Goal: Task Accomplishment & Management: Answer question/provide support

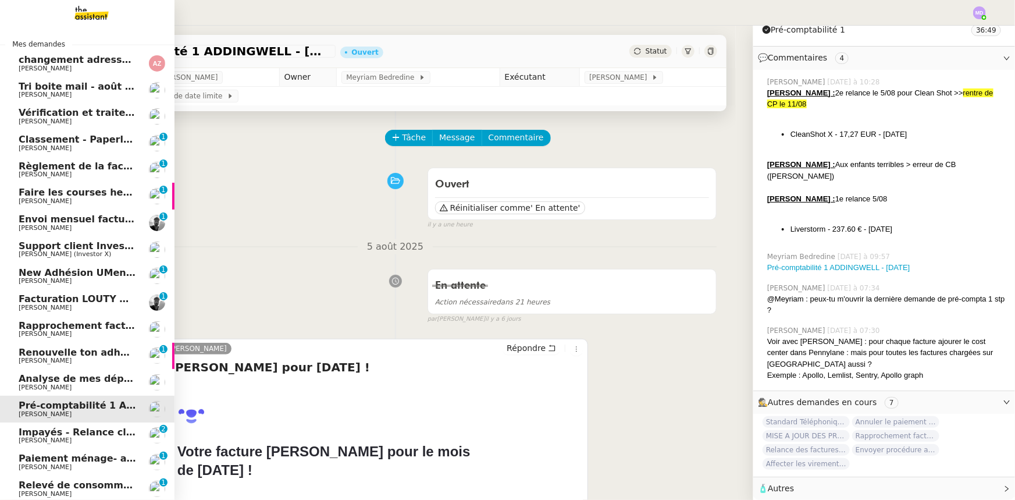
click at [80, 93] on span "[PERSON_NAME]" at bounding box center [78, 94] width 118 height 7
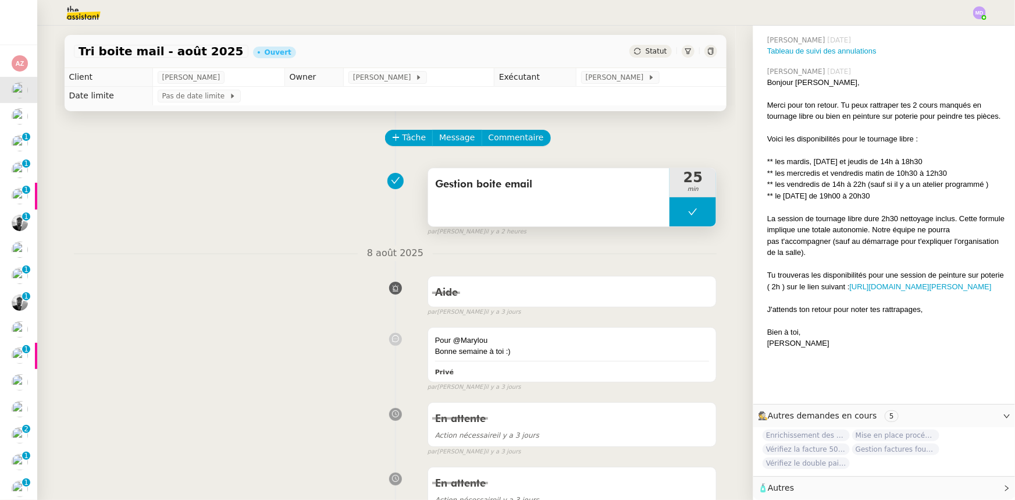
scroll to position [2182, 0]
click at [676, 211] on button at bounding box center [693, 211] width 47 height 29
click at [677, 211] on icon at bounding box center [681, 211] width 9 height 9
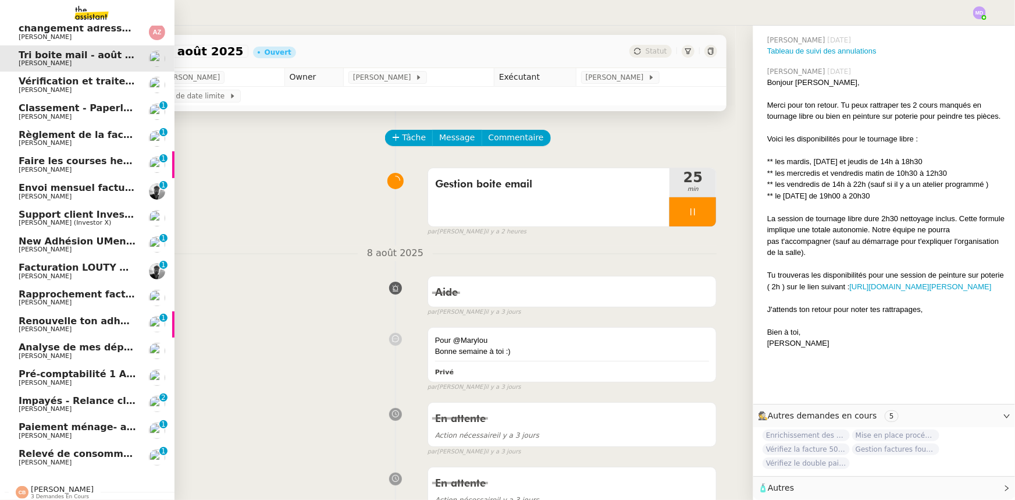
scroll to position [41, 0]
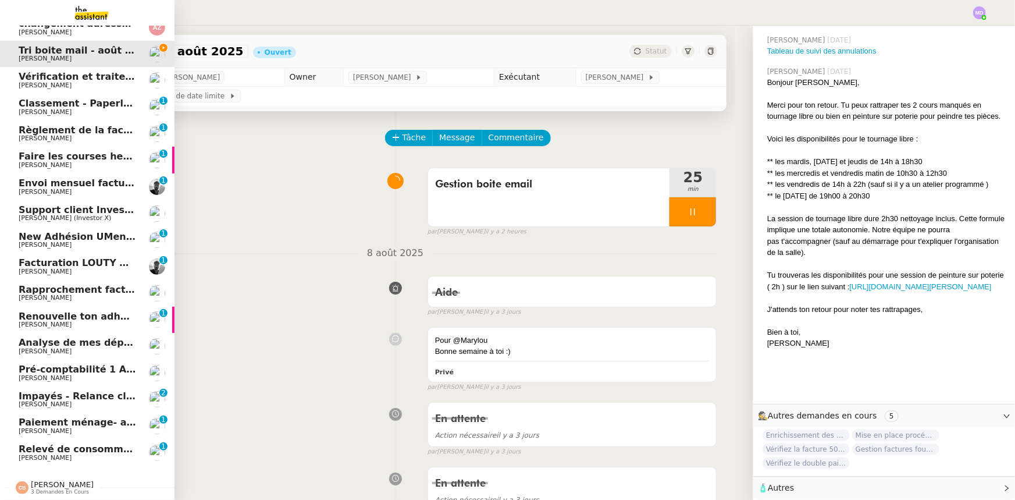
click at [63, 444] on span "Relevé de consommations - août 2025" at bounding box center [119, 448] width 201 height 11
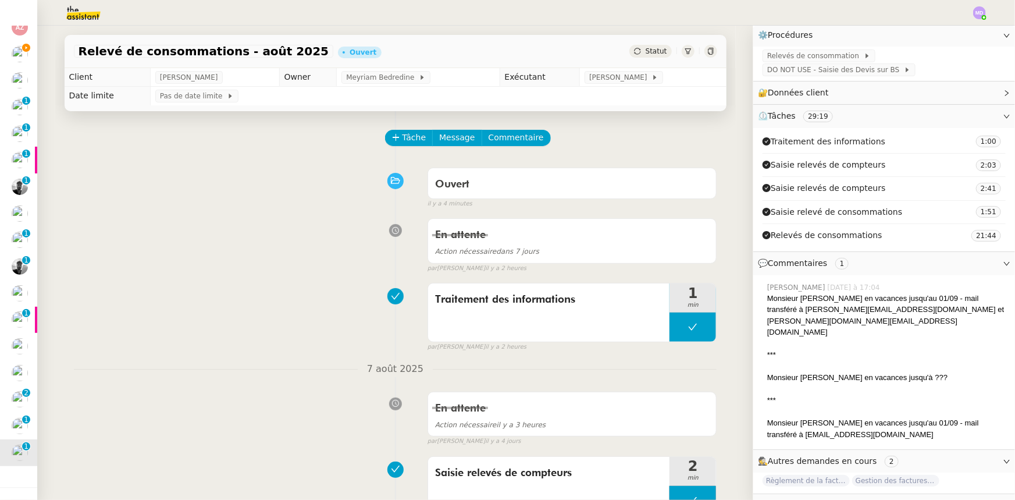
scroll to position [175, 0]
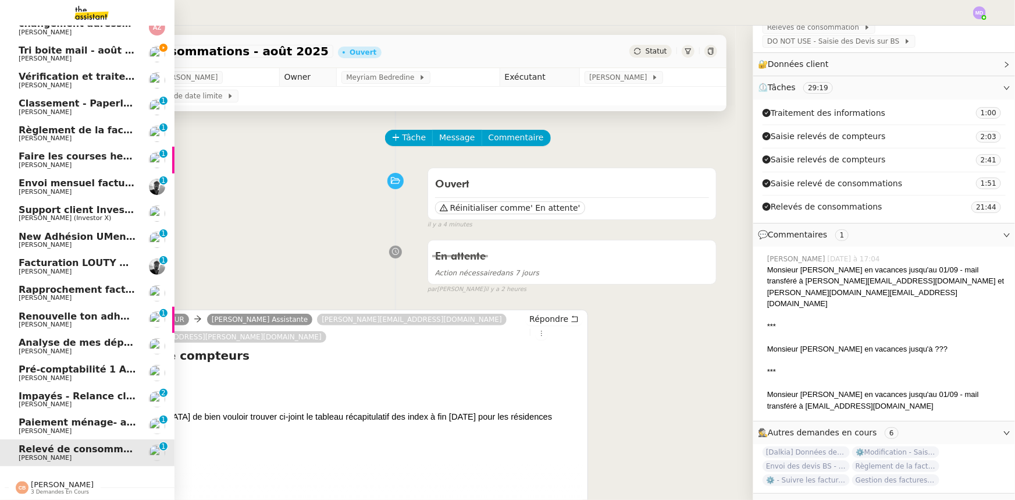
click at [34, 427] on span "[PERSON_NAME]" at bounding box center [45, 431] width 53 height 8
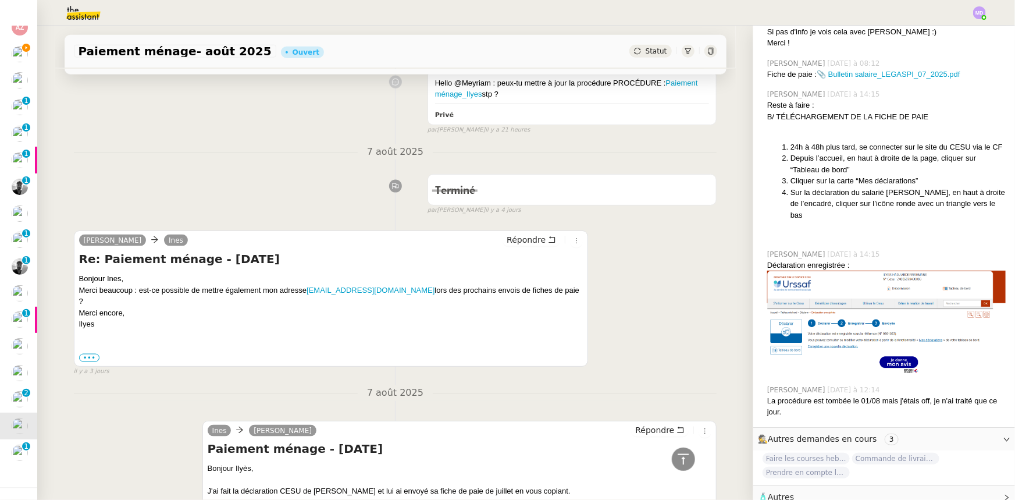
scroll to position [529, 0]
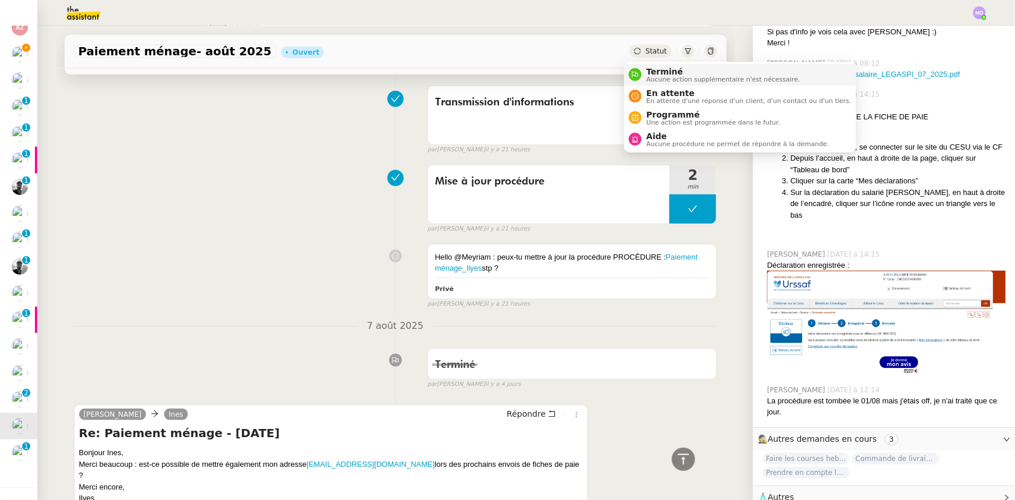
click at [658, 68] on span "Terminé" at bounding box center [723, 71] width 154 height 9
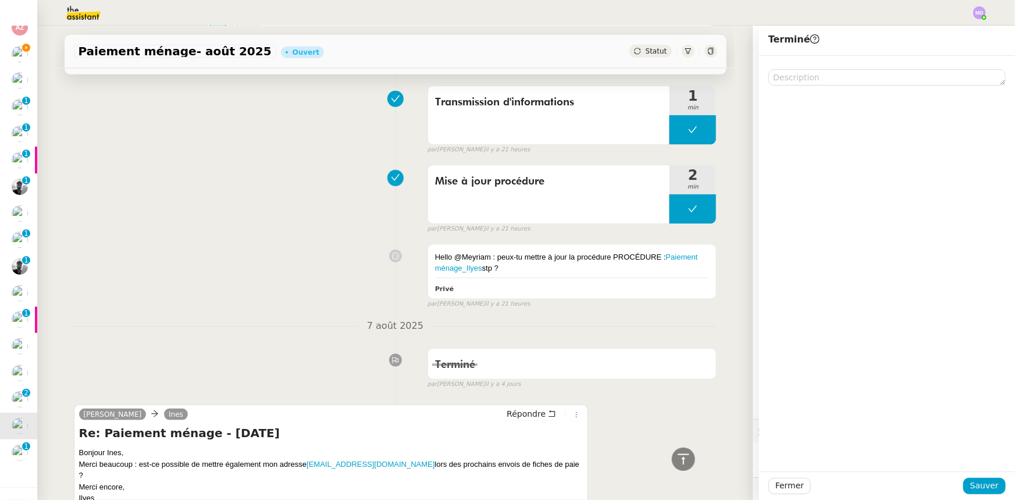
scroll to position [759, 0]
click at [976, 479] on span "Sauver" at bounding box center [984, 485] width 29 height 13
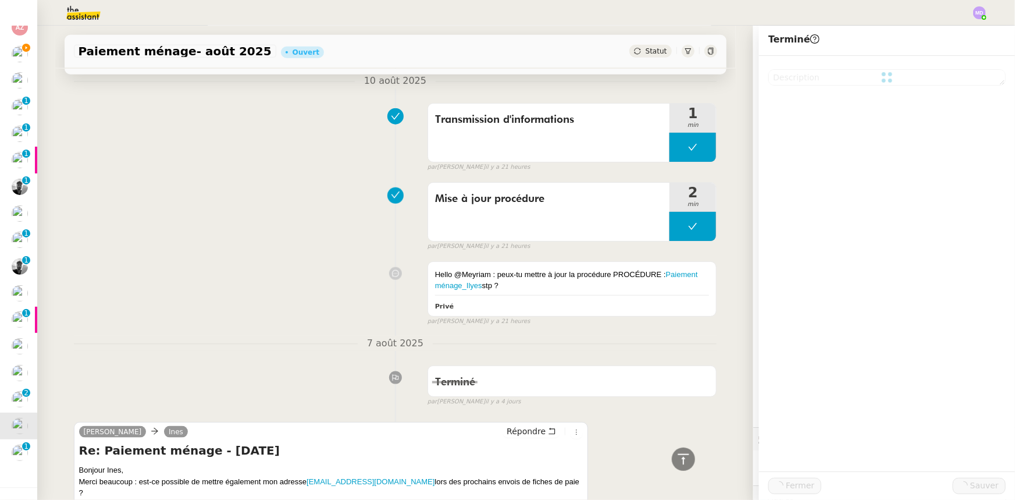
scroll to position [546, 0]
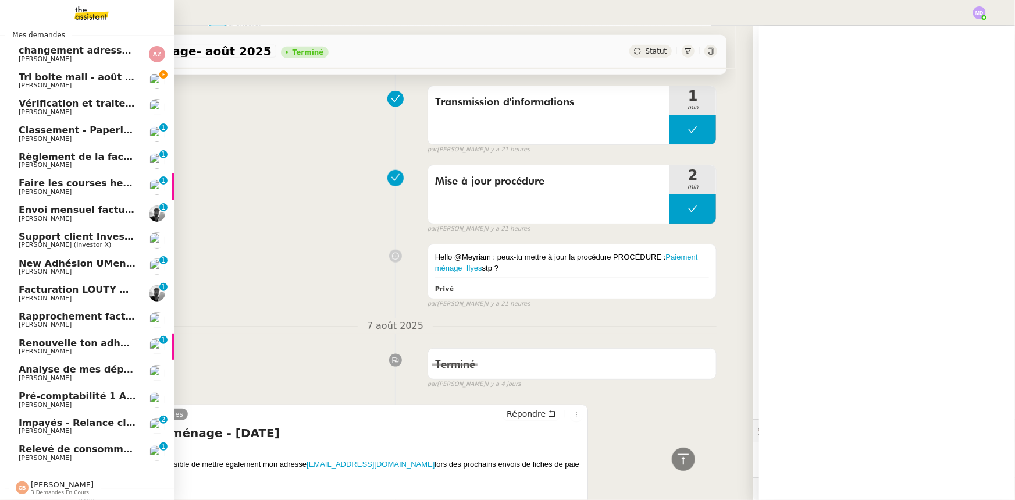
scroll to position [759, 0]
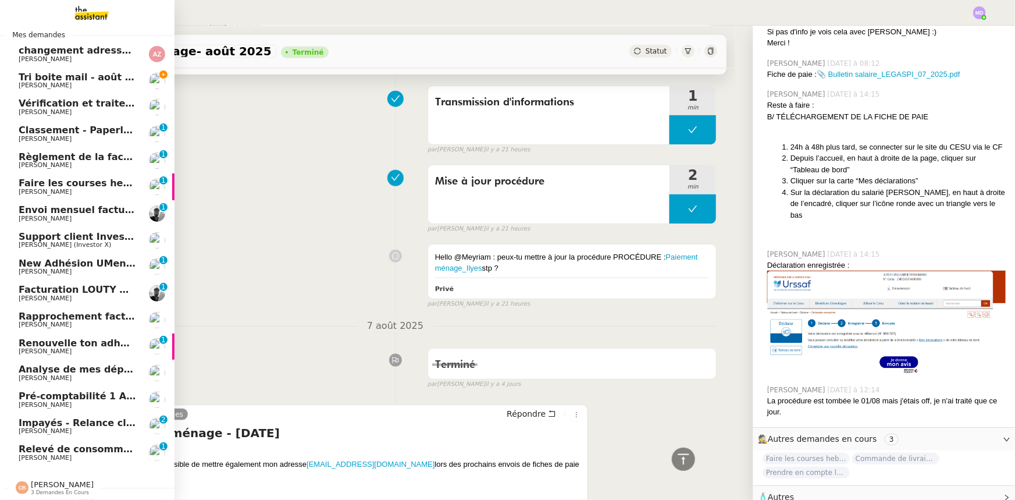
click at [69, 419] on span "Impayés - Relance client - [DATE]" at bounding box center [106, 422] width 174 height 11
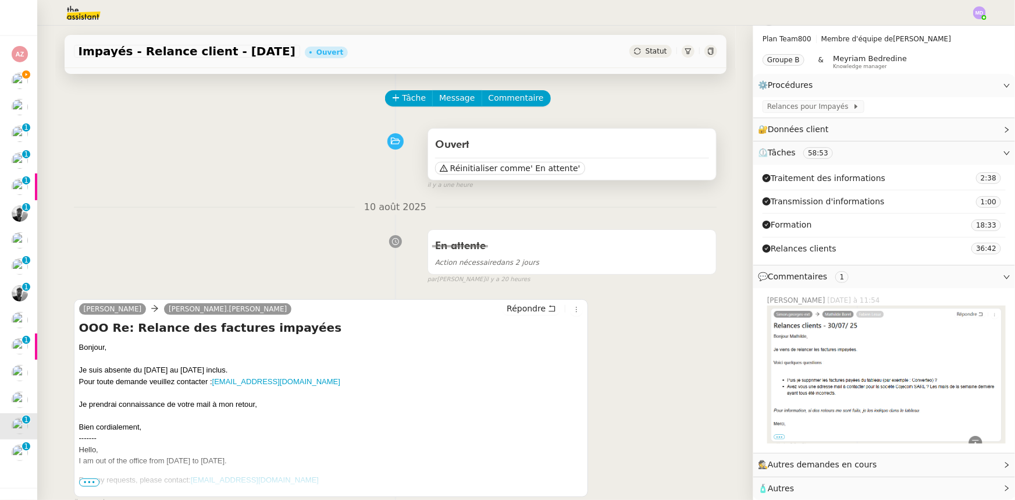
scroll to position [38, 0]
click at [531, 169] on span "' En attente'" at bounding box center [555, 169] width 49 height 12
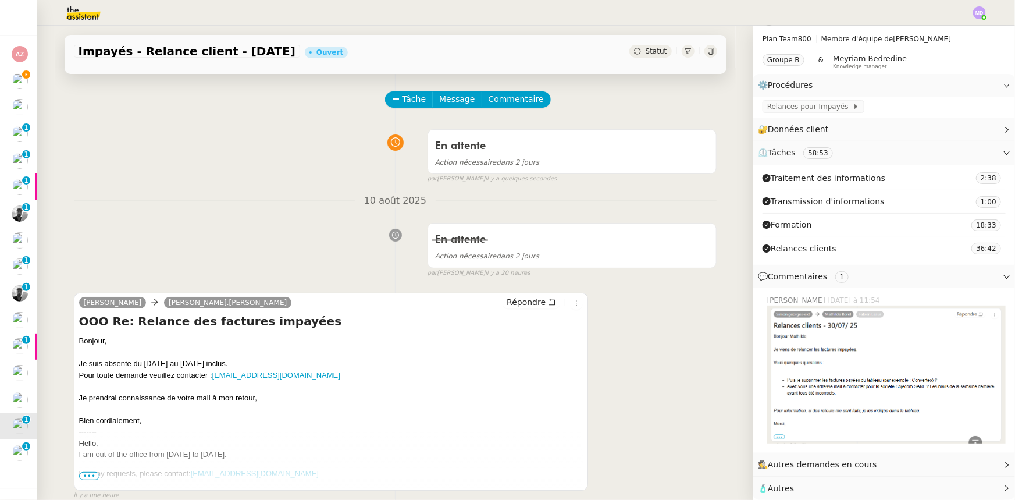
scroll to position [15, 0]
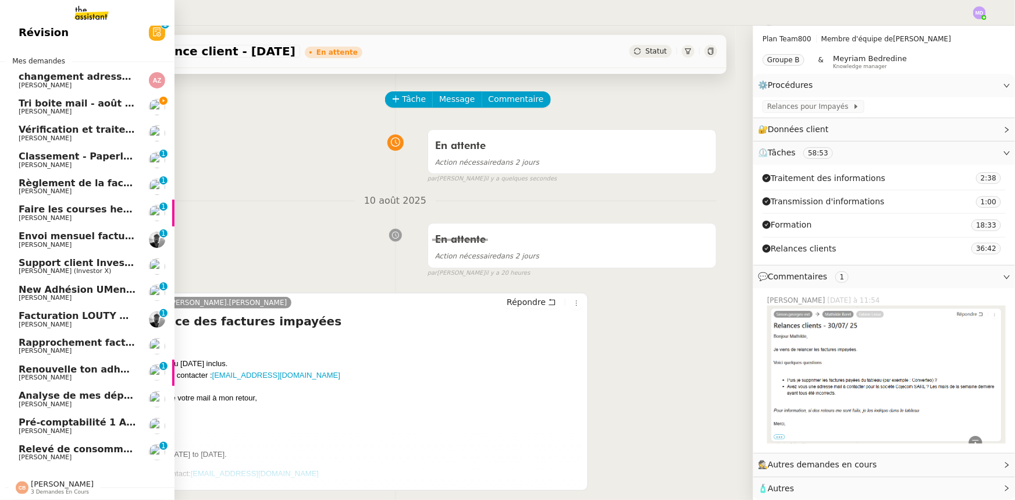
click at [47, 427] on span "[PERSON_NAME]" at bounding box center [45, 431] width 53 height 8
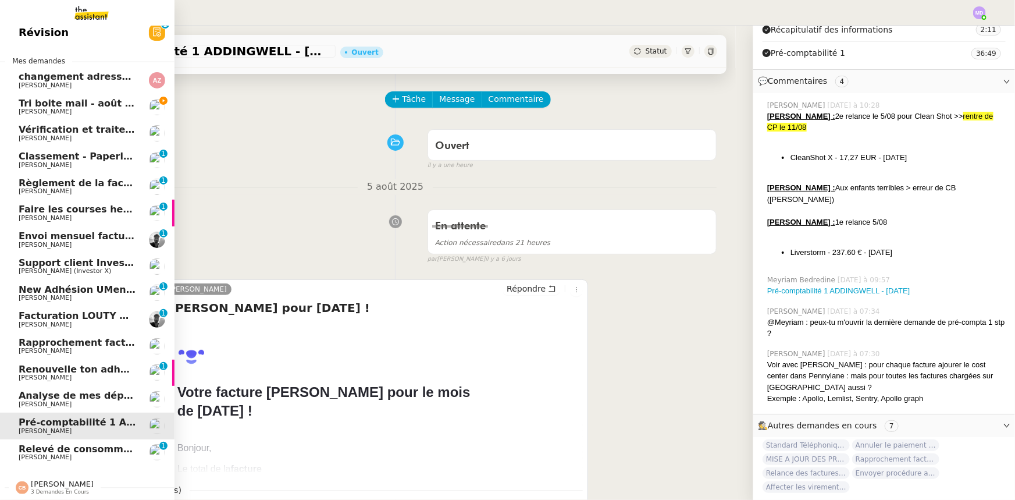
scroll to position [296, 0]
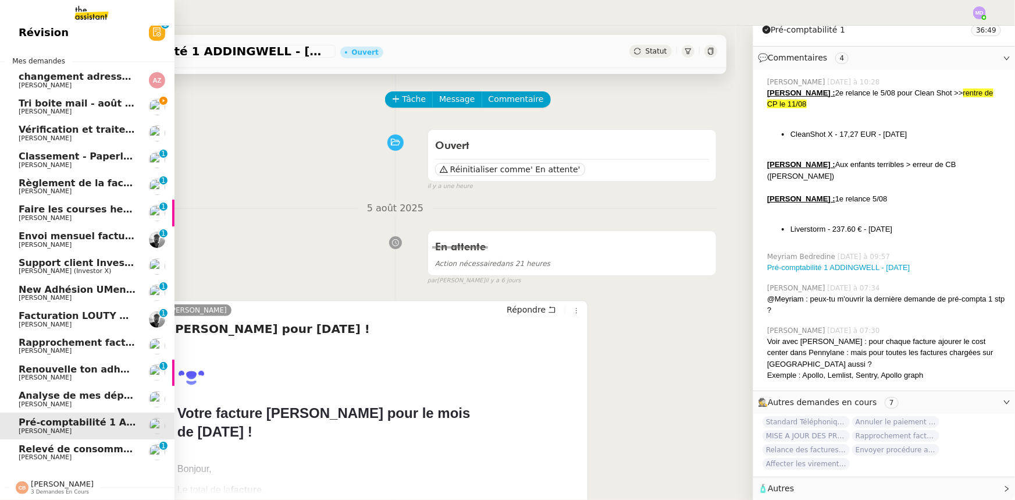
click at [91, 257] on span "Support client InvestorX" at bounding box center [83, 262] width 129 height 11
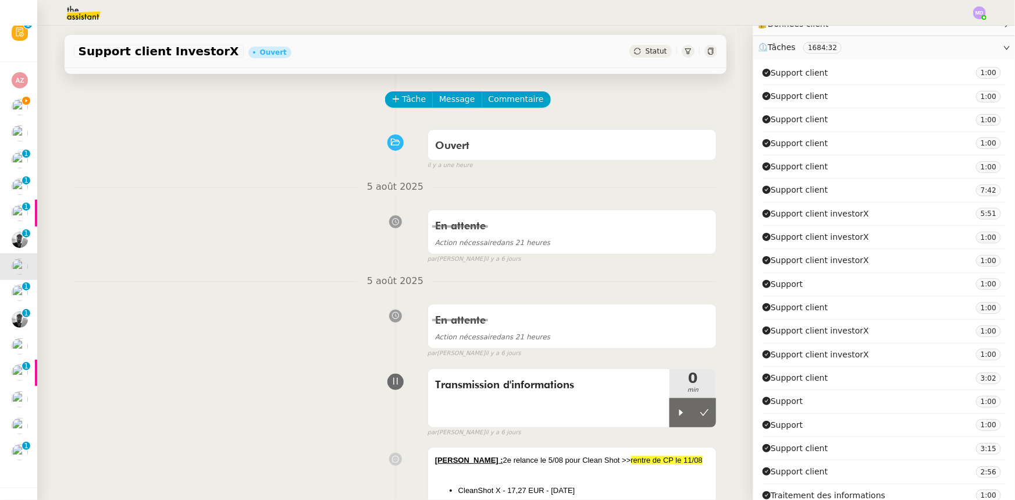
scroll to position [9308, 0]
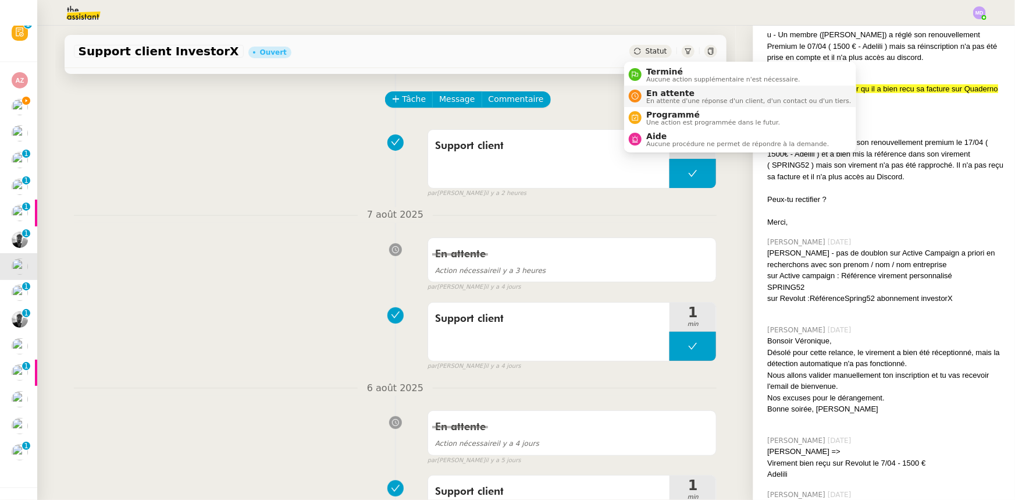
click at [660, 86] on li "En attente En attente d'une réponse d'un client, d'un contact ou d'un tiers." at bounding box center [740, 97] width 232 height 22
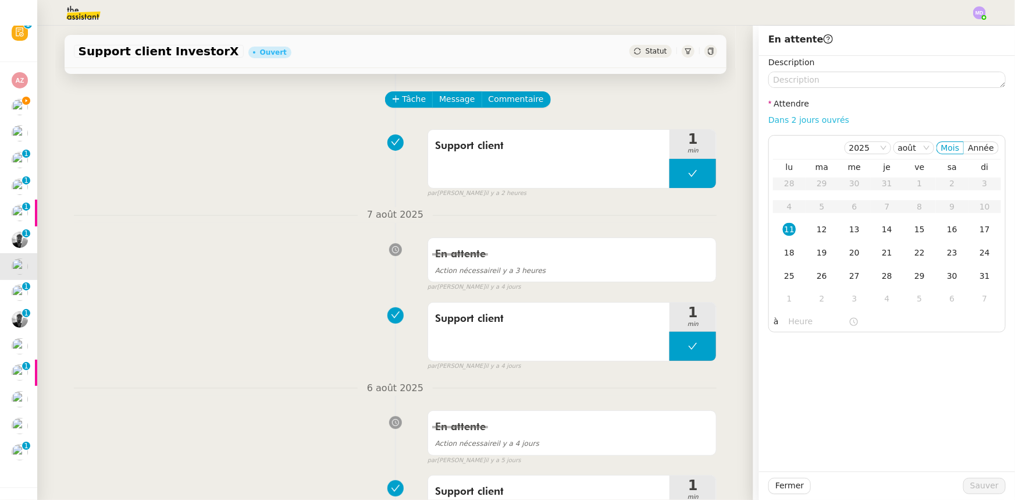
click at [786, 122] on link "Dans 2 jours ouvrés" at bounding box center [808, 119] width 81 height 9
type input "07:00"
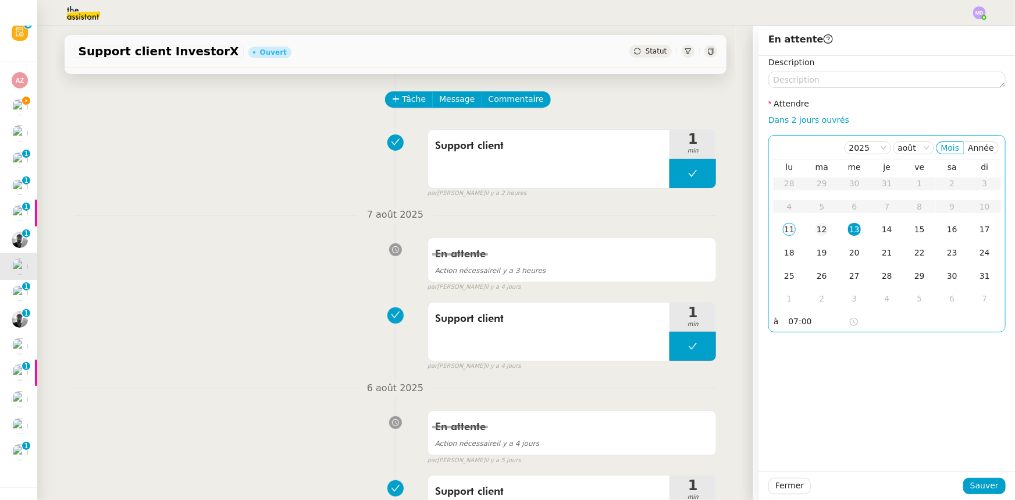
click at [816, 227] on div "12" at bounding box center [822, 229] width 13 height 13
click at [971, 486] on span "Sauver" at bounding box center [984, 485] width 29 height 13
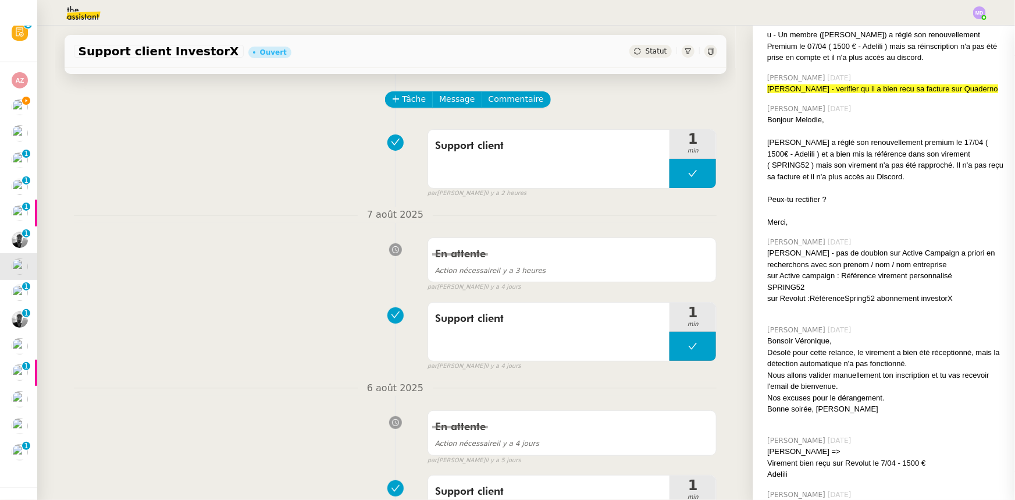
click at [24, 99] on icon at bounding box center [26, 101] width 8 height 8
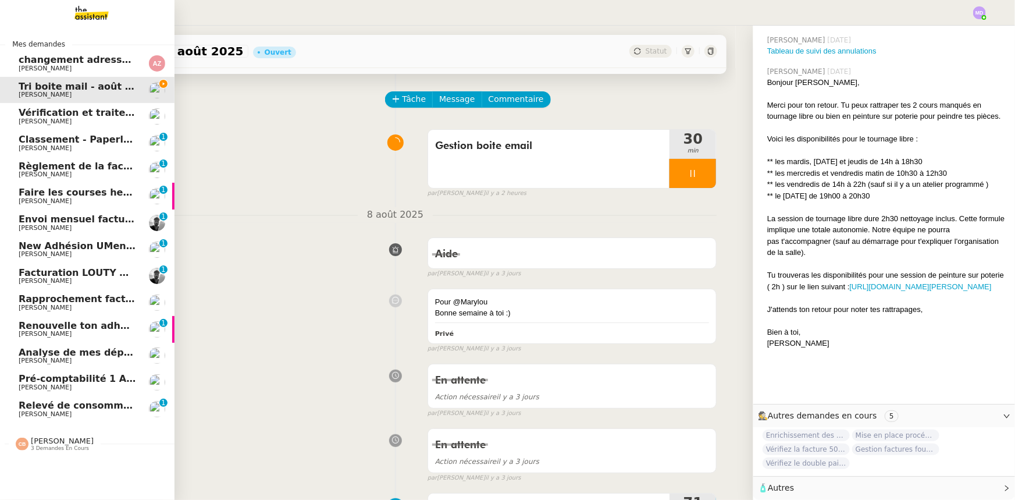
click at [59, 439] on span "[PERSON_NAME]" at bounding box center [62, 440] width 63 height 9
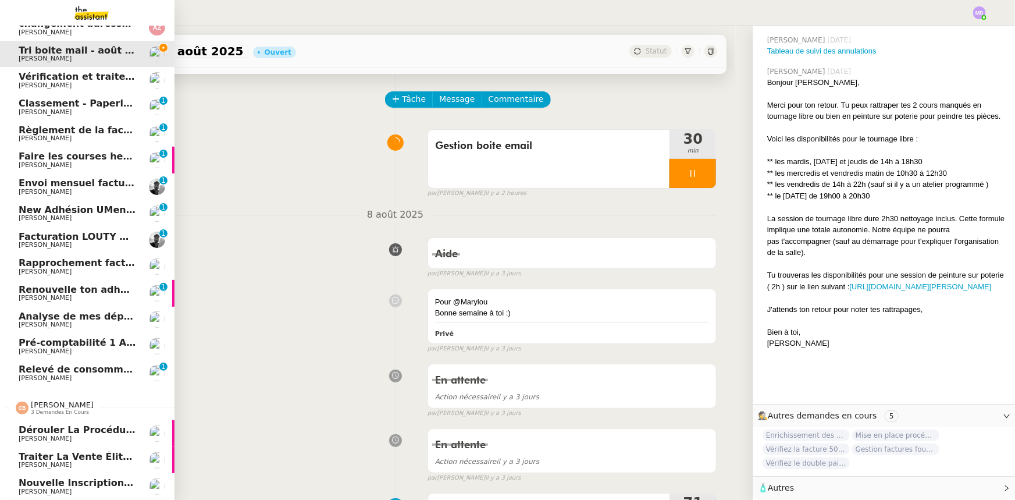
click at [76, 426] on span "Dérouler la procédure de vente Élite Investors" at bounding box center [143, 429] width 248 height 11
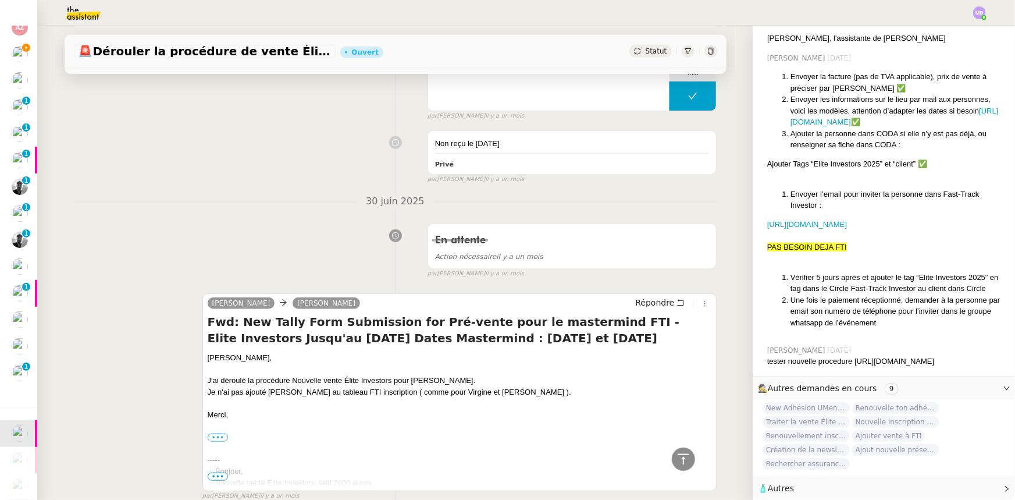
scroll to position [355, 0]
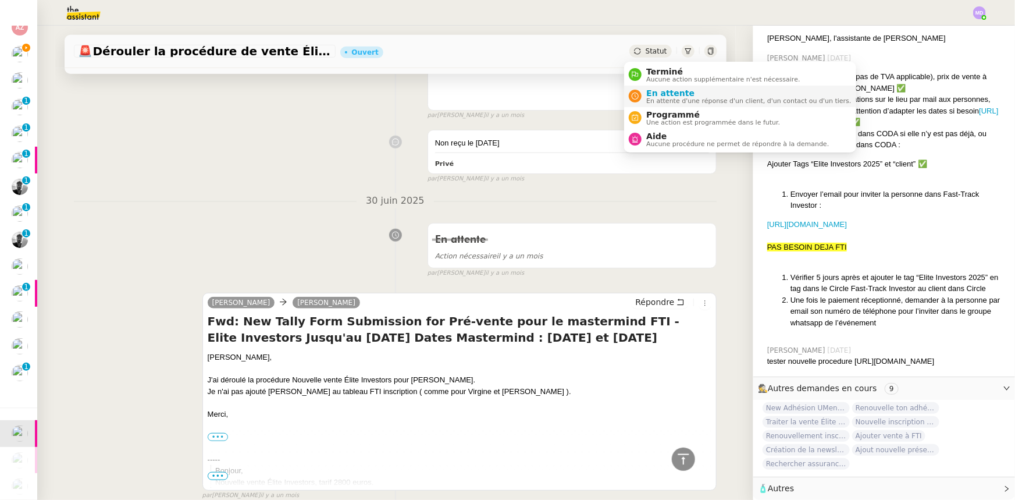
click at [659, 98] on span "En attente d'une réponse d'un client, d'un contact ou d'un tiers." at bounding box center [748, 101] width 205 height 6
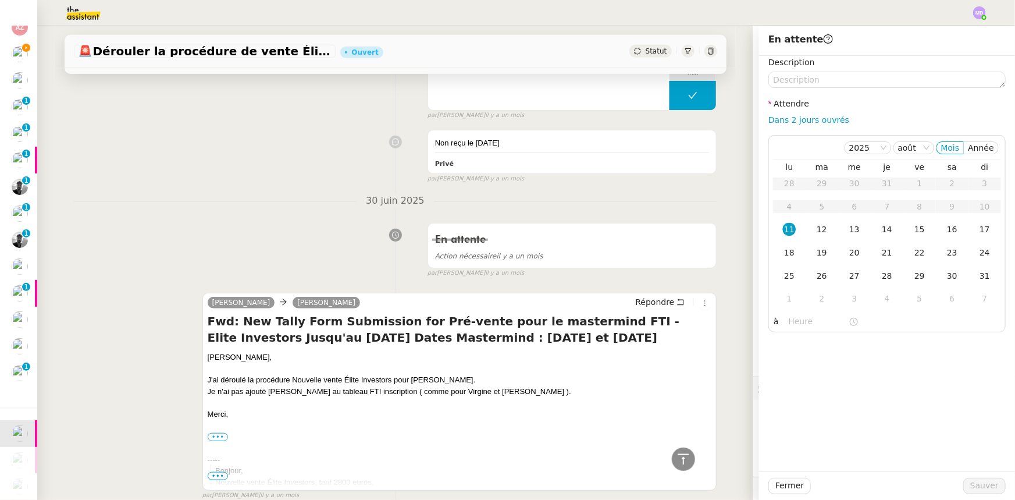
scroll to position [673, 0]
click at [806, 117] on link "Dans 2 jours ouvrés" at bounding box center [808, 119] width 81 height 9
type input "07:00"
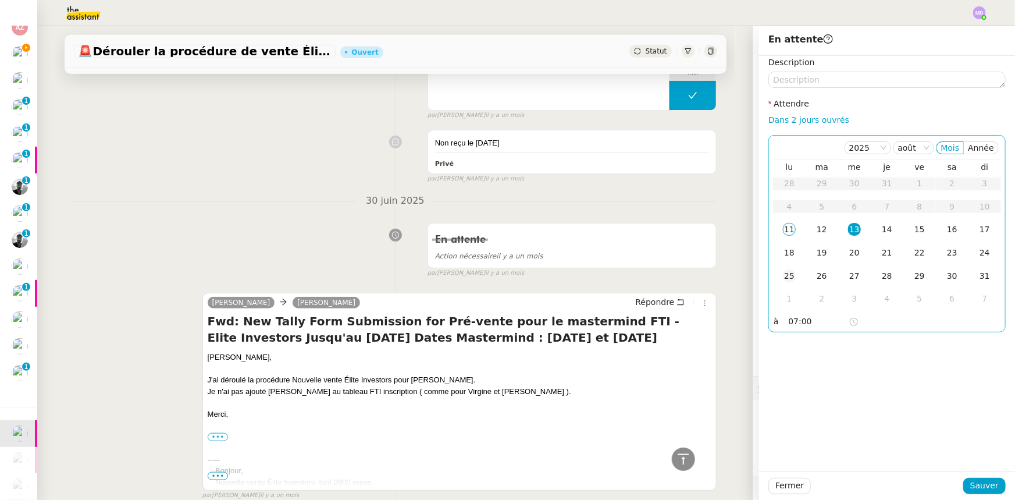
click at [791, 276] on td "25" at bounding box center [789, 276] width 33 height 23
click at [977, 483] on span "Sauver" at bounding box center [984, 485] width 29 height 13
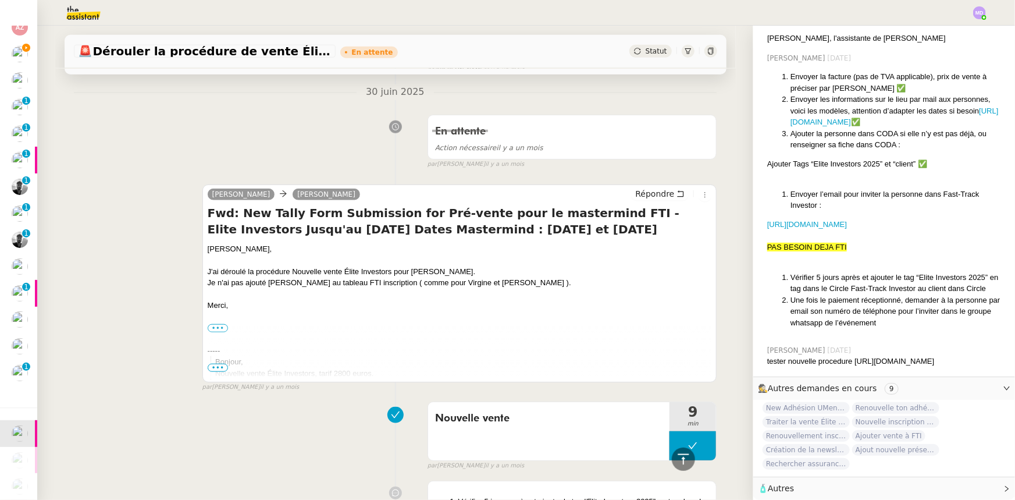
scroll to position [581, 0]
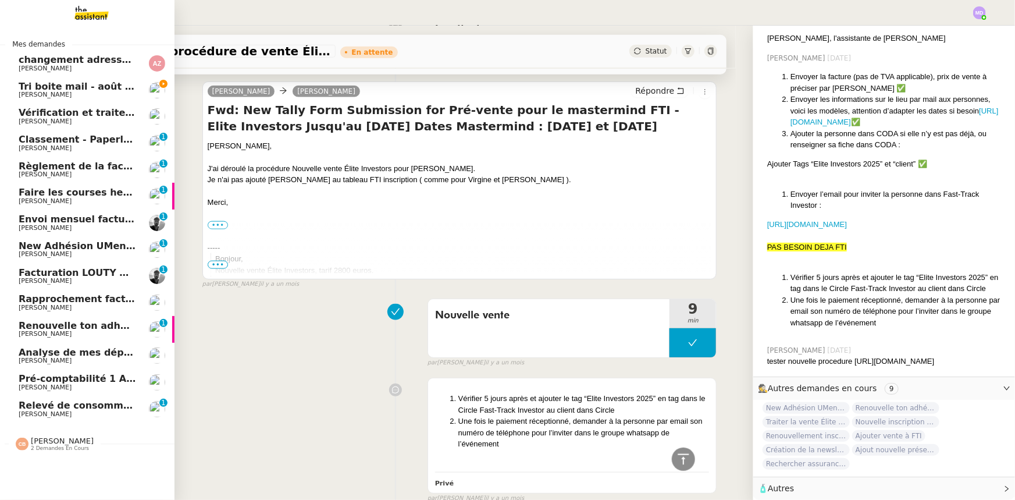
click at [51, 449] on span "2 demandes en cours" at bounding box center [60, 448] width 58 height 6
click at [55, 464] on span "Traiter la vente Élite Investors" at bounding box center [100, 465] width 163 height 11
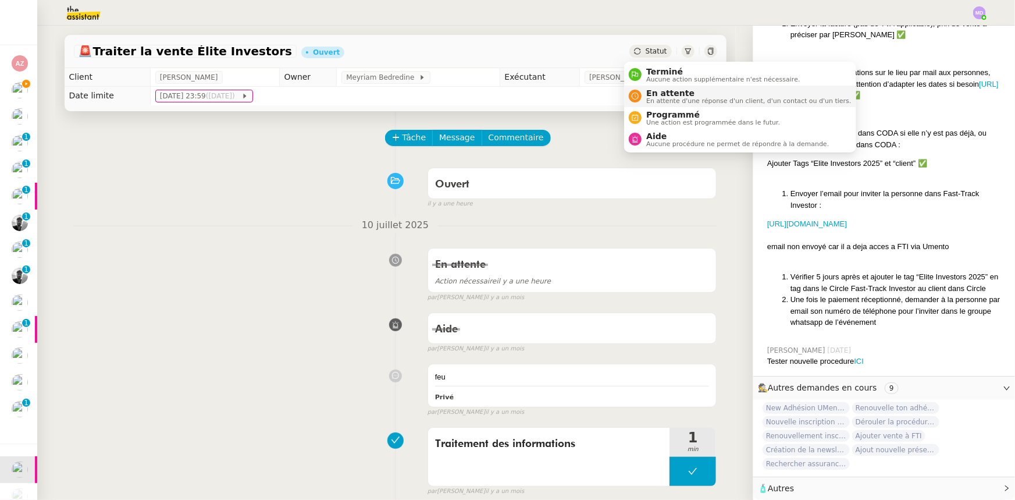
click at [655, 91] on span "En attente" at bounding box center [748, 92] width 205 height 9
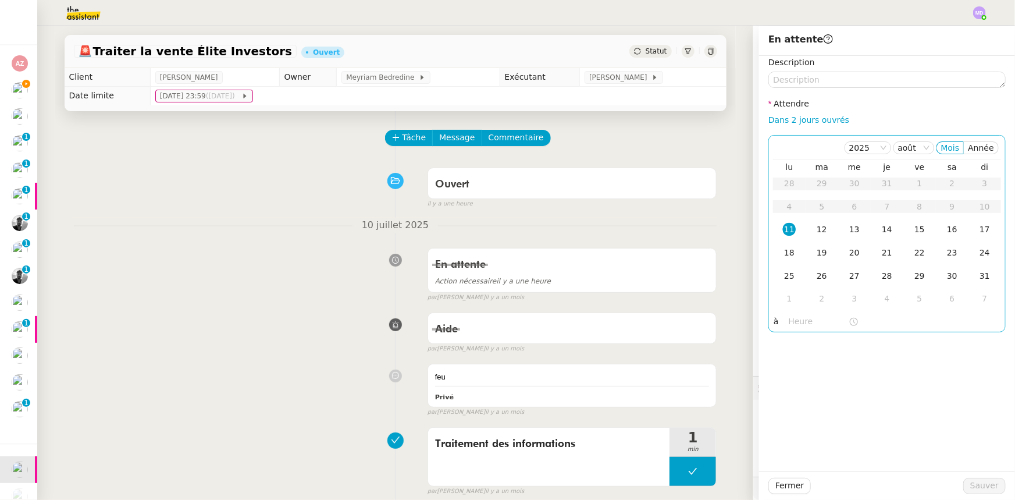
scroll to position [997, 0]
click at [792, 120] on link "Dans 2 jours ouvrés" at bounding box center [808, 119] width 81 height 9
type input "07:00"
click at [783, 274] on div "25" at bounding box center [789, 275] width 13 height 13
click at [966, 486] on button "Sauver" at bounding box center [984, 486] width 42 height 16
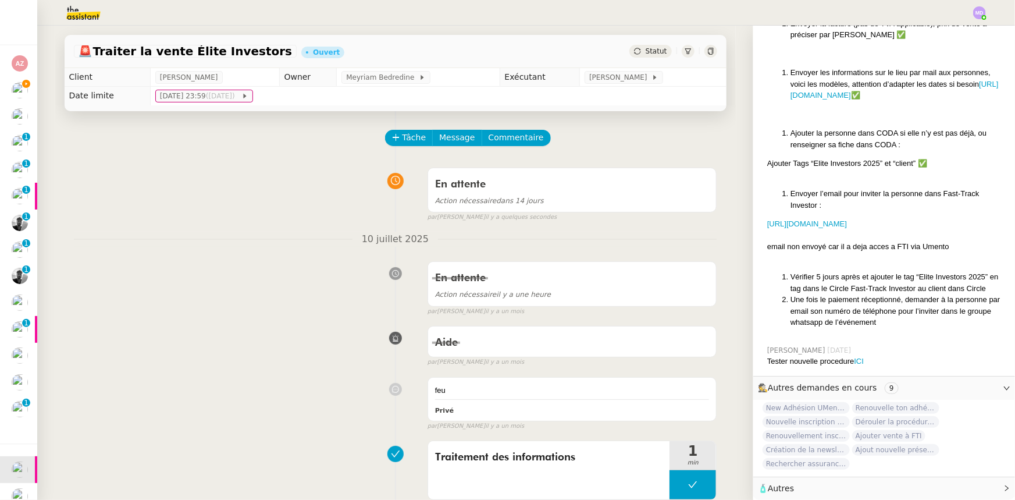
scroll to position [997, 0]
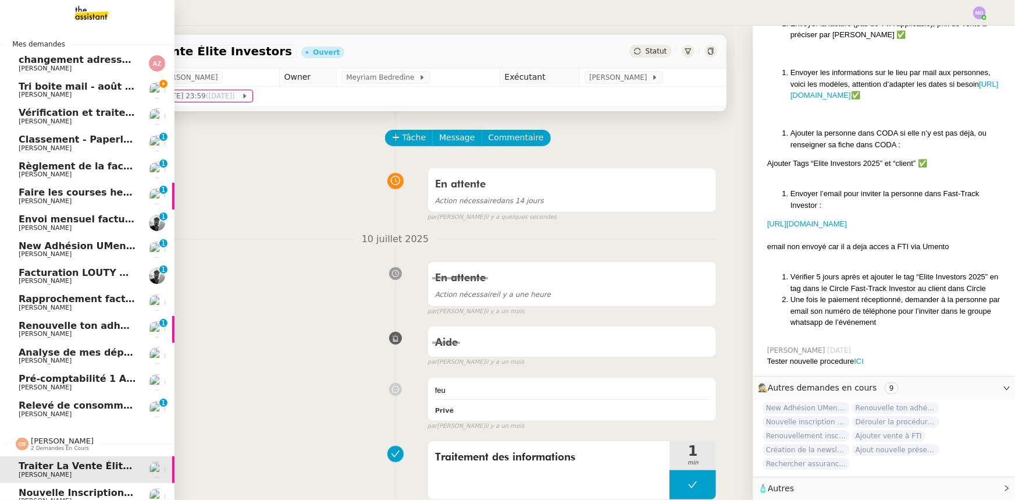
drag, startPoint x: 41, startPoint y: 465, endPoint x: 52, endPoint y: 462, distance: 12.0
click at [41, 465] on span "Traiter la vente Élite Investors" at bounding box center [100, 465] width 163 height 11
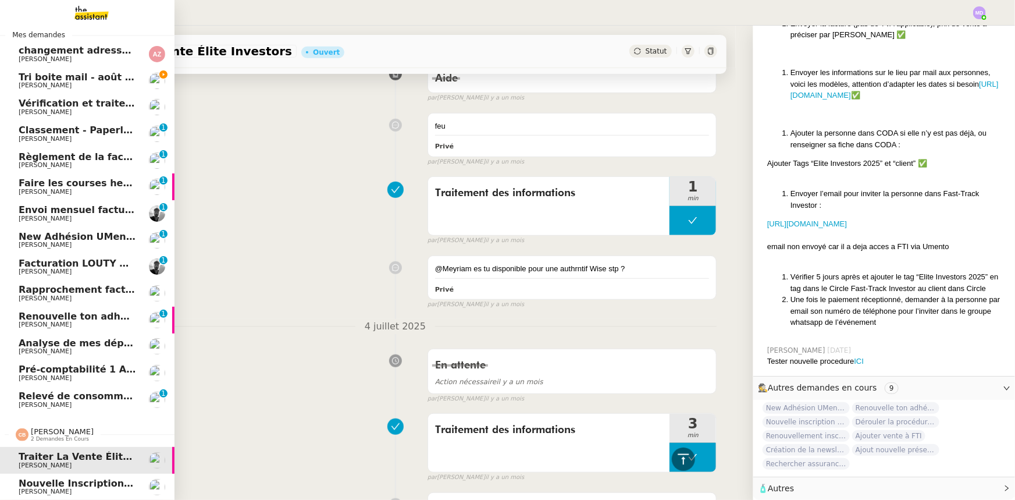
scroll to position [15, 0]
click at [84, 481] on span "Nouvelle inscription Elite Investors" at bounding box center [111, 483] width 184 height 11
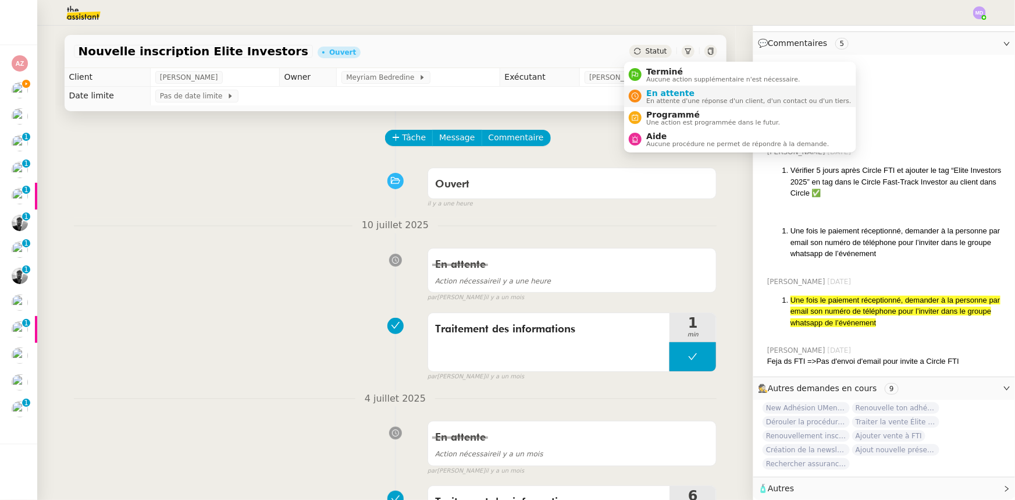
click at [650, 94] on span "En attente" at bounding box center [748, 92] width 205 height 9
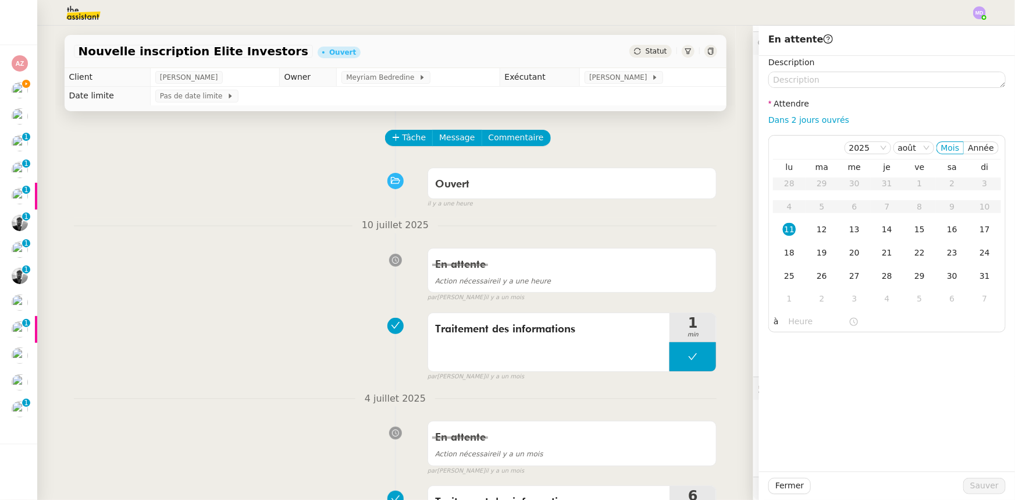
scroll to position [349, 0]
click at [768, 117] on link "Dans 2 jours ouvrés" at bounding box center [808, 119] width 81 height 9
type input "07:00"
click at [783, 275] on div "25" at bounding box center [789, 275] width 13 height 13
click at [972, 483] on span "Sauver" at bounding box center [984, 485] width 29 height 13
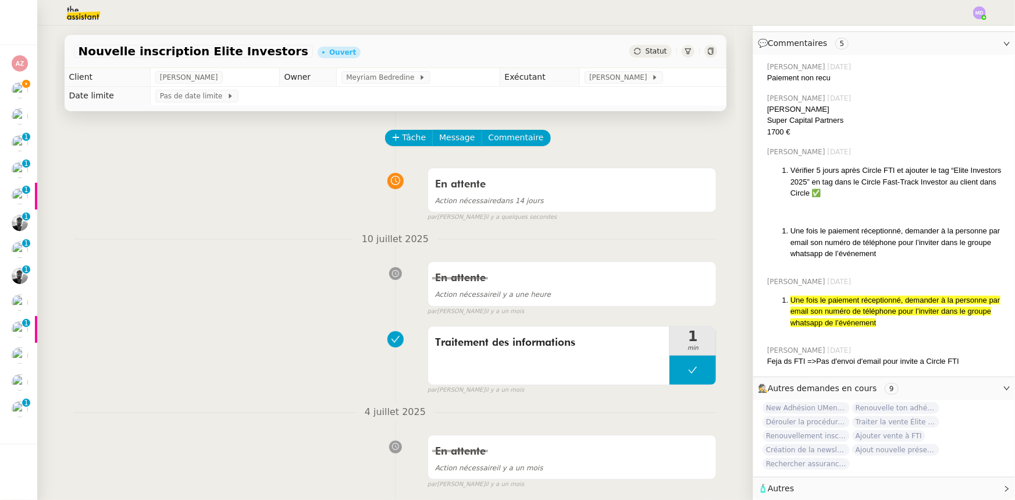
scroll to position [349, 0]
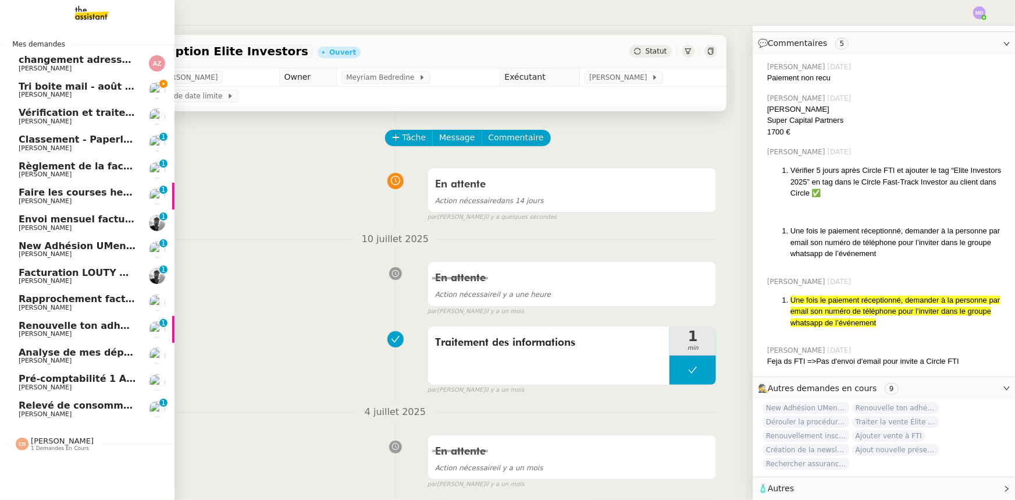
click at [50, 444] on span "[PERSON_NAME]" at bounding box center [62, 440] width 63 height 9
click at [58, 464] on span "Nouvelle inscription Elite Investors" at bounding box center [111, 465] width 184 height 11
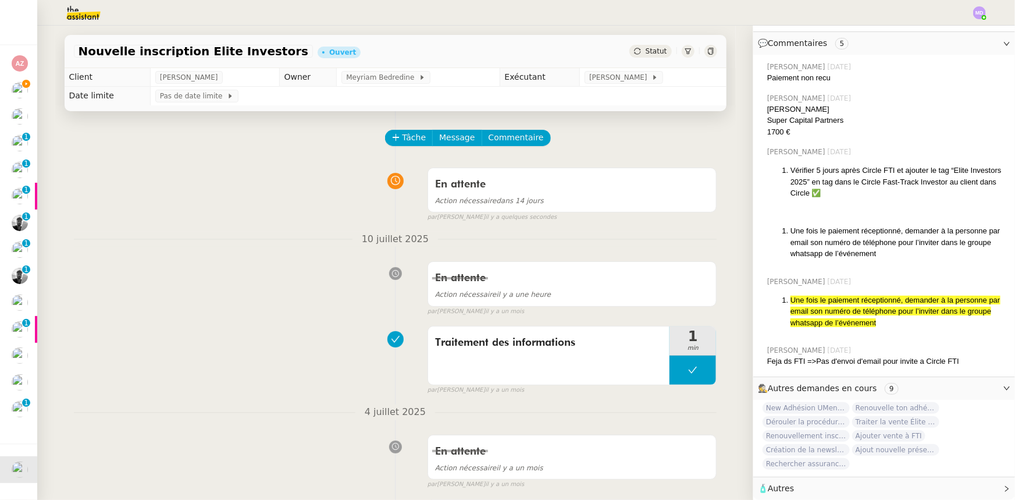
click at [76, 12] on img at bounding box center [74, 13] width 90 height 26
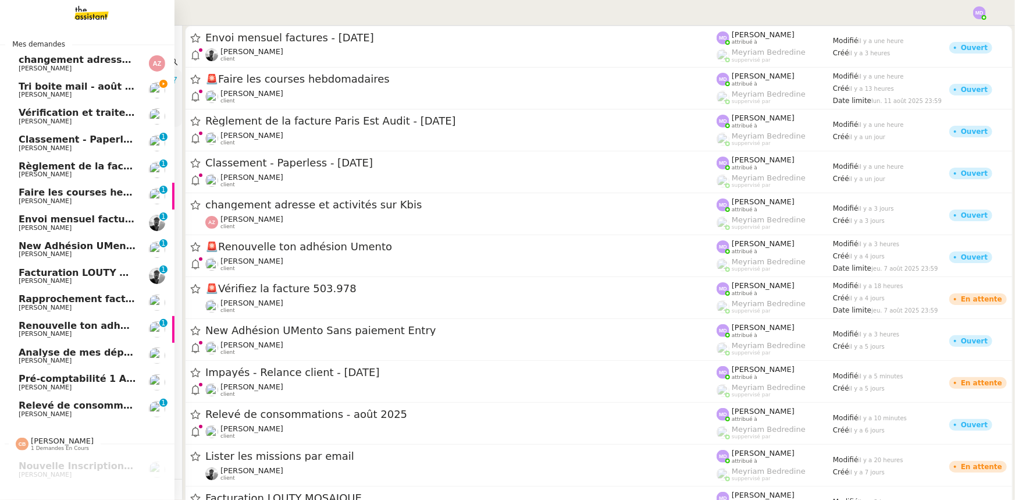
click at [29, 85] on span "Tri boite mail - août 2025" at bounding box center [85, 86] width 132 height 11
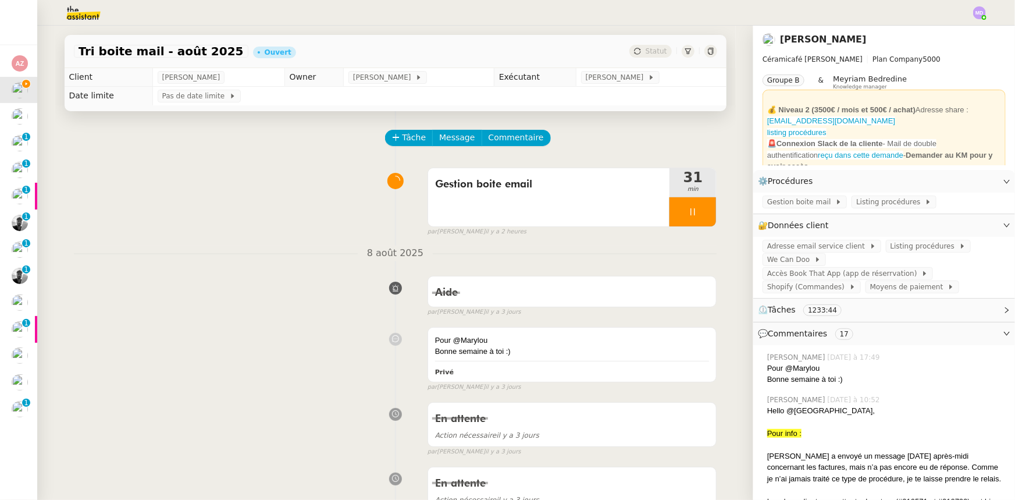
click at [87, 17] on img at bounding box center [74, 13] width 90 height 26
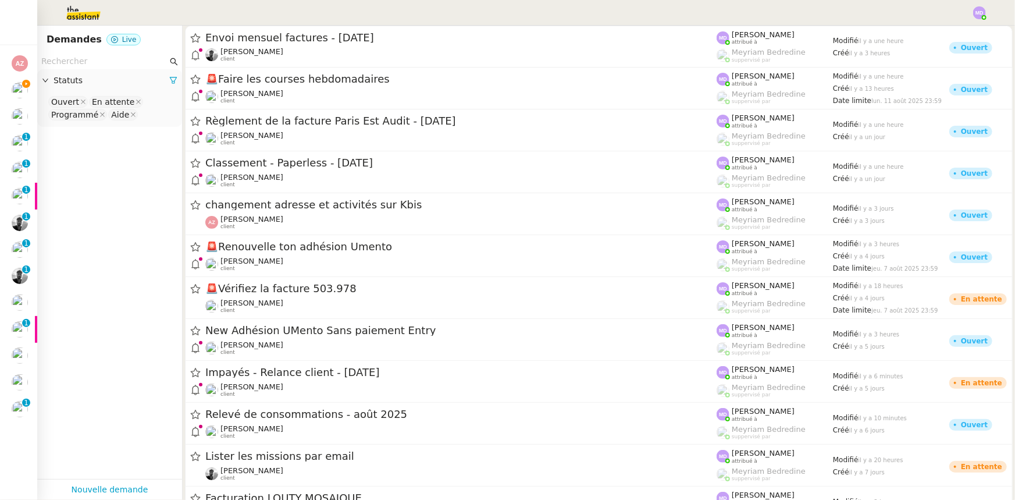
click at [108, 61] on input "text" at bounding box center [104, 61] width 126 height 13
click at [143, 113] on nz-select-top-control "Ouvert En attente Programmé Aide" at bounding box center [110, 108] width 126 height 27
type input "ter"
click at [145, 133] on div "Terminé" at bounding box center [105, 135] width 109 height 10
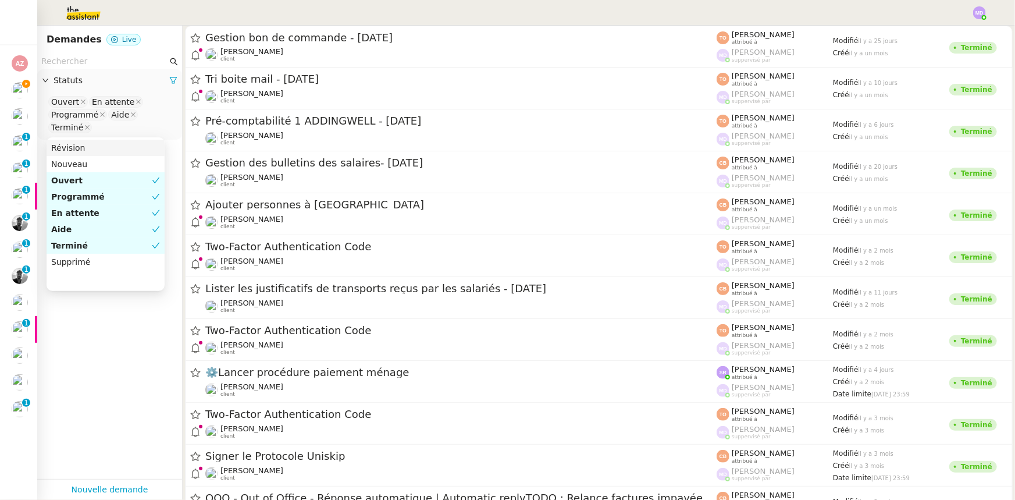
click at [97, 55] on input "text" at bounding box center [104, 61] width 126 height 13
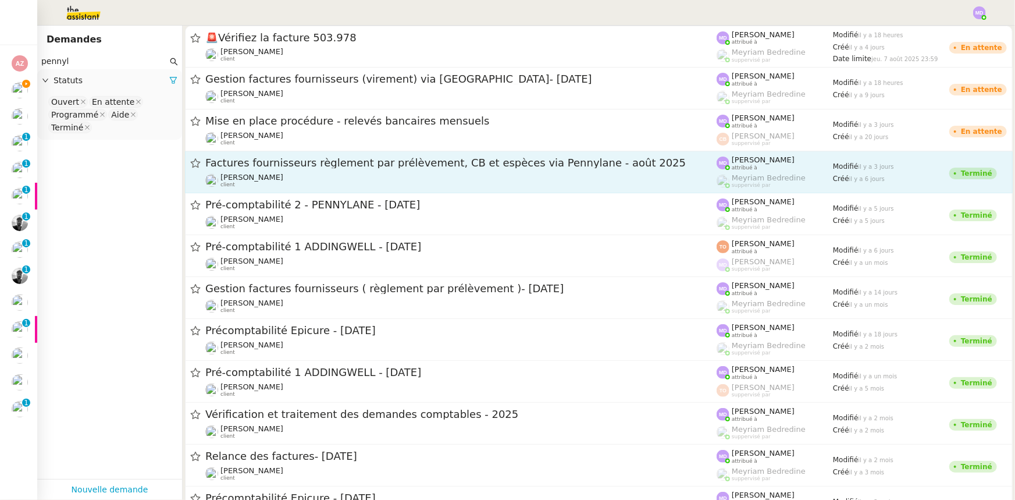
type input "pennyl"
click at [414, 169] on div "Factures fournisseurs règlement par prélèvement, CB et espèces via Pennylane - …" at bounding box center [460, 163] width 511 height 15
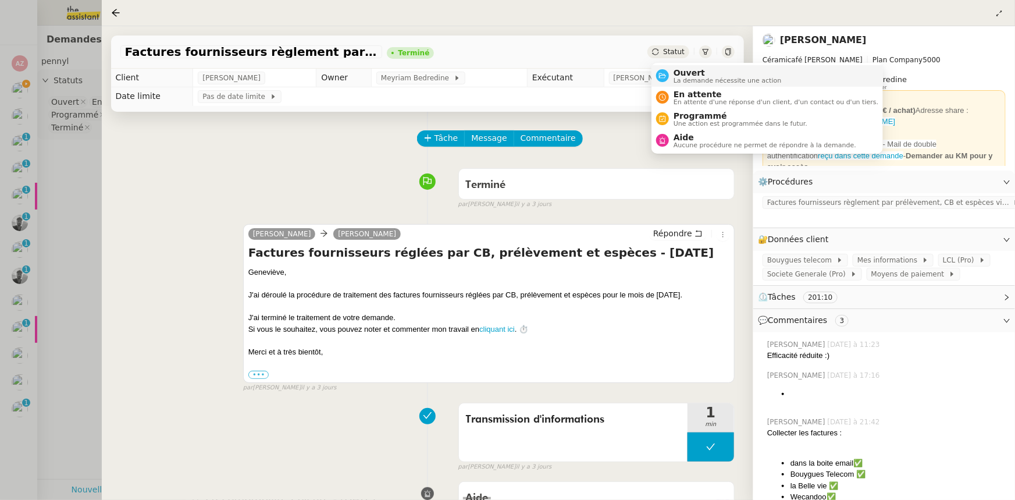
click at [680, 72] on span "Ouvert" at bounding box center [728, 72] width 108 height 9
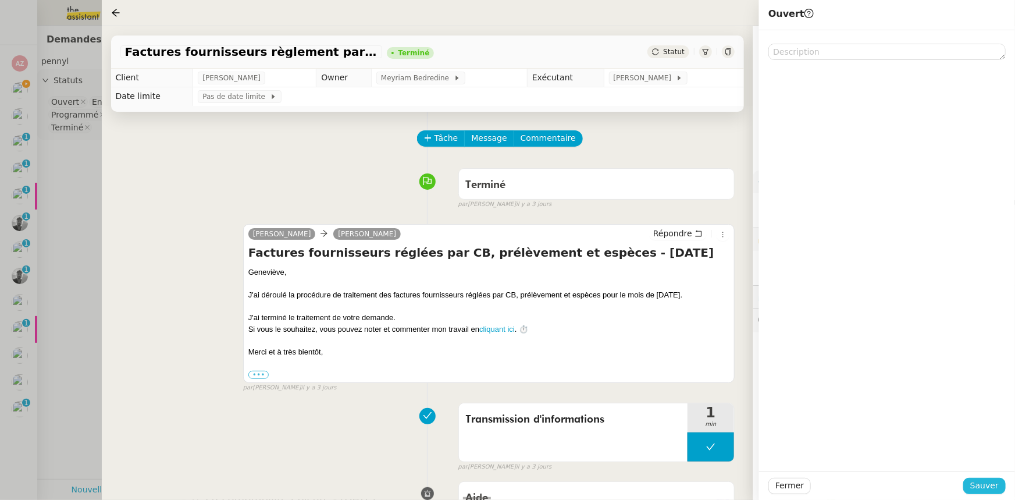
click at [989, 485] on span "Sauver" at bounding box center [984, 485] width 29 height 13
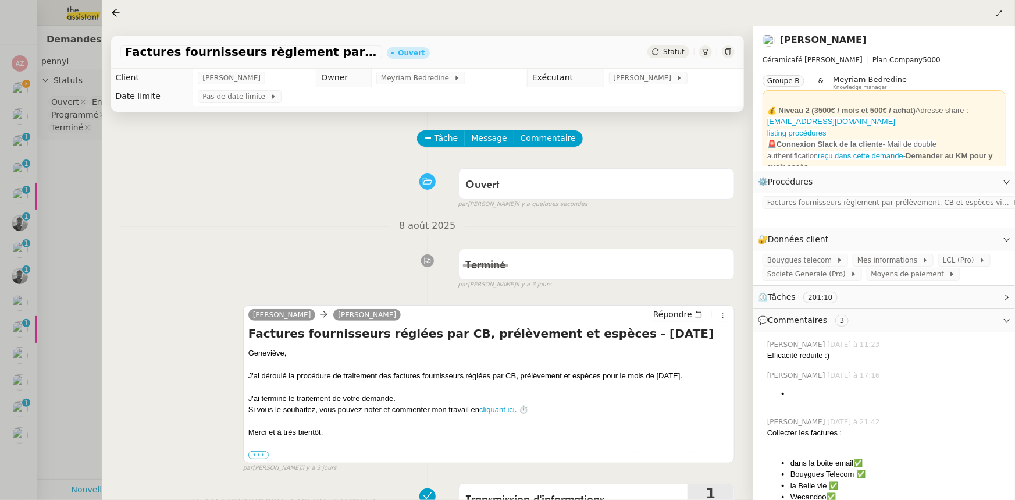
click at [44, 420] on div at bounding box center [507, 250] width 1015 height 500
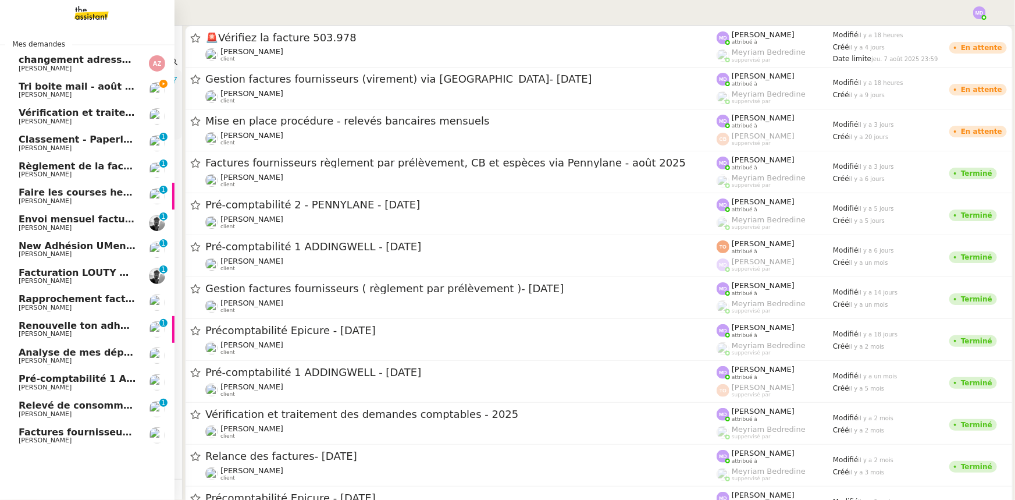
click at [87, 86] on span "Tri boite mail - août 2025" at bounding box center [85, 86] width 132 height 11
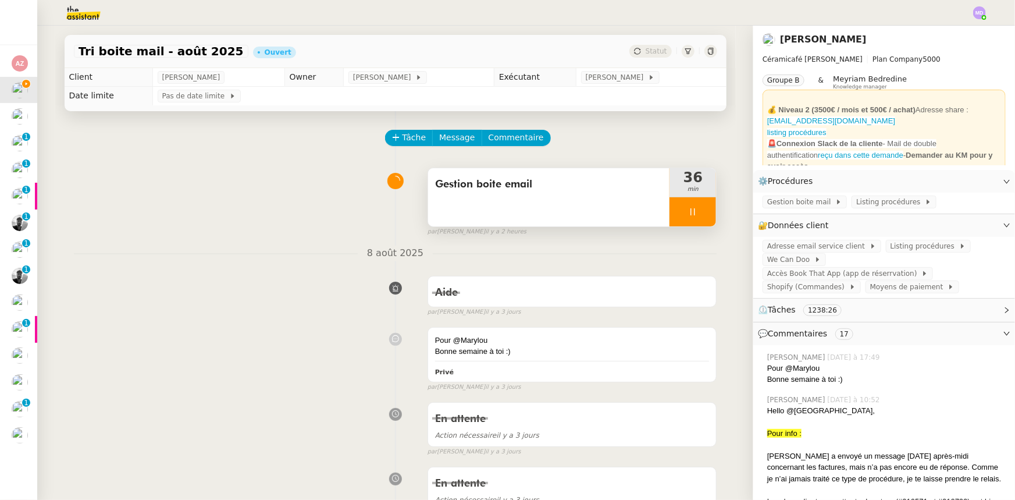
click at [706, 209] on div at bounding box center [693, 211] width 47 height 29
click at [706, 209] on button at bounding box center [704, 211] width 23 height 29
click at [706, 200] on button at bounding box center [693, 211] width 47 height 29
click at [680, 212] on icon at bounding box center [681, 211] width 9 height 9
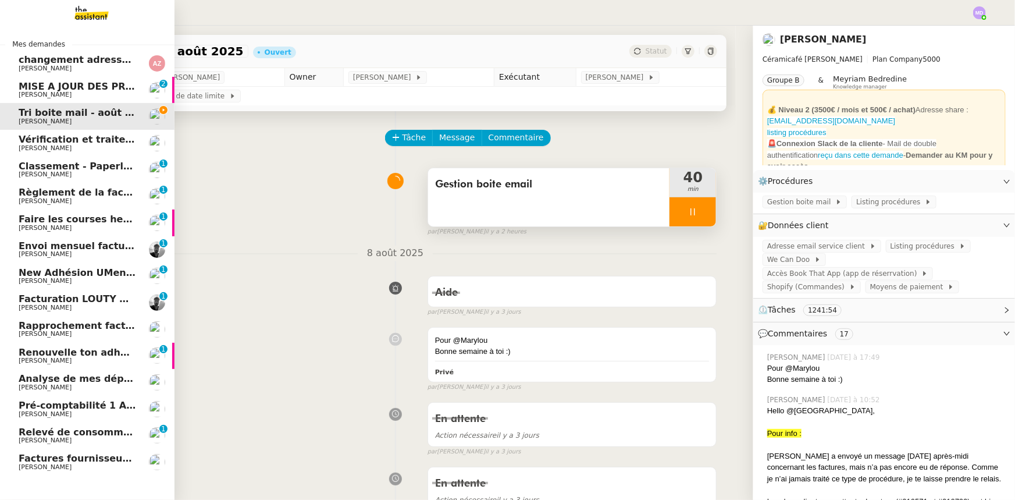
click at [86, 464] on span "[PERSON_NAME]" at bounding box center [78, 467] width 118 height 7
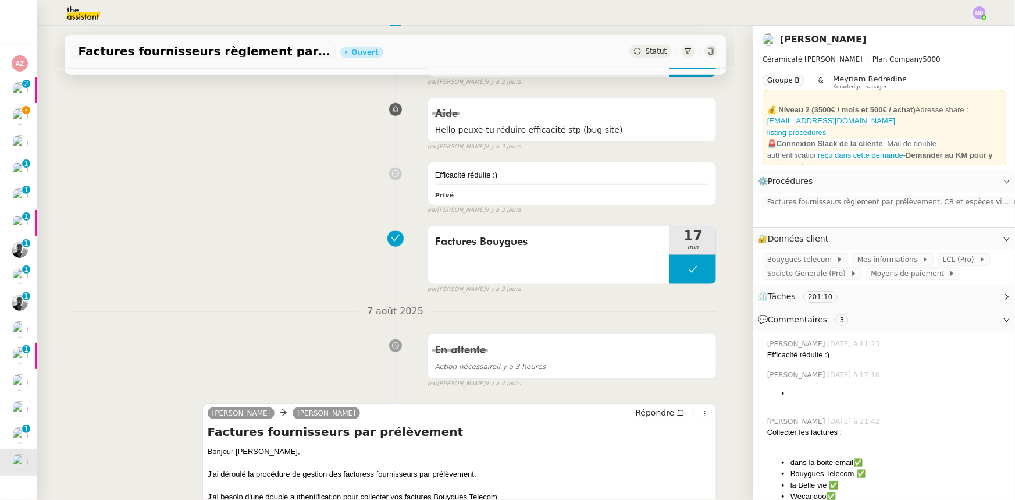
scroll to position [476, 0]
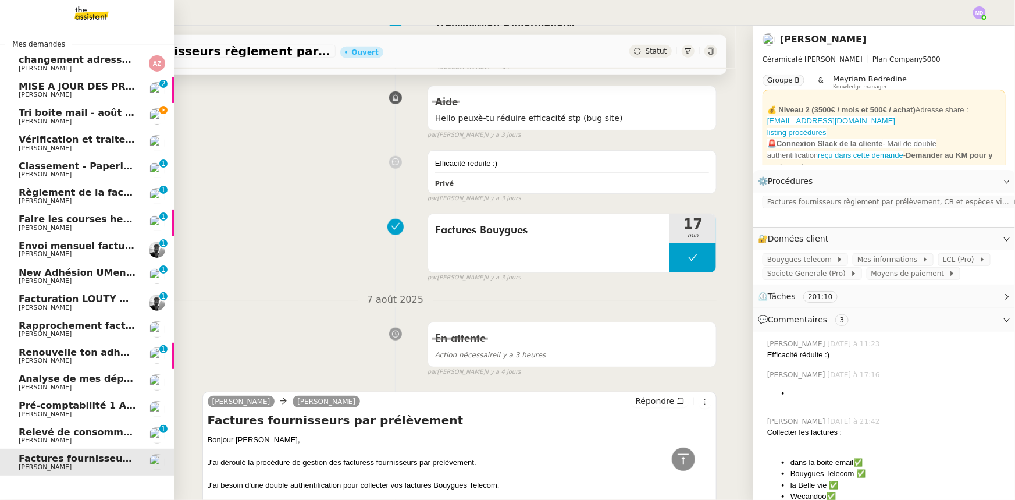
click at [17, 425] on link "Relevé de consommations - août 2025 Charles Da Conceicao 0 1 2 3 4 5 6 7 8 9" at bounding box center [87, 435] width 175 height 27
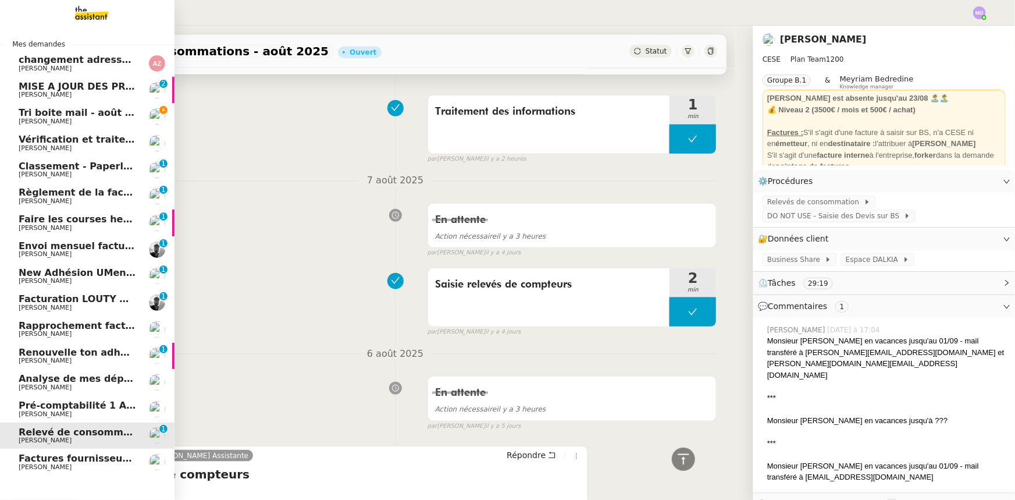
scroll to position [292, 0]
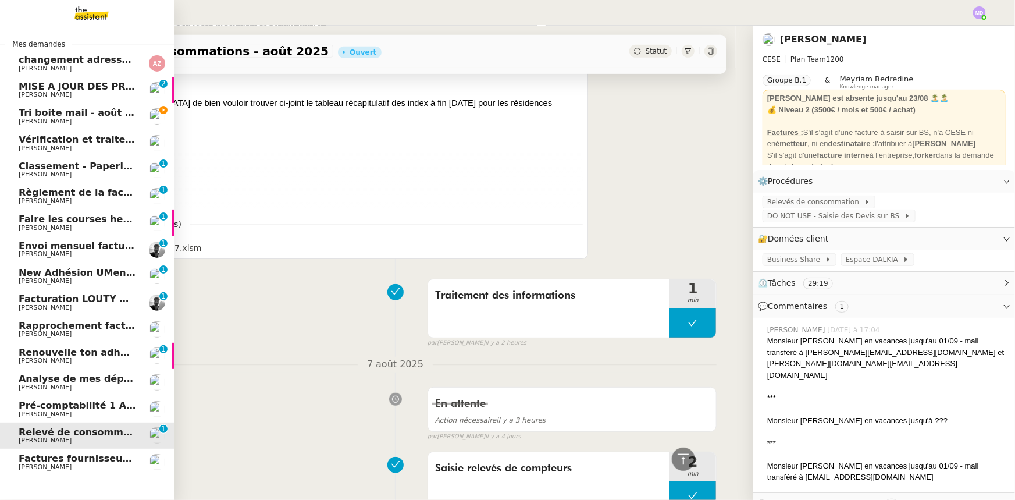
click at [87, 408] on span "Pré-comptabilité 1 ADDINGWELL - [DATE]" at bounding box center [127, 405] width 216 height 11
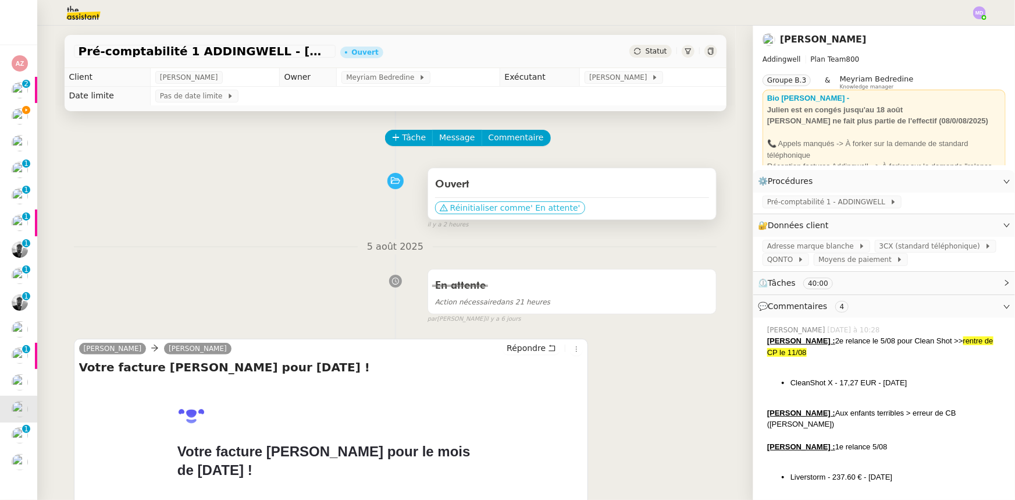
click at [457, 208] on span "Réinitialiser comme" at bounding box center [490, 208] width 80 height 12
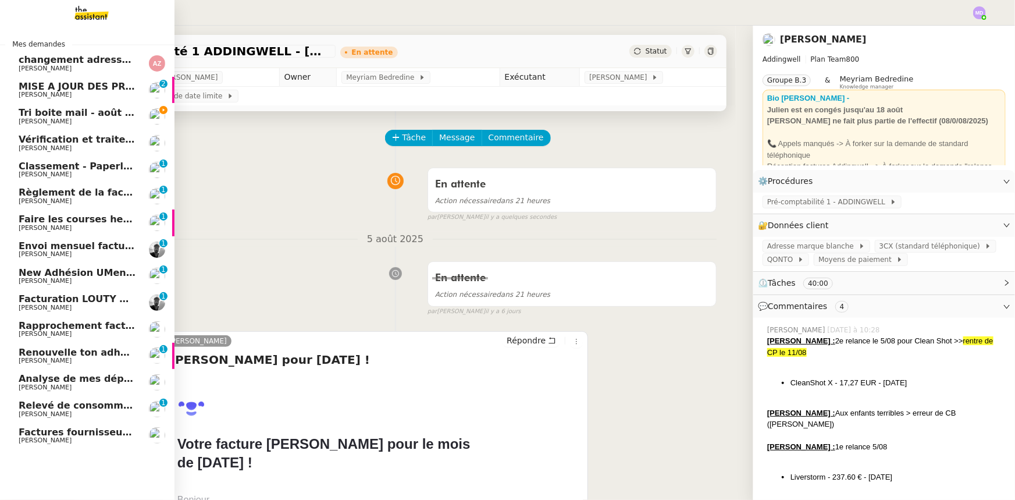
click at [58, 381] on span "Analyse de mes dépenses personnelles" at bounding box center [122, 378] width 206 height 11
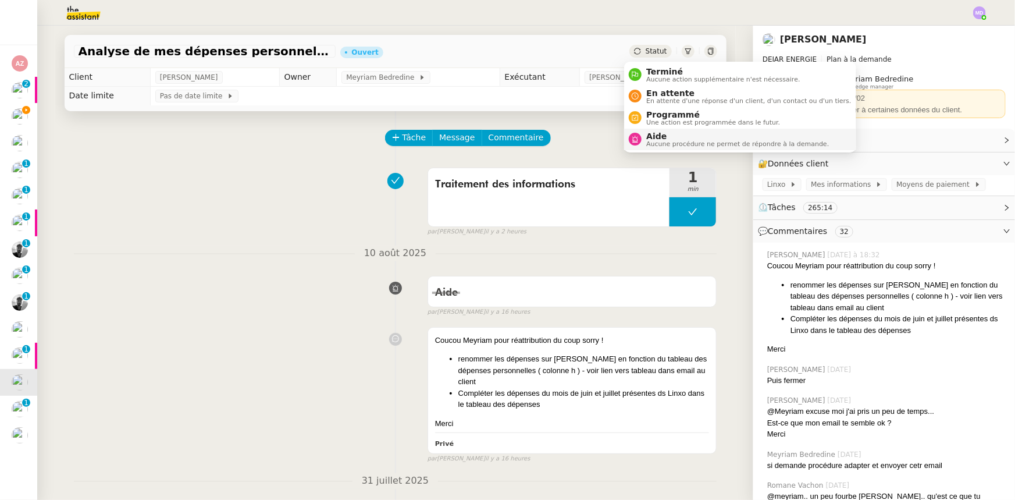
drag, startPoint x: 659, startPoint y: 133, endPoint x: 668, endPoint y: 128, distance: 11.2
click at [659, 134] on span "Aide" at bounding box center [737, 135] width 183 height 9
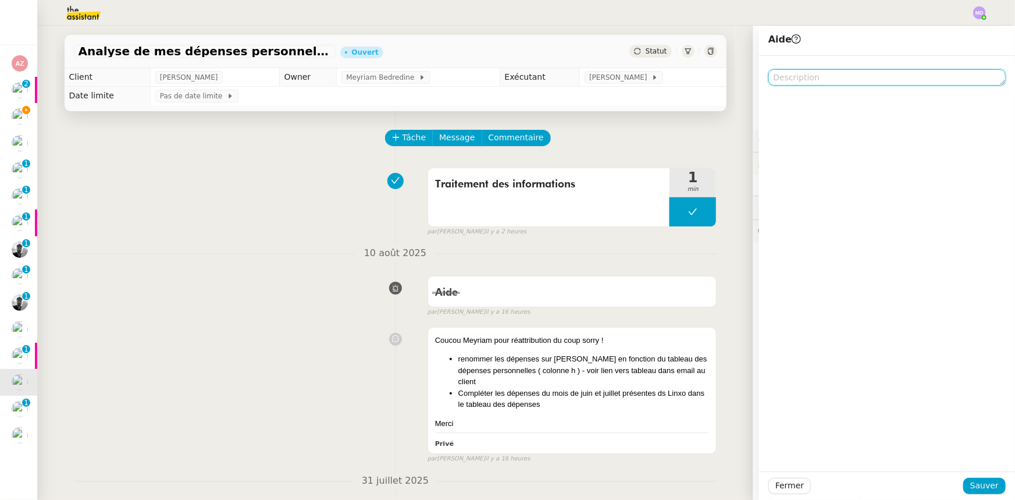
click at [778, 74] on textarea at bounding box center [886, 77] width 237 height 16
type textarea "P"
type textarea "Possibl e"
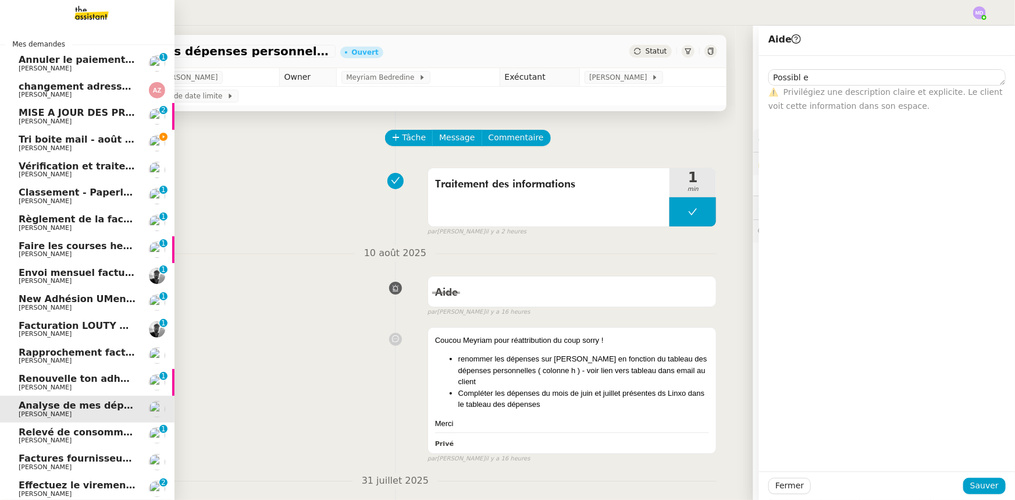
click at [12, 130] on link "Tri boite mail - [DATE] [PERSON_NAME]" at bounding box center [87, 143] width 175 height 27
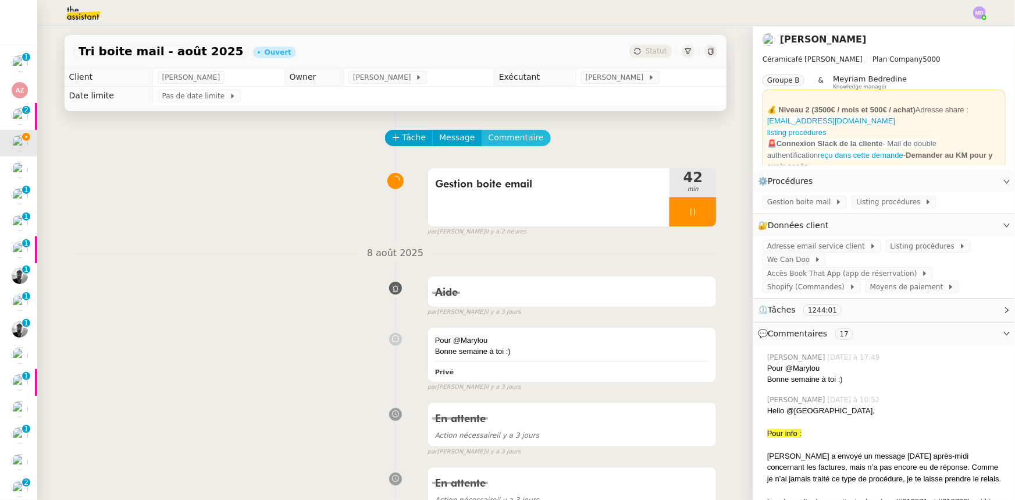
click at [505, 133] on span "Commentaire" at bounding box center [516, 137] width 55 height 13
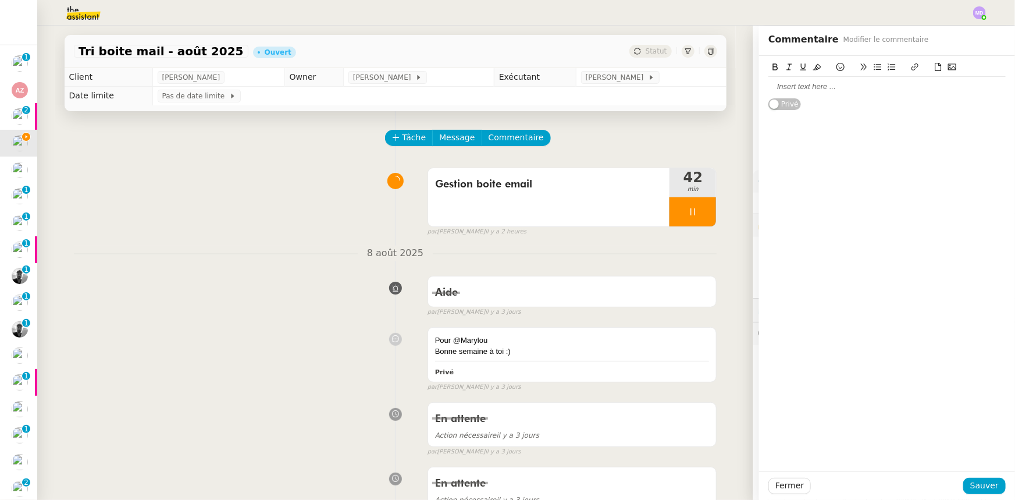
click at [803, 90] on div at bounding box center [886, 86] width 237 height 10
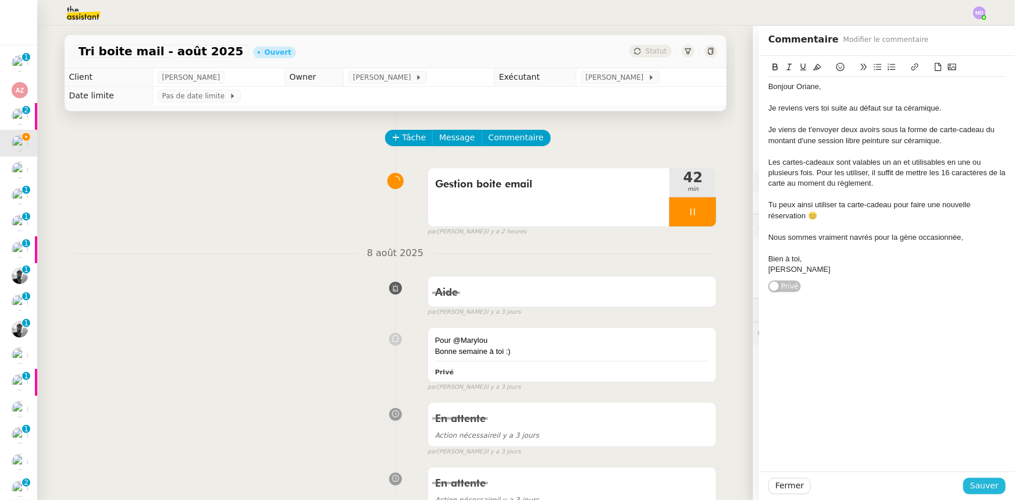
click at [981, 484] on span "Sauver" at bounding box center [984, 485] width 29 height 13
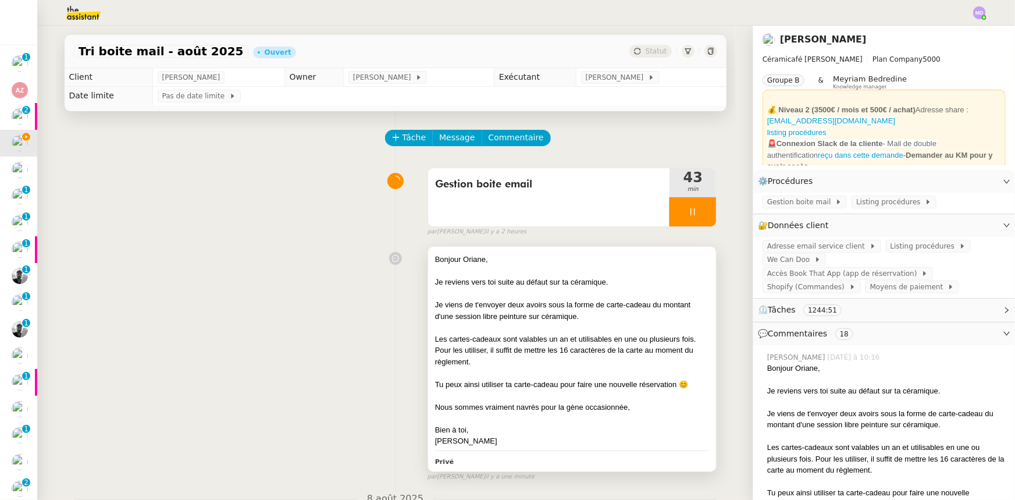
click at [566, 278] on div "Je reviens vers toi suite au défaut sur ta céramique." at bounding box center [572, 282] width 275 height 12
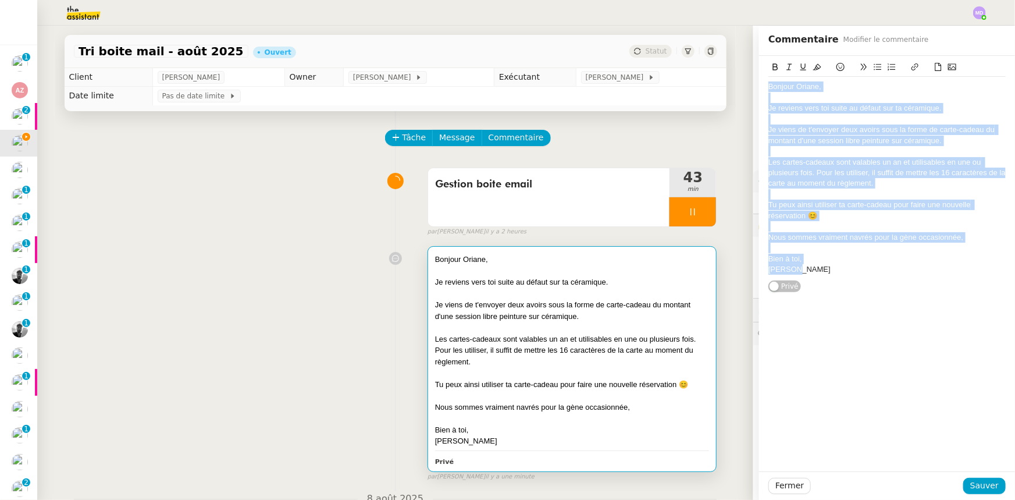
drag, startPoint x: 862, startPoint y: 269, endPoint x: 718, endPoint y: 77, distance: 239.8
click at [718, 77] on app-ticket "Tri boite mail - août 2025 Ouvert Statut Client Genevieve Landsmann Owner Mélod…" at bounding box center [526, 263] width 978 height 474
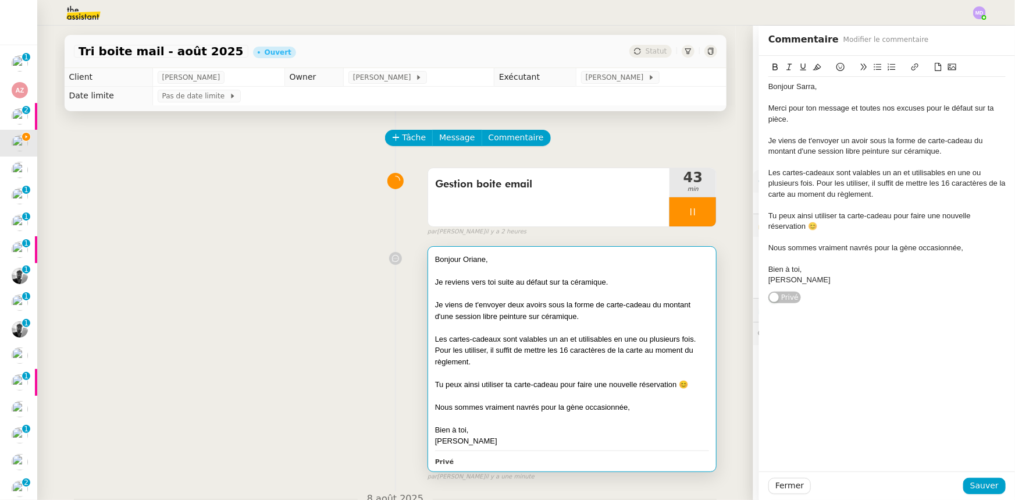
click at [979, 495] on div "Fermer Sauver" at bounding box center [887, 485] width 256 height 29
click at [980, 485] on span "Sauver" at bounding box center [984, 485] width 29 height 13
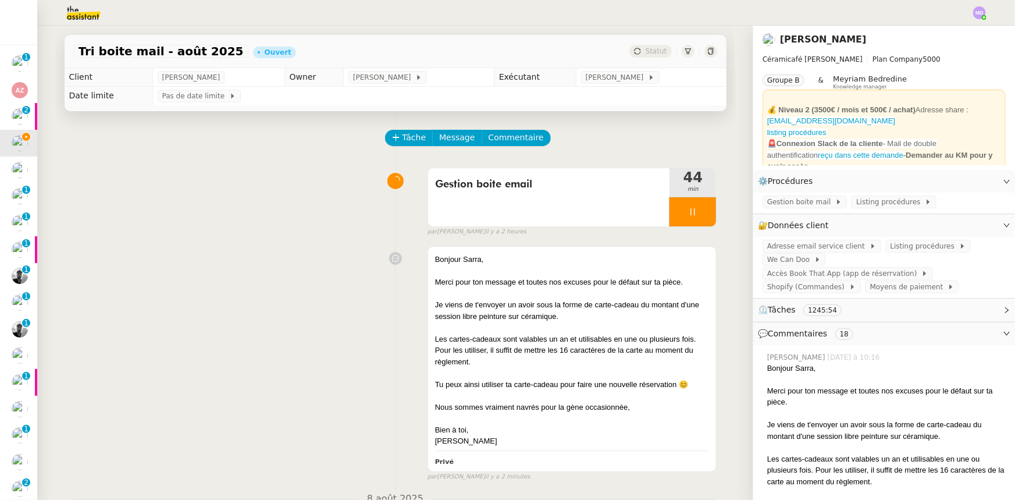
click at [505, 139] on span "Commentaire" at bounding box center [516, 137] width 55 height 13
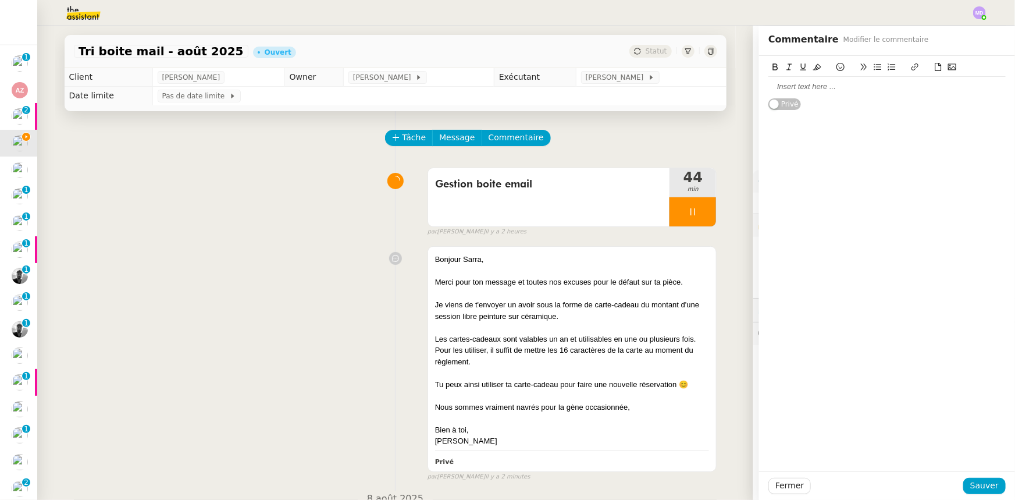
click at [831, 90] on div at bounding box center [886, 86] width 237 height 10
click at [993, 492] on button "Sauver" at bounding box center [984, 486] width 42 height 16
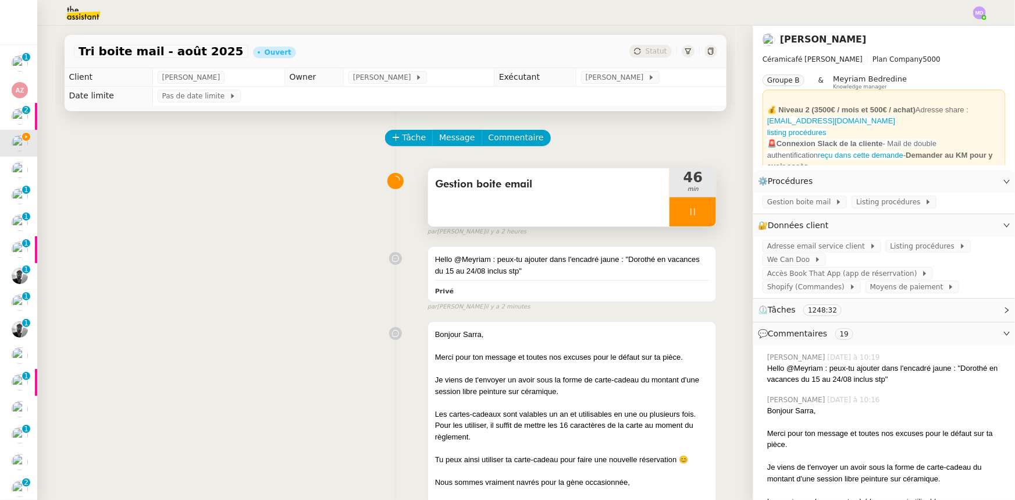
click at [701, 214] on div at bounding box center [693, 211] width 47 height 29
click at [701, 213] on div at bounding box center [693, 211] width 47 height 29
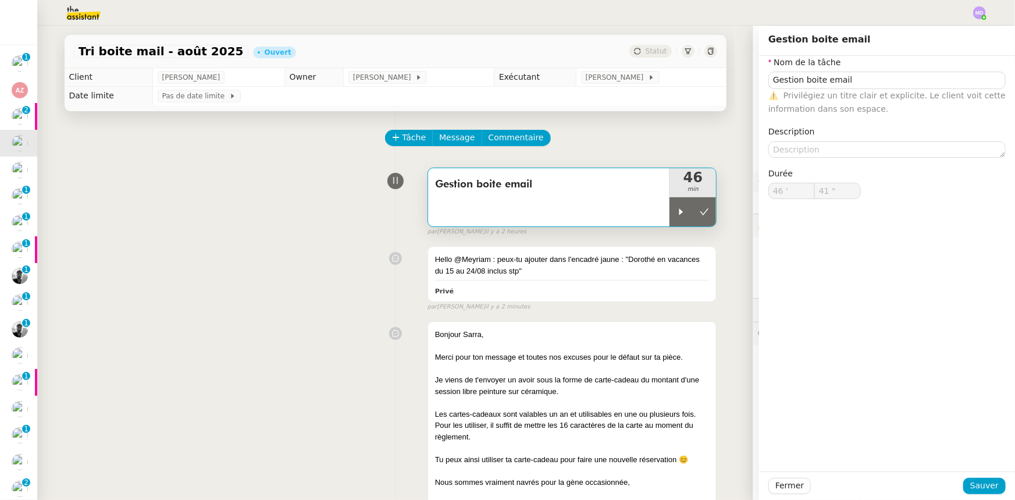
type input "Gestion boite email"
type input "46 '"
type input "41 ""
drag, startPoint x: 704, startPoint y: 204, endPoint x: 693, endPoint y: 168, distance: 37.9
click at [703, 202] on button at bounding box center [704, 211] width 23 height 29
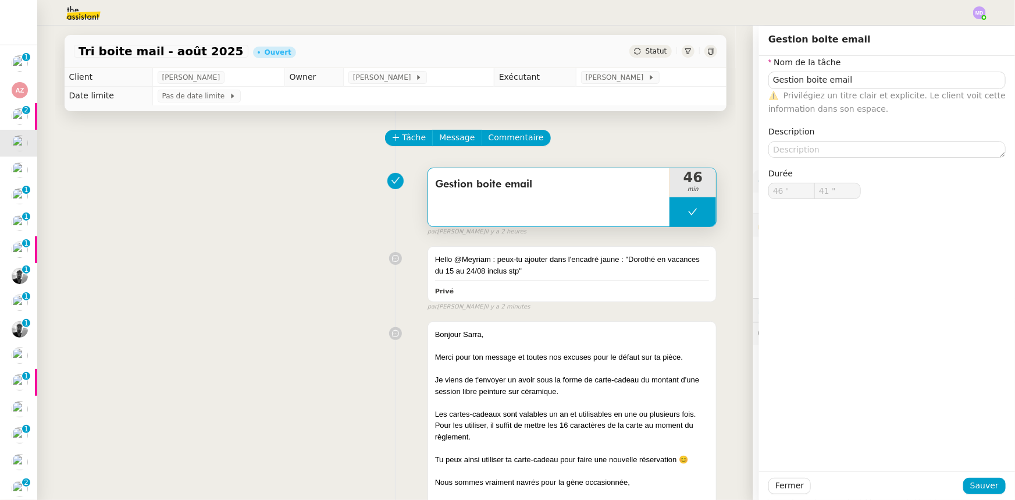
type input "Gestion boite email"
type input "46 '"
type input "41 ""
type input "Gestion boite email"
type input "46 '"
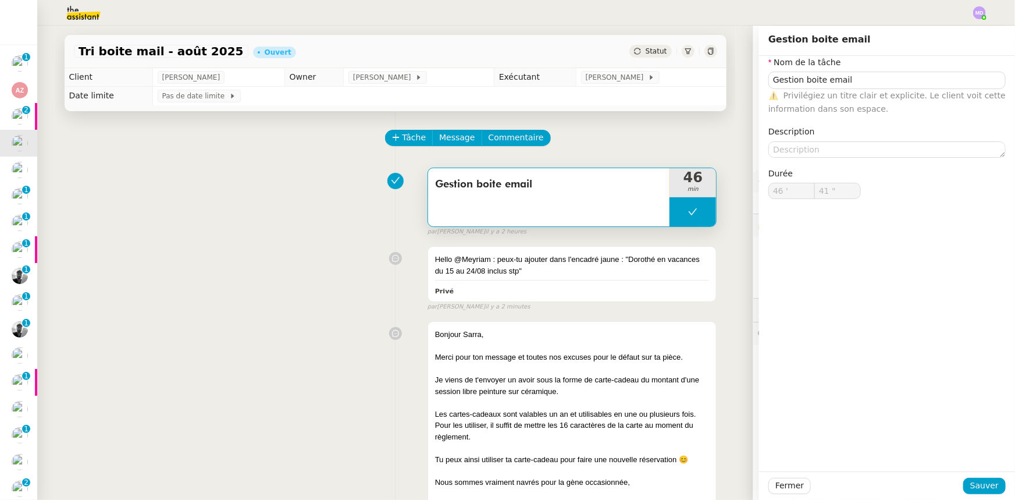
type input "41 ""
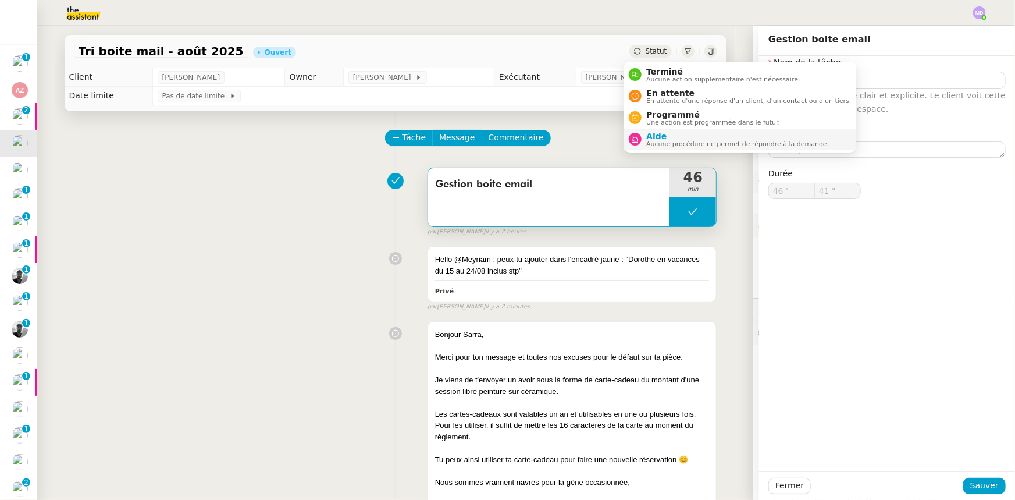
click at [654, 134] on span "Aide" at bounding box center [737, 135] width 183 height 9
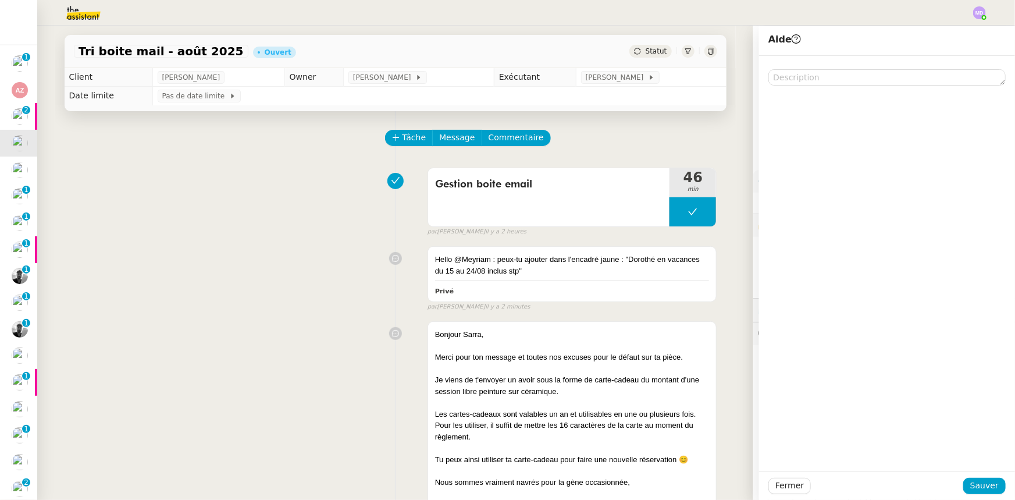
click at [970, 477] on div "Fermer Sauver" at bounding box center [887, 485] width 256 height 29
click at [970, 482] on span "Sauver" at bounding box center [984, 485] width 29 height 13
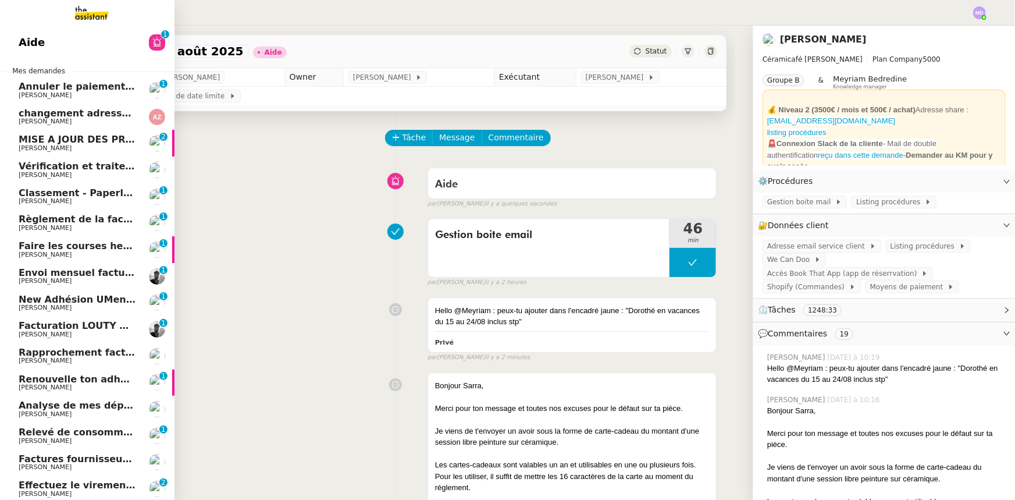
click at [54, 437] on span "[PERSON_NAME]" at bounding box center [45, 441] width 53 height 8
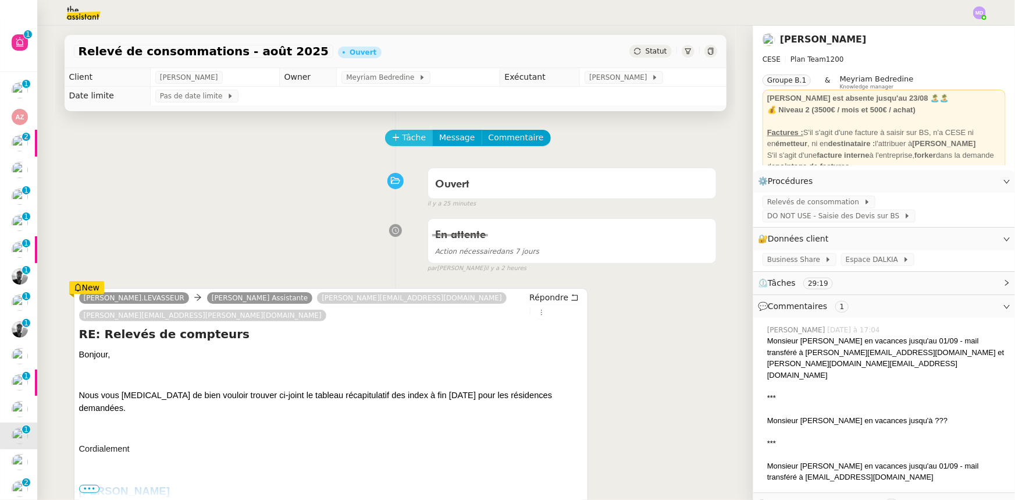
click at [392, 138] on icon at bounding box center [396, 137] width 8 height 8
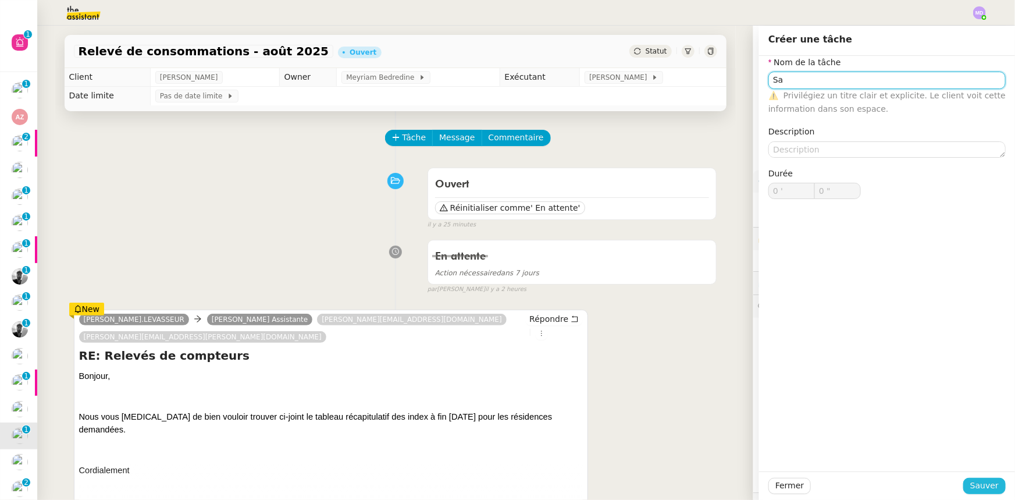
type input "Sa"
click at [996, 481] on button "Sauver" at bounding box center [984, 486] width 42 height 16
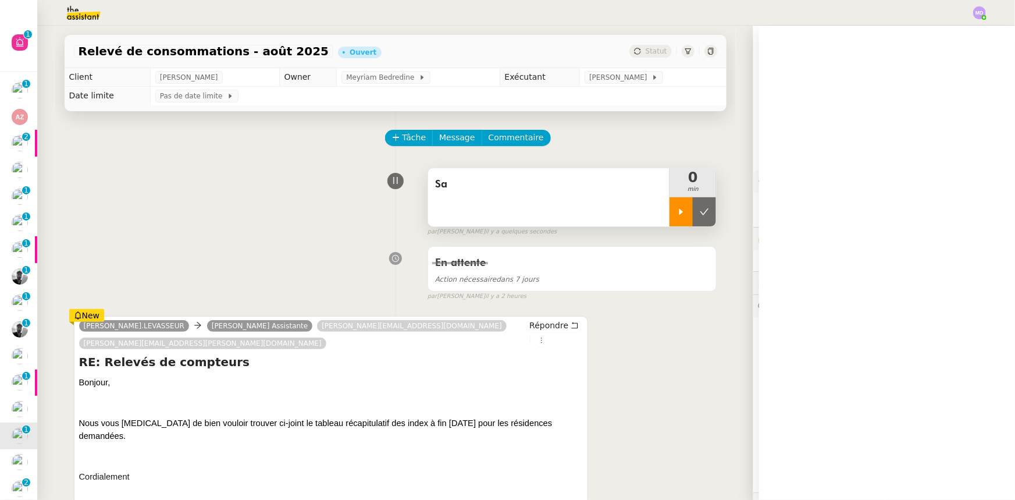
click at [675, 206] on div at bounding box center [681, 211] width 23 height 29
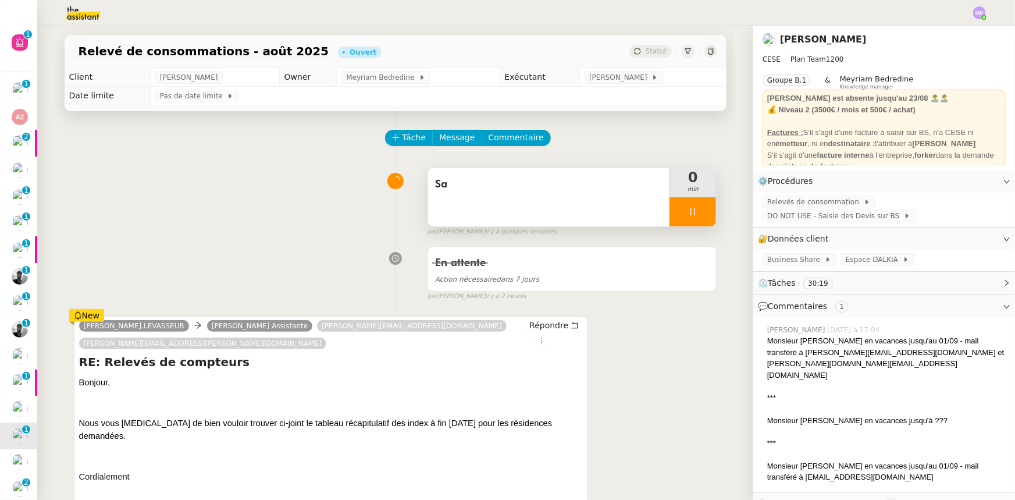
click at [553, 212] on div "Sa" at bounding box center [549, 197] width 242 height 58
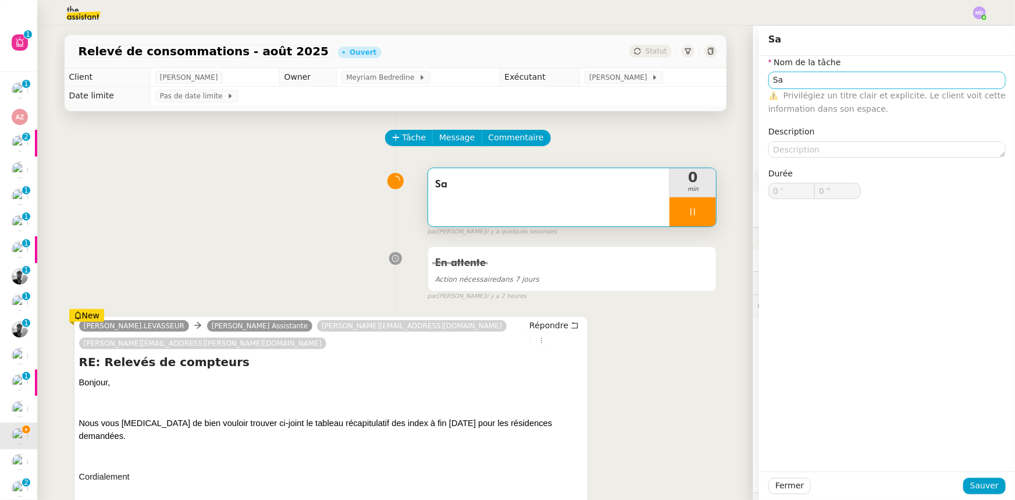
type input "1 ""
click at [867, 77] on input "Sa" at bounding box center [886, 80] width 237 height 17
type input "Saisie"
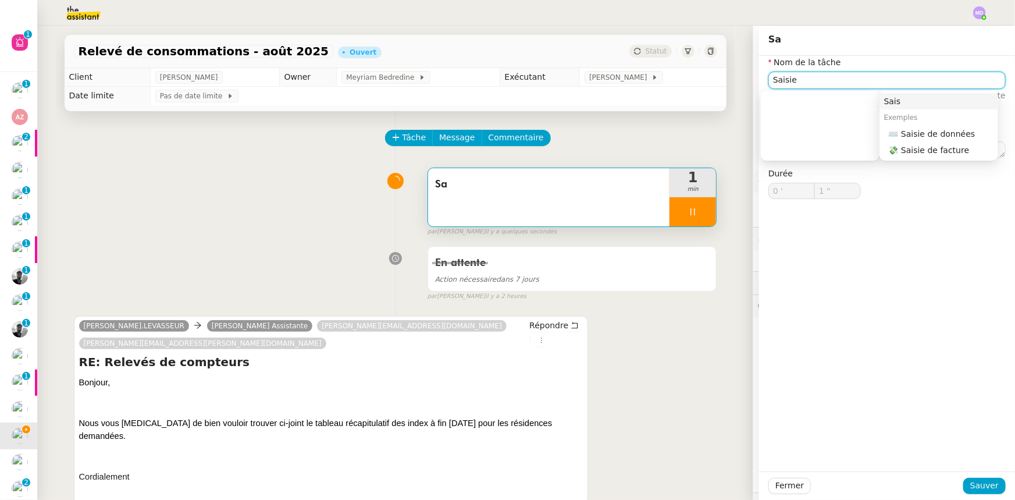
type input "2 ""
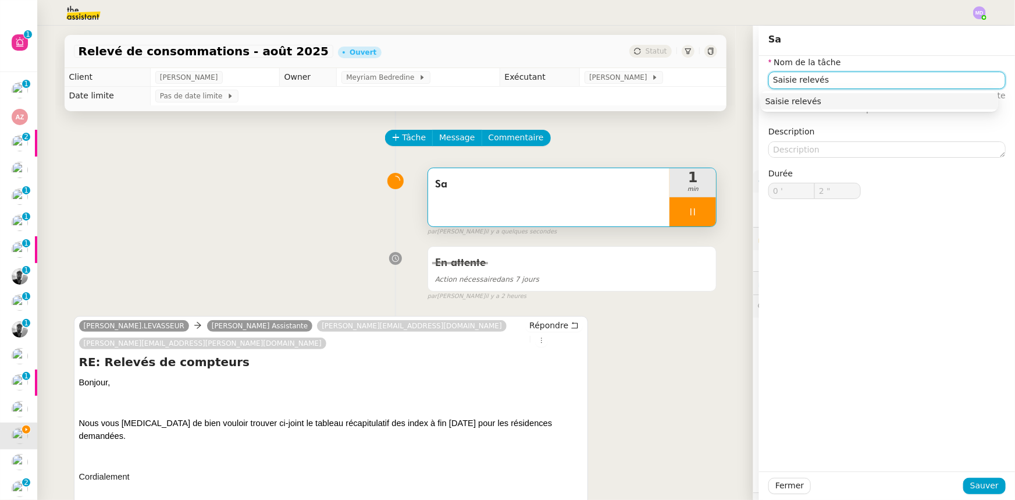
type input "Saisie relevés d"
type input "3 ""
type input "Saisie relevés de compteurs"
type input "4 ""
type input "Saisie relevés de compteurs"
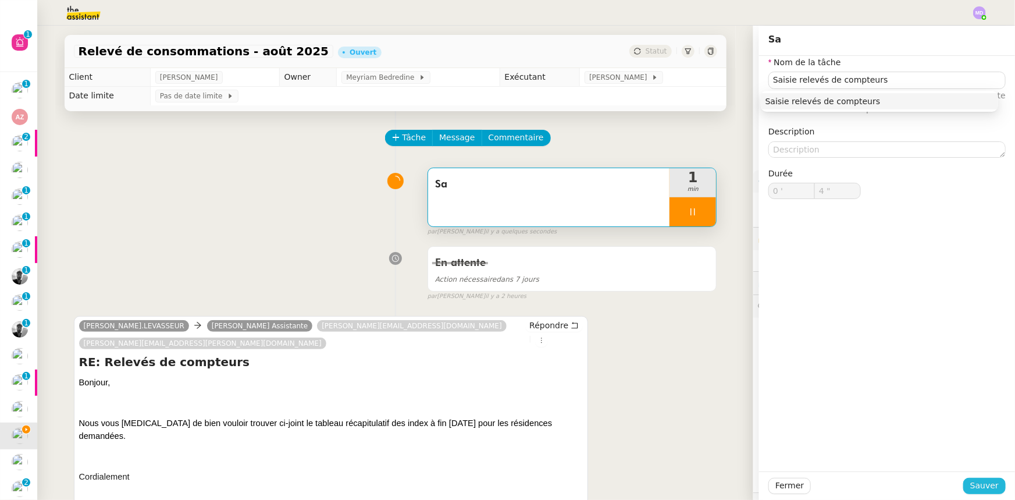
drag, startPoint x: 981, startPoint y: 481, endPoint x: 953, endPoint y: 493, distance: 30.5
click at [971, 486] on span "Sauver" at bounding box center [984, 485] width 29 height 13
type input "5 ""
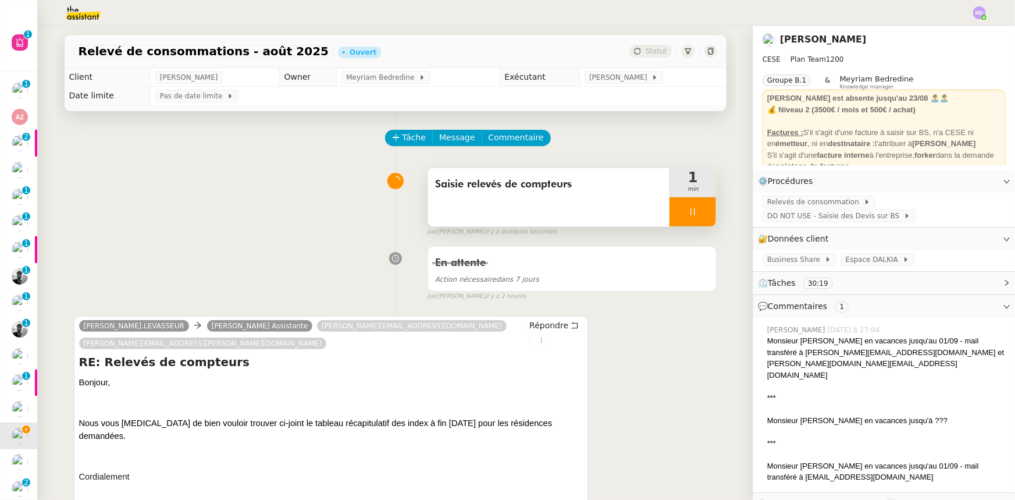
click at [675, 223] on div at bounding box center [693, 211] width 47 height 29
click at [700, 213] on icon at bounding box center [704, 211] width 9 height 9
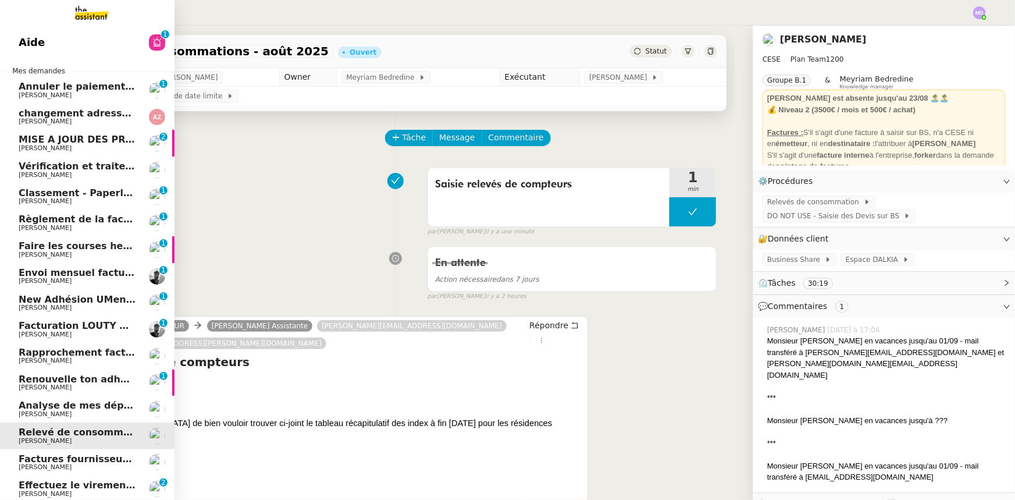
scroll to position [2, 0]
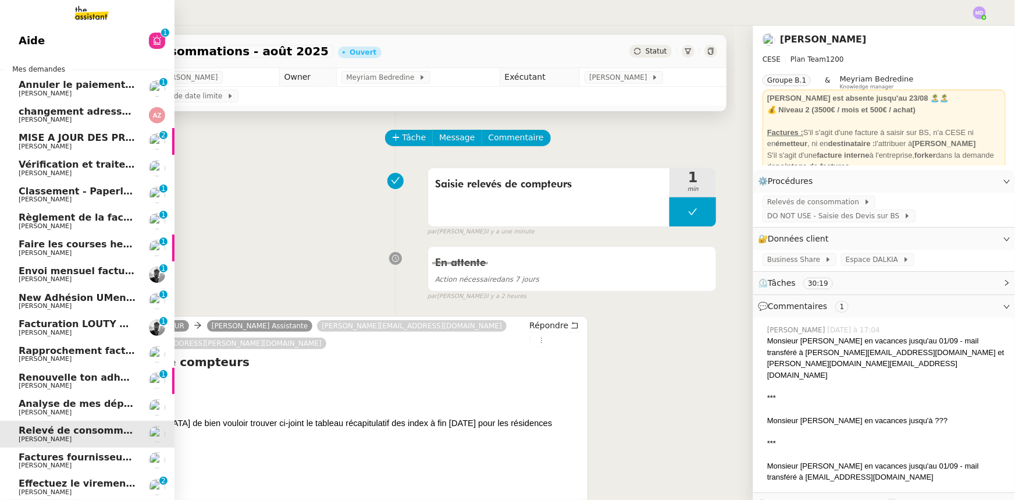
click at [58, 394] on link "Analyse de mes dépenses personnelles Patrice DEJAR" at bounding box center [87, 407] width 175 height 27
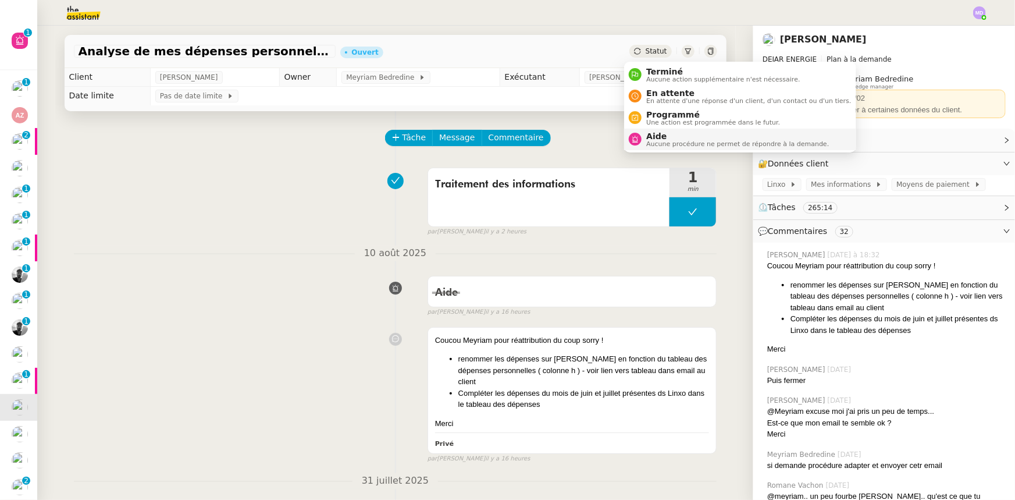
click at [665, 135] on span "Aide" at bounding box center [737, 135] width 183 height 9
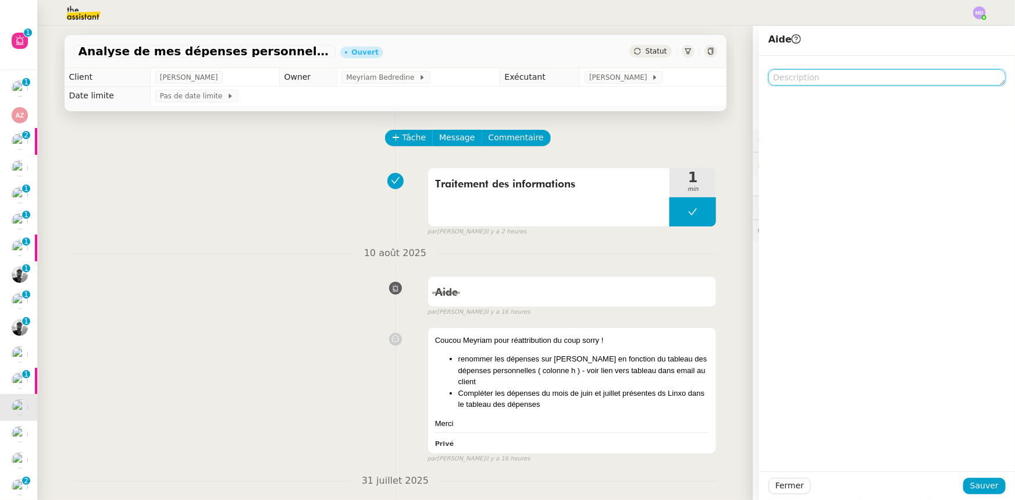
click at [787, 72] on textarea at bounding box center [886, 77] width 237 height 16
type textarea "Pour Mélody stp"
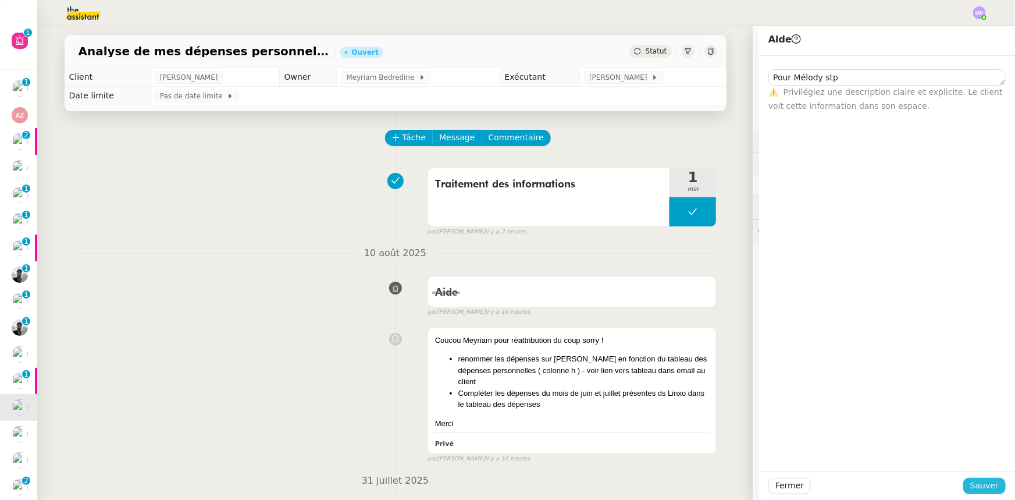
drag, startPoint x: 969, startPoint y: 473, endPoint x: 974, endPoint y: 485, distance: 13.1
click at [971, 480] on div "Fermer Sauver" at bounding box center [887, 485] width 256 height 29
click at [974, 487] on span "Sauver" at bounding box center [984, 485] width 29 height 13
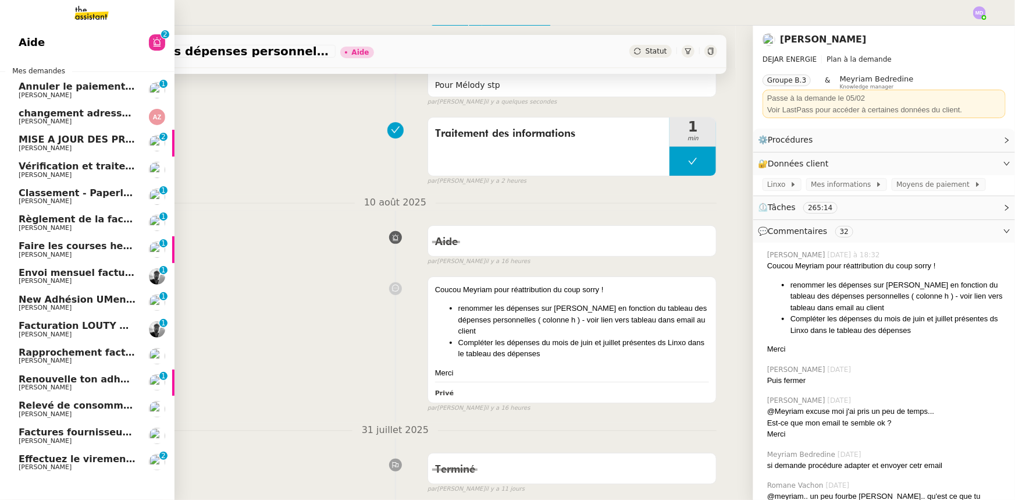
scroll to position [158, 0]
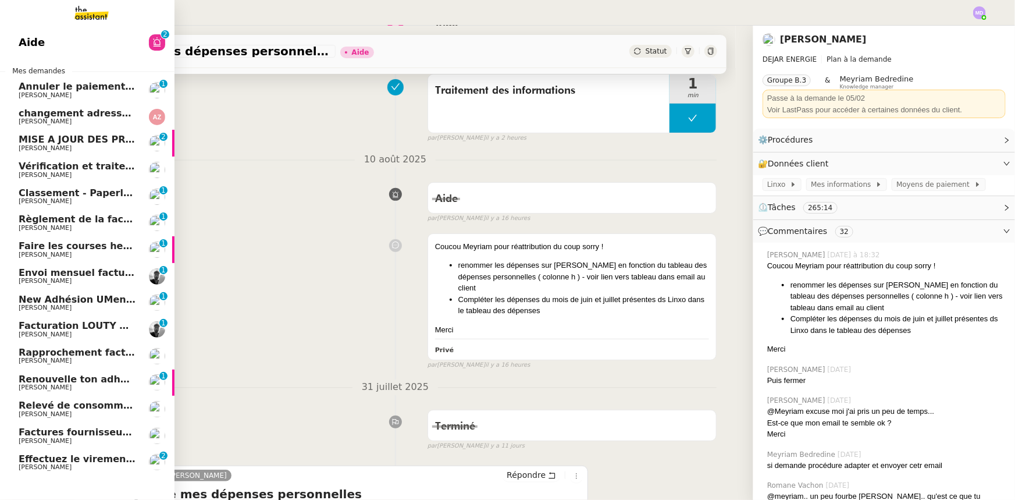
click at [78, 106] on link "changement adresse et activités sur Kbis [PERSON_NAME]" at bounding box center [87, 117] width 175 height 27
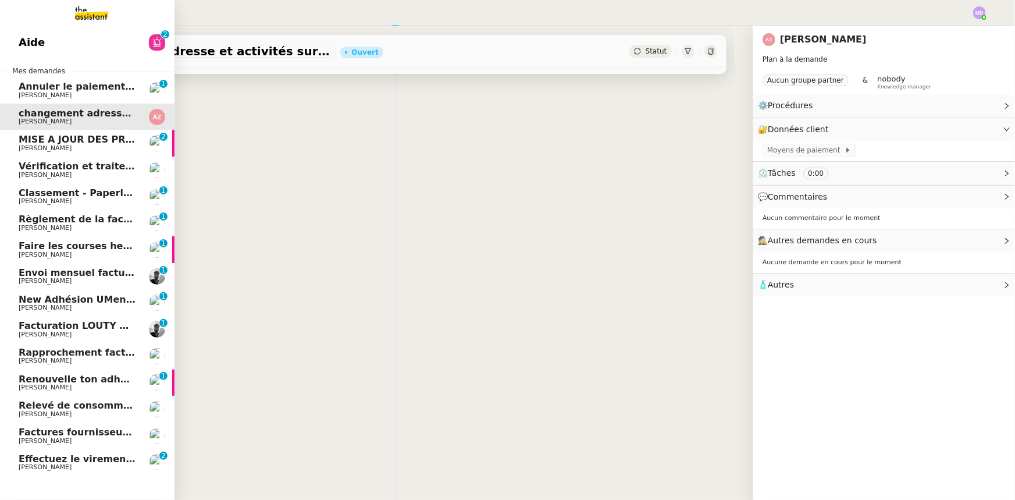
scroll to position [155, 0]
click at [87, 12] on img at bounding box center [82, 13] width 90 height 26
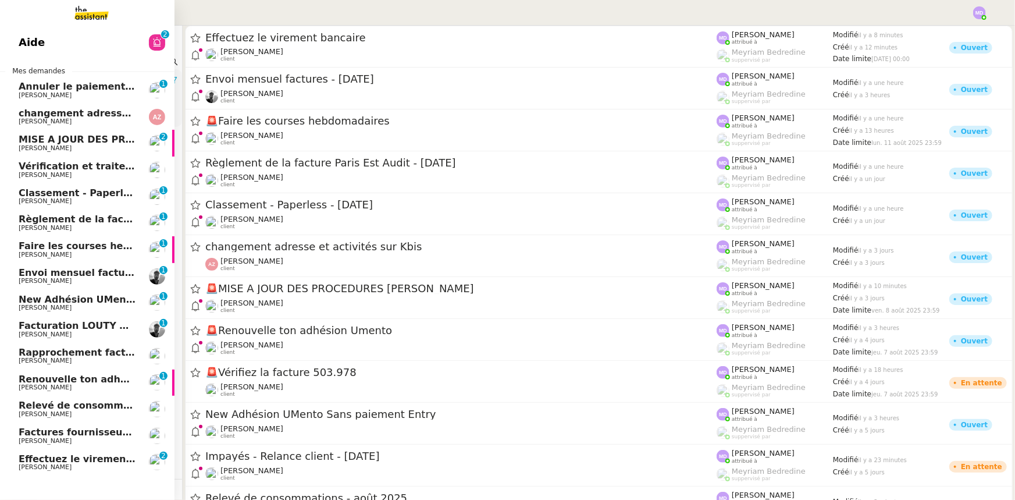
click at [24, 117] on span "changement adresse et activités sur Kbis" at bounding box center [128, 113] width 218 height 11
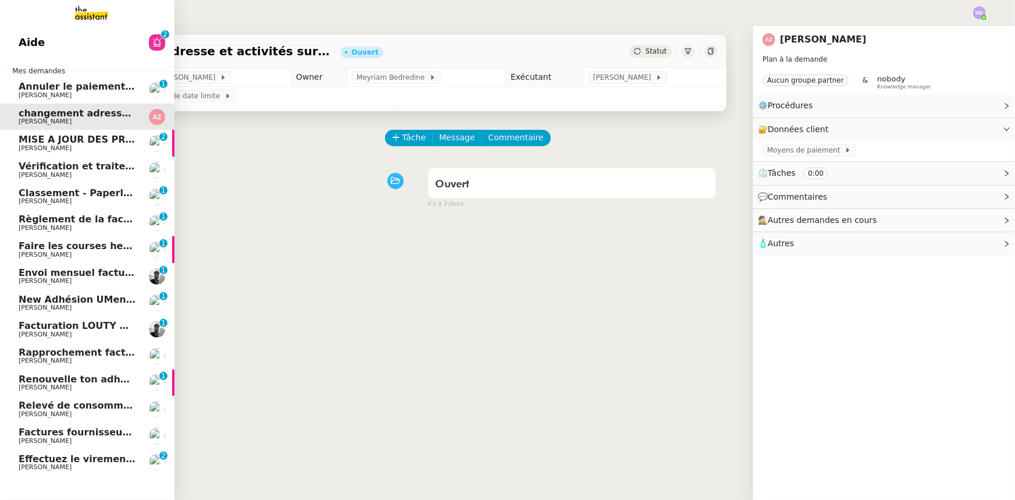
click at [87, 7] on img at bounding box center [82, 13] width 90 height 26
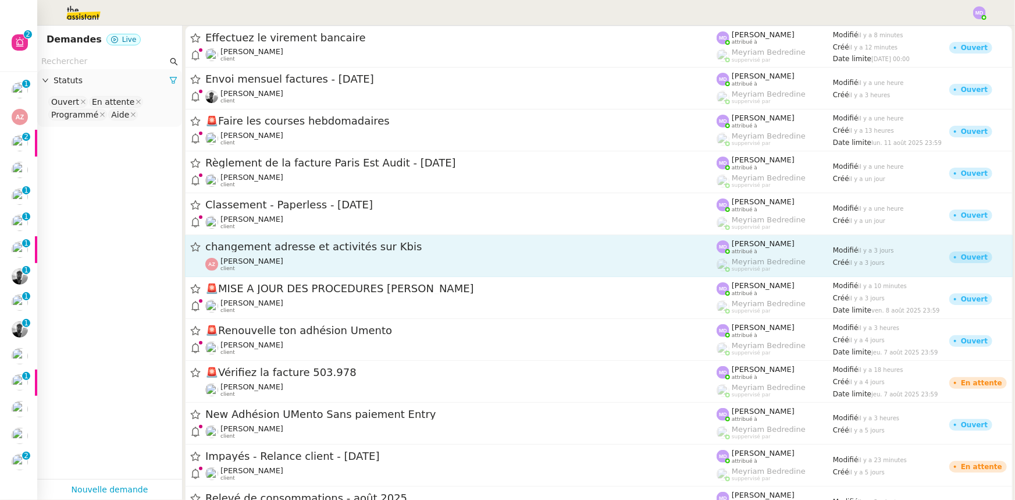
click at [291, 259] on div "[PERSON_NAME] client" at bounding box center [460, 264] width 511 height 15
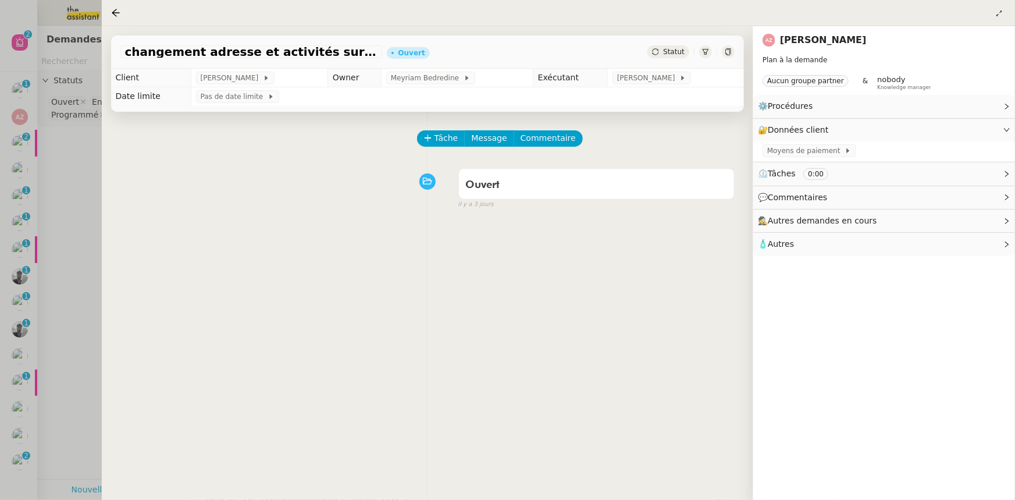
click at [41, 335] on div at bounding box center [507, 250] width 1015 height 500
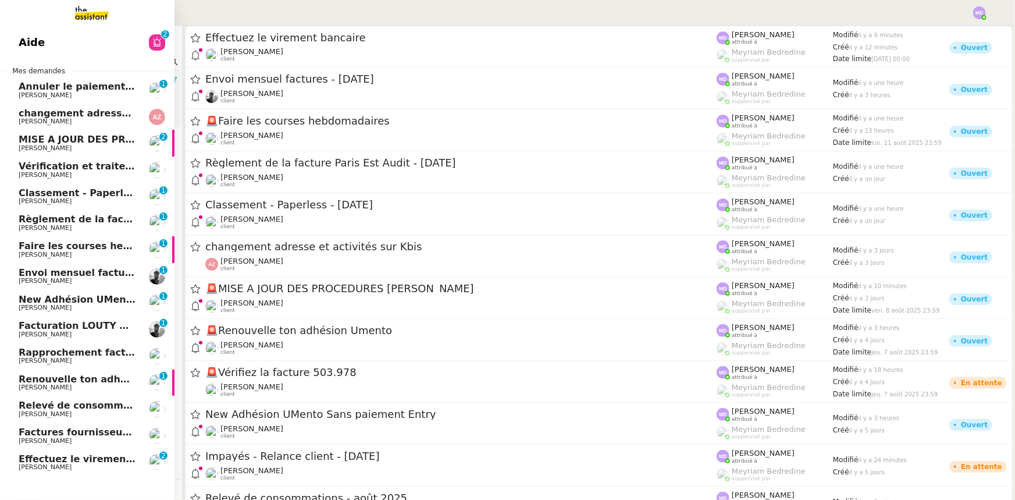
click at [99, 255] on span "[PERSON_NAME]" at bounding box center [78, 254] width 118 height 7
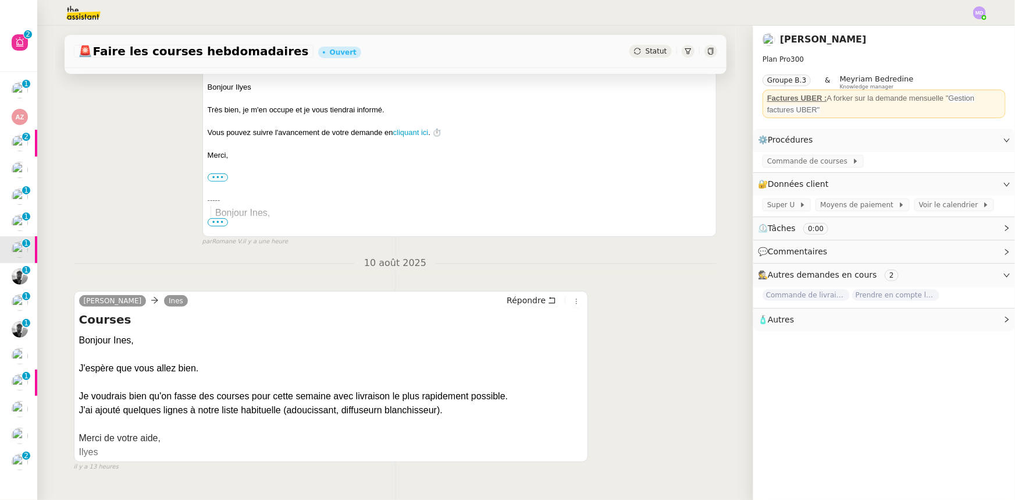
scroll to position [245, 0]
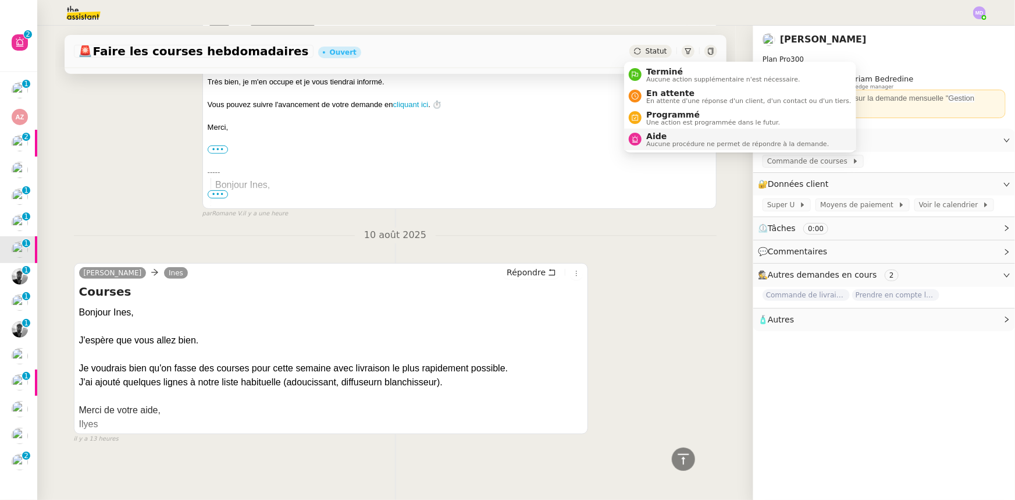
drag, startPoint x: 657, startPoint y: 138, endPoint x: 699, endPoint y: 129, distance: 42.2
click at [658, 138] on span "Aide" at bounding box center [737, 135] width 183 height 9
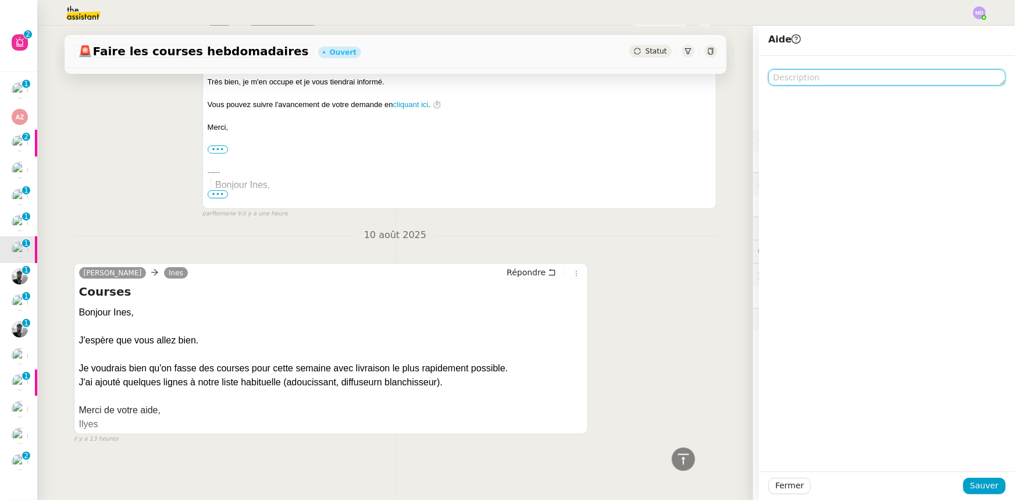
click at [814, 76] on textarea at bounding box center [886, 77] width 237 height 16
type textarea "Pour Mélody stp"
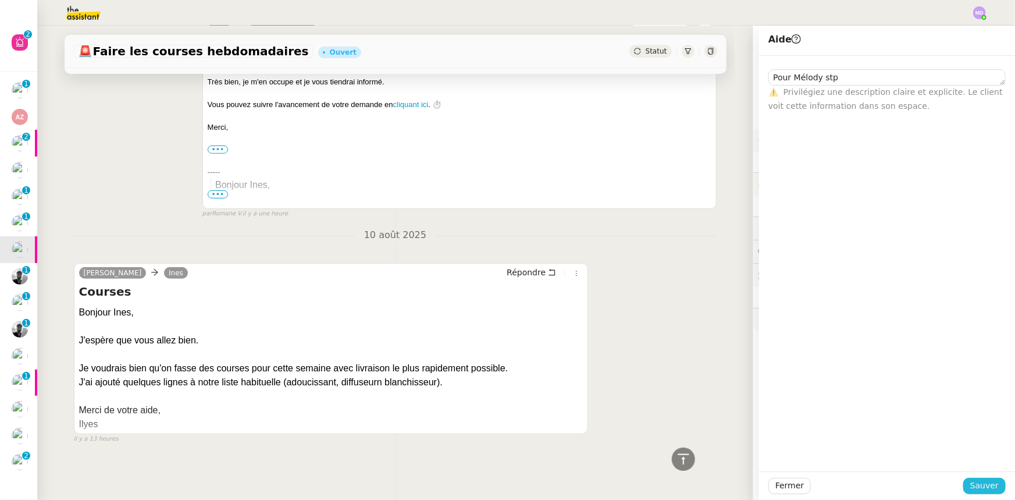
drag, startPoint x: 993, startPoint y: 492, endPoint x: 988, endPoint y: 488, distance: 6.2
click at [992, 491] on button "Sauver" at bounding box center [984, 486] width 42 height 16
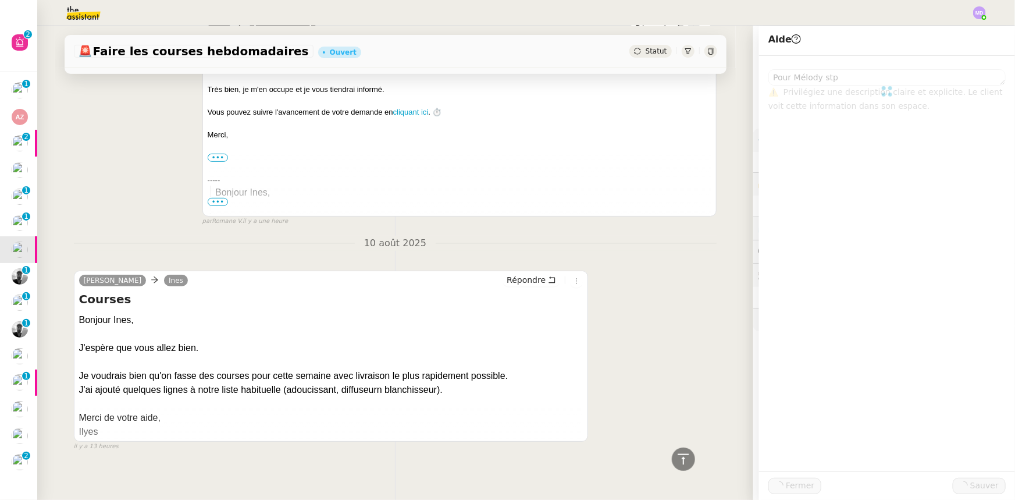
scroll to position [259, 0]
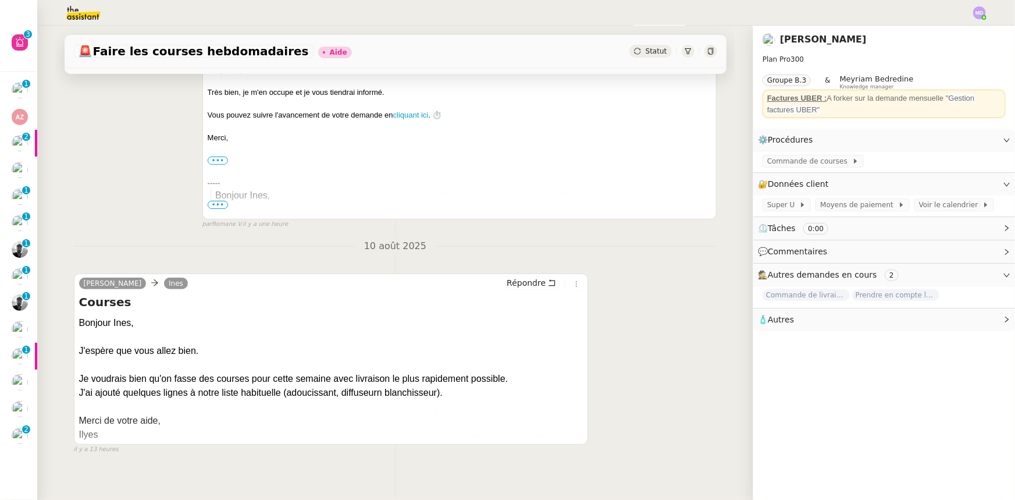
scroll to position [259, 0]
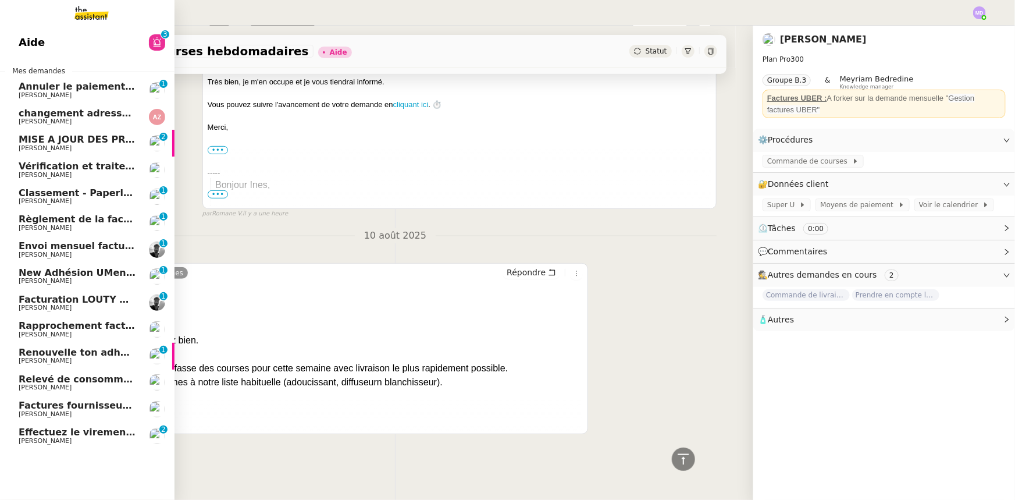
click at [31, 404] on span "Factures fournisseurs règlement par prélèvement, CB et espèces via Pennylane - …" at bounding box center [260, 405] width 482 height 11
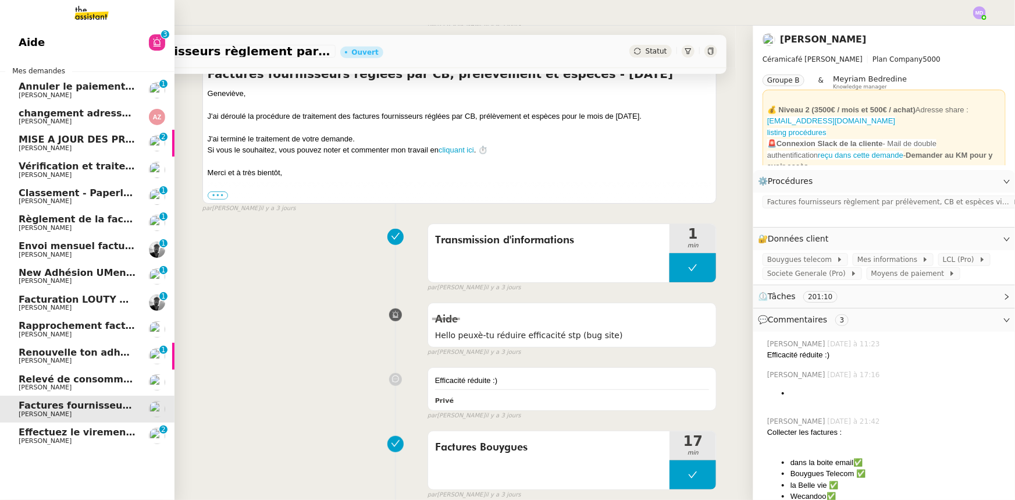
scroll to position [155, 0]
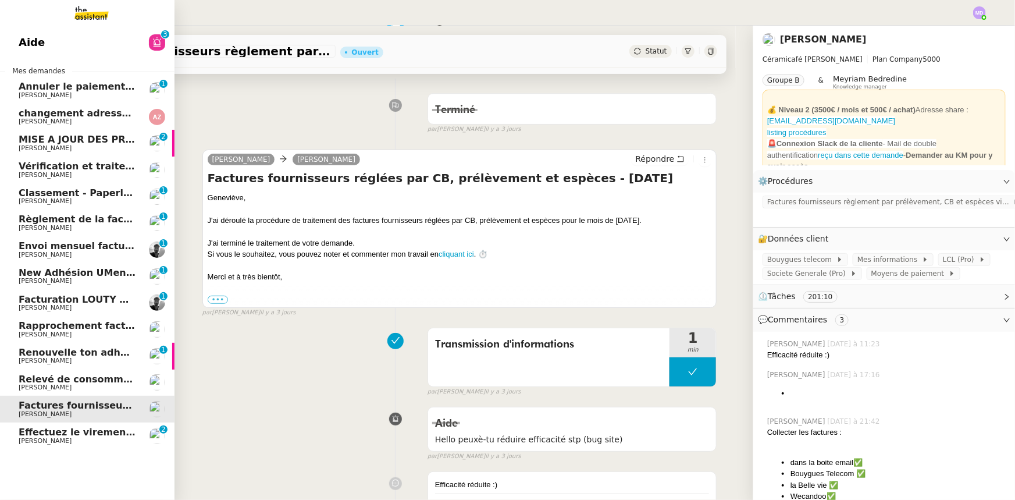
click at [49, 381] on span "Relevé de consommations - août 2025" at bounding box center [119, 378] width 201 height 11
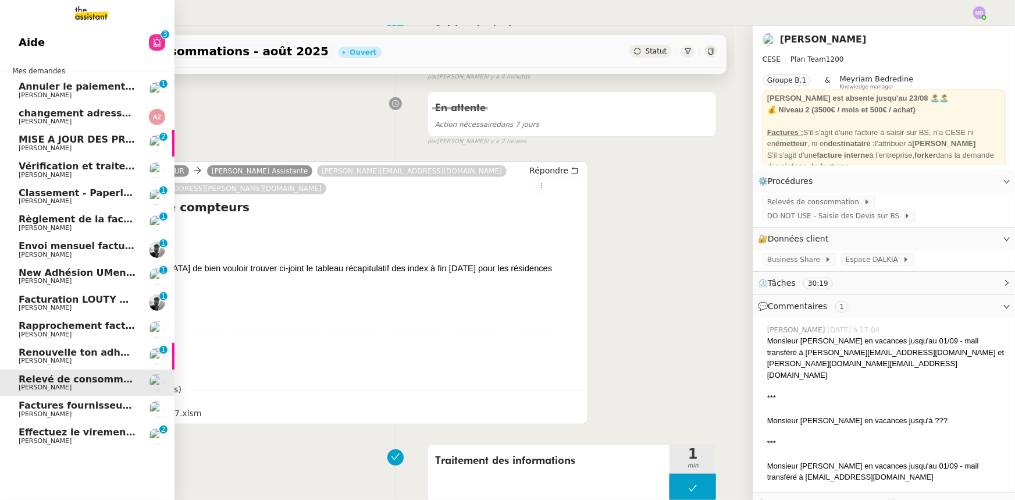
click at [15, 9] on link at bounding box center [87, 13] width 175 height 26
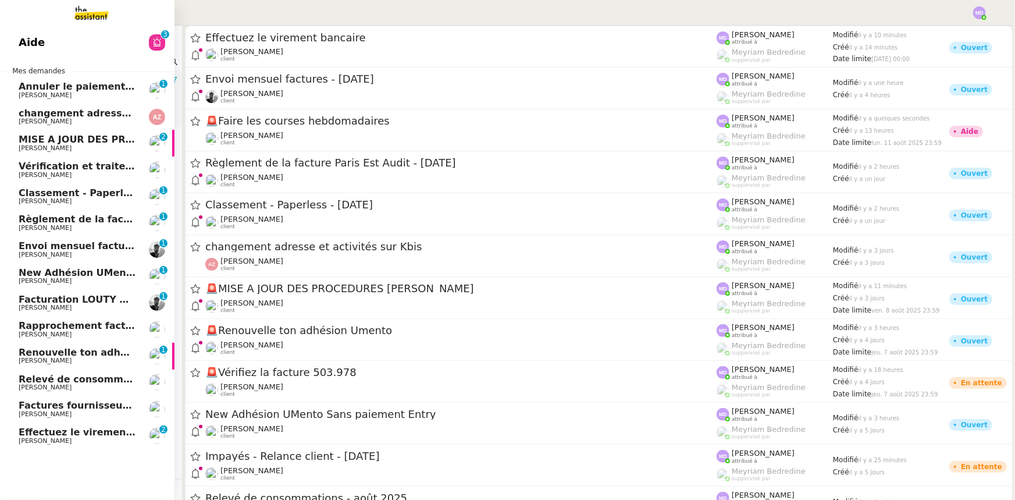
click at [81, 16] on img at bounding box center [82, 13] width 90 height 26
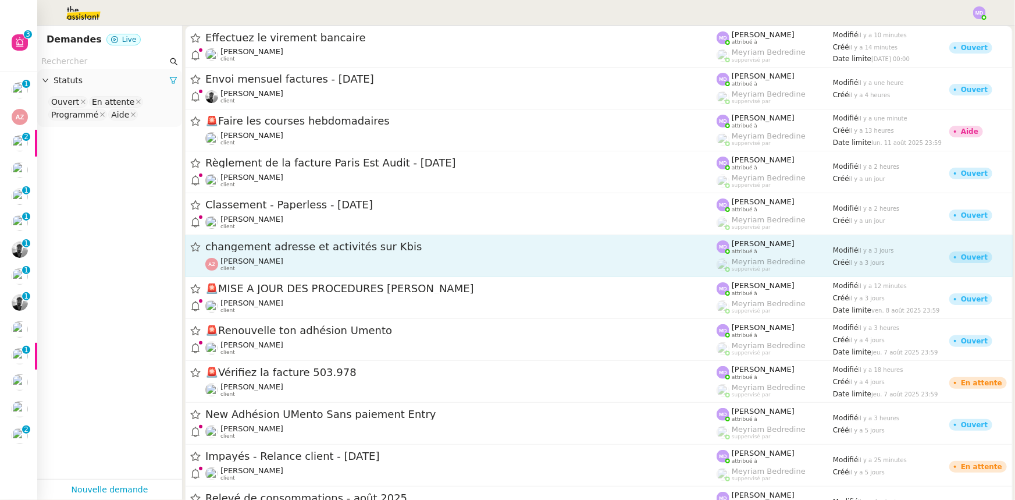
click at [306, 250] on span "changement adresse et activités sur Kbis" at bounding box center [460, 246] width 511 height 10
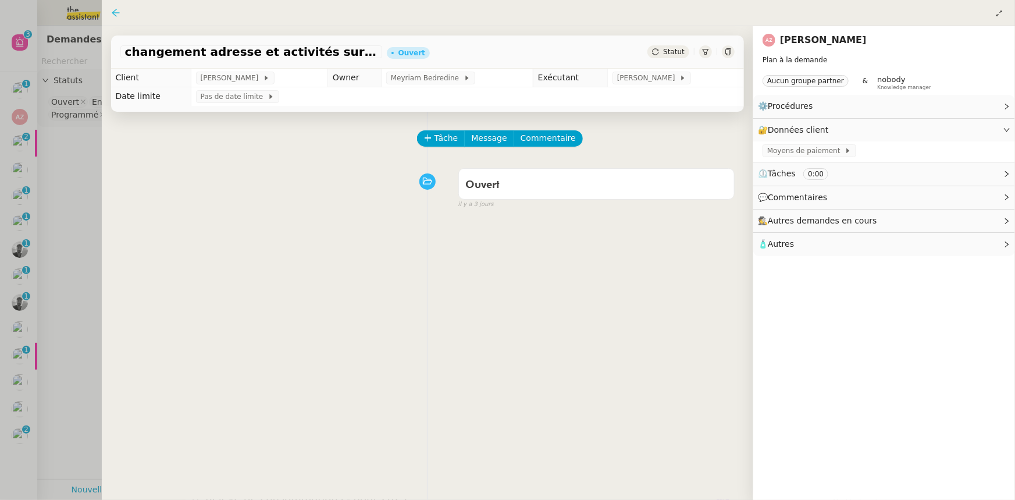
click at [120, 17] on icon at bounding box center [115, 12] width 9 height 9
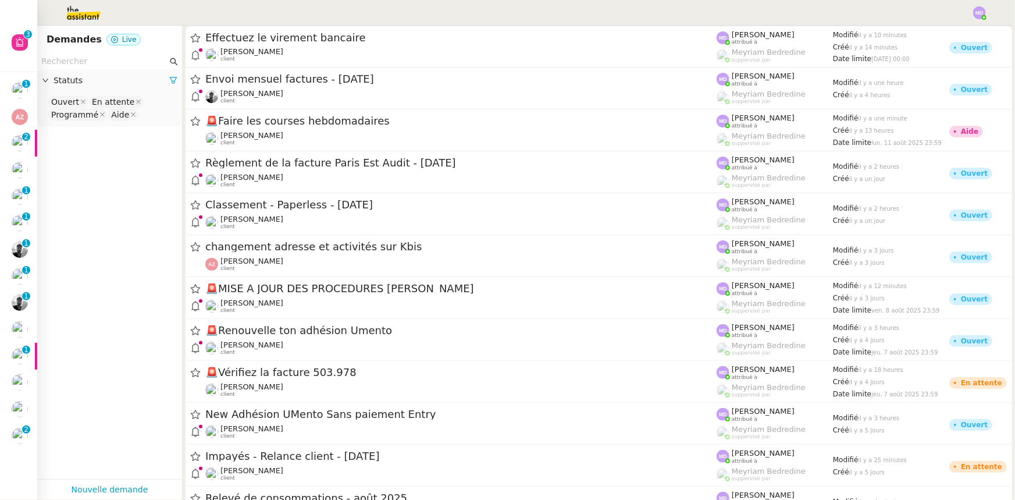
click at [148, 114] on nz-select-top-control "Ouvert En attente Programmé Aide" at bounding box center [110, 108] width 126 height 27
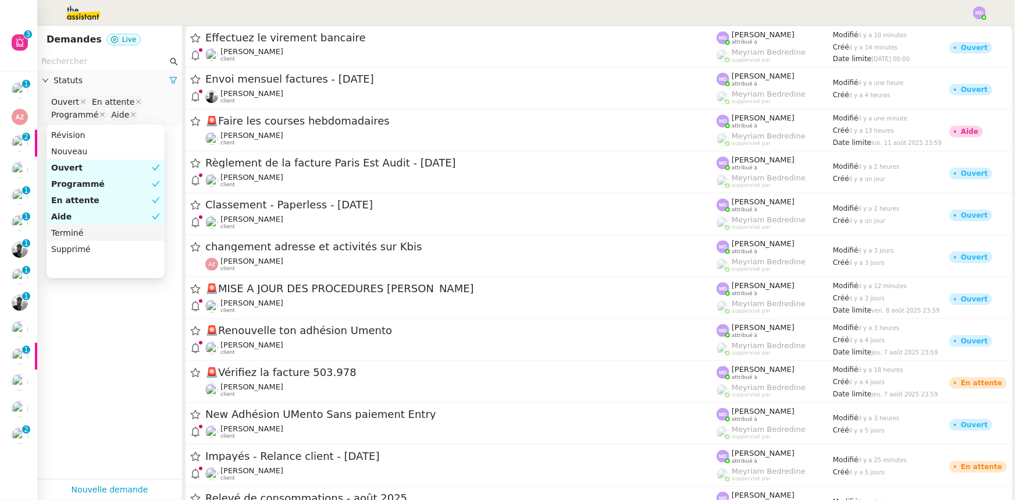
click at [123, 227] on div "Terminé" at bounding box center [105, 232] width 109 height 10
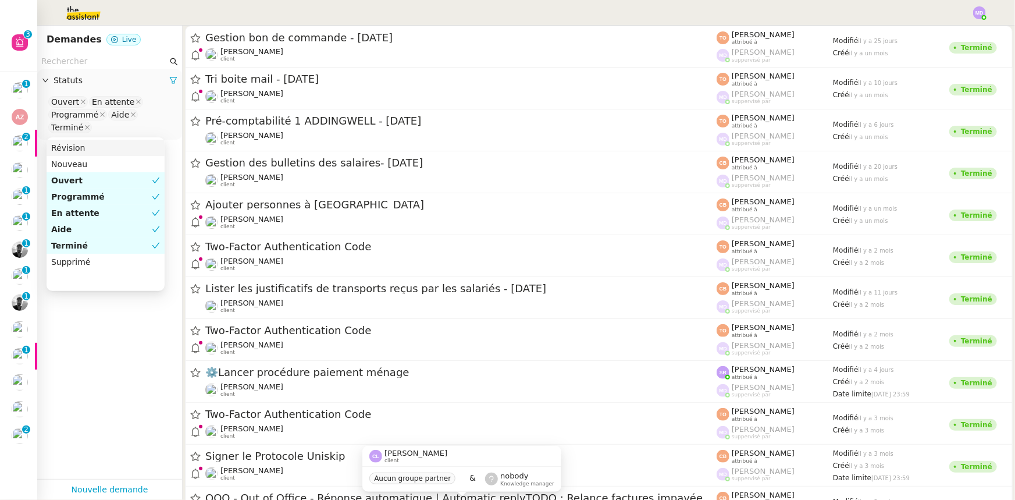
click at [134, 62] on input "text" at bounding box center [104, 61] width 126 height 13
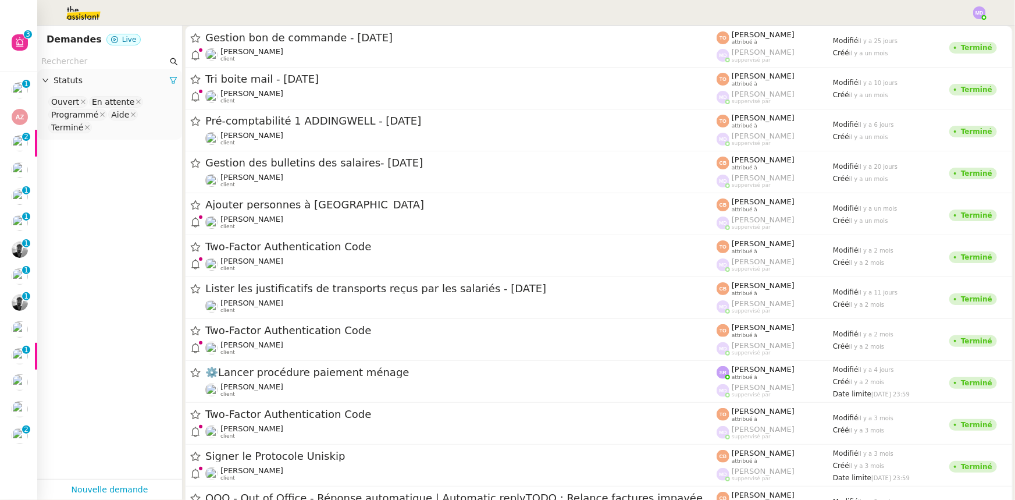
click at [101, 54] on nz-input-group at bounding box center [109, 62] width 145 height 16
click at [94, 63] on input "text" at bounding box center [104, 61] width 126 height 13
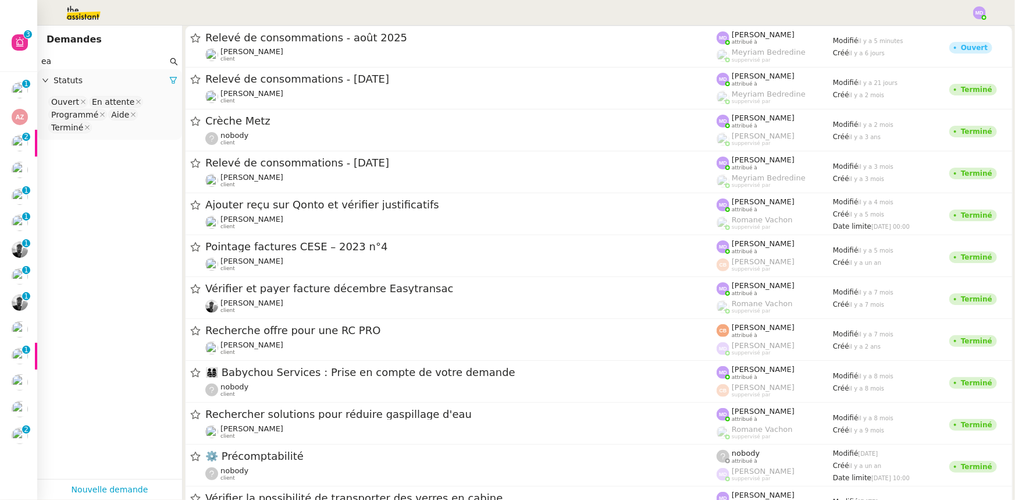
type input "e"
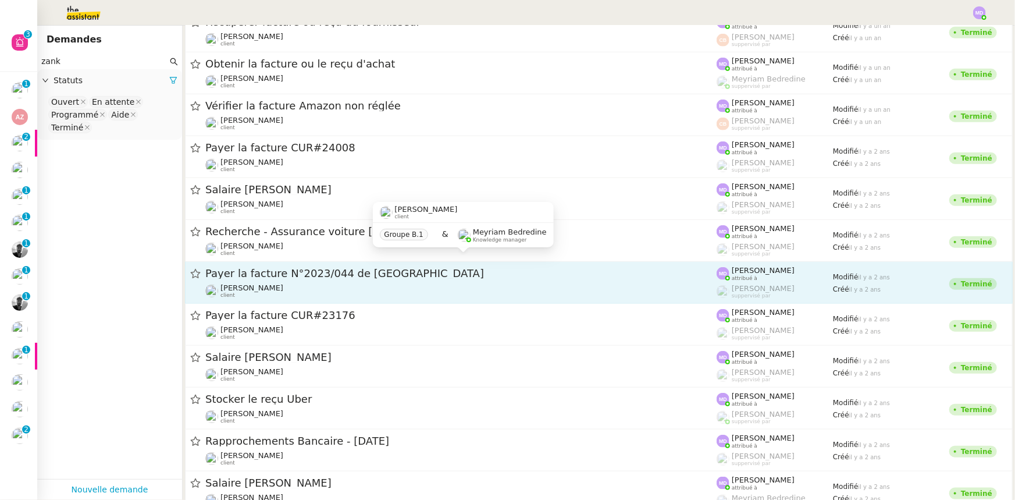
scroll to position [423, 0]
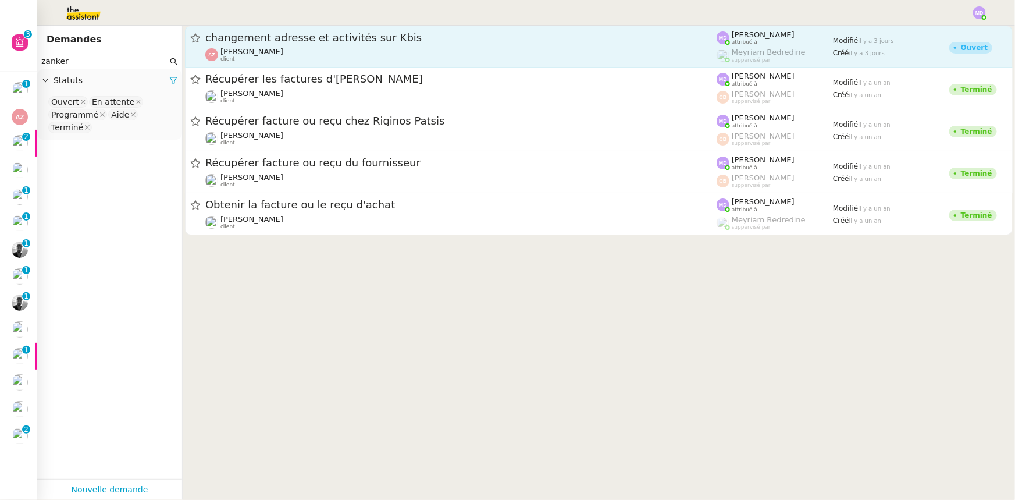
type input "zanker"
click at [290, 45] on div "changement adresse et activités sur Kbis [PERSON_NAME] client" at bounding box center [460, 46] width 511 height 31
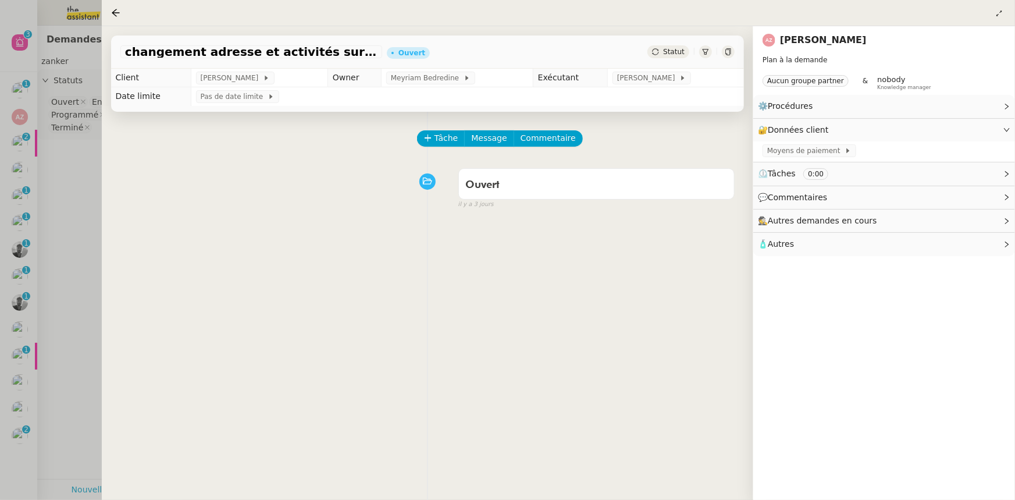
click at [76, 176] on div at bounding box center [507, 250] width 1015 height 500
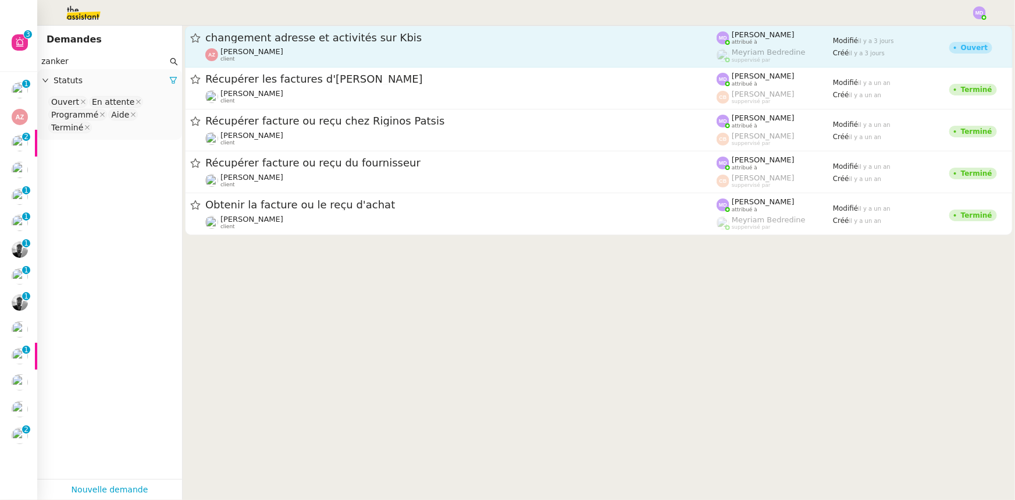
click at [403, 34] on span "changement adresse et activités sur Kbis" at bounding box center [460, 38] width 511 height 10
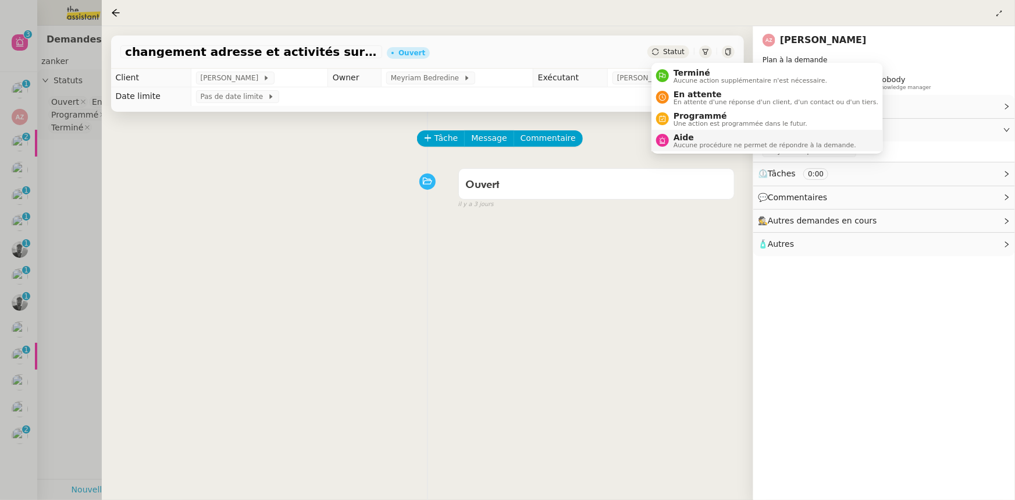
click at [688, 136] on span "Aide" at bounding box center [765, 137] width 183 height 9
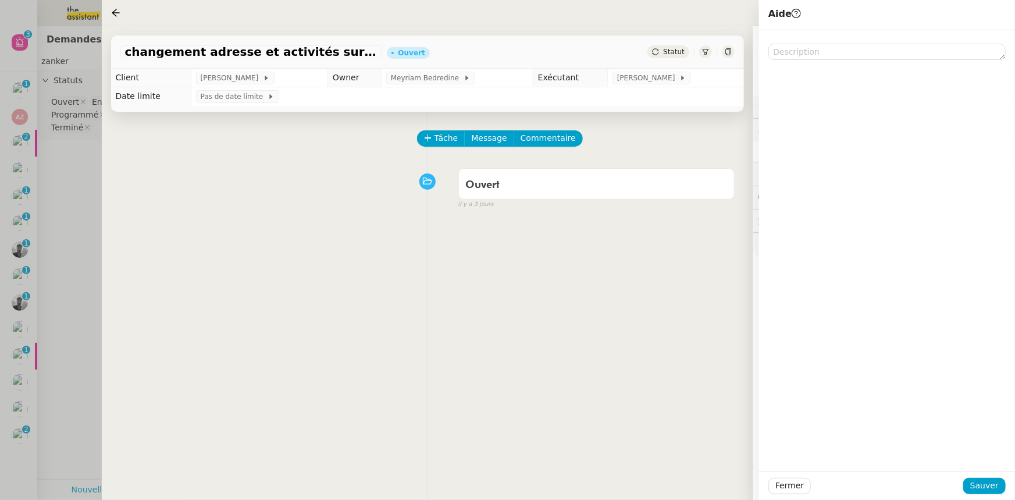
click at [798, 61] on div at bounding box center [887, 250] width 256 height 441
click at [800, 55] on textarea at bounding box center [886, 52] width 237 height 16
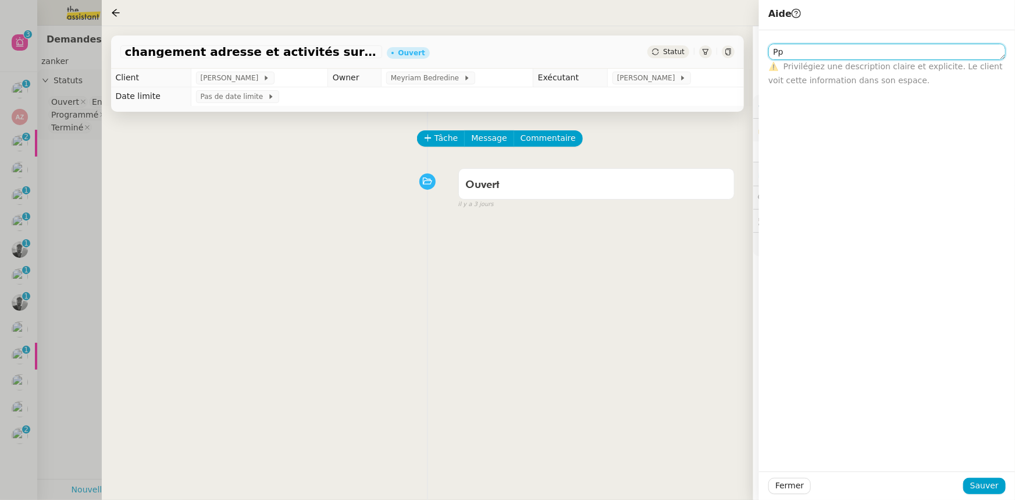
type textarea "P"
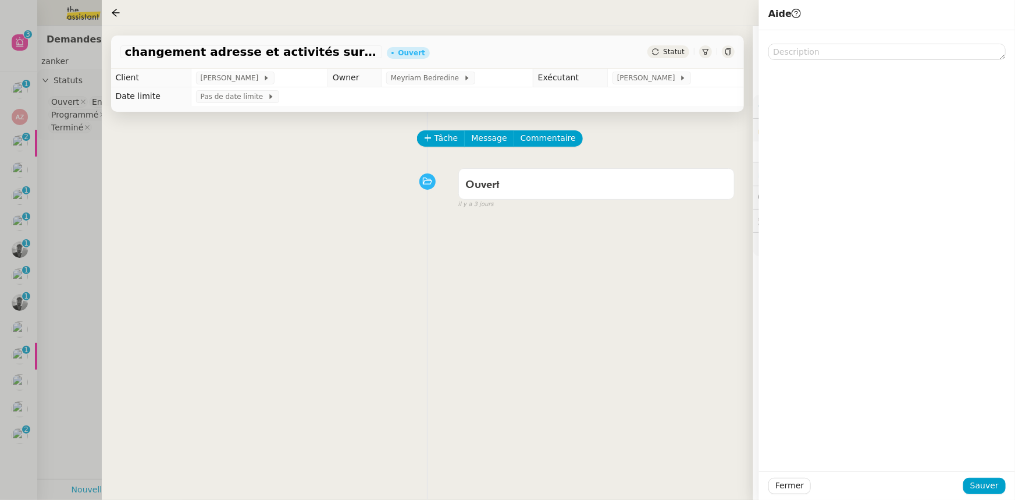
click at [622, 141] on div "Tâche Message Commentaire" at bounding box center [576, 144] width 316 height 28
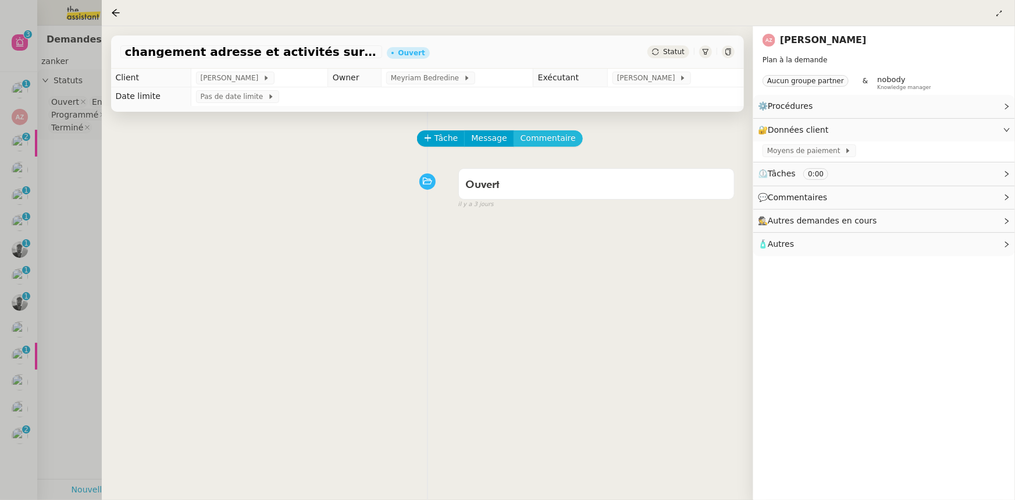
click at [552, 137] on span "Commentaire" at bounding box center [548, 137] width 55 height 13
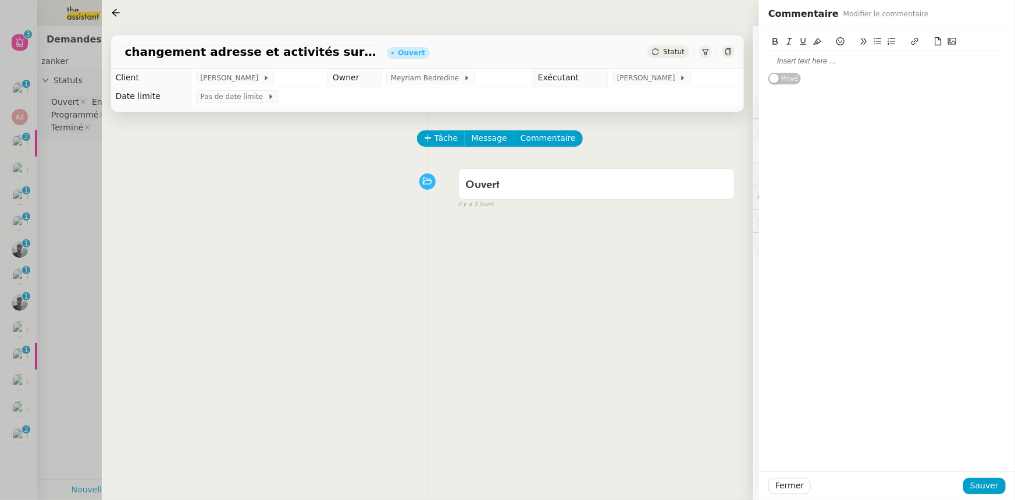
click at [850, 63] on div at bounding box center [886, 61] width 237 height 10
drag, startPoint x: 798, startPoint y: 57, endPoint x: 757, endPoint y: 62, distance: 40.5
click at [757, 62] on app-ticket "changement adresse et activités sur Kbis Ouvert Statut Client [PERSON_NAME] Own…" at bounding box center [559, 263] width 914 height 474
click at [799, 35] on button at bounding box center [803, 41] width 14 height 13
click at [776, 41] on icon at bounding box center [775, 41] width 8 height 8
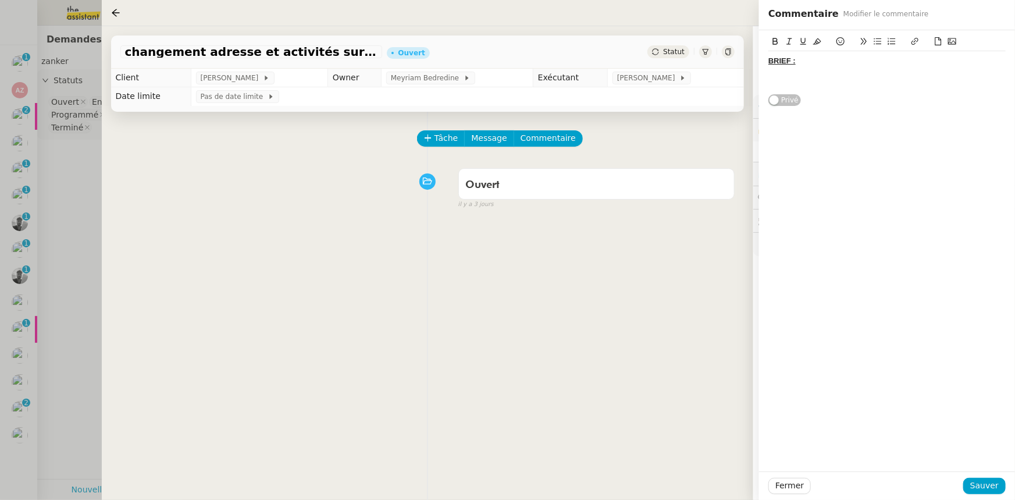
drag, startPoint x: 768, startPoint y: 74, endPoint x: 770, endPoint y: 80, distance: 5.9
click at [768, 75] on div at bounding box center [886, 72] width 237 height 10
click at [770, 81] on div at bounding box center [886, 82] width 237 height 10
click at [783, 82] on div ">" at bounding box center [886, 82] width 237 height 10
click at [788, 487] on span "Fermer" at bounding box center [789, 485] width 29 height 13
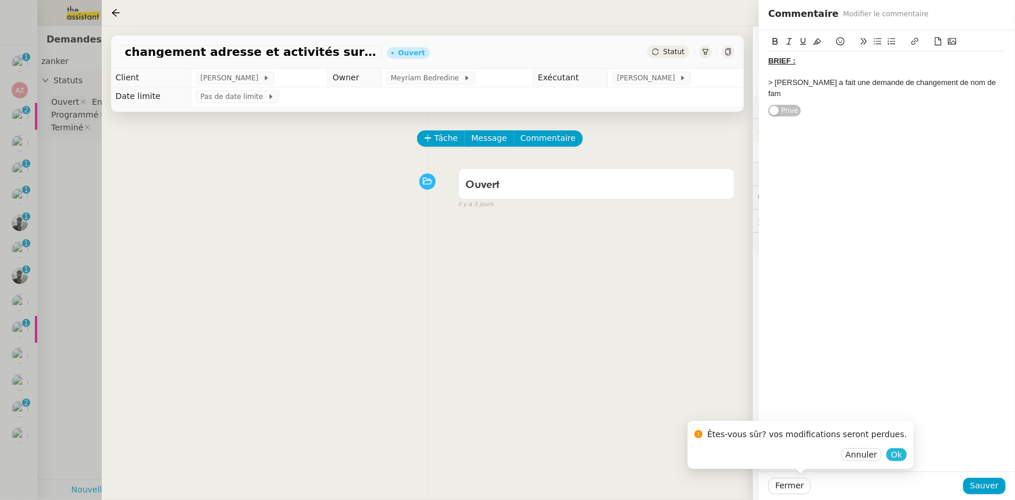
click at [891, 453] on span "Ok" at bounding box center [896, 455] width 11 height 12
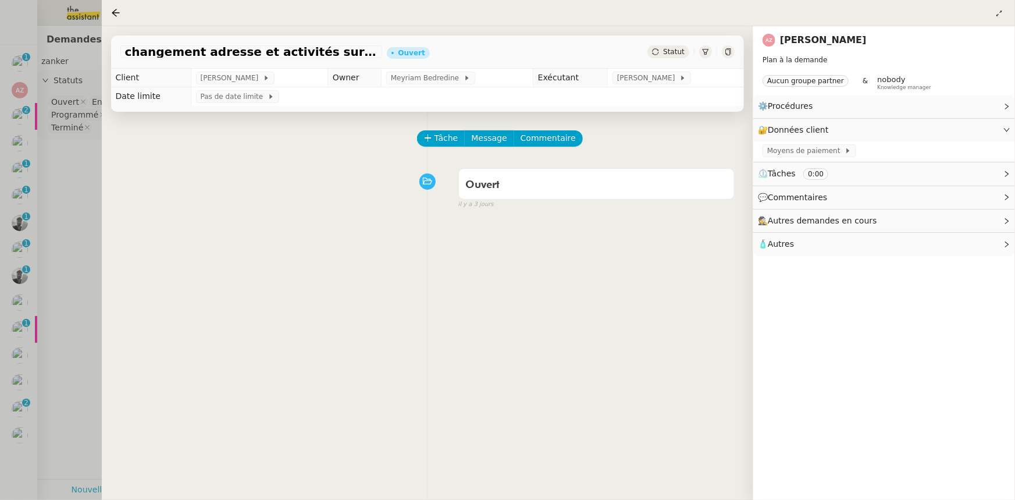
drag, startPoint x: 52, startPoint y: 280, endPoint x: 36, endPoint y: 322, distance: 45.3
click at [51, 280] on div at bounding box center [507, 250] width 1015 height 500
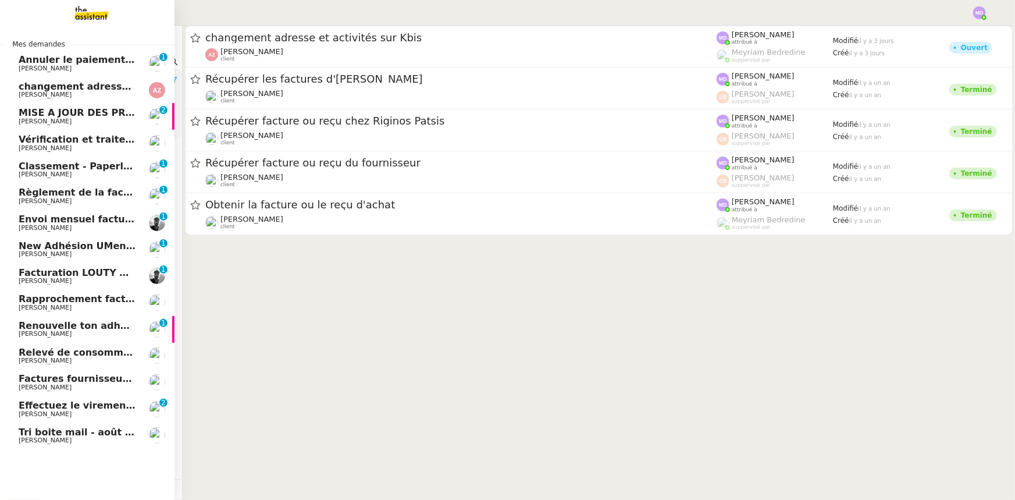
click at [74, 436] on span "Tri boite mail - août 2025" at bounding box center [85, 431] width 132 height 11
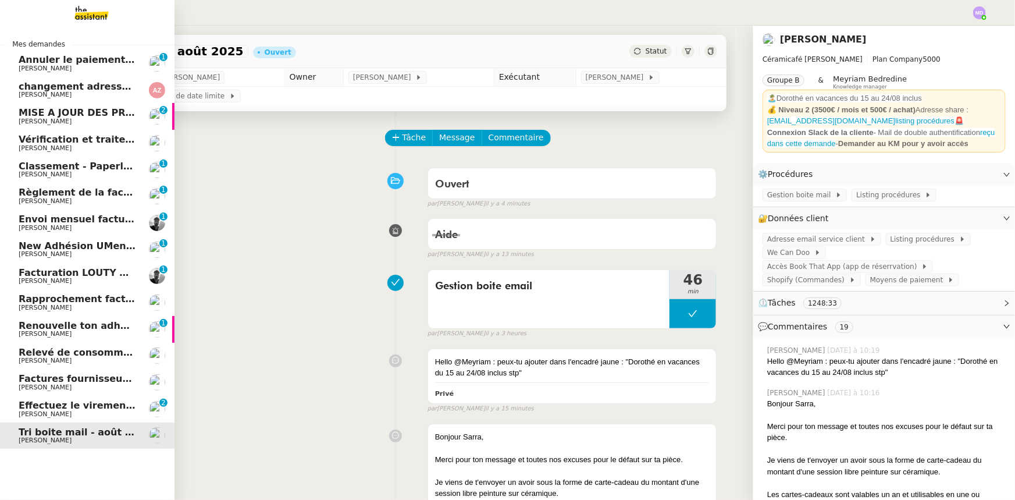
click at [79, 408] on span "Effectuez le virement bancaire" at bounding box center [99, 405] width 161 height 11
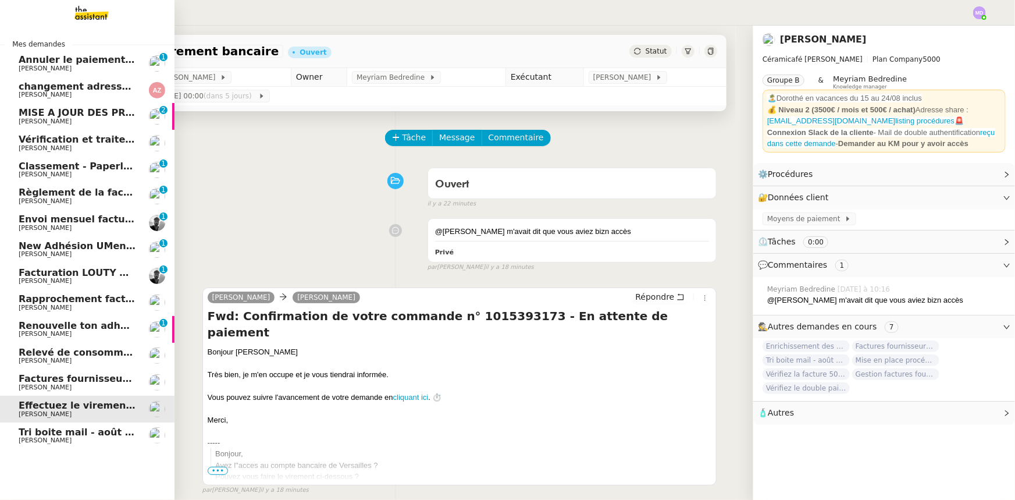
click at [74, 265] on link "Facturation LOUTY MOSAIQUE [PERSON_NAME] 0 1 2 3 4 5 6 7 8 9" at bounding box center [87, 276] width 175 height 27
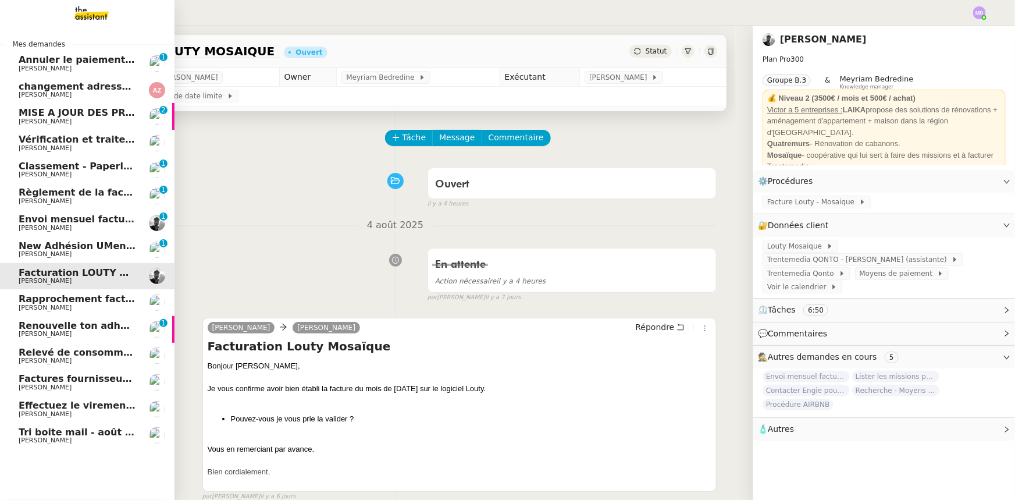
click at [93, 277] on span "[PERSON_NAME]" at bounding box center [78, 280] width 118 height 7
click at [44, 176] on span "[PERSON_NAME]" at bounding box center [45, 174] width 53 height 8
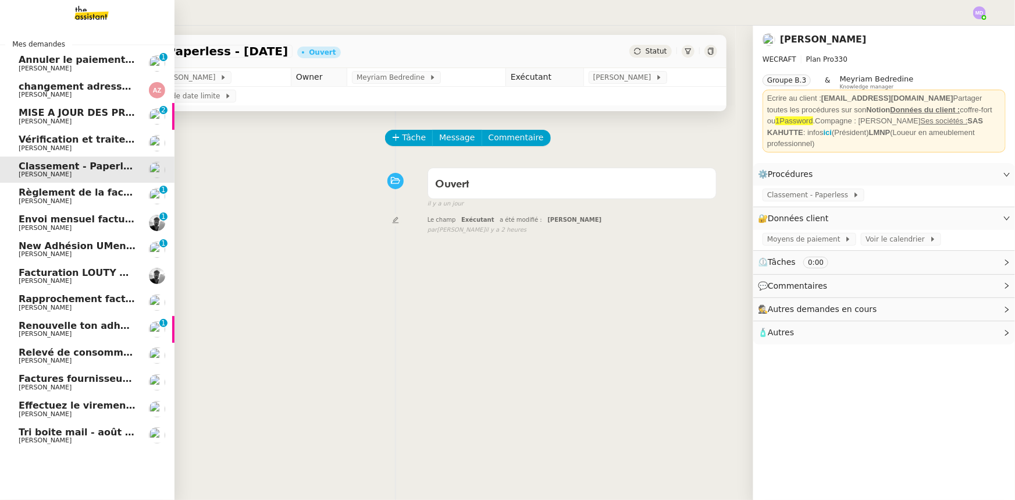
click at [95, 71] on span "[PERSON_NAME]" at bounding box center [78, 68] width 118 height 7
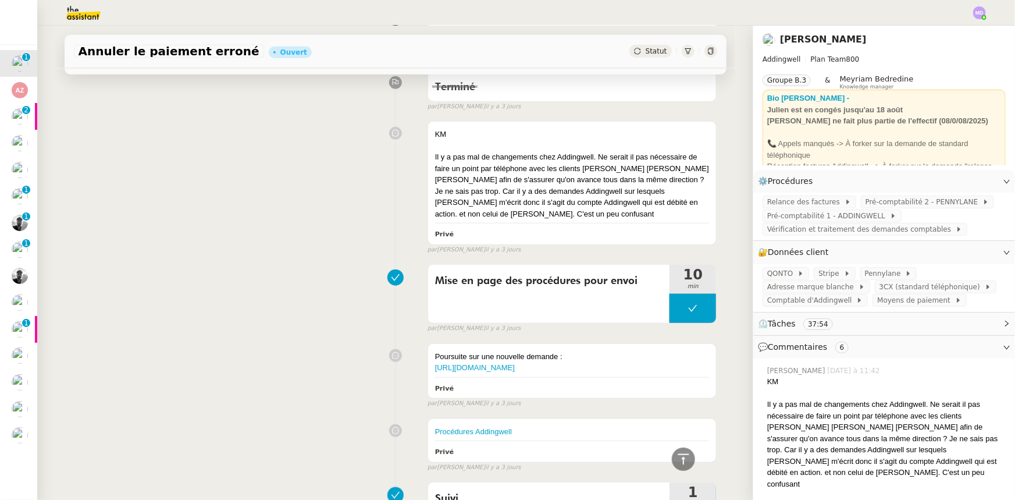
scroll to position [687, 0]
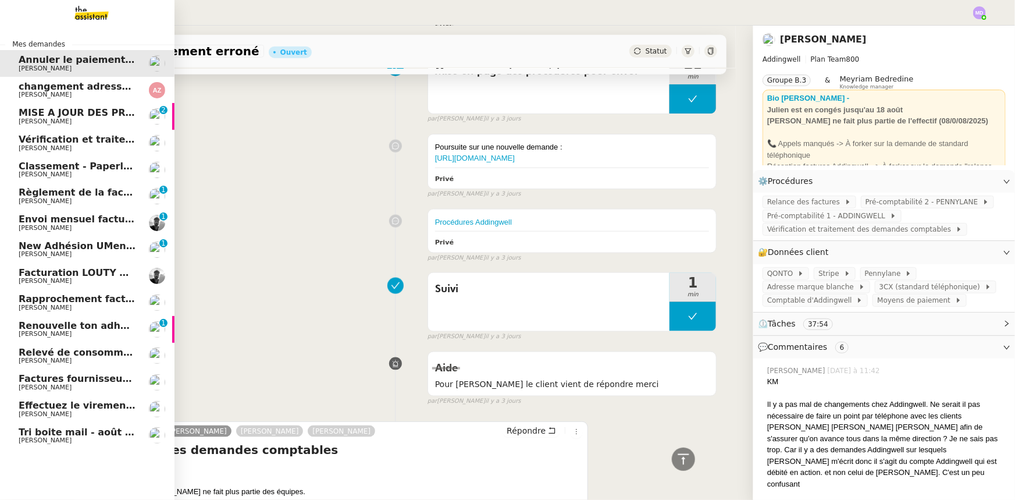
click at [77, 303] on span "Rapprochement factures/paiements clients - [DATE]" at bounding box center [155, 298] width 272 height 11
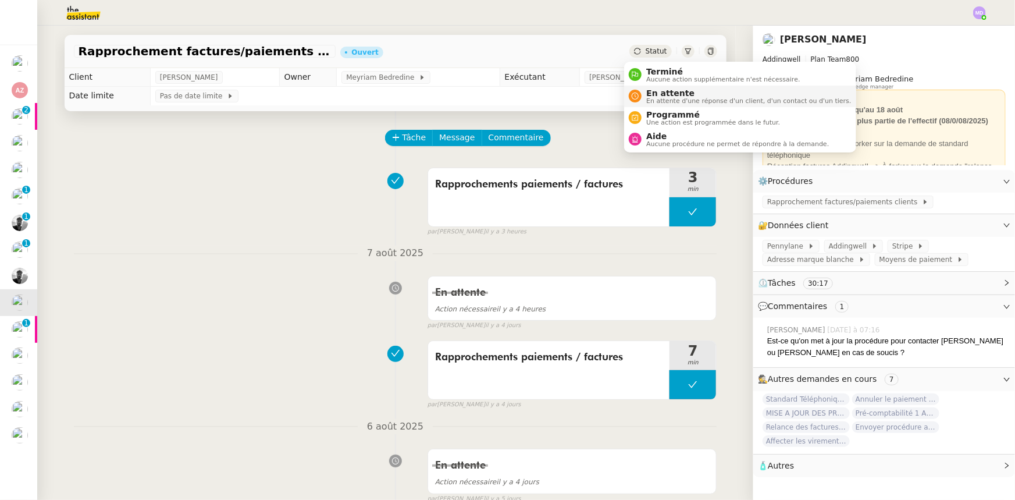
drag, startPoint x: 649, startPoint y: 95, endPoint x: 675, endPoint y: 98, distance: 25.8
click at [648, 96] on div "En attente En attente d'une réponse d'un client, d'un contact ou d'un tiers." at bounding box center [746, 96] width 209 height 16
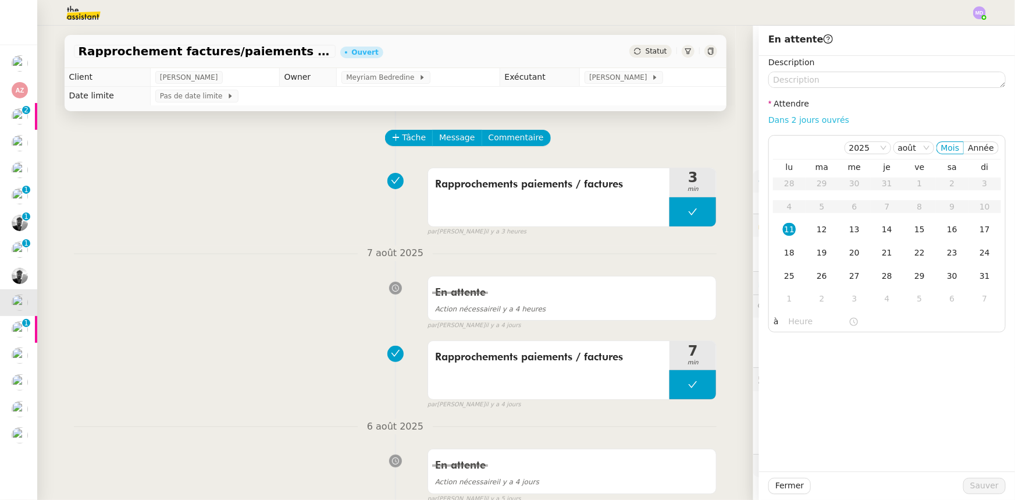
click at [785, 118] on link "Dans 2 jours ouvrés" at bounding box center [808, 119] width 81 height 9
type input "07:00"
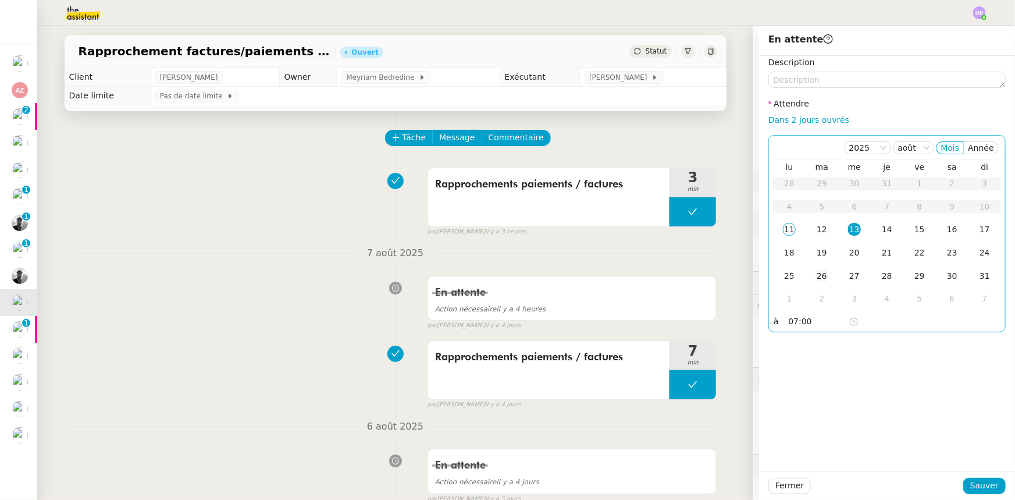
drag, startPoint x: 810, startPoint y: 222, endPoint x: 825, endPoint y: 271, distance: 51.0
click at [811, 225] on td "12" at bounding box center [822, 229] width 33 height 23
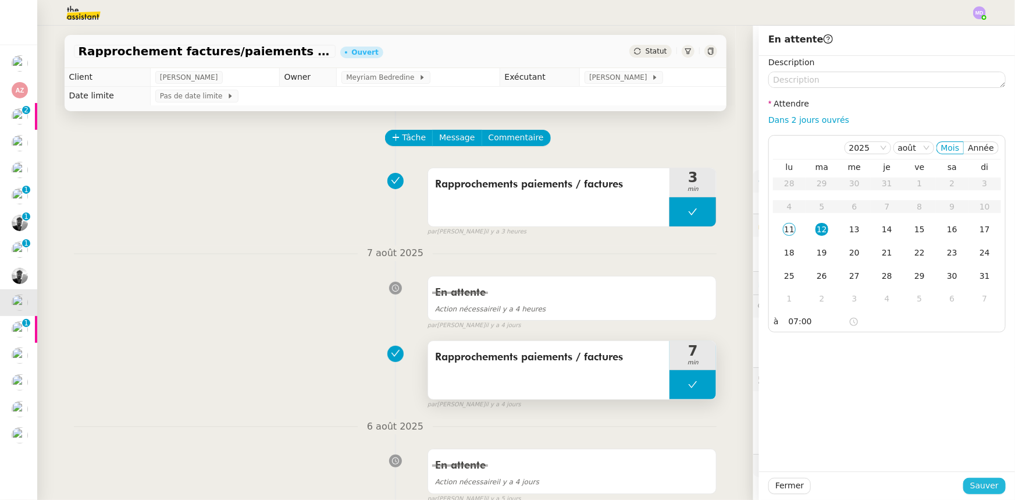
drag, startPoint x: 977, startPoint y: 489, endPoint x: 658, endPoint y: 425, distance: 325.2
click at [976, 489] on span "Sauver" at bounding box center [984, 485] width 29 height 13
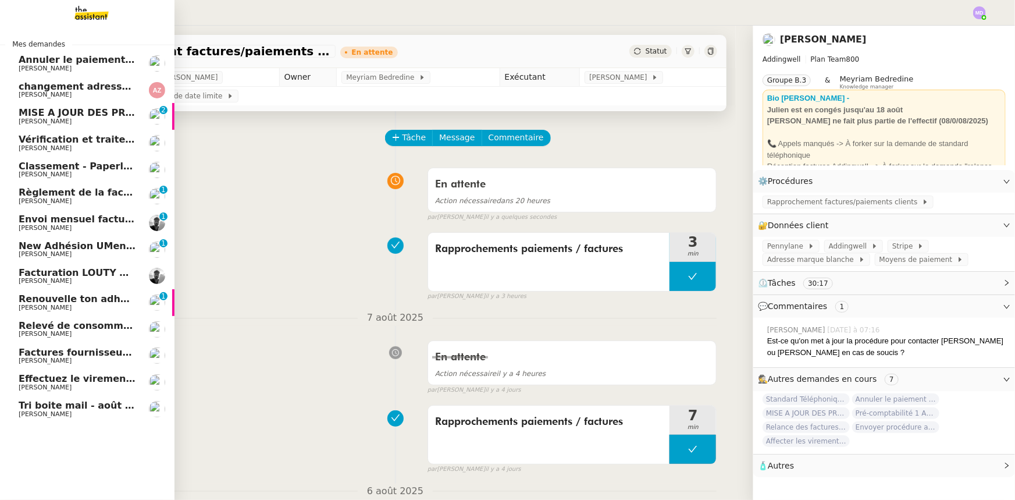
click at [81, 289] on link "Renouvelle ton adhésion Umento [PERSON_NAME] 0 1 2 3 4 5 6 7 8 9" at bounding box center [87, 302] width 175 height 27
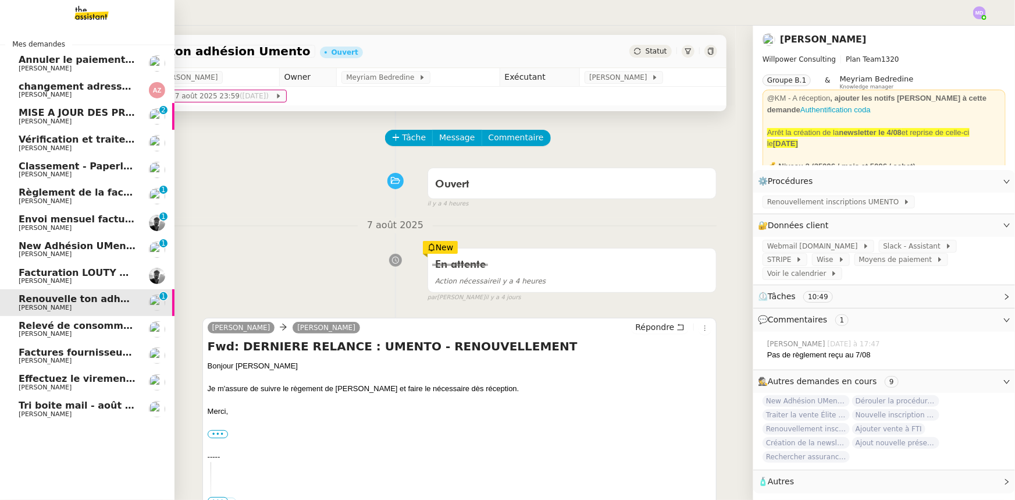
click at [100, 277] on span "[PERSON_NAME]" at bounding box center [78, 280] width 118 height 7
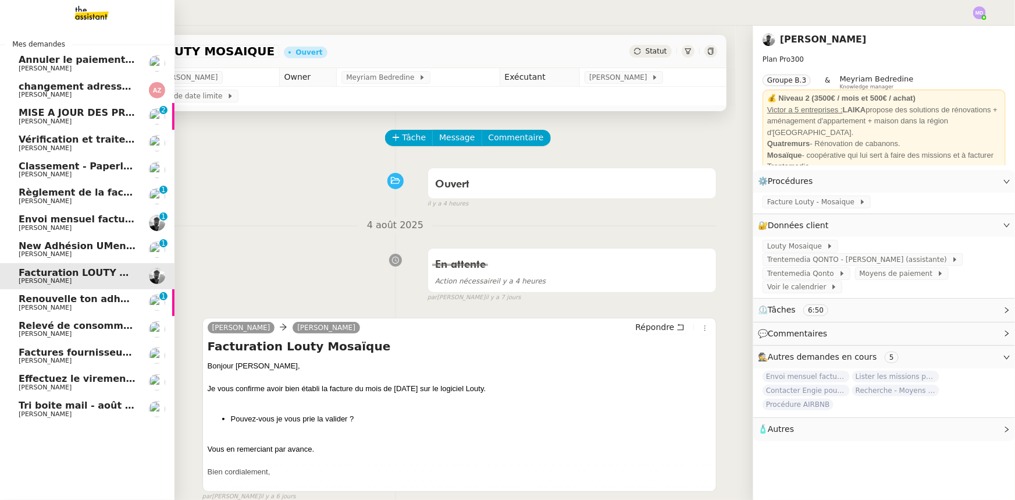
click at [76, 355] on span "Factures fournisseurs règlement par prélèvement, CB et espèces via Pennylane - …" at bounding box center [260, 352] width 482 height 11
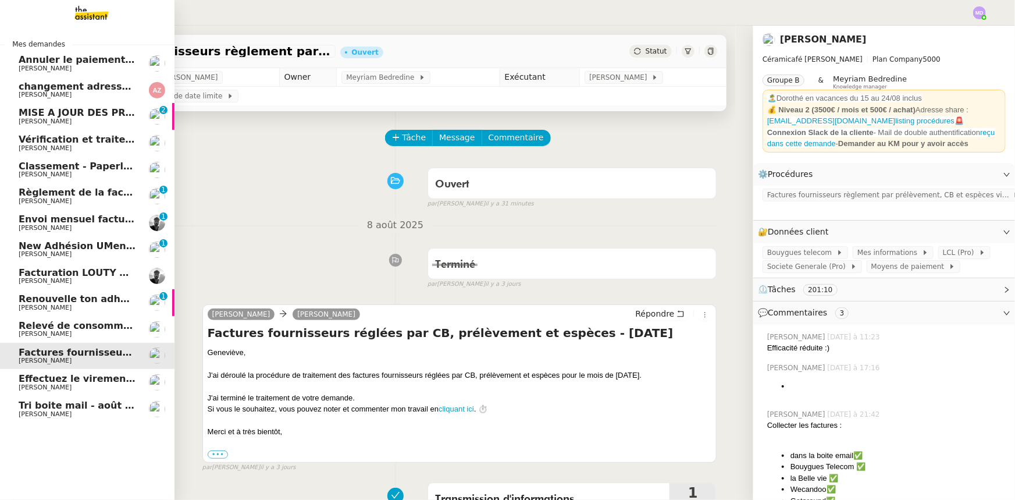
click at [73, 401] on span "Tri boite mail - août 2025" at bounding box center [85, 405] width 132 height 11
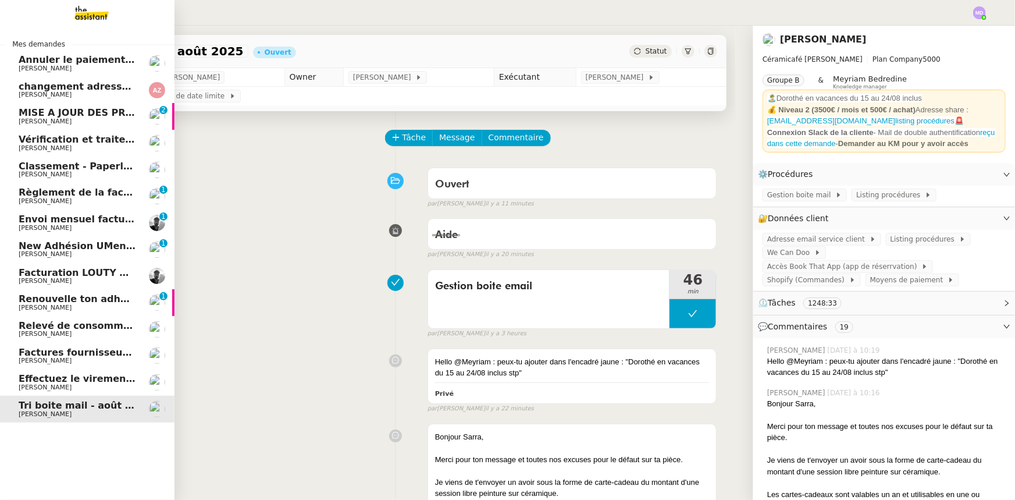
click at [25, 364] on span "[PERSON_NAME]" at bounding box center [45, 361] width 53 height 8
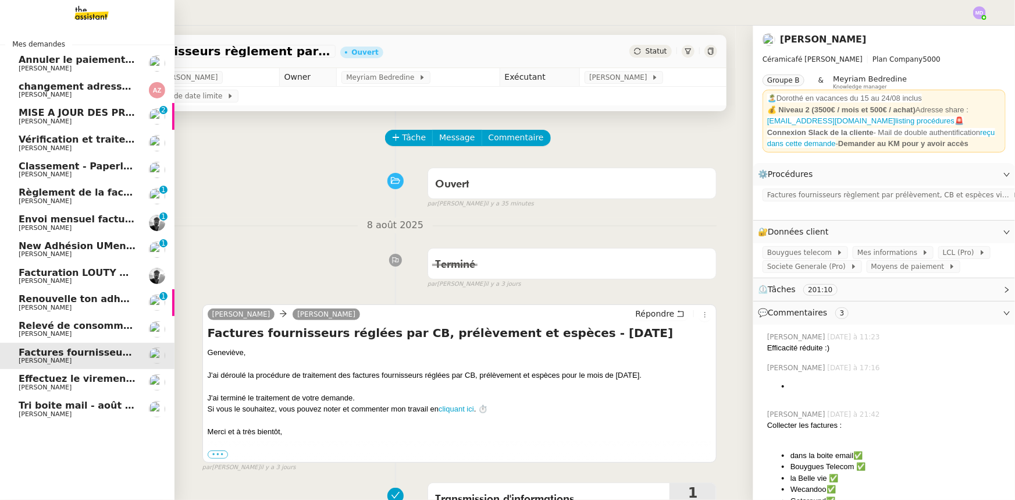
drag, startPoint x: 35, startPoint y: 415, endPoint x: 105, endPoint y: 385, distance: 75.3
click at [37, 415] on span "[PERSON_NAME]" at bounding box center [45, 414] width 53 height 8
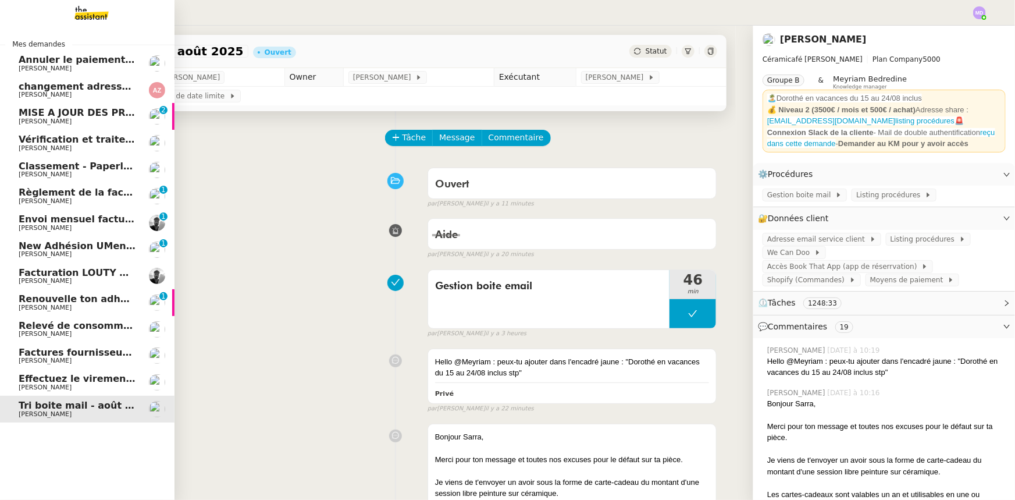
click at [93, 93] on span "[PERSON_NAME]" at bounding box center [78, 94] width 118 height 7
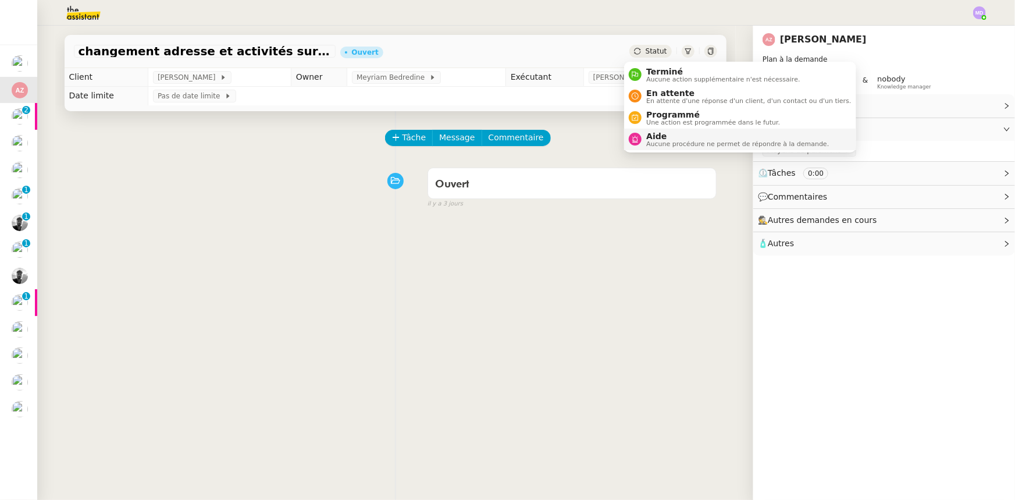
click at [683, 139] on span "Aide" at bounding box center [737, 135] width 183 height 9
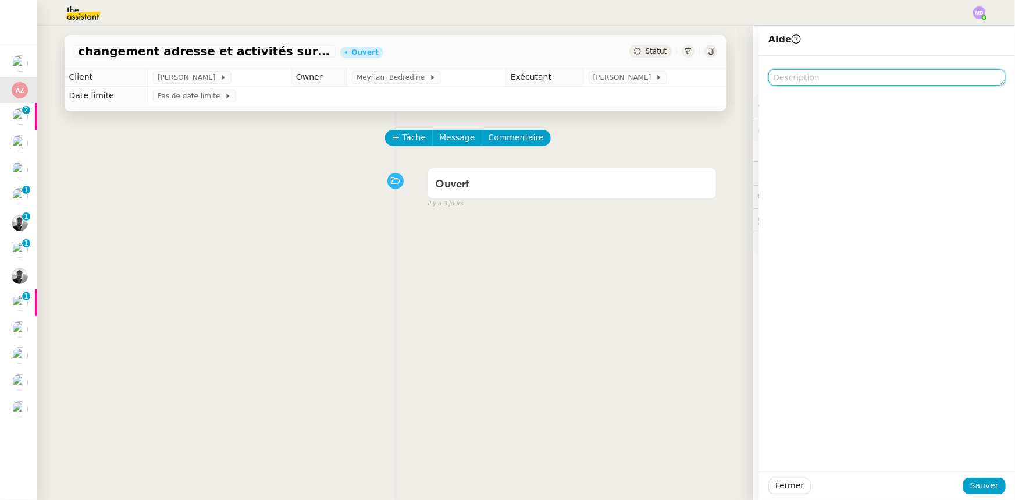
click at [810, 76] on textarea at bounding box center [886, 77] width 237 height 16
click at [807, 81] on textarea at bounding box center [886, 77] width 237 height 16
click at [796, 77] on textarea at bounding box center [886, 77] width 237 height 16
type textarea "P"
type textarea "Pour réattribution"
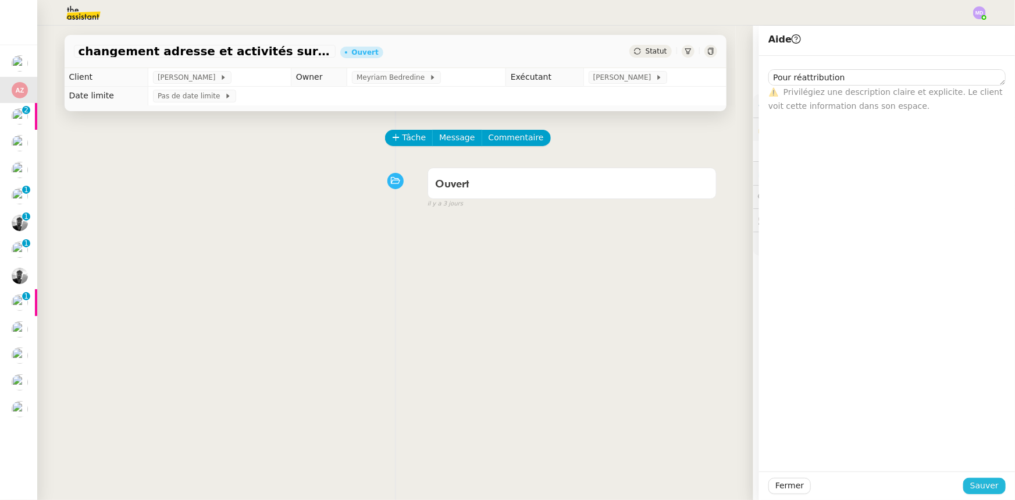
click at [972, 482] on span "Sauver" at bounding box center [984, 485] width 29 height 13
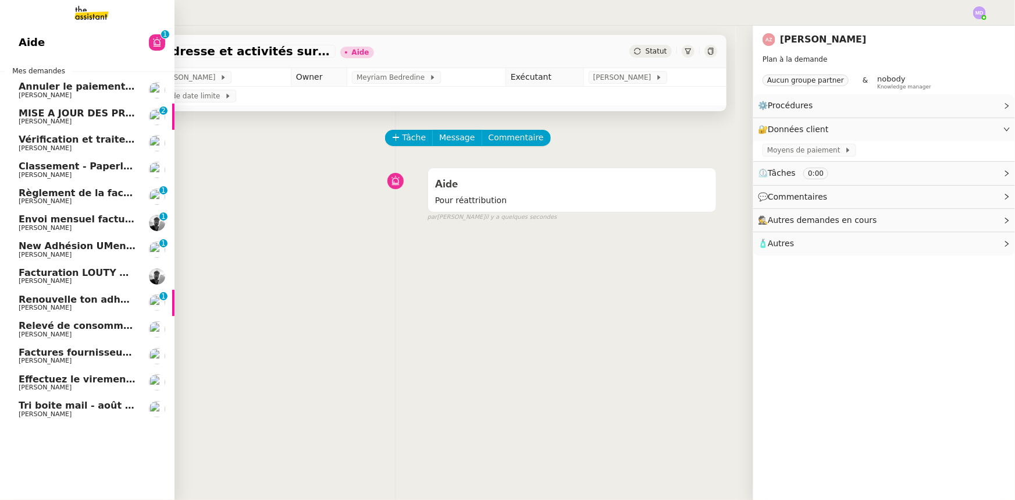
click at [17, 398] on link "Tri boite mail - [DATE] [PERSON_NAME]" at bounding box center [87, 409] width 175 height 27
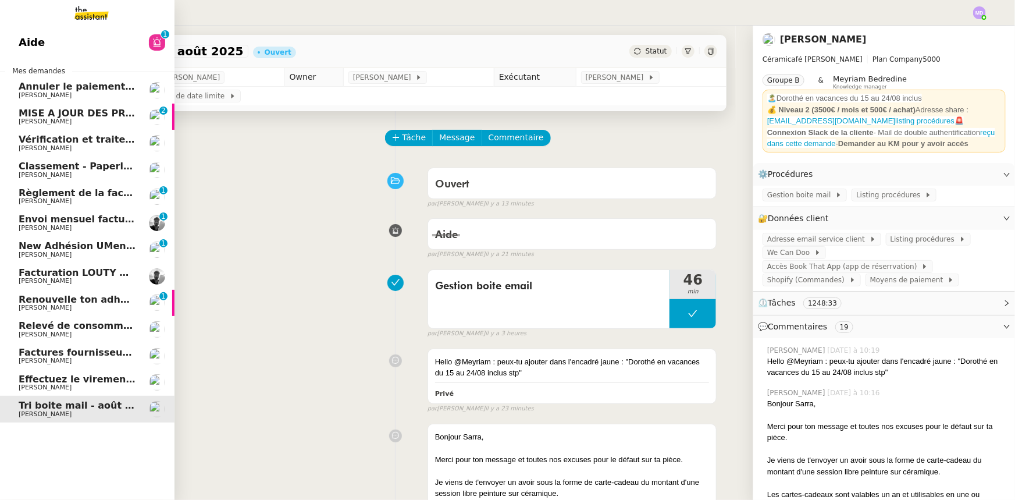
click at [89, 44] on link "Aide 0 1 2 3 4 5 6 7 8 9" at bounding box center [87, 42] width 175 height 27
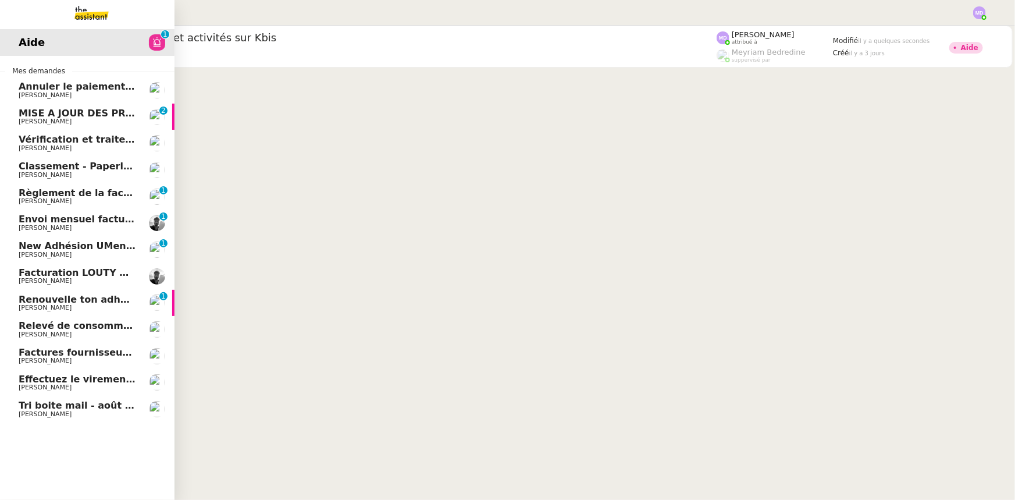
click at [69, 358] on span "[PERSON_NAME]" at bounding box center [45, 361] width 53 height 8
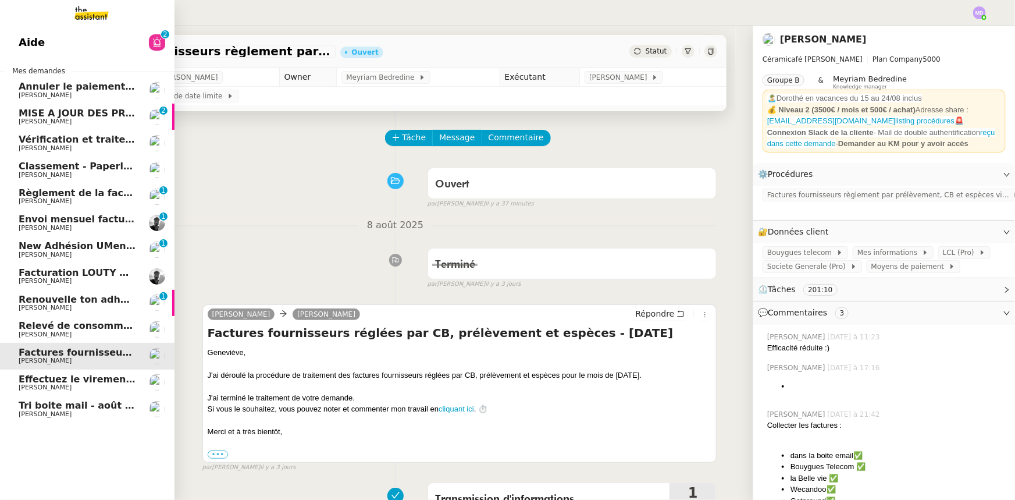
click at [89, 42] on link "Aide 0 1 2 3 4 5 6 7 8 9" at bounding box center [87, 42] width 175 height 27
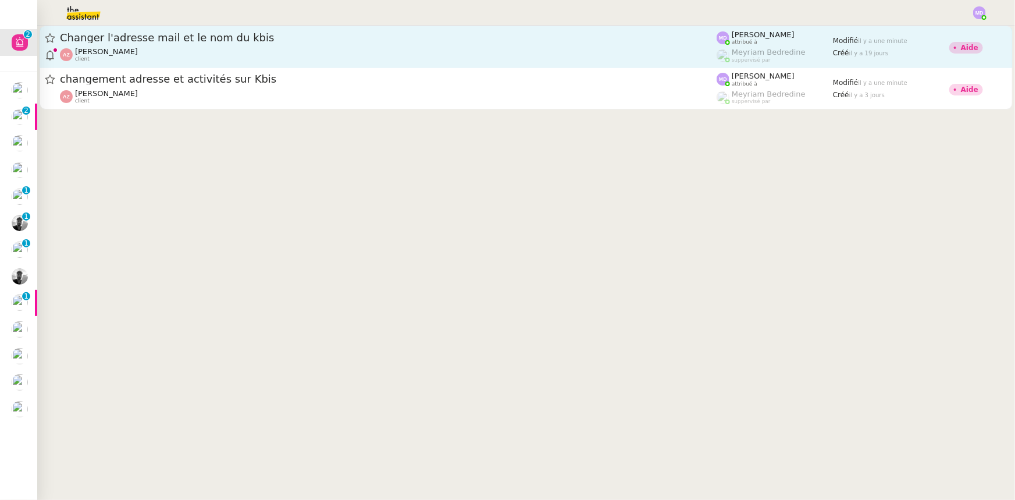
click at [287, 38] on span "Changer l'adresse mail et le nom du kbis" at bounding box center [388, 38] width 657 height 10
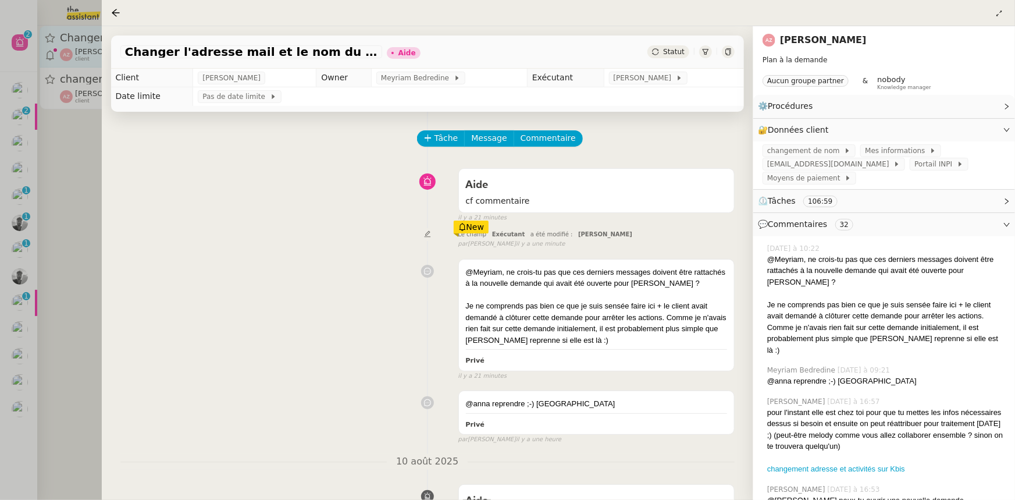
click at [284, 88] on td "Pas de date limite" at bounding box center [468, 96] width 551 height 19
click at [116, 8] on icon at bounding box center [115, 12] width 9 height 9
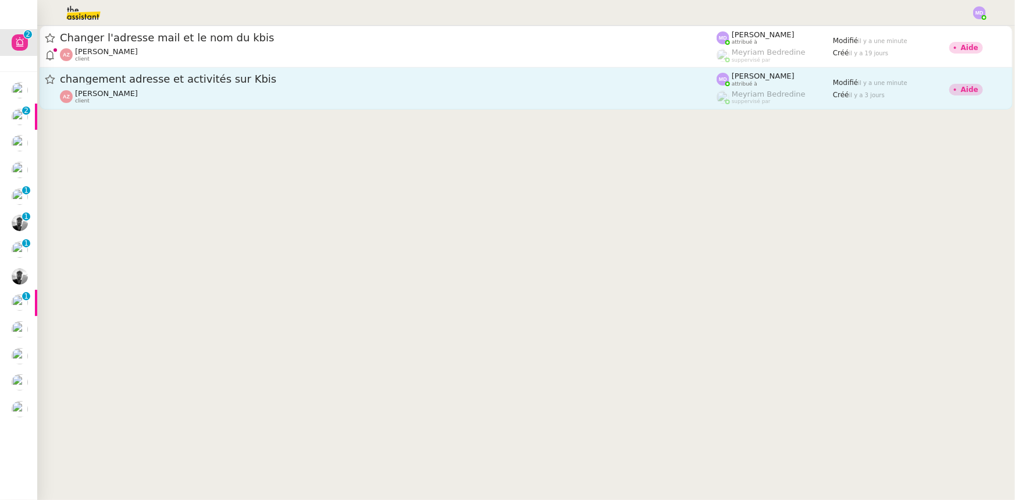
click at [126, 87] on div "changement adresse et activités sur Kbis [PERSON_NAME] client" at bounding box center [388, 88] width 657 height 32
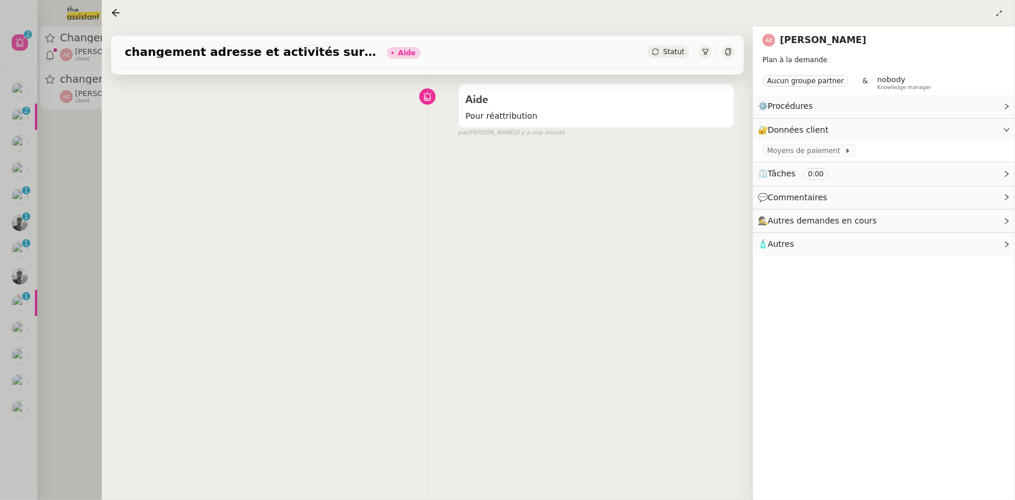
scroll to position [105, 0]
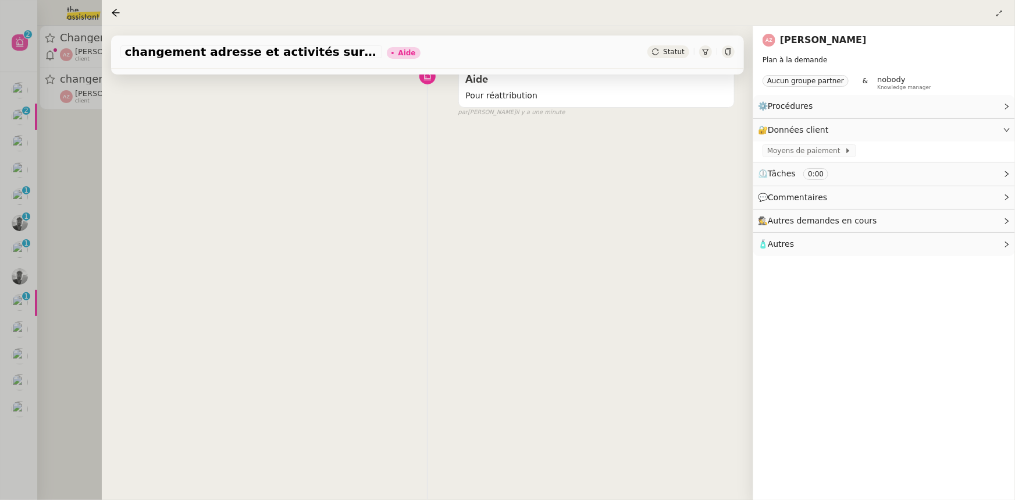
drag, startPoint x: 79, startPoint y: 168, endPoint x: 79, endPoint y: 159, distance: 8.2
click at [79, 161] on div at bounding box center [507, 250] width 1015 height 500
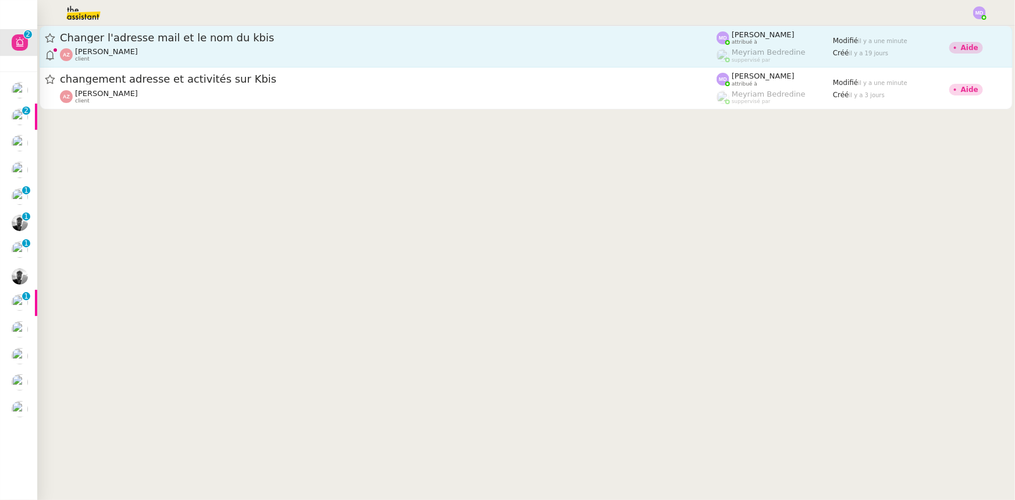
click at [147, 34] on span "Changer l'adresse mail et le nom du kbis" at bounding box center [388, 38] width 657 height 10
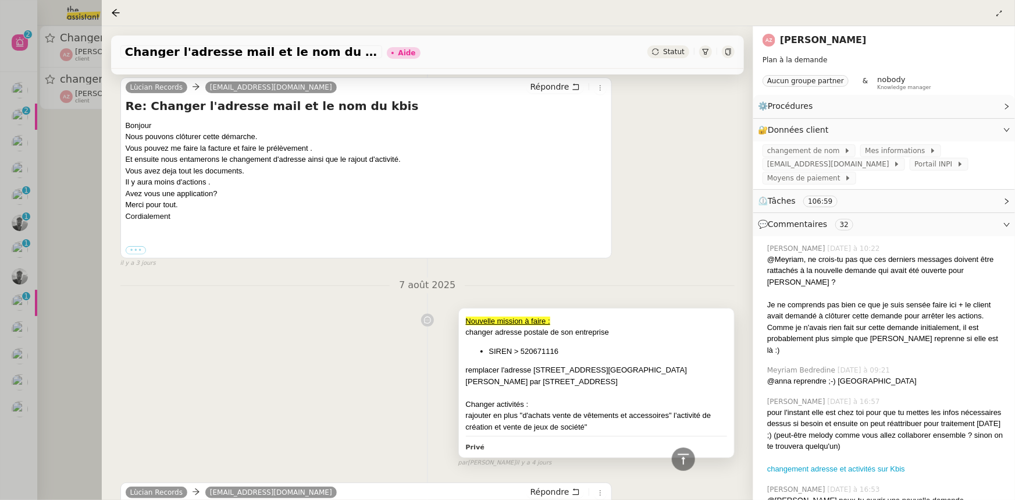
scroll to position [2432, 0]
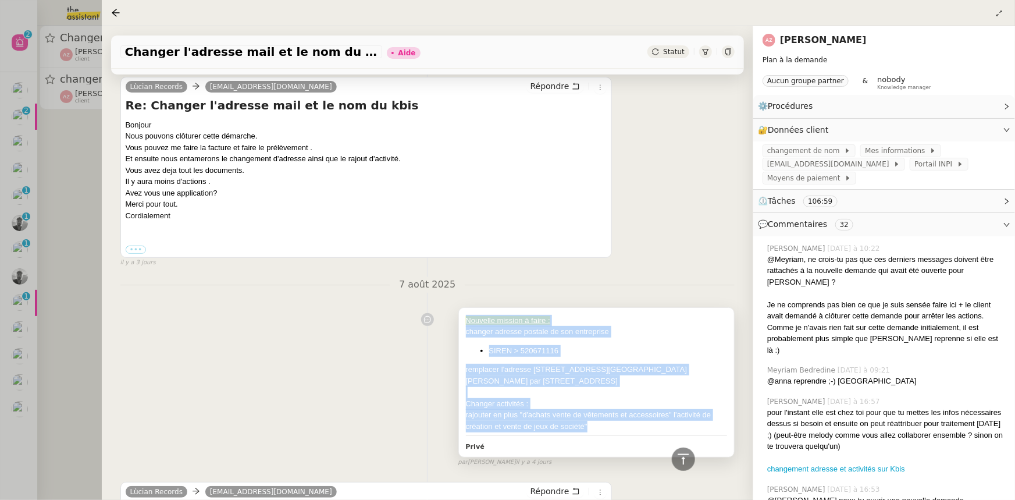
drag, startPoint x: 599, startPoint y: 426, endPoint x: 459, endPoint y: 322, distance: 174.6
click at [459, 322] on div "Nouvelle mission à faire : changer adresse postale de son entreprise SIREN > 52…" at bounding box center [596, 382] width 275 height 149
drag, startPoint x: 467, startPoint y: 323, endPoint x: 477, endPoint y: 333, distance: 14.4
click at [57, 207] on div at bounding box center [507, 250] width 1015 height 500
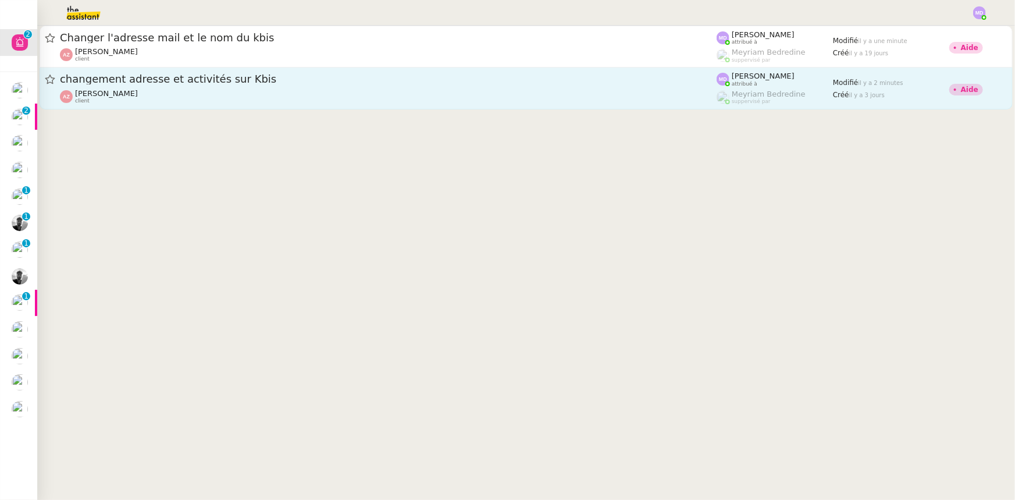
click at [206, 94] on div "[PERSON_NAME] client" at bounding box center [388, 96] width 657 height 15
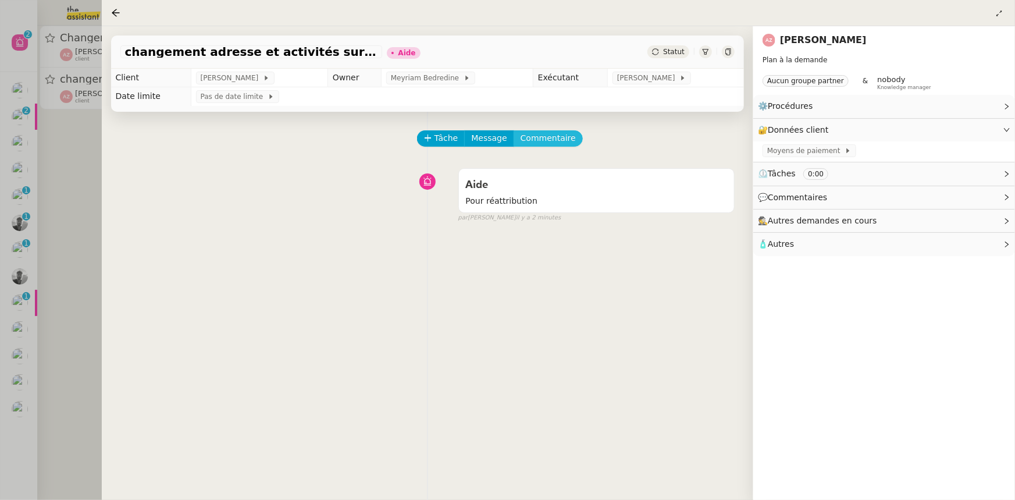
click at [539, 138] on span "Commentaire" at bounding box center [548, 137] width 55 height 13
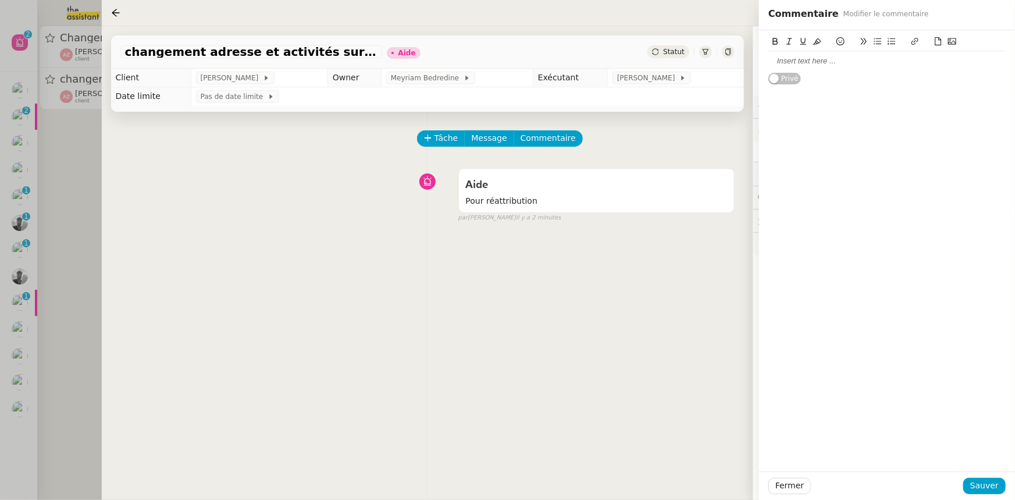
click at [791, 63] on div at bounding box center [886, 61] width 237 height 10
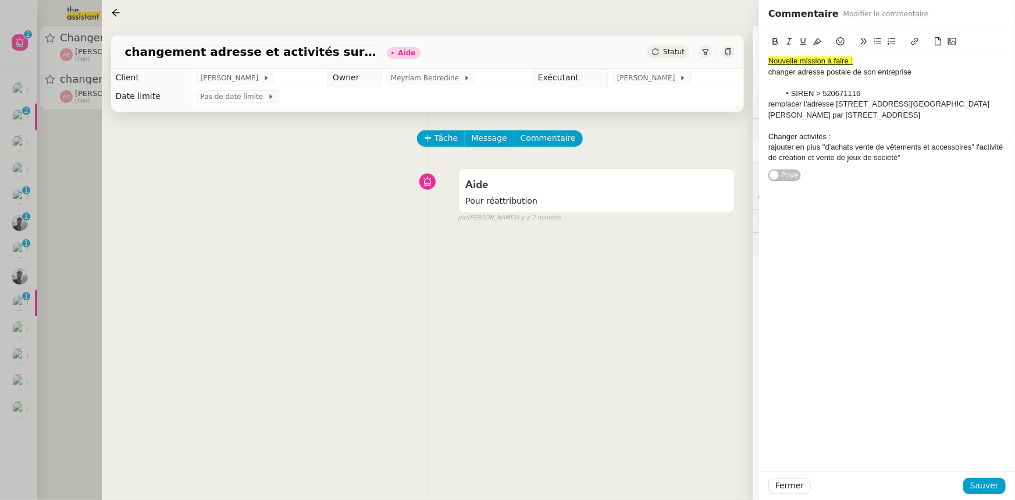
click at [902, 62] on div "Nouvelle mission à faire :" at bounding box center [886, 61] width 237 height 10
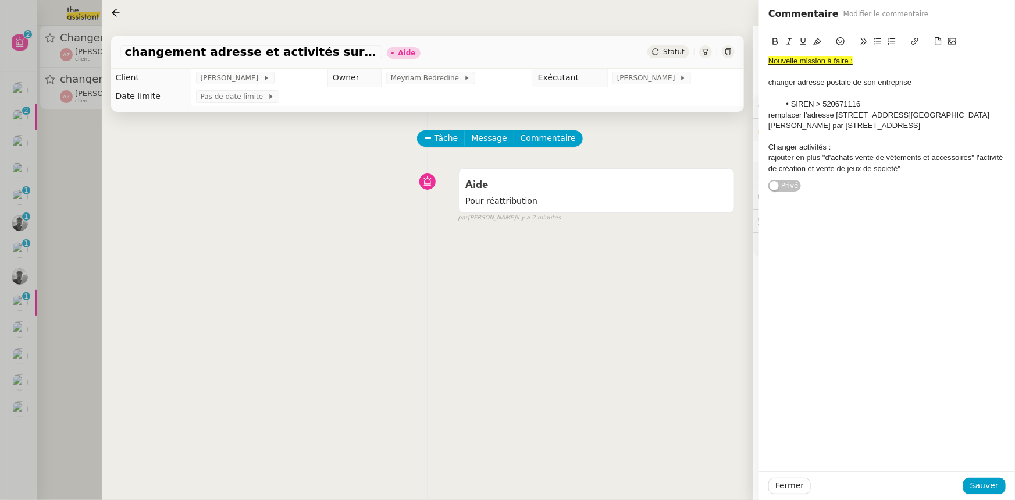
click at [811, 105] on li "SIREN > 520671116" at bounding box center [893, 104] width 226 height 10
click at [832, 103] on li "SIREN > 520671116" at bounding box center [893, 104] width 226 height 10
drag, startPoint x: 768, startPoint y: 86, endPoint x: 775, endPoint y: 85, distance: 6.5
click at [775, 85] on div "Nouvelle mission à faire : changer adresse postale de son entreprise SIREN > 52…" at bounding box center [887, 111] width 256 height 162
drag, startPoint x: 914, startPoint y: 84, endPoint x: 750, endPoint y: 54, distance: 166.2
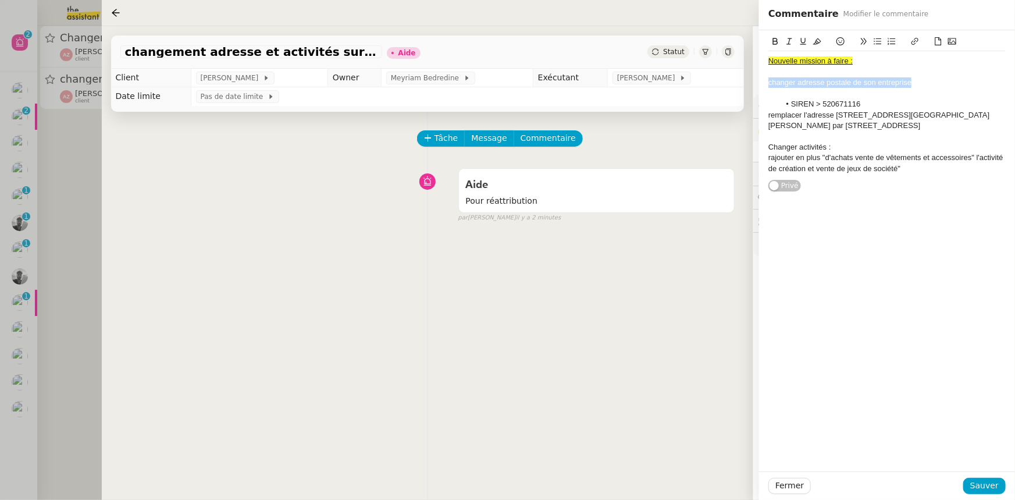
click at [733, 81] on app-ticket "changement adresse et activités sur Kbis Aide Statut Client [PERSON_NAME] Owner…" at bounding box center [559, 263] width 914 height 474
click at [772, 39] on icon at bounding box center [775, 41] width 8 height 8
click at [805, 119] on div "remplacer l'adresse [STREET_ADDRESS][GEOGRAPHIC_DATA][PERSON_NAME] par [STREET_…" at bounding box center [886, 121] width 237 height 22
drag, startPoint x: 828, startPoint y: 147, endPoint x: 768, endPoint y: 147, distance: 59.9
click at [768, 147] on div "Changer activités :" at bounding box center [886, 147] width 237 height 10
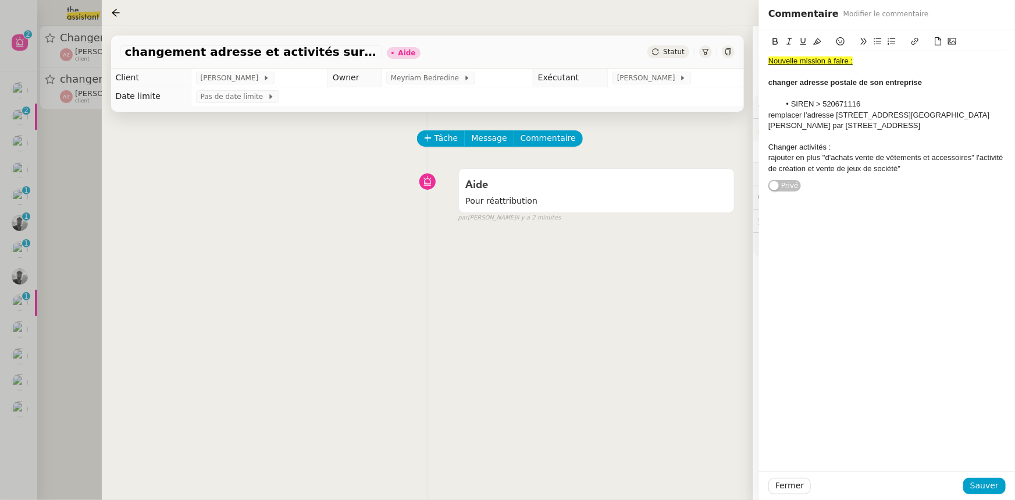
click at [771, 32] on div "Nouvelle mission à faire : changer adresse postale de son entreprise SIREN > 52…" at bounding box center [886, 104] width 237 height 148
click at [774, 43] on icon at bounding box center [775, 41] width 5 height 7
click at [846, 154] on div "rajouter en plus "d'achats vente de vêtements et accessoires" l'activité de cré…" at bounding box center [886, 163] width 237 height 22
click at [771, 79] on strong "changer adresse postale de son entreprise" at bounding box center [845, 82] width 154 height 9
click at [796, 103] on li "SIREN > 520671116" at bounding box center [893, 104] width 226 height 10
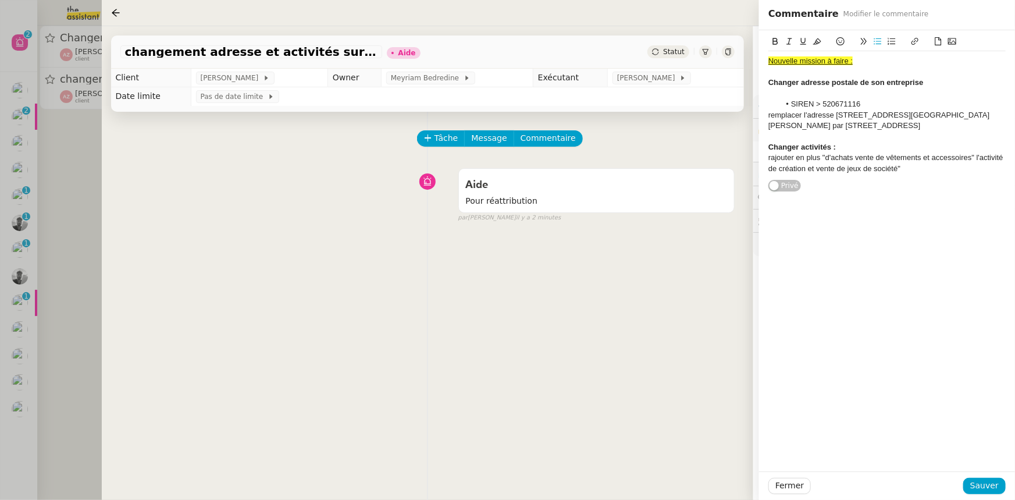
click at [893, 102] on li "SIREN > 520671116" at bounding box center [893, 104] width 226 height 10
click at [805, 164] on div "rajouter en plus "d'achats vente de vêtements et accessoires" l'activité de cré…" at bounding box center [886, 163] width 237 height 22
drag, startPoint x: 994, startPoint y: 488, endPoint x: 913, endPoint y: 438, distance: 95.6
click at [994, 487] on span "Sauver" at bounding box center [984, 485] width 29 height 13
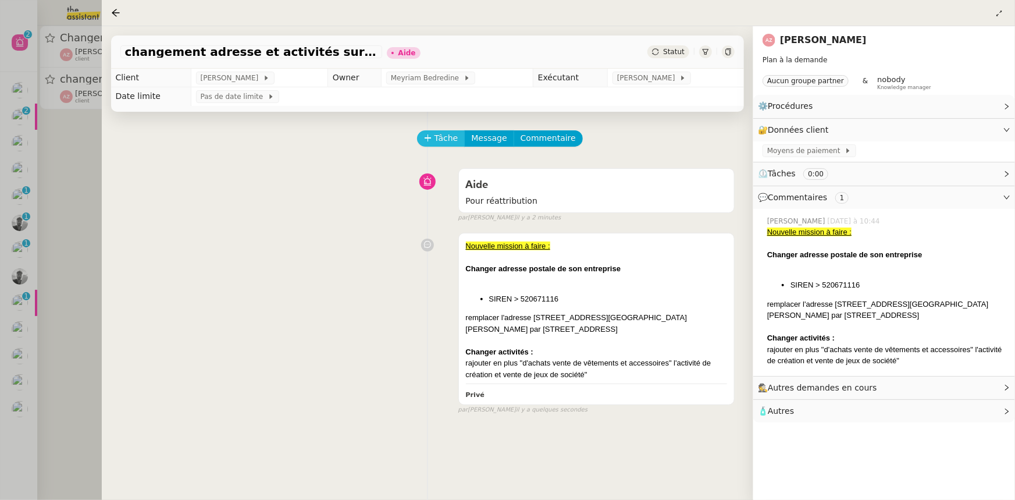
click at [440, 136] on span "Tâche" at bounding box center [447, 137] width 24 height 13
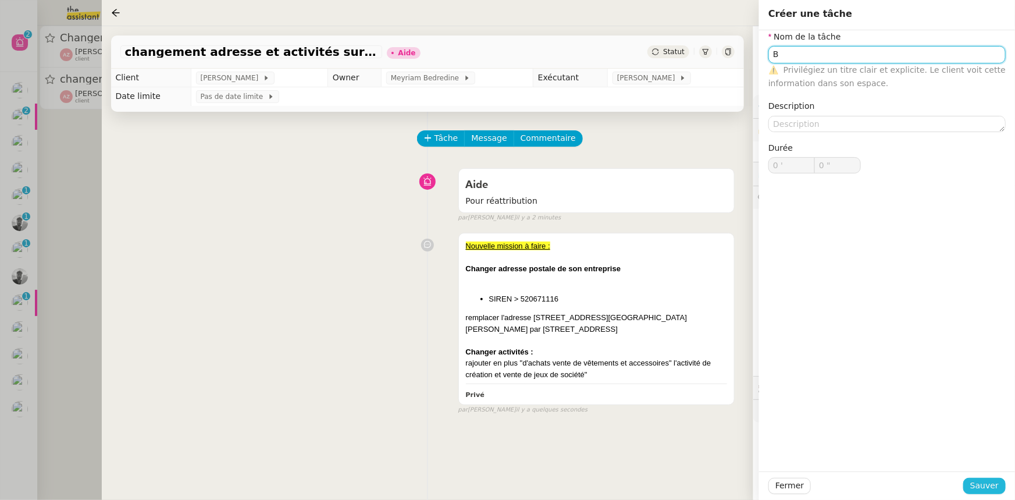
type input "B"
drag, startPoint x: 988, startPoint y: 486, endPoint x: 910, endPoint y: 453, distance: 84.9
click at [988, 486] on span "Sauver" at bounding box center [984, 485] width 29 height 13
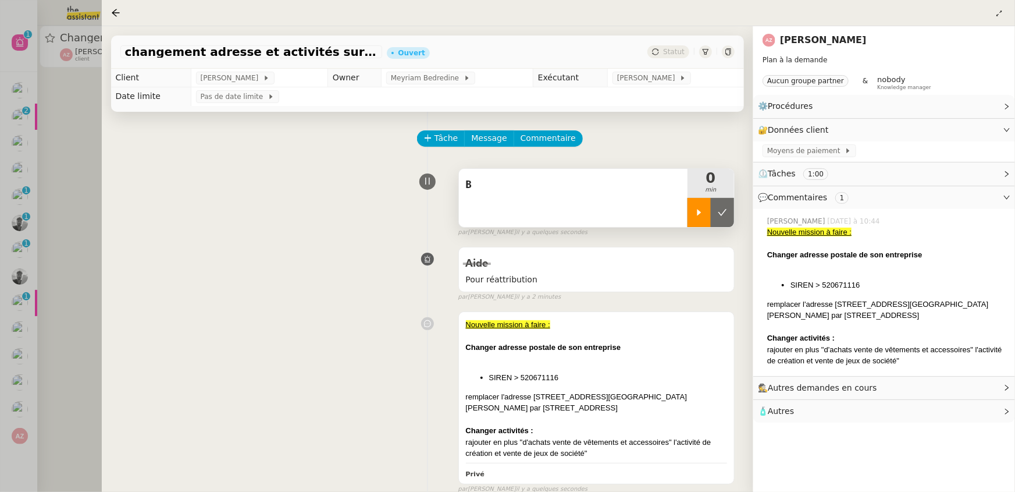
click at [691, 213] on div at bounding box center [699, 212] width 23 height 29
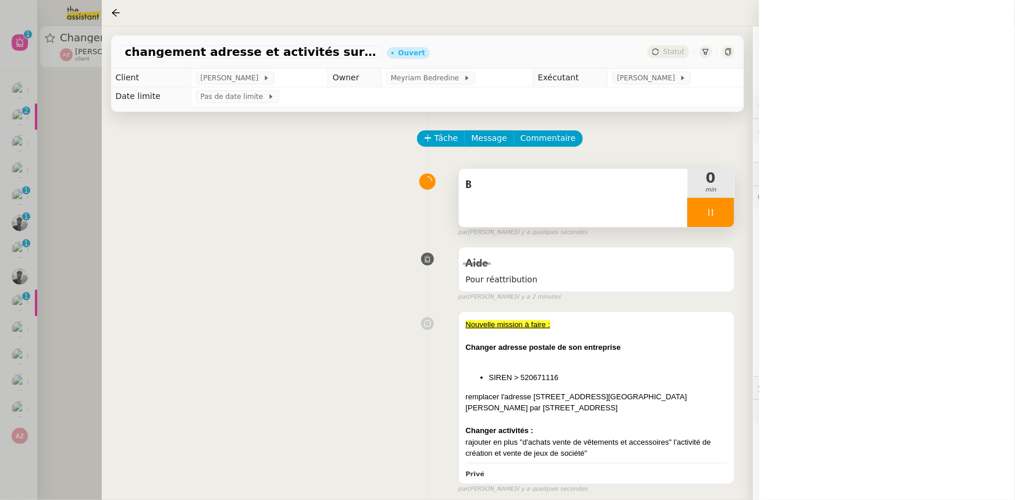
click at [634, 209] on div "B" at bounding box center [573, 198] width 229 height 58
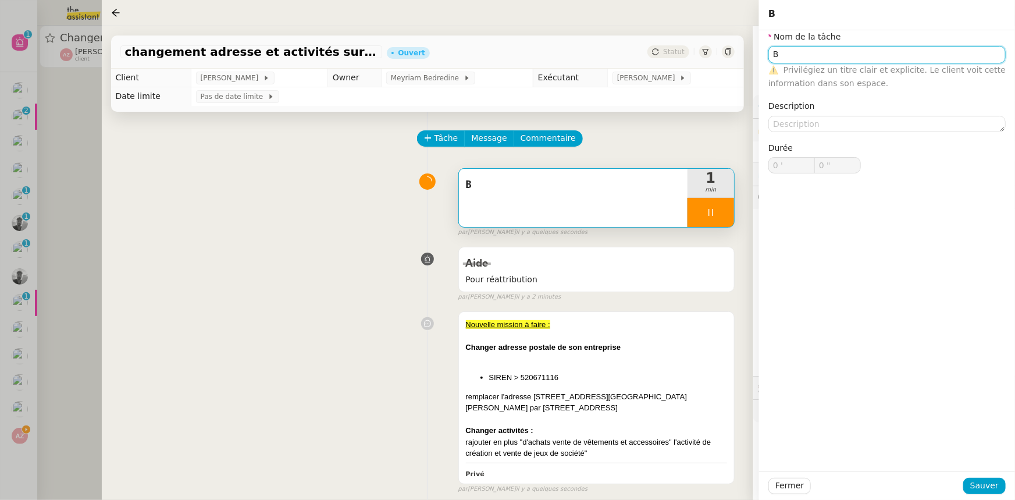
drag, startPoint x: 781, startPoint y: 48, endPoint x: 740, endPoint y: 52, distance: 40.9
click at [740, 52] on app-ticket "changement adresse et activités sur Kbis Ouvert Statut Client [PERSON_NAME] Own…" at bounding box center [559, 263] width 914 height 474
type input "Ré"
type input "1 ""
type input "Récapitulati"
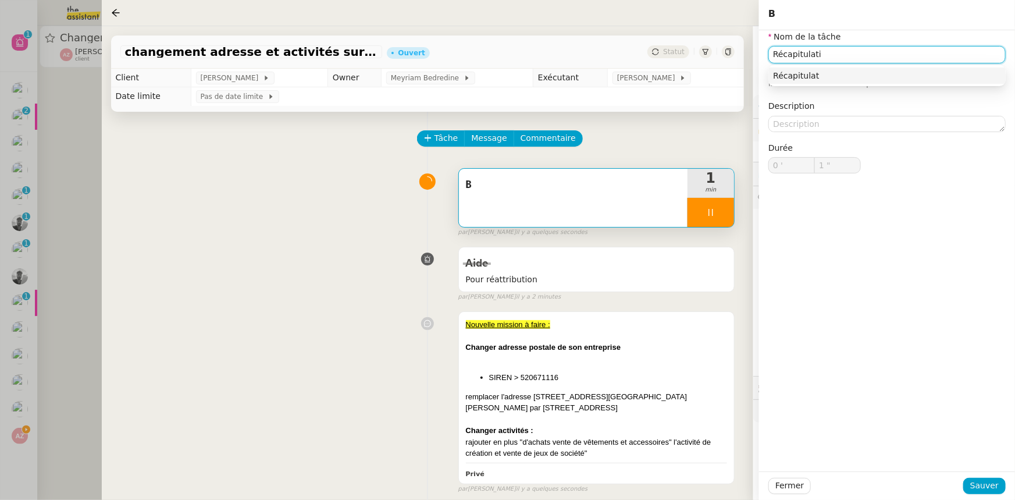
type input "2 ""
type input "Récapitulatif d'informa"
type input "3 ""
type input "Récapitulatif d'informations"
type input "4 ""
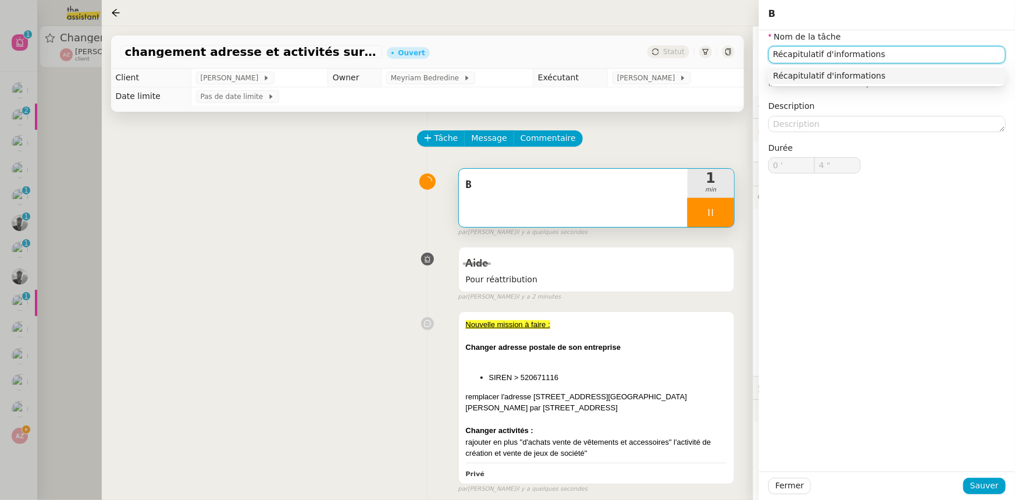
type input "Récapitulatif d'informations"
click at [805, 66] on div "Récapitulatif d'informations" at bounding box center [886, 75] width 237 height 21
drag, startPoint x: 805, startPoint y: 67, endPoint x: 805, endPoint y: 76, distance: 8.7
click at [805, 69] on div "Récapitulatif d'informations" at bounding box center [886, 75] width 237 height 21
click at [805, 76] on div "Récapitulatif d'informations" at bounding box center [887, 75] width 228 height 10
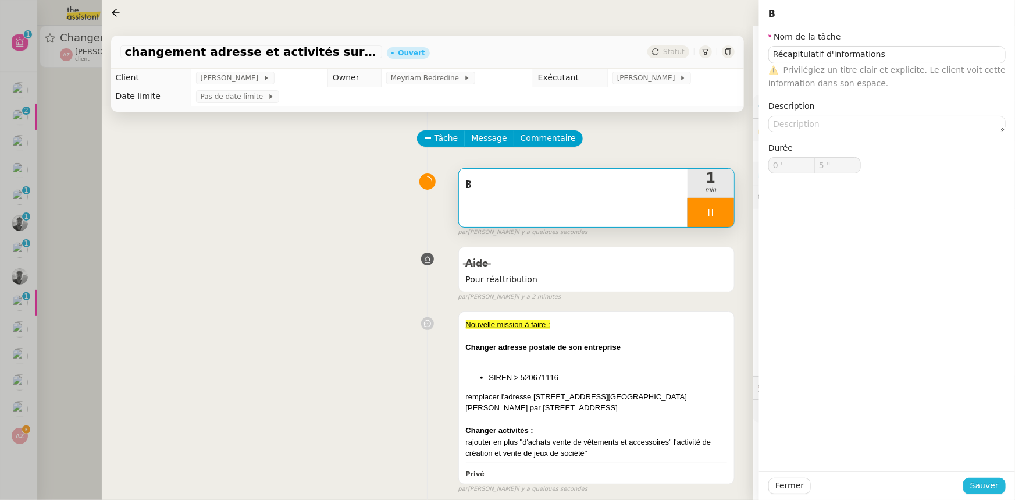
drag, startPoint x: 999, startPoint y: 485, endPoint x: 984, endPoint y: 476, distance: 17.5
click at [1000, 485] on button "Sauver" at bounding box center [984, 486] width 42 height 16
type input "6 ""
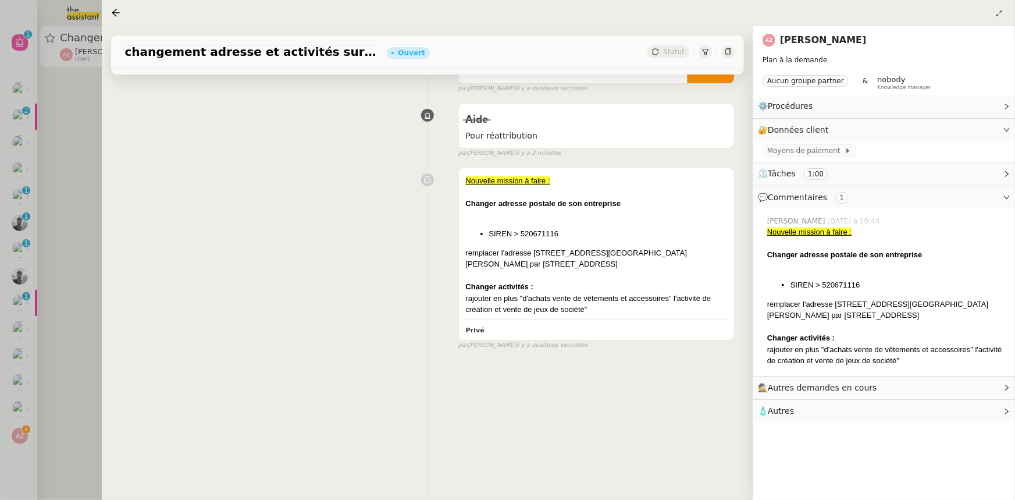
scroll to position [156, 0]
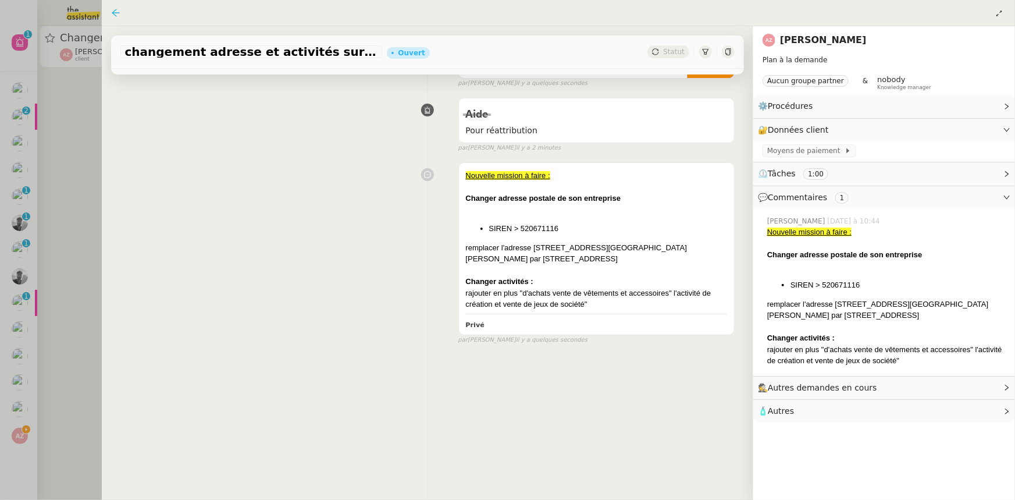
click at [118, 13] on icon at bounding box center [116, 13] width 8 height 8
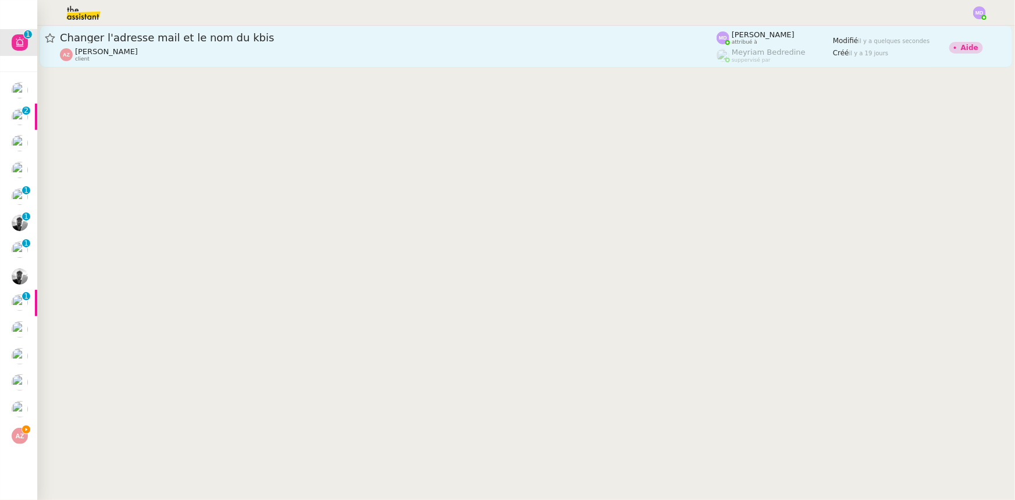
click at [261, 34] on span "Changer l'adresse mail et le nom du kbis" at bounding box center [388, 38] width 657 height 10
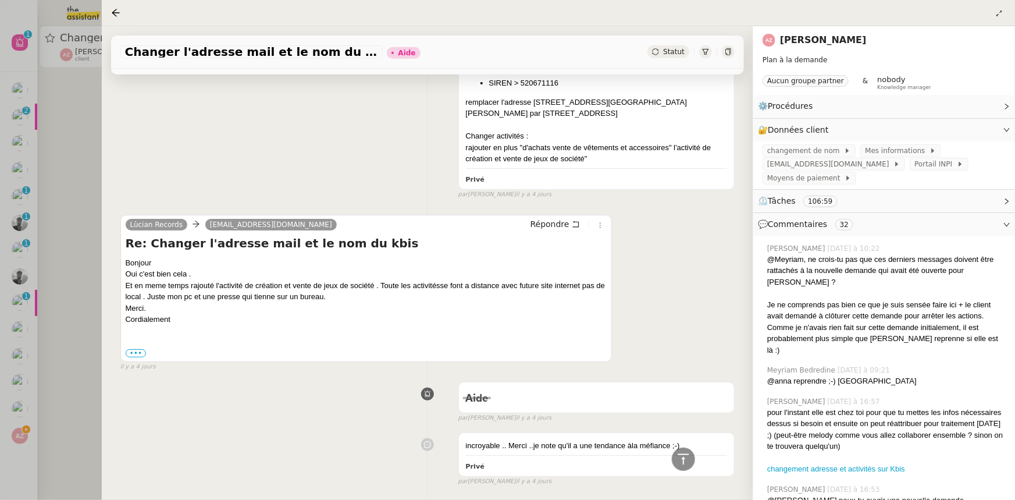
scroll to position [2636, 0]
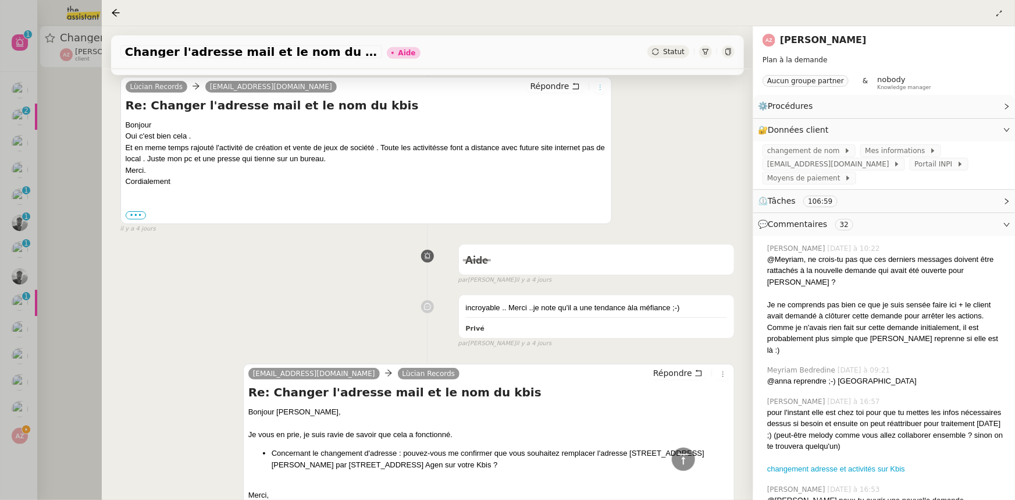
click at [597, 85] on icon at bounding box center [600, 87] width 7 height 7
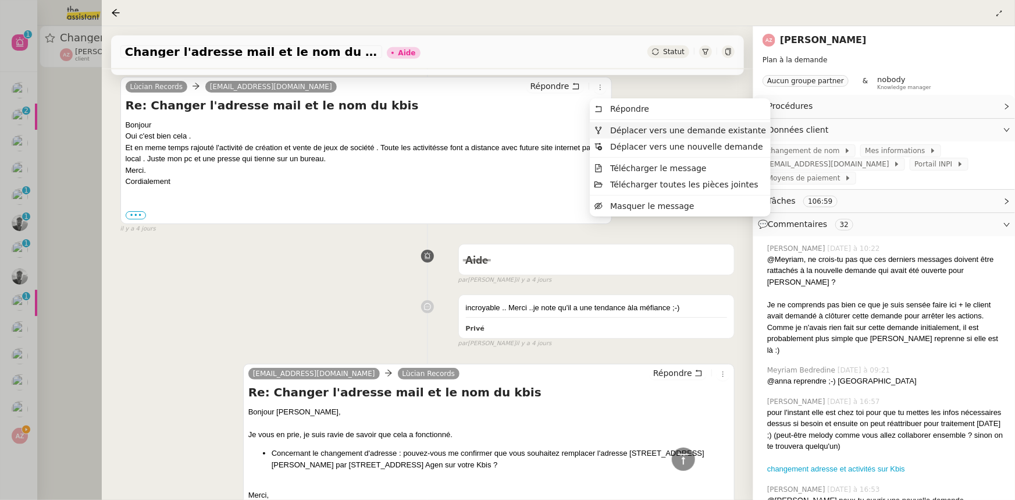
click at [629, 123] on li "Déplacer vers une demande existante" at bounding box center [680, 130] width 181 height 16
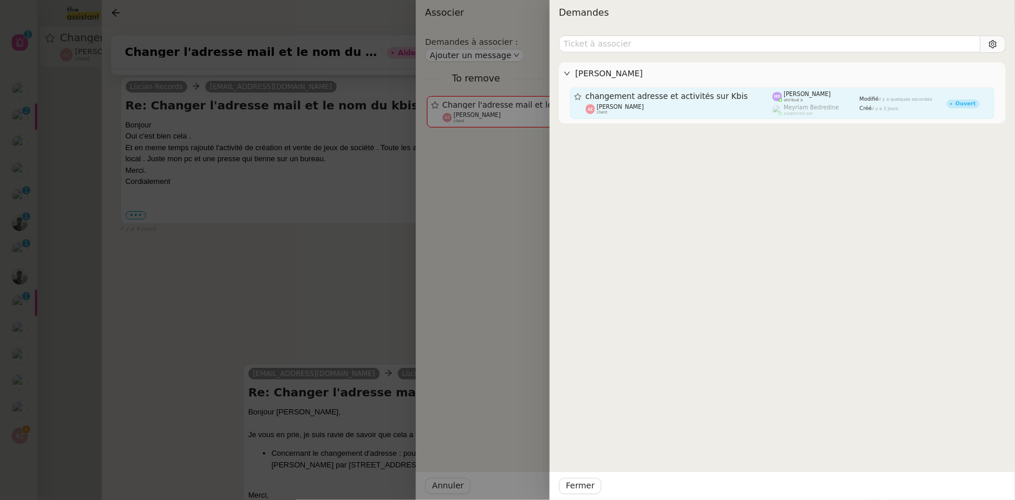
click at [702, 95] on span "changement adresse et activités sur Kbis" at bounding box center [679, 96] width 187 height 8
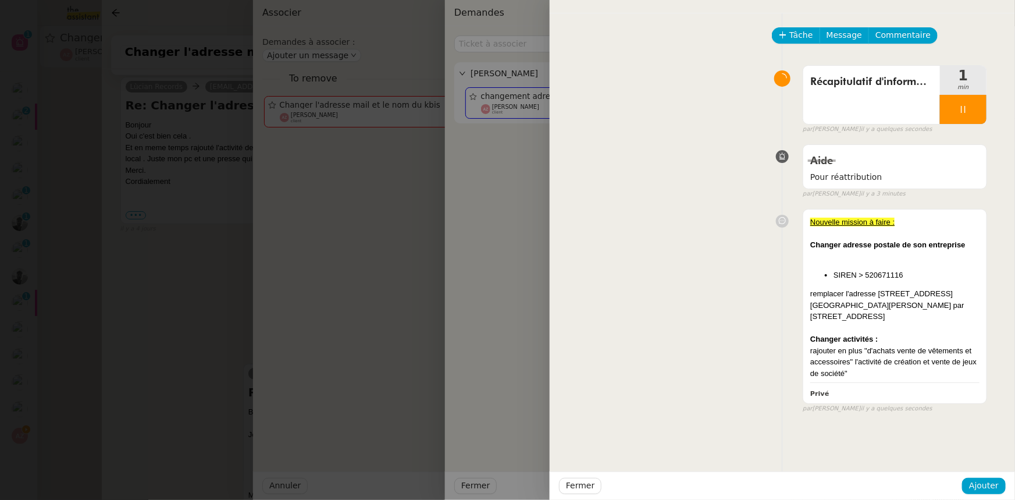
click at [974, 475] on div "Fermer Ajouter" at bounding box center [782, 485] width 465 height 29
drag, startPoint x: 976, startPoint y: 477, endPoint x: 981, endPoint y: 489, distance: 13.0
click at [978, 479] on button "Ajouter" at bounding box center [984, 486] width 44 height 16
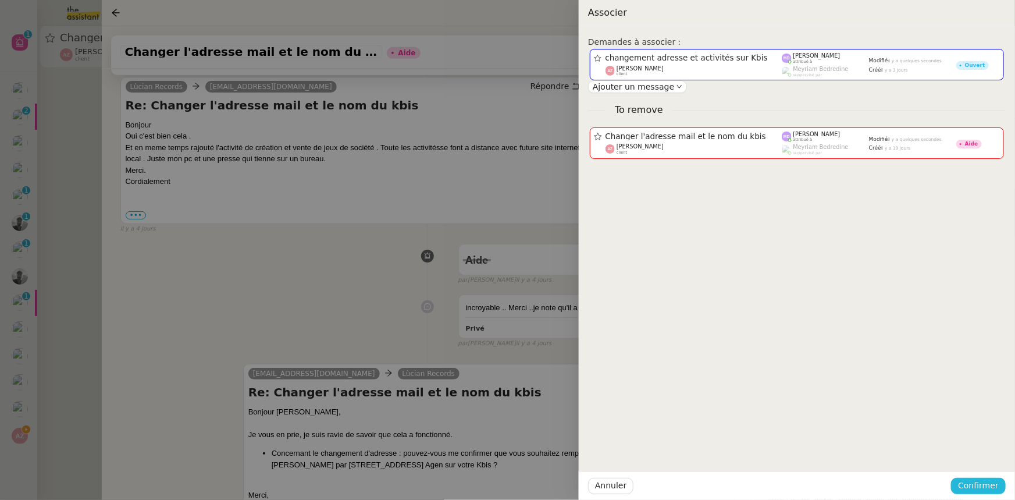
click at [978, 479] on span "Confirmer" at bounding box center [978, 485] width 41 height 13
drag, startPoint x: 989, startPoint y: 460, endPoint x: 953, endPoint y: 445, distance: 38.4
click at [989, 459] on span "Ajouter" at bounding box center [980, 455] width 30 height 12
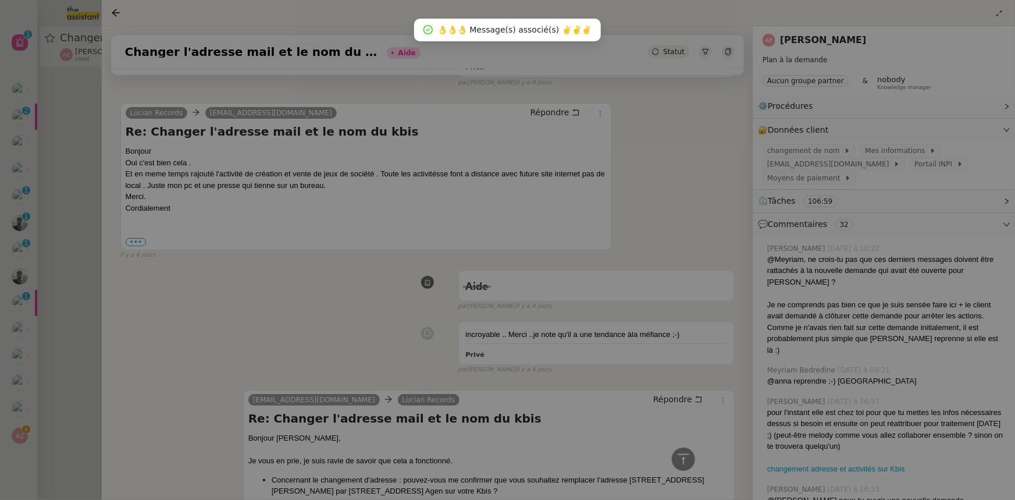
scroll to position [2664, 0]
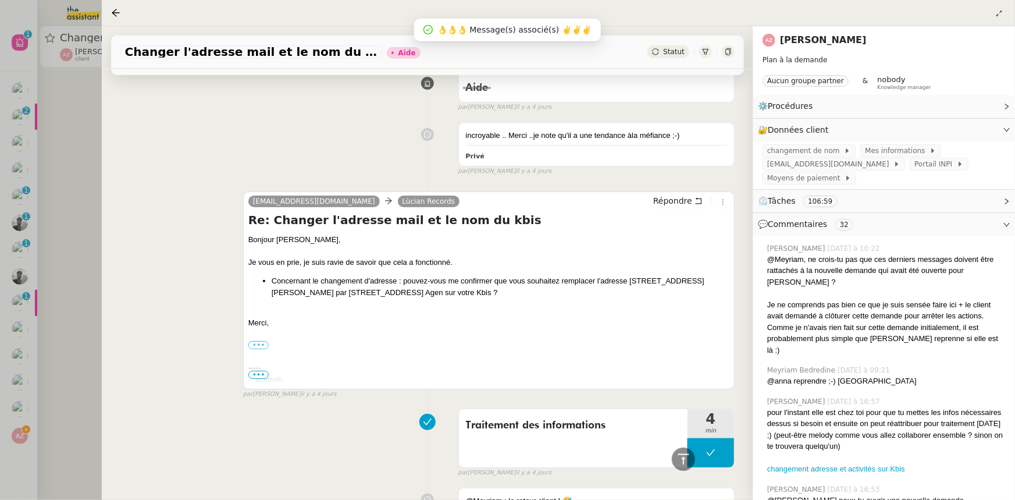
click at [40, 314] on div at bounding box center [507, 250] width 1015 height 500
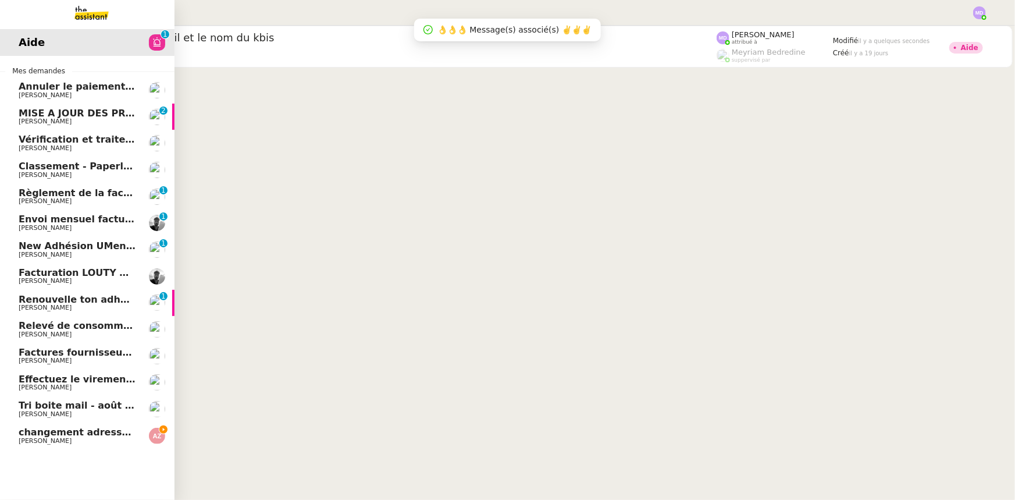
click at [19, 434] on span "changement adresse et activités sur Kbis" at bounding box center [128, 431] width 218 height 11
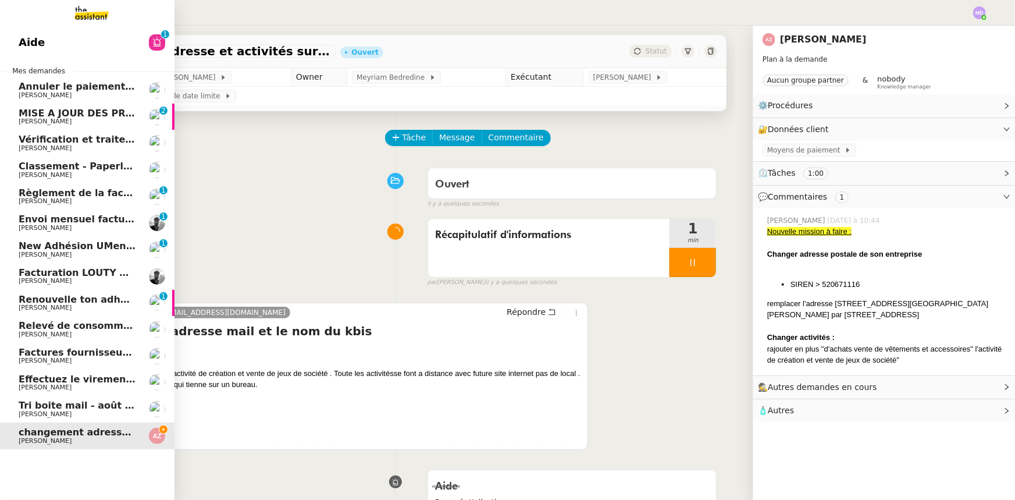
click at [101, 58] on div "Aide 0 1 2 3 4 5 6 7 8 9 Mes demandes Annuler le paiement erroné [PERSON_NAME] …" at bounding box center [87, 263] width 175 height 474
click at [120, 45] on link "Aide 0 1 2 3 4 5 6 7 8 9" at bounding box center [87, 42] width 175 height 27
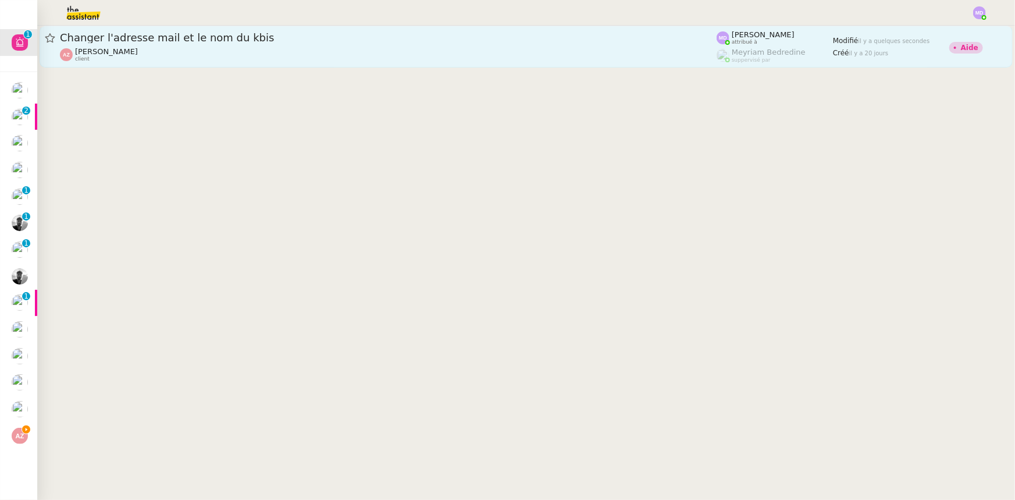
click at [361, 40] on span "Changer l'adresse mail et le nom du kbis" at bounding box center [388, 38] width 657 height 10
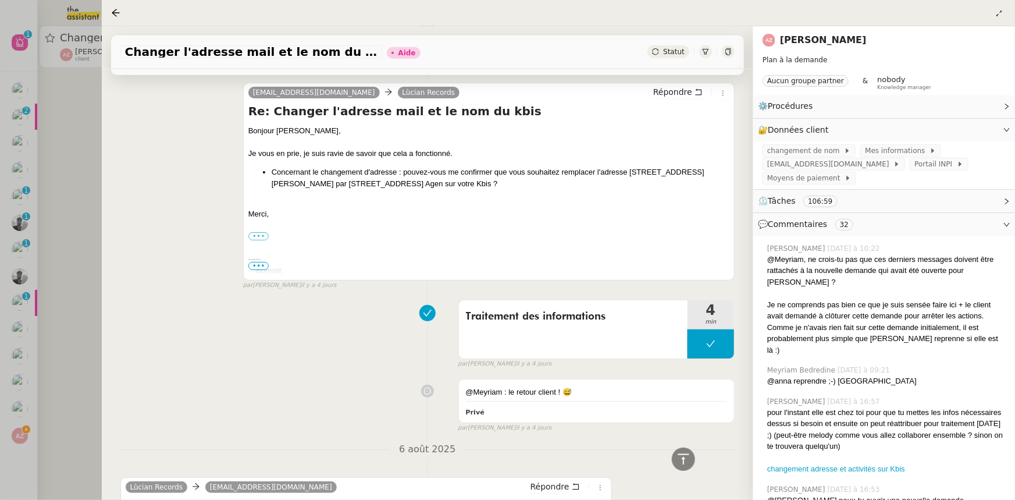
scroll to position [2750, 0]
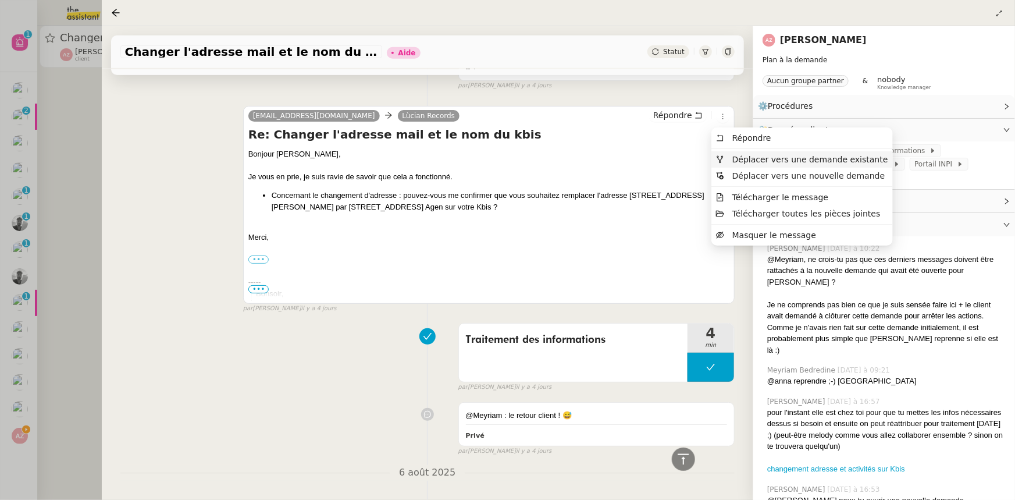
click at [733, 160] on span "Déplacer vers une demande existante" at bounding box center [810, 159] width 156 height 9
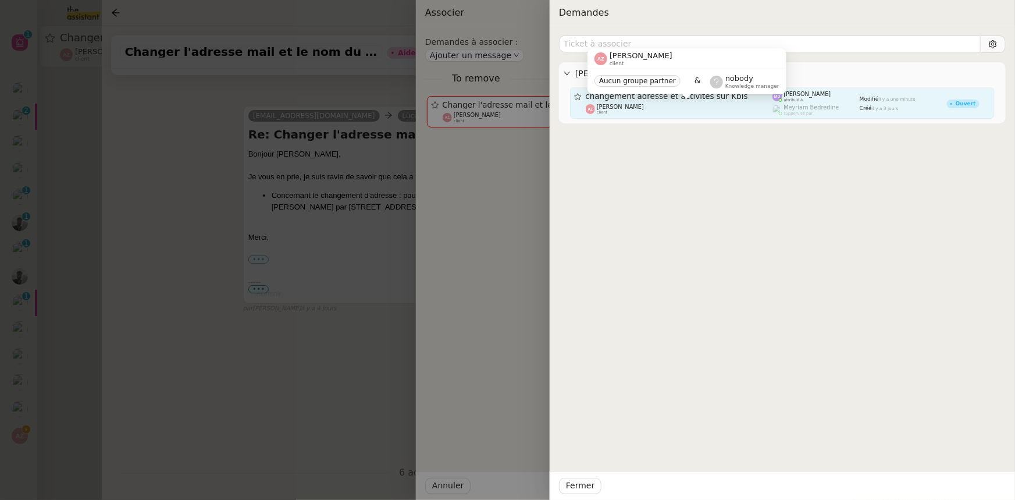
click at [733, 104] on div "[PERSON_NAME] client" at bounding box center [679, 110] width 187 height 12
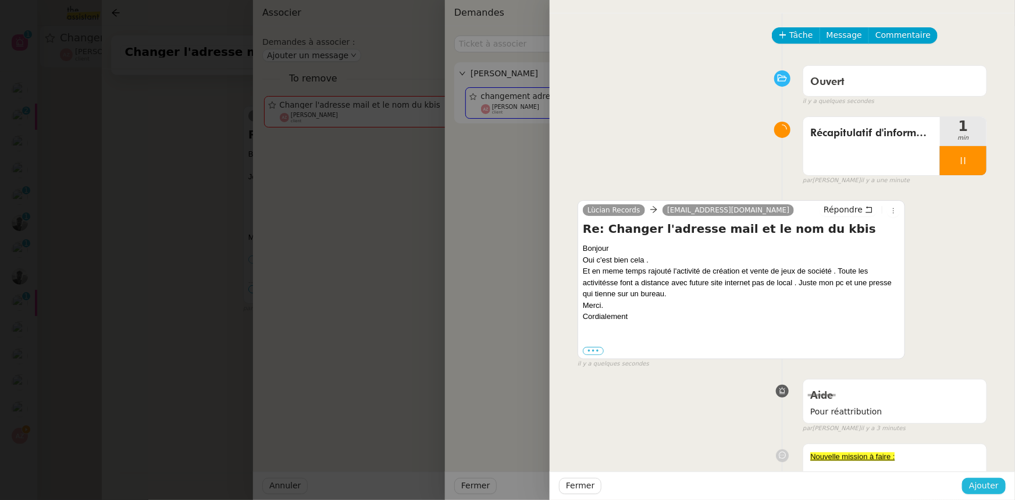
click at [980, 486] on span "Ajouter" at bounding box center [984, 485] width 30 height 13
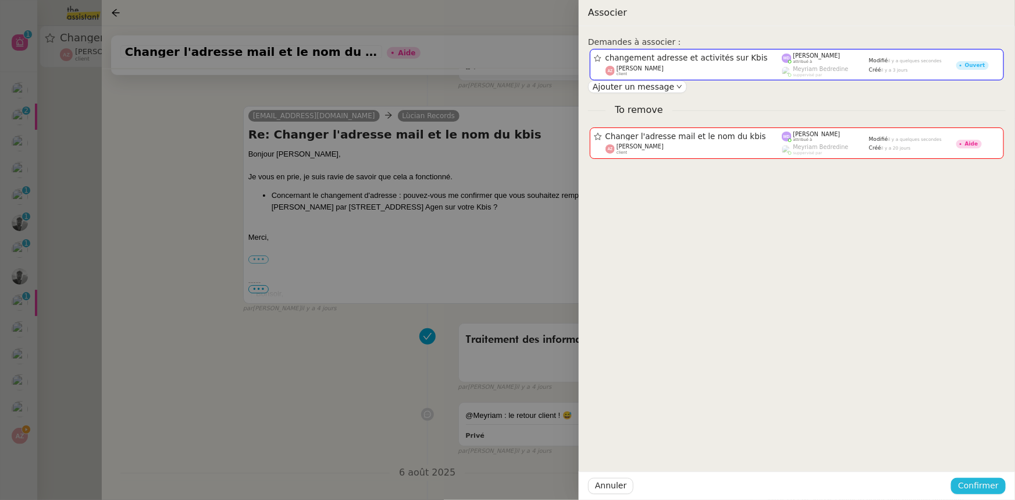
click at [982, 486] on span "Confirmer" at bounding box center [978, 485] width 41 height 13
click at [988, 454] on span "Ajouter" at bounding box center [980, 455] width 30 height 12
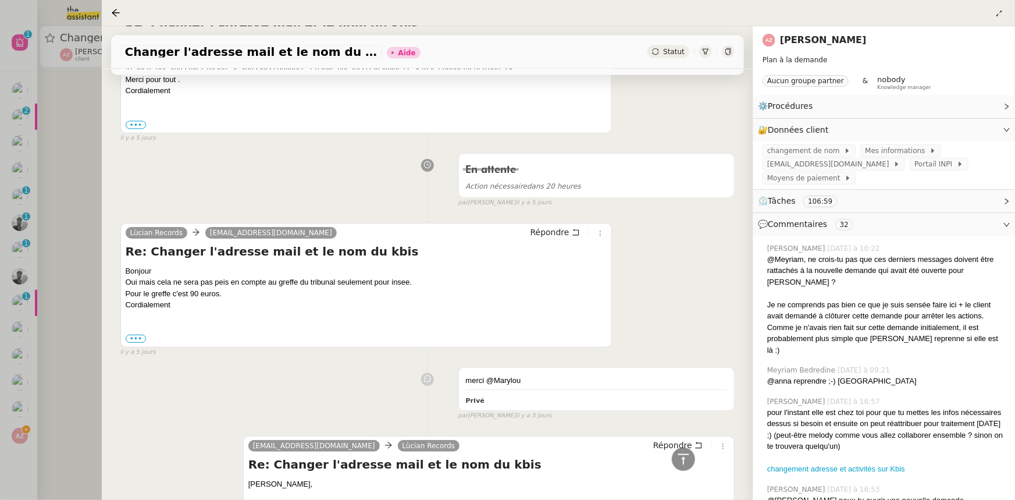
scroll to position [3254, 0]
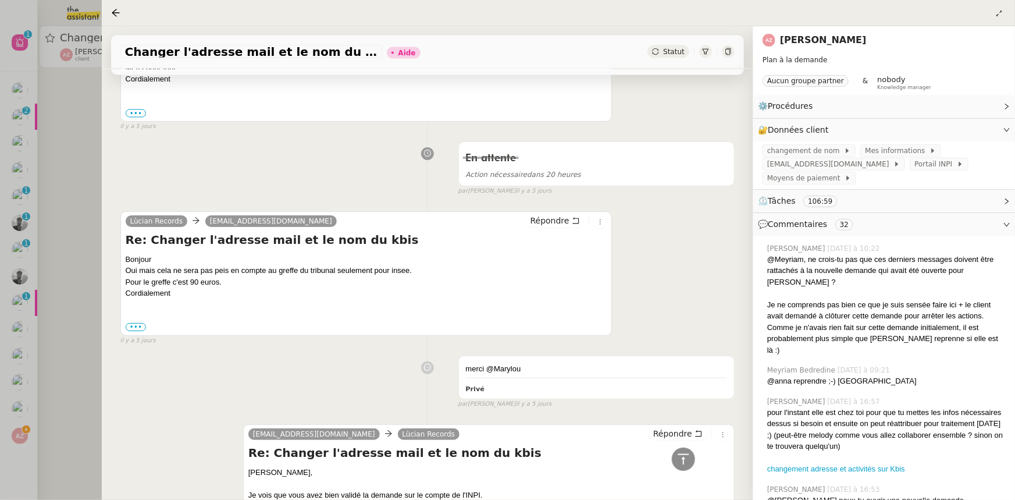
drag, startPoint x: 84, startPoint y: 407, endPoint x: 65, endPoint y: 414, distance: 20.4
click at [81, 407] on div at bounding box center [507, 250] width 1015 height 500
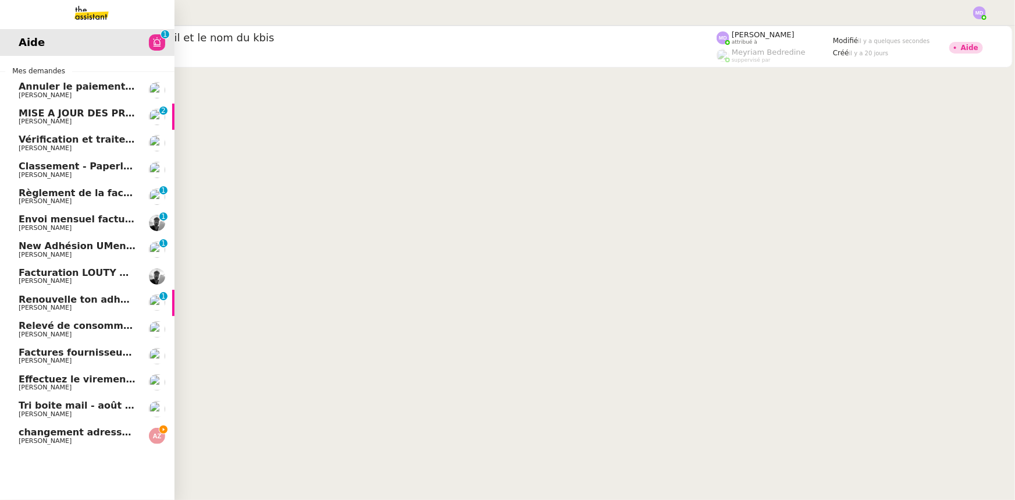
click at [12, 442] on link "changement adresse et activités sur Kbis [PERSON_NAME]" at bounding box center [87, 435] width 175 height 27
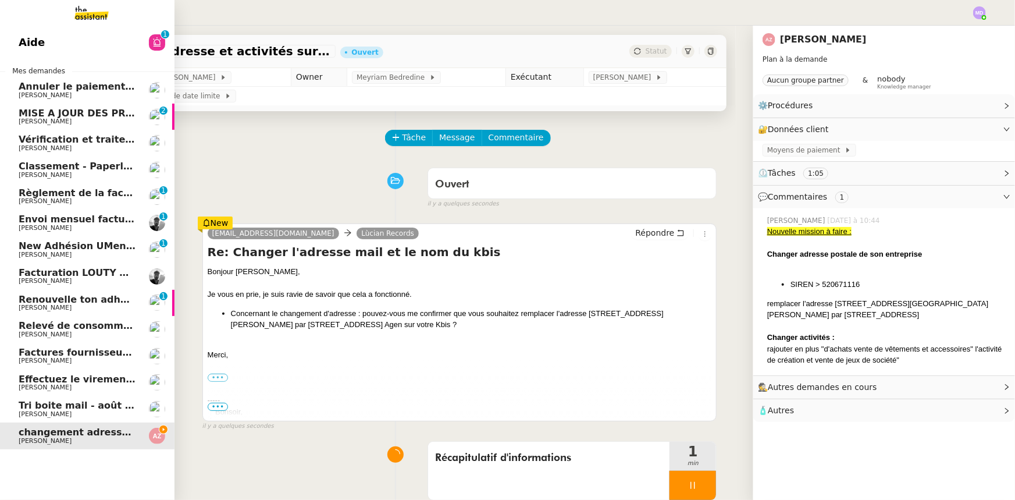
click at [29, 435] on span "changement adresse et activités sur Kbis" at bounding box center [128, 431] width 218 height 11
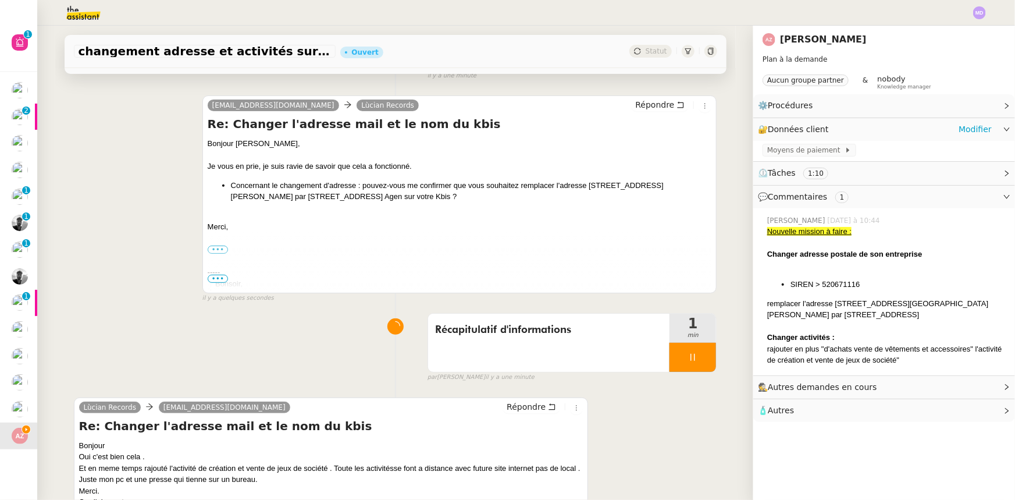
scroll to position [78, 0]
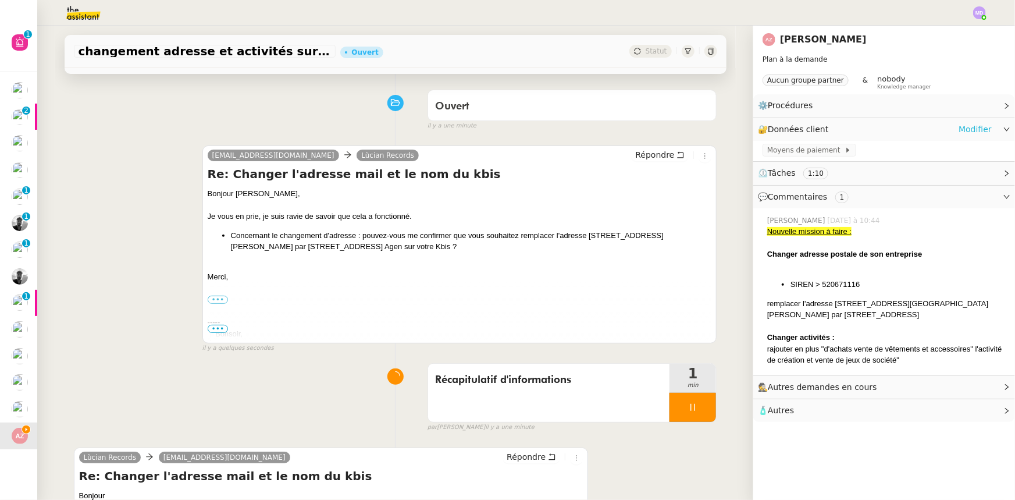
drag, startPoint x: 954, startPoint y: 134, endPoint x: 960, endPoint y: 131, distance: 7.3
click at [960, 131] on div "🔐 Données client Modifier" at bounding box center [875, 129] width 234 height 13
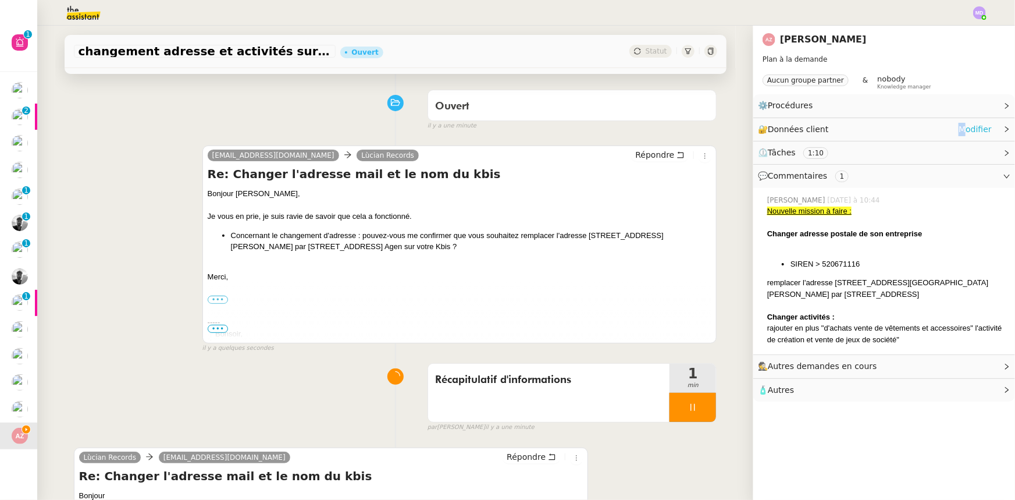
click at [961, 131] on link "Modifier" at bounding box center [975, 129] width 33 height 13
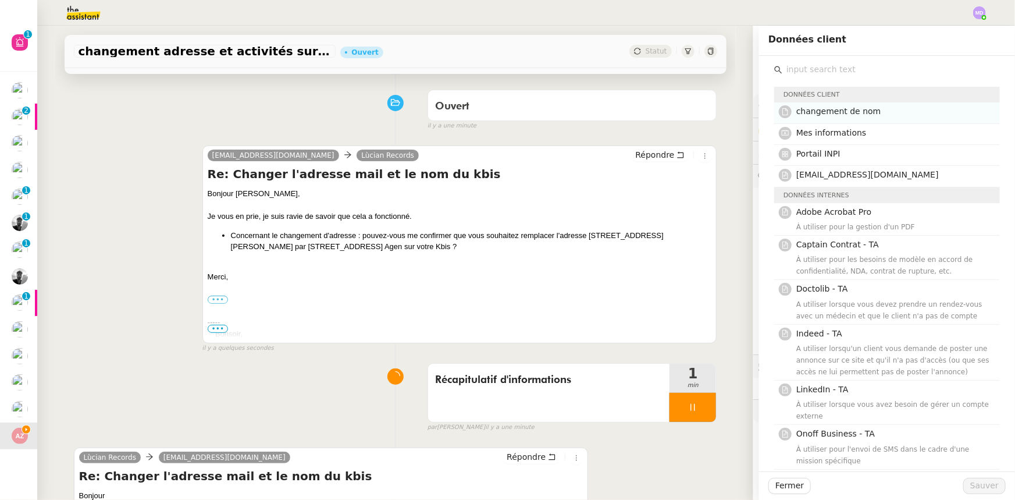
click at [842, 122] on nz-list-item "changement de nom" at bounding box center [887, 112] width 226 height 21
click at [839, 129] on span "Mes informations" at bounding box center [831, 132] width 70 height 9
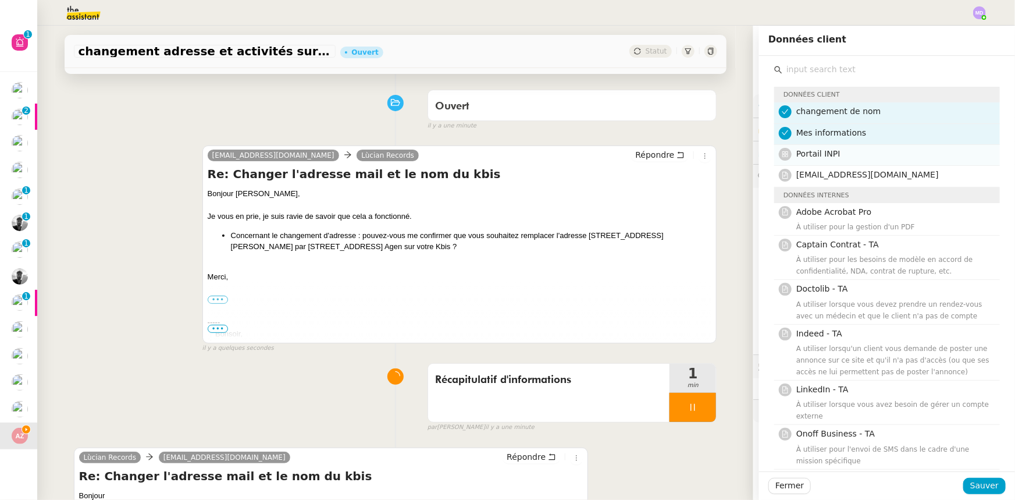
click at [857, 154] on h4 "Portail INPI" at bounding box center [894, 153] width 197 height 13
click at [849, 175] on span "[EMAIL_ADDRESS][DOMAIN_NAME]" at bounding box center [867, 174] width 143 height 9
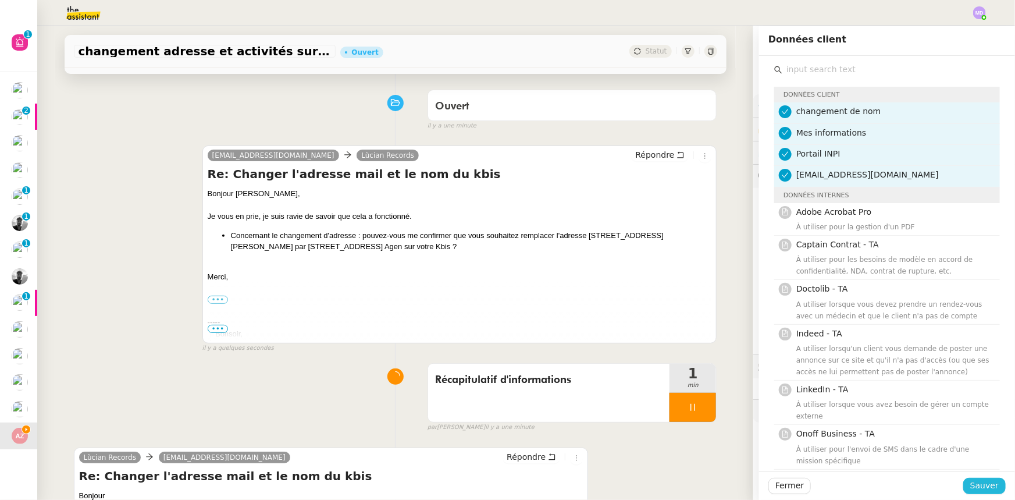
click at [981, 483] on span "Sauver" at bounding box center [984, 485] width 29 height 13
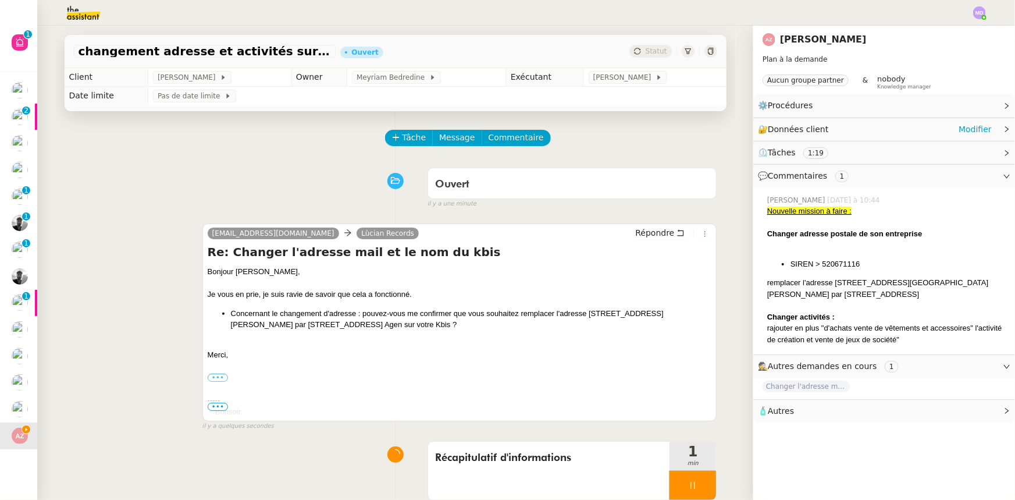
click at [865, 129] on div "🔐 Données client Modifier" at bounding box center [875, 129] width 234 height 13
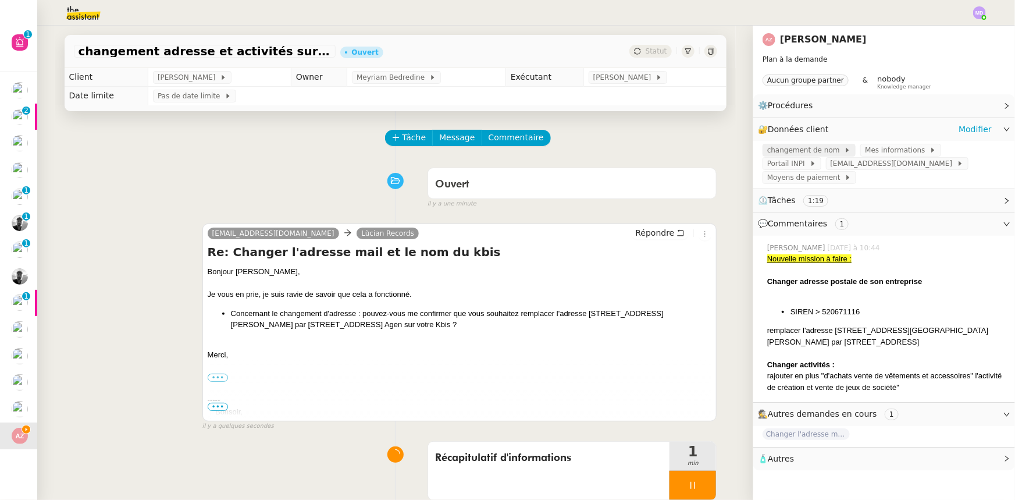
click at [823, 152] on span "changement de nom" at bounding box center [805, 150] width 77 height 12
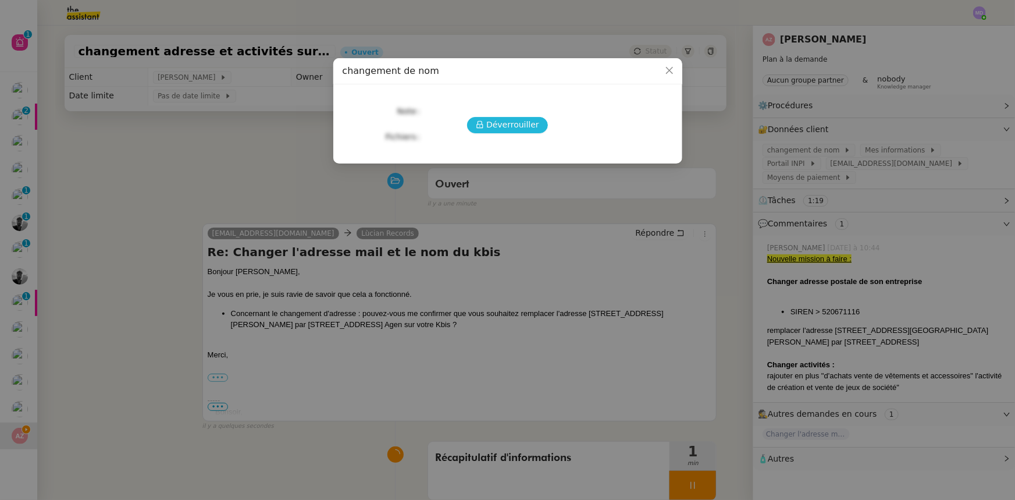
click at [525, 127] on span "Déverrouiller" at bounding box center [512, 124] width 53 height 13
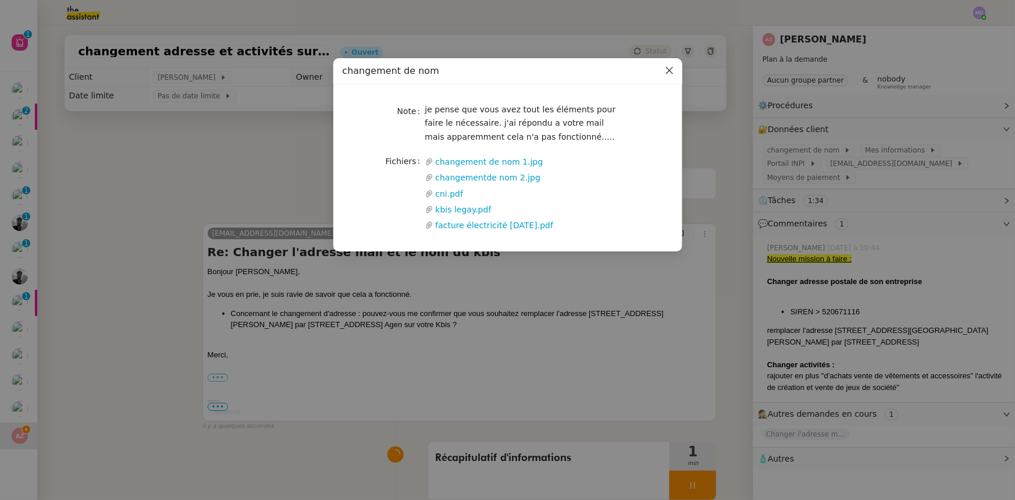
click at [668, 72] on icon "Close" at bounding box center [669, 70] width 7 height 7
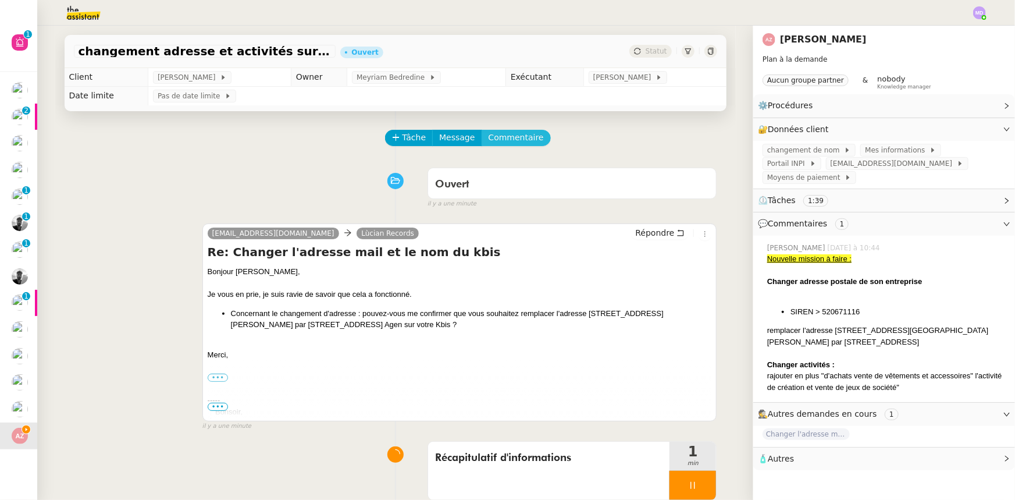
click at [513, 136] on span "Commentaire" at bounding box center [516, 137] width 55 height 13
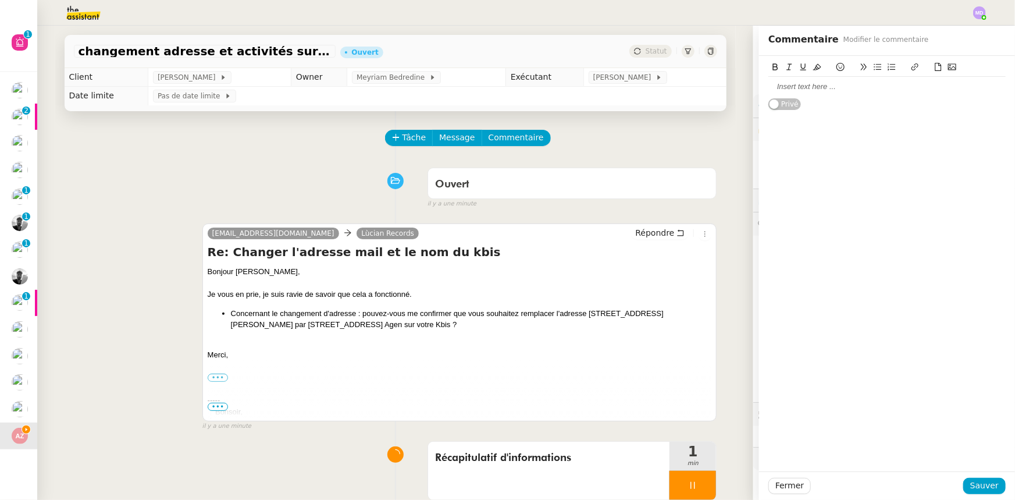
click at [877, 87] on div at bounding box center [886, 86] width 237 height 10
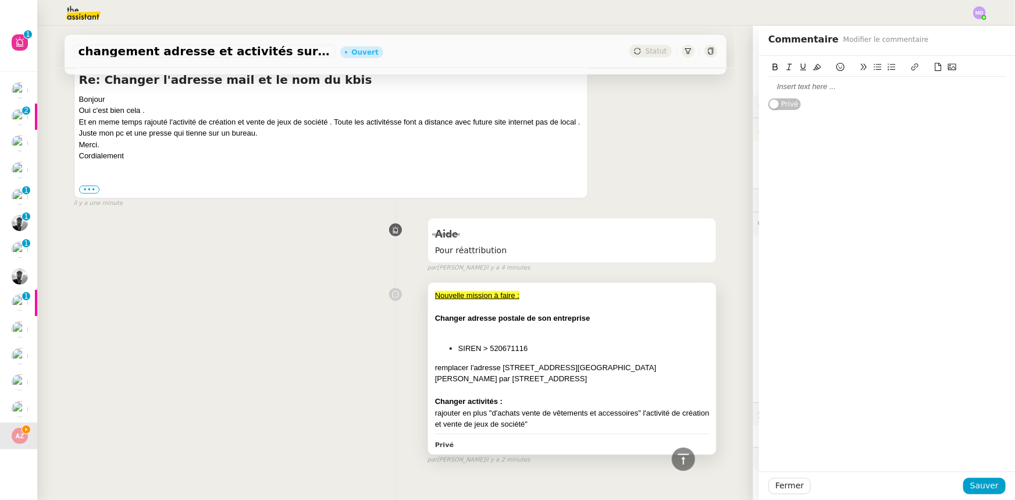
scroll to position [501, 0]
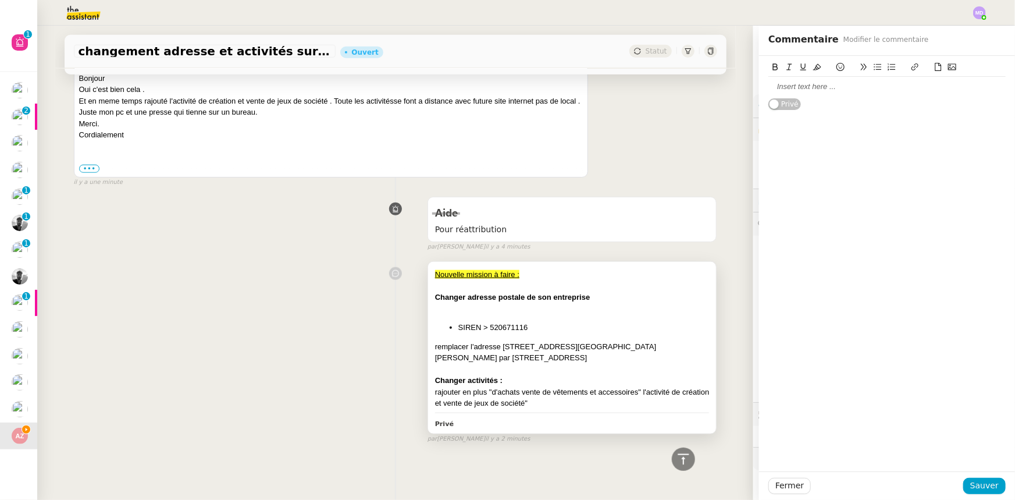
click at [663, 395] on div "rajouter en plus "d'achats vente de vêtements et accessoires" l'activité de cré…" at bounding box center [572, 397] width 275 height 23
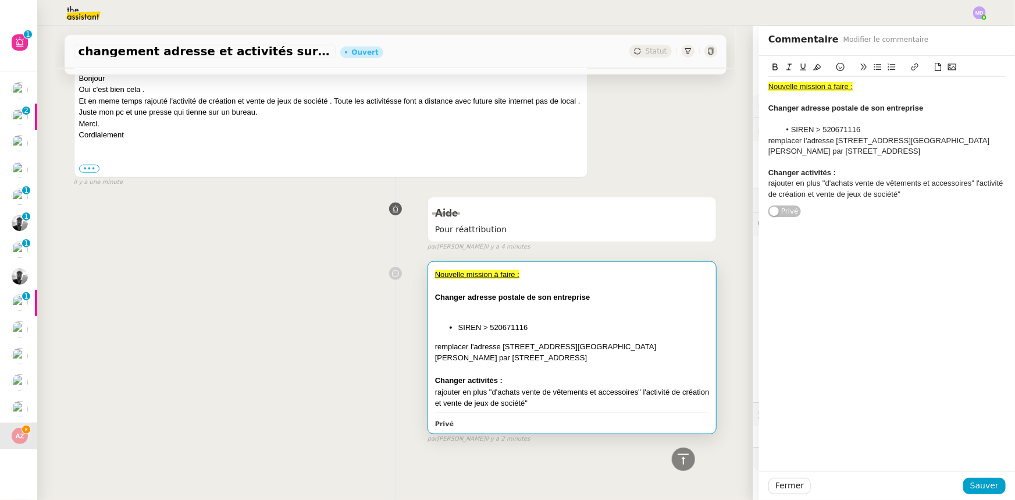
click at [659, 355] on div "remplacer l'adresse [STREET_ADDRESS][GEOGRAPHIC_DATA][PERSON_NAME] par [STREET_…" at bounding box center [572, 352] width 275 height 23
click at [788, 482] on span "Fermer" at bounding box center [789, 485] width 29 height 13
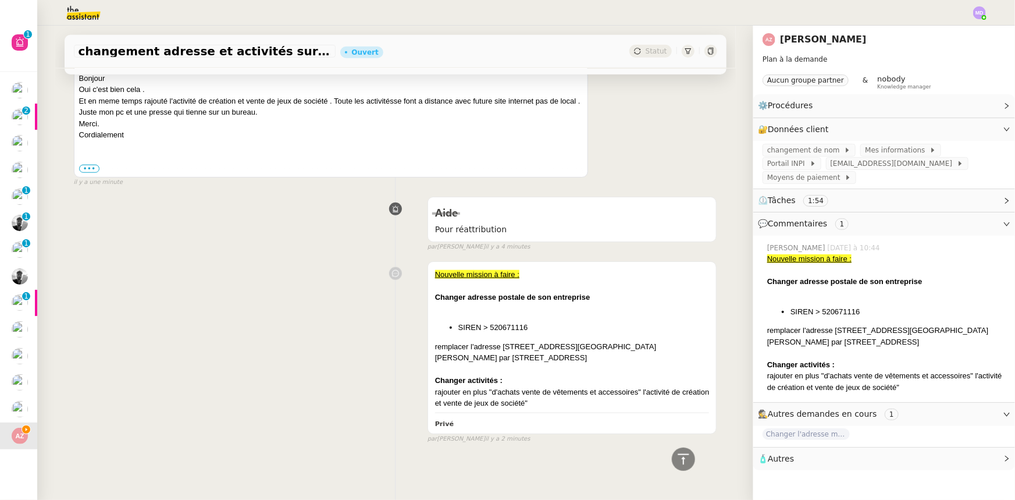
drag, startPoint x: 778, startPoint y: 494, endPoint x: 785, endPoint y: 489, distance: 9.1
click at [783, 492] on div "[PERSON_NAME] Plan à la demande Aucun groupe partner & nobody Knowledge manager…" at bounding box center [884, 263] width 262 height 474
drag, startPoint x: 785, startPoint y: 489, endPoint x: 796, endPoint y: 481, distance: 12.9
click at [786, 489] on div "[PERSON_NAME] Plan à la demande Aucun groupe partner & nobody Knowledge manager…" at bounding box center [884, 263] width 262 height 474
click at [615, 333] on div "Nouvelle mission à faire : Changer adresse postale de son entreprise SIREN > 52…" at bounding box center [572, 339] width 275 height 140
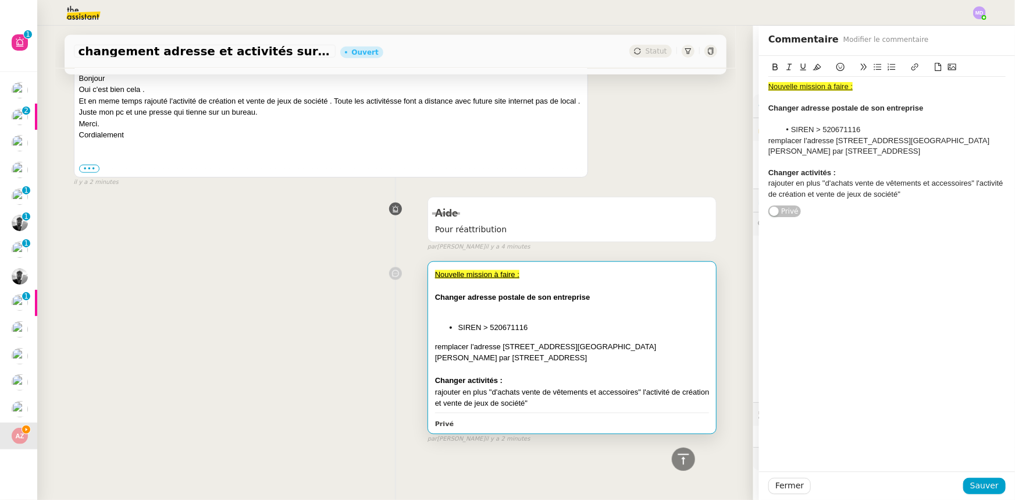
click at [812, 127] on li "SIREN > 520671116" at bounding box center [893, 129] width 226 height 10
click at [810, 128] on li "SIREN > 520671116" at bounding box center [893, 129] width 226 height 10
click at [928, 205] on div "Nouvelle mission à faire : Changer adresse postale de son entreprise SIREN de s…" at bounding box center [886, 137] width 237 height 162
click at [924, 192] on div "rajouter en plus "d'achats vente de vêtements et accessoires" l'activité de cré…" at bounding box center [886, 189] width 237 height 22
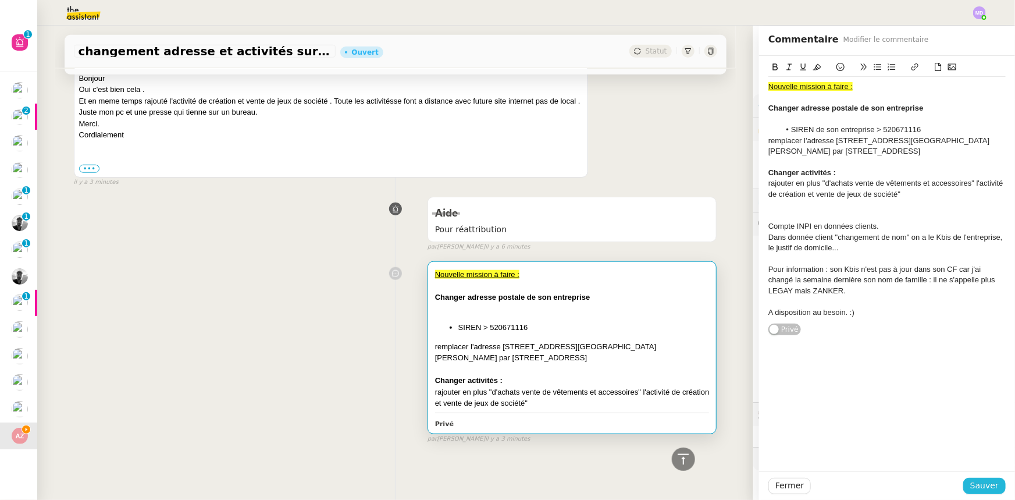
click at [971, 489] on span "Sauver" at bounding box center [984, 485] width 29 height 13
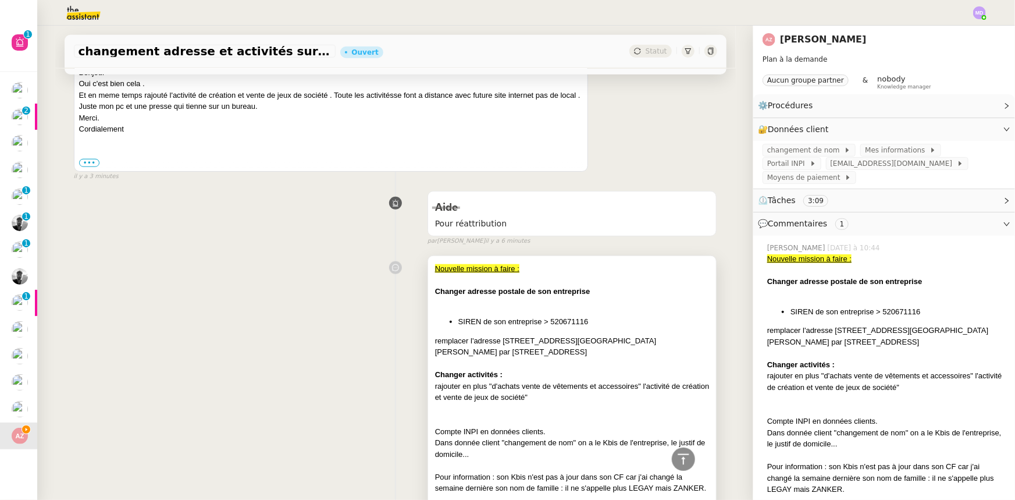
click at [659, 305] on div at bounding box center [572, 303] width 275 height 12
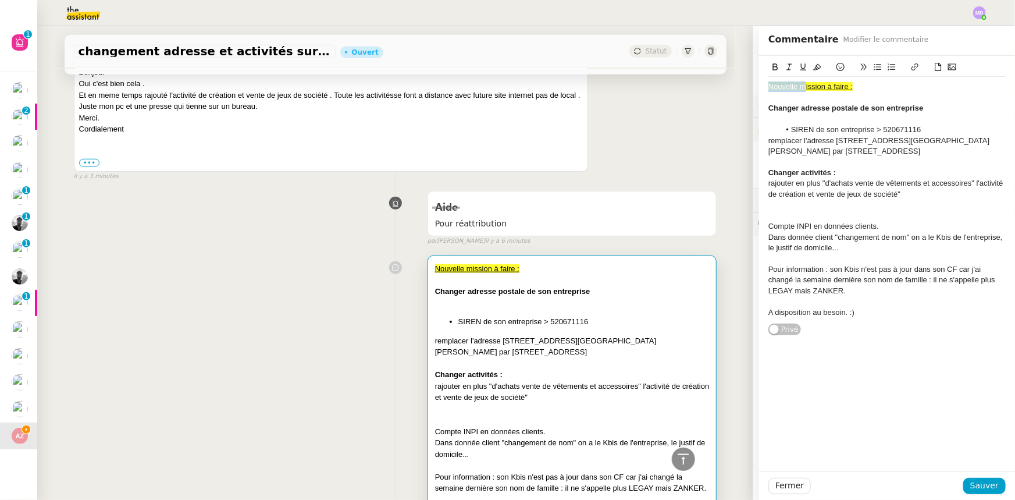
drag, startPoint x: 798, startPoint y: 87, endPoint x: 733, endPoint y: 91, distance: 64.7
click at [733, 91] on app-ticket "changement adresse et activités sur Kbis Ouvert Statut Client [PERSON_NAME] Own…" at bounding box center [526, 263] width 978 height 474
drag, startPoint x: 971, startPoint y: 481, endPoint x: 934, endPoint y: 465, distance: 39.9
click at [971, 481] on span "Sauver" at bounding box center [984, 485] width 29 height 13
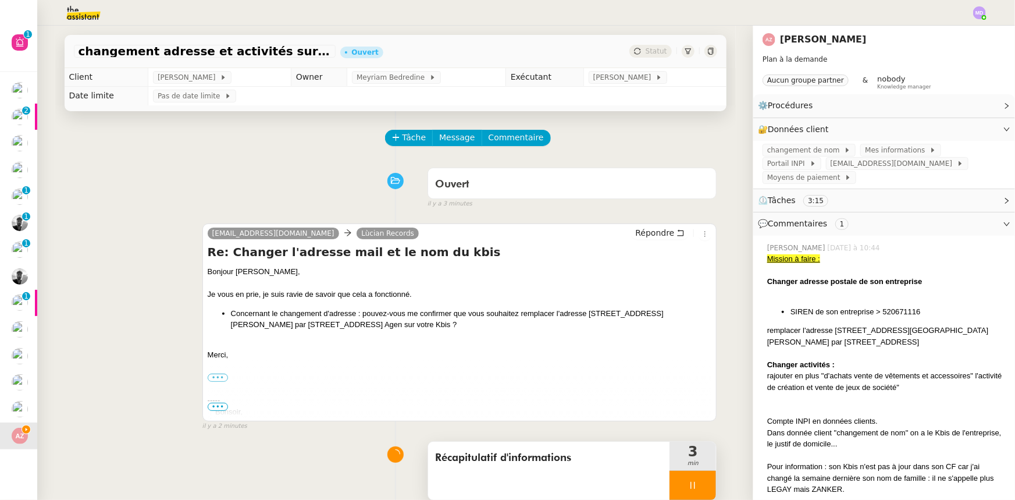
drag, startPoint x: 688, startPoint y: 490, endPoint x: 694, endPoint y: 486, distance: 7.1
click at [688, 490] on icon at bounding box center [692, 485] width 9 height 9
drag, startPoint x: 698, startPoint y: 485, endPoint x: 698, endPoint y: 435, distance: 49.4
click at [698, 479] on button at bounding box center [704, 485] width 23 height 29
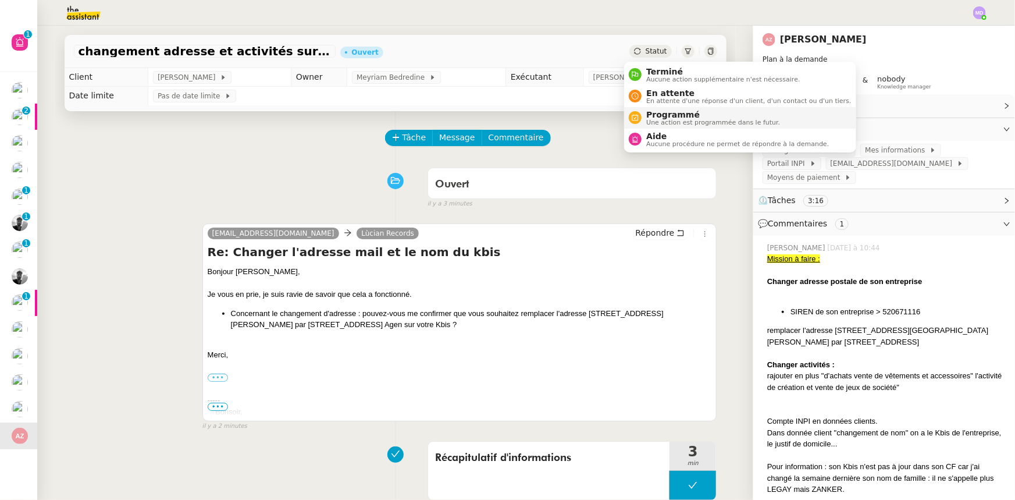
drag, startPoint x: 664, startPoint y: 142, endPoint x: 711, endPoint y: 122, distance: 50.6
click at [666, 141] on span "Aucune procédure ne permet de répondre à la demande." at bounding box center [737, 144] width 183 height 6
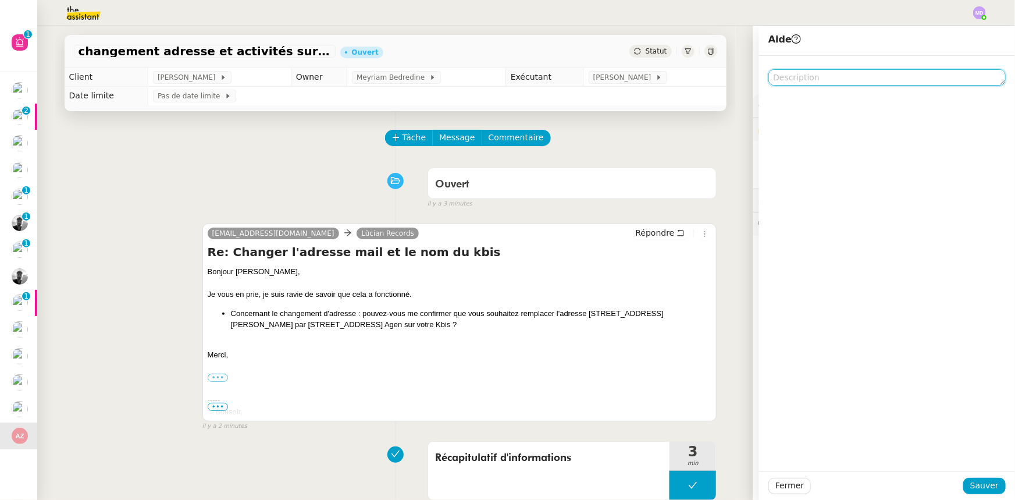
click at [799, 81] on textarea at bounding box center [886, 77] width 237 height 16
type textarea "Pour réattribution"
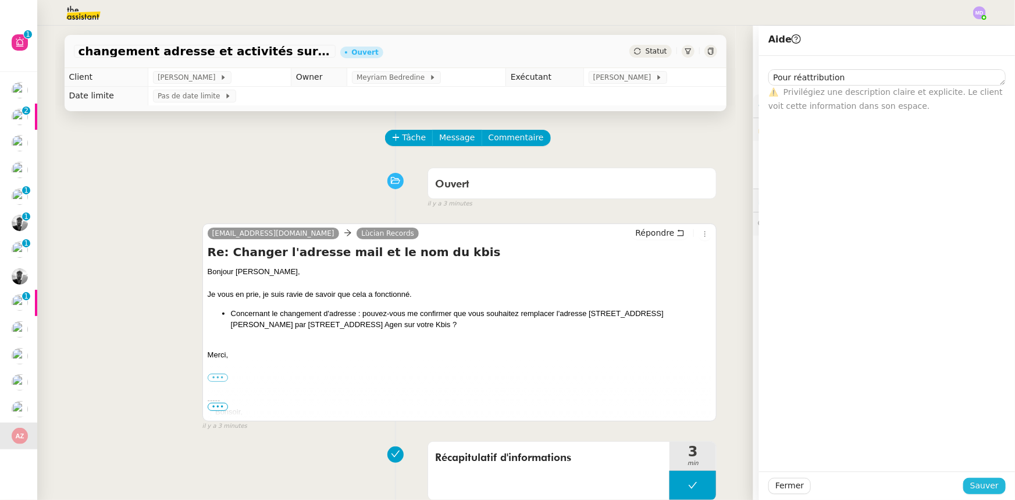
drag, startPoint x: 980, startPoint y: 486, endPoint x: 346, endPoint y: 408, distance: 638.9
click at [974, 485] on span "Sauver" at bounding box center [984, 485] width 29 height 13
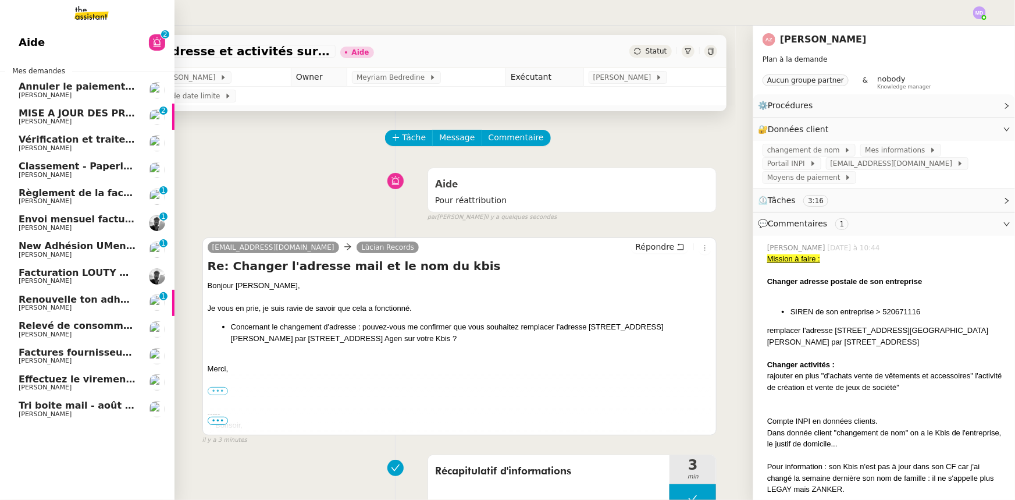
drag, startPoint x: 29, startPoint y: 400, endPoint x: 105, endPoint y: 412, distance: 77.2
click at [30, 400] on span "Tri boite mail - août 2025" at bounding box center [85, 405] width 132 height 11
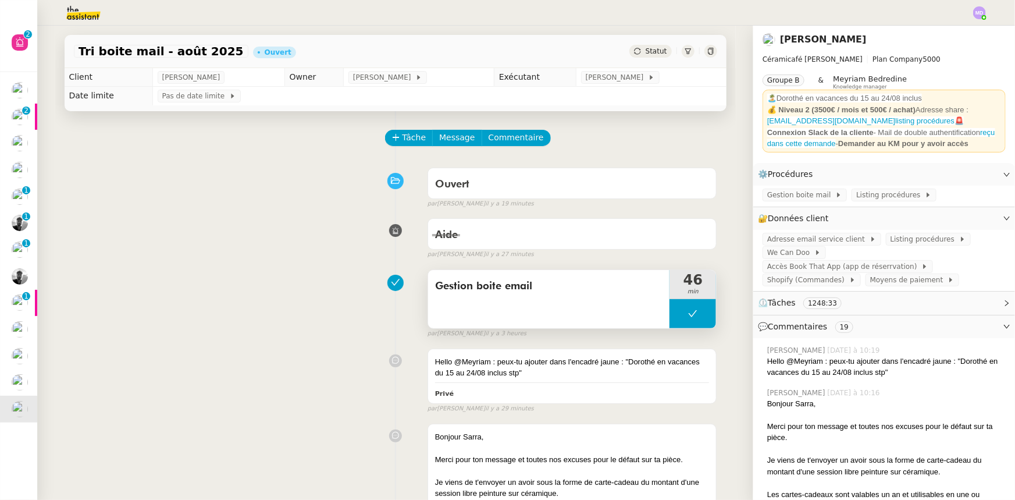
drag, startPoint x: 695, startPoint y: 316, endPoint x: 680, endPoint y: 322, distance: 16.0
click at [695, 317] on button at bounding box center [693, 313] width 47 height 29
drag, startPoint x: 674, startPoint y: 321, endPoint x: 605, endPoint y: 446, distance: 142.7
click at [671, 323] on div at bounding box center [681, 313] width 23 height 29
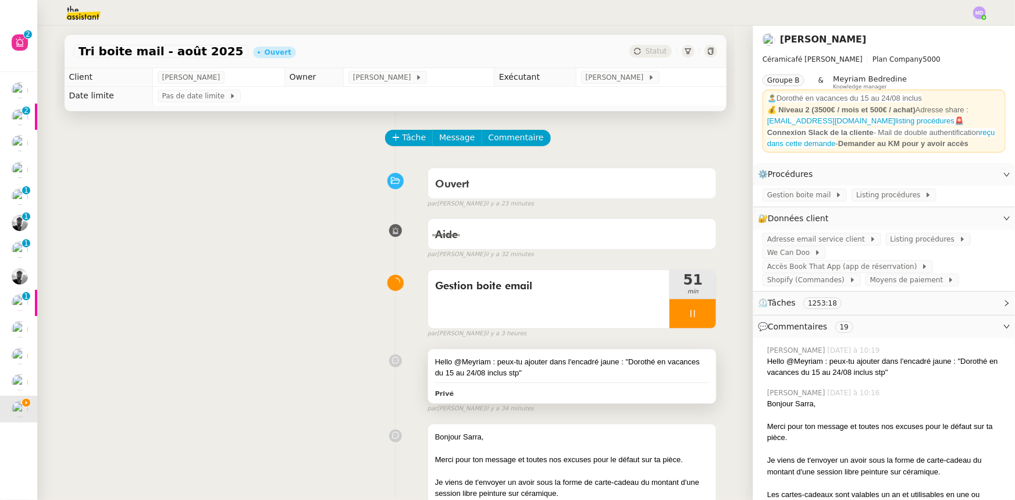
scroll to position [158, 0]
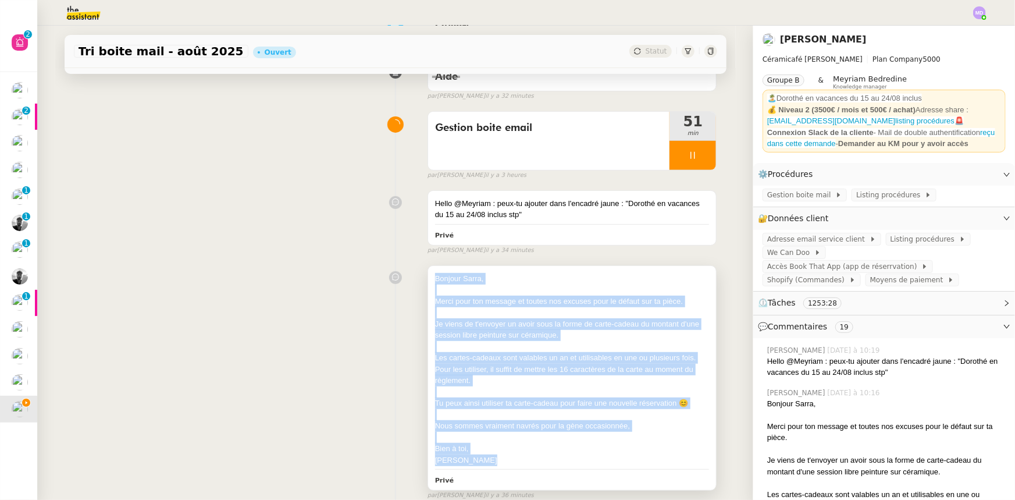
drag, startPoint x: 455, startPoint y: 466, endPoint x: 426, endPoint y: 275, distance: 193.6
click at [428, 275] on div "Bonjour Sarra, Merci pour ton message et toutes nos excuses pour le défaut sur …" at bounding box center [572, 378] width 289 height 225
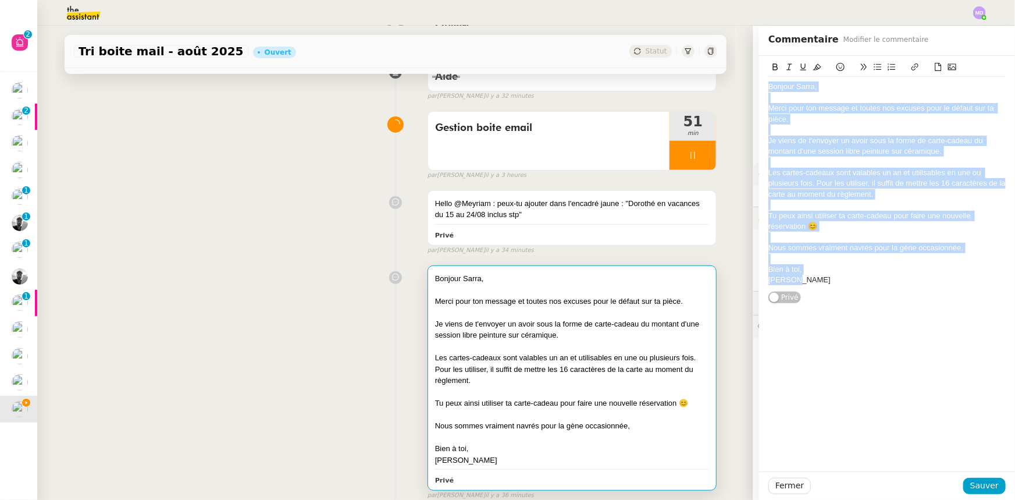
drag, startPoint x: 768, startPoint y: 244, endPoint x: 702, endPoint y: 41, distance: 214.0
click at [702, 41] on app-ticket "Tri boite mail - [DATE] Ouvert Statut Client [PERSON_NAME] Owner [PERSON_NAME] …" at bounding box center [526, 263] width 978 height 474
click at [977, 478] on button "Sauver" at bounding box center [984, 486] width 42 height 16
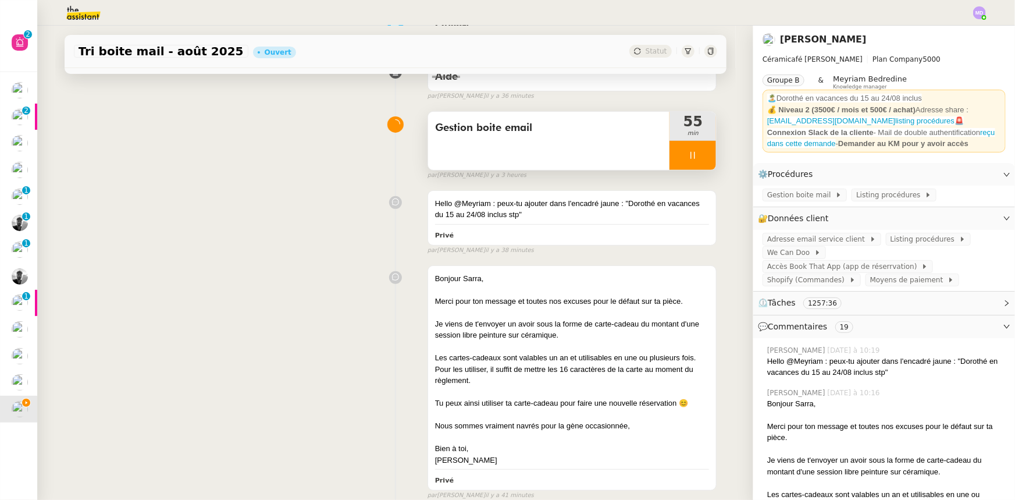
click at [700, 169] on div at bounding box center [693, 155] width 47 height 29
drag, startPoint x: 699, startPoint y: 165, endPoint x: 77, endPoint y: 363, distance: 653.3
click at [699, 164] on button at bounding box center [704, 155] width 23 height 29
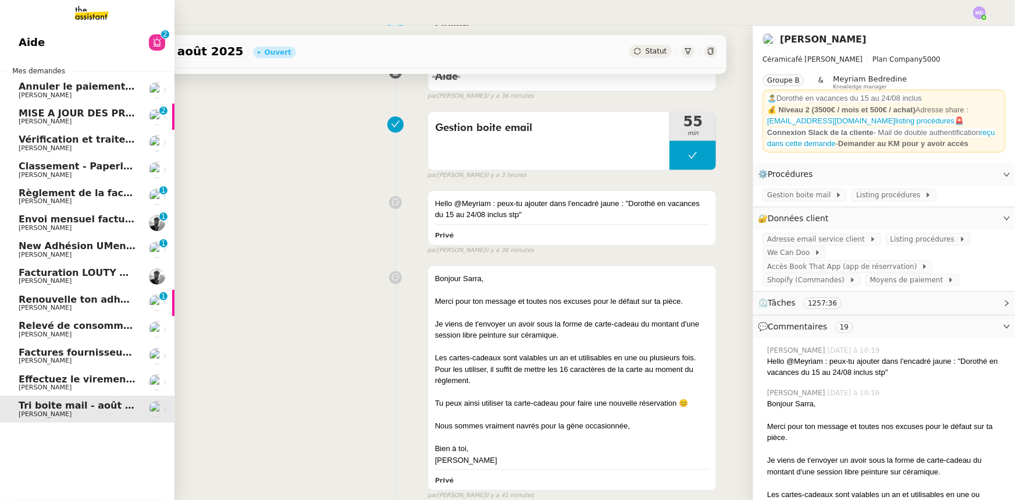
click at [37, 377] on span "Effectuez le virement bancaire" at bounding box center [99, 378] width 161 height 11
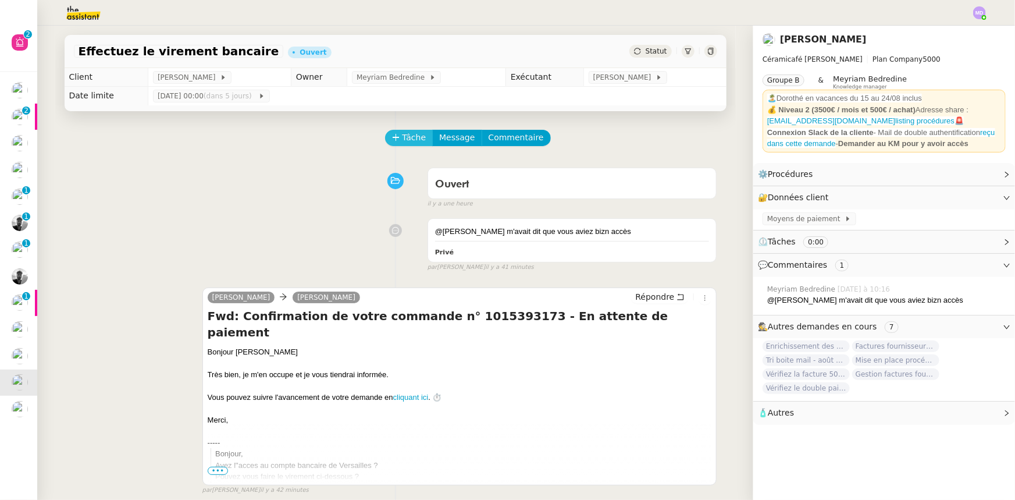
click at [407, 133] on span "Tâche" at bounding box center [415, 137] width 24 height 13
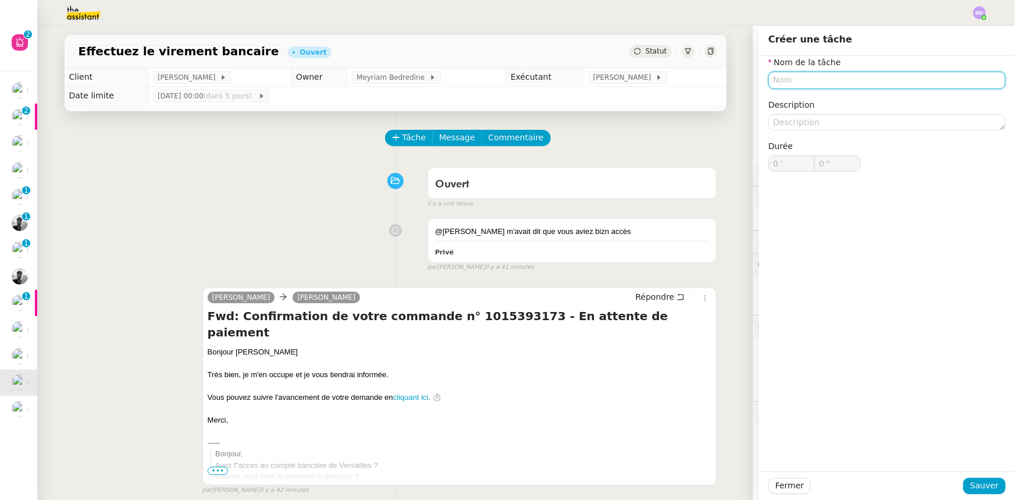
type input "T"
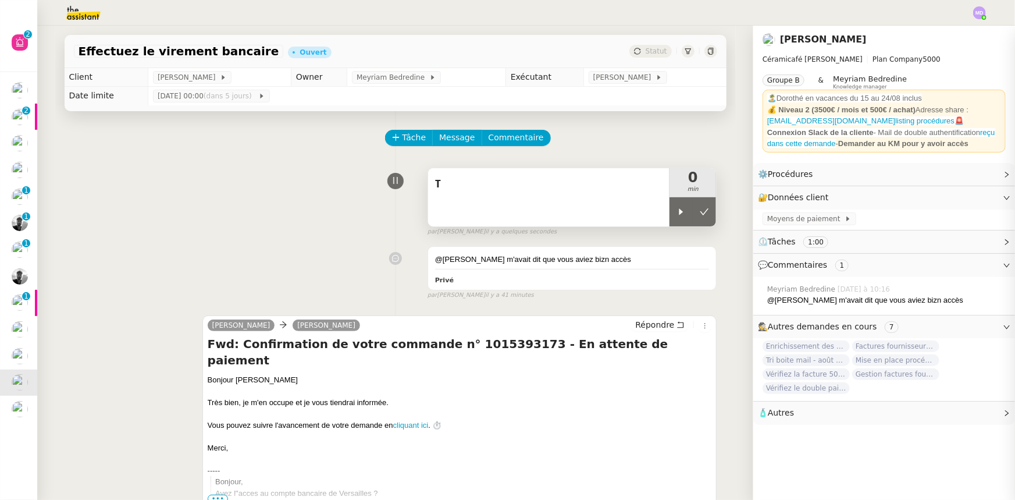
drag, startPoint x: 670, startPoint y: 213, endPoint x: 595, endPoint y: 213, distance: 74.5
click at [659, 213] on div "T 0 min" at bounding box center [573, 197] width 290 height 59
click at [564, 208] on div "T" at bounding box center [549, 197] width 242 height 58
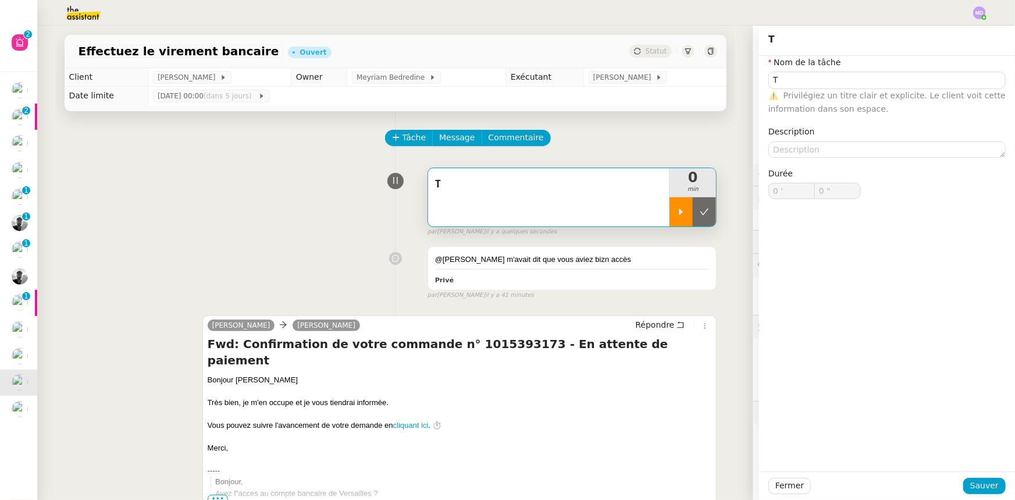
click at [670, 212] on div at bounding box center [681, 211] width 23 height 29
type input "T"
type input "0 '"
type input "0 ""
type input "T"
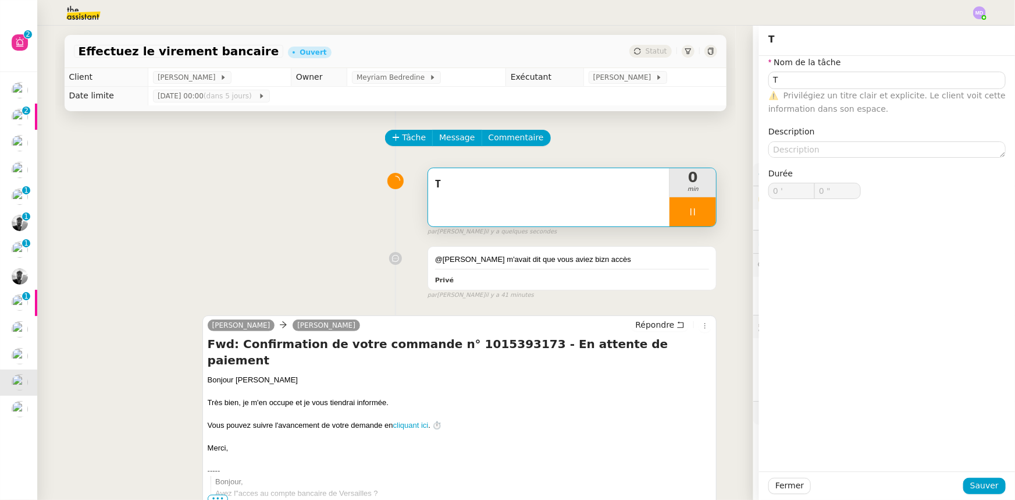
type input "0 '"
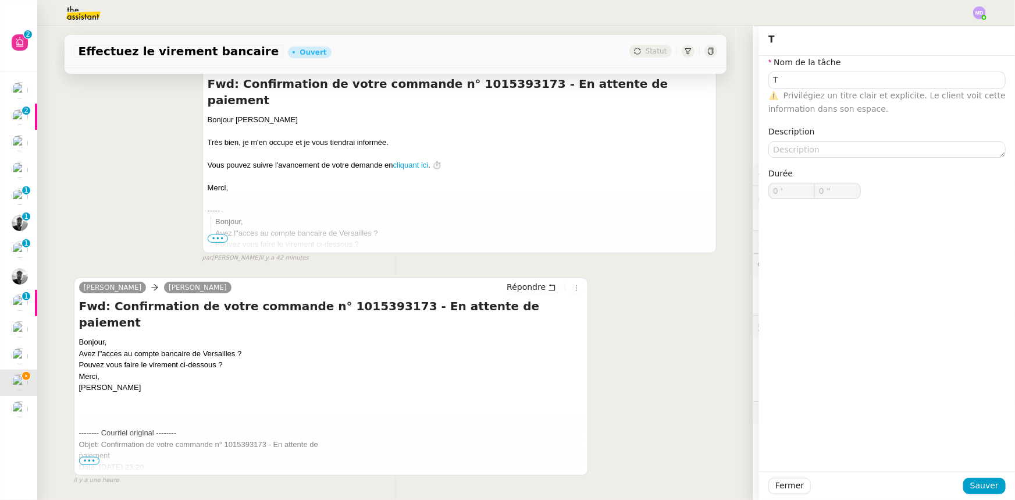
scroll to position [308, 0]
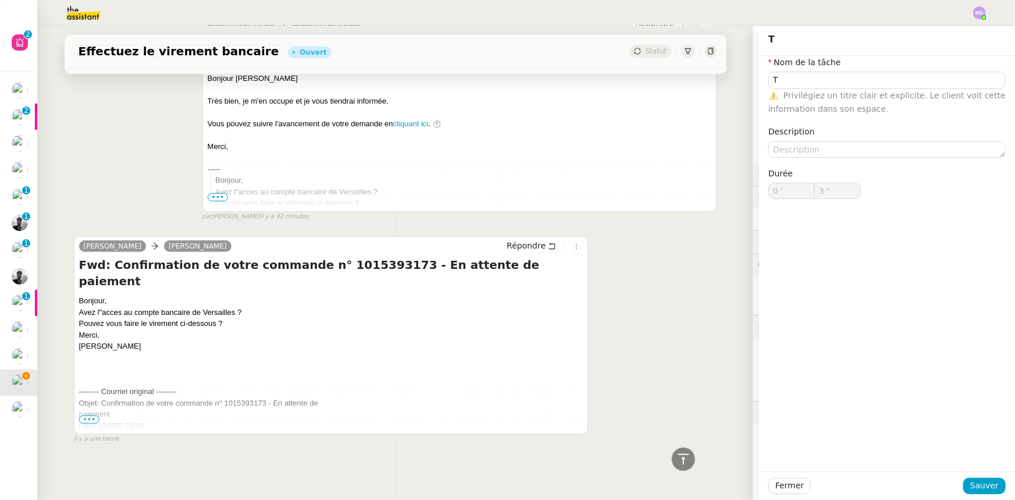
click at [86, 415] on span "•••" at bounding box center [89, 419] width 21 height 8
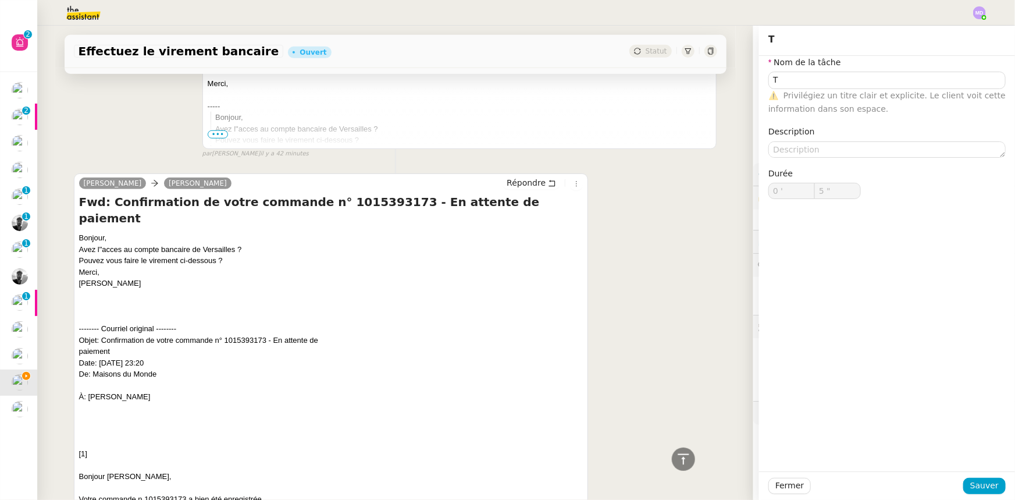
scroll to position [361, 0]
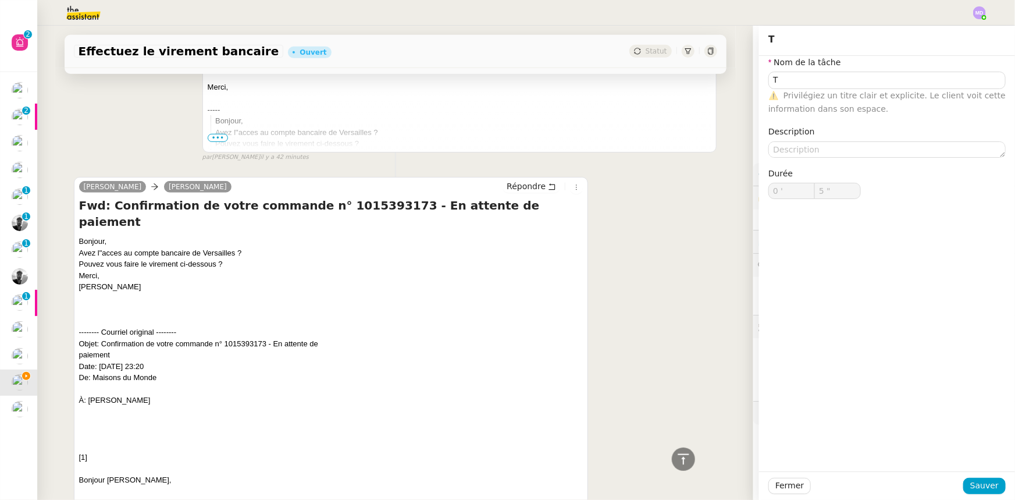
drag, startPoint x: 840, startPoint y: 64, endPoint x: 834, endPoint y: 69, distance: 8.3
click at [839, 65] on nz-form-item "Nom de la tâche T ⚠️ Privilégiez un titre clair et explicite. Le client voit ce…" at bounding box center [886, 86] width 237 height 60
click at [831, 74] on input "T" at bounding box center [886, 80] width 237 height 17
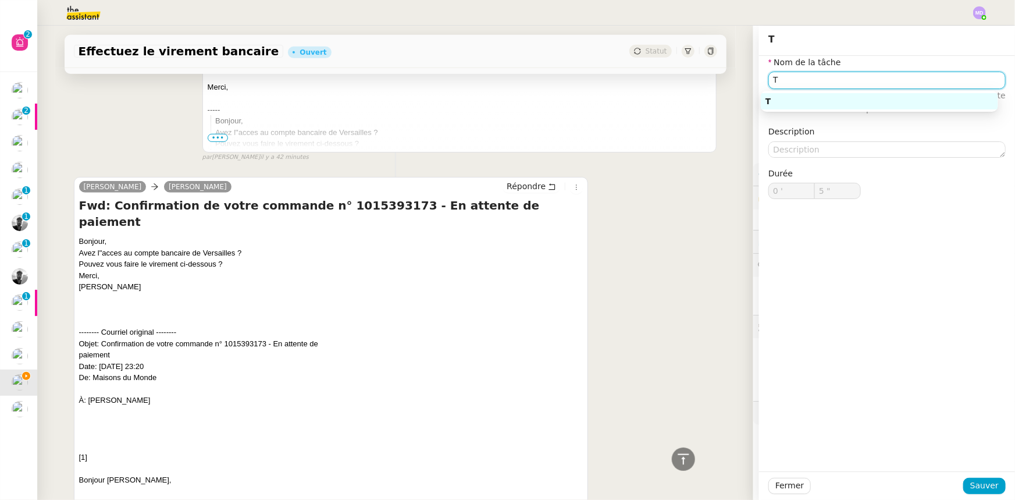
type input "6 ""
type input "Traitement d"
type input "7 ""
type input "Traitement des infroat"
type input "8 ""
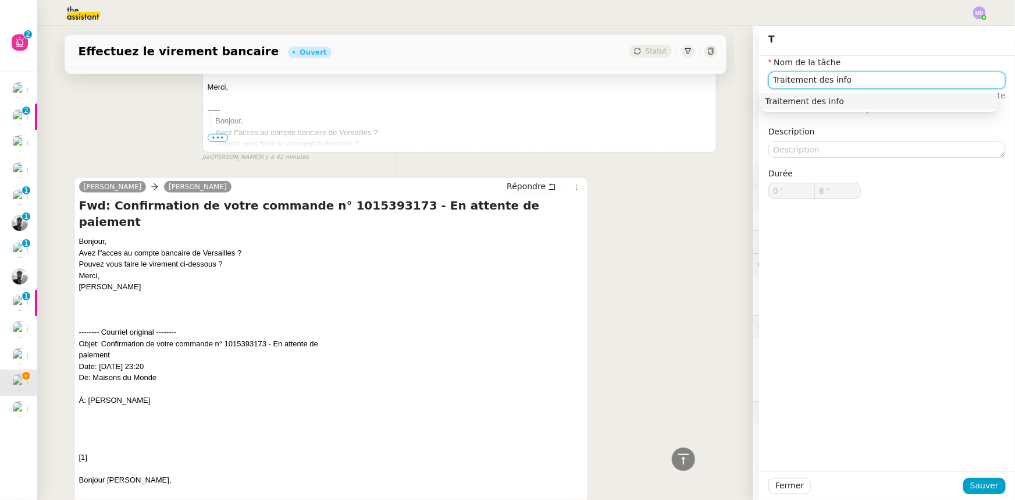
type input "Traitement des infor"
type input "9 ""
type input "Traitement des informations"
type input "10 ""
type input "Traitement des informations"
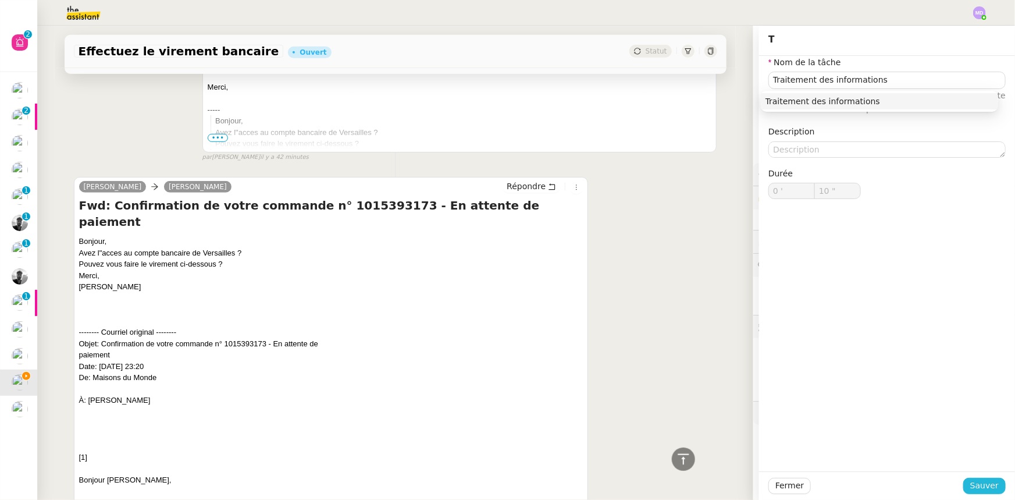
drag, startPoint x: 984, startPoint y: 478, endPoint x: 976, endPoint y: 486, distance: 10.7
click at [978, 483] on span "Sauver" at bounding box center [984, 485] width 29 height 13
type input "11 ""
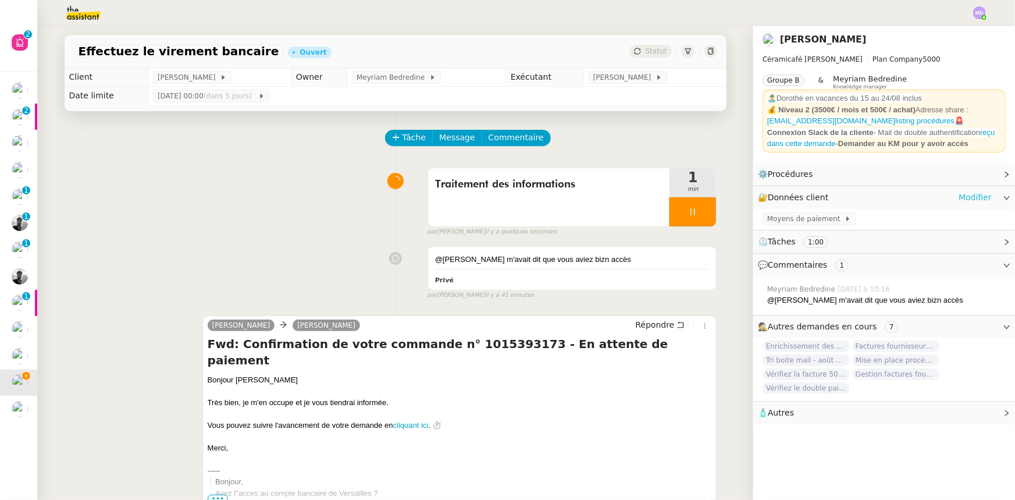
click at [972, 197] on link "Modifier" at bounding box center [975, 197] width 33 height 13
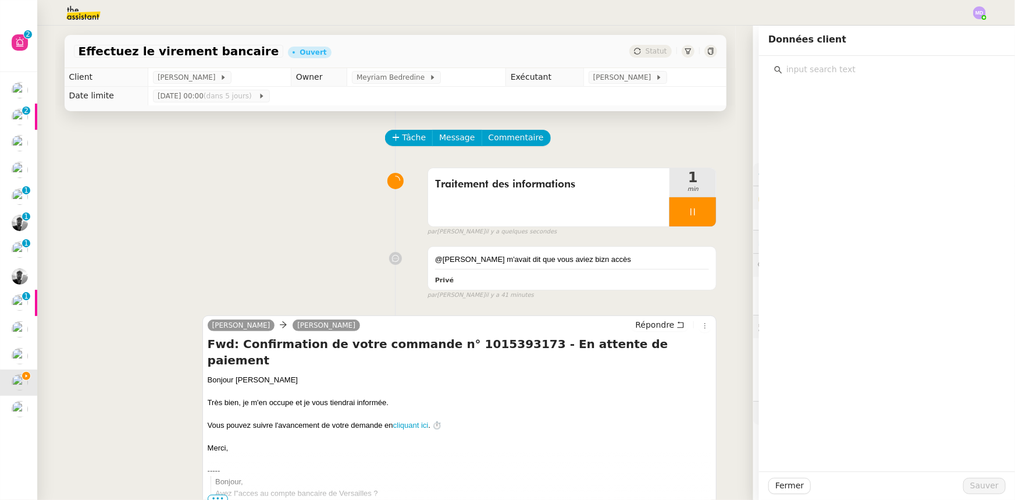
click at [830, 69] on input "text" at bounding box center [891, 70] width 218 height 16
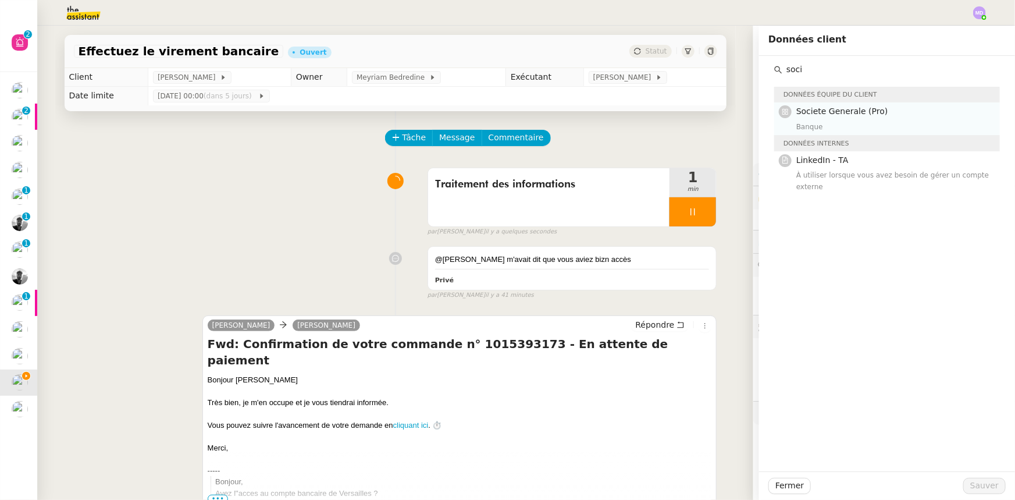
type input "soci"
click at [827, 125] on div "Banque" at bounding box center [894, 127] width 197 height 12
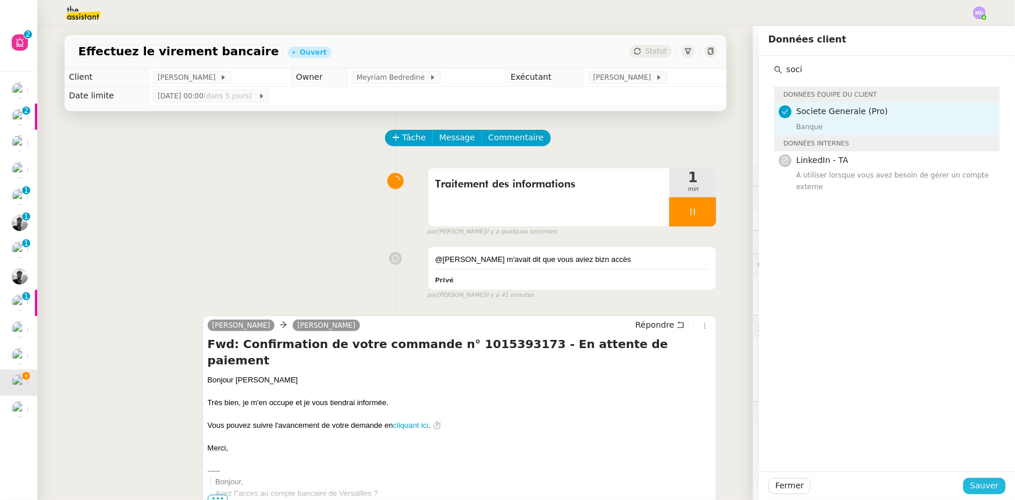
click at [984, 487] on span "Sauver" at bounding box center [984, 485] width 29 height 13
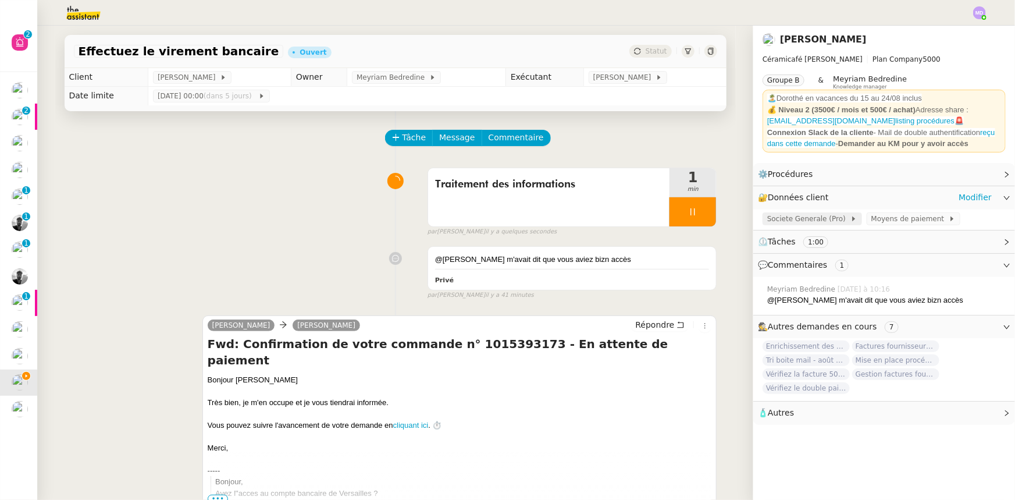
click at [807, 218] on span "Societe Generale (Pro)" at bounding box center [808, 219] width 83 height 12
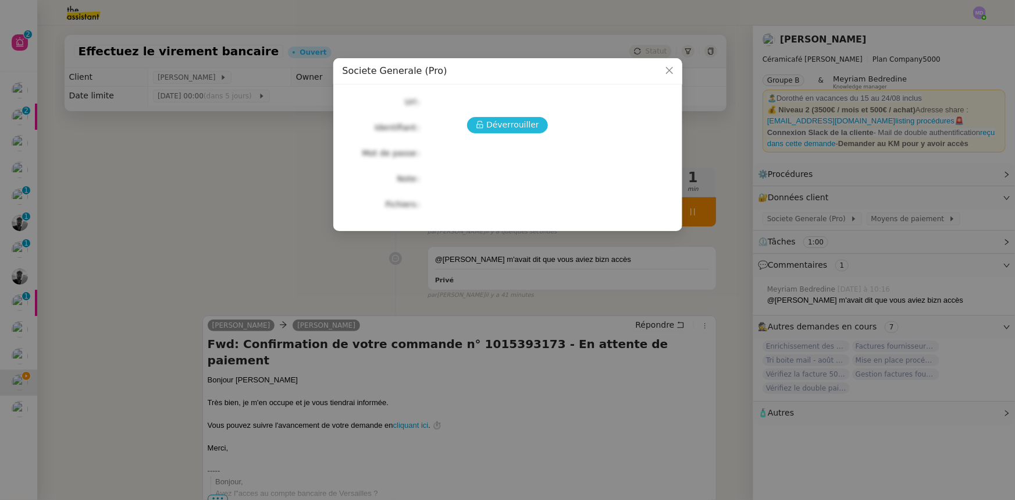
click at [493, 122] on span "Déverrouiller" at bounding box center [512, 124] width 53 height 13
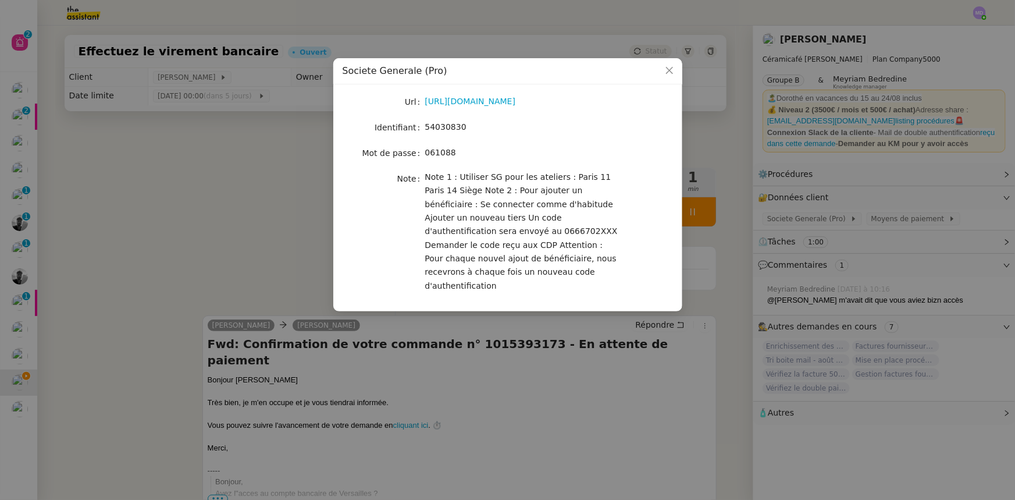
click at [724, 276] on nz-modal-container "Societe Generale (Pro) Url https://professionnels.sg.fr/icd-web/syd-front/index…" at bounding box center [507, 250] width 1015 height 500
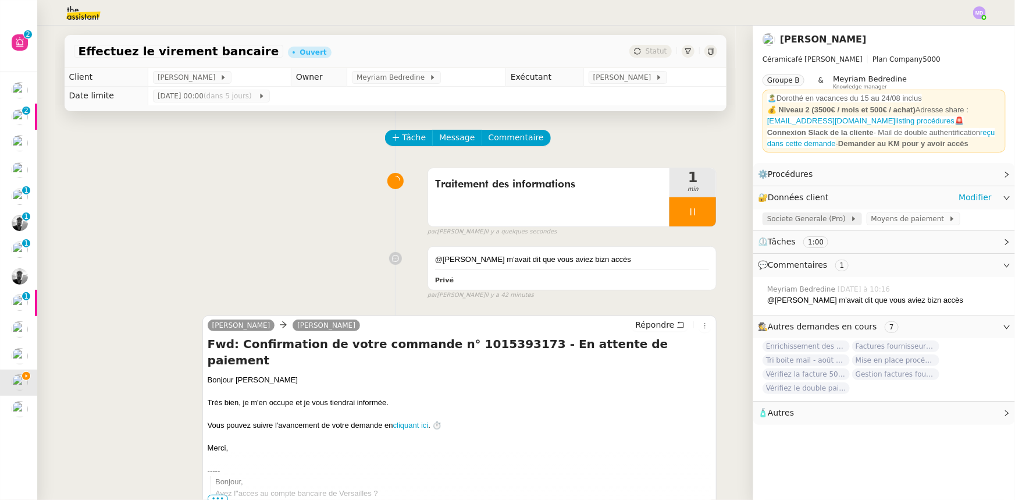
click at [793, 213] on span "Societe Generale (Pro)" at bounding box center [808, 219] width 83 height 12
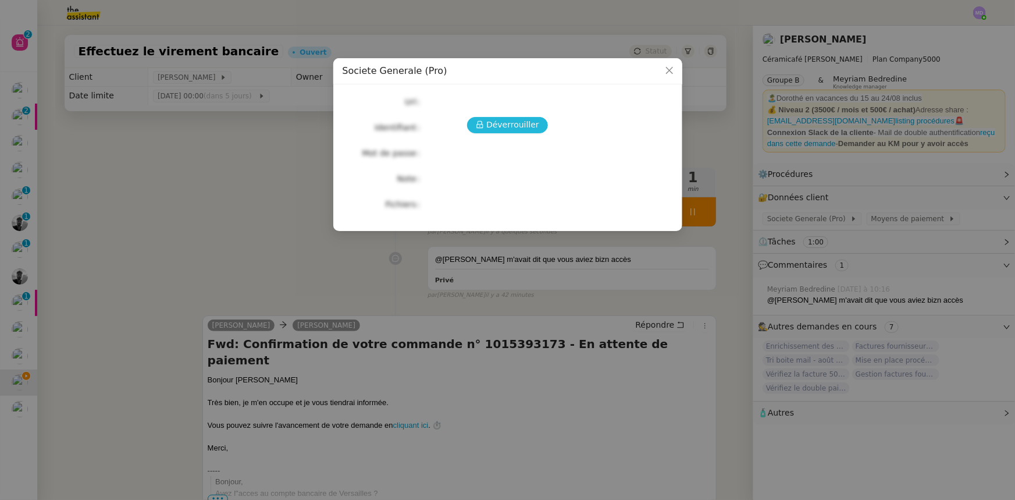
click at [493, 124] on span "Déverrouiller" at bounding box center [512, 124] width 53 height 13
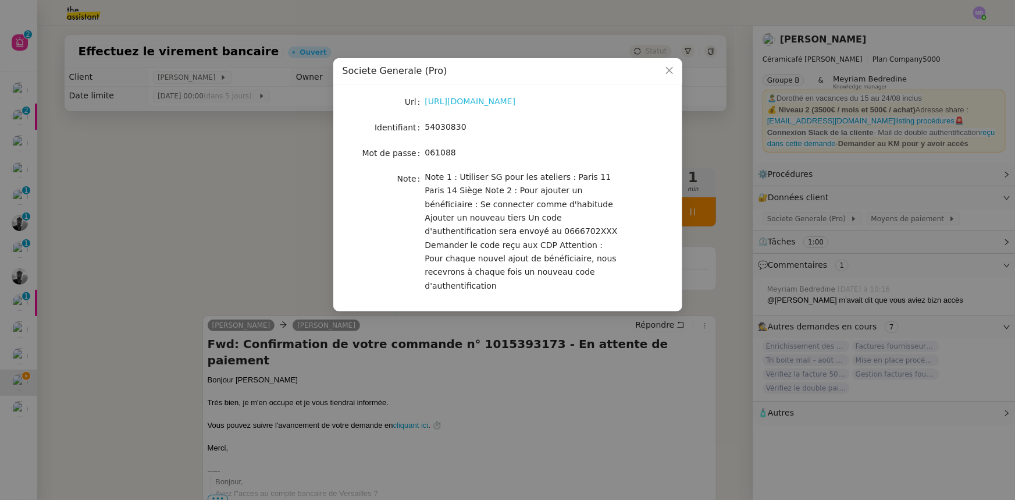
click at [510, 103] on link "https://professionnels.sg.fr/icd-web/syd-front/index-comptes.html#comptes" at bounding box center [470, 101] width 91 height 9
click at [279, 280] on nz-modal-container "Societe Generale (Pro) Url https://professionnels.sg.fr/icd-web/syd-front/index…" at bounding box center [507, 250] width 1015 height 500
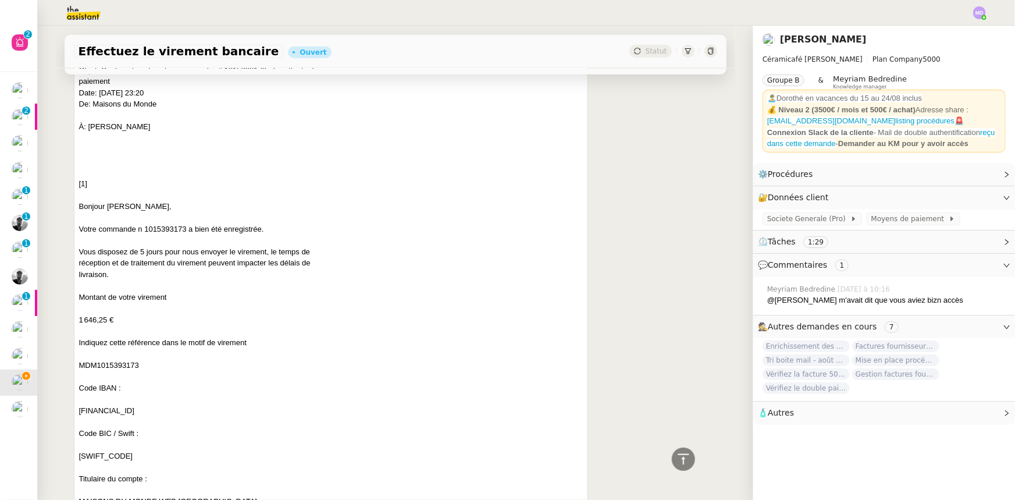
scroll to position [687, 0]
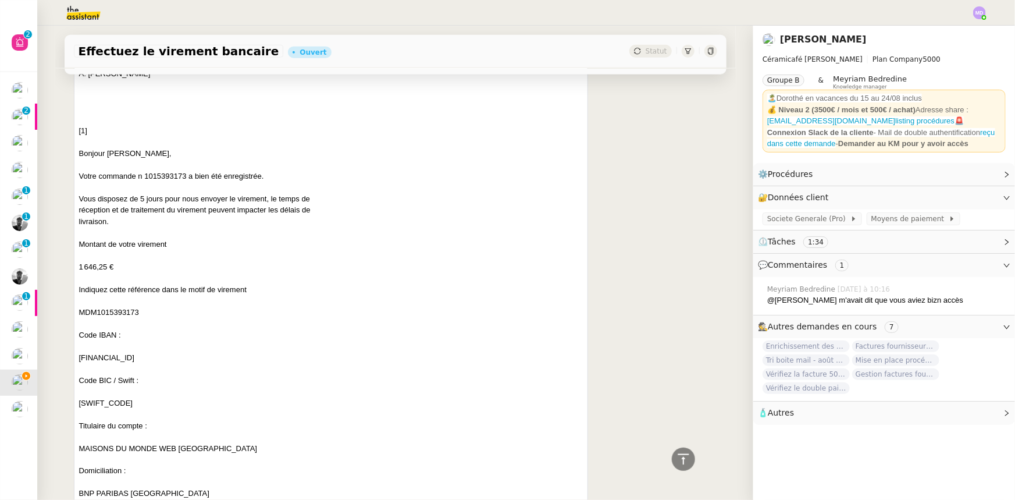
drag, startPoint x: 206, startPoint y: 320, endPoint x: 77, endPoint y: 321, distance: 129.1
copy contact\@lateliergenevieve\ "[FINANCIAL_ID]"
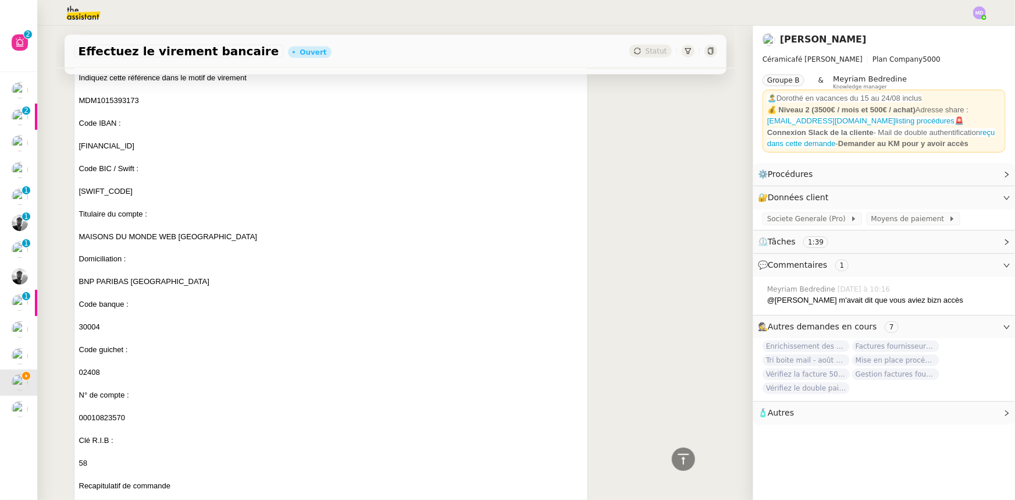
scroll to position [846, 0]
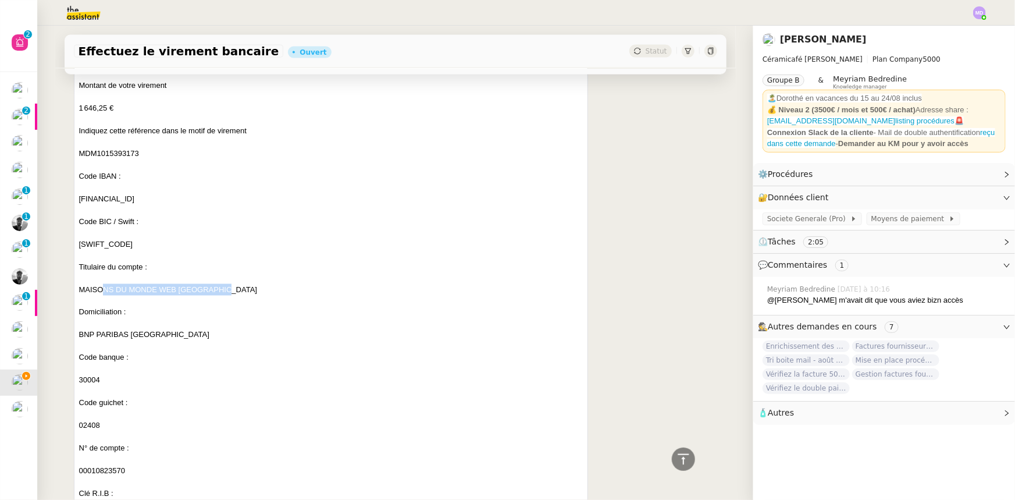
drag, startPoint x: 216, startPoint y: 250, endPoint x: 74, endPoint y: 250, distance: 142.5
copy contact\@lateliergenevieve\ "MAISONS DU MONDE WEB [GEOGRAPHIC_DATA]"
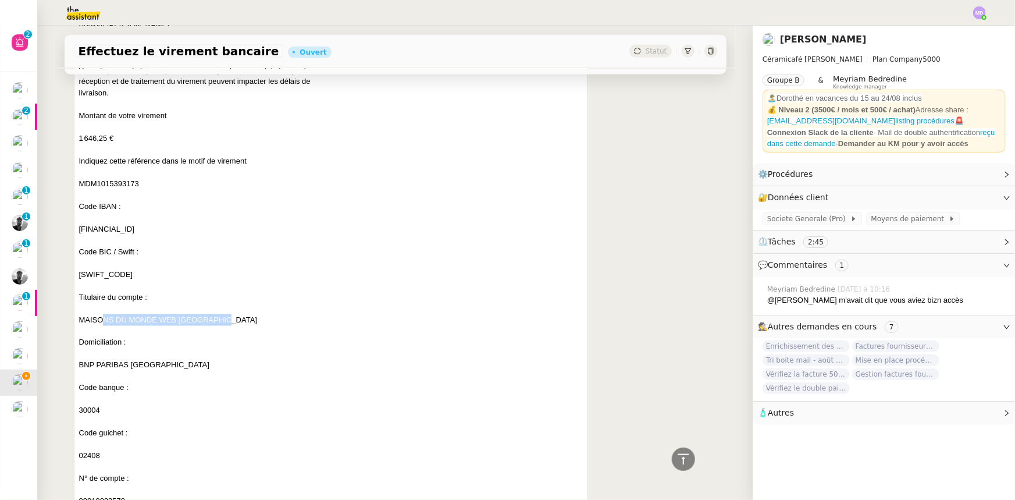
scroll to position [740, 0]
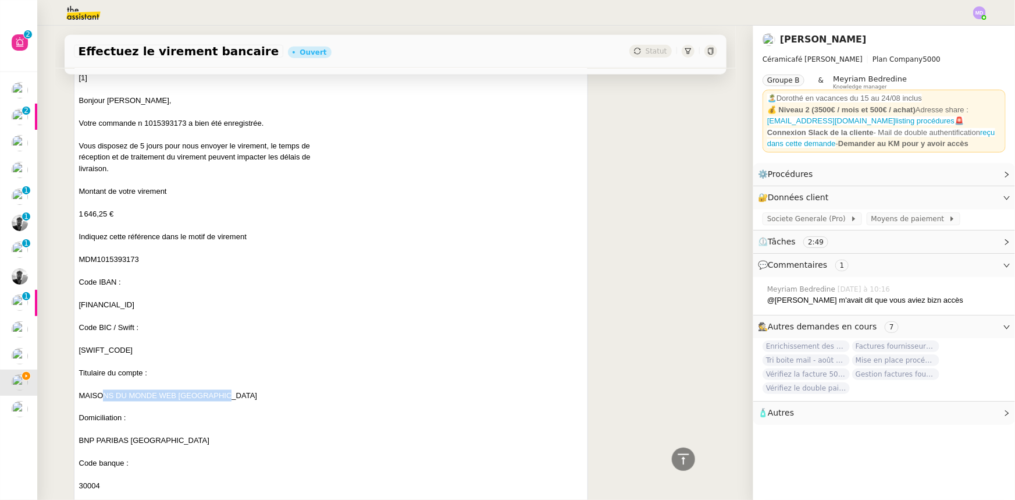
drag, startPoint x: 115, startPoint y: 175, endPoint x: 72, endPoint y: 152, distance: 49.2
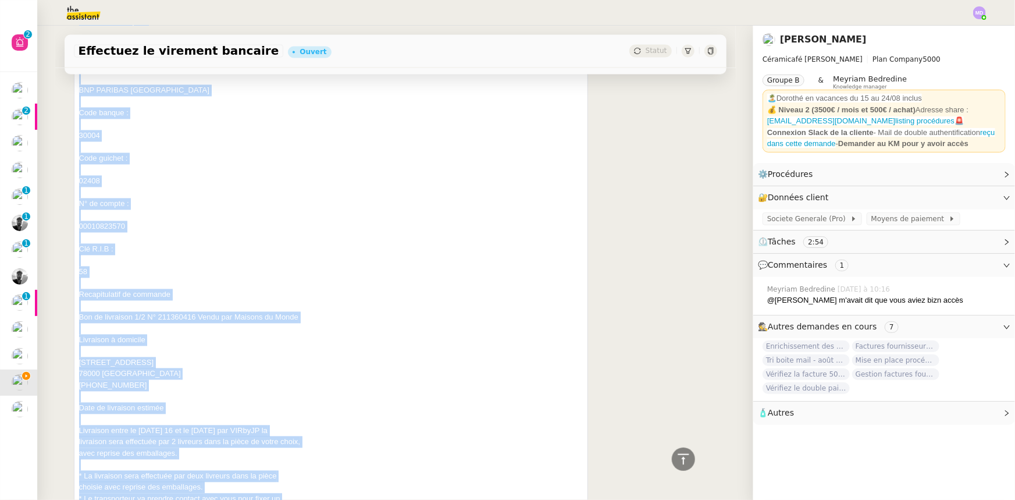
scroll to position [1120, 0]
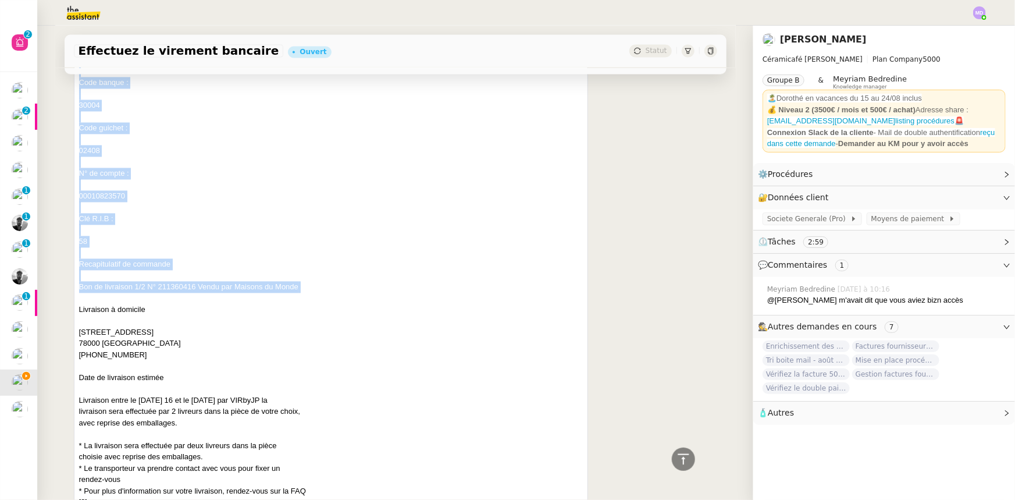
drag, startPoint x: 76, startPoint y: 154, endPoint x: 321, endPoint y: 257, distance: 265.7
copy contact\@lateliergenevieve\ "Montant de votre virement 1 646,25 € Indiquez cette référence dans le motif de …"
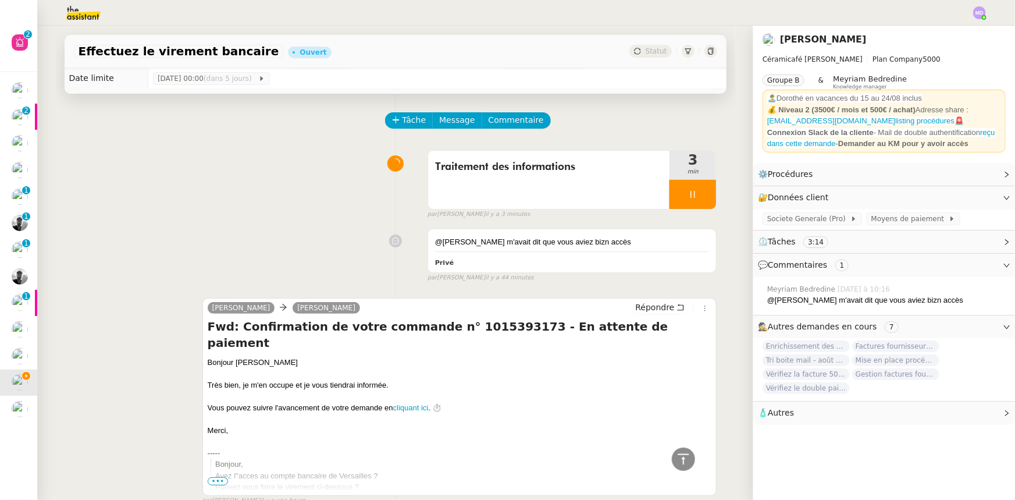
scroll to position [0, 0]
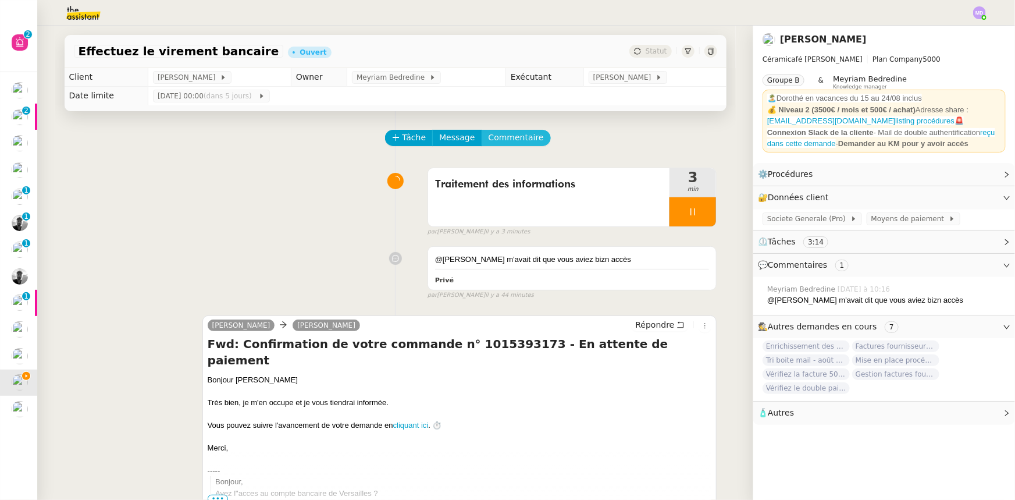
click at [509, 141] on span "Commentaire" at bounding box center [516, 137] width 55 height 13
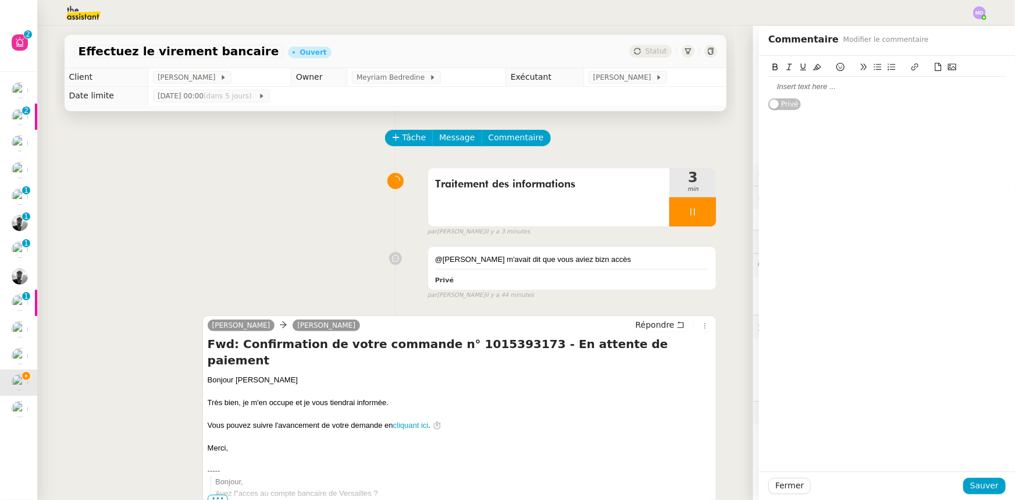
click at [800, 85] on div at bounding box center [886, 86] width 237 height 10
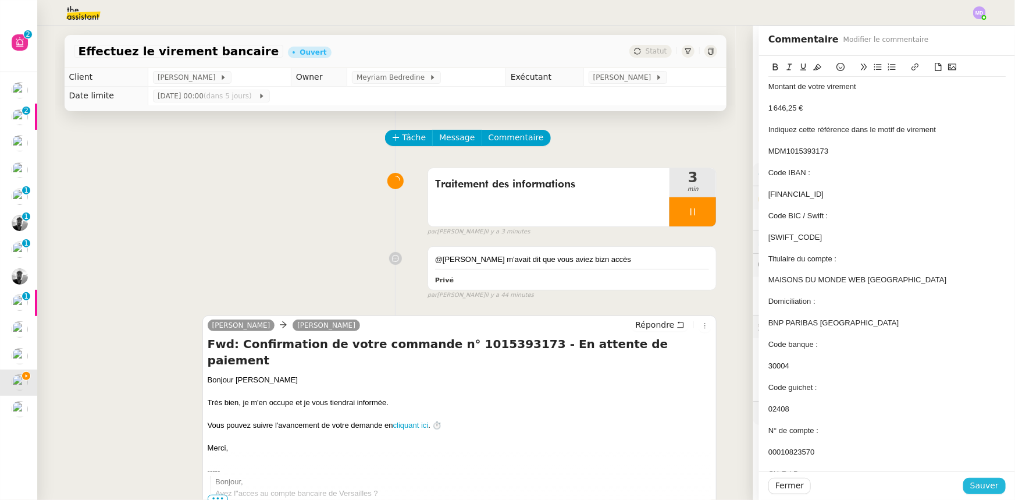
click at [984, 481] on span "Sauver" at bounding box center [984, 485] width 29 height 13
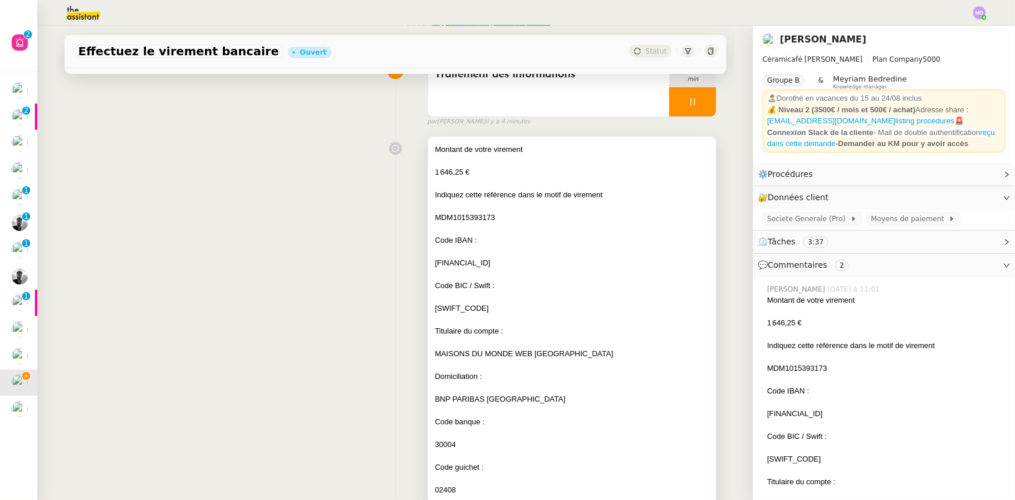
scroll to position [105, 0]
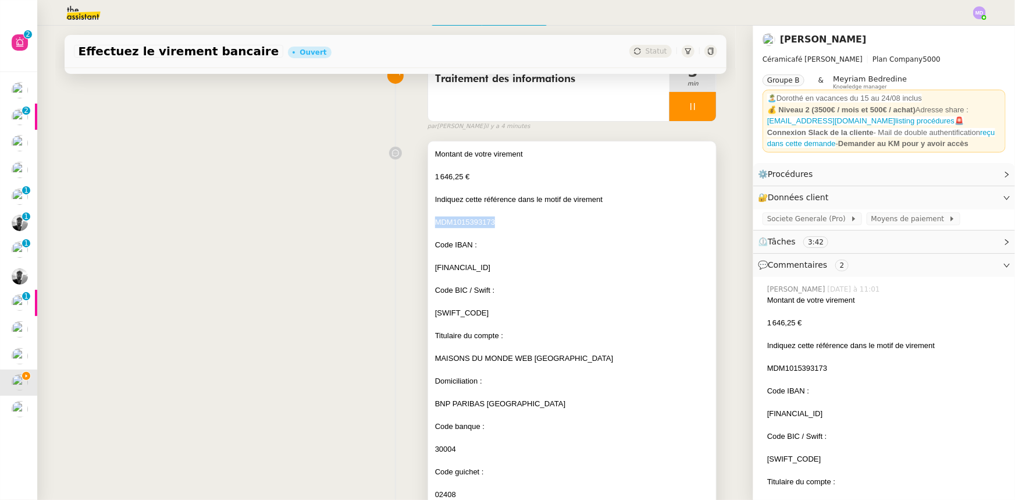
drag, startPoint x: 492, startPoint y: 219, endPoint x: 425, endPoint y: 222, distance: 67.0
click at [428, 222] on div "Montant de votre virement 1 646,25 € Indiquez cette référence dans le motif de …" at bounding box center [572, 400] width 289 height 519
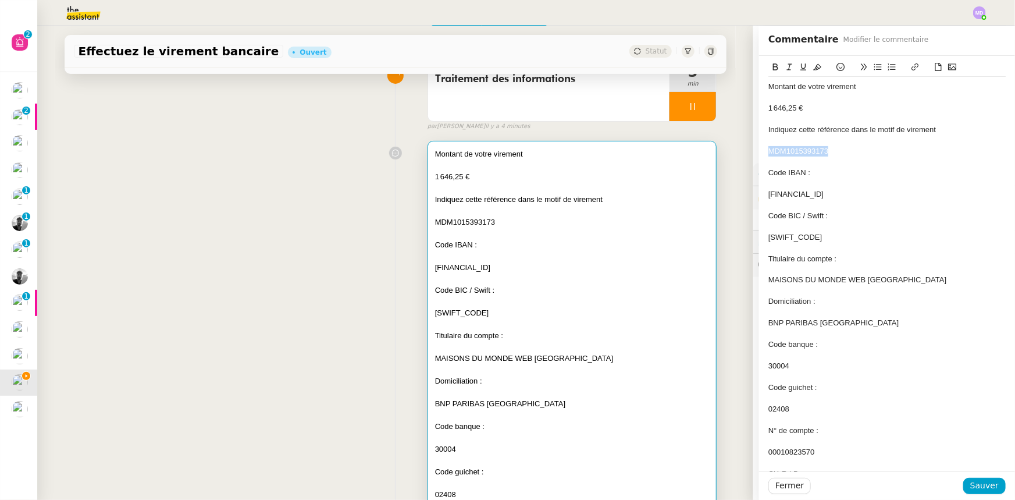
drag, startPoint x: 825, startPoint y: 151, endPoint x: 760, endPoint y: 148, distance: 65.2
click at [760, 148] on div "Montant de votre virement 1 646,25 € Indiquez cette référence dans le motif de …" at bounding box center [887, 309] width 256 height 506
click at [976, 482] on span "Sauver" at bounding box center [984, 485] width 29 height 13
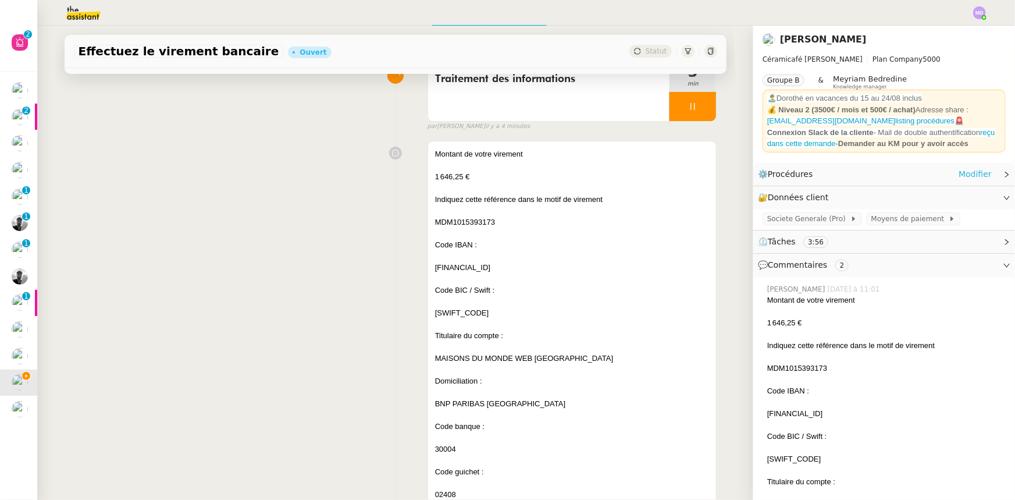
click at [980, 168] on link "Modifier" at bounding box center [975, 174] width 33 height 13
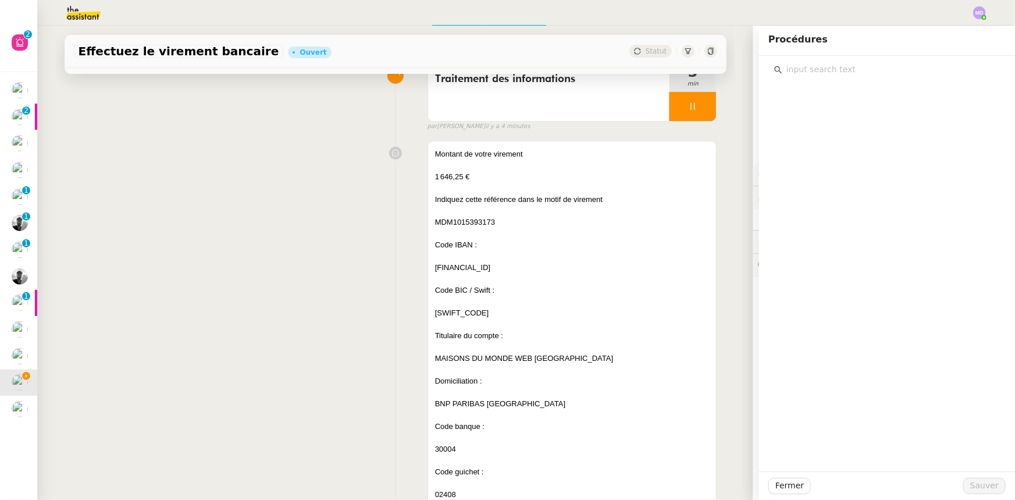
click at [856, 71] on input "text" at bounding box center [891, 70] width 218 height 16
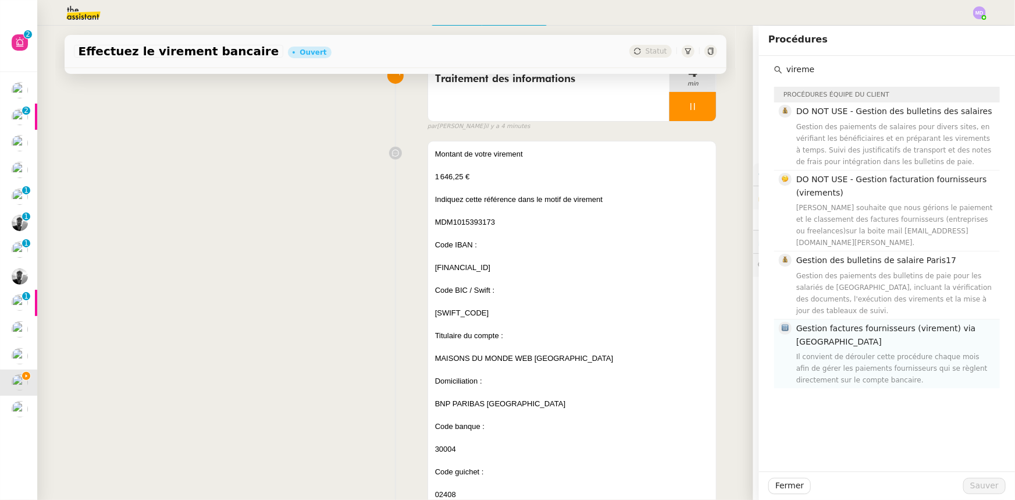
type input "vireme"
click at [895, 351] on div "Il convient de dérouler cette procédure chaque mois afin de gérer les paiements…" at bounding box center [894, 368] width 197 height 35
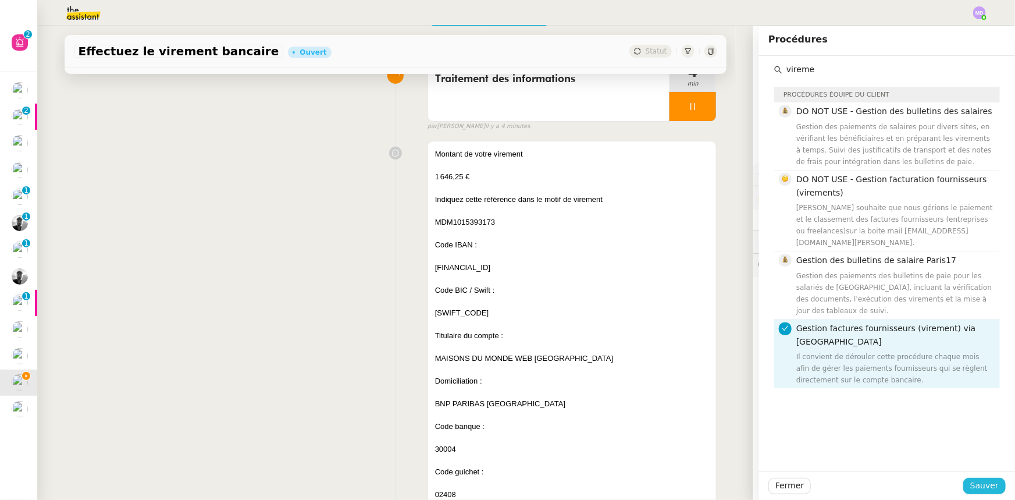
click at [989, 492] on div "Fermer Sauver" at bounding box center [887, 485] width 256 height 29
click at [989, 489] on span "Sauver" at bounding box center [984, 485] width 29 height 13
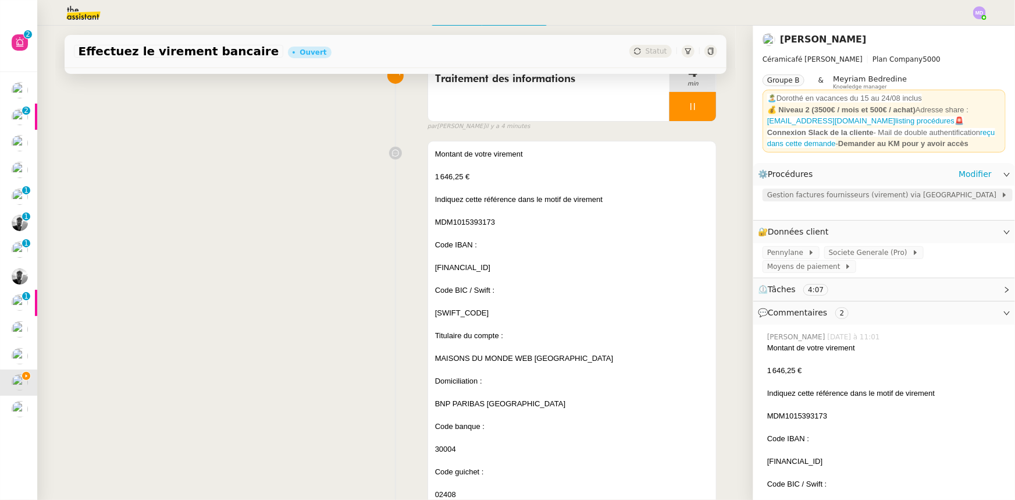
click at [845, 196] on span "Gestion factures fournisseurs (virement) via Pennylane" at bounding box center [884, 195] width 234 height 12
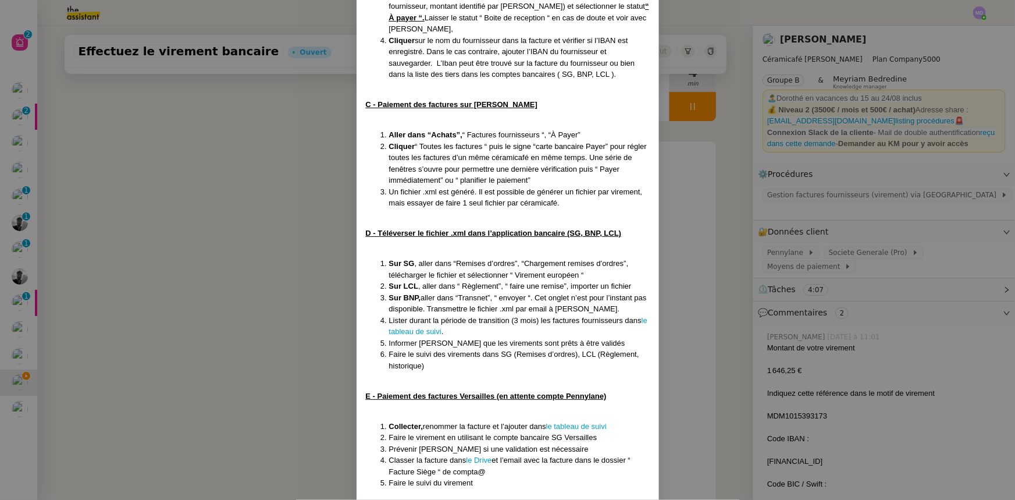
scroll to position [675, 0]
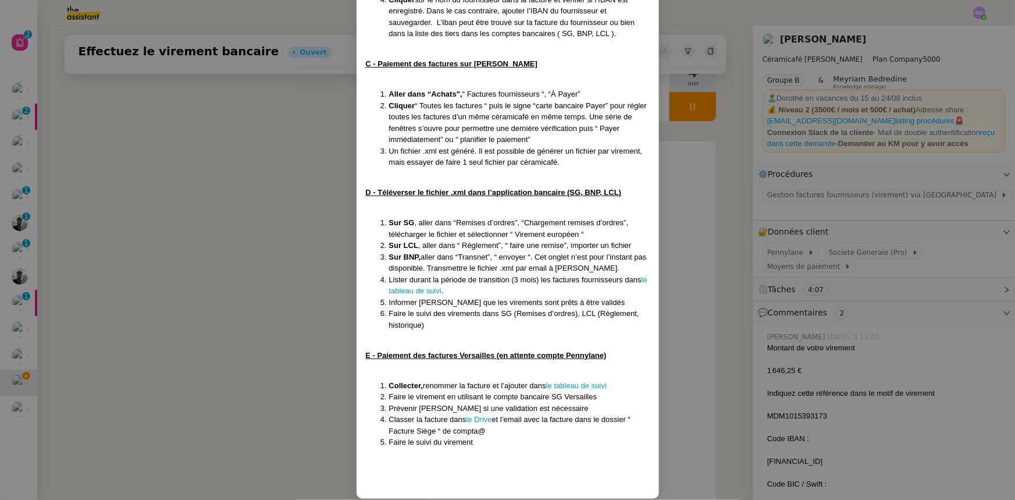
click at [578, 391] on li "Faire le virement en utilisant le compte bancaire SG Versailles" at bounding box center [519, 397] width 261 height 12
click at [584, 381] on link "le tableau de suivi" at bounding box center [576, 385] width 61 height 9
click at [179, 156] on nz-modal-container "MAJ le 22/07/2025 Contexte : Geneviève souhaite que nous gérions le paiement de…" at bounding box center [507, 250] width 1015 height 500
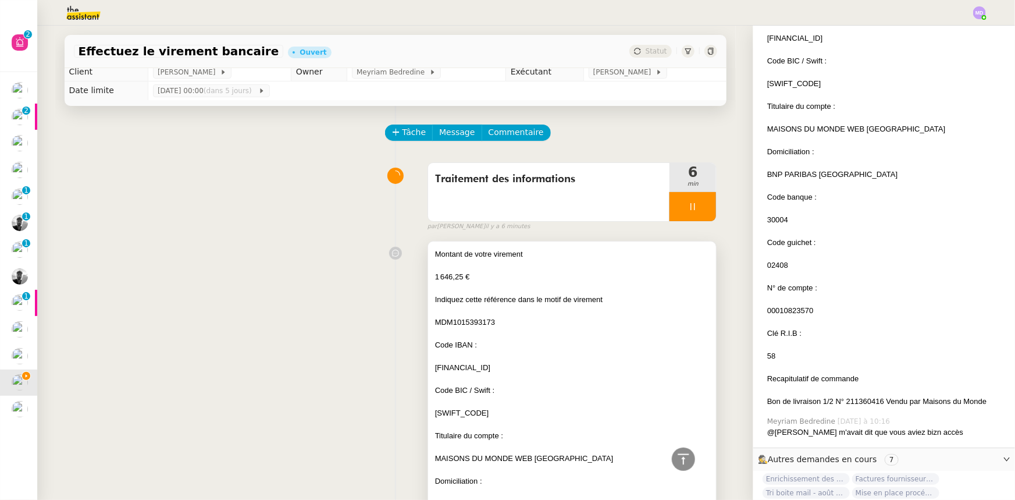
scroll to position [0, 0]
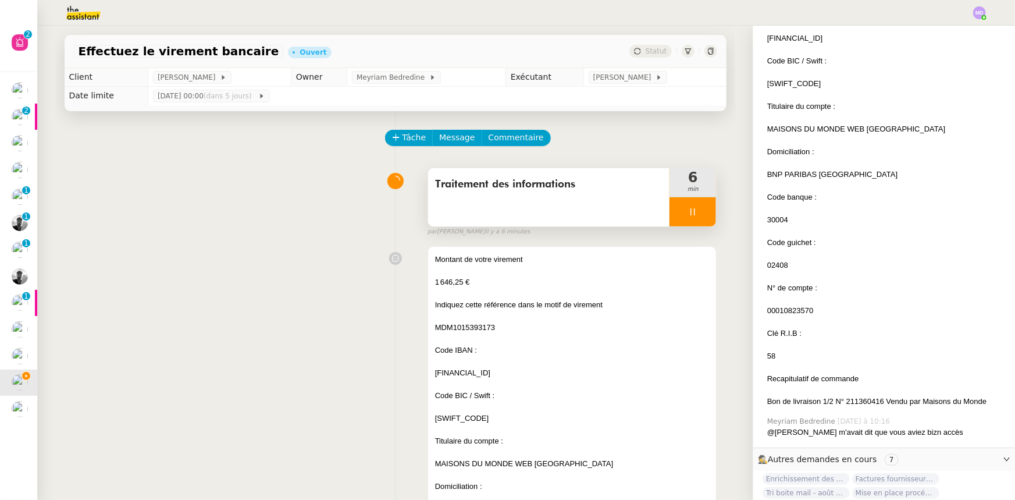
click at [545, 180] on span "Traitement des informations" at bounding box center [549, 184] width 228 height 17
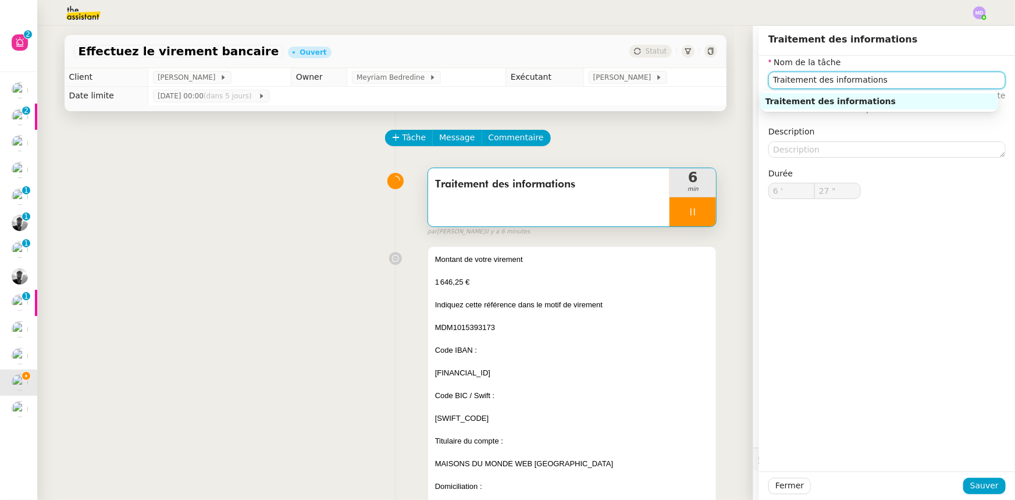
drag, startPoint x: 863, startPoint y: 77, endPoint x: 677, endPoint y: 77, distance: 185.6
click at [677, 77] on app-ticket "Effectuez le virement bancaire Ouvert Statut Client Genevieve Landsmann Owner M…" at bounding box center [526, 263] width 978 height 474
type input "28 ""
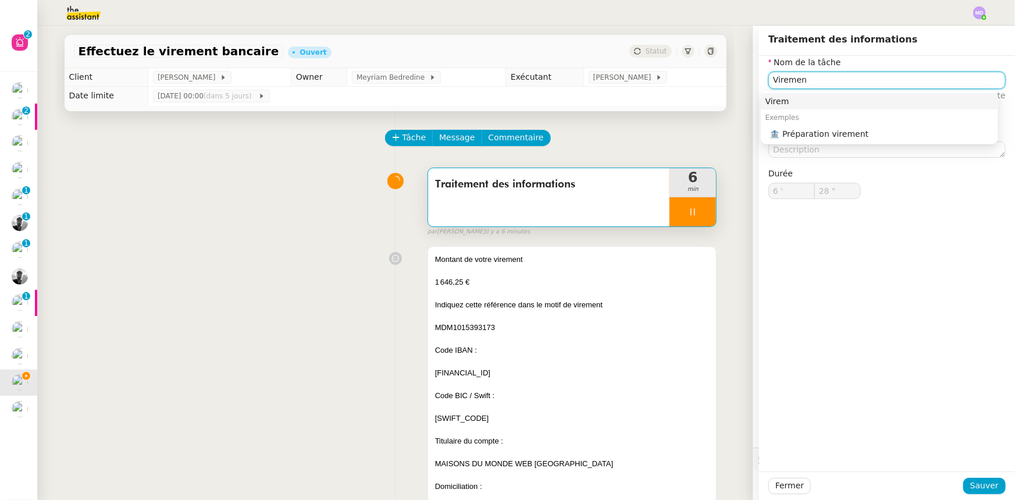
type input "Virement"
type input "29 ""
type input "Virement Mai"
type input "30 ""
type input "Virement Maisons du M"
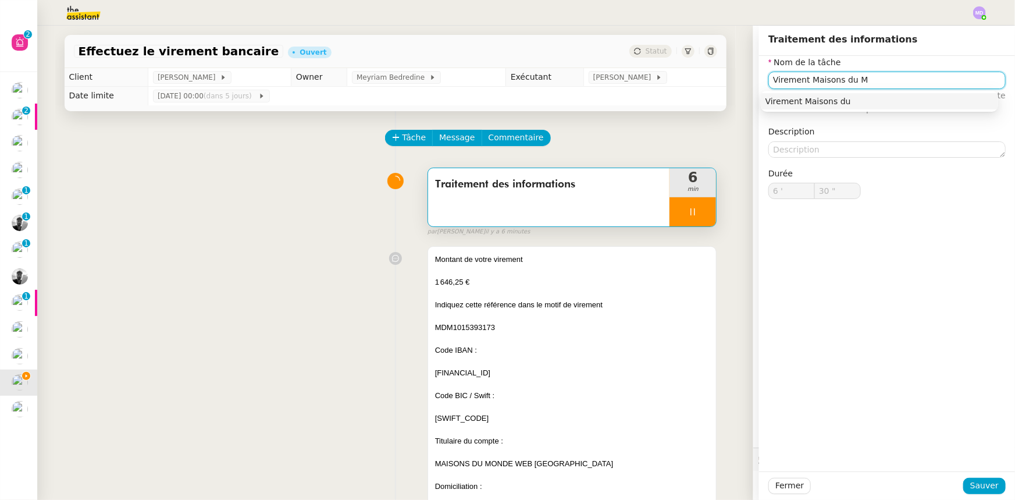
type input "31 ""
type input "Virement Maisons du Monde"
click at [802, 106] on div "Virement Maisons du Monde" at bounding box center [880, 101] width 228 height 10
type input "33 ""
type input "Virement Maisons du Monde"
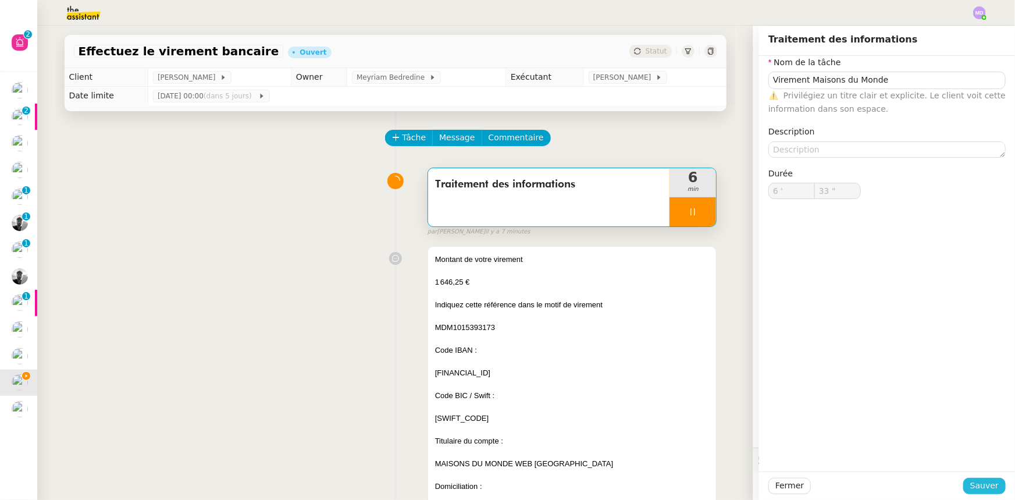
click at [971, 479] on span "Sauver" at bounding box center [984, 485] width 29 height 13
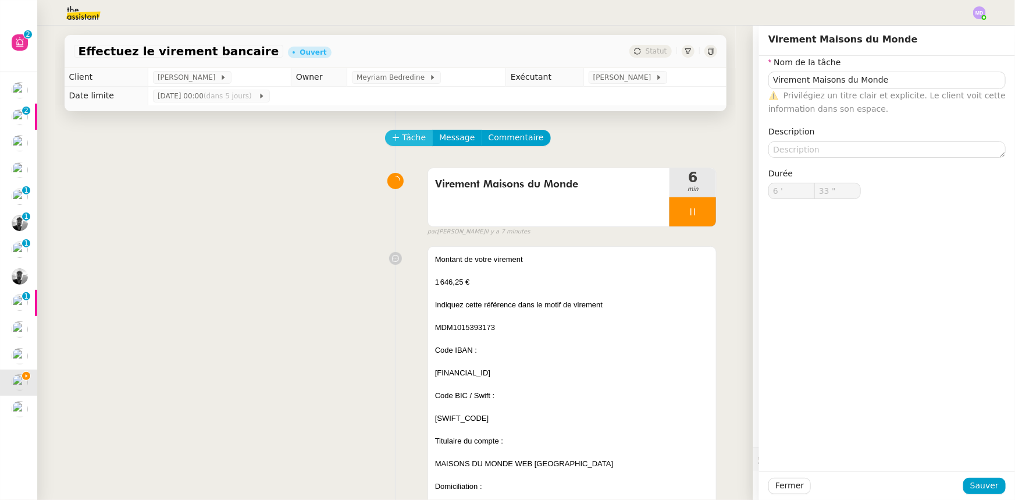
click at [403, 143] on span "Tâche" at bounding box center [415, 137] width 24 height 13
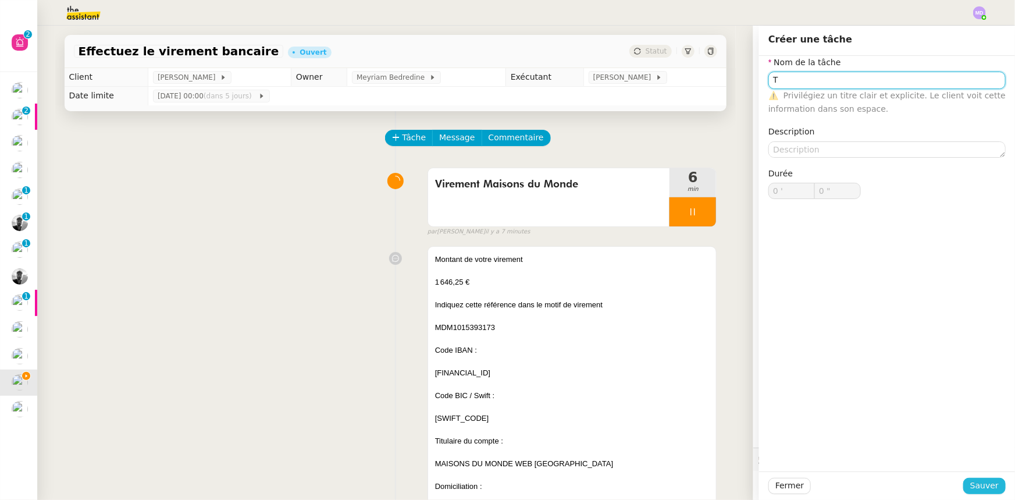
type input "T"
drag, startPoint x: 967, startPoint y: 484, endPoint x: 923, endPoint y: 453, distance: 53.8
click at [970, 483] on span "Sauver" at bounding box center [984, 485] width 29 height 13
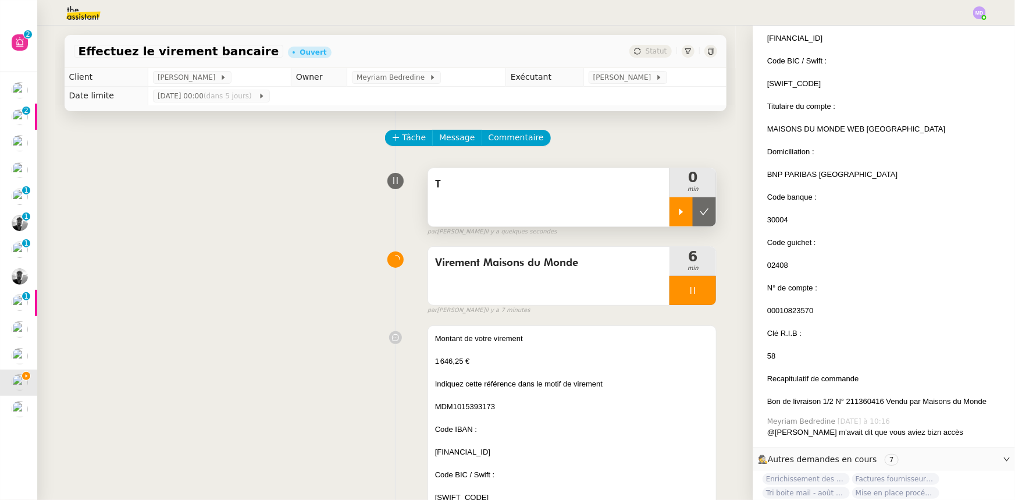
click at [670, 207] on div at bounding box center [681, 211] width 23 height 29
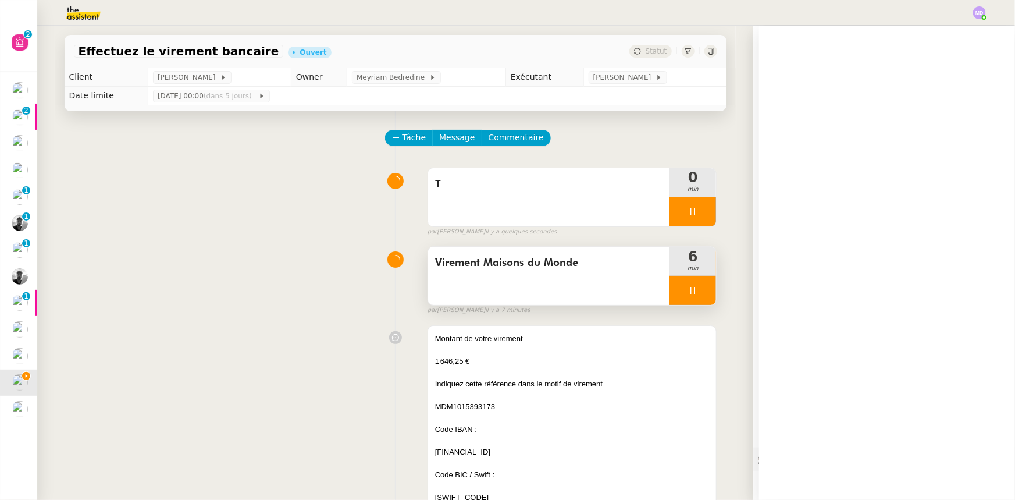
drag, startPoint x: 678, startPoint y: 288, endPoint x: 695, endPoint y: 291, distance: 16.7
click at [686, 290] on div at bounding box center [693, 290] width 47 height 29
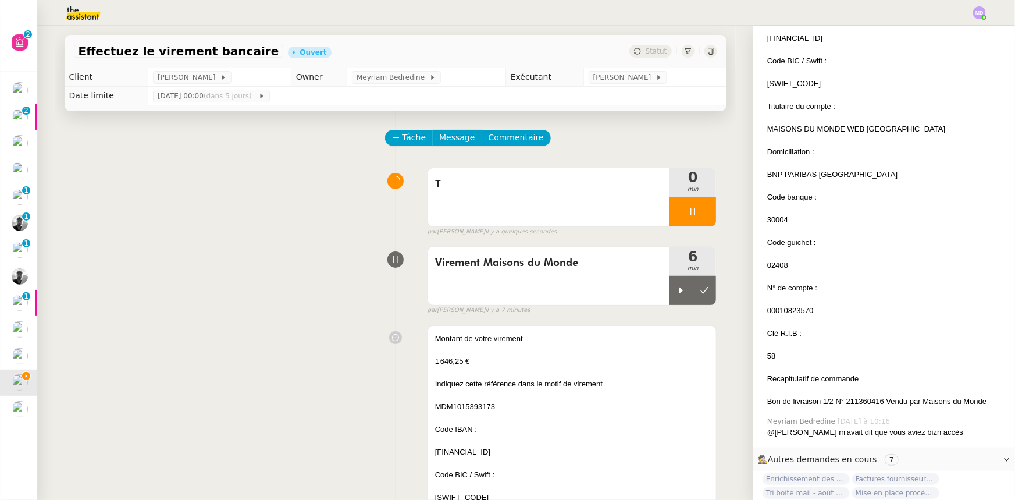
drag, startPoint x: 696, startPoint y: 284, endPoint x: 600, endPoint y: 230, distance: 110.5
click at [693, 281] on button at bounding box center [704, 290] width 23 height 29
click at [543, 201] on div "T" at bounding box center [549, 197] width 242 height 58
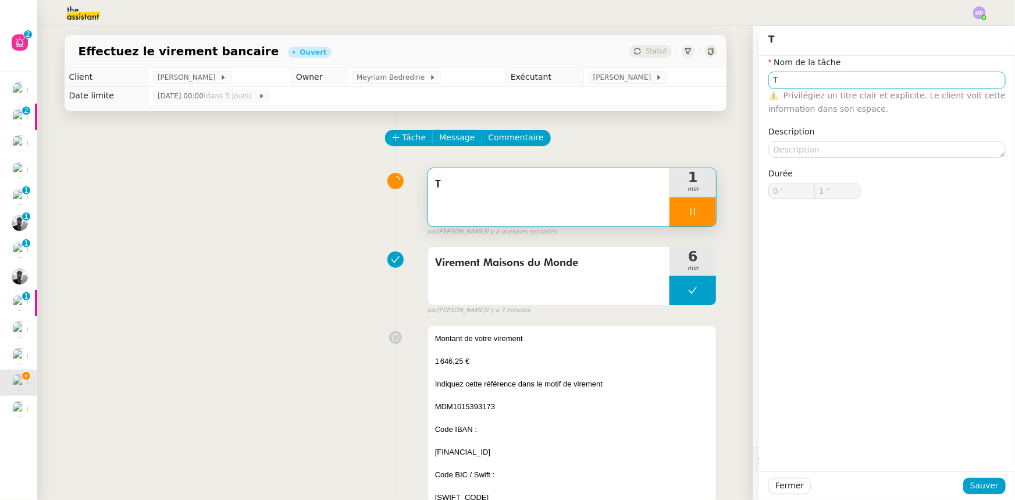
type input "2 ""
drag, startPoint x: 785, startPoint y: 78, endPoint x: 793, endPoint y: 73, distance: 10.2
click at [790, 76] on input "Tr" at bounding box center [886, 80] width 237 height 17
type input "Trans"
type input "3 ""
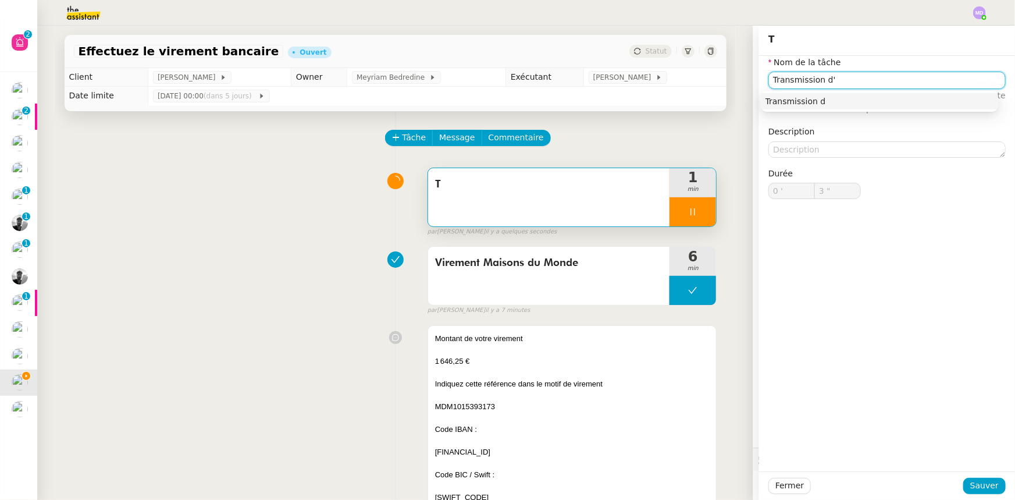
type input "Transmission d'i"
type input "4 ""
type input "Transmission d'information"
type input "5 ""
type input "Transmission d'informations"
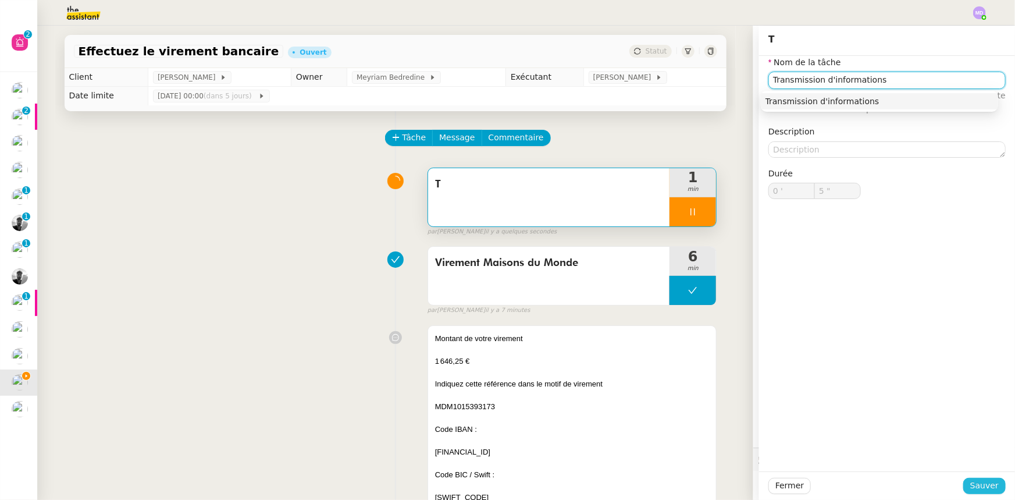
type input "6 ""
type input "Transmission d'informations"
drag, startPoint x: 977, startPoint y: 481, endPoint x: 786, endPoint y: 484, distance: 190.8
click at [976, 481] on span "Sauver" at bounding box center [984, 485] width 29 height 13
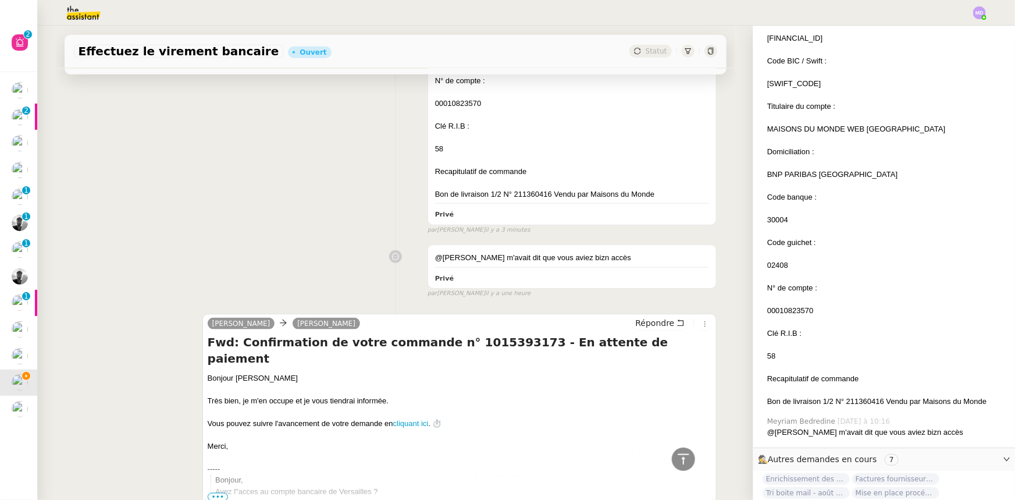
scroll to position [687, 0]
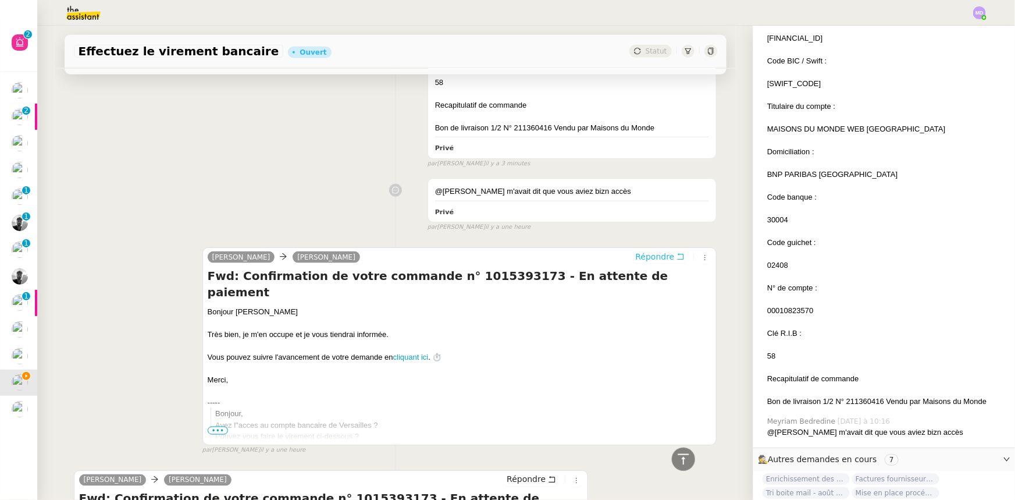
click at [664, 257] on span "Répondre" at bounding box center [654, 257] width 39 height 12
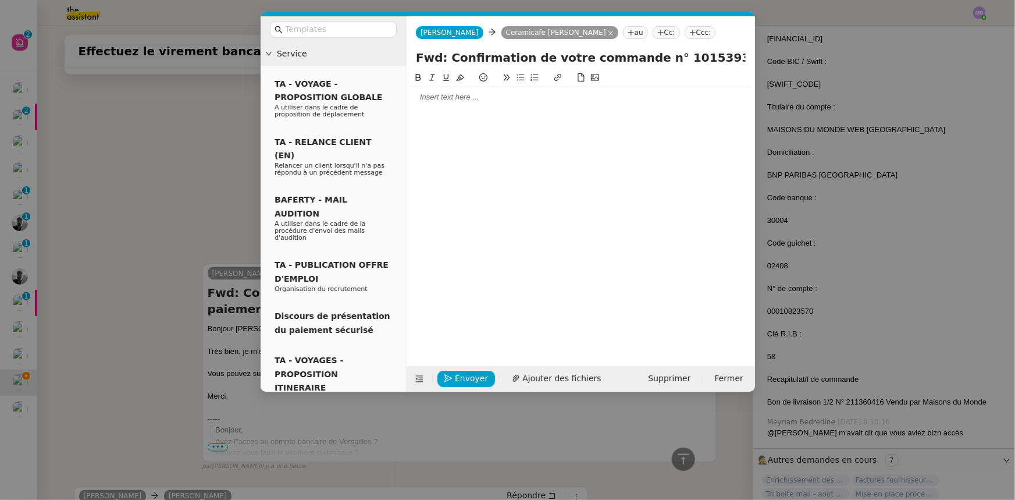
scroll to position [424, 0]
click at [450, 96] on div at bounding box center [580, 97] width 339 height 10
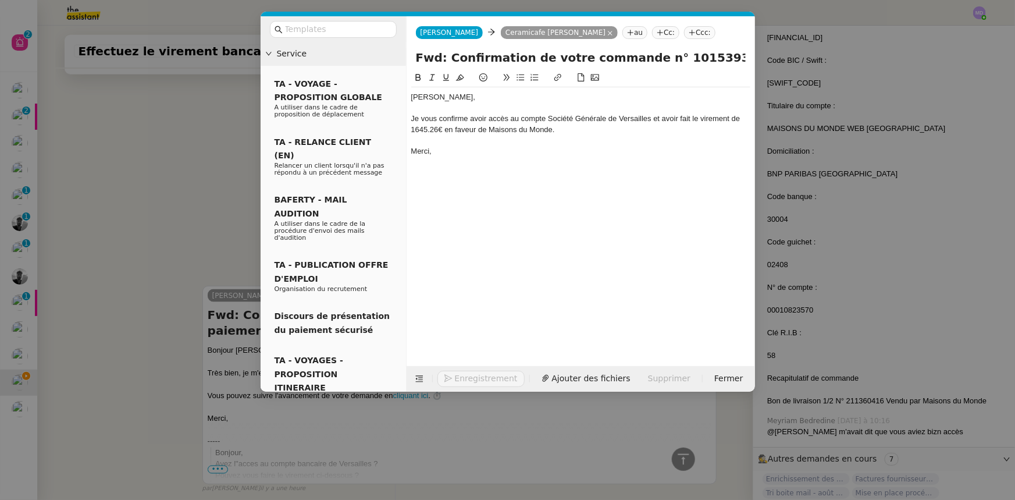
scroll to position [833, 0]
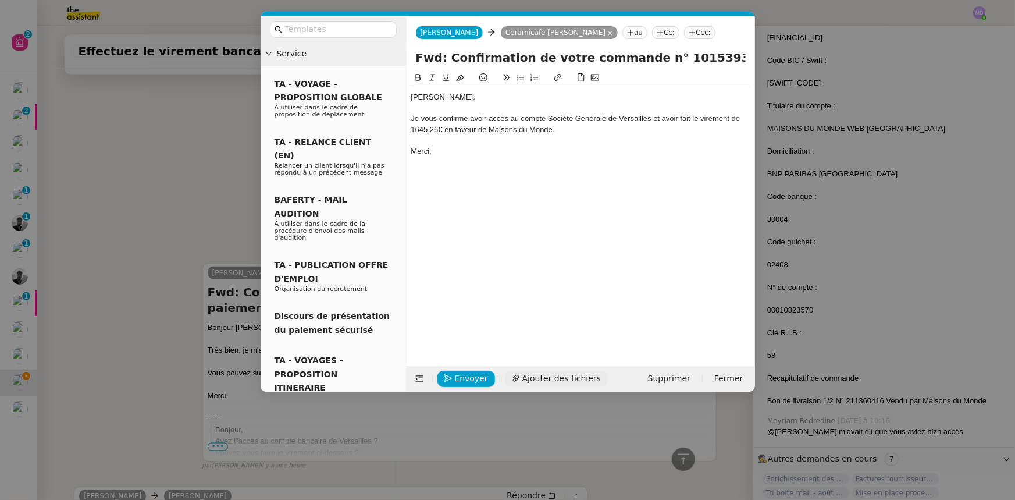
click at [551, 378] on span "Ajouter des fichiers" at bounding box center [561, 378] width 79 height 13
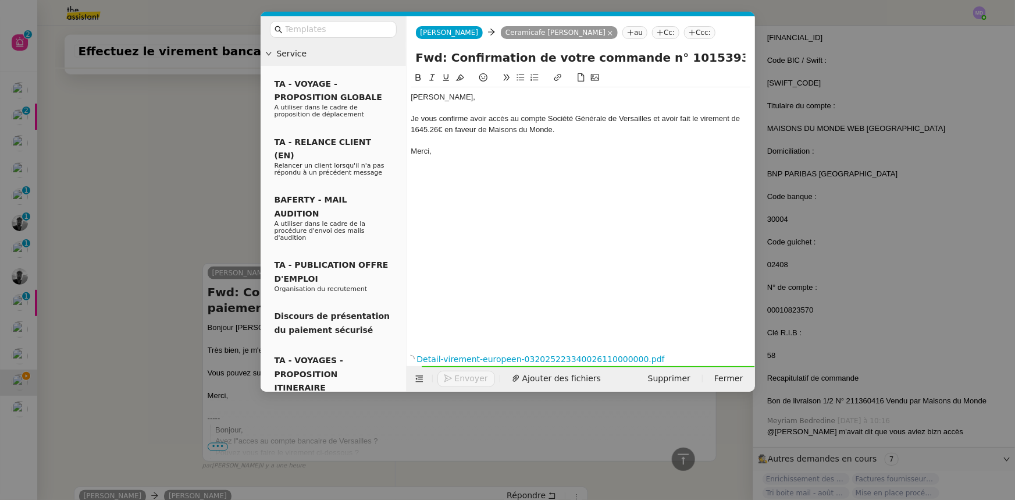
click at [569, 130] on div "Je vous confirme avoir accès au compte Société Générale de Versailles et avoir …" at bounding box center [580, 124] width 339 height 22
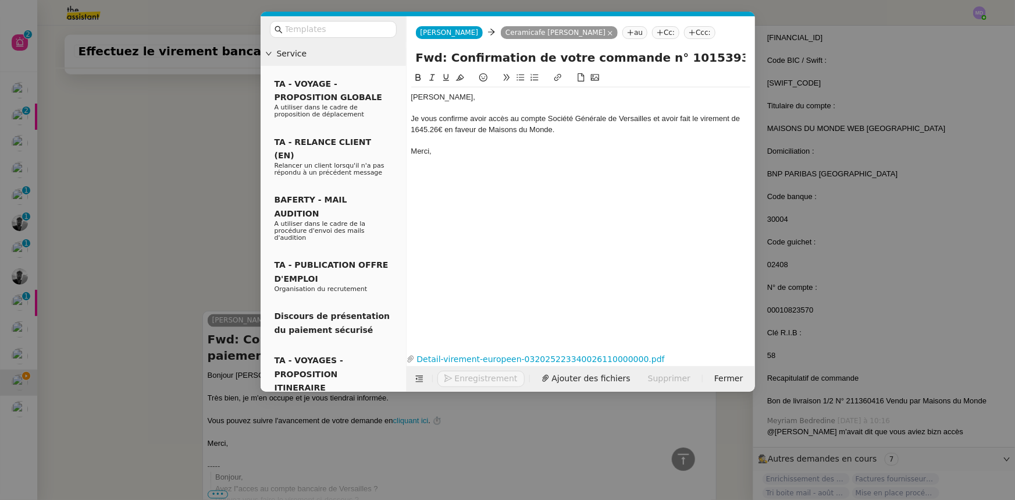
scroll to position [880, 0]
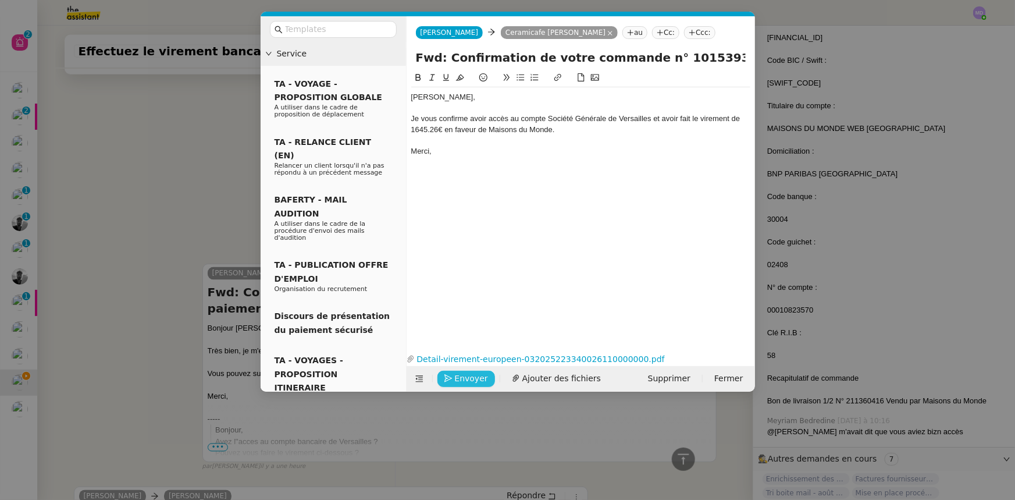
click at [479, 380] on span "Envoyer" at bounding box center [471, 378] width 33 height 13
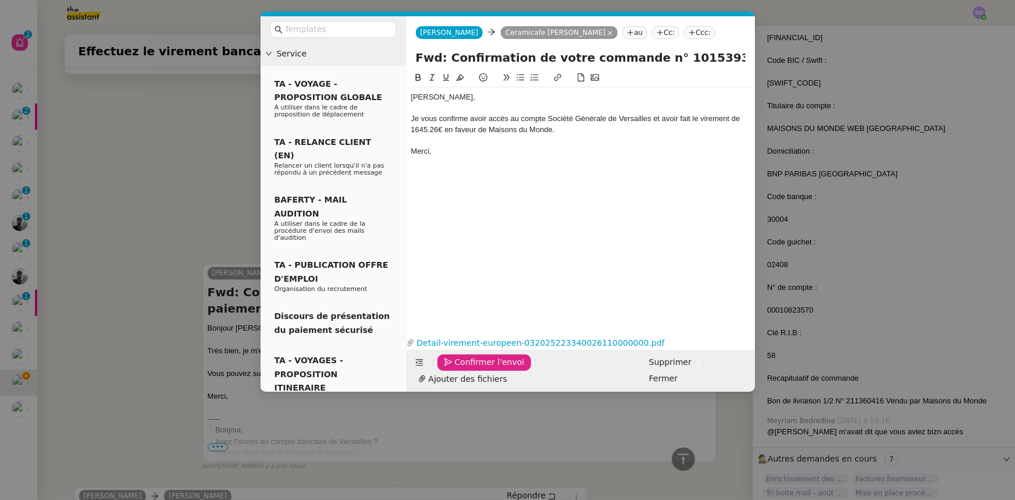
click at [479, 369] on span "Confirmer l'envoi" at bounding box center [490, 361] width 70 height 13
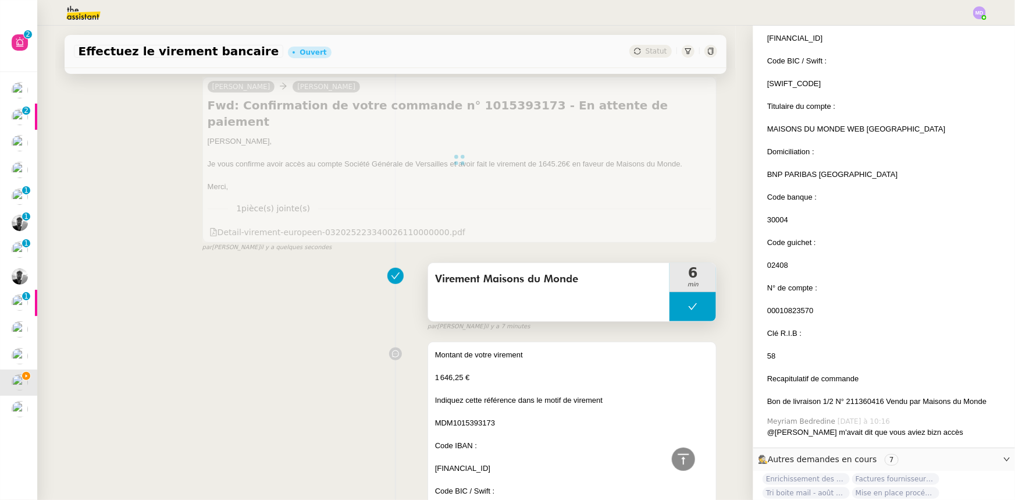
scroll to position [0, 0]
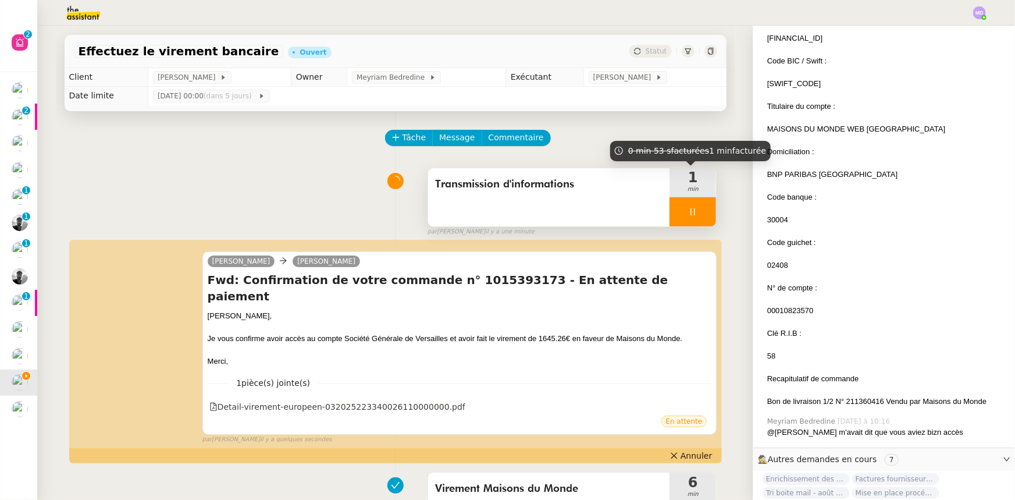
click at [692, 214] on div at bounding box center [693, 211] width 47 height 29
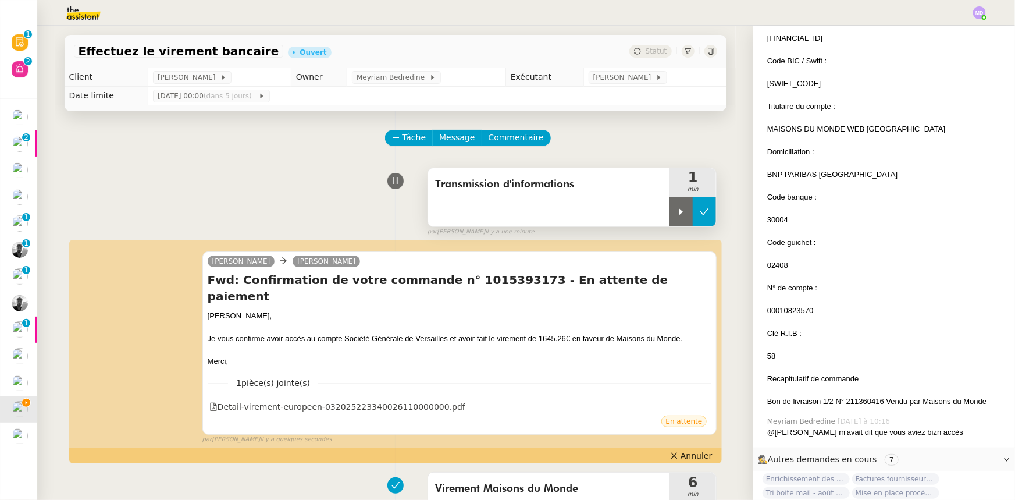
drag, startPoint x: 698, startPoint y: 212, endPoint x: 664, endPoint y: 91, distance: 125.6
click at [698, 204] on button at bounding box center [704, 211] width 23 height 29
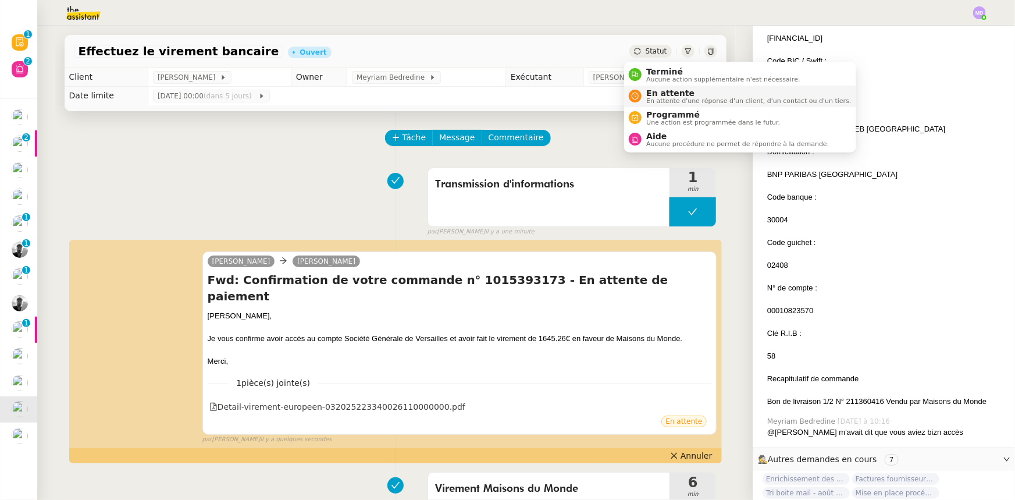
click at [652, 89] on span "En attente" at bounding box center [748, 92] width 205 height 9
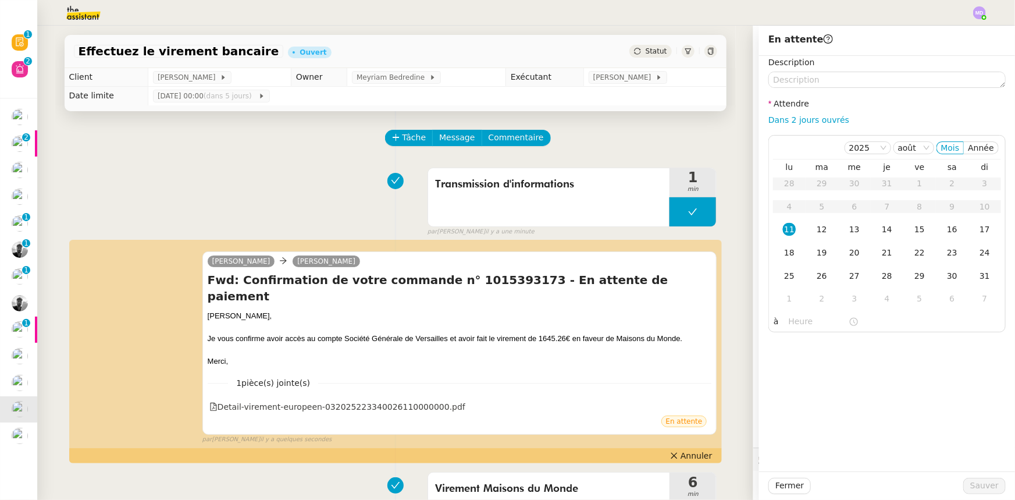
drag, startPoint x: 785, startPoint y: 120, endPoint x: 789, endPoint y: 130, distance: 10.9
click at [785, 120] on link "Dans 2 jours ouvrés" at bounding box center [808, 119] width 81 height 9
type input "07:00"
click at [817, 224] on td "12" at bounding box center [822, 229] width 33 height 23
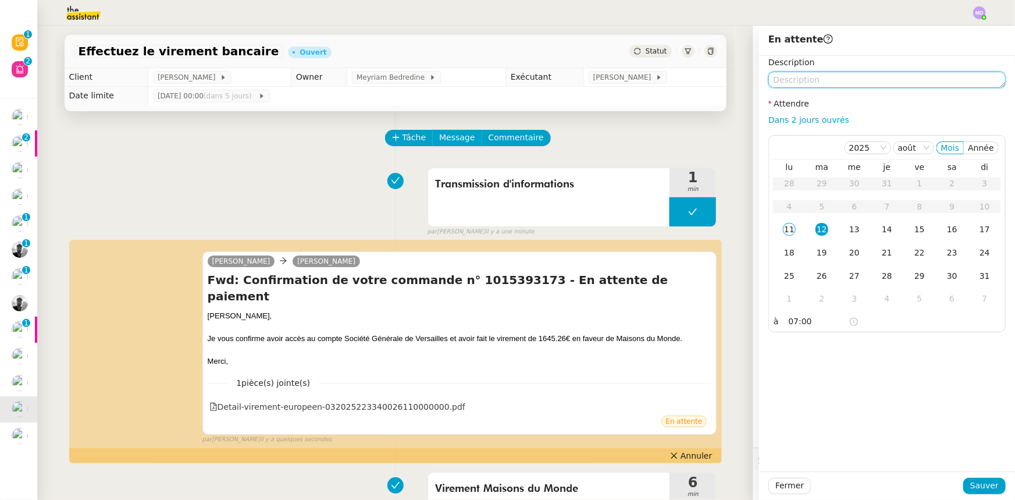
click at [792, 78] on textarea at bounding box center [886, 80] width 237 height 16
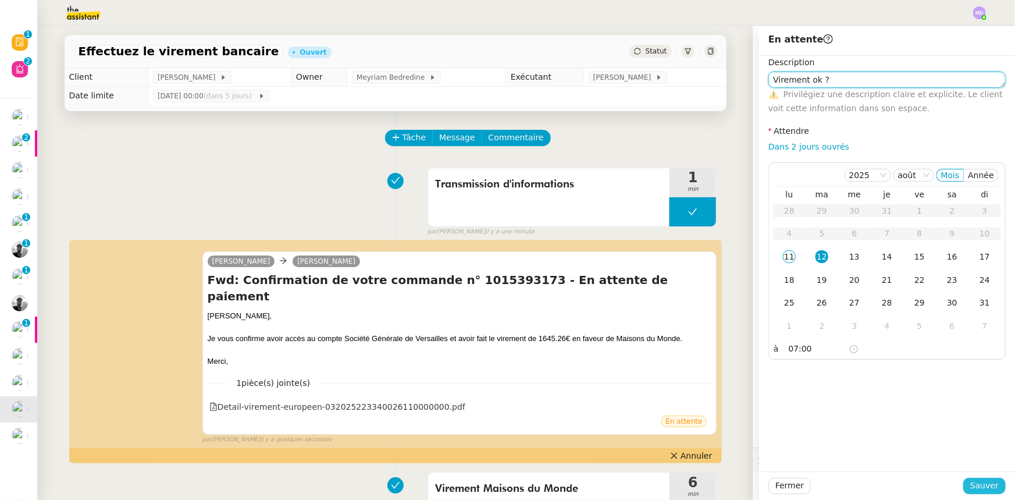
type textarea "Virement ok ?"
click at [973, 479] on span "Sauver" at bounding box center [984, 485] width 29 height 13
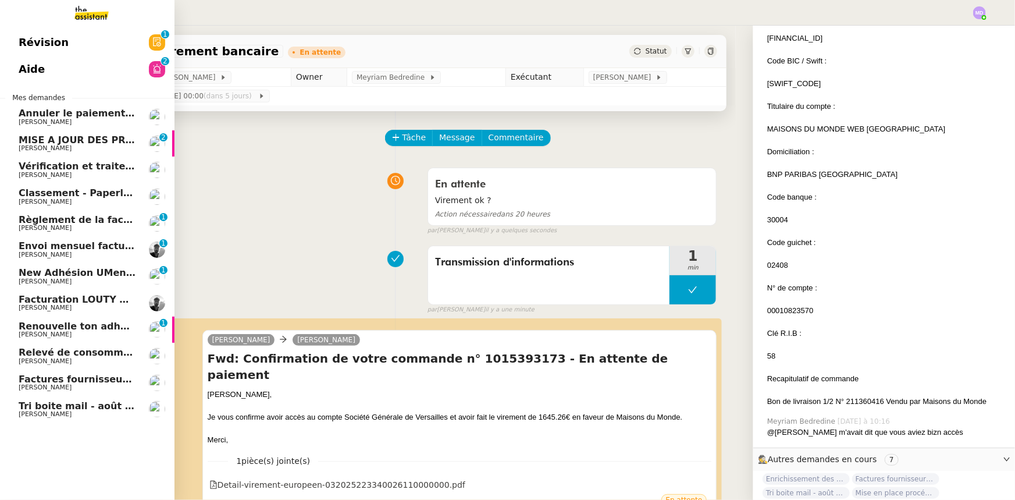
click at [45, 384] on span "[PERSON_NAME]" at bounding box center [45, 387] width 53 height 8
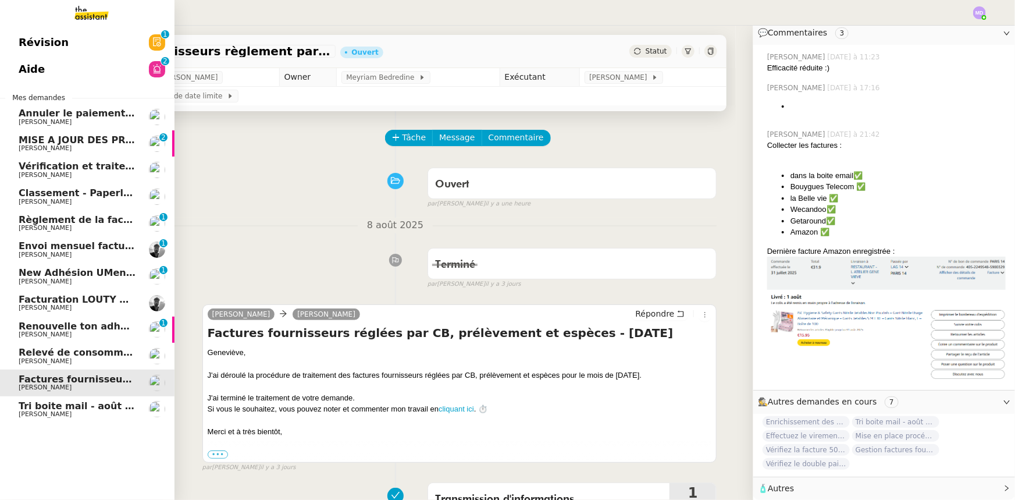
click at [86, 222] on span "Règlement de la facture Paris Est Audit - [DATE]" at bounding box center [145, 219] width 253 height 11
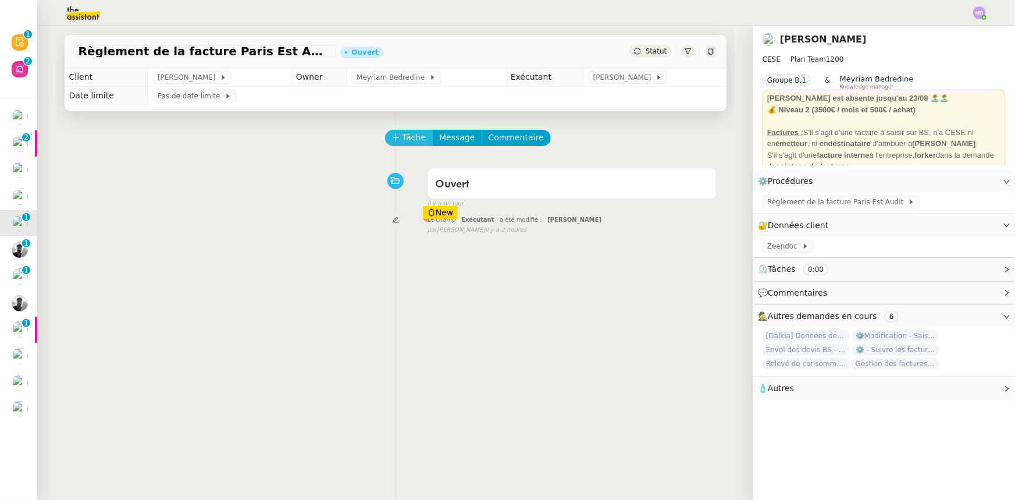
click at [407, 139] on span "Tâche" at bounding box center [415, 137] width 24 height 13
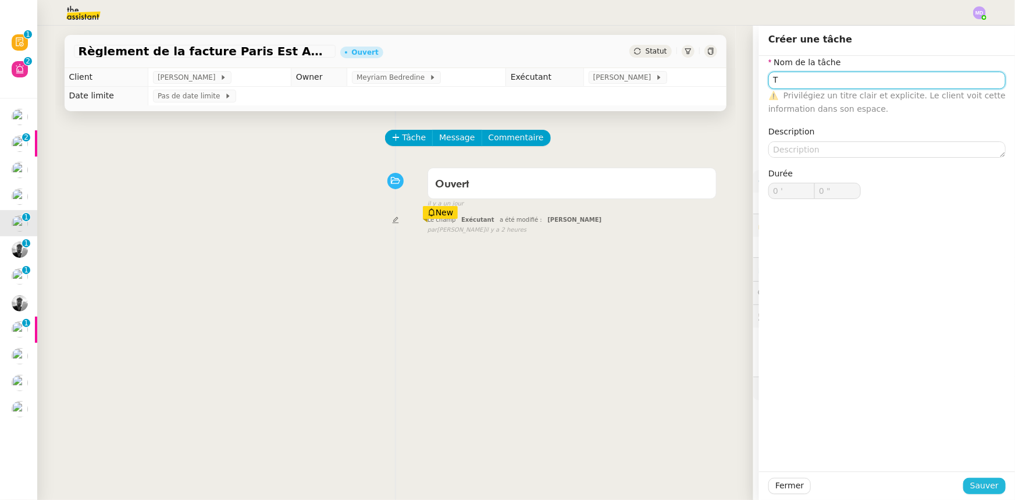
type input "T"
drag, startPoint x: 969, startPoint y: 483, endPoint x: 850, endPoint y: 398, distance: 145.1
click at [970, 483] on span "Sauver" at bounding box center [984, 485] width 29 height 13
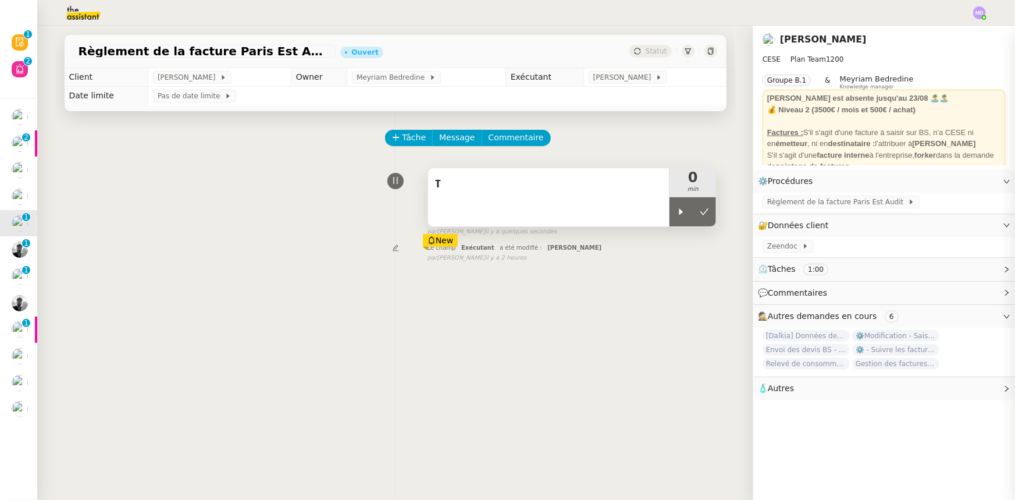
drag, startPoint x: 677, startPoint y: 213, endPoint x: 596, endPoint y: 202, distance: 81.0
click at [677, 211] on icon at bounding box center [681, 211] width 9 height 9
click at [567, 196] on div "T" at bounding box center [549, 197] width 242 height 58
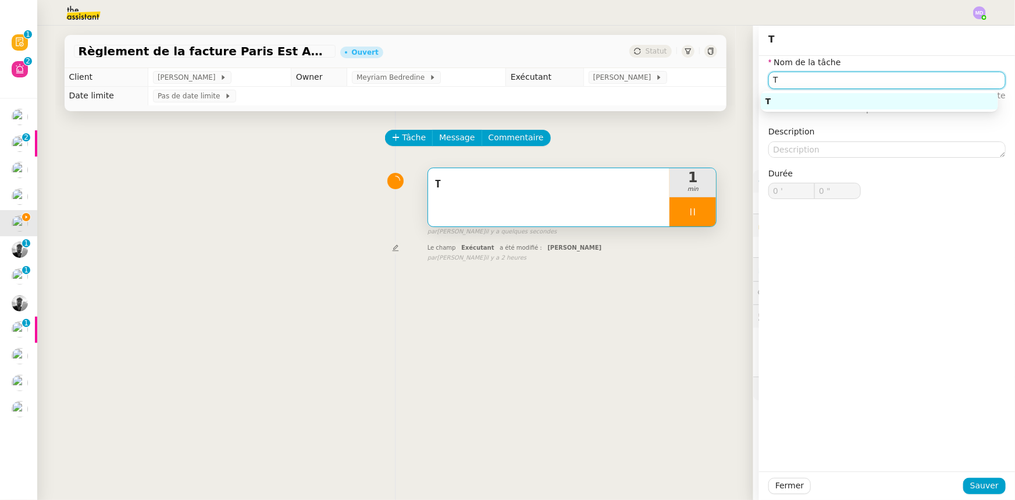
drag, startPoint x: 691, startPoint y: 54, endPoint x: 664, endPoint y: 48, distance: 26.8
click at [670, 49] on app-ticket "Règlement de la facture Paris Est Audit - août 2025 Ouvert Statut Client Charle…" at bounding box center [526, 263] width 978 height 474
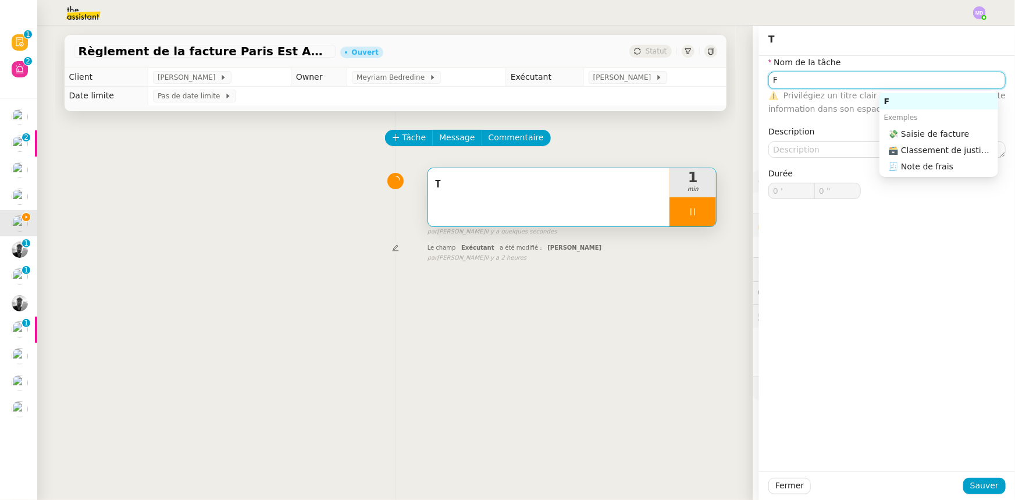
type input "Fa"
type input "1 ""
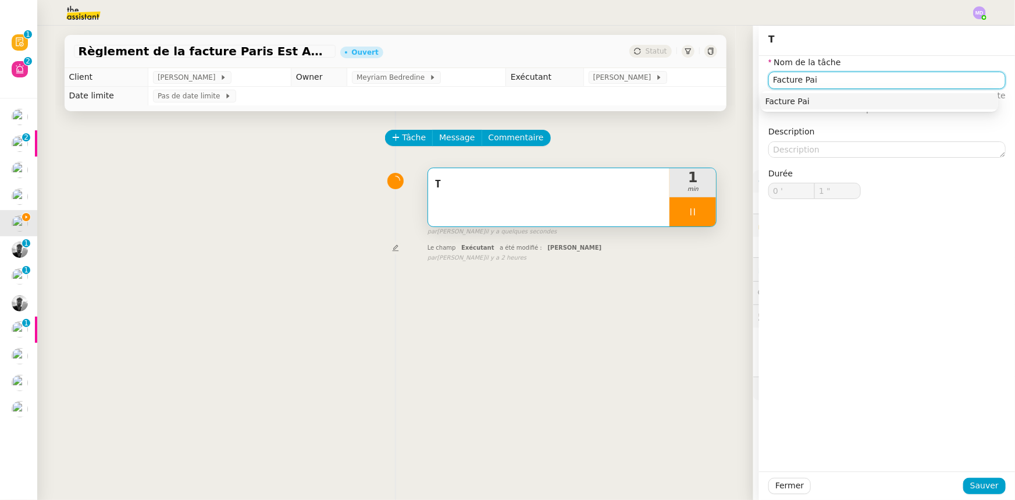
type input "Facture Pair"
type input "2 ""
type input "Facture Par"
type input "3 ""
type input "Facture Paris s"
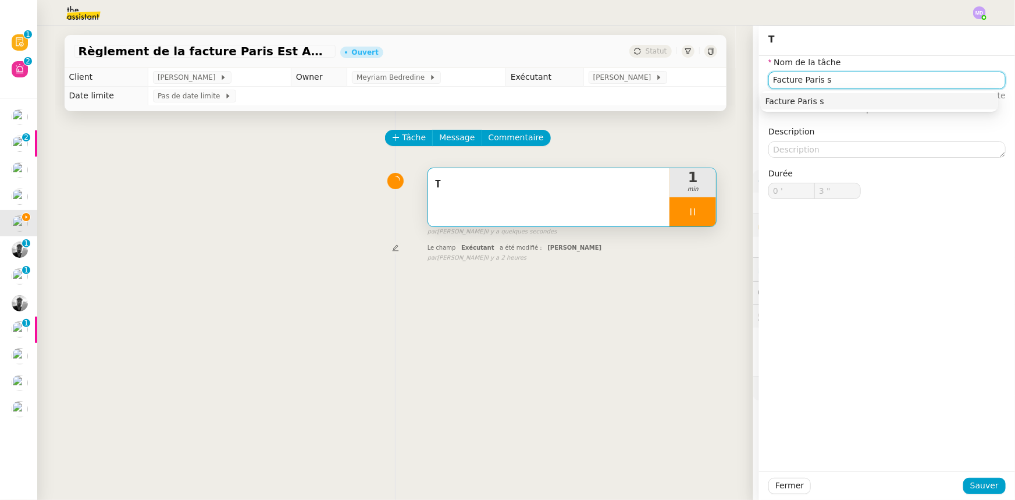
type input "4 ""
type input "Facture Paris st"
type input "5 ""
type input "Facture Paris Est a"
type input "6 ""
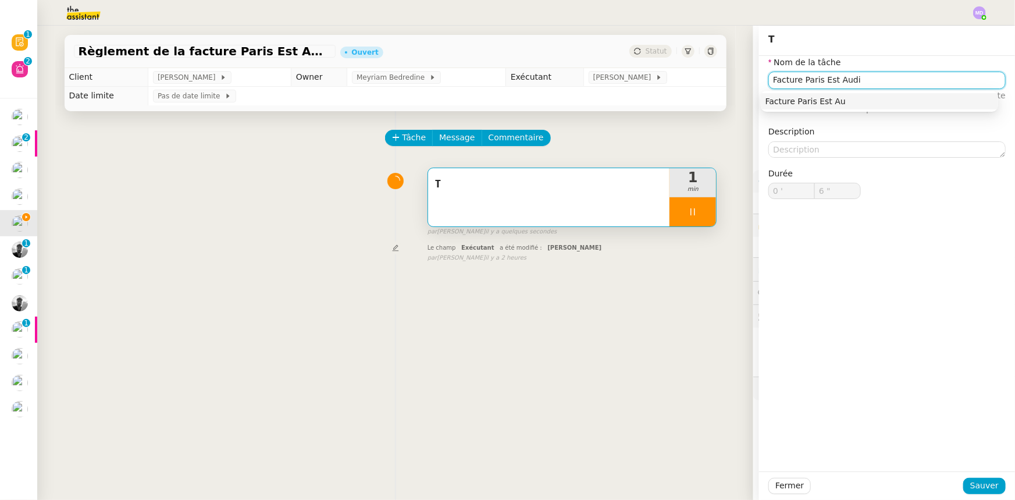
type input "Facture Paris Est Audit"
type input "8 ""
type input "Facture Paris Est Audit"
click at [977, 491] on span "Sauver" at bounding box center [984, 485] width 29 height 13
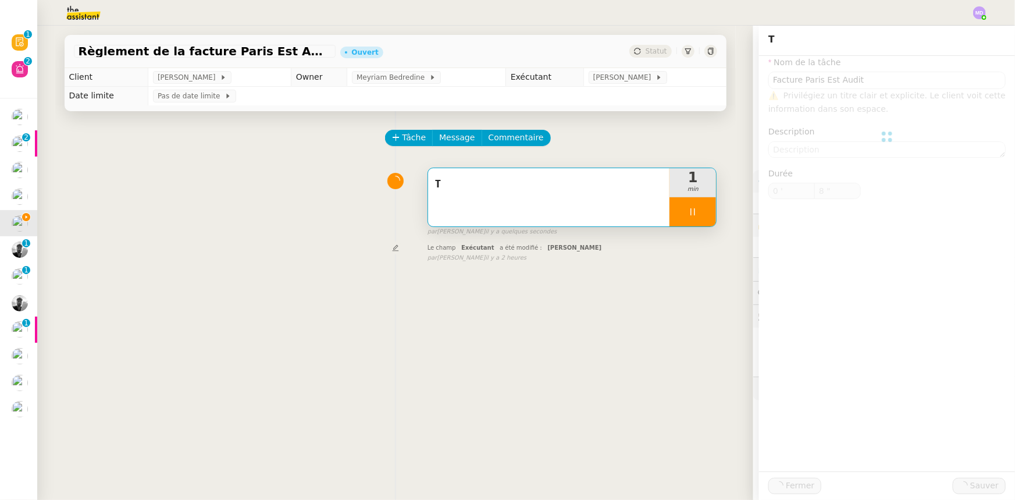
type input "9 ""
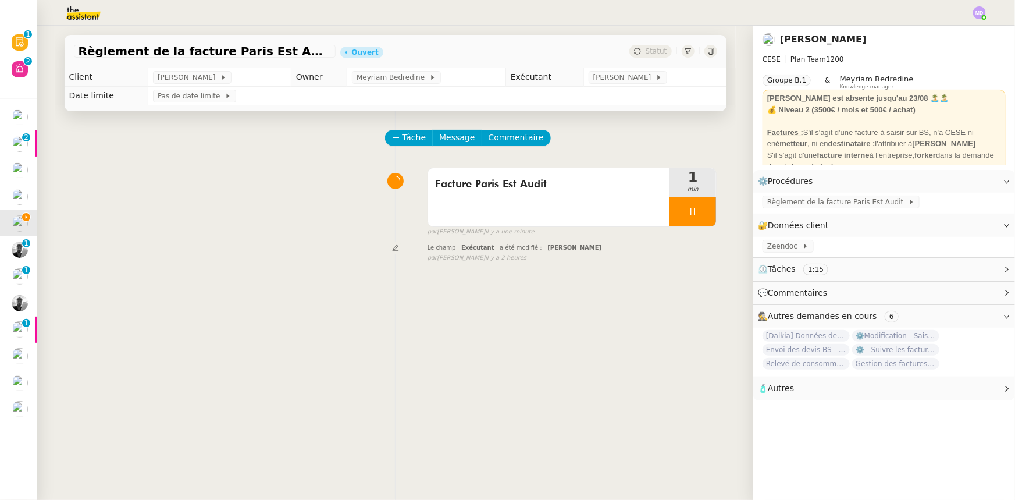
click at [709, 213] on div "Tâche Message Commentaire Veuillez patienter une erreur s'est produite 👌👌👌 mess…" at bounding box center [395, 361] width 681 height 500
click at [697, 214] on div at bounding box center [693, 211] width 47 height 29
click at [700, 214] on icon at bounding box center [704, 211] width 9 height 9
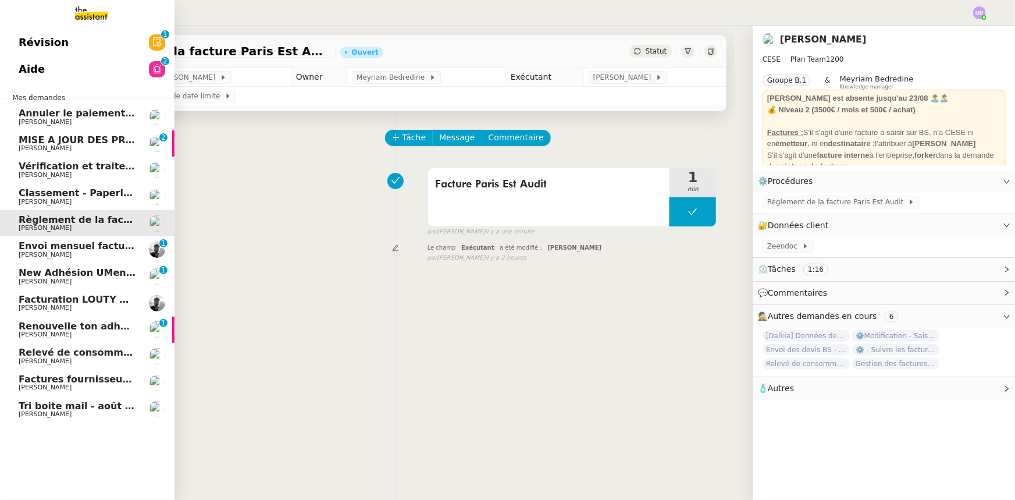
click at [53, 187] on span "Classement - Paperless - [DATE]" at bounding box center [103, 192] width 168 height 11
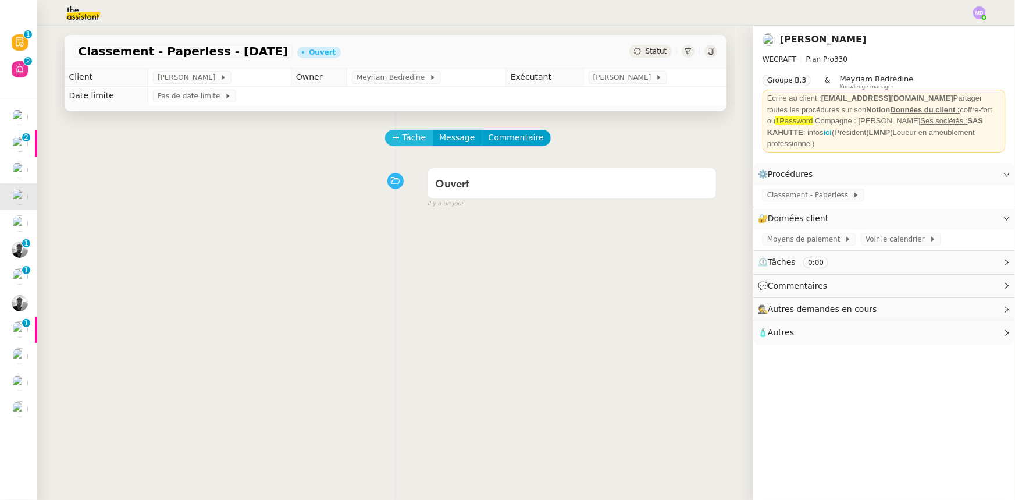
click at [404, 141] on span "Tâche" at bounding box center [415, 137] width 24 height 13
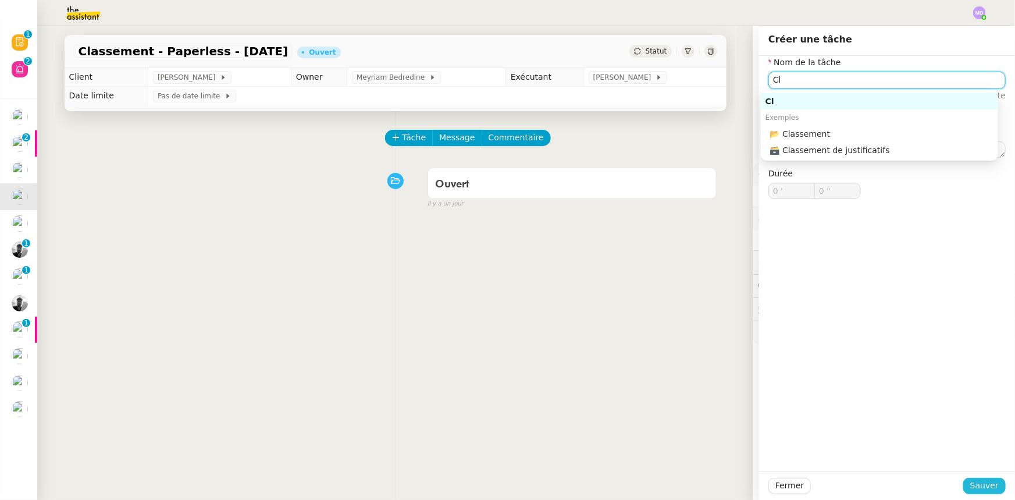
type input "Cl"
click at [973, 482] on span "Sauver" at bounding box center [984, 485] width 29 height 13
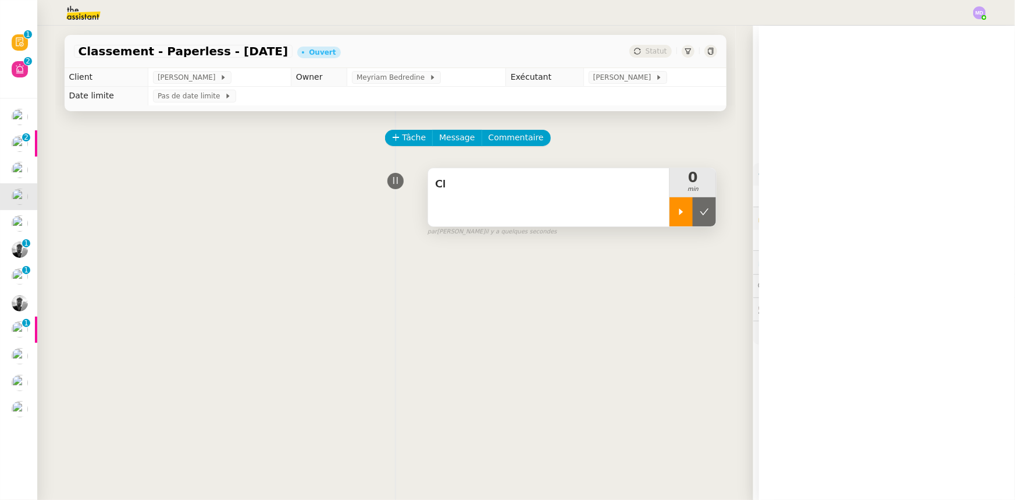
click at [677, 208] on icon at bounding box center [681, 211] width 9 height 9
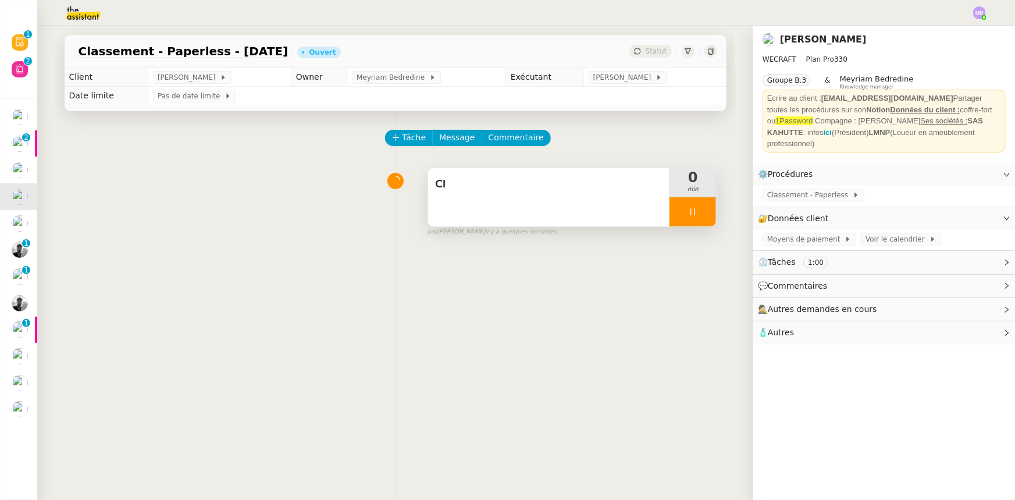
click at [599, 209] on div "Cl" at bounding box center [549, 197] width 242 height 58
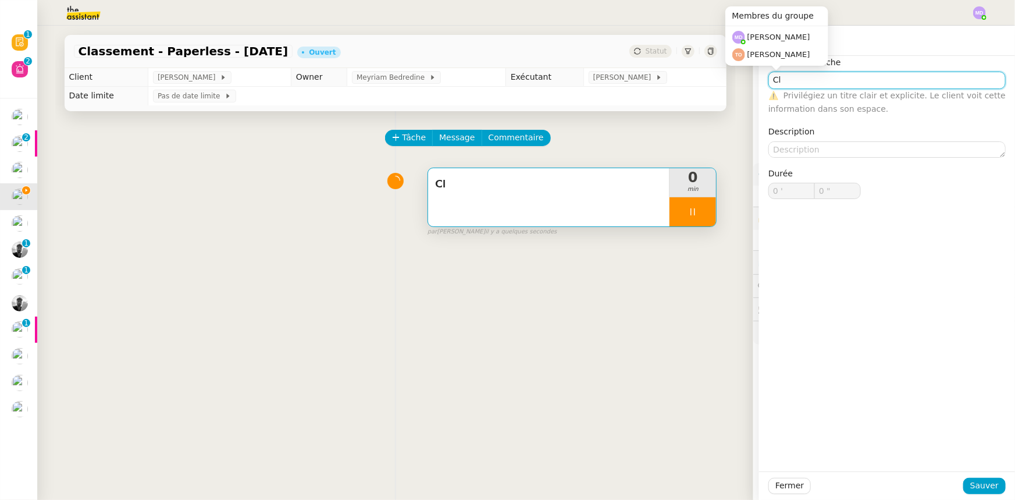
click at [812, 82] on input "Cl" at bounding box center [886, 80] width 237 height 17
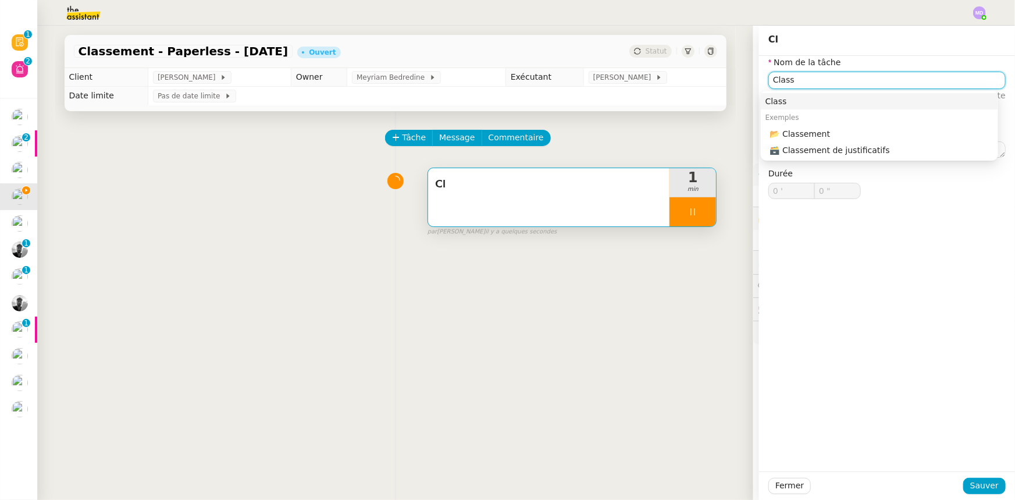
type input "Classe"
type input "1 ""
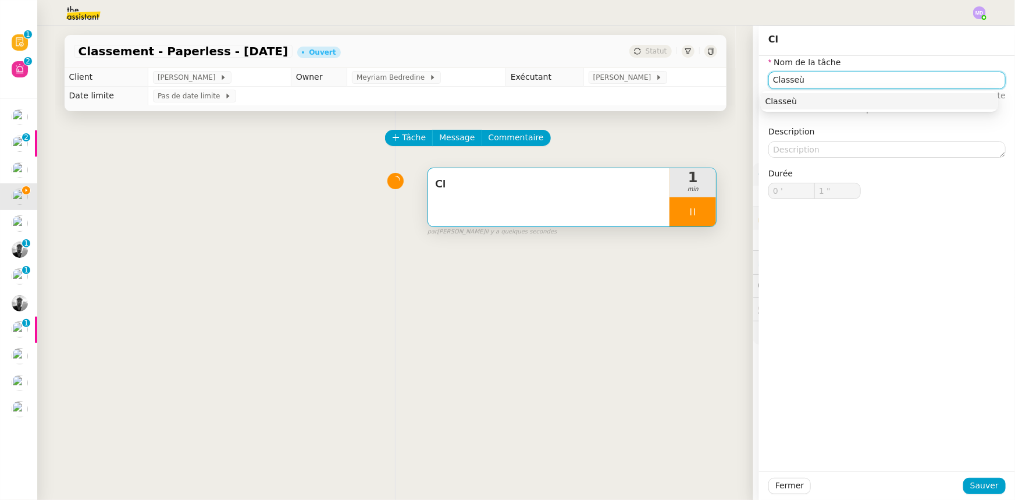
type input "Classe"
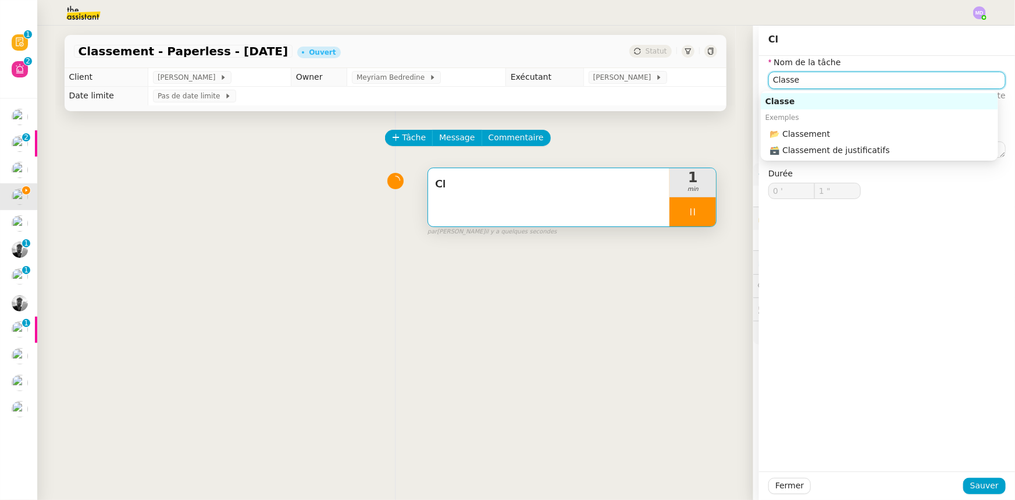
type input "2 ""
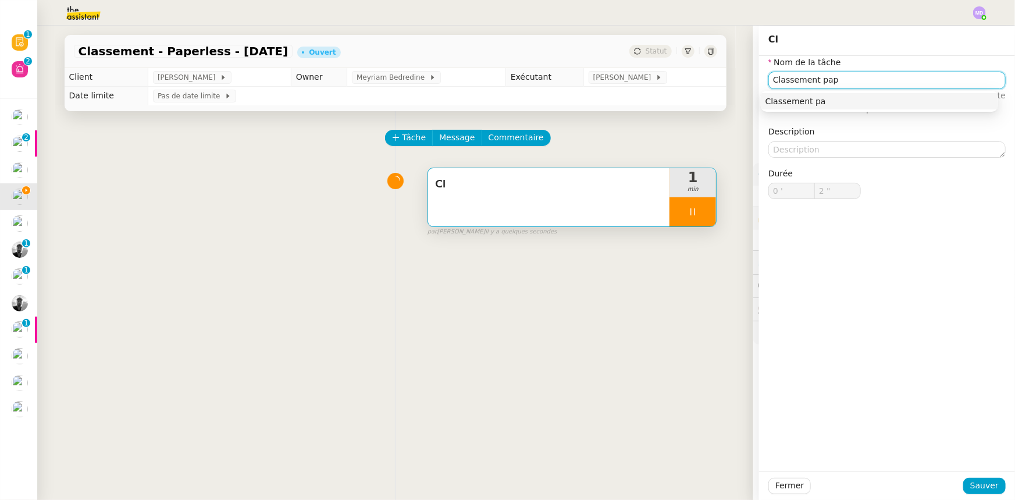
type input "Classement pape"
type input "3 ""
type input "Classement Pap"
type input "4 ""
type input "Classement Paperless"
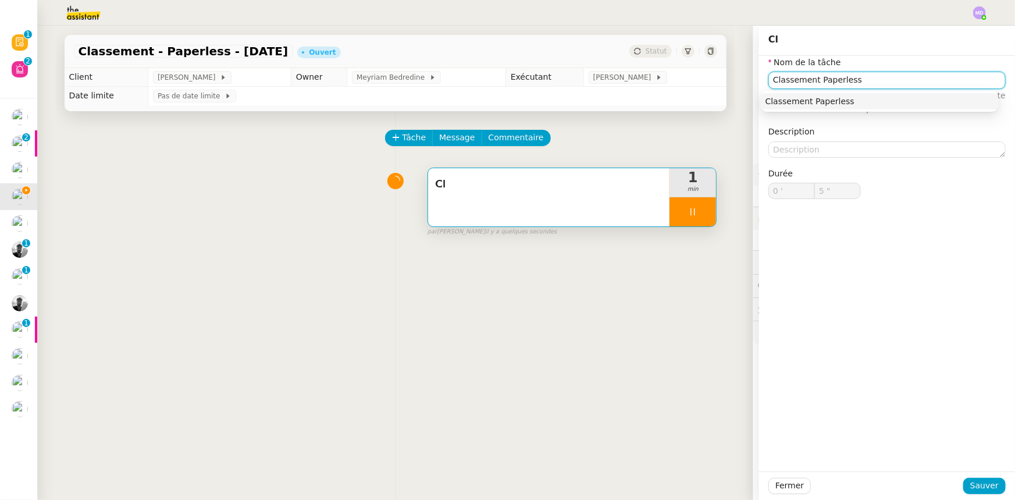
click at [818, 97] on div "Classement Paperless" at bounding box center [880, 101] width 228 height 10
type input "6 ""
type input "Classement Paperless"
click at [987, 481] on span "Sauver" at bounding box center [984, 485] width 29 height 13
type input "7 ""
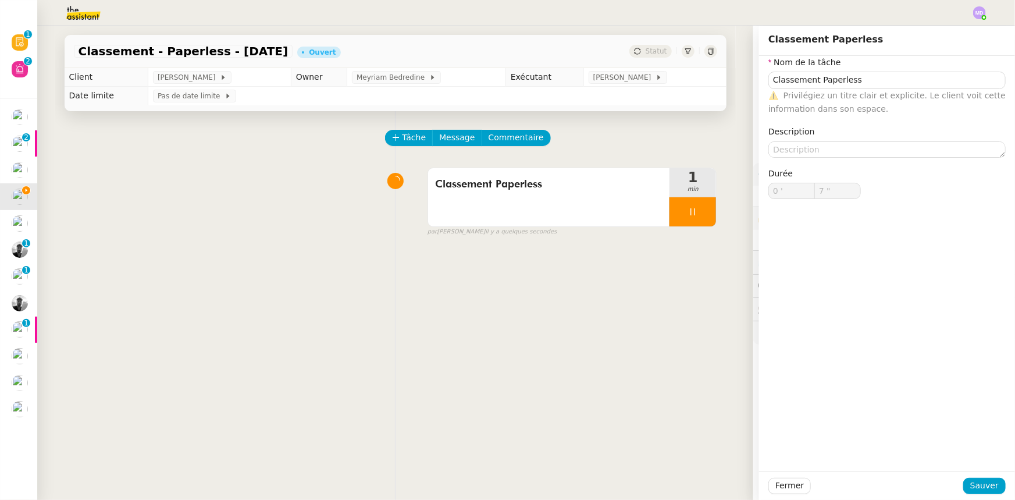
click at [983, 14] on img at bounding box center [979, 12] width 13 height 13
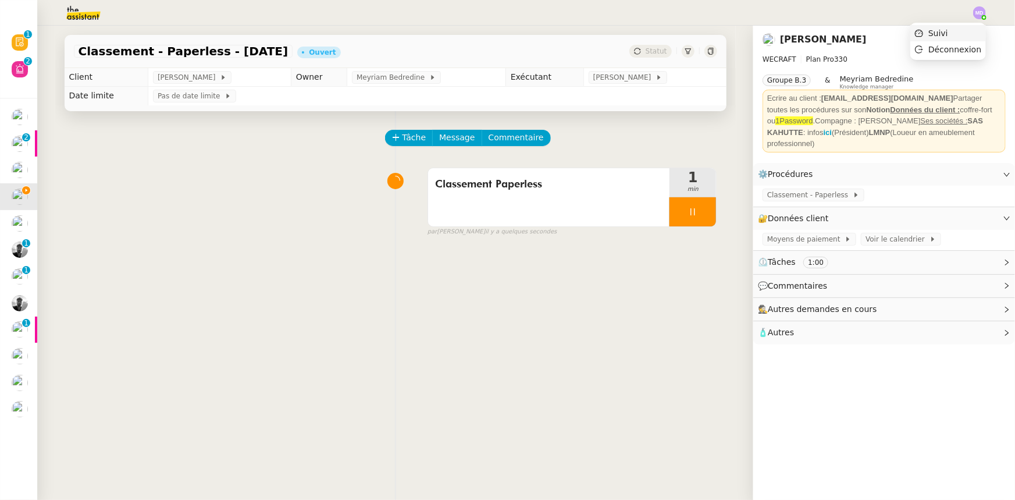
click at [943, 41] on li "Suivi" at bounding box center [948, 33] width 76 height 16
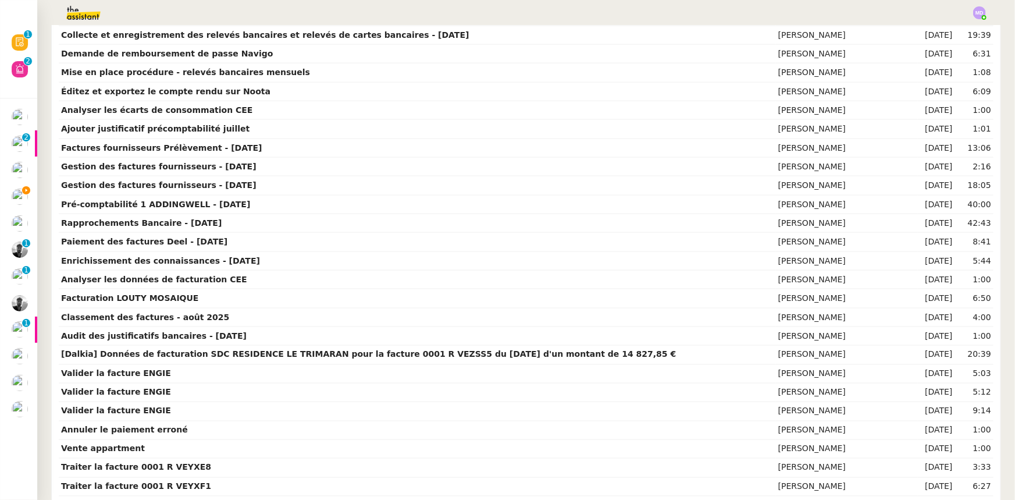
scroll to position [1005, 0]
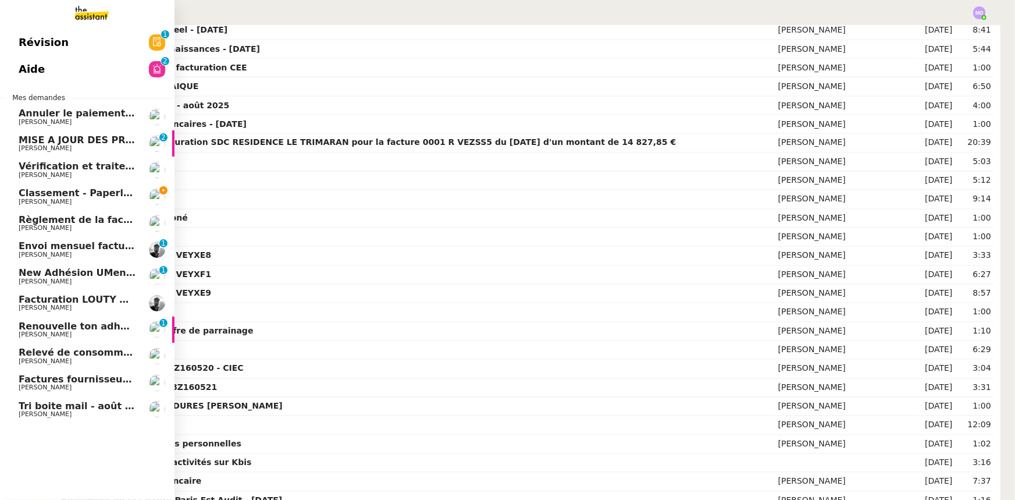
click at [95, 195] on span "Classement - Paperless - [DATE]" at bounding box center [103, 192] width 168 height 11
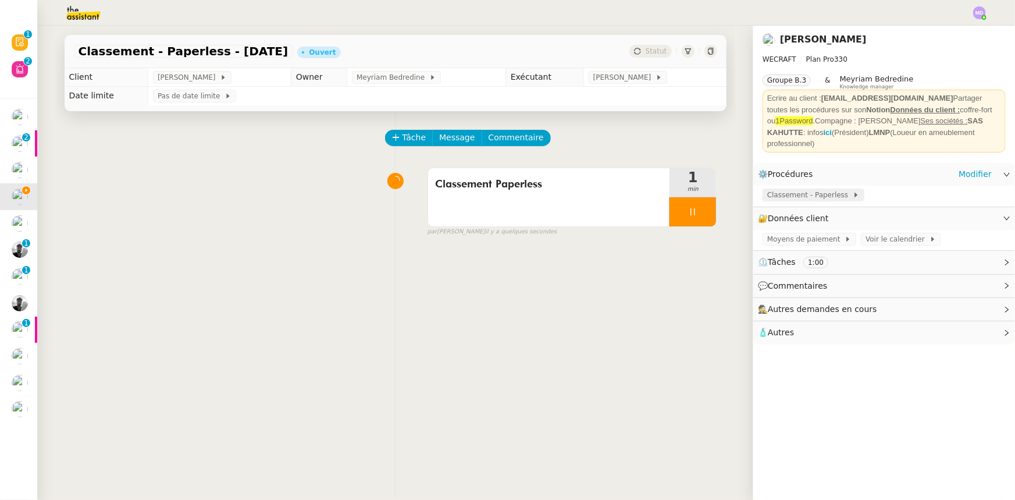
click at [791, 189] on span "Classement - Paperless" at bounding box center [810, 195] width 86 height 12
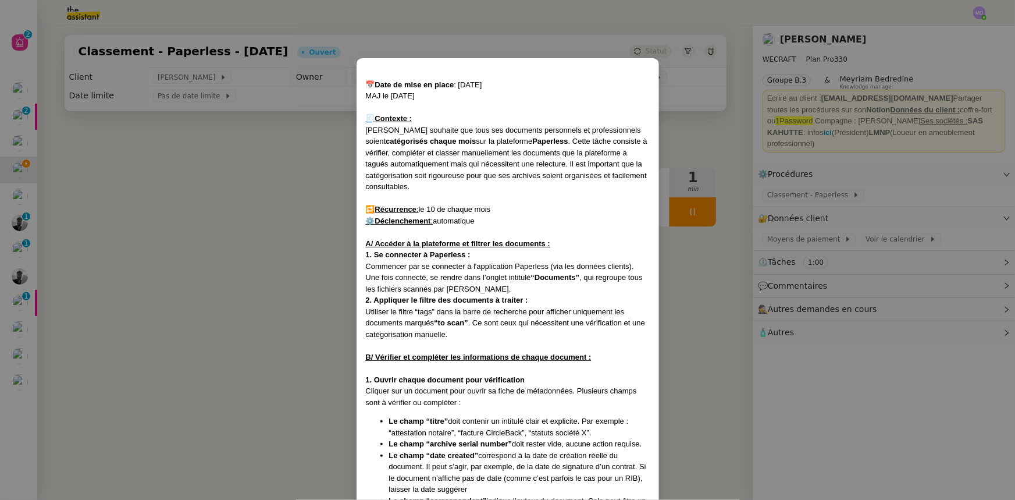
click at [688, 257] on nz-modal-container "📅 Date de mise en place : 29/07/2025 MAJ le 1/08/25 🧾 Contexte : Fabien souhait…" at bounding box center [507, 250] width 1015 height 500
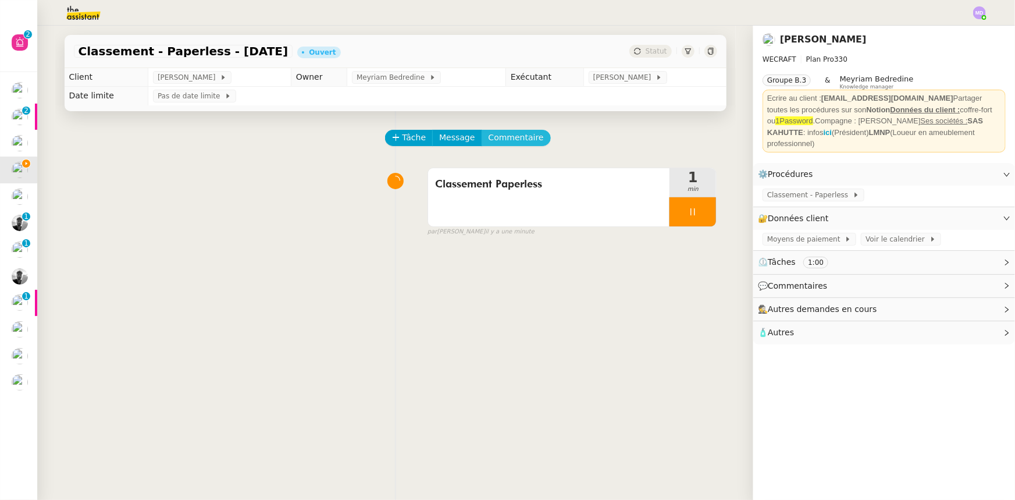
click at [517, 136] on span "Commentaire" at bounding box center [516, 137] width 55 height 13
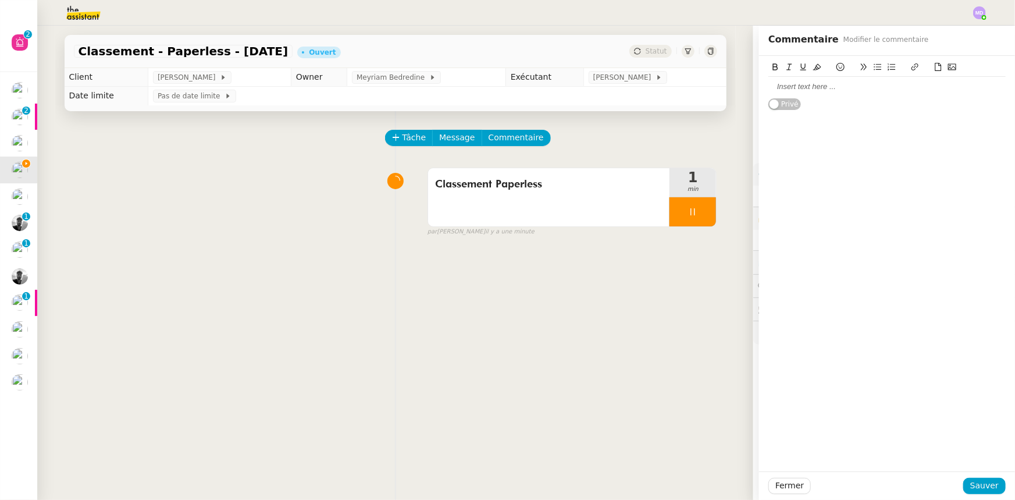
click at [838, 86] on div at bounding box center [886, 86] width 237 height 10
drag, startPoint x: 983, startPoint y: 473, endPoint x: 980, endPoint y: 488, distance: 15.4
click at [981, 485] on div "Fermer Sauver" at bounding box center [887, 485] width 256 height 29
click at [980, 488] on span "Sauver" at bounding box center [984, 485] width 29 height 13
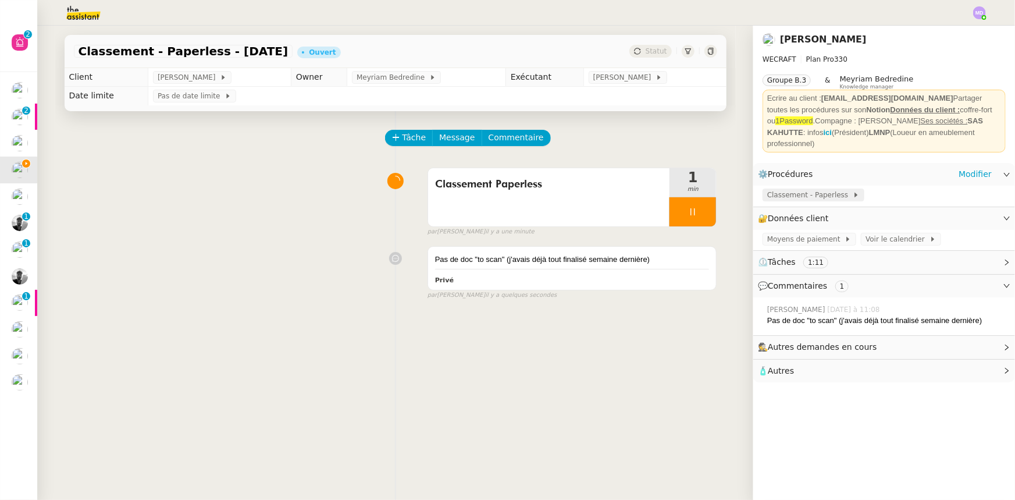
click at [802, 189] on span "Classement - Paperless" at bounding box center [810, 195] width 86 height 12
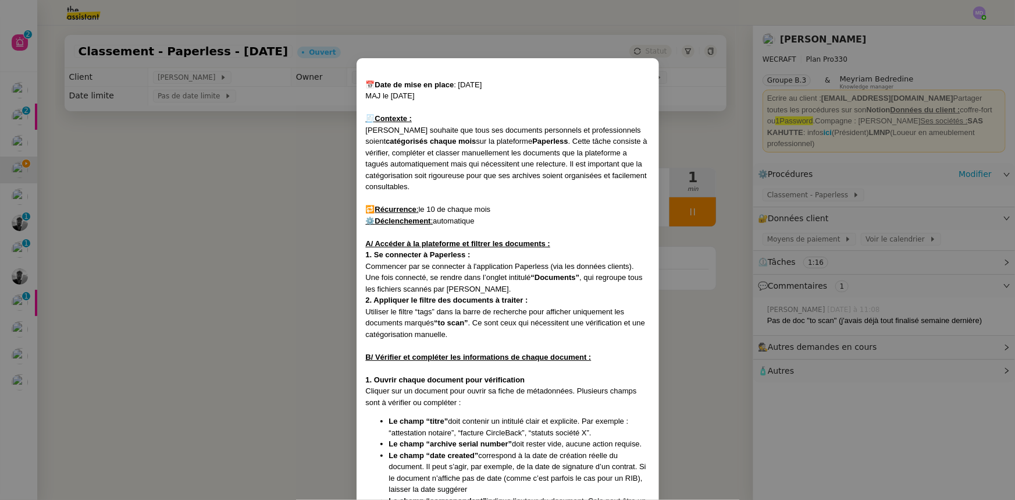
drag, startPoint x: 262, startPoint y: 293, endPoint x: 565, endPoint y: 208, distance: 314.2
click at [267, 292] on nz-modal-container "📅 Date de mise en place : 29/07/2025 MAJ le 1/08/25 🧾 Contexte : Fabien souhait…" at bounding box center [507, 250] width 1015 height 500
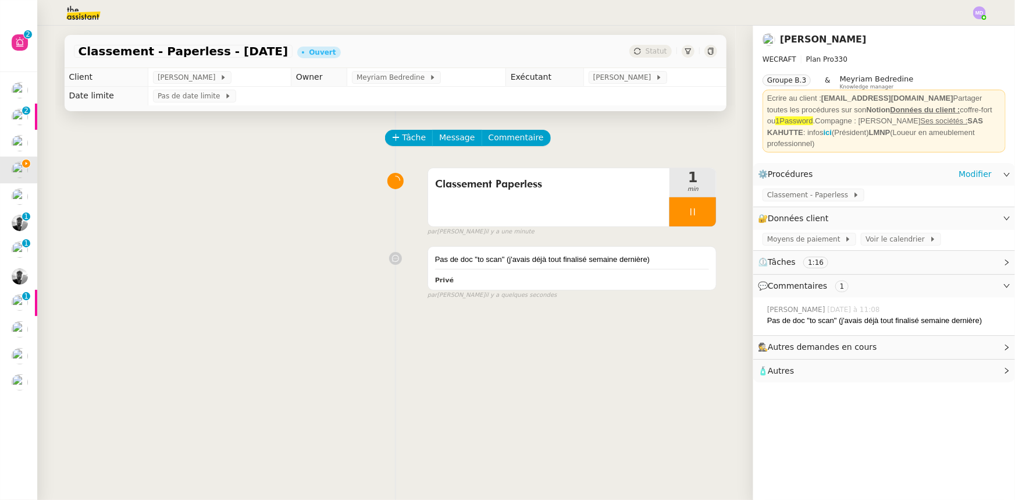
click at [713, 218] on div "Tâche Message Commentaire Veuillez patienter une erreur s'est produite 👌👌👌 mess…" at bounding box center [395, 361] width 681 height 500
click at [705, 220] on div at bounding box center [693, 211] width 47 height 29
drag, startPoint x: 705, startPoint y: 220, endPoint x: 533, endPoint y: 183, distance: 175.7
click at [699, 218] on button at bounding box center [704, 211] width 23 height 29
click at [409, 138] on span "Tâche" at bounding box center [415, 137] width 24 height 13
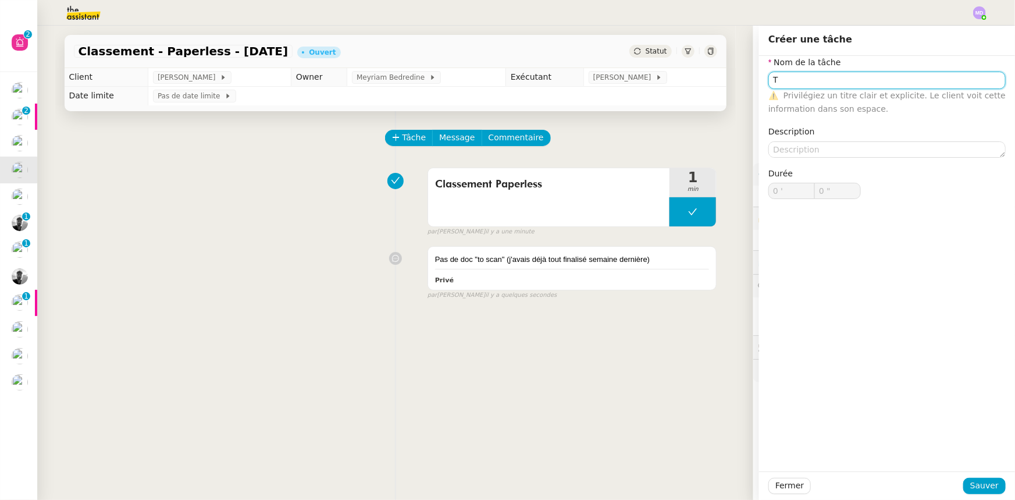
type input "T"
click at [974, 478] on div "Fermer Sauver" at bounding box center [887, 485] width 256 height 29
click at [974, 480] on span "Sauver" at bounding box center [984, 485] width 29 height 13
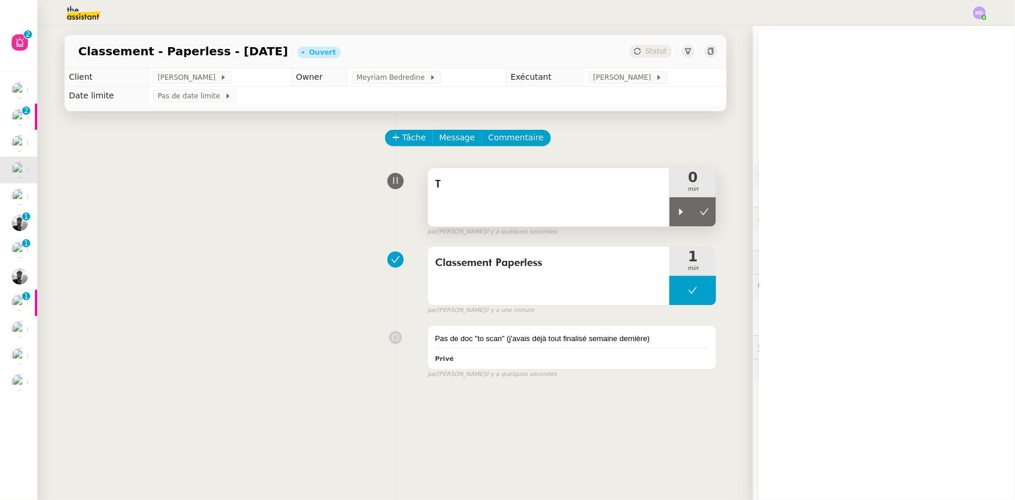
drag, startPoint x: 686, startPoint y: 221, endPoint x: 646, endPoint y: 213, distance: 41.0
click at [684, 221] on div at bounding box center [681, 211] width 23 height 29
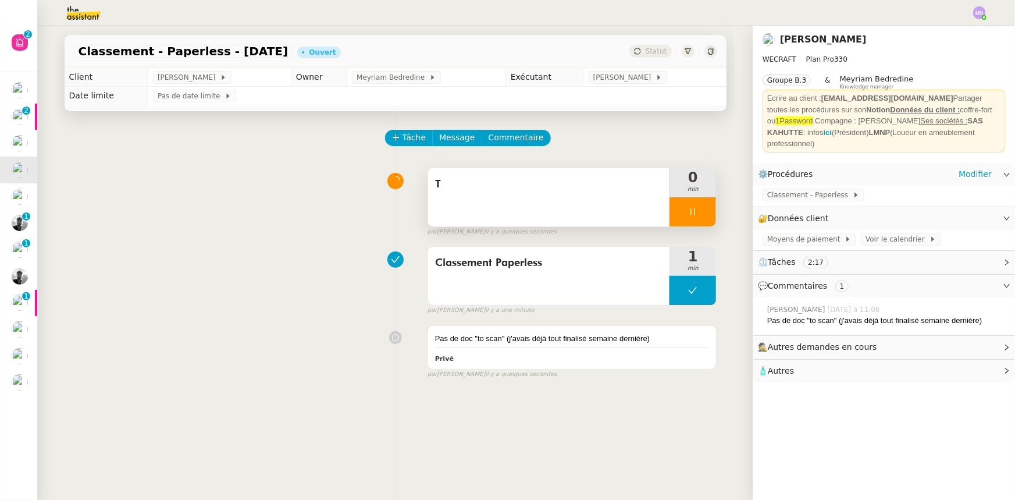
click at [645, 213] on div "T" at bounding box center [549, 197] width 242 height 58
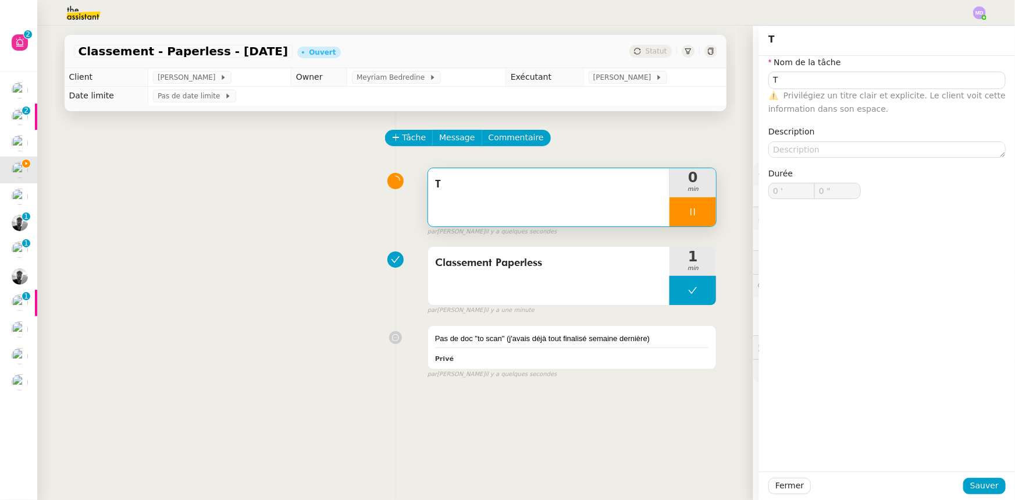
click at [787, 91] on span "Privilégiez un titre clair et explicite. Le client voit cette information dans …" at bounding box center [886, 102] width 237 height 23
click at [793, 76] on input "T" at bounding box center [886, 80] width 237 height 17
type input "Tra"
type input "1 ""
type input "Transmission"
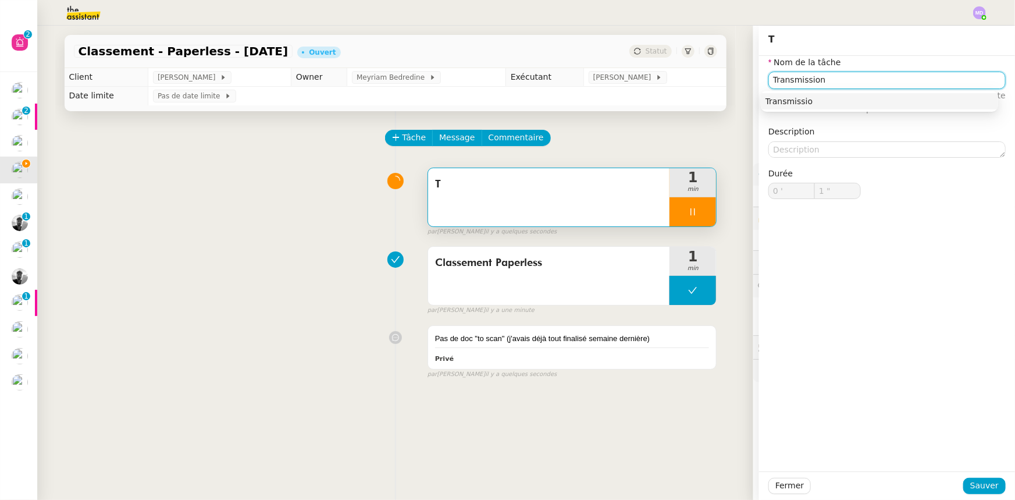
type input "2 ""
type input "Transmission d'informatio"
type input "3 ""
type input "Transmission d'informations"
click at [820, 97] on div "Transmission d'informations" at bounding box center [880, 101] width 228 height 10
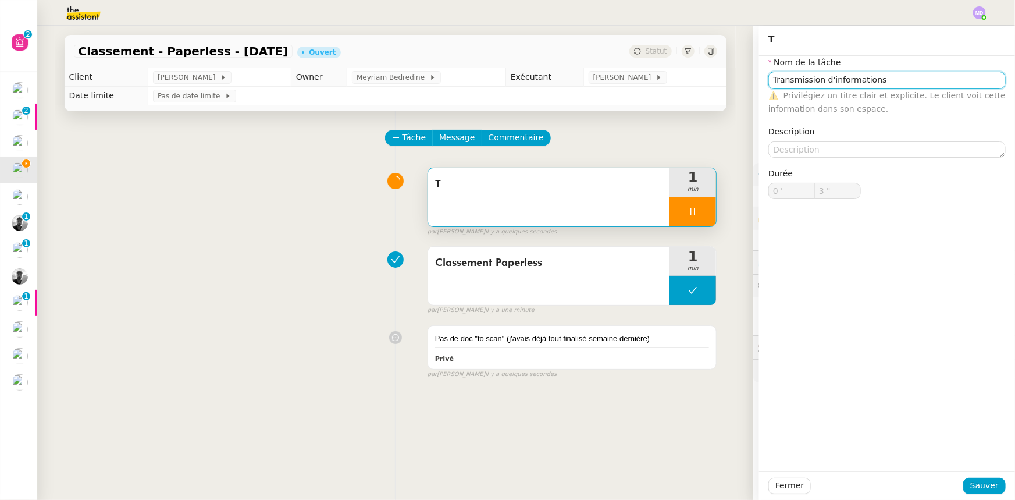
type input "4 ""
type input "Transmission d'informations"
click at [984, 479] on div "Fermer Sauver" at bounding box center [887, 485] width 256 height 29
click at [984, 480] on span "Sauver" at bounding box center [984, 485] width 29 height 13
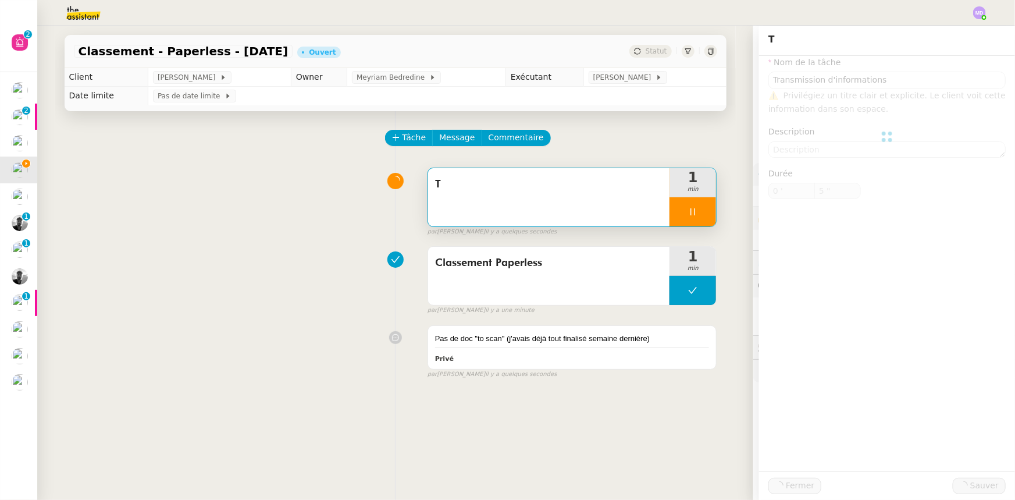
type input "6 ""
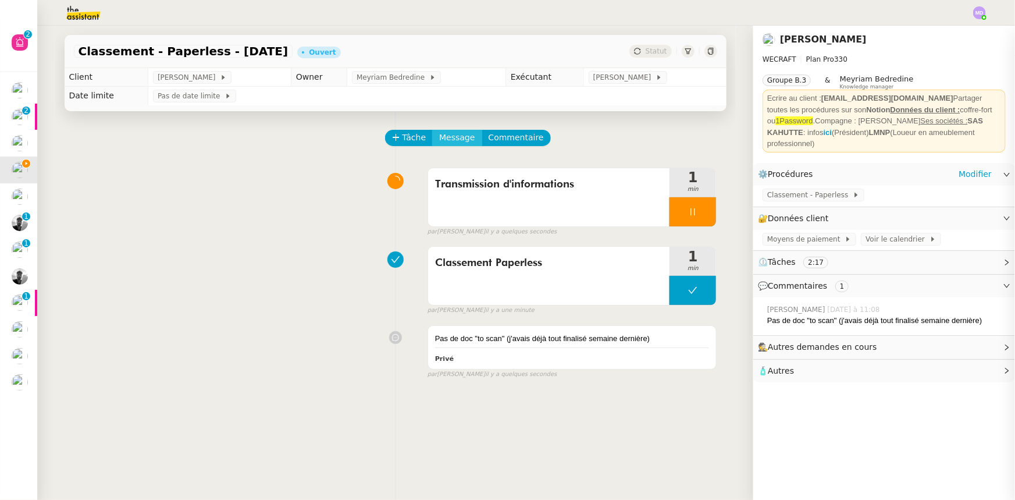
click at [439, 139] on span "Message" at bounding box center [456, 137] width 35 height 13
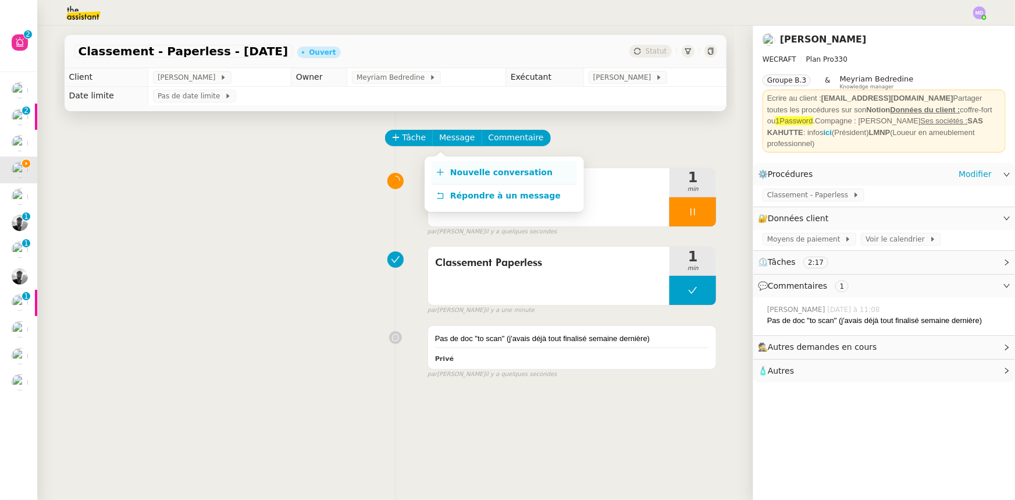
click at [455, 176] on span "Nouvelle conversation" at bounding box center [501, 172] width 102 height 9
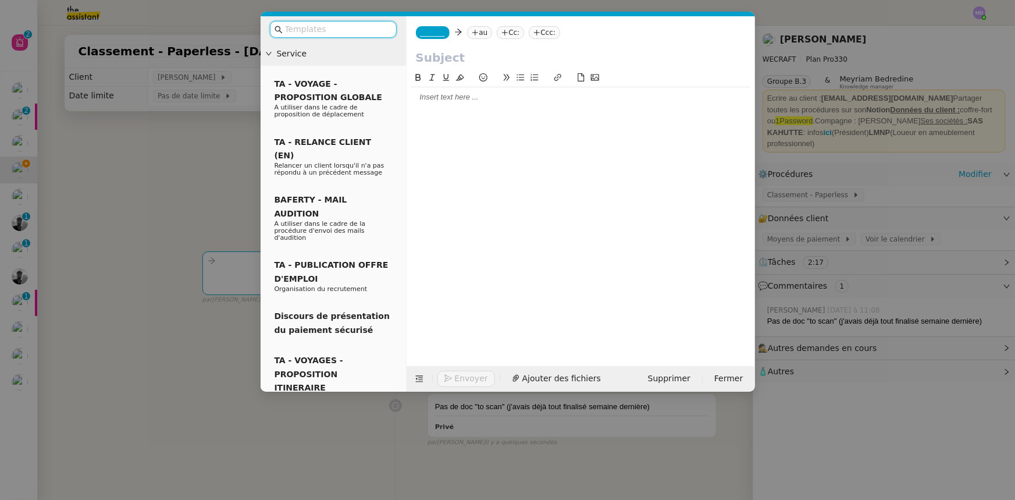
click at [366, 31] on input "text" at bounding box center [337, 29] width 105 height 13
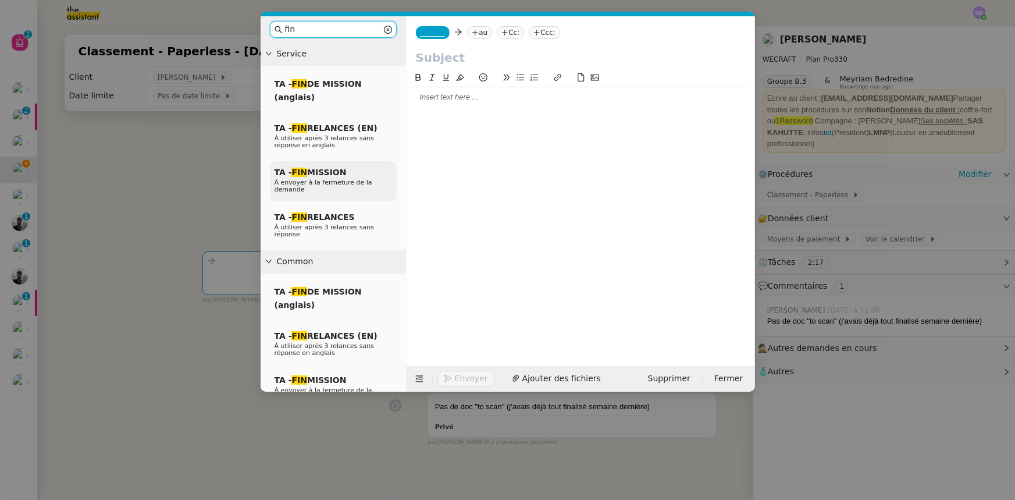
type input "fin"
click at [351, 179] on span "À envoyer à la fermeture de la demande" at bounding box center [324, 186] width 98 height 15
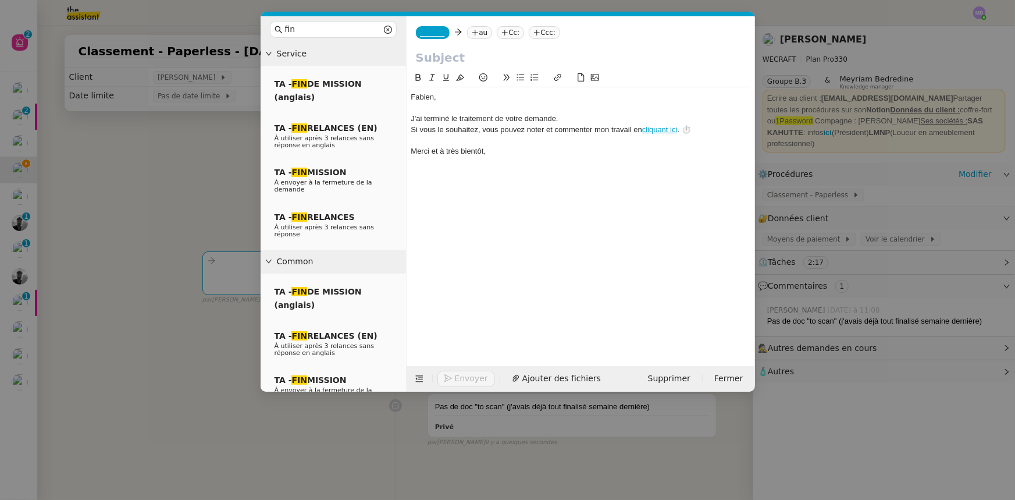
click at [432, 33] on span "_______" at bounding box center [433, 33] width 24 height 8
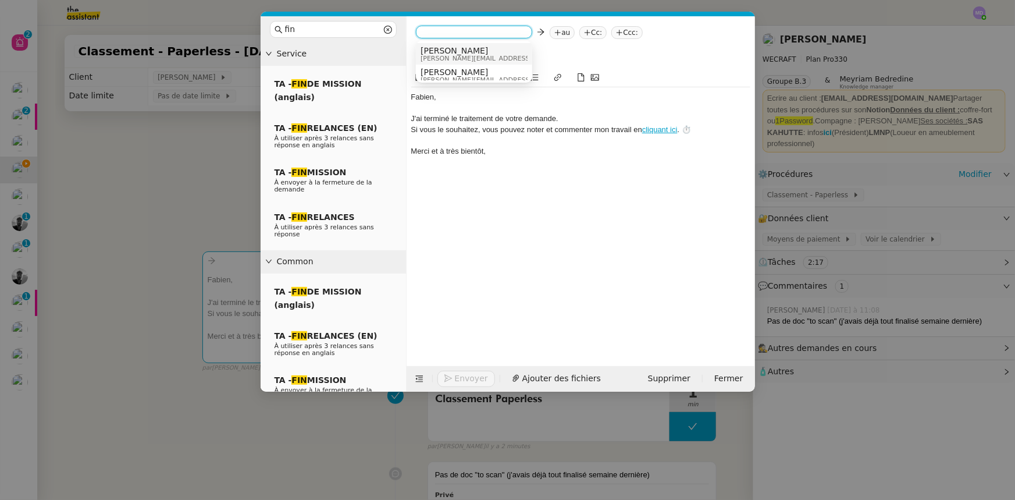
click at [432, 50] on span "[PERSON_NAME]" at bounding box center [503, 50] width 165 height 9
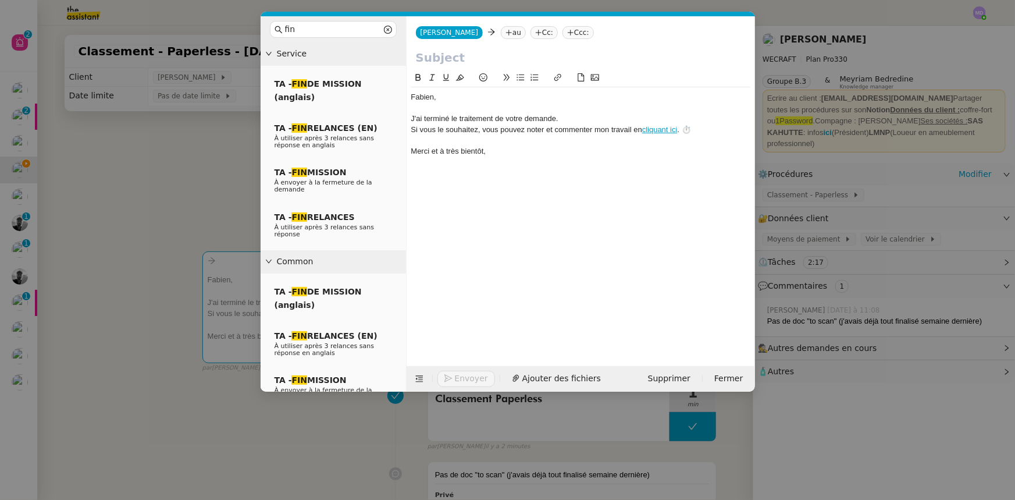
click at [501, 32] on nz-tag "au" at bounding box center [513, 32] width 25 height 13
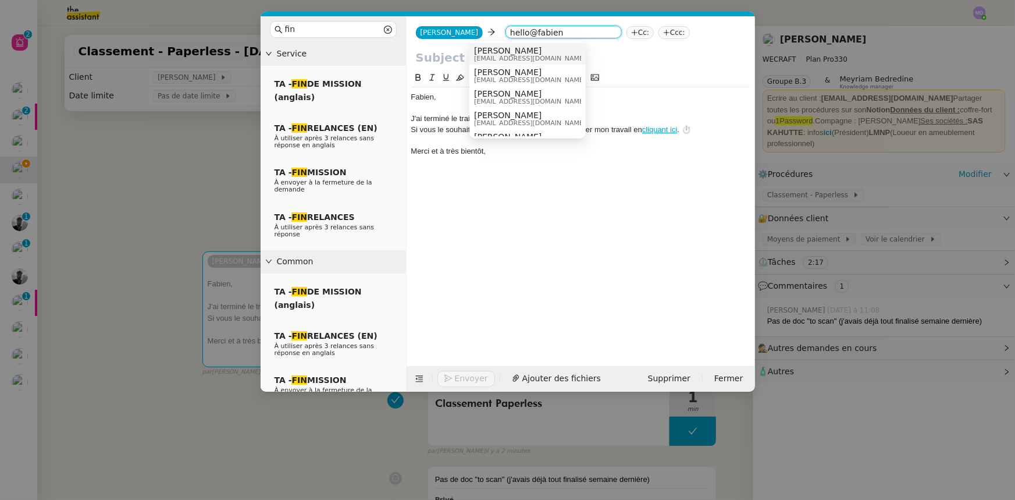
type input "hello@fabien"
click at [500, 46] on span "[PERSON_NAME]" at bounding box center [530, 50] width 112 height 9
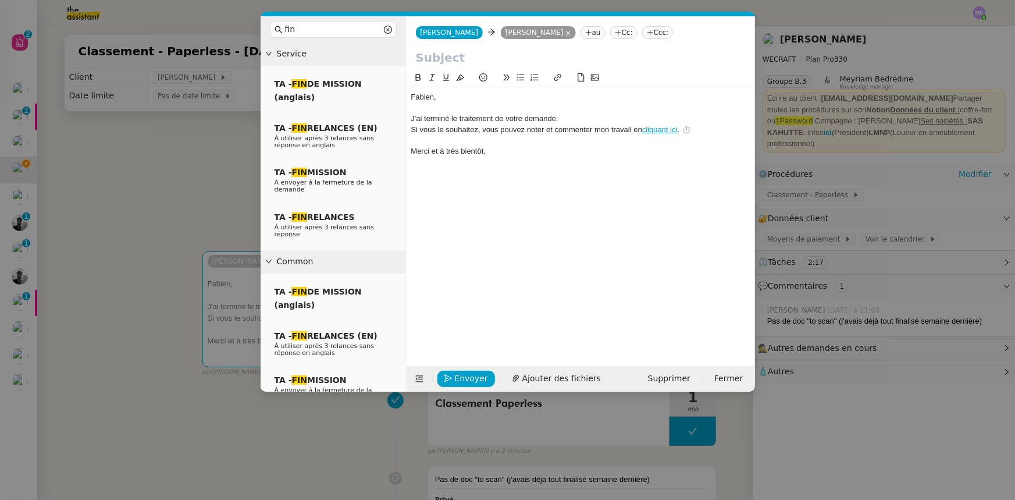
click at [492, 60] on input "text" at bounding box center [581, 57] width 330 height 17
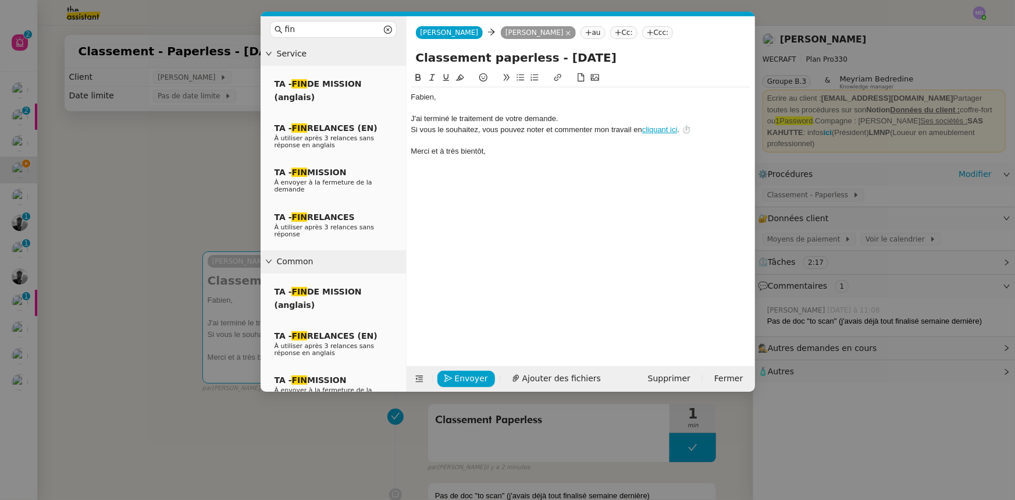
type input "Classement paperless - Août 2025"
click at [411, 98] on div "﻿Fabien﻿," at bounding box center [580, 97] width 339 height 10
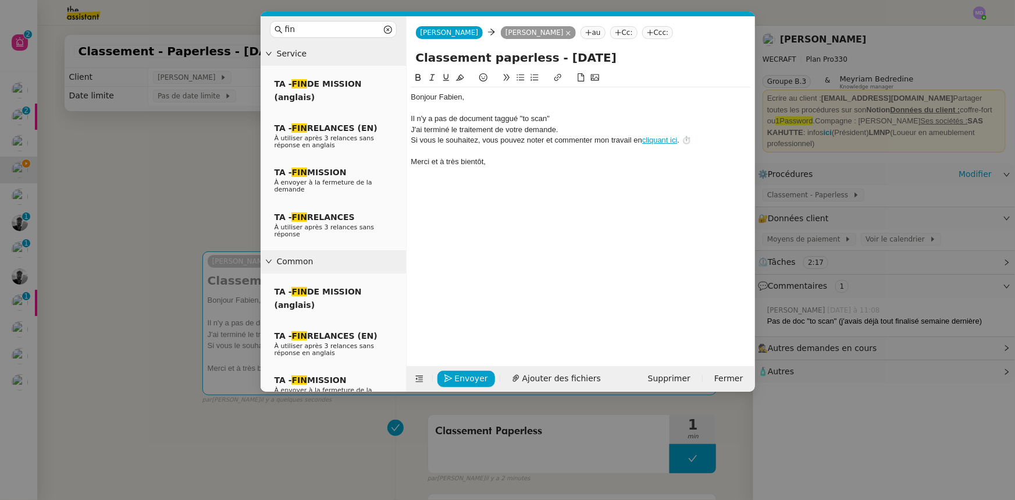
click at [440, 118] on div "Il n'y a pas de document taggué "to scan"" at bounding box center [580, 118] width 339 height 10
click at [560, 109] on div at bounding box center [580, 108] width 339 height 10
click at [558, 118] on div "Il n'y a plus de document taggué "to scan"" at bounding box center [580, 118] width 339 height 10
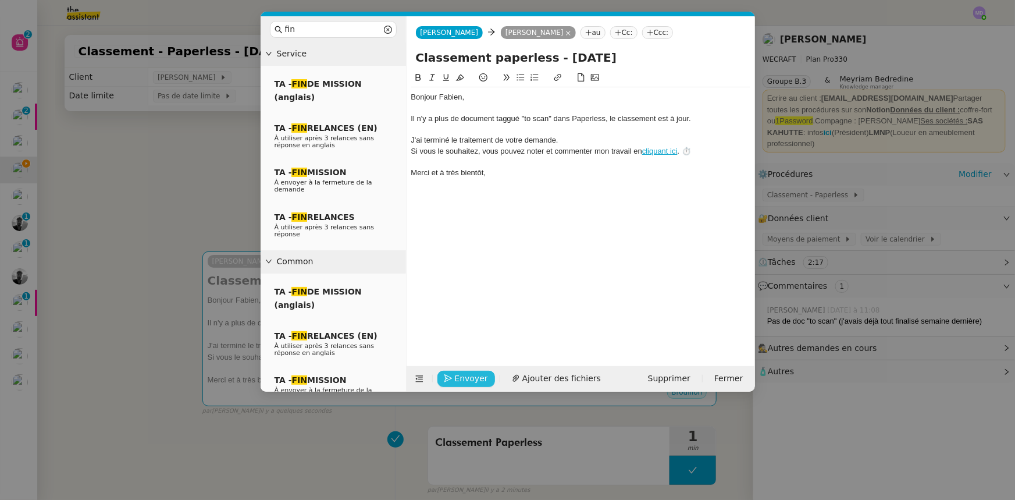
click at [453, 373] on button "Envoyer" at bounding box center [466, 379] width 58 height 16
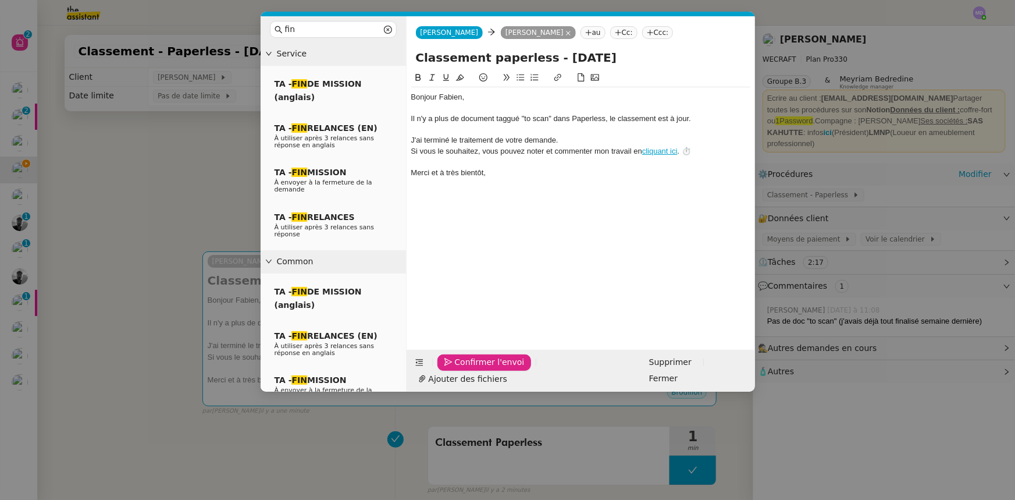
click at [453, 371] on button "Confirmer l'envoi" at bounding box center [484, 362] width 94 height 16
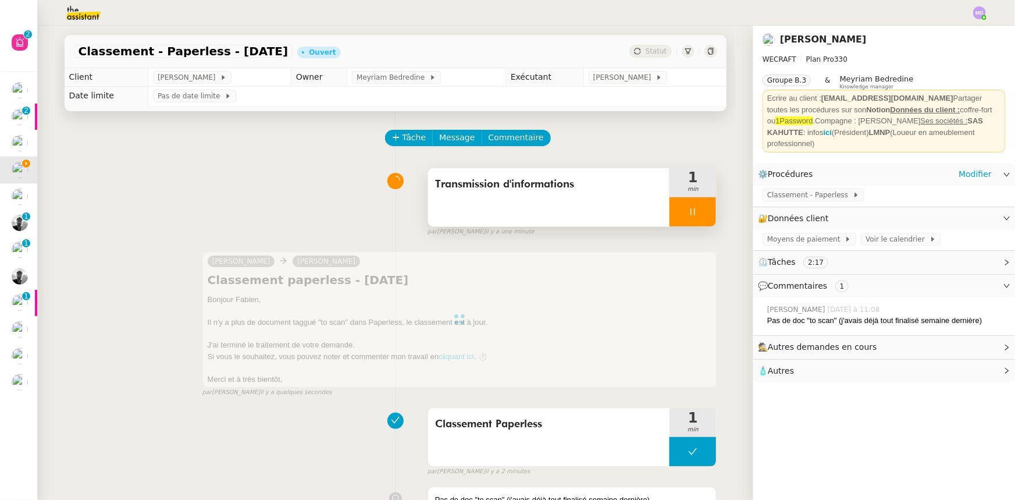
click at [704, 219] on div at bounding box center [693, 211] width 47 height 29
click at [704, 219] on button at bounding box center [704, 211] width 23 height 29
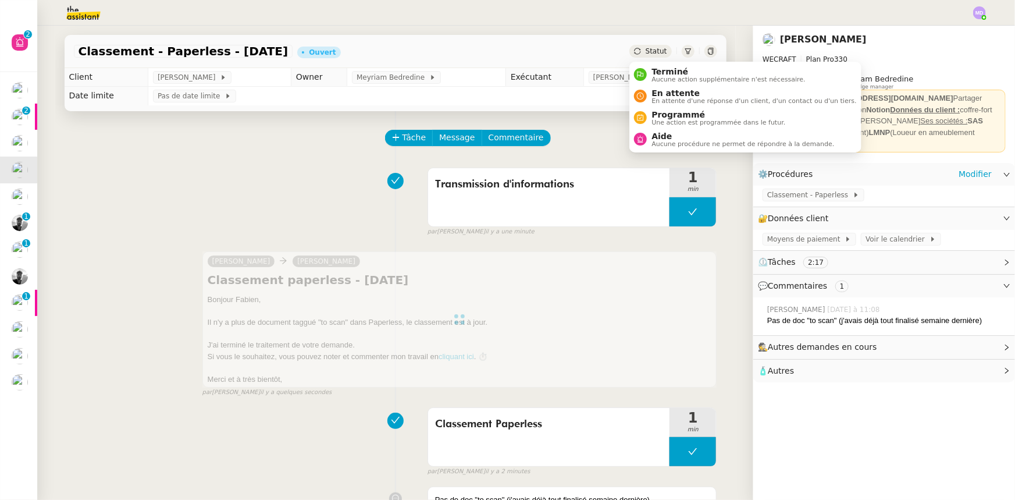
drag, startPoint x: 652, startPoint y: 67, endPoint x: 734, endPoint y: 175, distance: 134.9
click at [652, 68] on span "Terminé" at bounding box center [729, 71] width 154 height 9
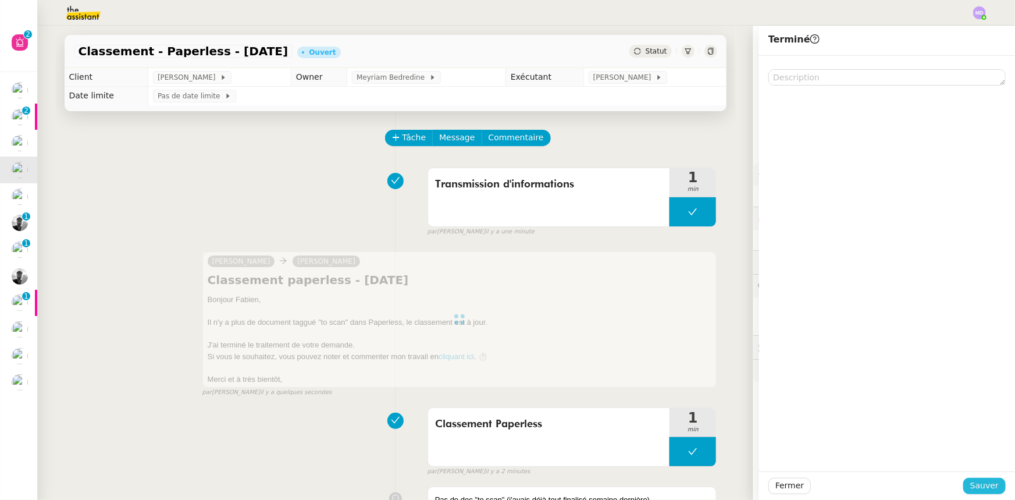
click at [983, 486] on span "Sauver" at bounding box center [984, 485] width 29 height 13
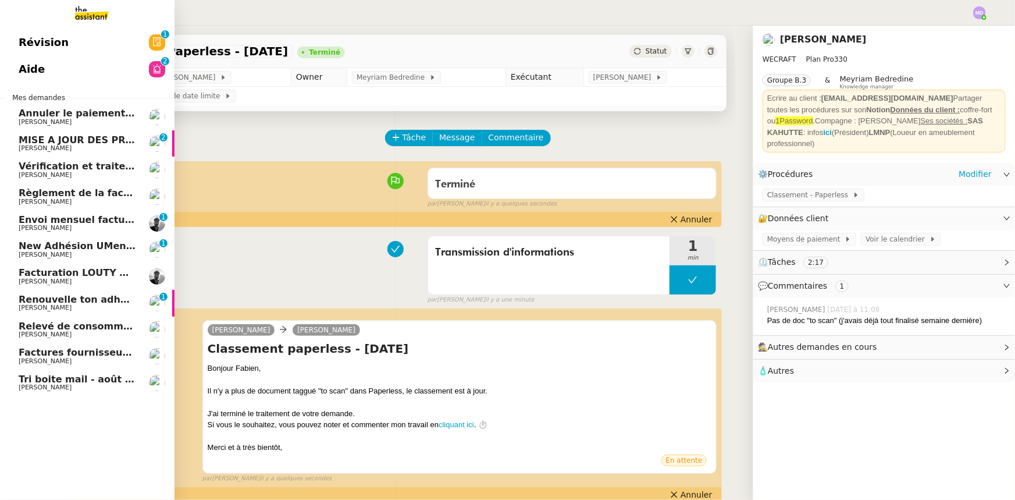
click at [76, 326] on span "Relevé de consommations - août 2025" at bounding box center [119, 326] width 201 height 11
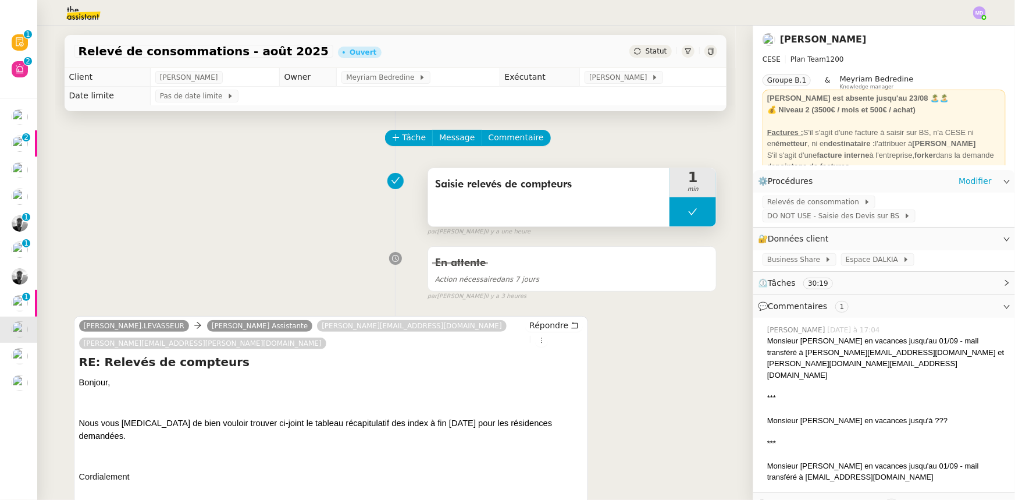
click at [684, 215] on button at bounding box center [693, 211] width 47 height 29
click at [677, 216] on icon at bounding box center [681, 211] width 9 height 9
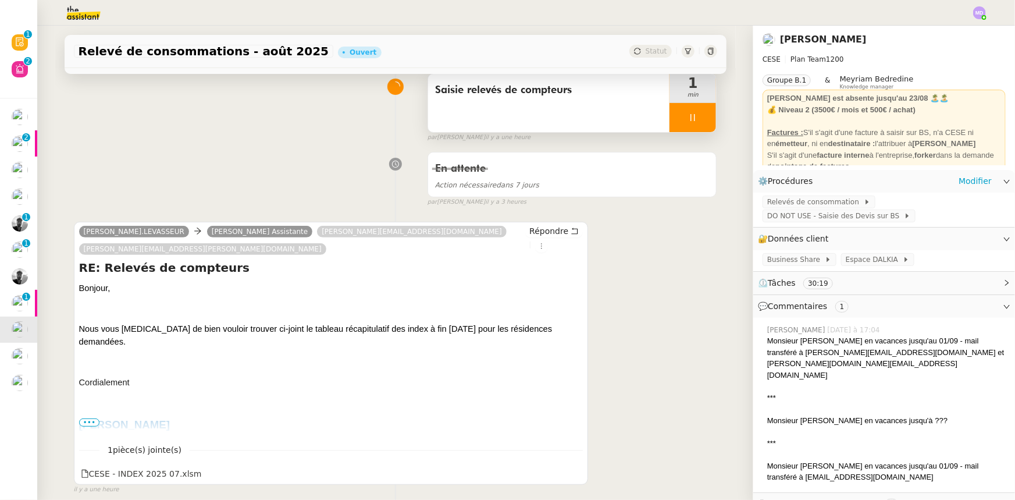
scroll to position [158, 0]
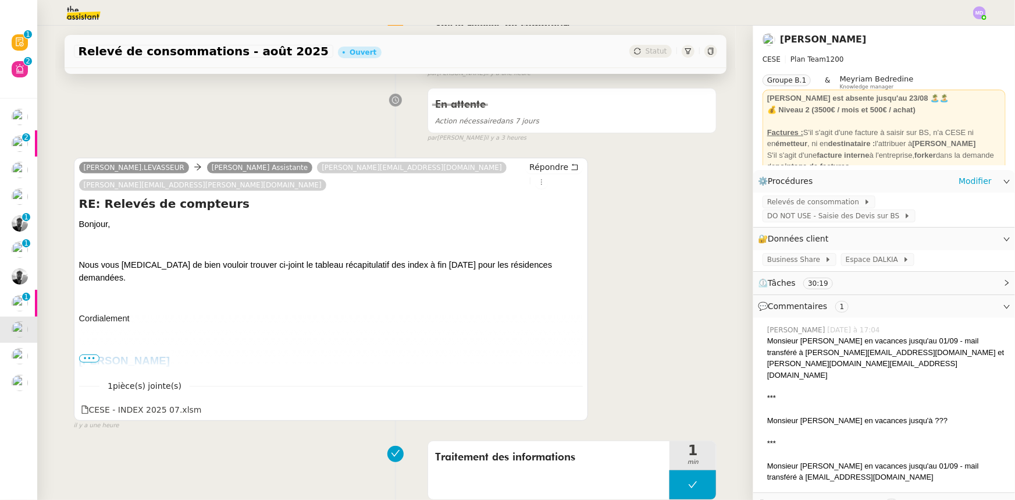
click at [91, 354] on span "•••" at bounding box center [89, 358] width 21 height 8
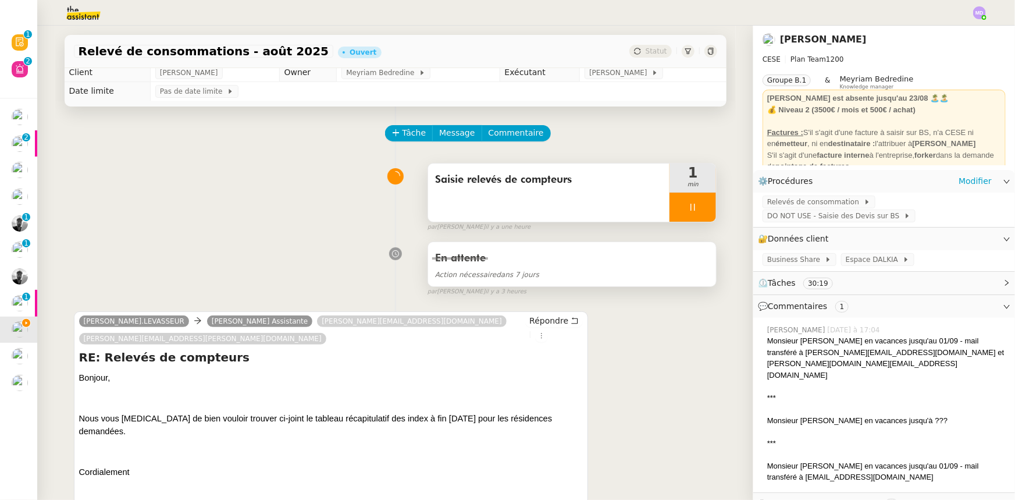
scroll to position [0, 0]
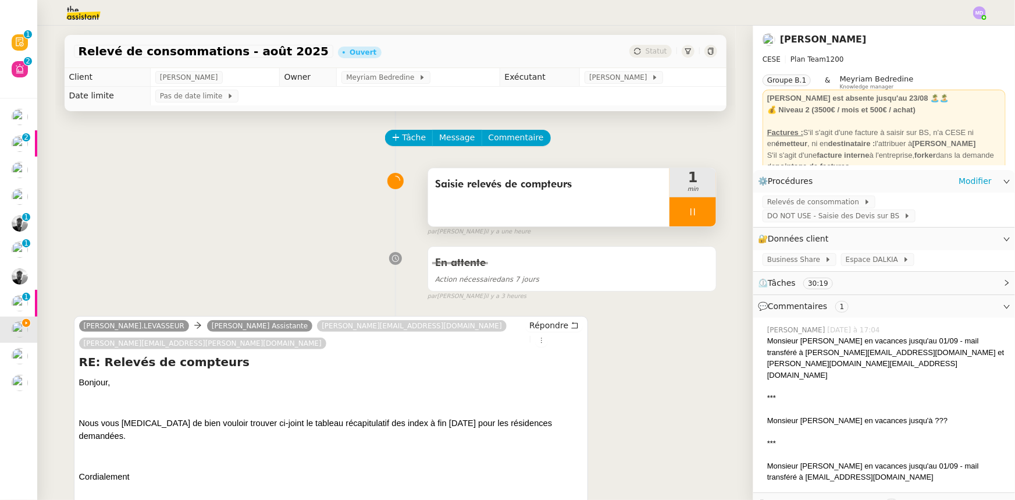
click at [694, 213] on div at bounding box center [693, 211] width 47 height 29
click at [700, 213] on icon at bounding box center [704, 211] width 9 height 9
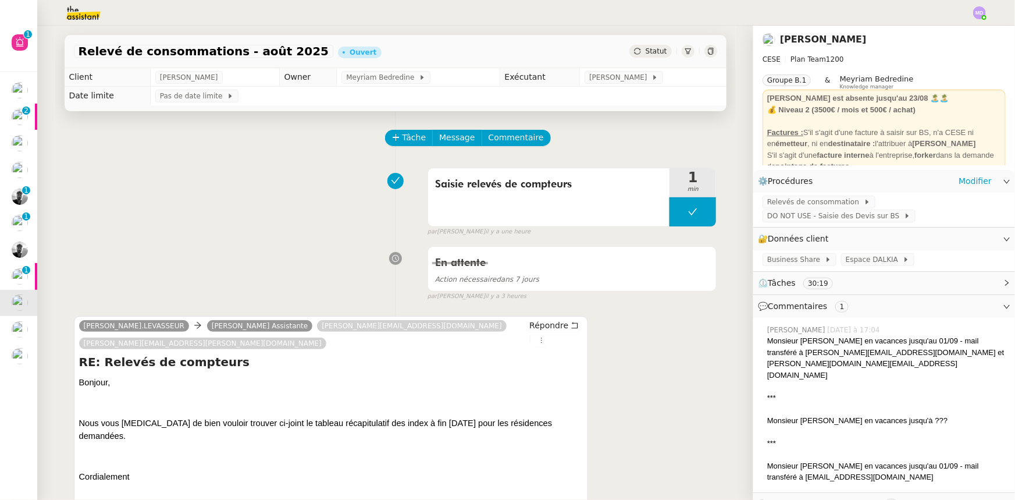
click at [670, 197] on button at bounding box center [693, 211] width 47 height 29
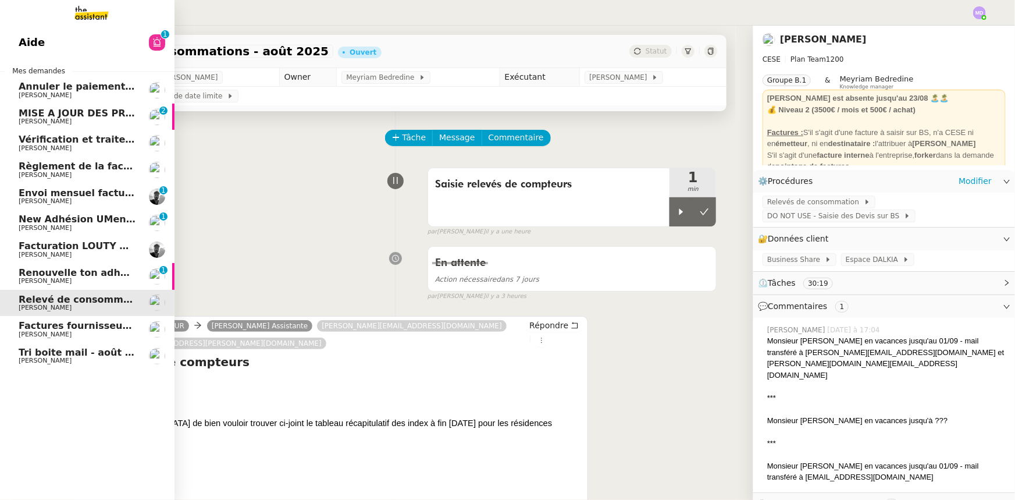
click at [85, 163] on span "Règlement de la facture Paris Est Audit - [DATE]" at bounding box center [145, 166] width 253 height 11
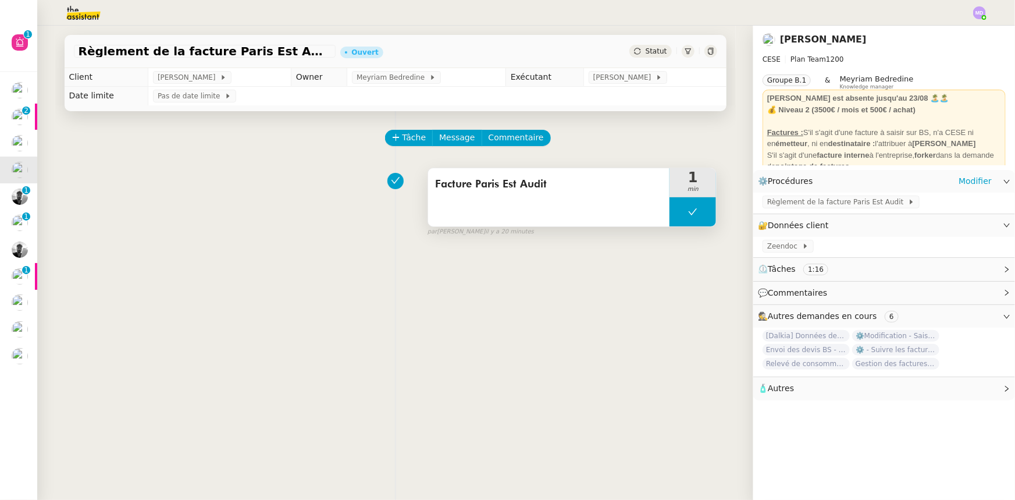
click at [674, 209] on button at bounding box center [693, 211] width 47 height 29
click at [677, 209] on icon at bounding box center [681, 211] width 9 height 9
click at [511, 147] on div "Tâche Message Commentaire" at bounding box center [551, 144] width 331 height 28
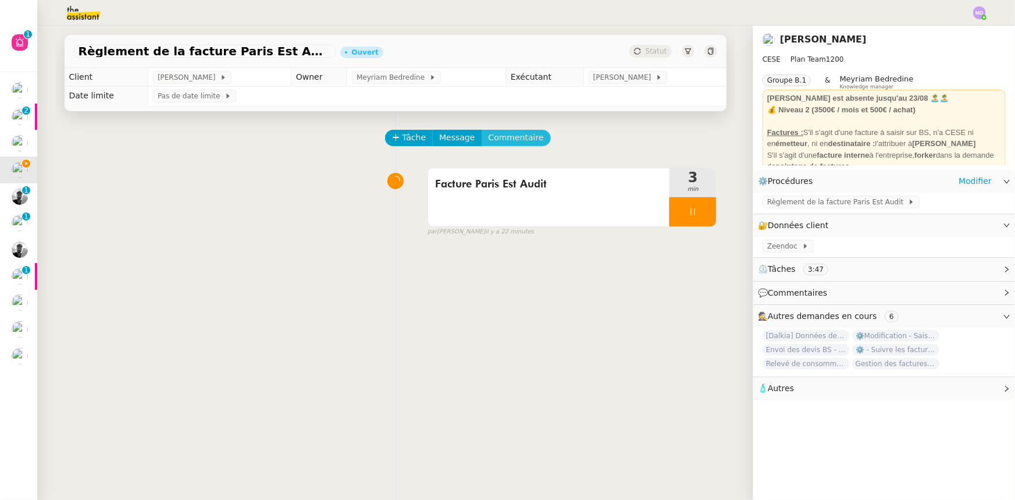
click at [523, 140] on button "Commentaire" at bounding box center [516, 138] width 69 height 16
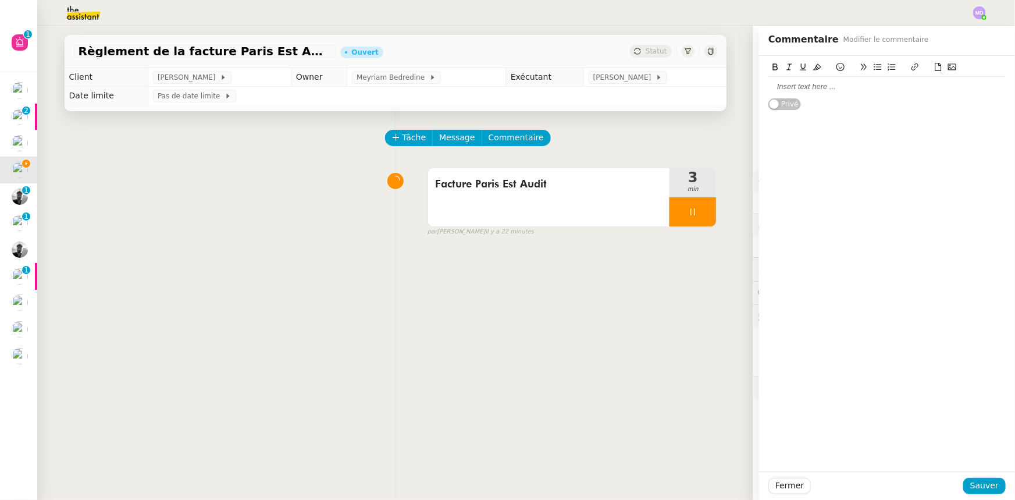
click at [782, 86] on div at bounding box center [886, 86] width 237 height 10
click at [983, 489] on span "Sauver" at bounding box center [984, 485] width 29 height 13
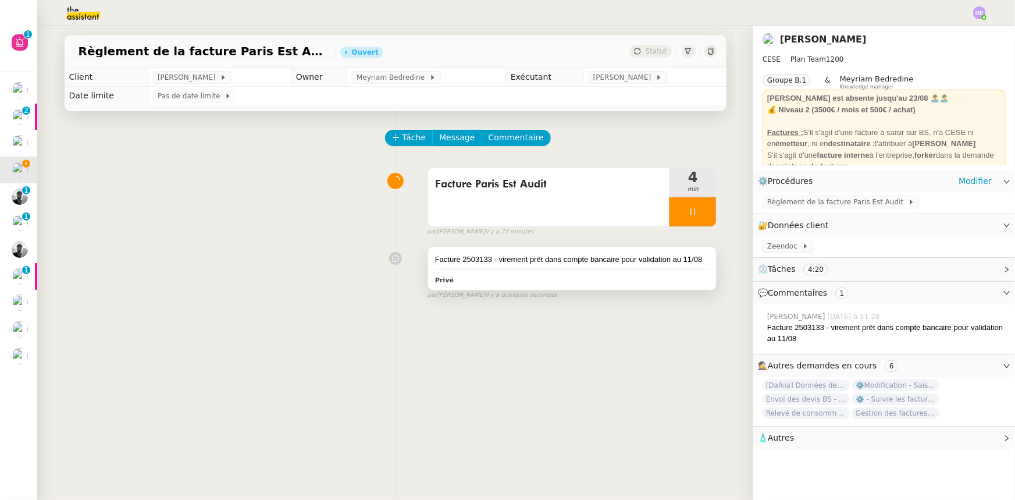
click at [593, 260] on div "Facture 2503133 - virement prêt dans compte bancaire pour validation au 11/08" at bounding box center [572, 260] width 275 height 12
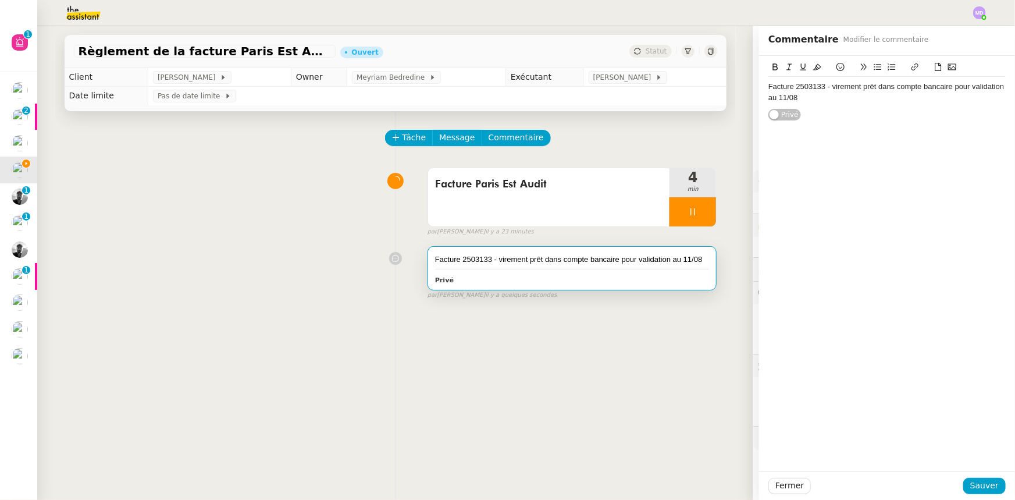
click at [799, 95] on div "Facture 2503133 - virement prêt dans compte bancaire pour validation au 11/08" at bounding box center [886, 92] width 237 height 22
drag, startPoint x: 978, startPoint y: 484, endPoint x: 930, endPoint y: 465, distance: 51.7
click at [977, 483] on span "Sauver" at bounding box center [984, 485] width 29 height 13
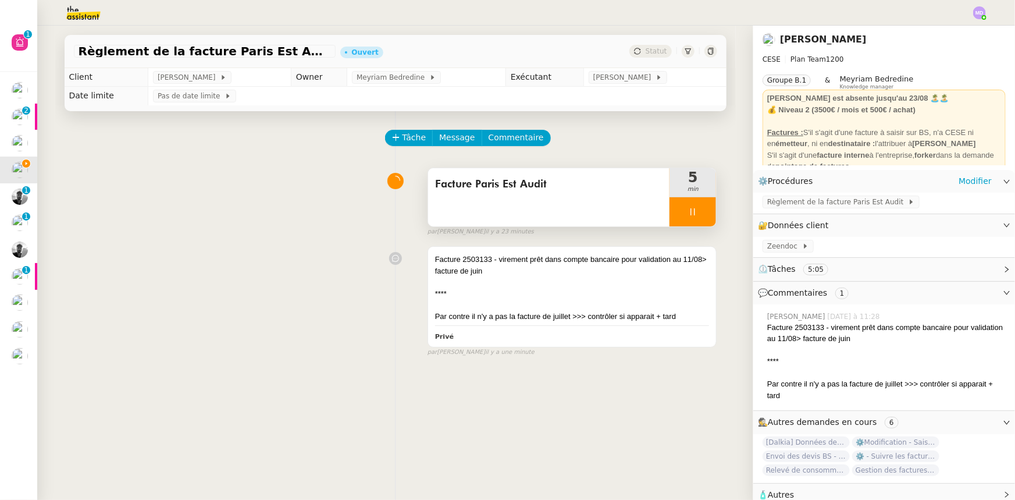
click at [707, 214] on div "Facture Paris Est Audit 5 min" at bounding box center [573, 197] width 290 height 59
click at [699, 215] on div at bounding box center [693, 211] width 47 height 29
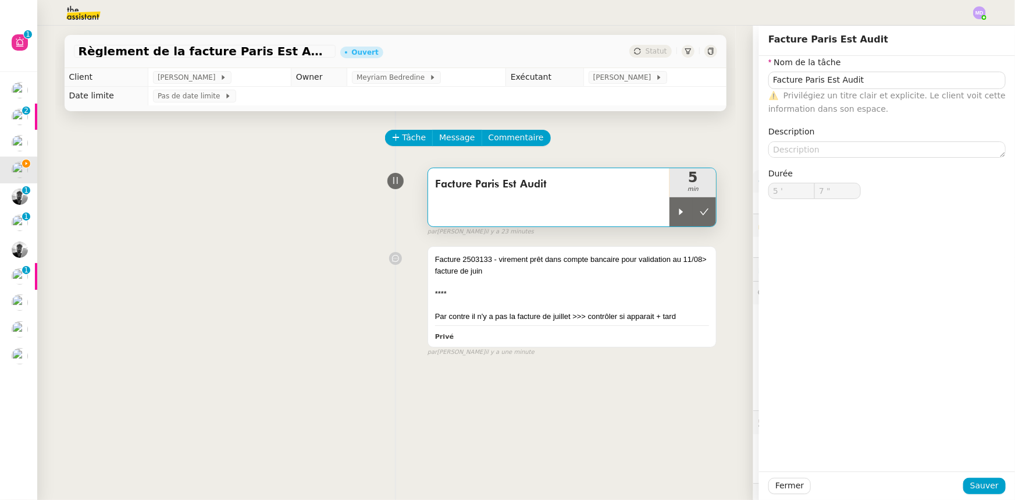
drag, startPoint x: 699, startPoint y: 215, endPoint x: 559, endPoint y: 187, distance: 142.5
click at [700, 215] on icon at bounding box center [704, 211] width 9 height 9
type input "Facture Paris Est Audit"
type input "5 '"
type input "7 ""
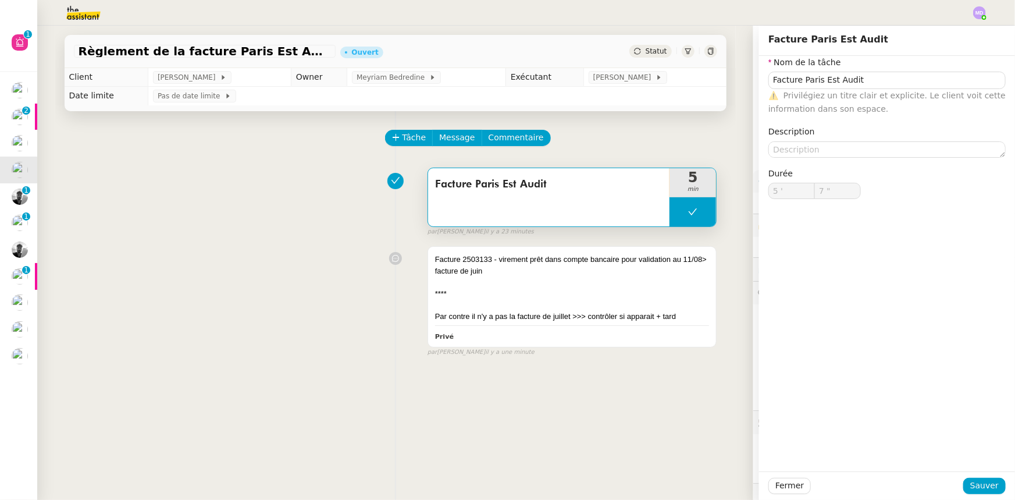
type input "Facture Paris Est Audit"
type input "5 '"
type input "7 ""
type input "Facture Paris Est Audit"
type input "5 '"
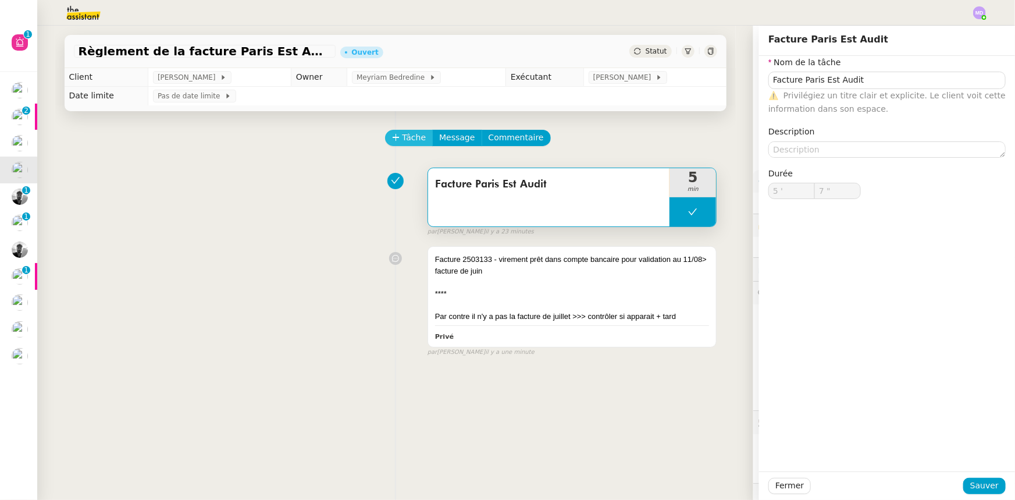
type input "7 ""
click at [395, 136] on button "Tâche" at bounding box center [409, 138] width 48 height 16
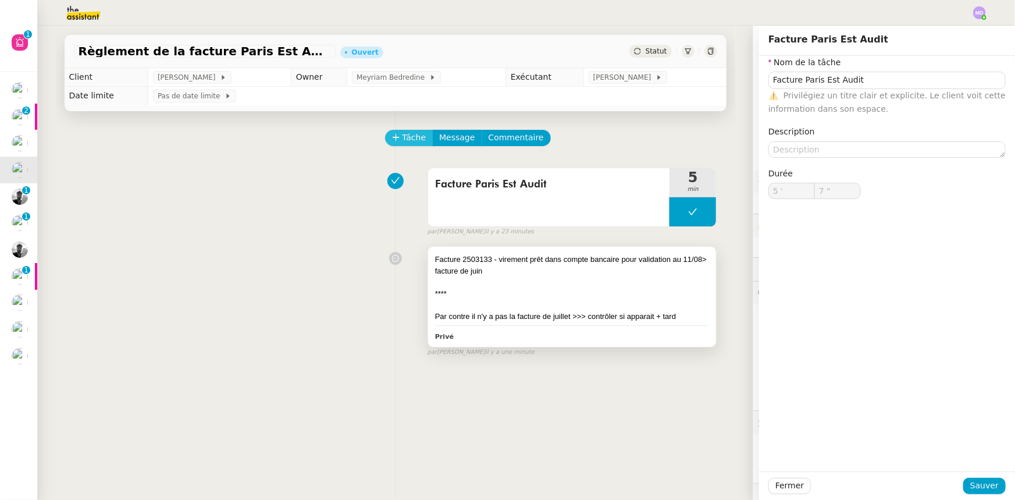
type input "0 '"
type input "0 ""
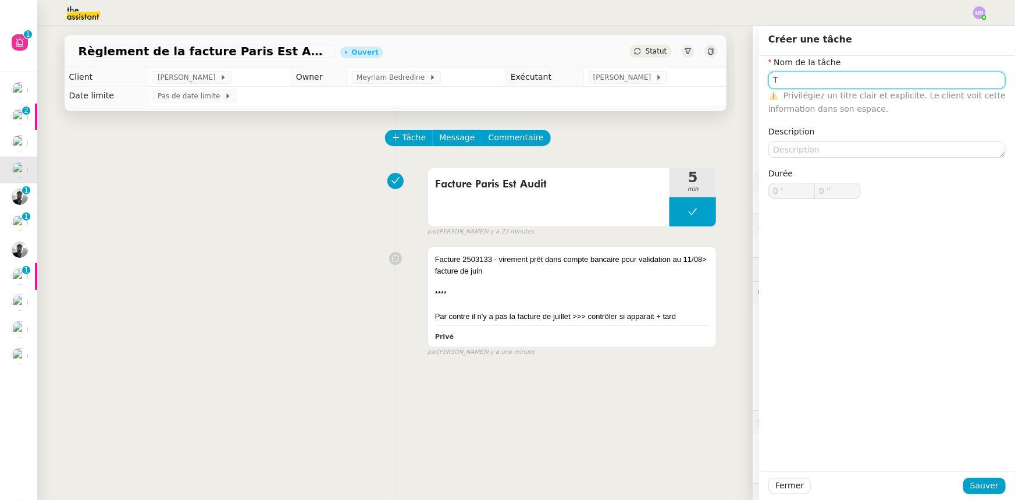
type input "T"
click at [975, 476] on div "Fermer Sauver" at bounding box center [887, 485] width 256 height 29
drag, startPoint x: 977, startPoint y: 483, endPoint x: 775, endPoint y: 346, distance: 244.6
click at [971, 479] on span "Sauver" at bounding box center [984, 485] width 29 height 13
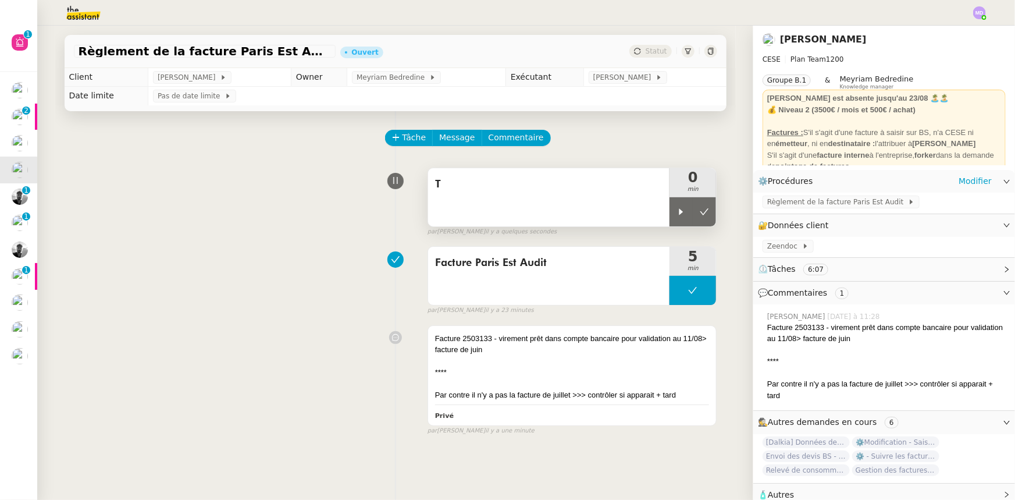
drag, startPoint x: 674, startPoint y: 211, endPoint x: 639, endPoint y: 207, distance: 35.1
click at [658, 209] on div "T 0 min" at bounding box center [573, 197] width 290 height 59
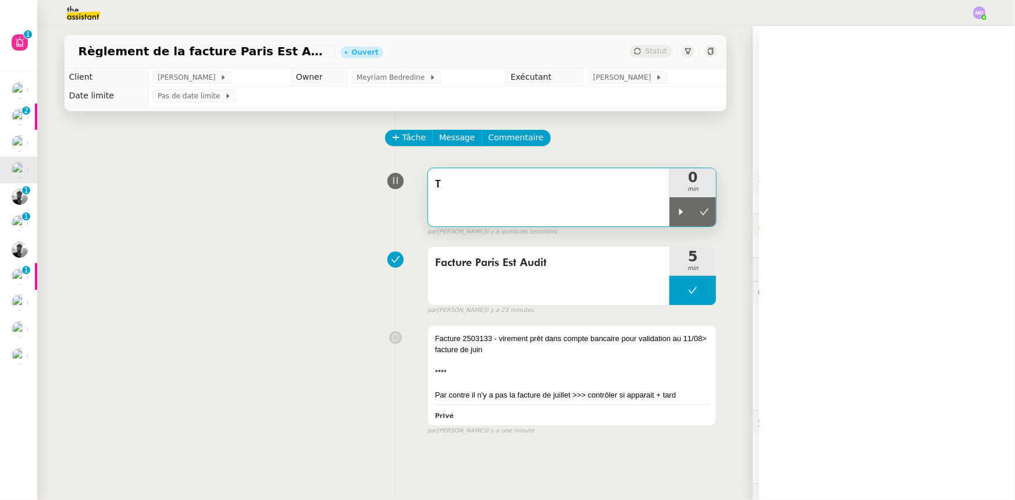
click at [569, 197] on div "T" at bounding box center [549, 197] width 242 height 58
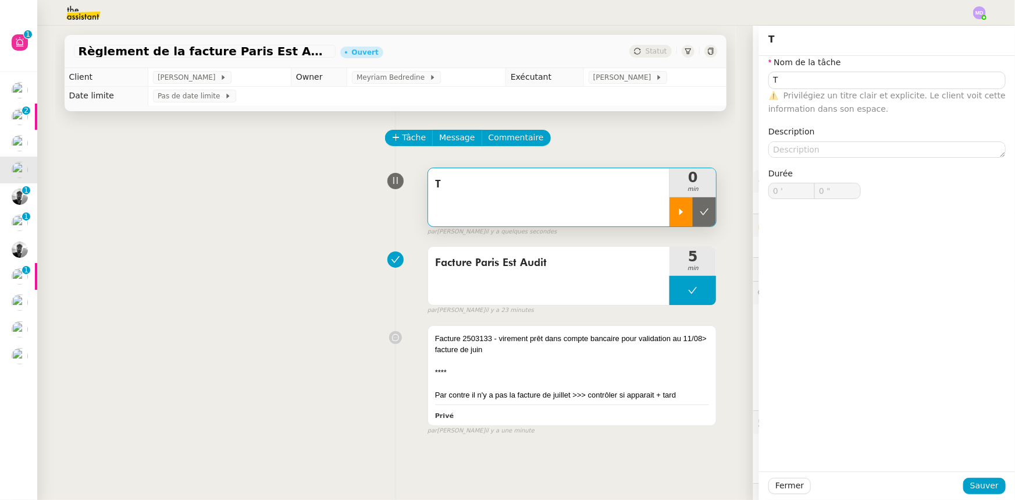
click at [677, 210] on icon at bounding box center [681, 211] width 9 height 9
type input "T"
type input "0 '"
type input "0 ""
type input "T"
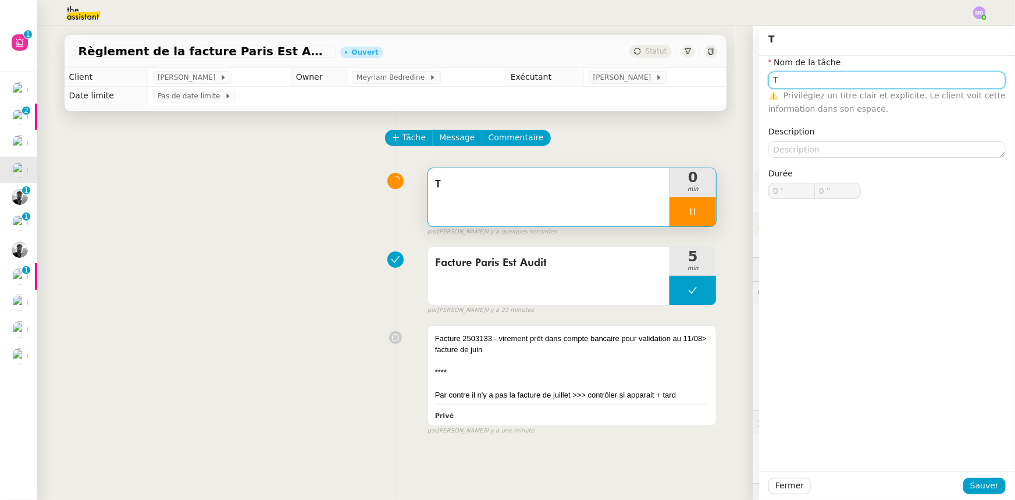
type input "0 '"
type input "0 ""
click at [796, 80] on input "Tr" at bounding box center [886, 80] width 237 height 17
type input "Tra"
type input "1 ""
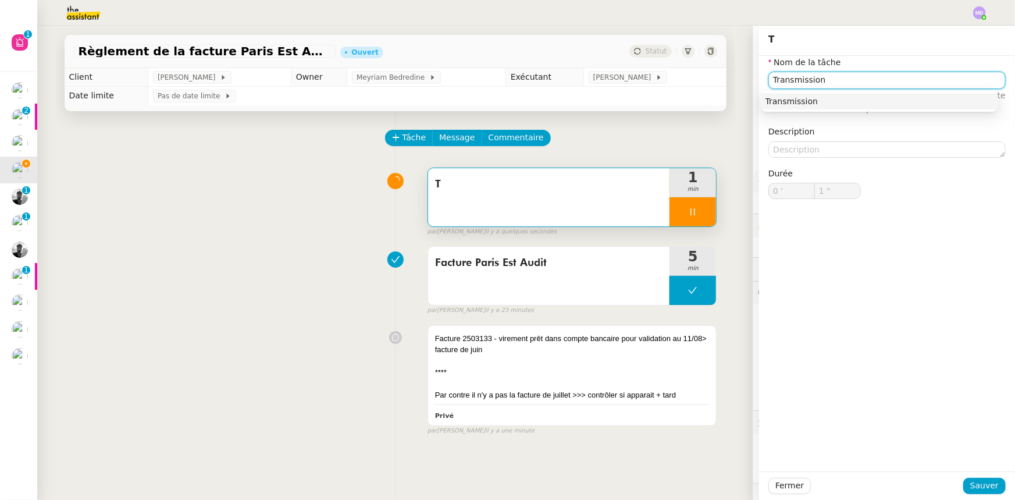
type input "Transmissiond"
type input "2 ""
type input "Transmission d"
type input "3 ""
type input "Transmission d'infoprm"
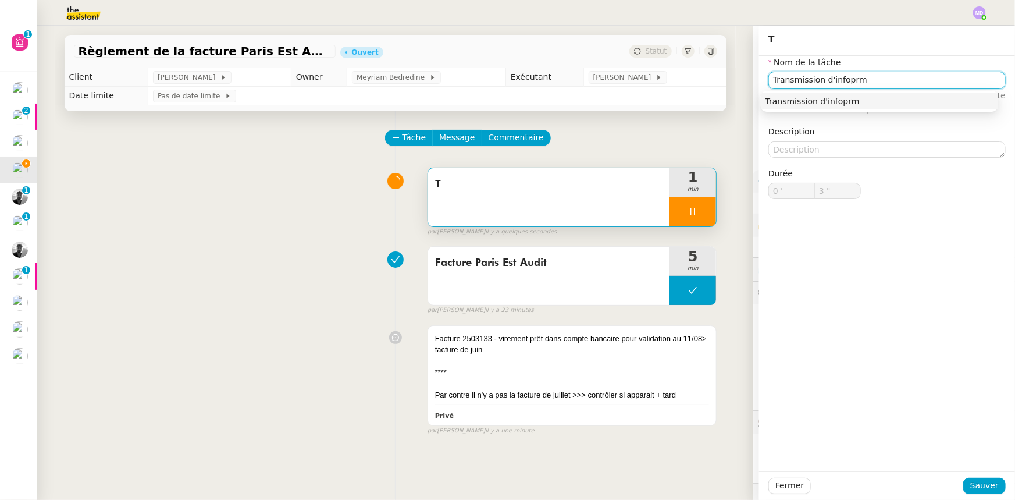
type input "4 ""
type input "Transmission d'information"
type input "5 ""
type input "Transmission d'informations"
type input "6 ""
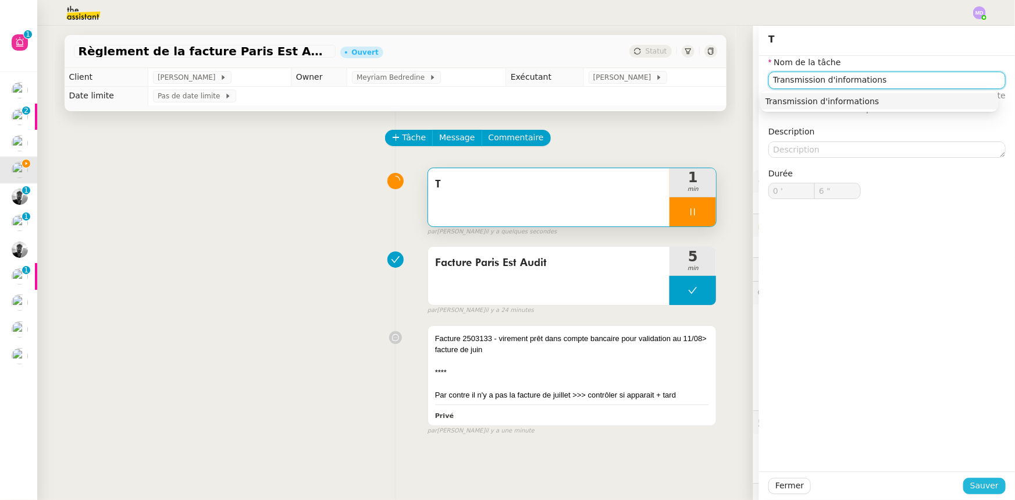
type input "Transmission d'informations"
drag, startPoint x: 978, startPoint y: 483, endPoint x: 785, endPoint y: 424, distance: 202.2
click at [965, 470] on div "T Nom de la tâche Transmission d'informations ⚠️ Privilégiez un titre clair et …" at bounding box center [887, 263] width 256 height 474
type input "8 ""
drag, startPoint x: 973, startPoint y: 483, endPoint x: 916, endPoint y: 461, distance: 61.1
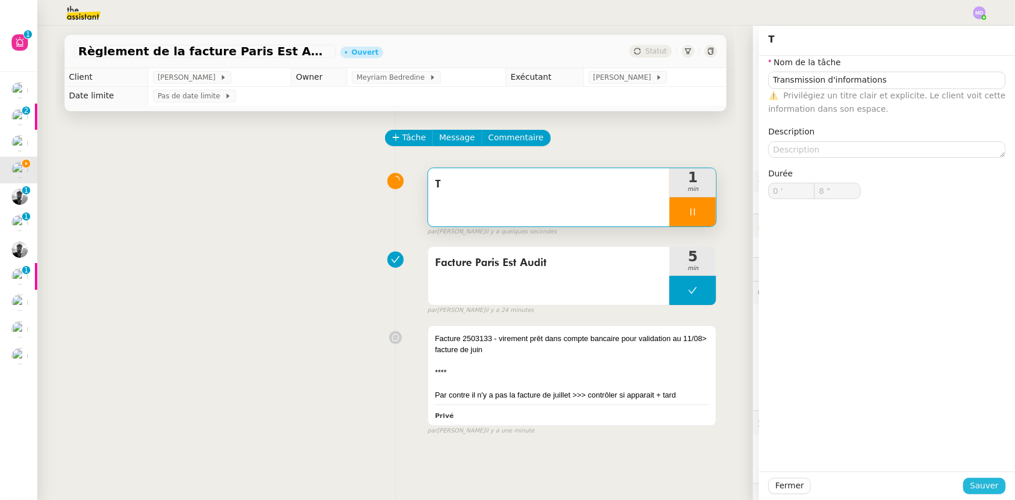
click at [970, 481] on span "Sauver" at bounding box center [984, 485] width 29 height 13
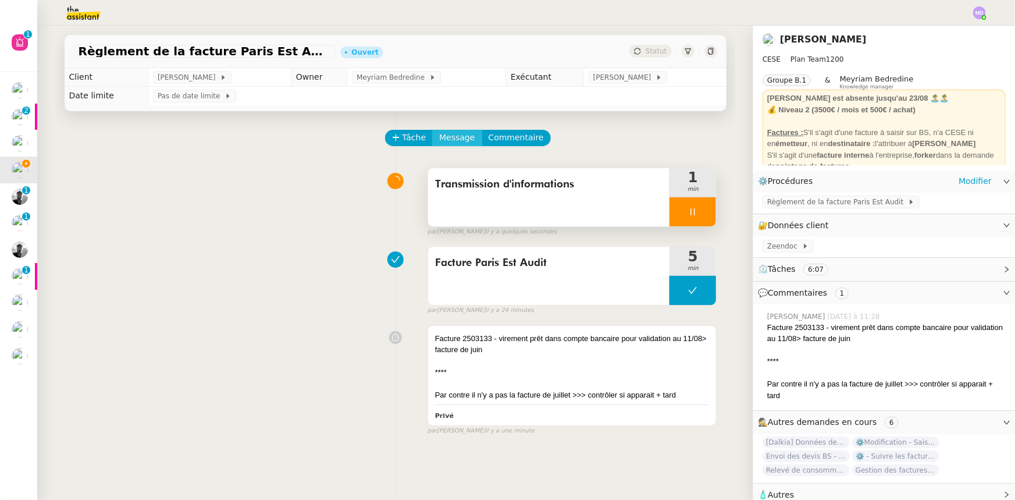
click at [453, 134] on span "Message" at bounding box center [456, 137] width 35 height 13
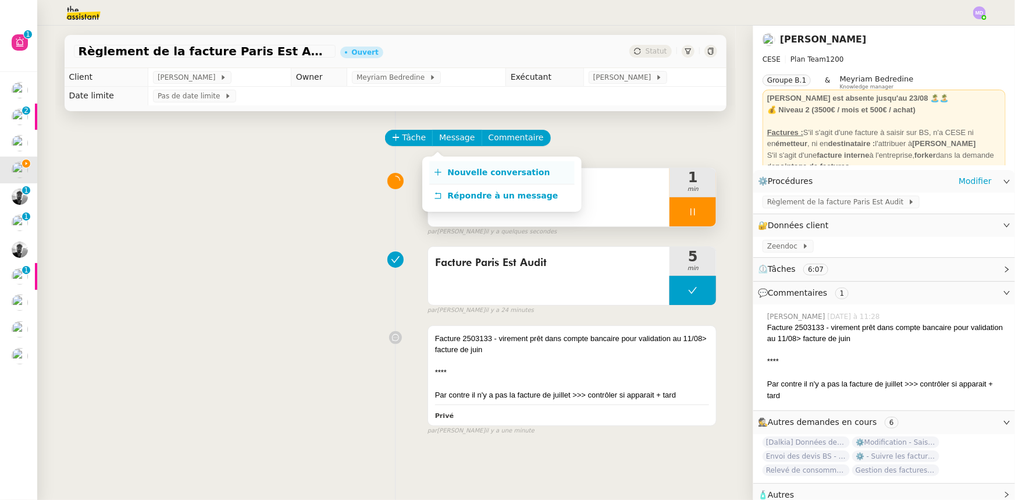
click at [453, 162] on link "Nouvelle conversation" at bounding box center [501, 172] width 145 height 23
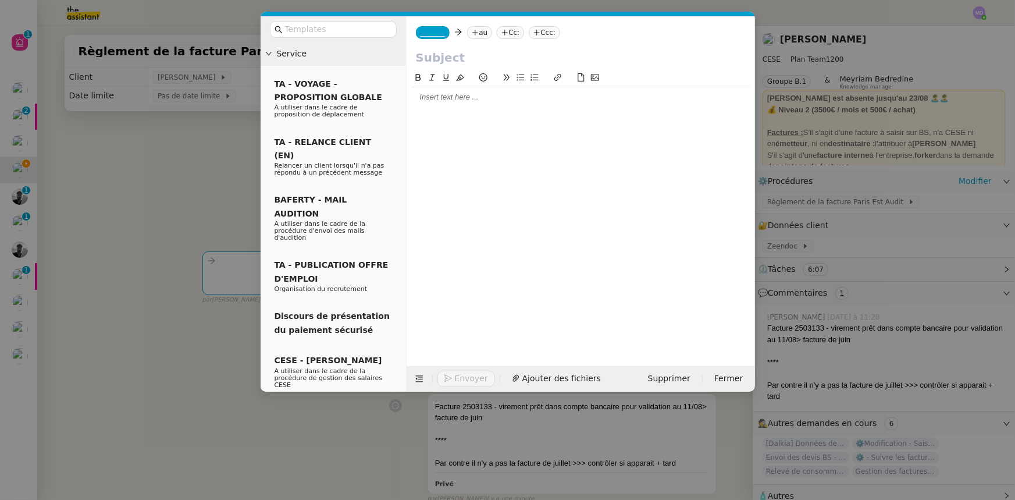
click at [428, 29] on span "_______" at bounding box center [433, 33] width 24 height 8
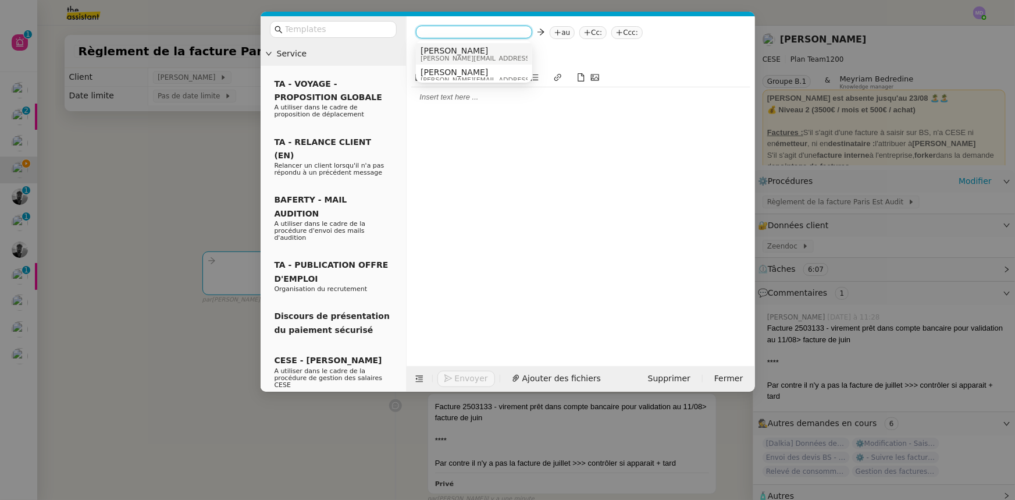
click at [428, 51] on span "[PERSON_NAME]" at bounding box center [503, 50] width 165 height 9
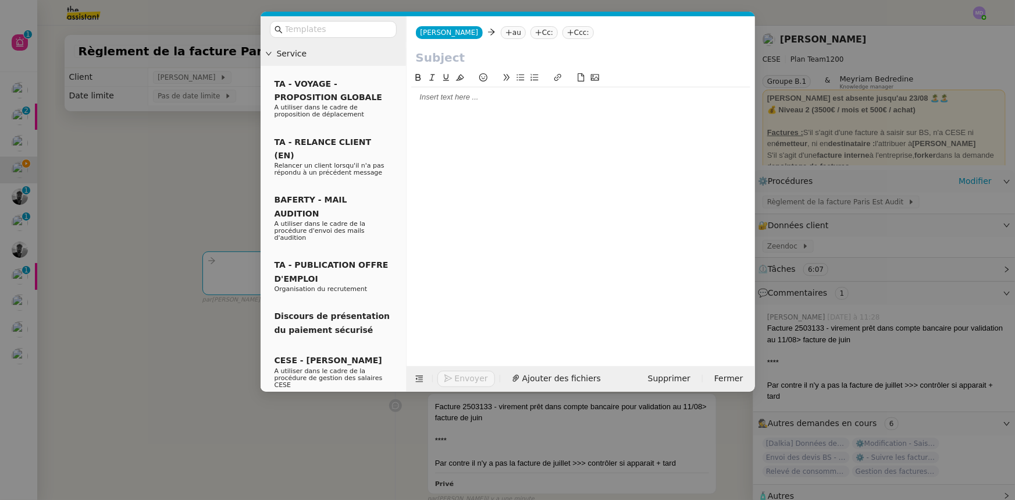
click at [501, 31] on nz-tag "au" at bounding box center [513, 32] width 25 height 13
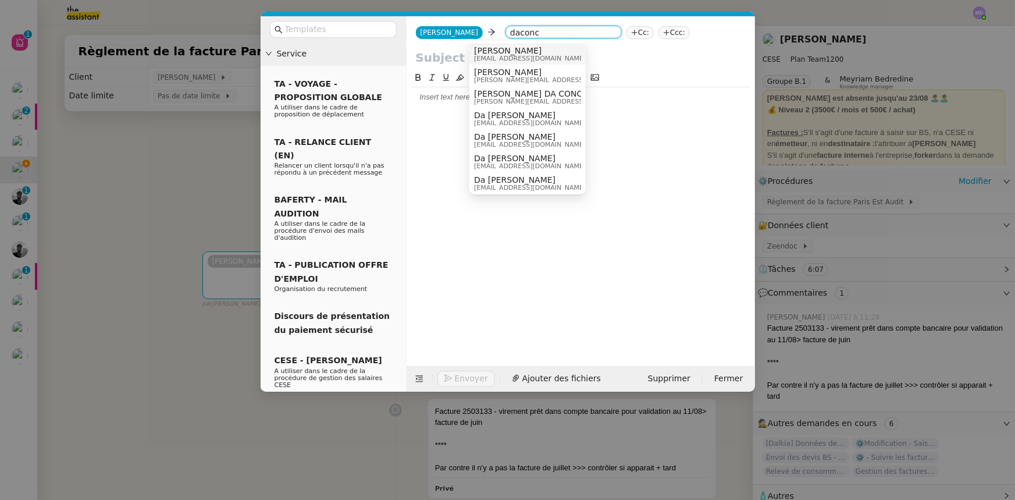
type input "daconc"
click at [507, 52] on span "[PERSON_NAME]" at bounding box center [530, 50] width 112 height 9
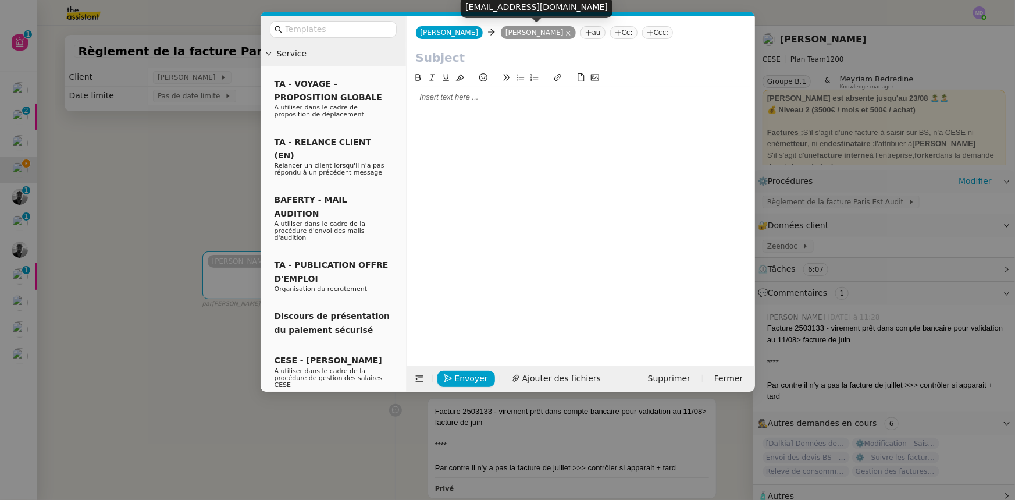
click at [565, 33] on icon at bounding box center [568, 33] width 6 height 6
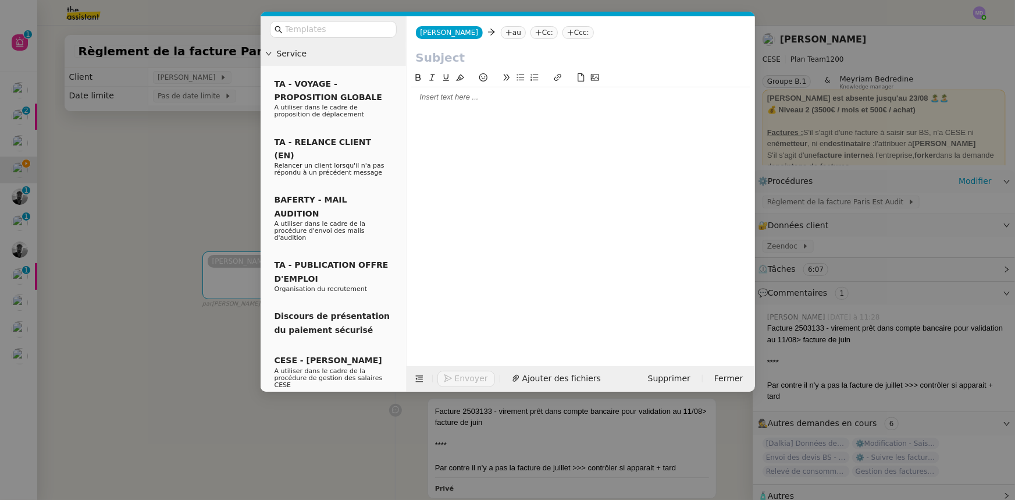
click at [501, 34] on nz-tag "au" at bounding box center [513, 32] width 25 height 13
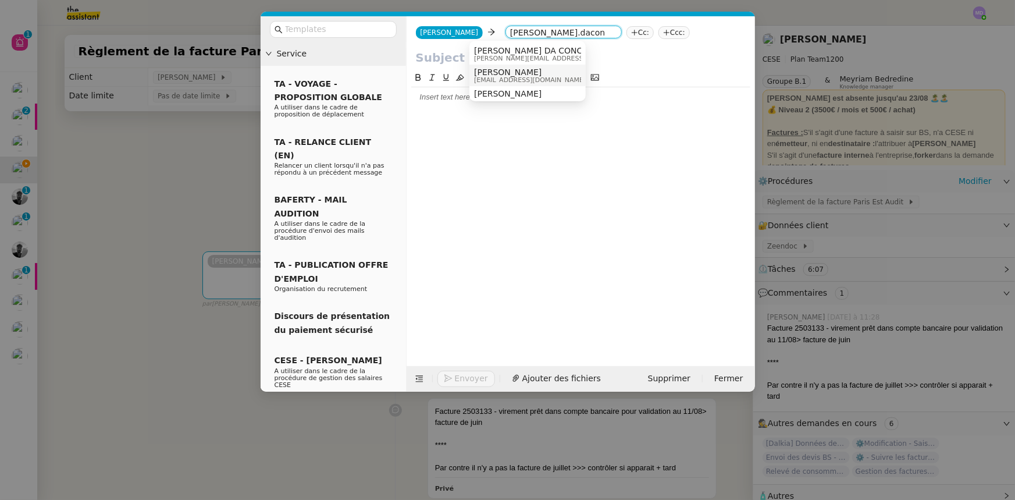
type input "charles.dacon"
click at [518, 74] on span "[PERSON_NAME]" at bounding box center [530, 71] width 112 height 9
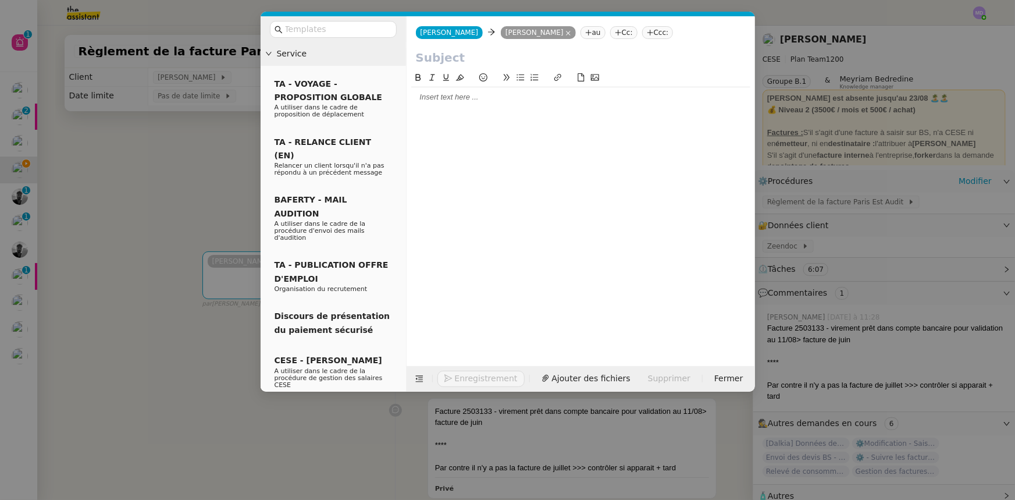
click at [467, 59] on input "text" at bounding box center [581, 57] width 330 height 17
type input "Facture Paris Est Audit"
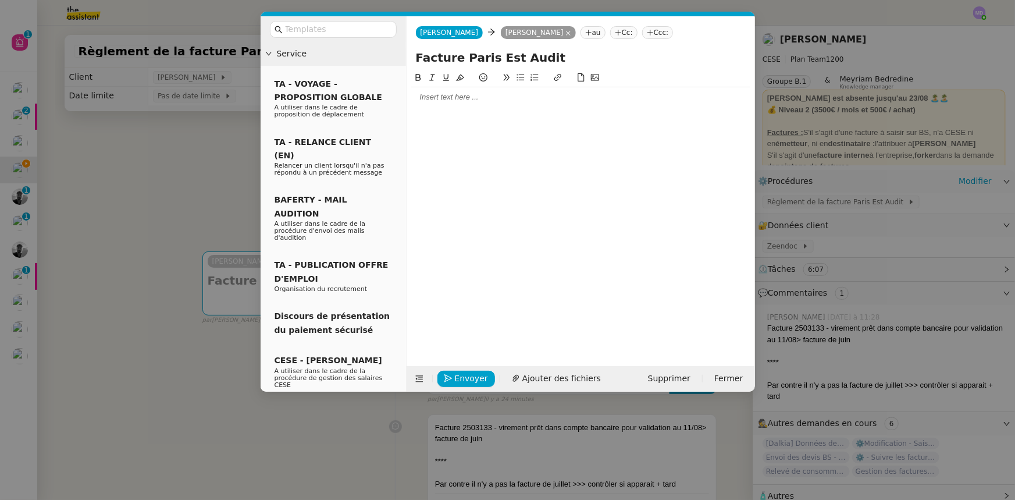
click at [465, 94] on div at bounding box center [580, 97] width 339 height 10
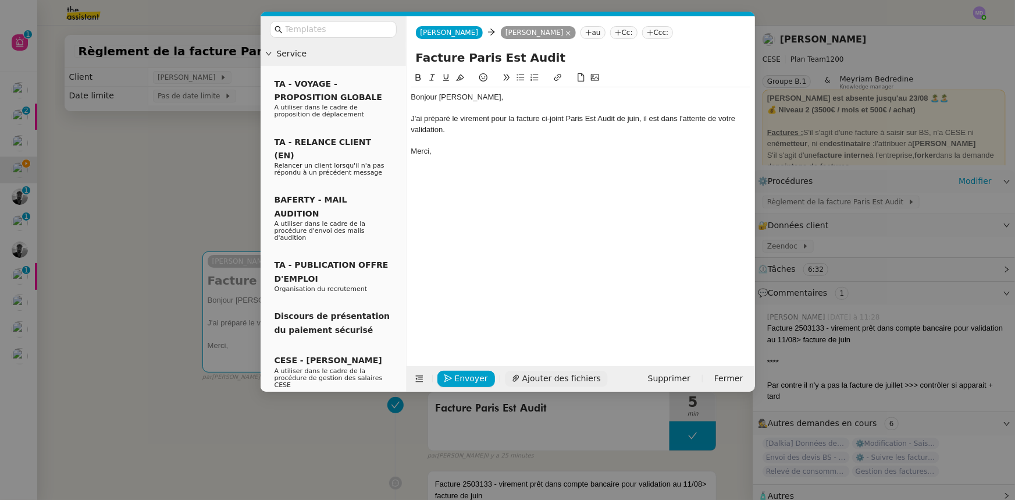
click at [553, 372] on span "Ajouter des fichiers" at bounding box center [561, 378] width 79 height 13
click at [476, 128] on div "J'ai préparé le virement pour la facture ci-joint Paris Est Audit de juin, il e…" at bounding box center [580, 124] width 339 height 22
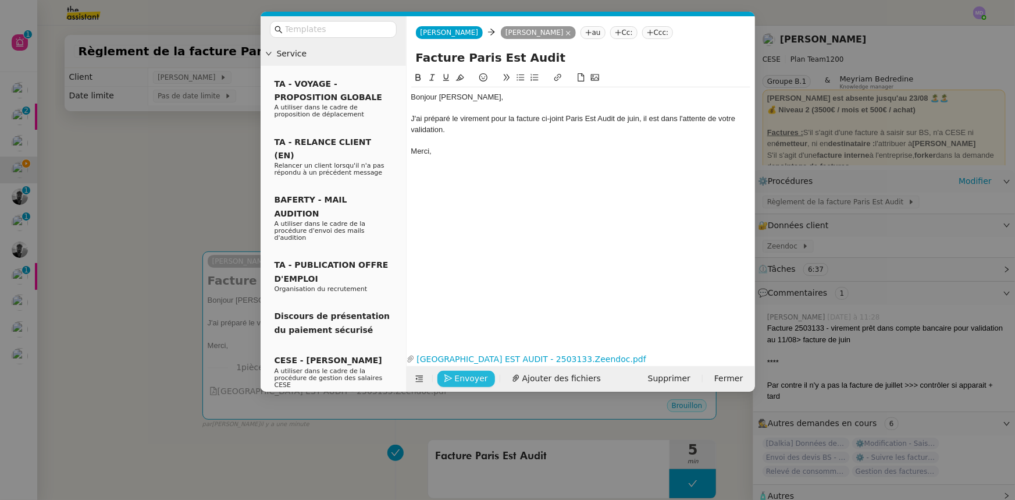
click at [453, 379] on button "Envoyer" at bounding box center [466, 379] width 58 height 16
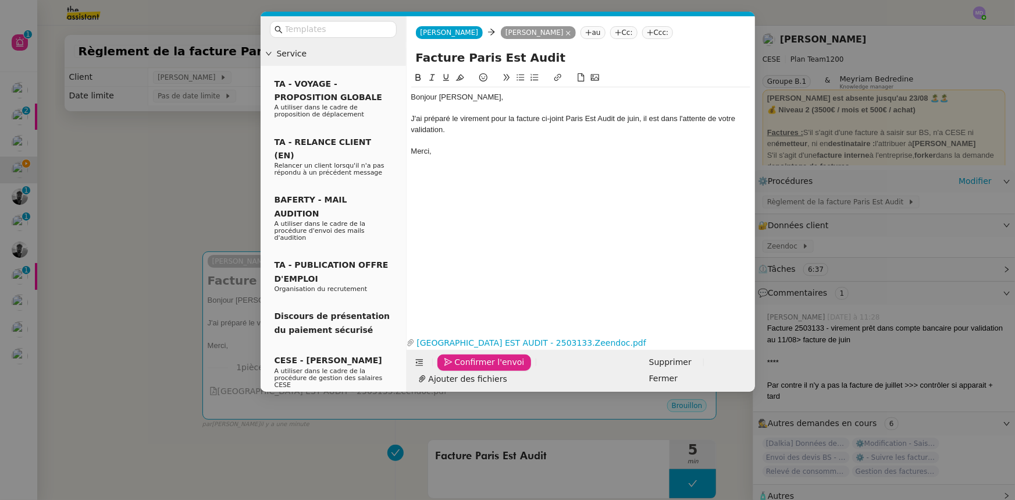
click at [453, 371] on button "Confirmer l'envoi" at bounding box center [484, 362] width 94 height 16
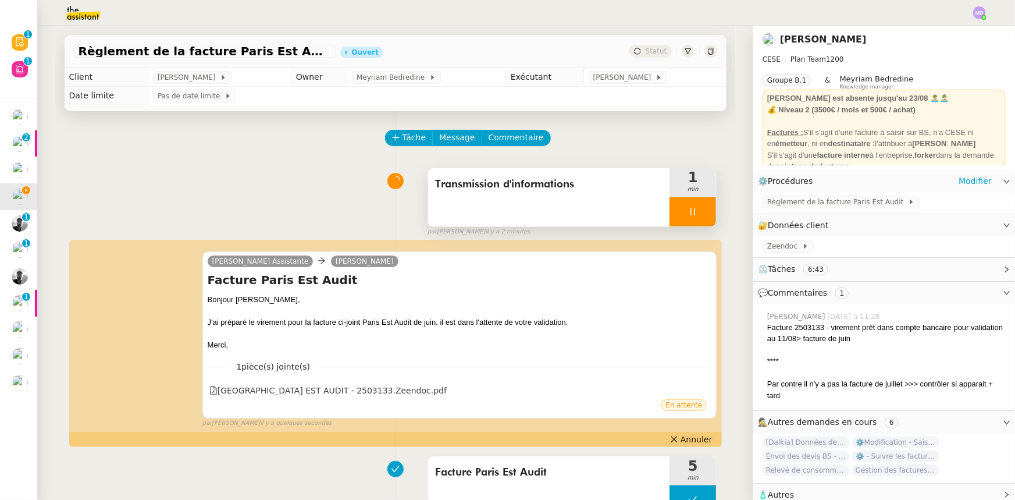
click at [688, 208] on icon at bounding box center [692, 211] width 9 height 9
click at [700, 209] on icon at bounding box center [704, 211] width 9 height 9
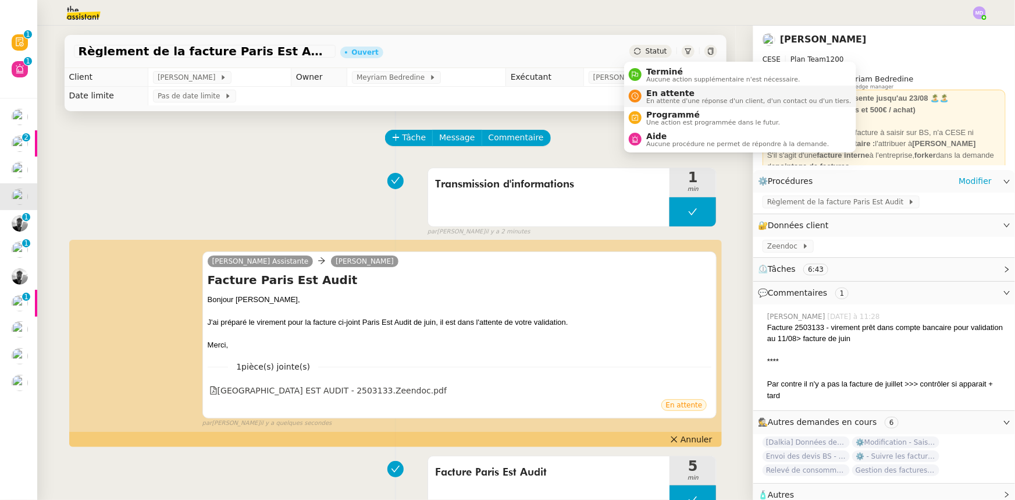
click at [653, 94] on span "En attente" at bounding box center [748, 92] width 205 height 9
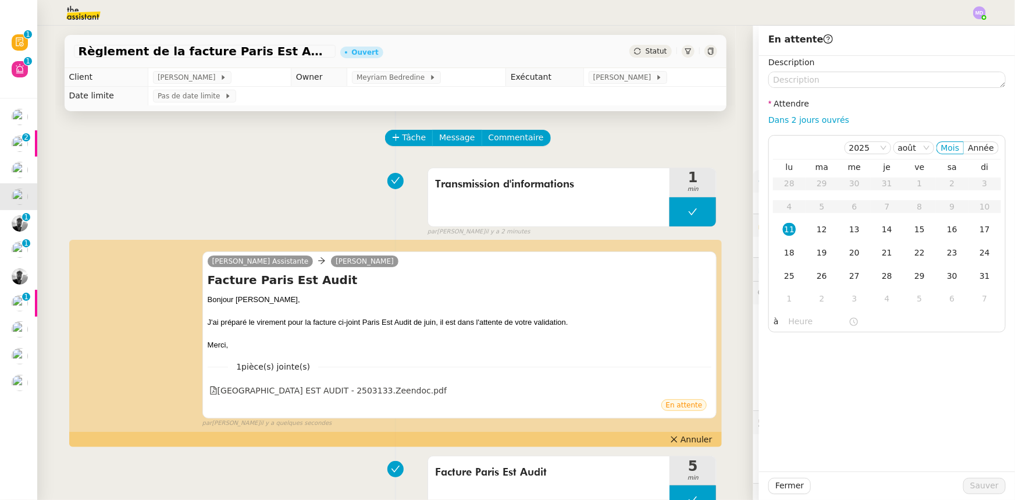
click at [816, 111] on div "Description Attendre Dans 2 jours ouvrés 2025 août Mois Année lu ma me je ve sa…" at bounding box center [886, 194] width 237 height 276
click at [816, 116] on div "Dans 2 jours ouvrés" at bounding box center [886, 119] width 237 height 13
click at [816, 116] on link "Dans 2 jours ouvrés" at bounding box center [808, 119] width 81 height 9
type input "07:00"
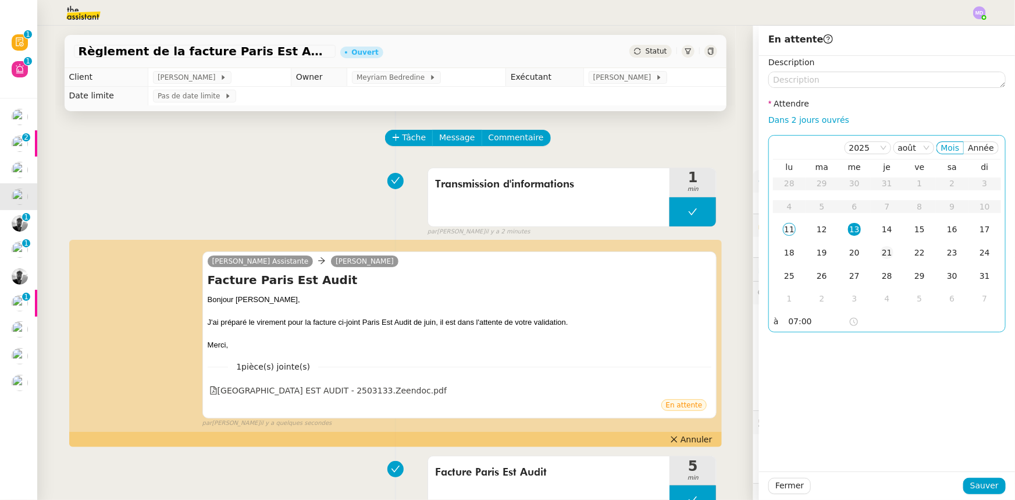
click at [881, 251] on div "21" at bounding box center [887, 252] width 13 height 13
click at [791, 254] on td "18" at bounding box center [789, 252] width 33 height 23
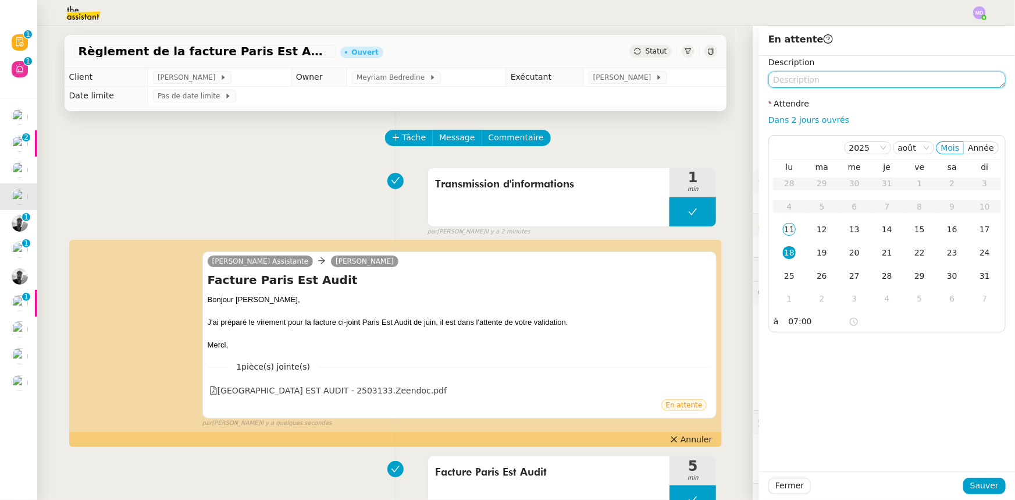
click at [796, 78] on textarea at bounding box center [886, 80] width 237 height 16
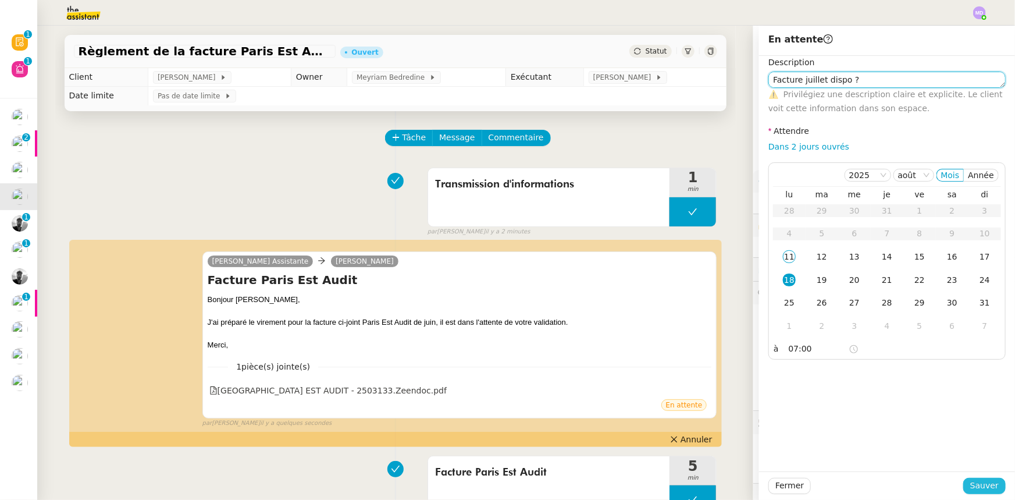
type textarea "Facture juillet dispo ?"
click at [987, 489] on span "Sauver" at bounding box center [984, 485] width 29 height 13
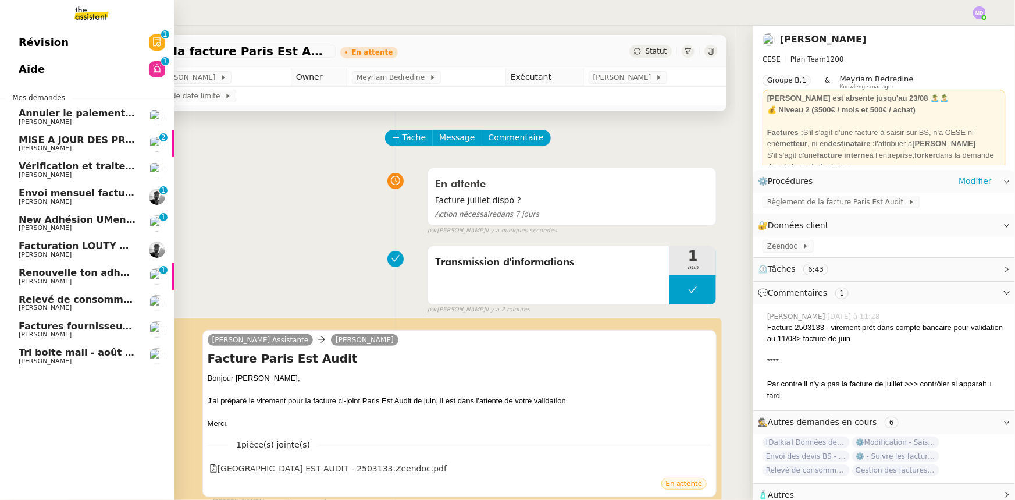
click at [77, 307] on span "[PERSON_NAME]" at bounding box center [78, 307] width 118 height 7
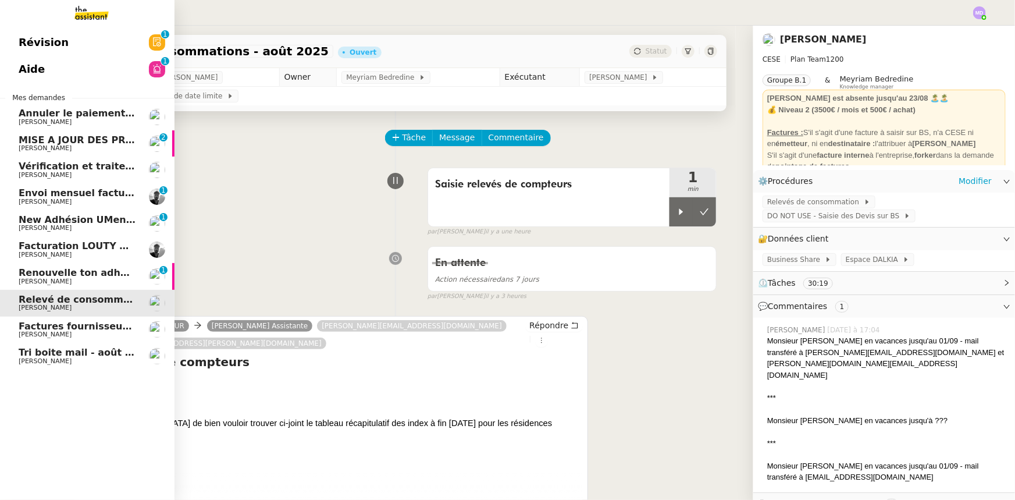
click at [104, 197] on span "Envoi mensuel factures - [DATE]" at bounding box center [103, 192] width 169 height 11
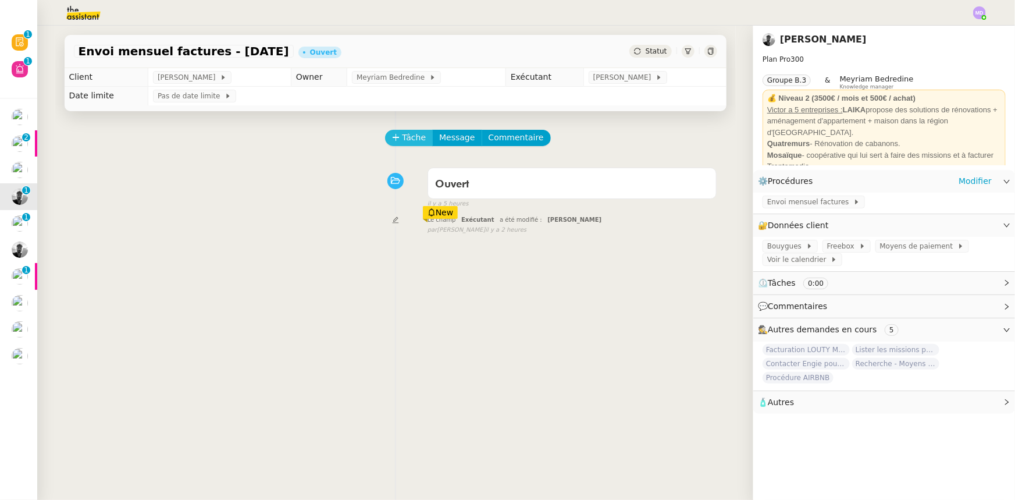
click at [403, 143] on span "Tâche" at bounding box center [415, 137] width 24 height 13
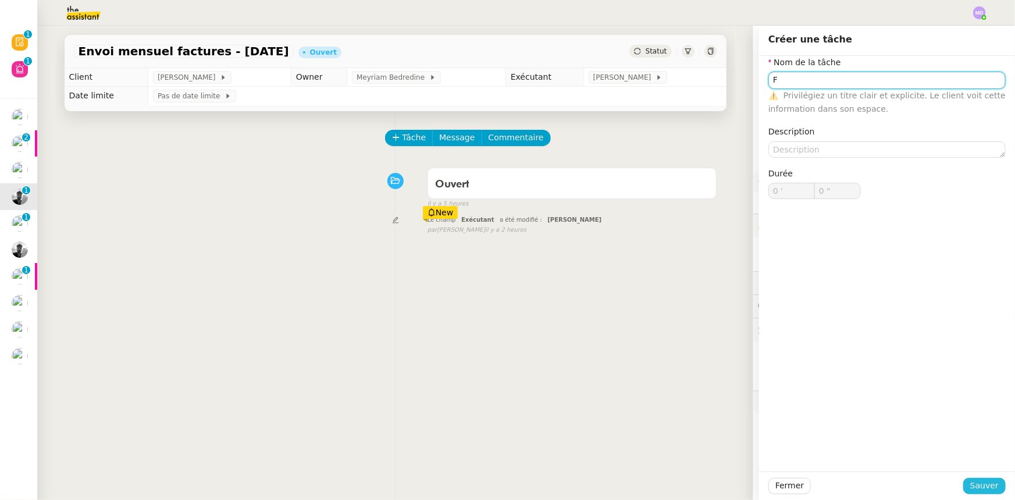
type input "F"
click at [970, 483] on span "Sauver" at bounding box center [984, 485] width 29 height 13
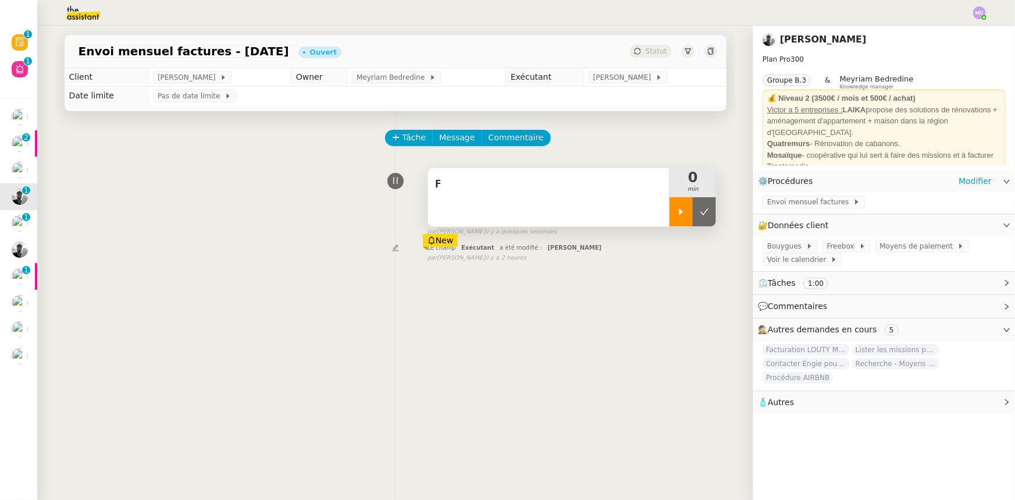
click at [677, 216] on icon at bounding box center [681, 211] width 9 height 9
click at [799, 202] on span "Envoi mensuel factures" at bounding box center [810, 202] width 86 height 12
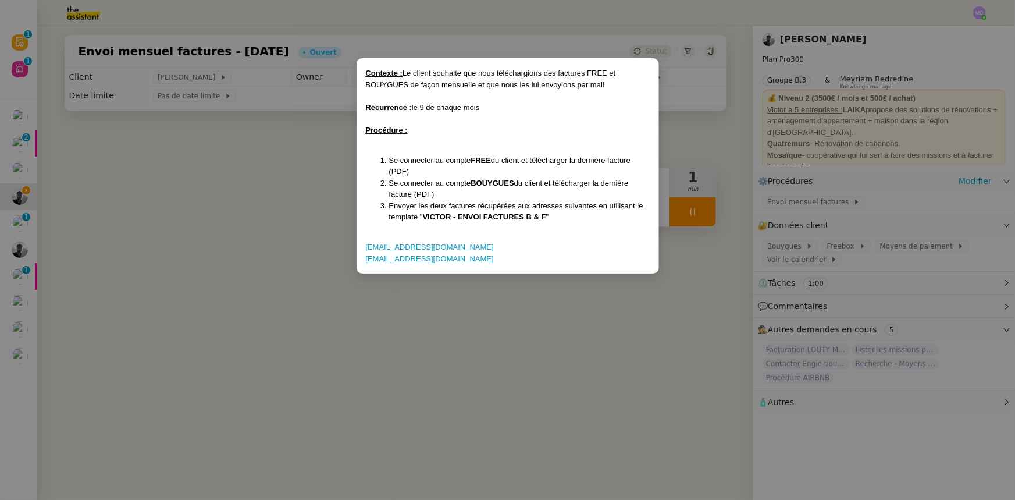
click at [493, 318] on nz-modal-container "Contexte : Le client souhaite que nous téléchargions des factures FREE et BOUYG…" at bounding box center [507, 250] width 1015 height 500
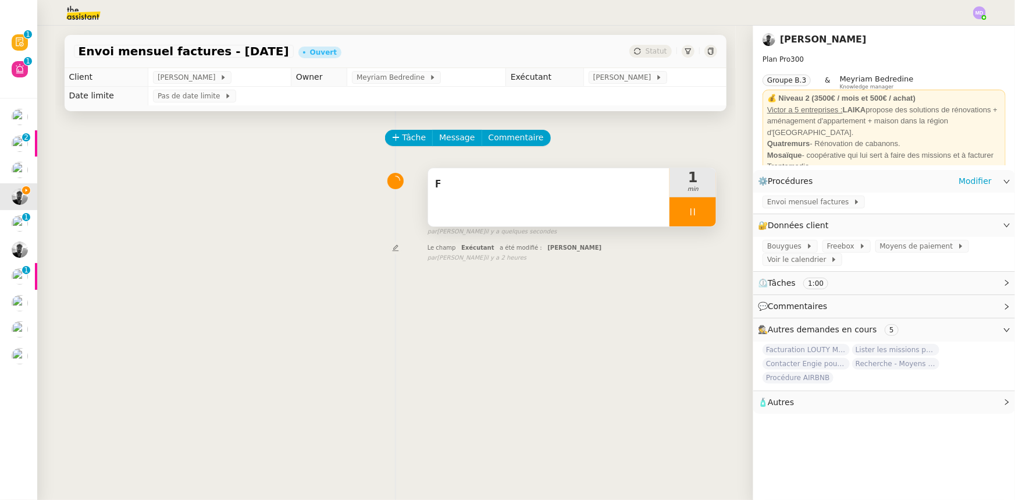
click at [617, 199] on div "F" at bounding box center [549, 197] width 242 height 58
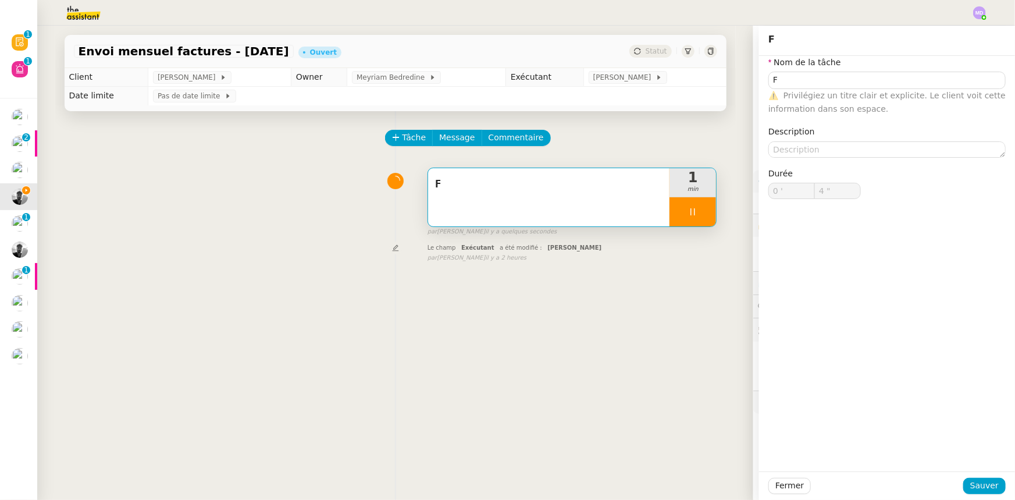
type input "5 ""
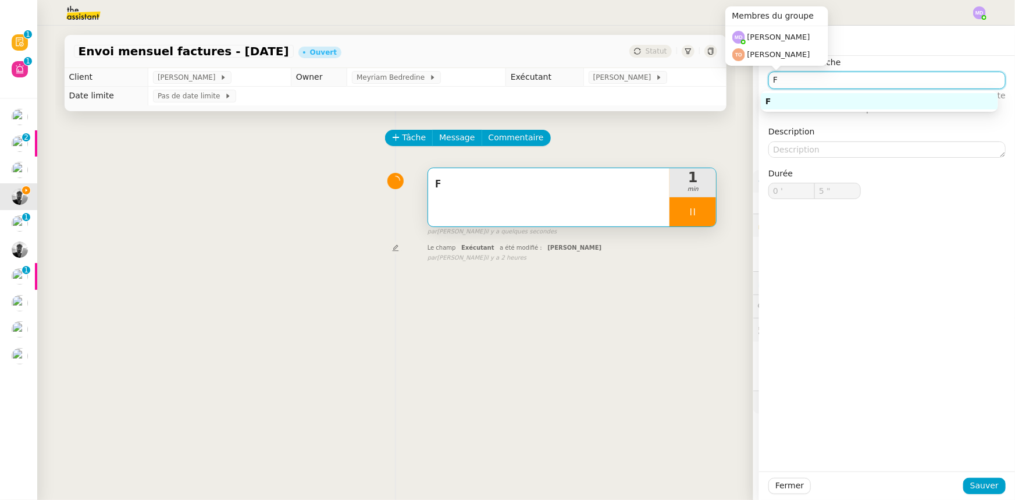
drag, startPoint x: 791, startPoint y: 81, endPoint x: 736, endPoint y: 79, distance: 54.7
click at [736, 81] on app-ticket "Envoi mensuel factures - août 2025 Ouvert Statut Client Victor Peyre Owner Meyr…" at bounding box center [526, 263] width 978 height 474
type input "E"
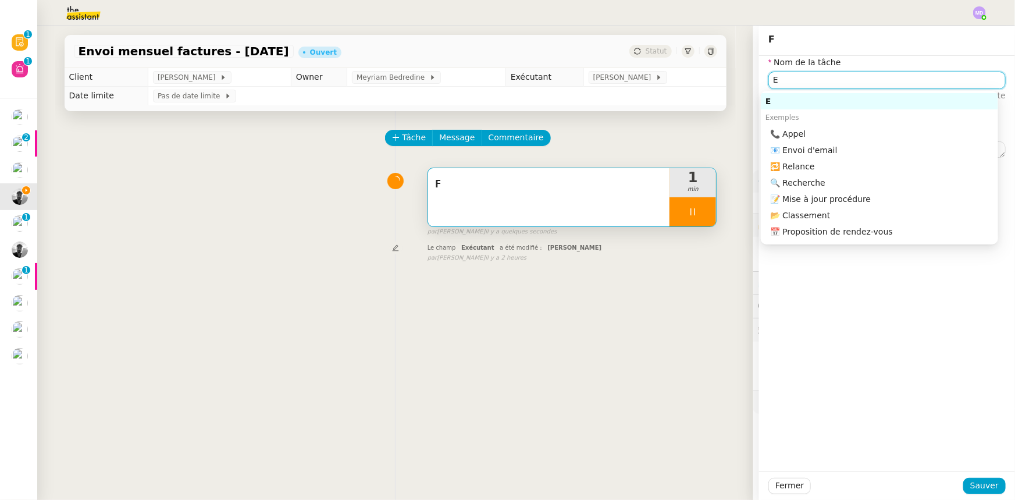
type input "6 ""
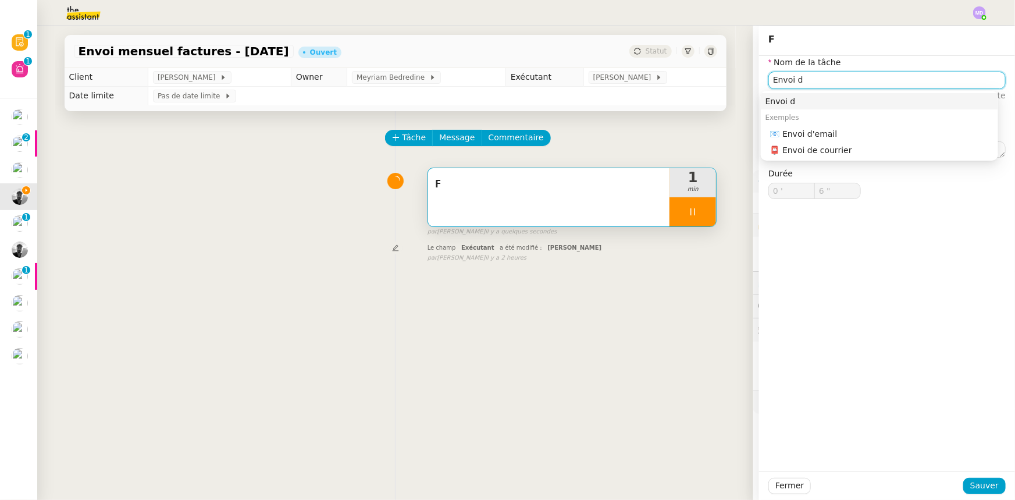
type input "Envoi de"
type input "7 ""
type input "Envoi de factures"
type input "8 ""
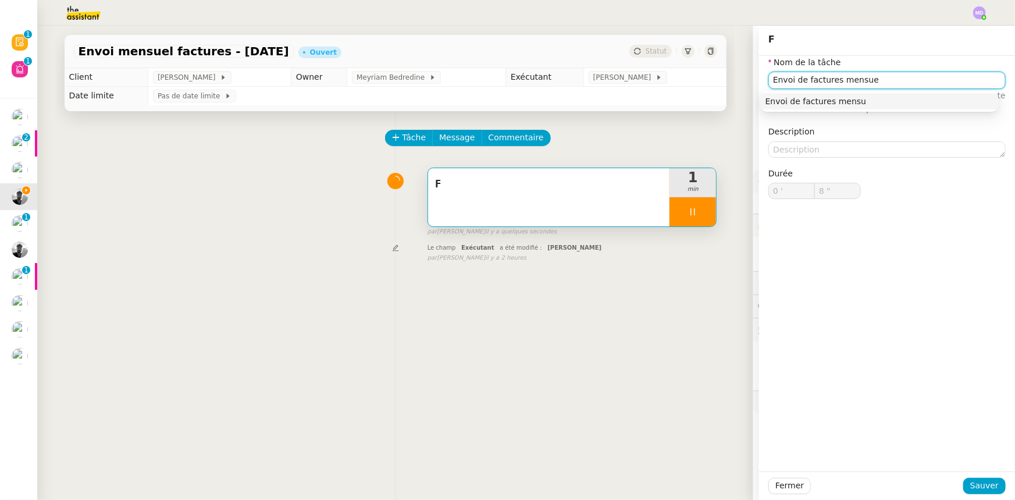
type input "Envoi de factures mensuel"
type input "10 ""
type input "Envoi de factures mensuel"
drag, startPoint x: 964, startPoint y: 471, endPoint x: 967, endPoint y: 477, distance: 7.3
click at [967, 476] on div "F Nom de la tâche Envoi de factures mensuel ⚠️ Privilégiez un titre clair et ex…" at bounding box center [887, 263] width 256 height 474
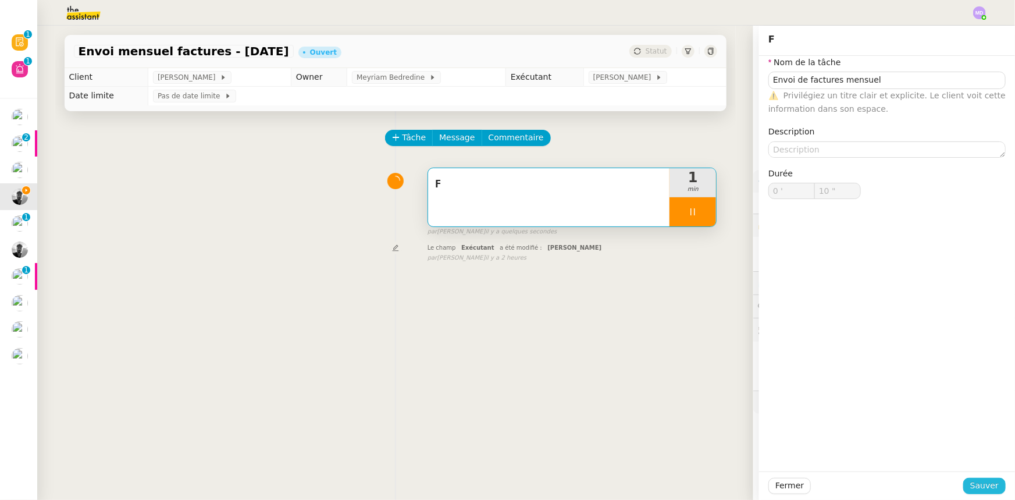
click at [967, 478] on button "Sauver" at bounding box center [984, 486] width 42 height 16
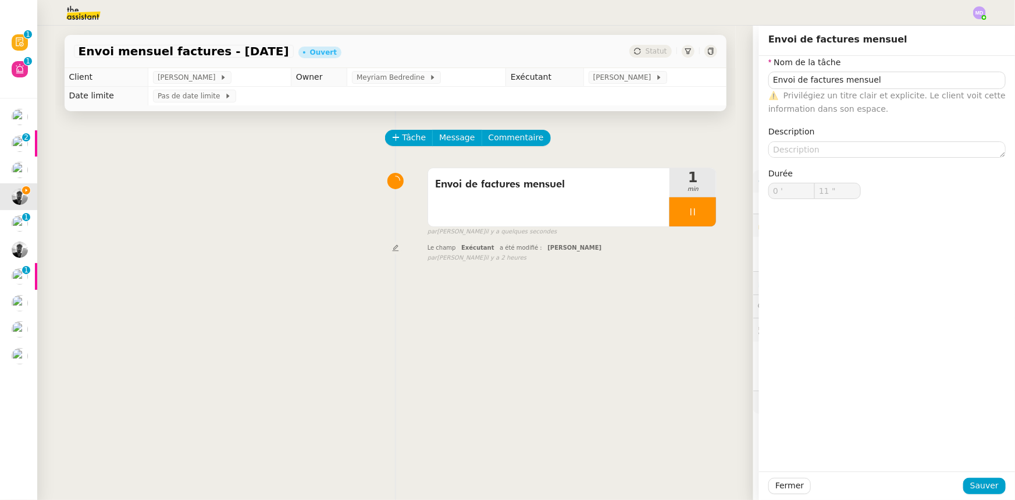
click at [795, 194] on div "Envoi mensuel factures" at bounding box center [884, 203] width 262 height 20
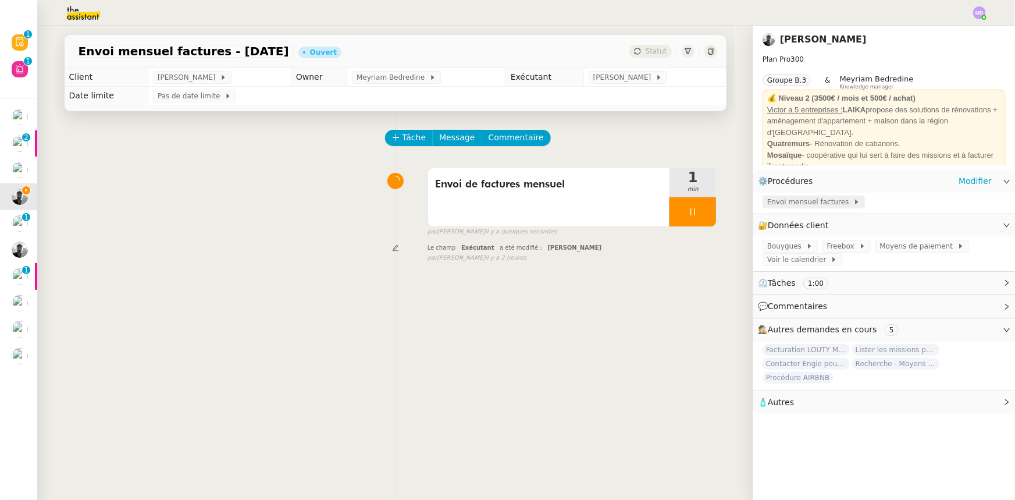
click at [792, 197] on span "Envoi mensuel factures" at bounding box center [810, 202] width 86 height 12
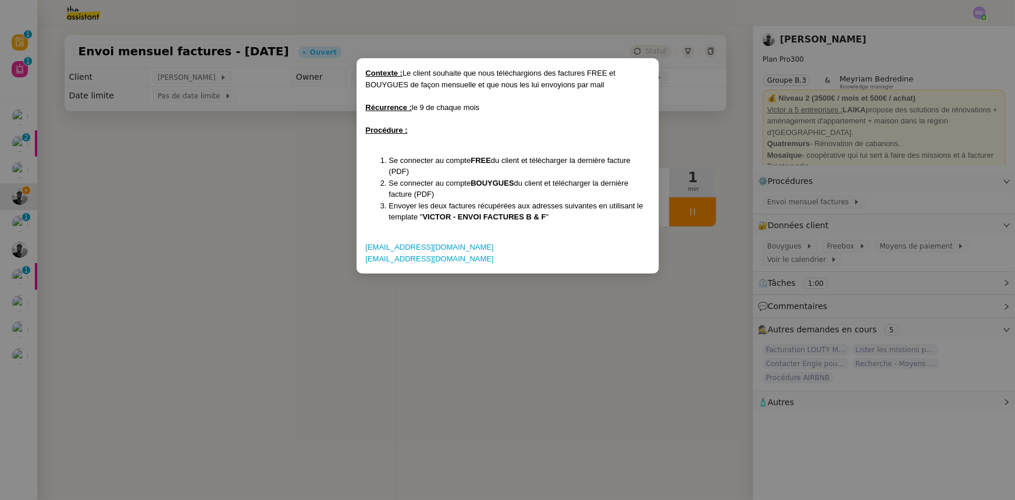
drag, startPoint x: 866, startPoint y: 272, endPoint x: 845, endPoint y: 269, distance: 21.7
click at [861, 272] on nz-modal-container "Contexte : Le client souhaite que nous téléchargions des factures FREE et BOUYG…" at bounding box center [507, 250] width 1015 height 500
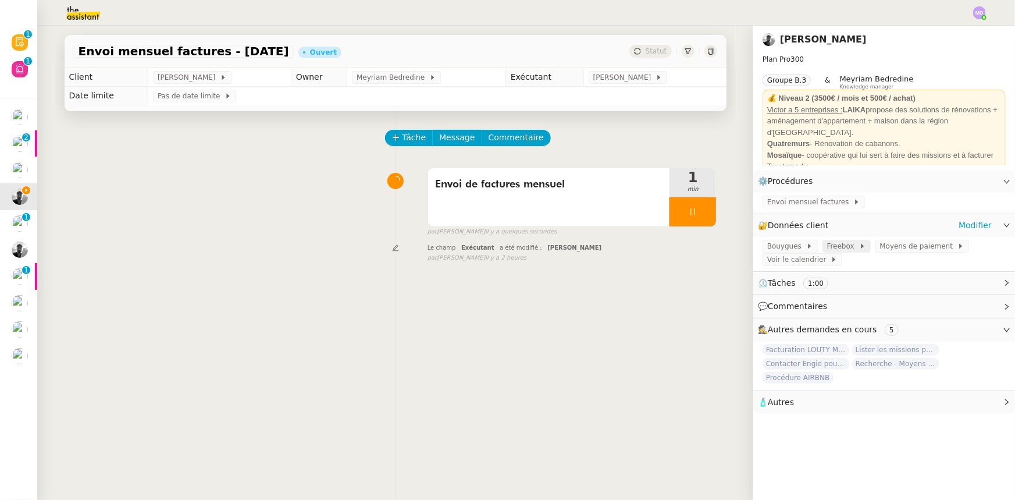
click at [831, 248] on span "Freebox" at bounding box center [843, 246] width 32 height 12
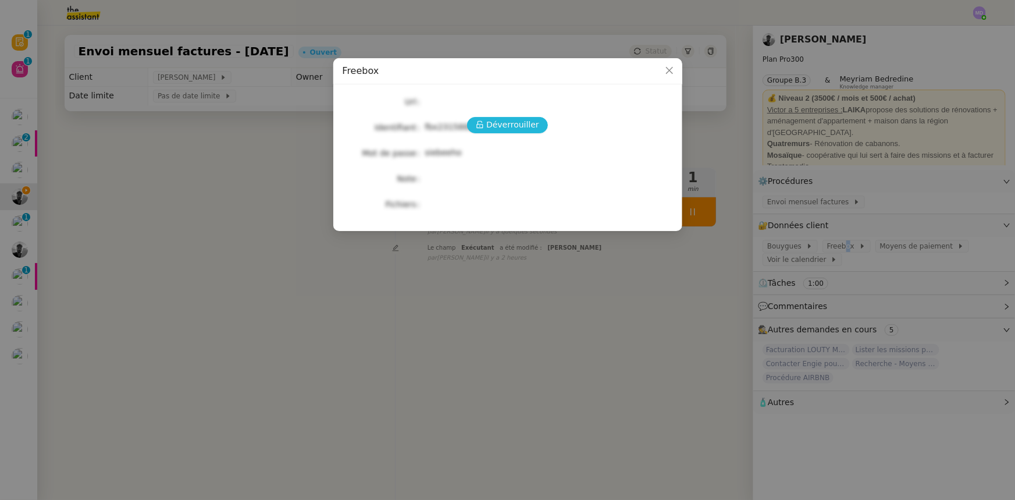
click at [510, 122] on span "Déverrouiller" at bounding box center [512, 124] width 53 height 13
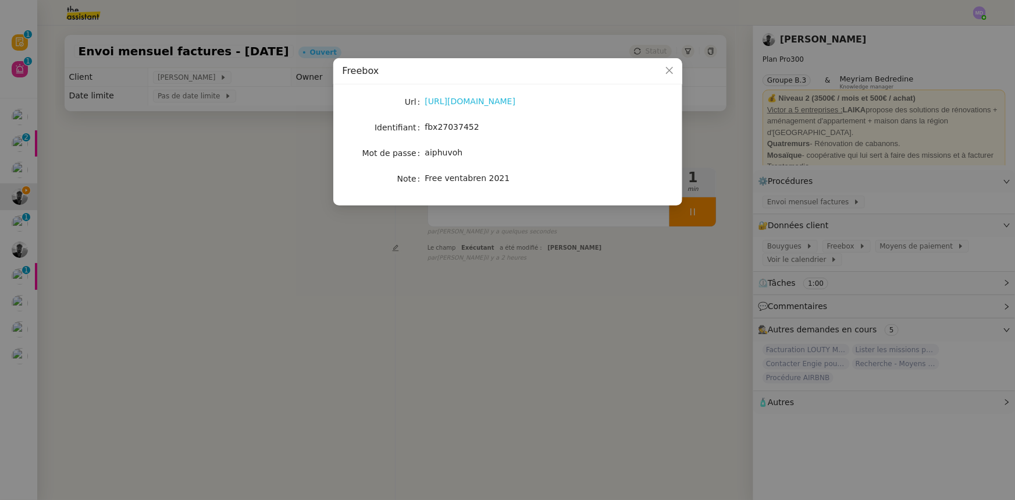
click at [478, 106] on link "https://portail.free.fr/" at bounding box center [470, 101] width 91 height 9
click at [443, 152] on span "aiphuvoh" at bounding box center [444, 152] width 38 height 9
copy span "aiphuvoh"
click at [830, 200] on nz-modal-container "Freebox Url https://portail.free.fr/ Identifiant fbx27037452 Mot de passe aiphu…" at bounding box center [507, 250] width 1015 height 500
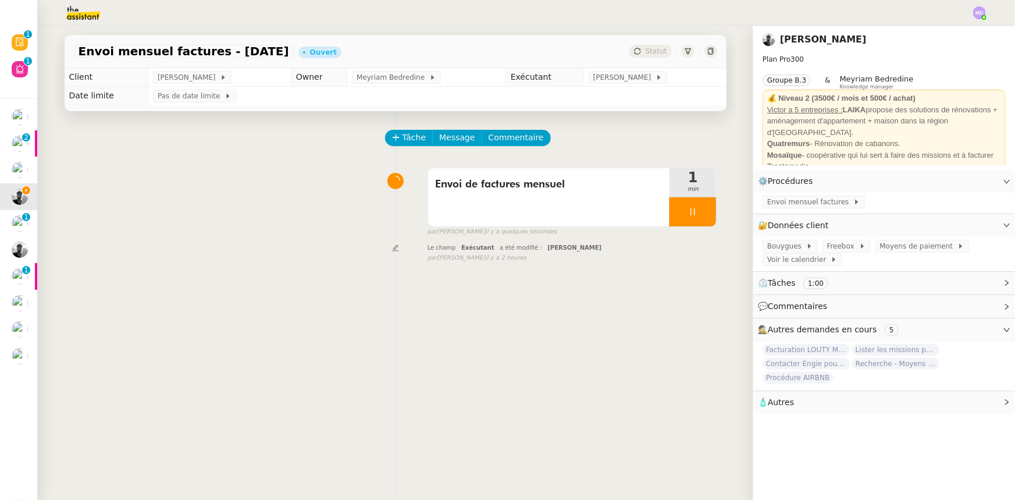
click at [821, 206] on span "Envoi mensuel factures" at bounding box center [810, 202] width 86 height 12
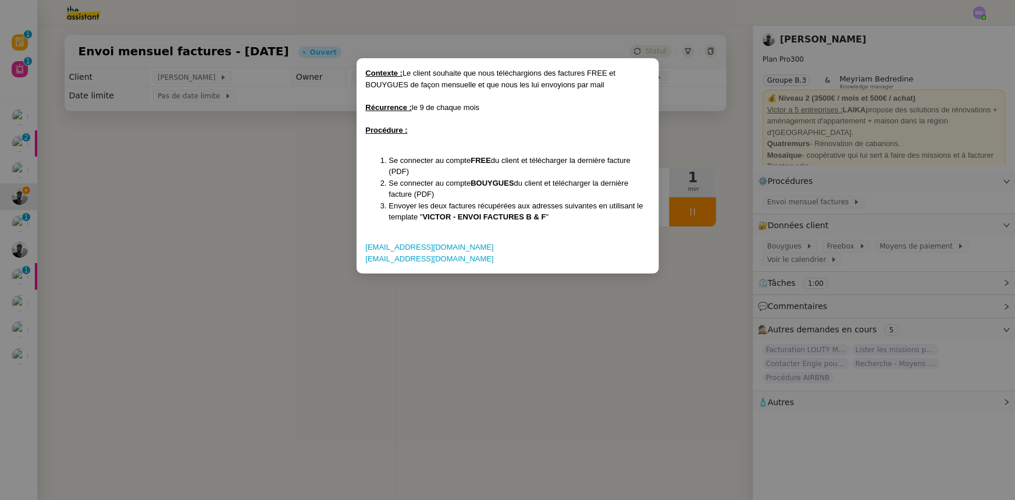
click at [878, 199] on nz-modal-container "Contexte : Le client souhaite que nous téléchargions des factures FREE et BOUYG…" at bounding box center [507, 250] width 1015 height 500
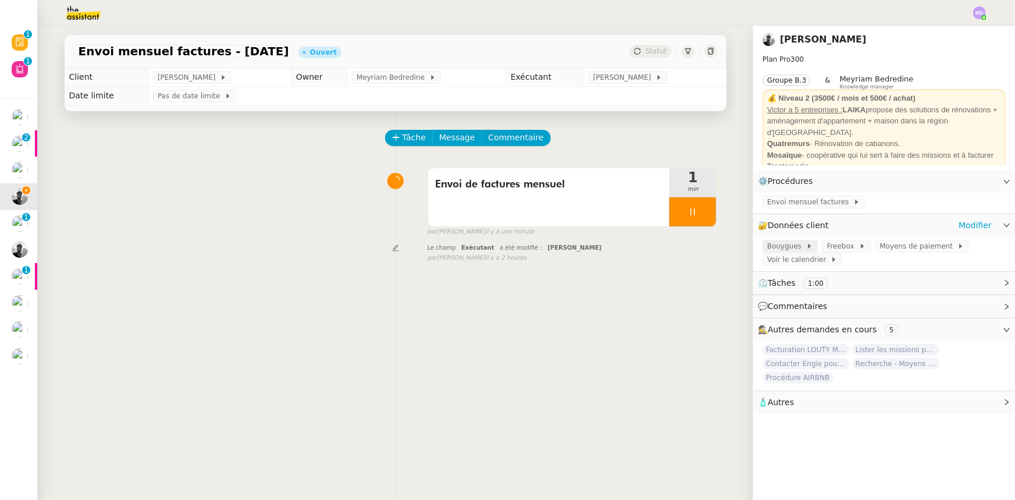
click at [787, 245] on span "Bouygues" at bounding box center [786, 246] width 39 height 12
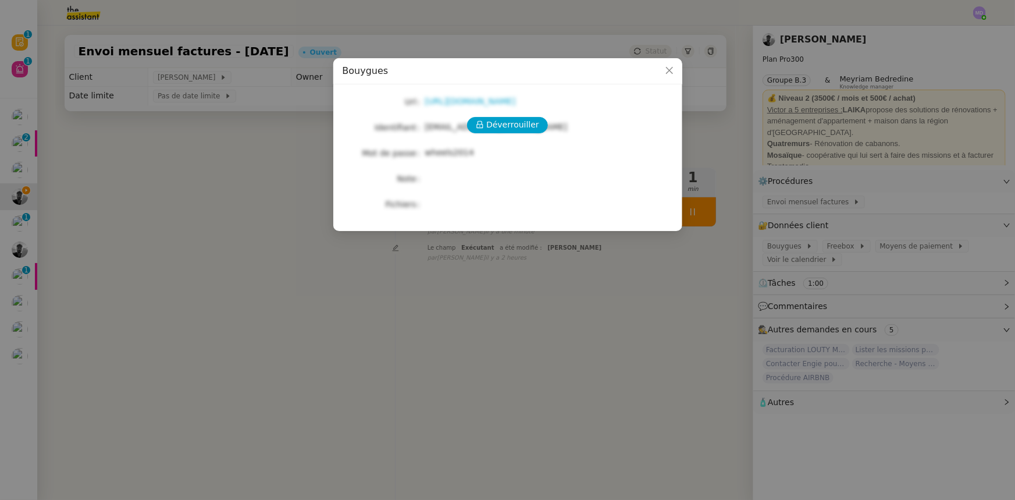
click at [508, 113] on div "Déverrouiller Url https://www.bouyguestelecom.fr/mon-compte/ Identifiant victor…" at bounding box center [508, 153] width 330 height 119
click at [506, 118] on span "Déverrouiller" at bounding box center [512, 124] width 53 height 13
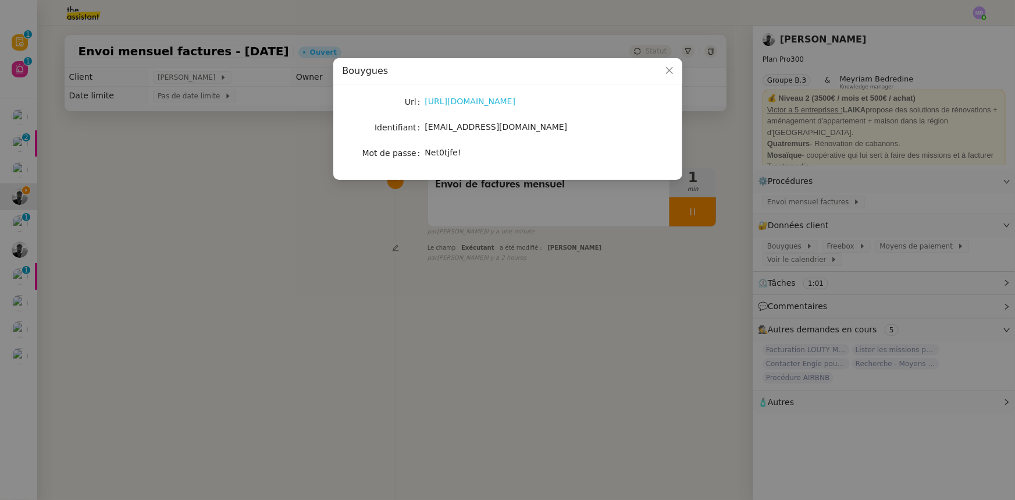
click at [482, 107] on div "https://www.bouyguestelecom.fr/mon-compte/" at bounding box center [521, 101] width 193 height 13
click at [483, 104] on link "https://www.bouyguestelecom.fr/mon-compte/" at bounding box center [470, 101] width 91 height 9
click at [458, 128] on span "victorpeyre@gmail.com" at bounding box center [496, 126] width 143 height 9
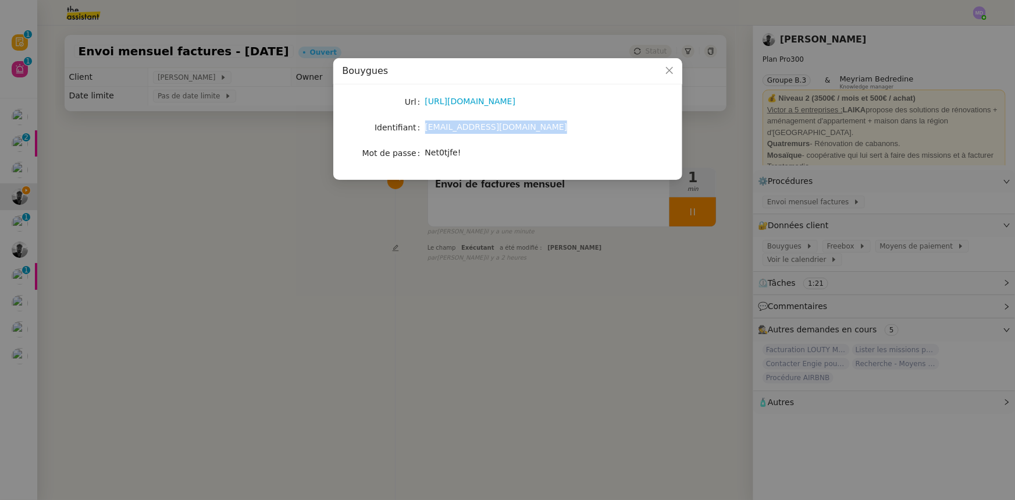
copy span "victorpeyre@gmail.com"
click at [448, 157] on span "Net0tjfe!" at bounding box center [443, 152] width 36 height 9
click at [448, 156] on span "Net0tjfe!" at bounding box center [443, 152] width 36 height 9
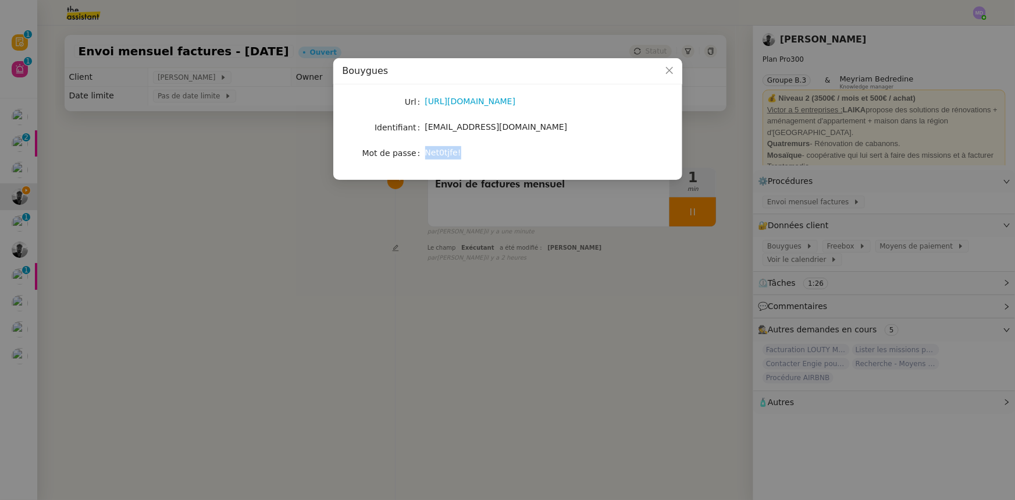
click at [448, 156] on span "Net0tjfe!" at bounding box center [443, 152] width 36 height 9
click at [827, 268] on nz-modal-container "Bouygues Url https://www.bouyguestelecom.fr/mon-compte/ Identifiant victorpeyre…" at bounding box center [507, 250] width 1015 height 500
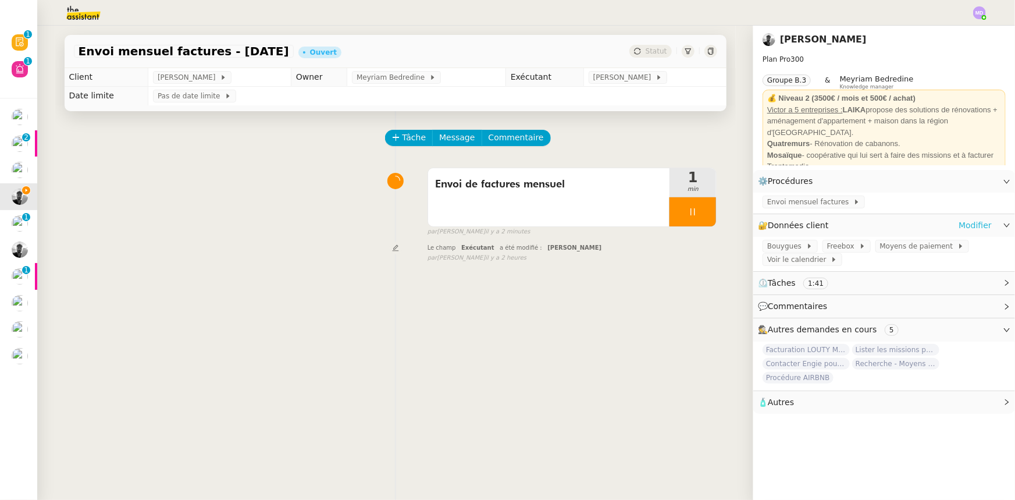
click at [960, 226] on link "Modifier" at bounding box center [975, 225] width 33 height 13
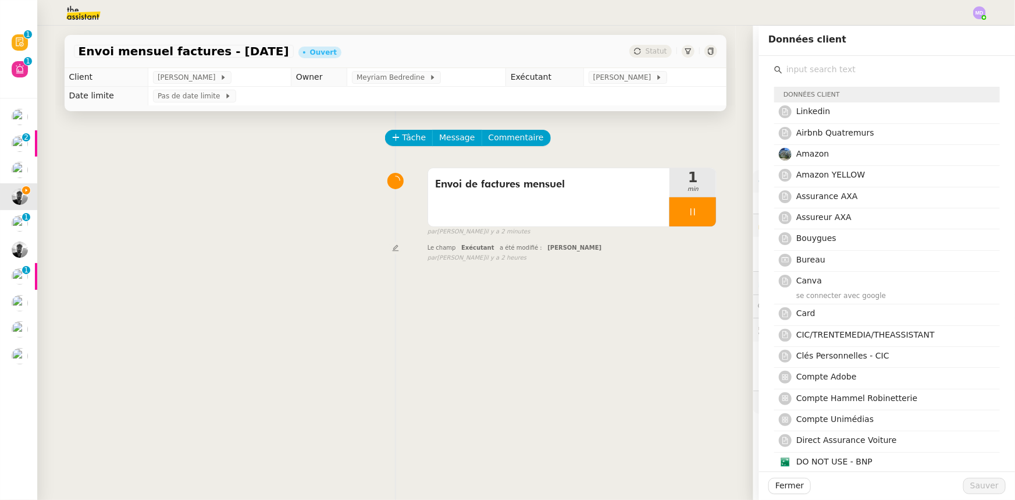
click at [821, 72] on input "text" at bounding box center [891, 70] width 218 height 16
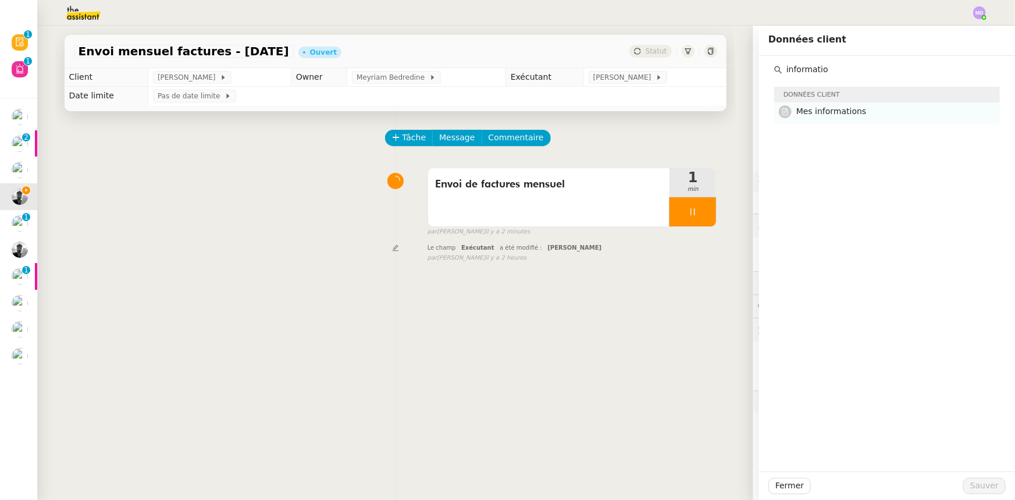
type input "informatio"
click at [831, 105] on h4 "Mes informations" at bounding box center [894, 111] width 197 height 13
click at [975, 489] on span "Sauver" at bounding box center [984, 485] width 29 height 13
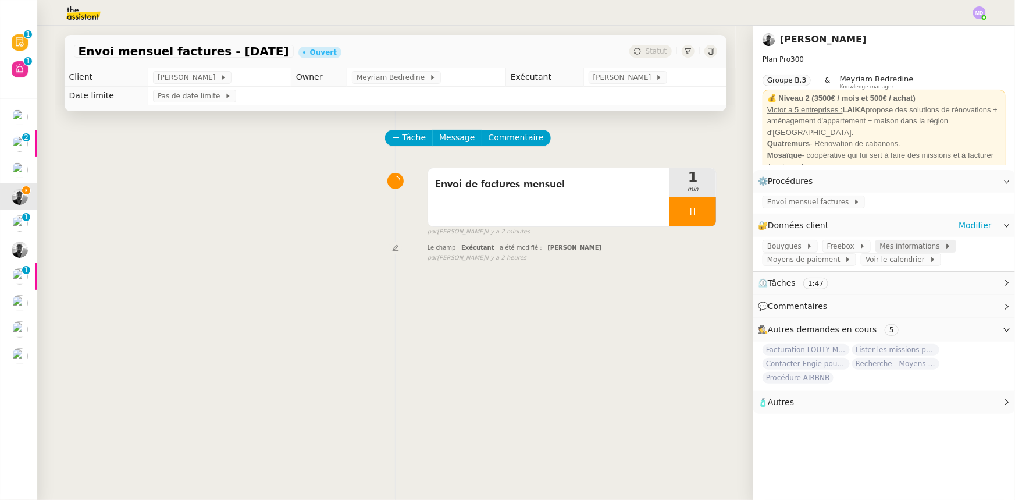
click at [888, 250] on span "Mes informations" at bounding box center [912, 246] width 65 height 12
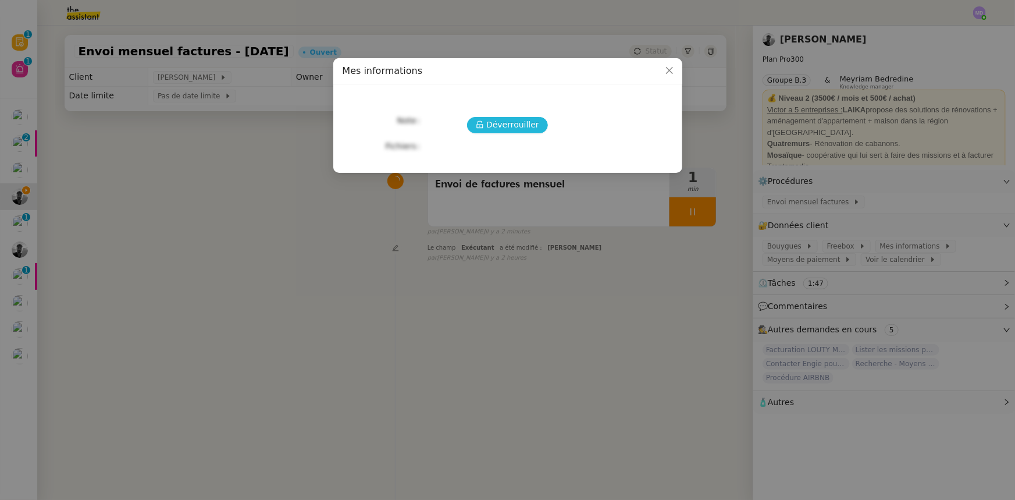
click at [508, 125] on span "Déverrouiller" at bounding box center [512, 124] width 53 height 13
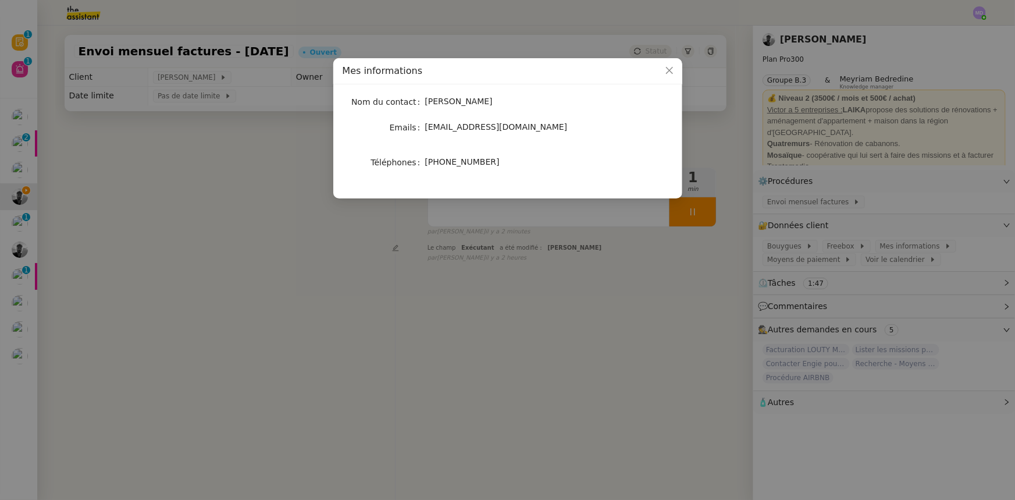
click at [450, 156] on div "+33649639092" at bounding box center [521, 162] width 193 height 16
click at [450, 158] on span "+33649639092" at bounding box center [462, 161] width 74 height 9
copy div "+33649639092"
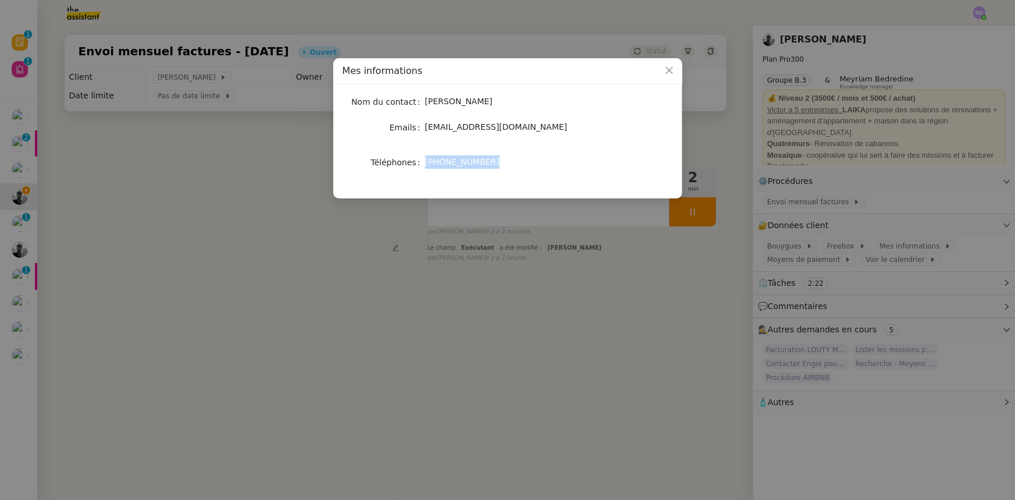
click at [571, 352] on nz-modal-container "Mes informations Nom du contact Victor Peyre Emails victorpeyre@gmail.com Télép…" at bounding box center [507, 250] width 1015 height 500
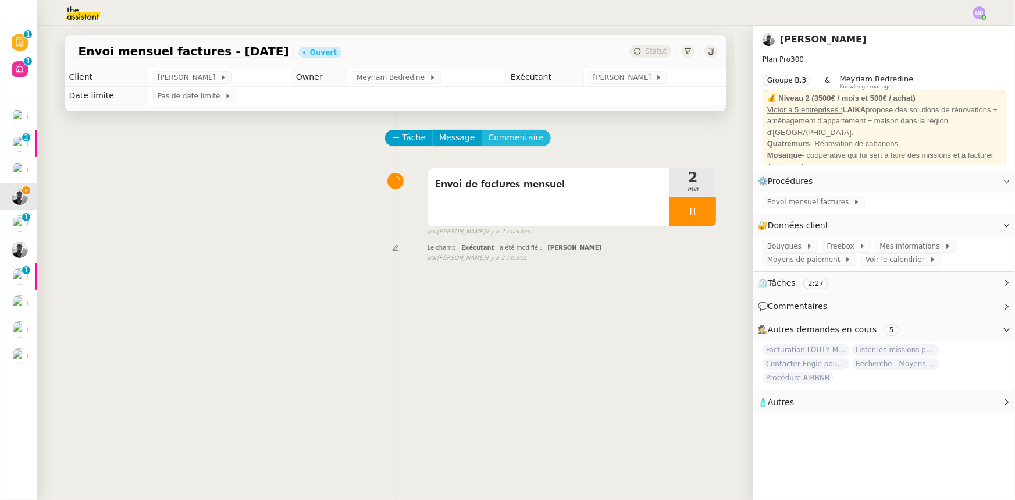
click at [489, 134] on span "Commentaire" at bounding box center [516, 137] width 55 height 13
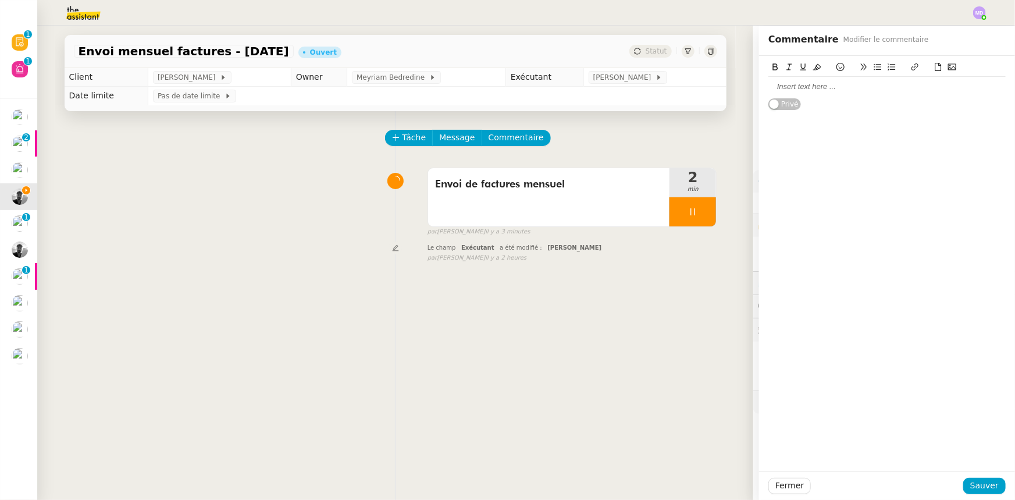
click at [934, 69] on icon at bounding box center [938, 67] width 8 height 8
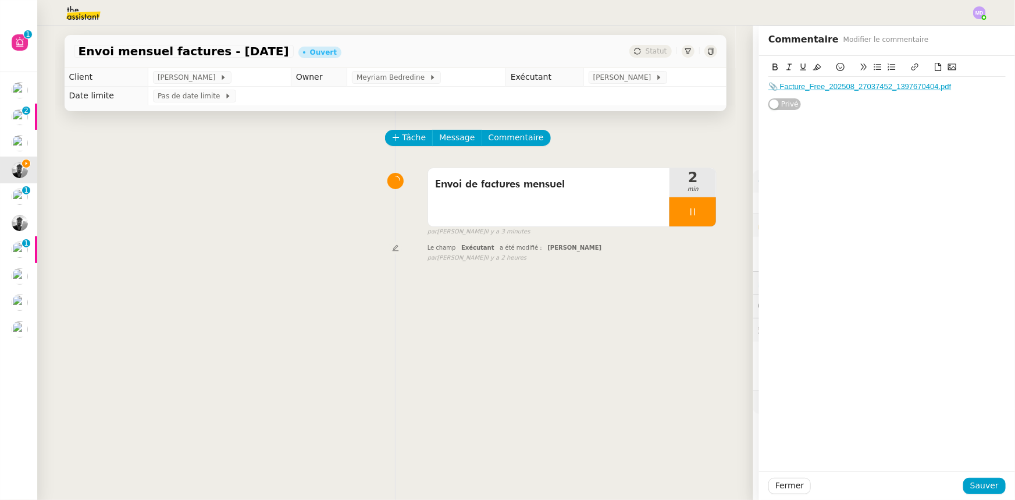
click at [982, 474] on div "Fermer Sauver" at bounding box center [887, 485] width 256 height 29
click at [981, 482] on span "Sauver" at bounding box center [984, 485] width 29 height 13
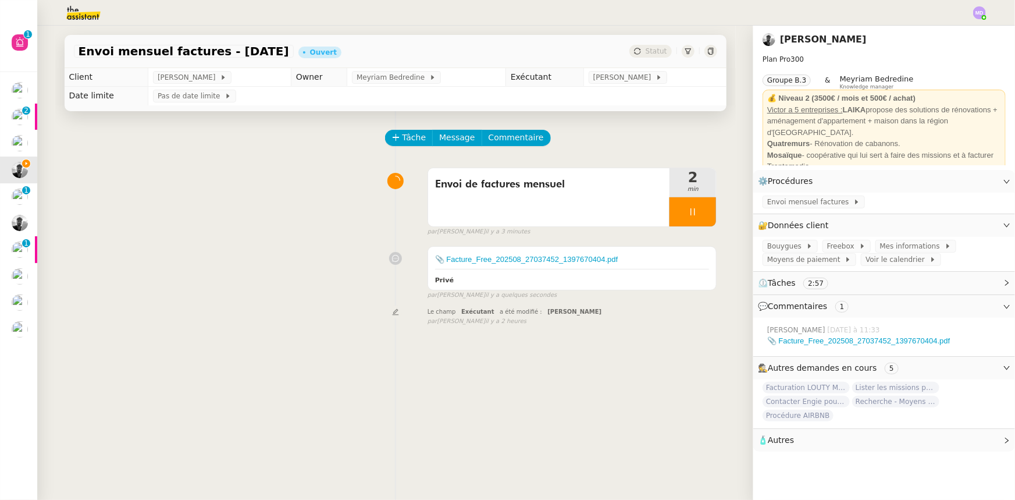
click at [689, 219] on div at bounding box center [693, 211] width 47 height 29
click at [693, 219] on button at bounding box center [704, 211] width 23 height 29
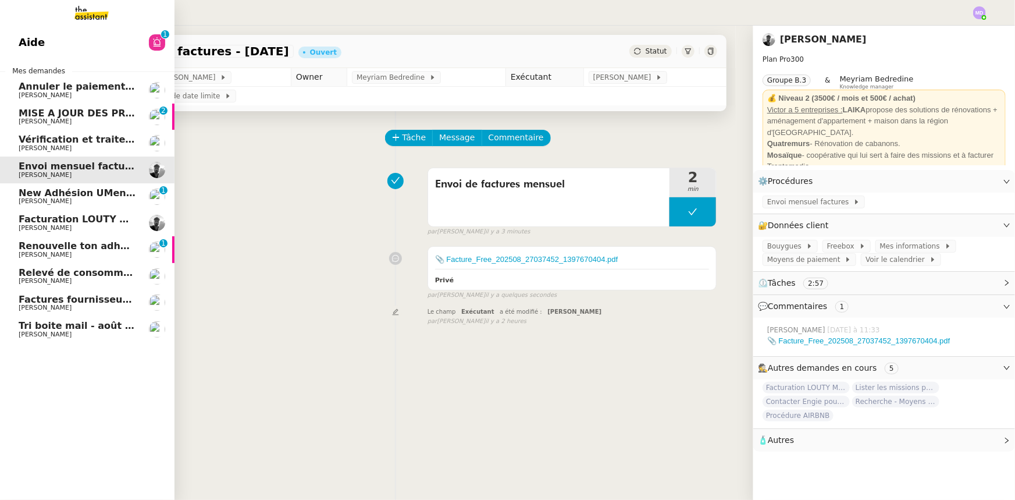
click at [44, 219] on span "Facturation LOUTY MOSAIQUE" at bounding box center [97, 218] width 157 height 11
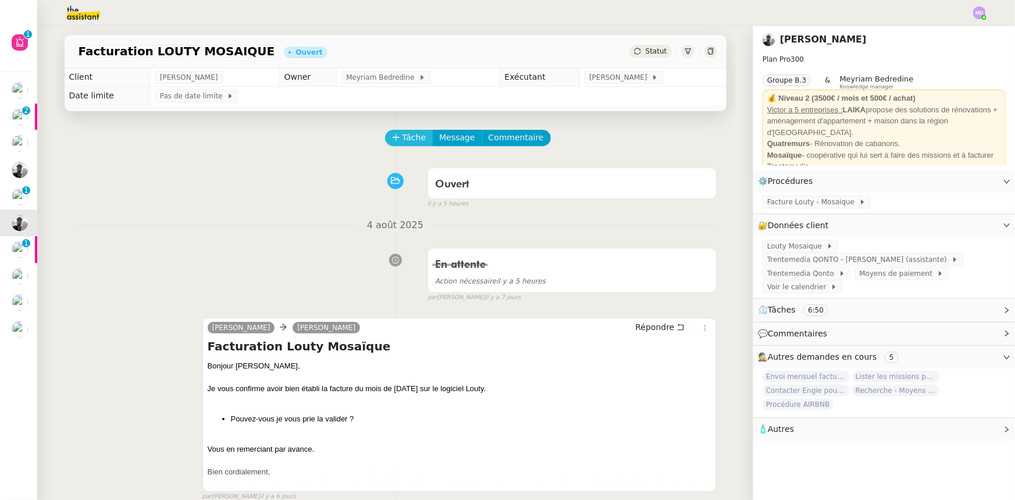
click at [403, 143] on span "Tâche" at bounding box center [415, 137] width 24 height 13
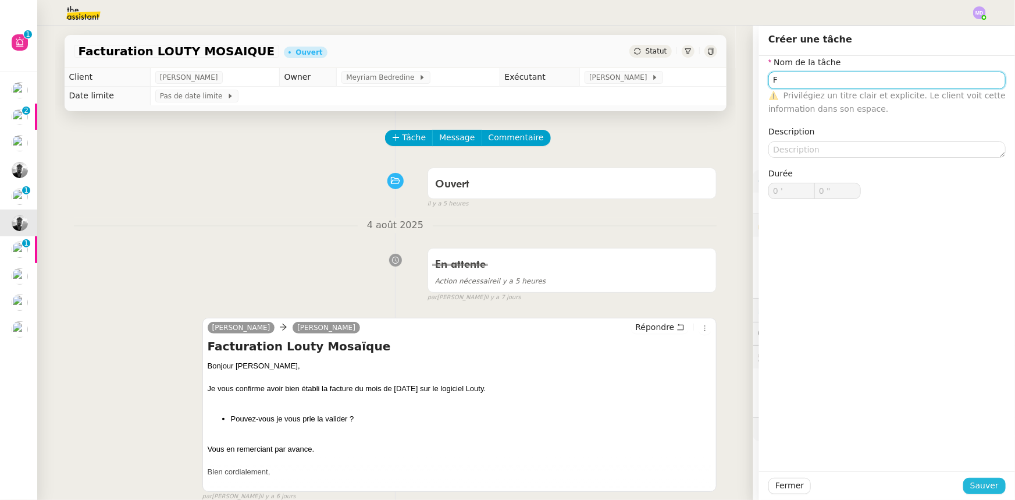
type input "F"
drag, startPoint x: 969, startPoint y: 484, endPoint x: 958, endPoint y: 477, distance: 13.1
click at [966, 483] on button "Sauver" at bounding box center [984, 486] width 42 height 16
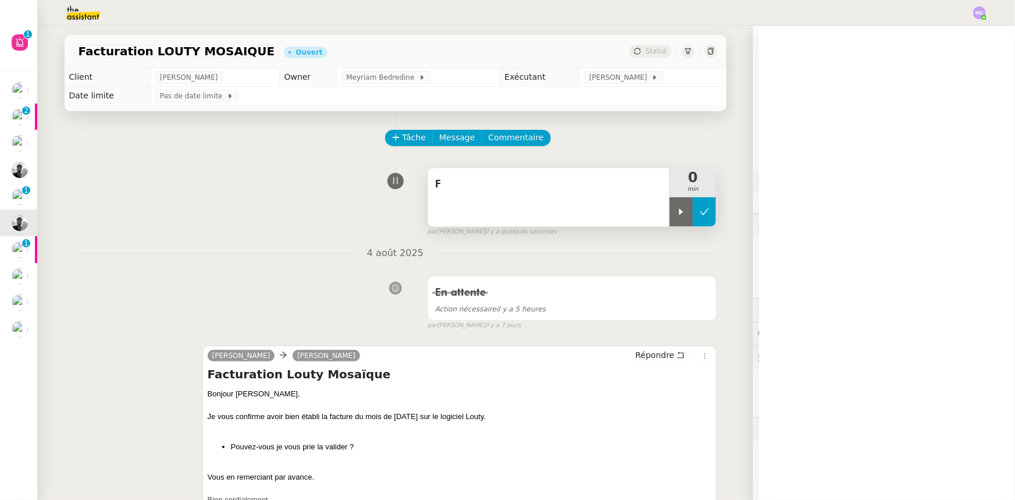
drag, startPoint x: 676, startPoint y: 214, endPoint x: 702, endPoint y: 211, distance: 25.8
click at [678, 214] on div at bounding box center [681, 211] width 23 height 29
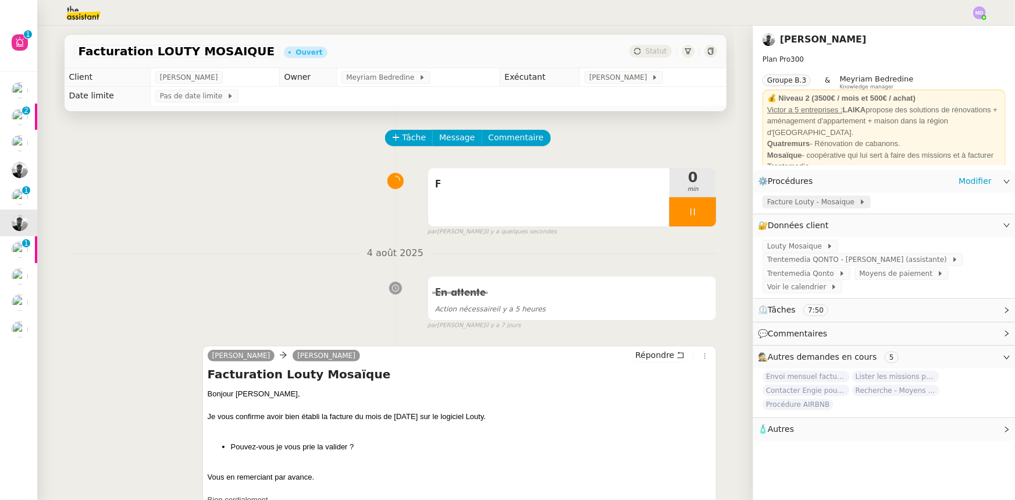
click at [791, 196] on div "Facture Louty - Mosaique" at bounding box center [817, 201] width 108 height 13
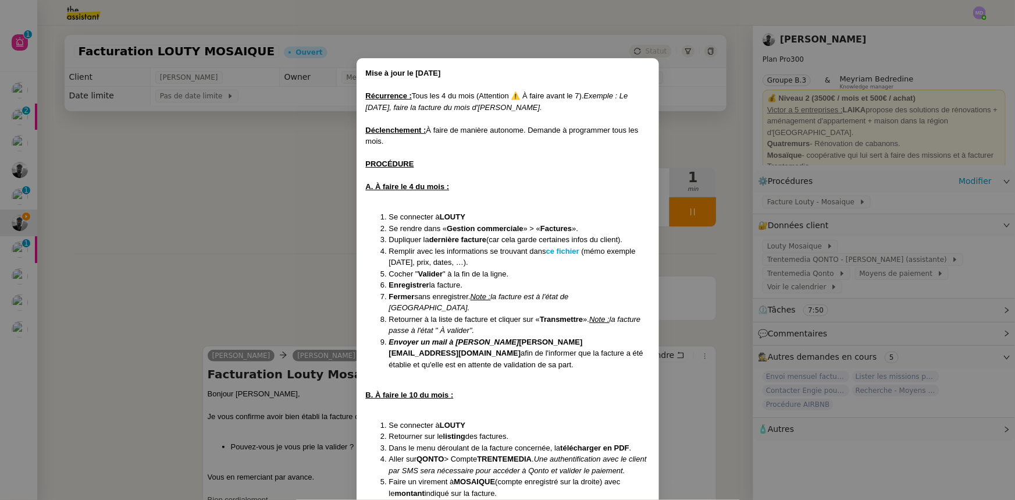
scroll to position [63, 0]
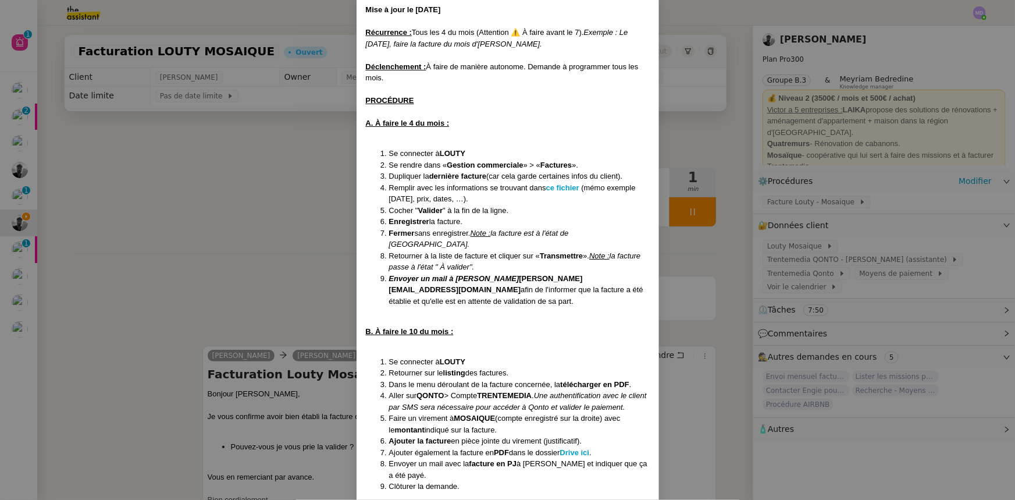
click at [237, 198] on nz-modal-container "Mise à jour le 05/12/2023 Récurrence : Tous les 4 du mois (Attention ⚠️ À faire…" at bounding box center [507, 250] width 1015 height 500
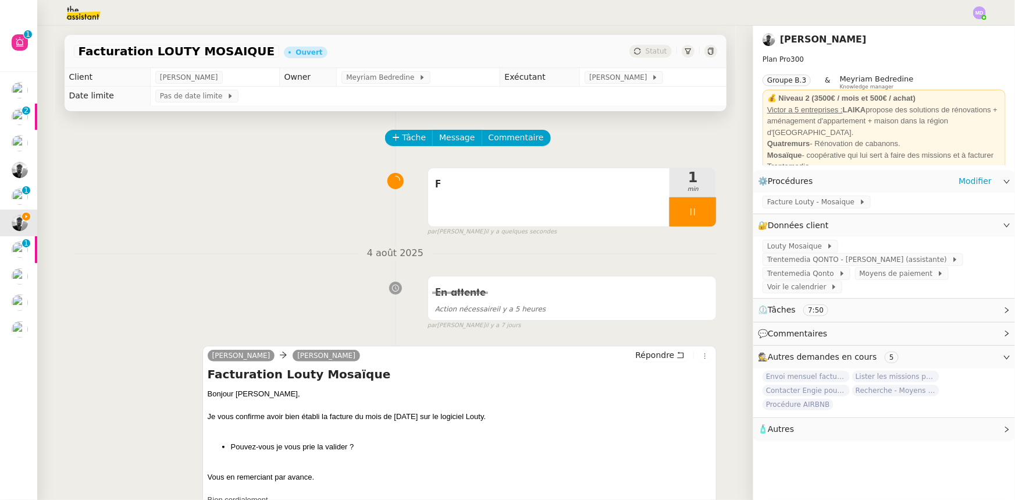
scroll to position [5, 0]
click at [460, 195] on div "F" at bounding box center [549, 197] width 242 height 58
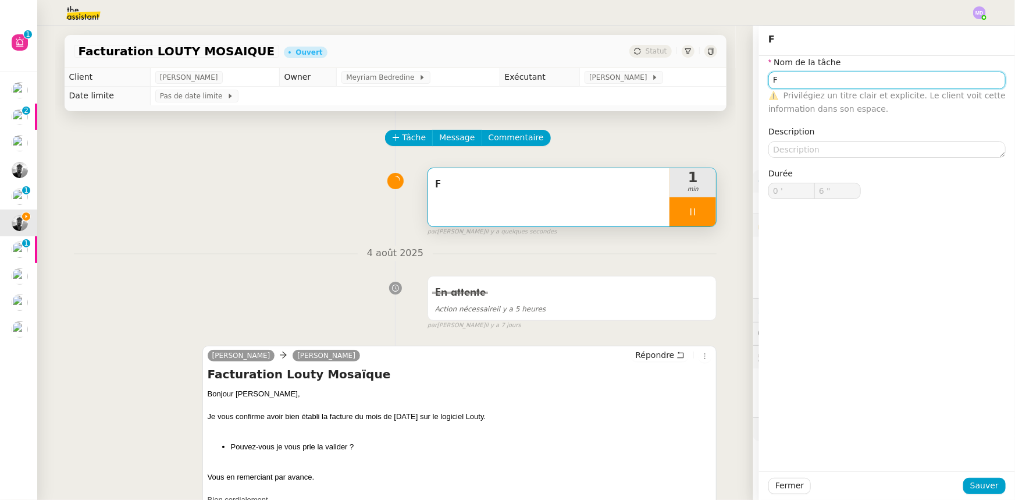
drag, startPoint x: 754, startPoint y: 77, endPoint x: 667, endPoint y: 68, distance: 87.2
click at [668, 68] on app-ticket "Facturation LOUTY MOSAIQUE Ouvert Statut Client Victor Peyre Owner Meyriam Bedr…" at bounding box center [526, 263] width 978 height 474
type input "R"
type input "7 ""
type input "Règlement f"
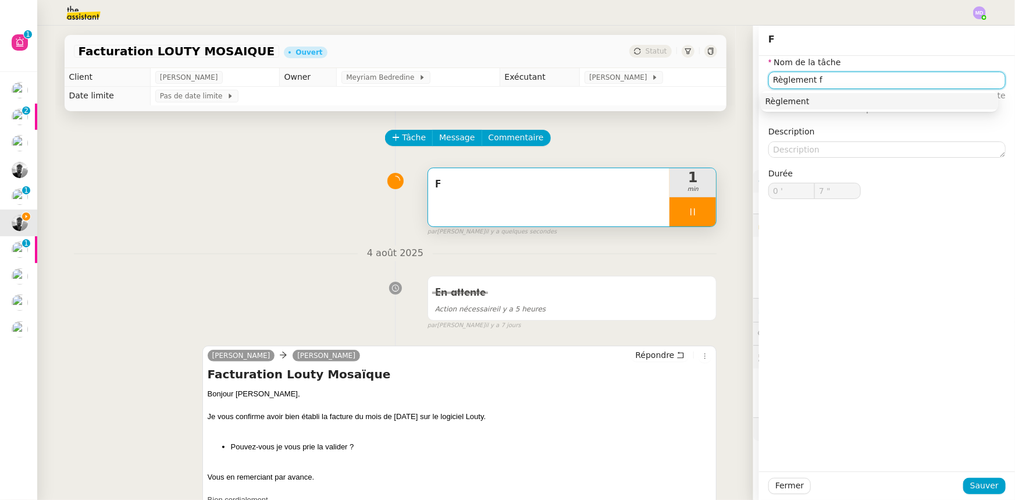
type input "8 ""
type input "Règlement f"
type input "9 ""
type input "R"
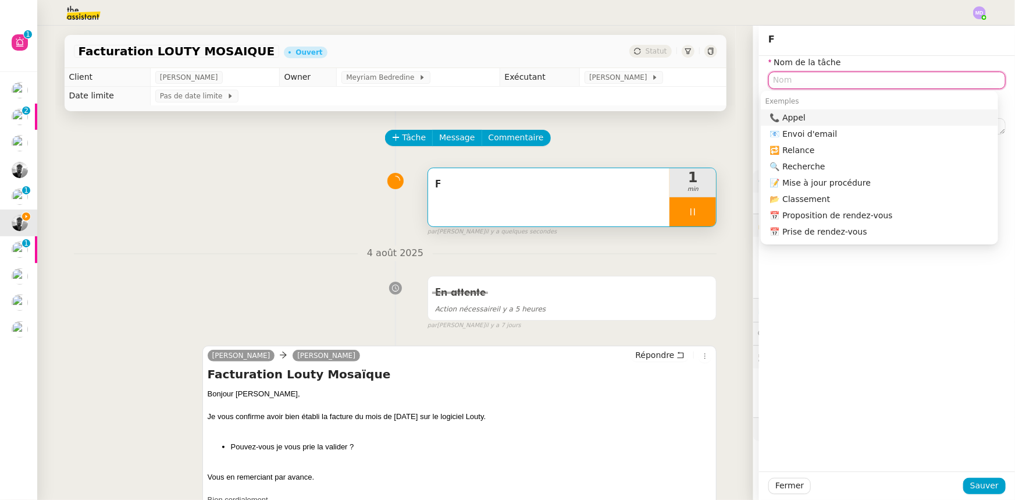
type input "F"
type input "10 ""
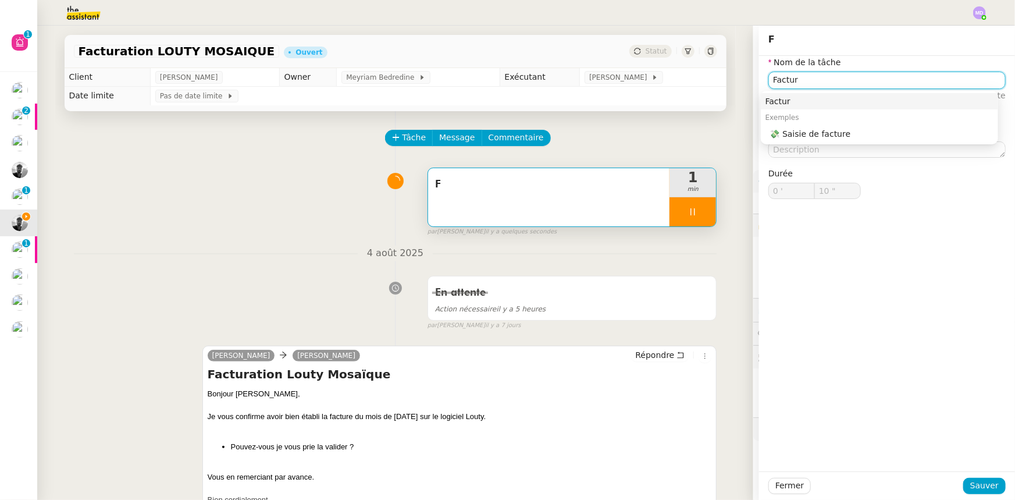
type input "Factura"
type input "11 ""
type input "Facturation Lout"
type input "12 ""
type input "Facturation Louty"
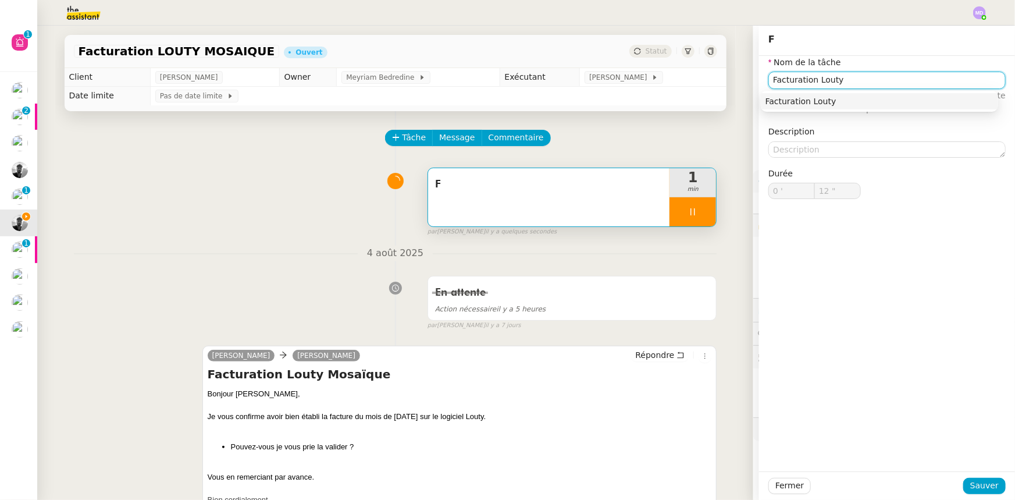
type input "13 ""
type input "Facturation Louty"
drag, startPoint x: 980, startPoint y: 492, endPoint x: 917, endPoint y: 484, distance: 63.9
click at [980, 492] on span "Sauver" at bounding box center [984, 485] width 29 height 13
type input "14 ""
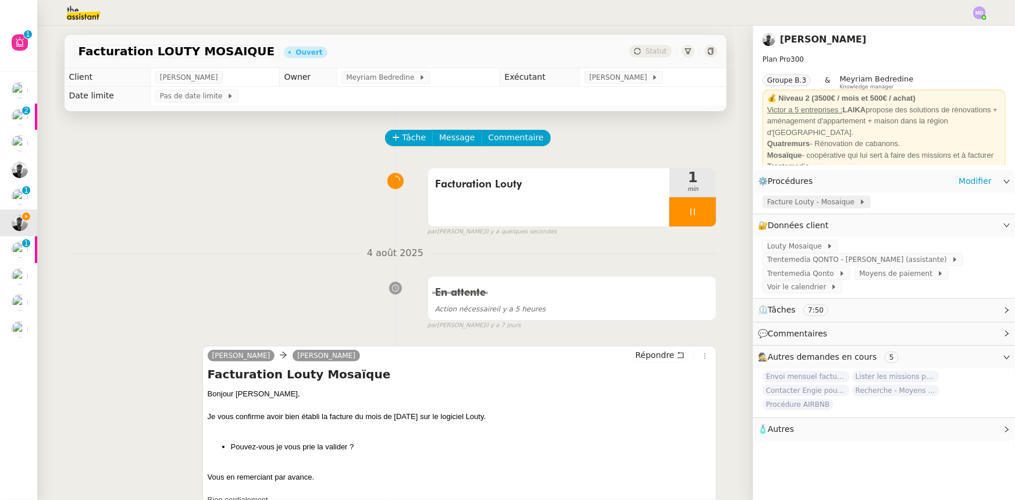
click at [804, 205] on span "Facture Louty - Mosaique" at bounding box center [813, 202] width 92 height 12
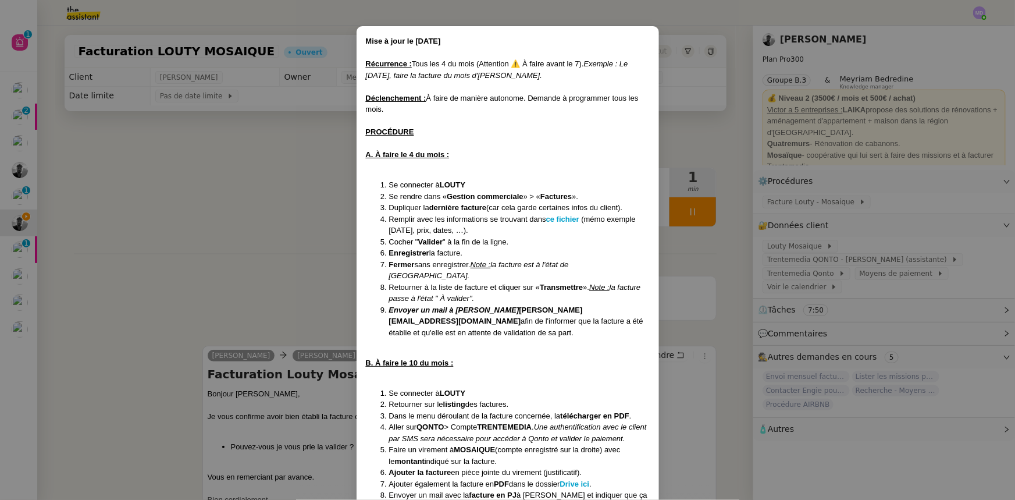
scroll to position [63, 0]
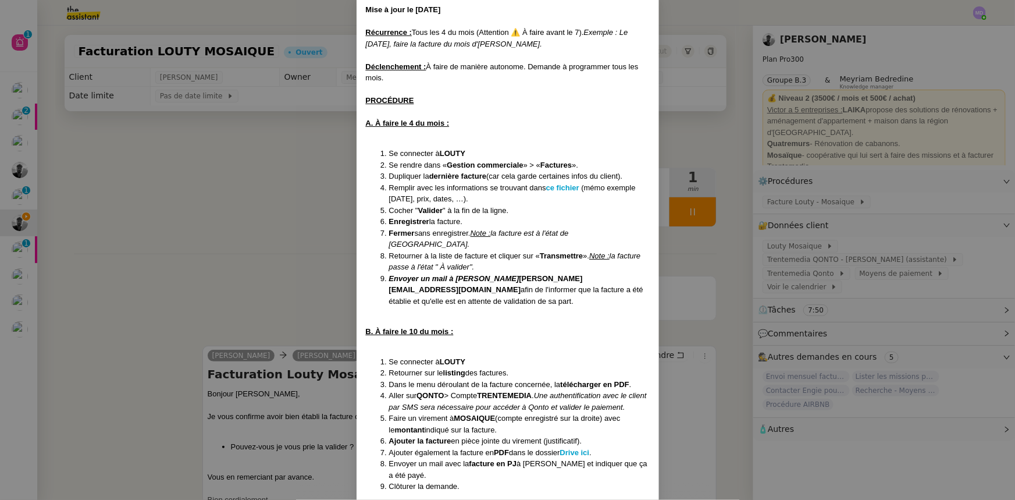
click at [286, 191] on nz-modal-container "Mise à jour le 05/12/2023 Récurrence : Tous les 4 du mois (Attention ⚠️ À faire…" at bounding box center [507, 250] width 1015 height 500
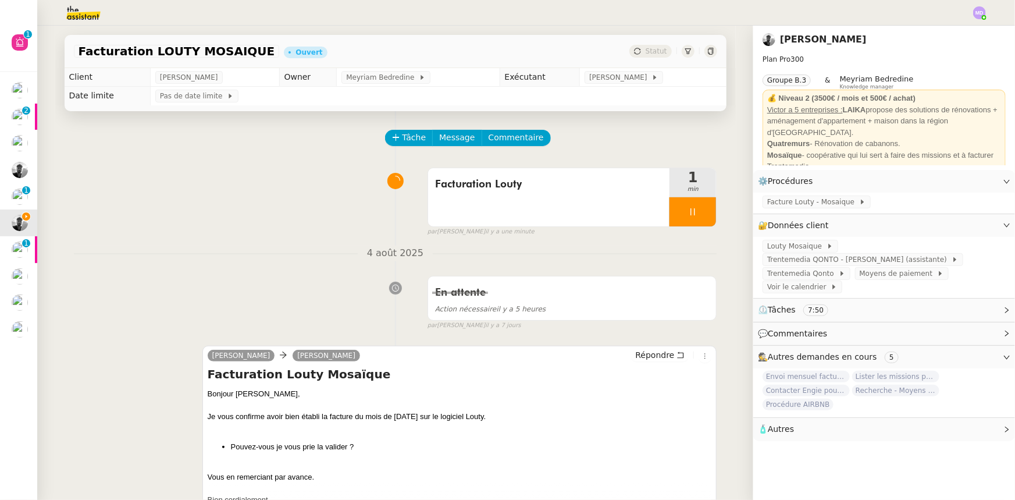
scroll to position [5, 0]
click at [509, 138] on span "Commentaire" at bounding box center [516, 137] width 55 height 13
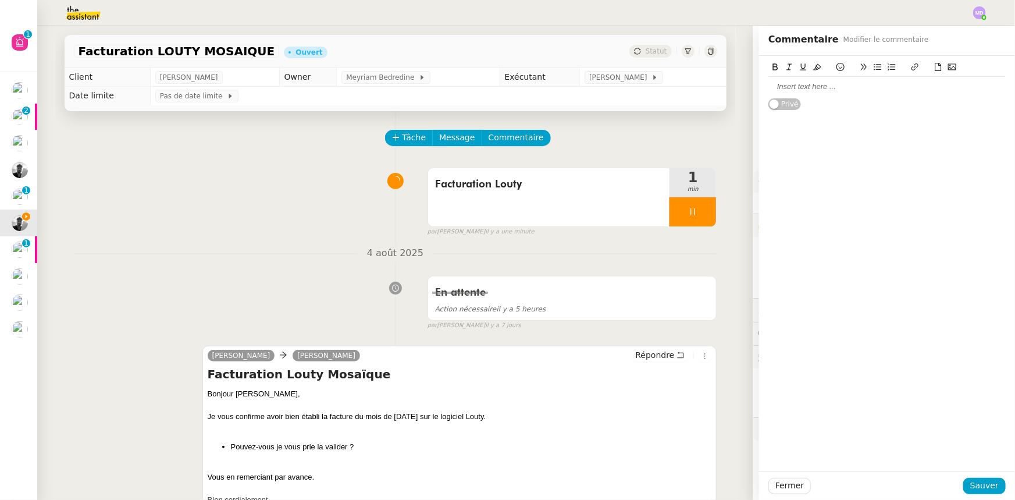
click at [805, 91] on div at bounding box center [886, 86] width 237 height 10
click at [934, 65] on icon at bounding box center [938, 67] width 8 height 8
click at [964, 485] on button "Sauver" at bounding box center [984, 486] width 42 height 16
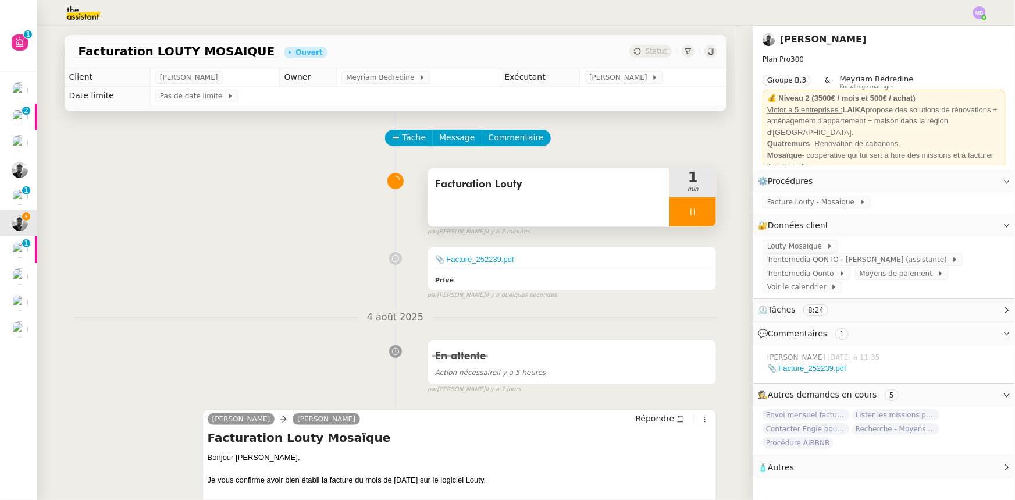
click at [694, 215] on div at bounding box center [693, 211] width 47 height 29
drag, startPoint x: 695, startPoint y: 215, endPoint x: 518, endPoint y: 203, distance: 176.6
click at [693, 215] on button at bounding box center [704, 211] width 23 height 29
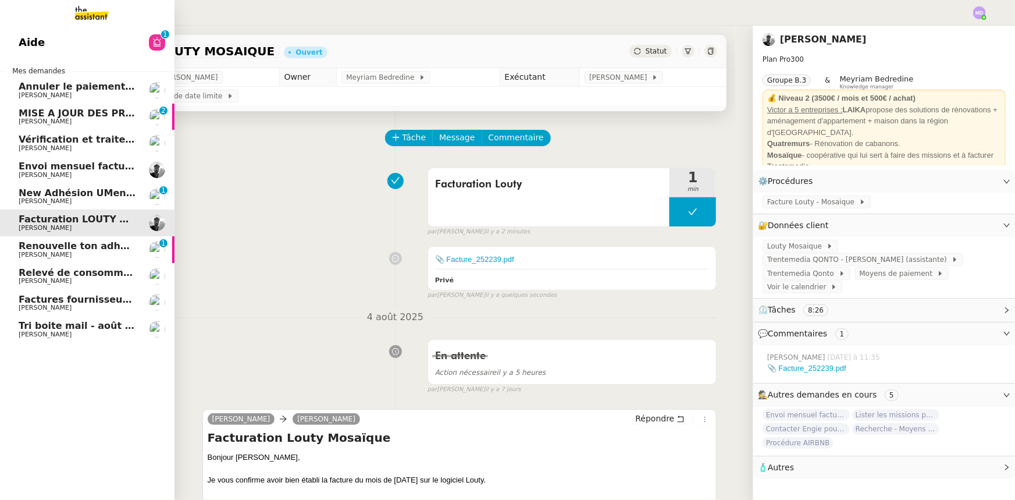
click at [103, 249] on span "Renouvelle ton adhésion Umento" at bounding box center [106, 245] width 174 height 11
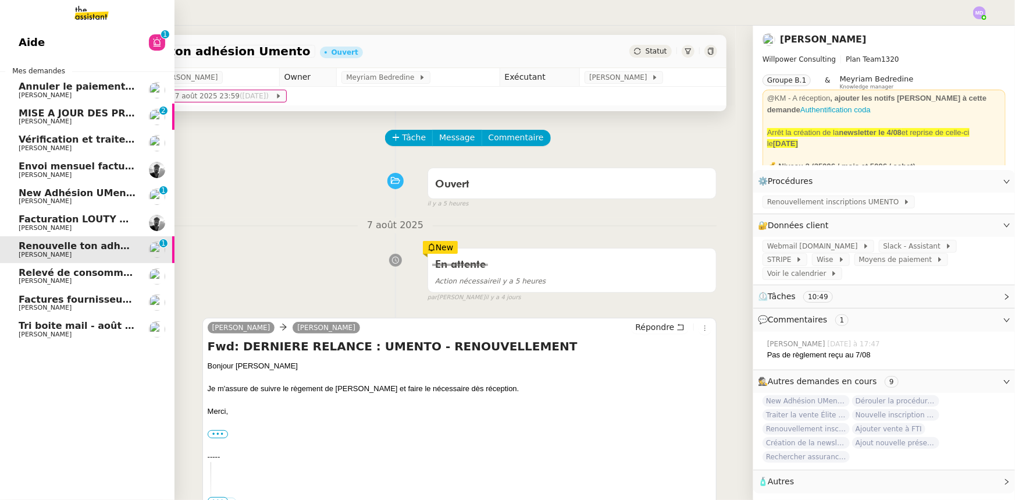
click at [104, 275] on span "Relevé de consommations - août 2025" at bounding box center [119, 272] width 201 height 11
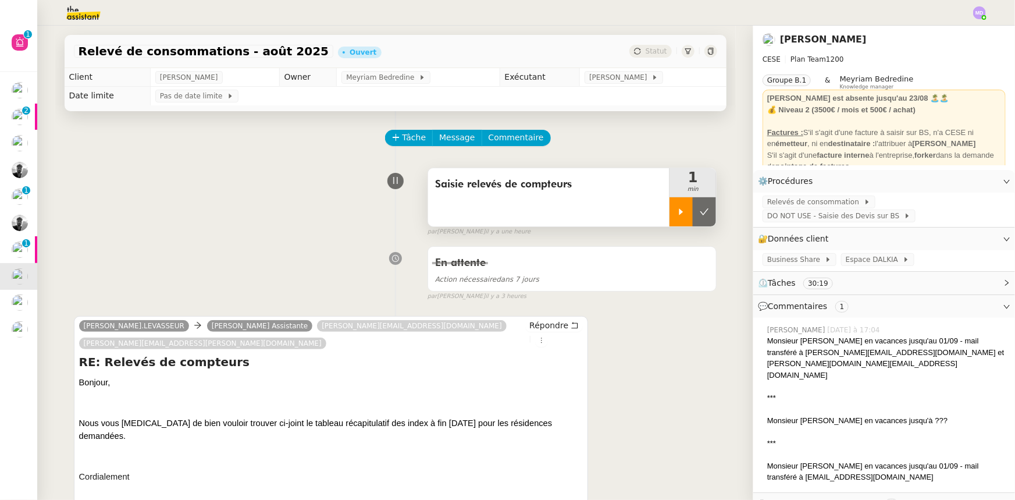
click at [682, 213] on div at bounding box center [681, 211] width 23 height 29
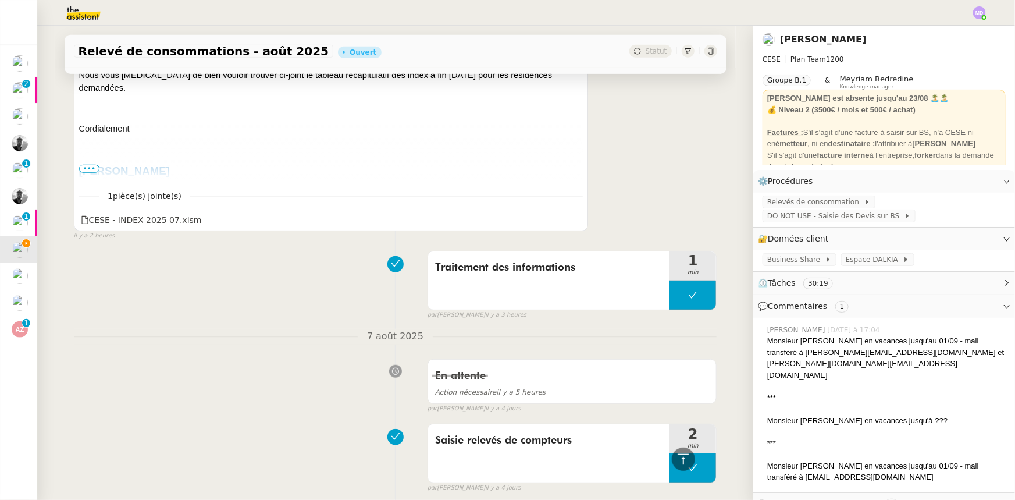
scroll to position [423, 0]
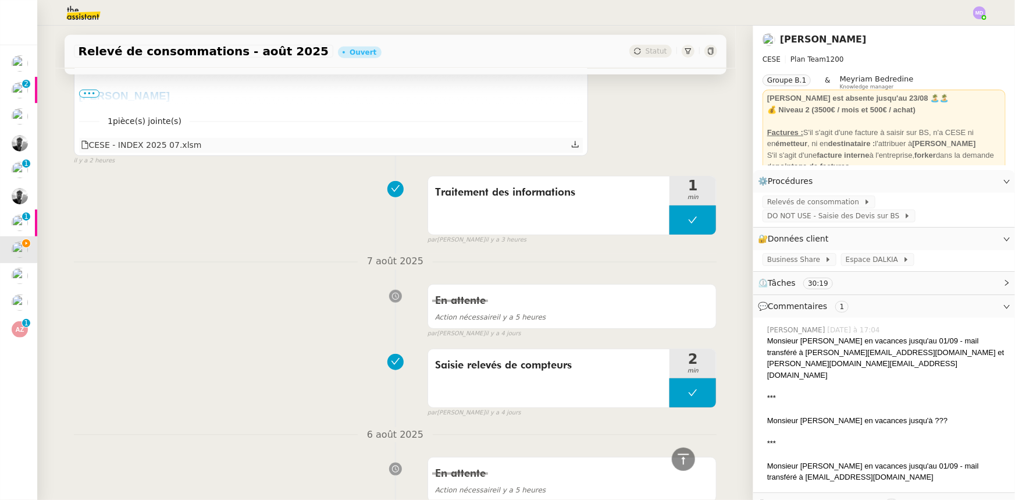
click at [571, 140] on icon at bounding box center [575, 144] width 8 height 8
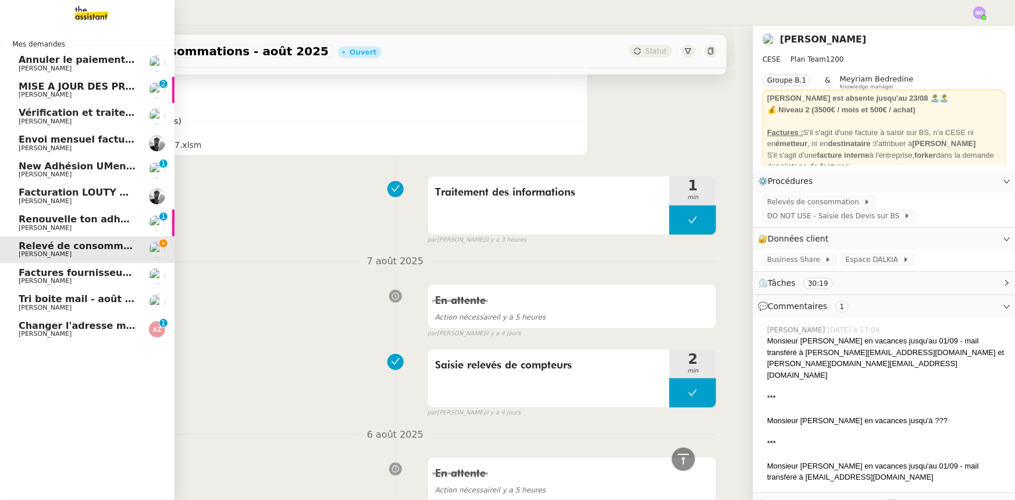
click at [55, 328] on span "Changer l'adresse mail et le nom du kbis" at bounding box center [126, 325] width 214 height 11
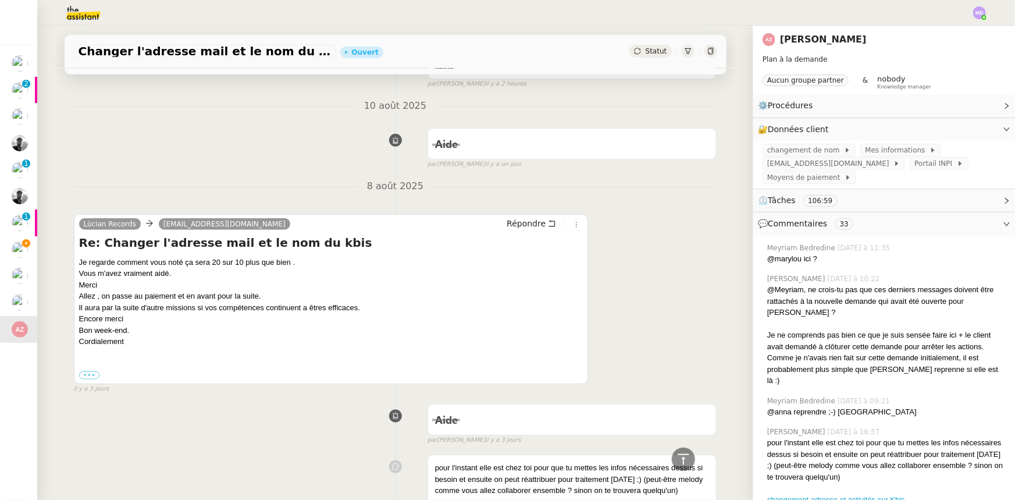
scroll to position [529, 0]
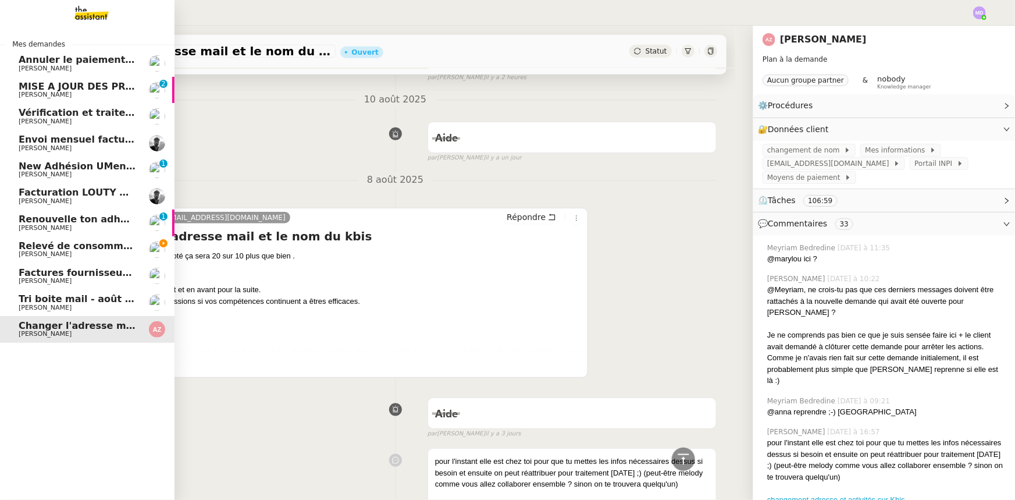
click at [26, 254] on span "[PERSON_NAME]" at bounding box center [45, 254] width 53 height 8
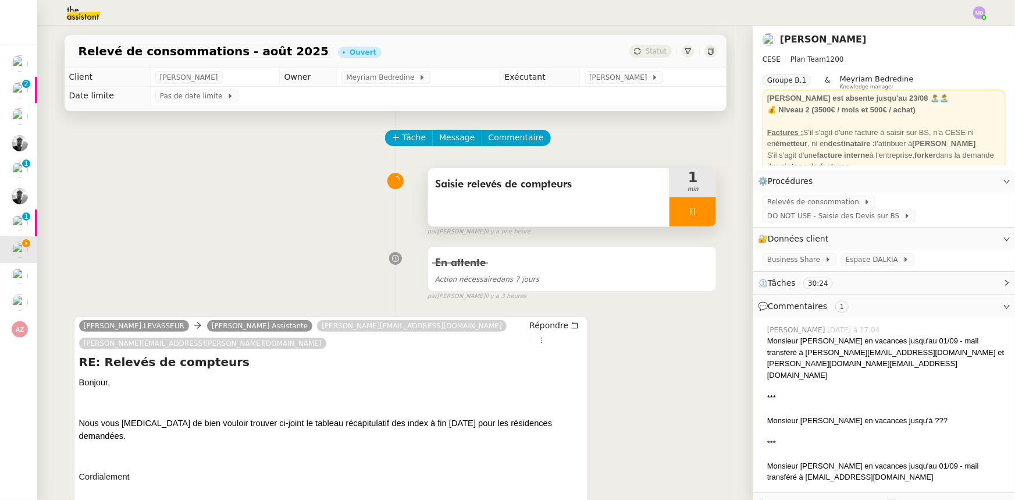
drag, startPoint x: 676, startPoint y: 202, endPoint x: 693, endPoint y: 211, distance: 18.7
click at [678, 204] on div at bounding box center [693, 211] width 47 height 29
click at [700, 211] on icon at bounding box center [704, 211] width 9 height 9
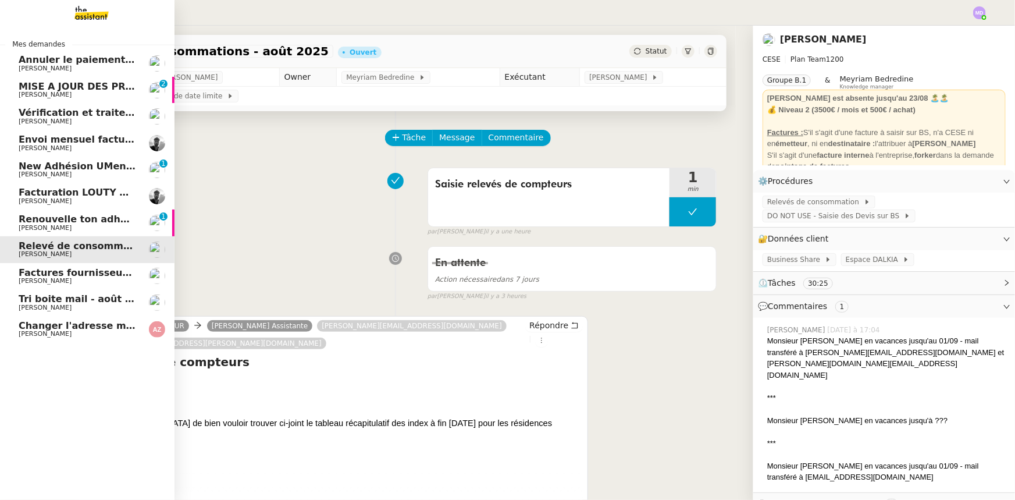
drag, startPoint x: 29, startPoint y: 138, endPoint x: 148, endPoint y: 140, distance: 119.9
click at [29, 138] on span "Envoi mensuel factures - [DATE]" at bounding box center [103, 139] width 169 height 11
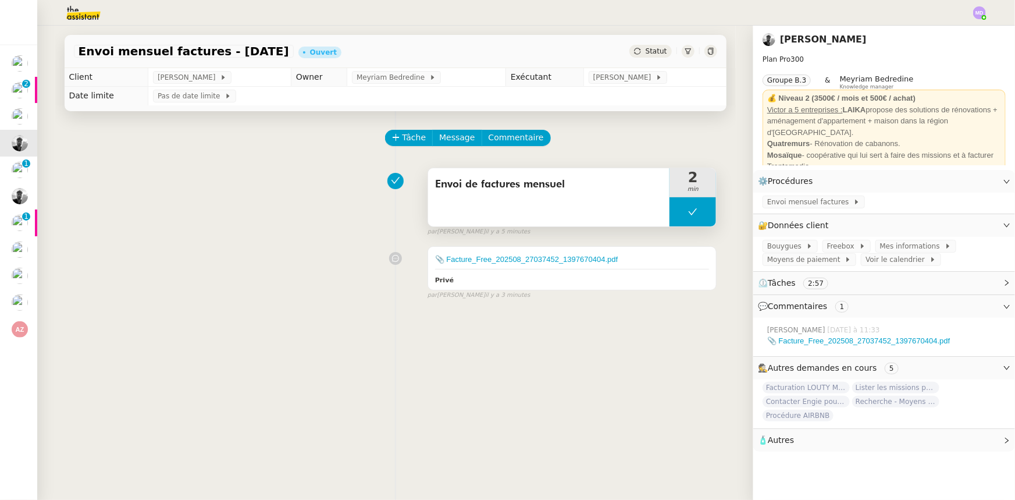
click at [670, 208] on button at bounding box center [693, 211] width 47 height 29
click at [677, 208] on icon at bounding box center [681, 211] width 9 height 9
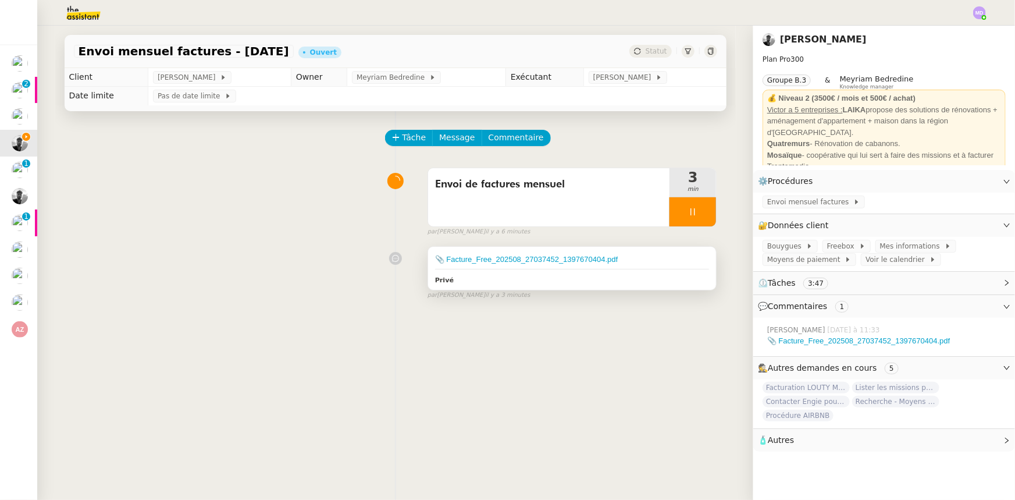
click at [646, 255] on div "📎 Facture_Free_202508_27037452_1397670404.pdf" at bounding box center [572, 260] width 275 height 12
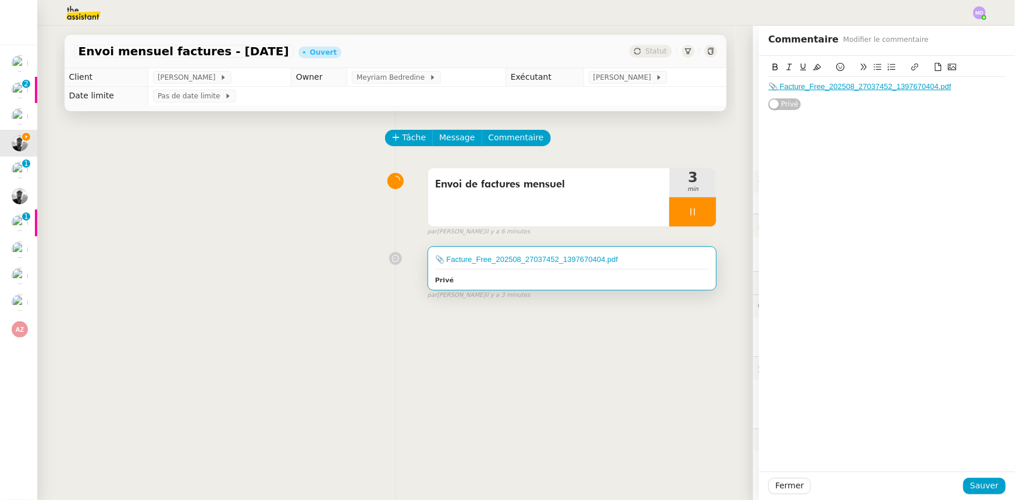
click at [959, 91] on div "📎 Facture_Free_202508_27037452_1397670404.pdf" at bounding box center [886, 86] width 237 height 10
click at [934, 68] on icon at bounding box center [938, 67] width 8 height 8
click at [983, 482] on span "Sauver" at bounding box center [984, 485] width 29 height 13
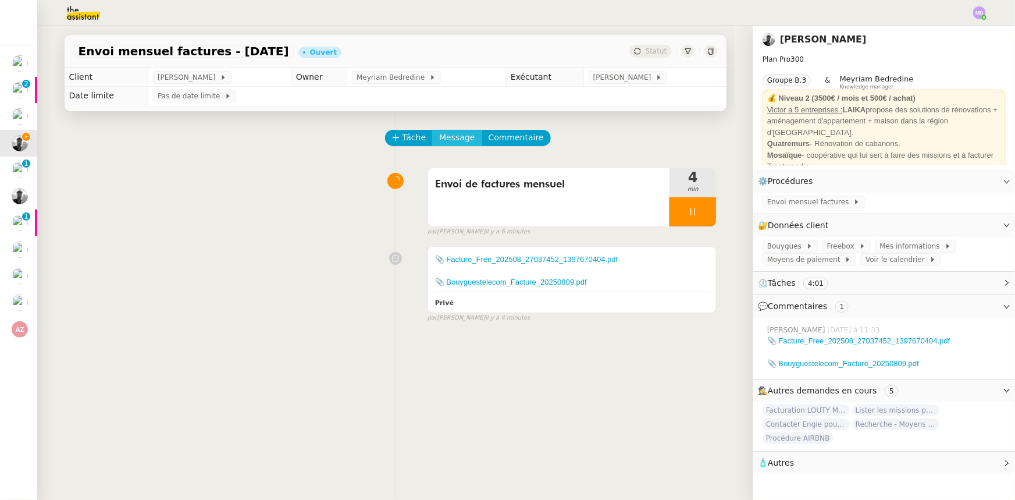
click at [444, 143] on span "Message" at bounding box center [456, 137] width 35 height 13
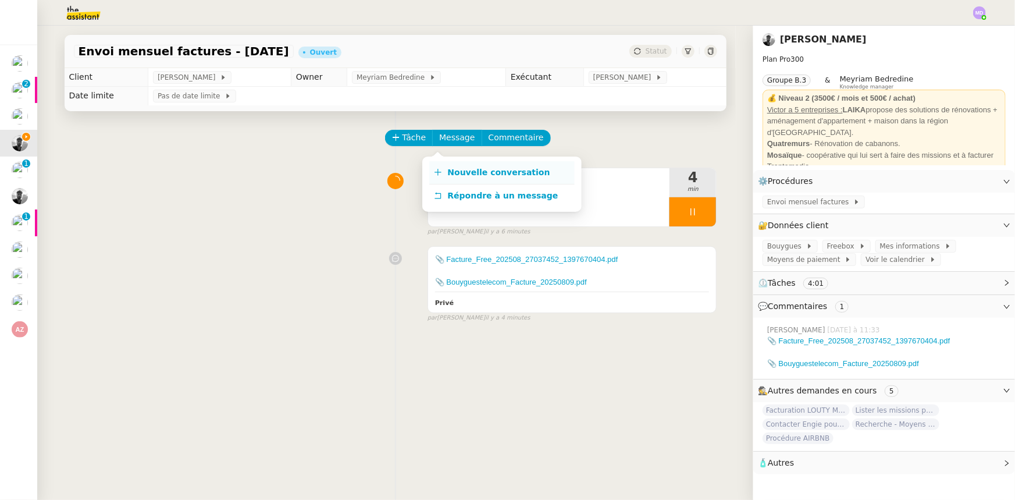
click at [448, 169] on span "Nouvelle conversation" at bounding box center [499, 172] width 102 height 9
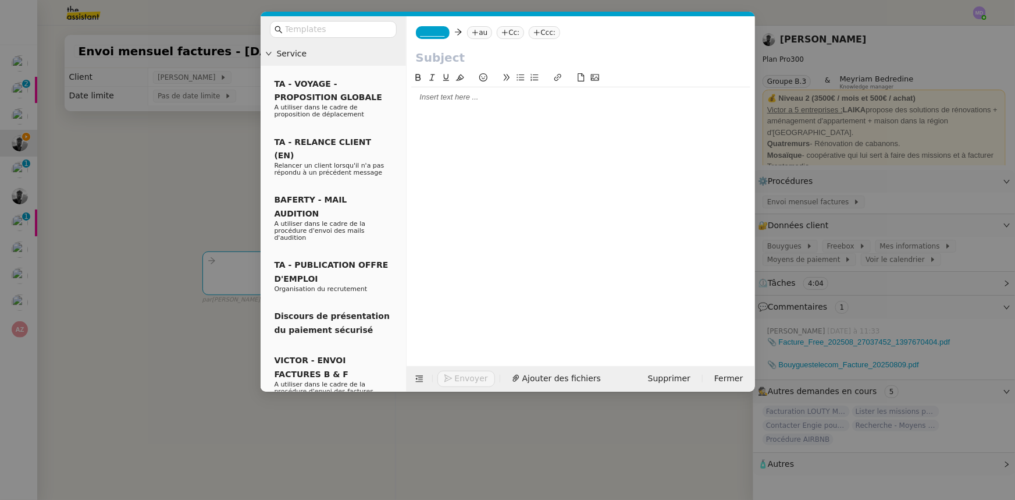
click at [197, 217] on nz-modal-container "Service TA - VOYAGE - PROPOSITION GLOBALE A utiliser dans le cadre de propositi…" at bounding box center [507, 250] width 1015 height 500
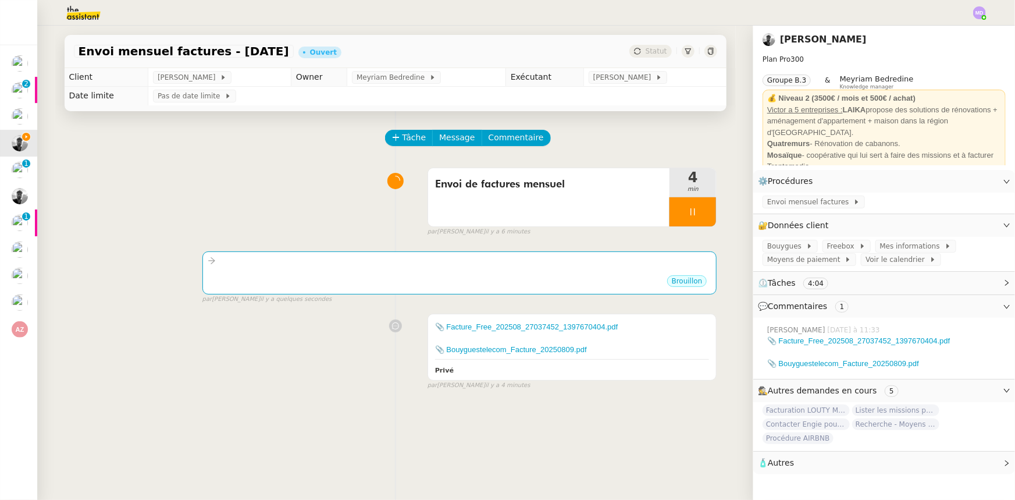
click at [831, 471] on div "🧴 Autres" at bounding box center [884, 462] width 262 height 23
click at [800, 483] on span "Créer un email dédié" at bounding box center [803, 483] width 73 height 8
click at [791, 487] on icon "button" at bounding box center [794, 483] width 7 height 7
drag, startPoint x: 289, startPoint y: 196, endPoint x: 285, endPoint y: 222, distance: 25.9
click at [287, 203] on div "Envoi de factures mensuel 4 min false par Marylou D. il y a 6 minutes" at bounding box center [395, 199] width 643 height 74
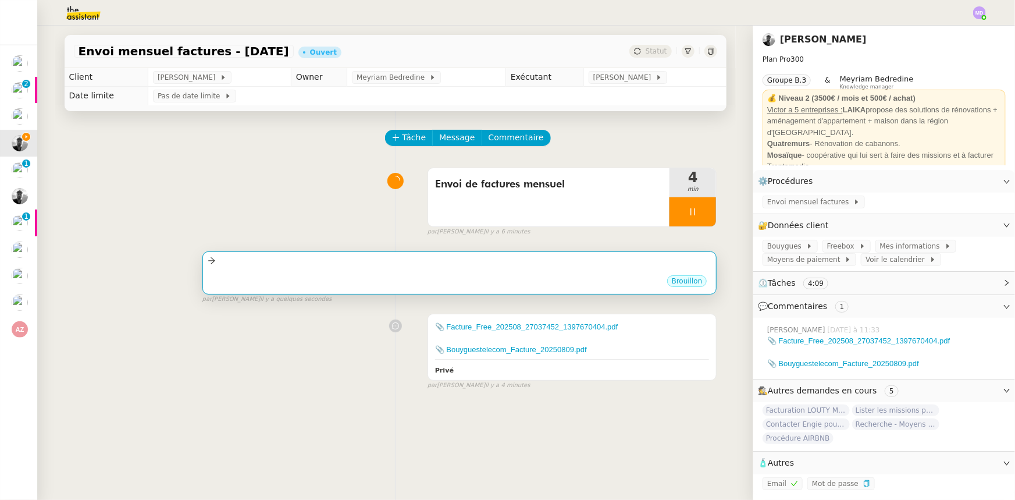
click at [284, 255] on div at bounding box center [460, 260] width 504 height 13
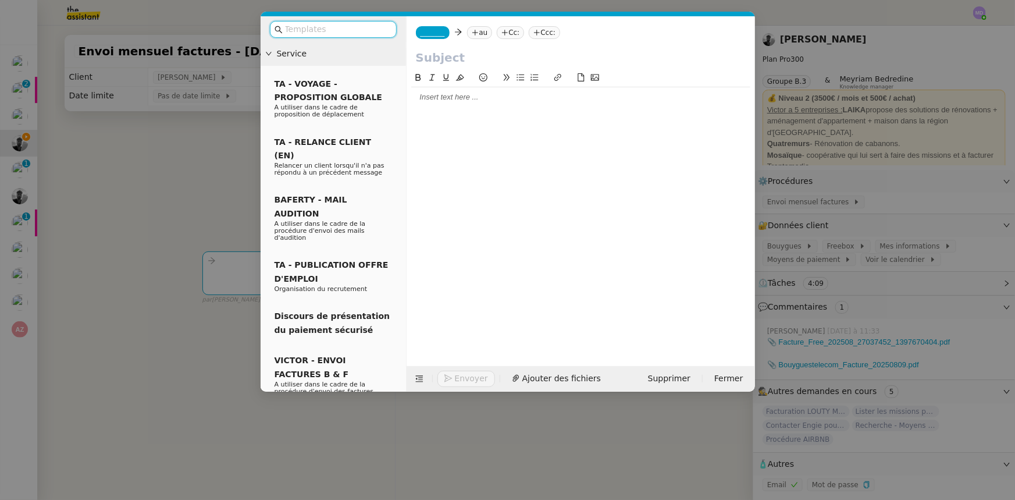
click at [429, 34] on span "_______" at bounding box center [433, 33] width 24 height 8
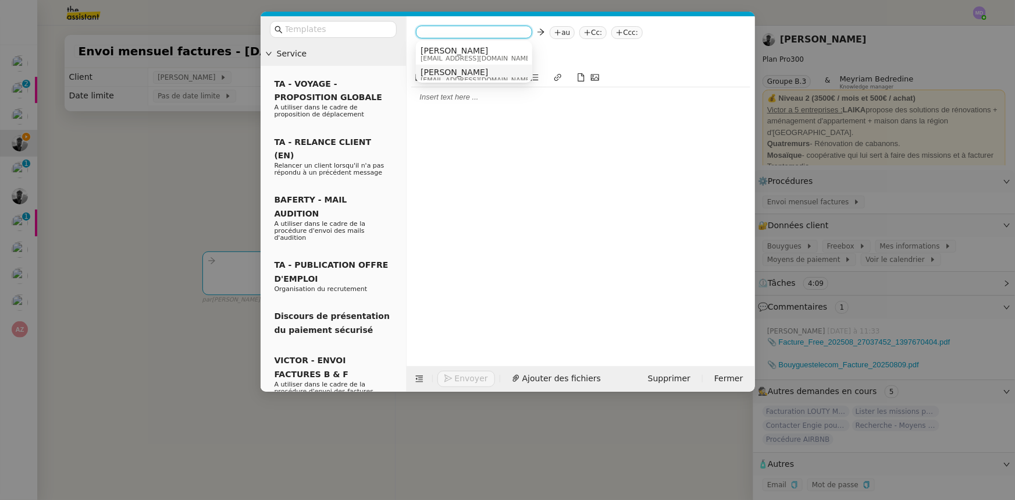
click at [443, 72] on span "[PERSON_NAME]" at bounding box center [477, 71] width 112 height 9
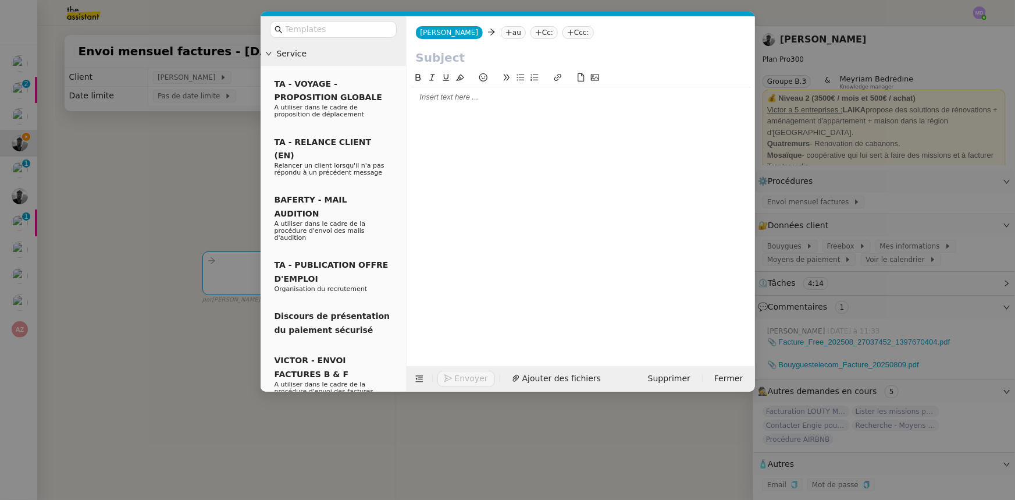
click at [501, 38] on nz-tag "au" at bounding box center [513, 32] width 25 height 13
click at [510, 30] on input at bounding box center [563, 33] width 107 height 12
click at [476, 141] on div at bounding box center [580, 209] width 339 height 277
click at [839, 202] on nz-modal-container "Service TA - VOYAGE - PROPOSITION GLOBALE A utiliser dans le cadre de propositi…" at bounding box center [507, 250] width 1015 height 500
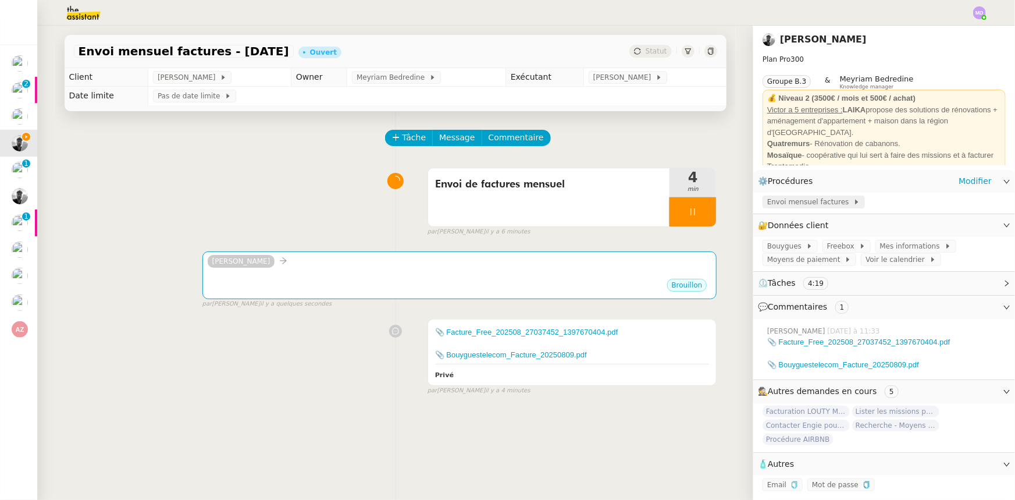
click at [822, 204] on span "Envoi mensuel factures" at bounding box center [810, 202] width 86 height 12
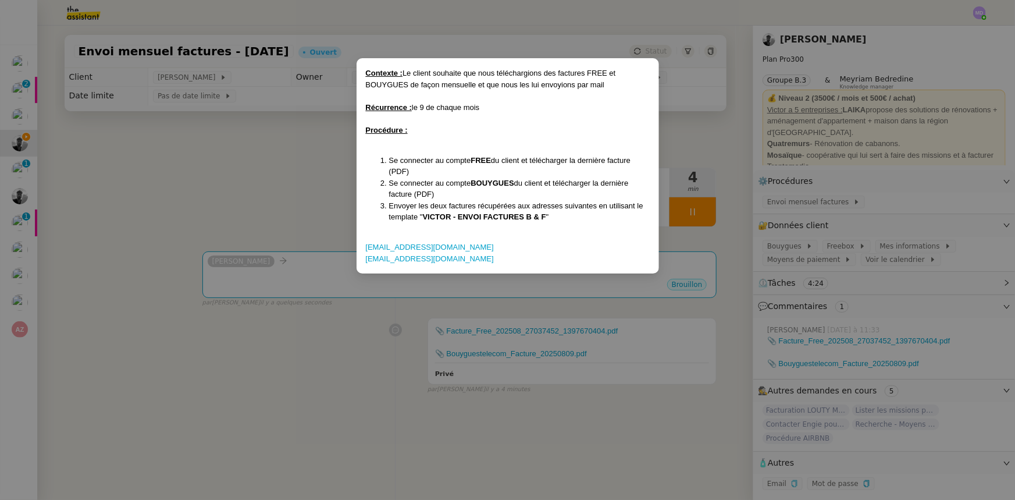
drag, startPoint x: 407, startPoint y: 247, endPoint x: 287, endPoint y: 290, distance: 126.8
click at [287, 291] on nz-modal-container "Contexte : Le client souhaite que nous téléchargions des factures FREE et BOUYG…" at bounding box center [507, 250] width 1015 height 500
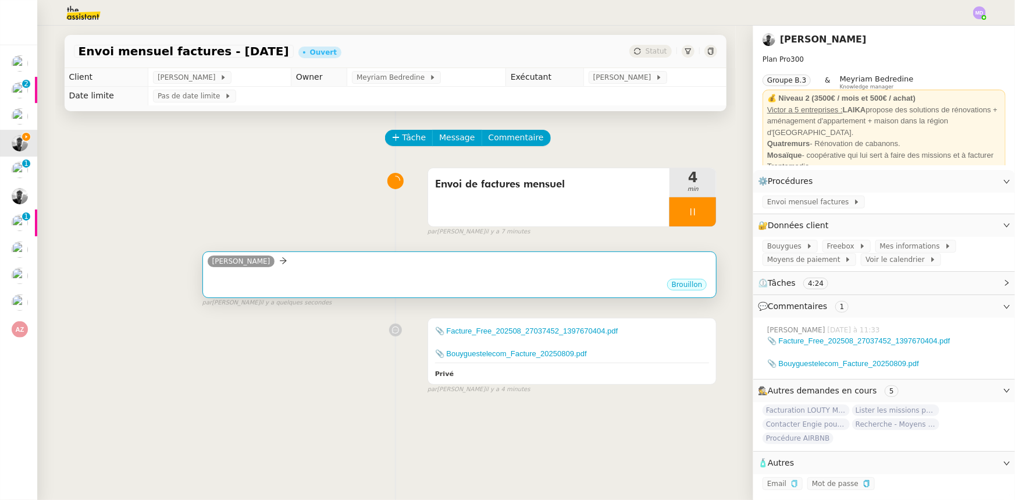
click at [286, 279] on div "Marion ••• Brouillon" at bounding box center [459, 274] width 515 height 47
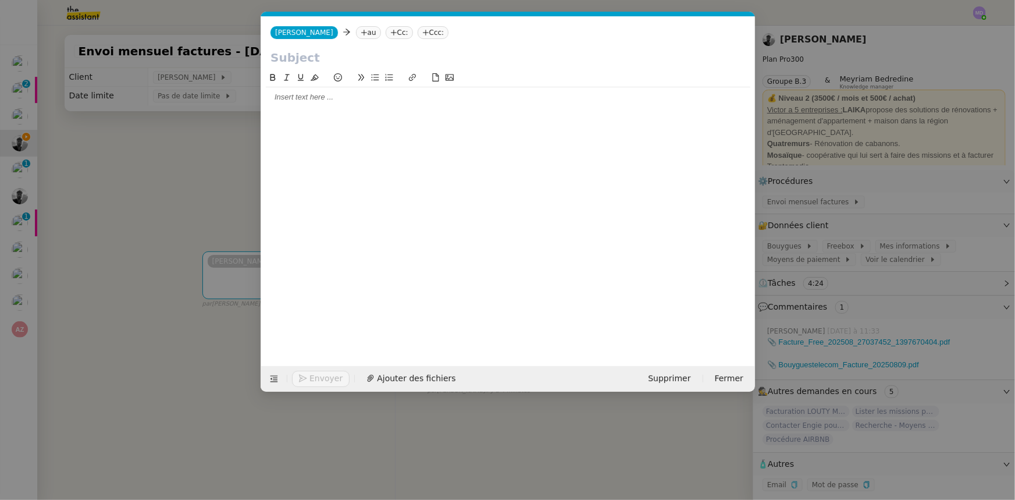
scroll to position [0, 24]
click at [272, 375] on icon at bounding box center [274, 379] width 8 height 8
click at [272, 376] on icon at bounding box center [274, 379] width 8 height 8
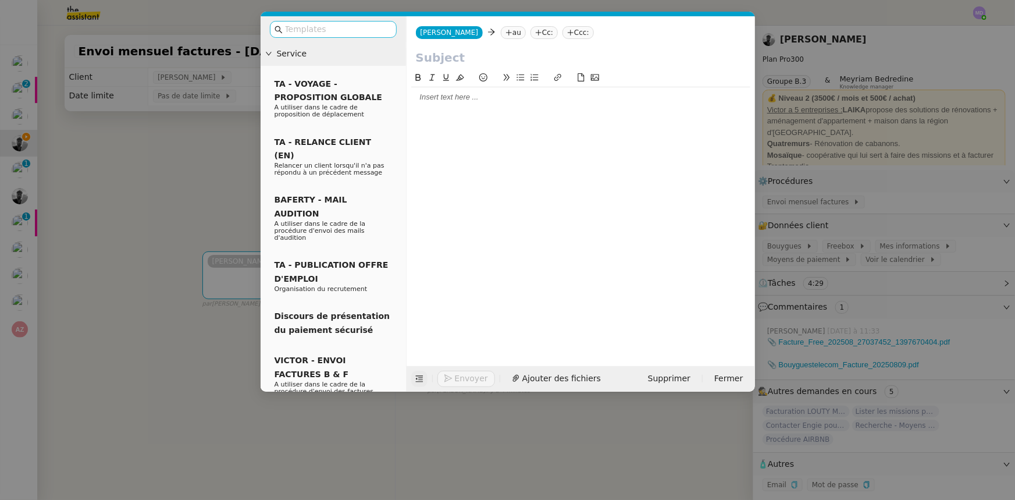
click at [321, 31] on input "text" at bounding box center [337, 29] width 105 height 13
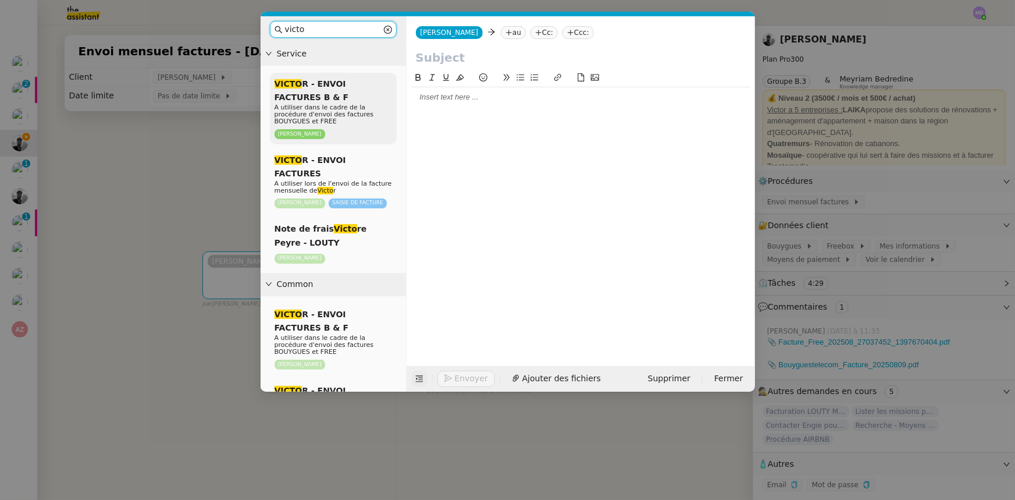
type input "victo"
click at [322, 88] on span "VICTO R - ENVOI FACTURES B & F" at bounding box center [312, 90] width 74 height 23
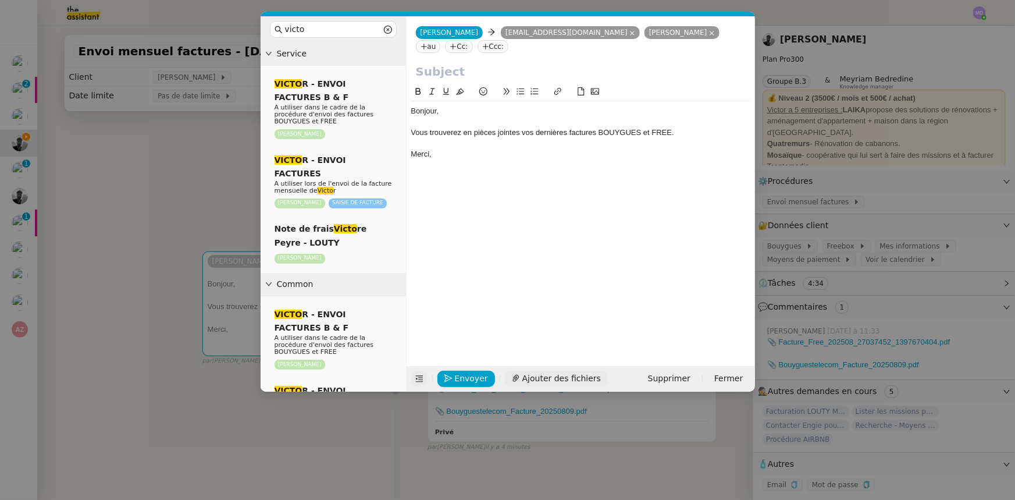
click at [535, 384] on button "Ajouter des fichiers" at bounding box center [556, 379] width 103 height 16
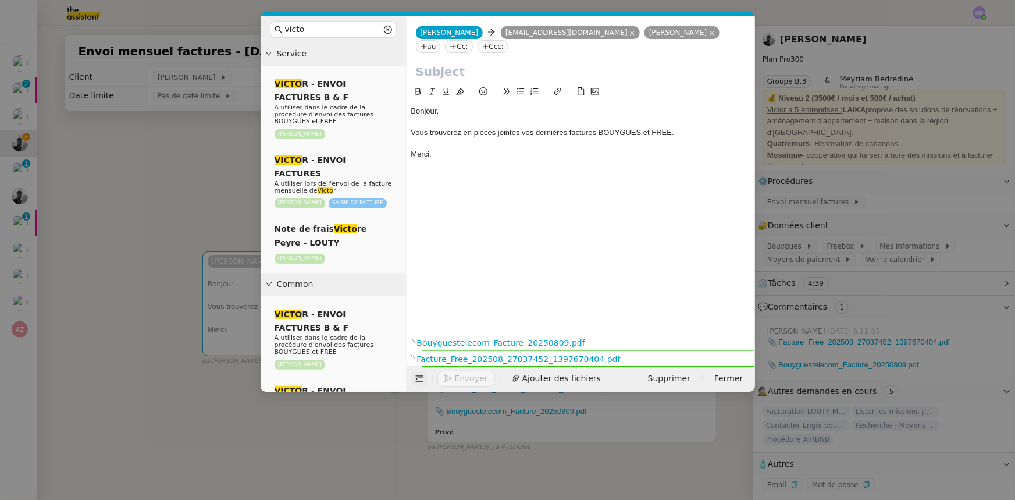
click at [437, 63] on input "text" at bounding box center [581, 71] width 330 height 17
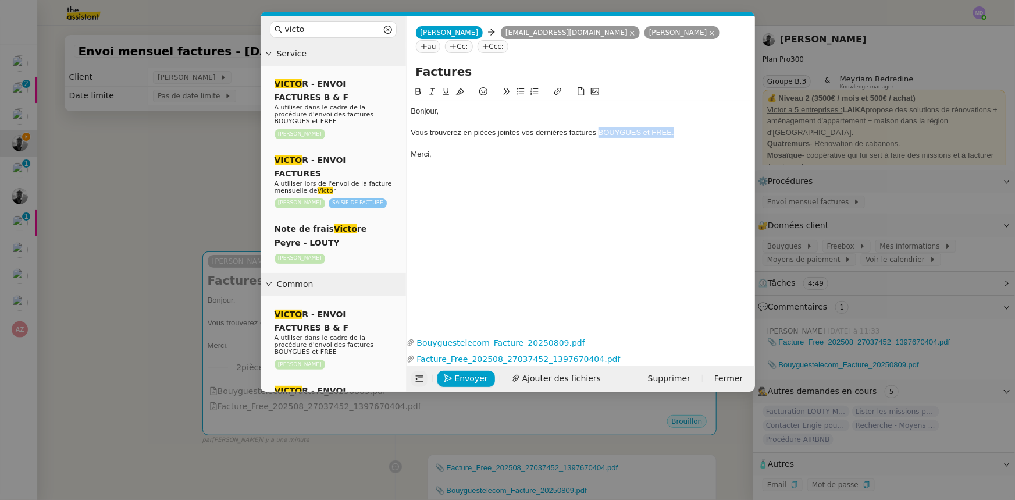
drag, startPoint x: 599, startPoint y: 118, endPoint x: 674, endPoint y: 117, distance: 74.5
click at [674, 127] on div "Vous trouverez en pièces jointes vos dernières factures BOUYGUES et FREE." at bounding box center [580, 132] width 339 height 10
copy div "BOUYGUES et FREE."
click at [490, 67] on div "Factures" at bounding box center [581, 74] width 348 height 22
click at [492, 63] on input "Factures" at bounding box center [581, 71] width 330 height 17
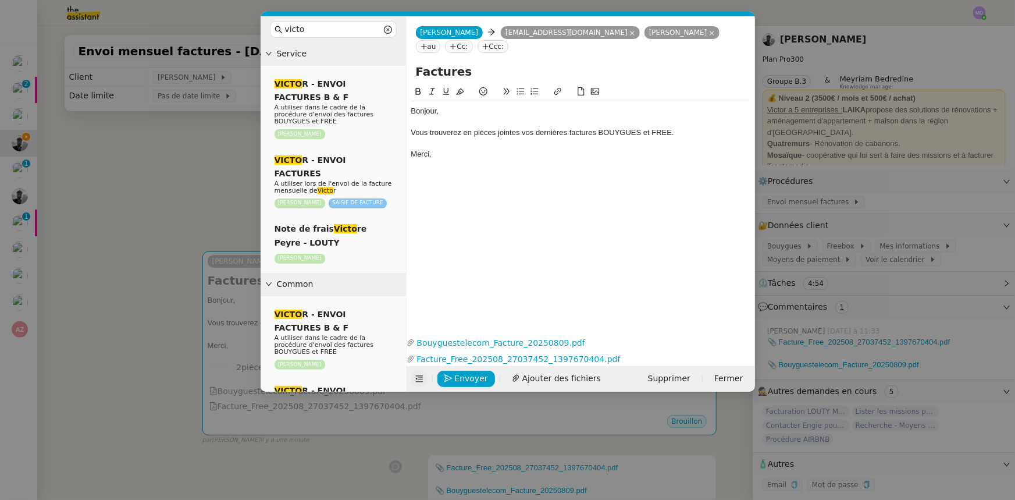
paste input "BOUYGUES et FREE."
type input "Factures BOUYGUES et FREE"
click at [472, 374] on span "Envoyer" at bounding box center [471, 378] width 33 height 13
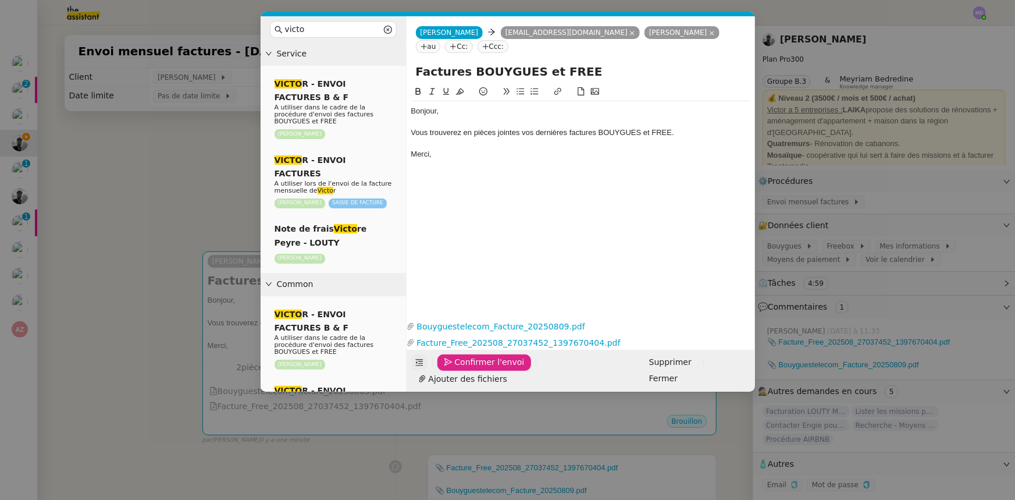
click at [472, 369] on span "Confirmer l'envoi" at bounding box center [490, 361] width 70 height 13
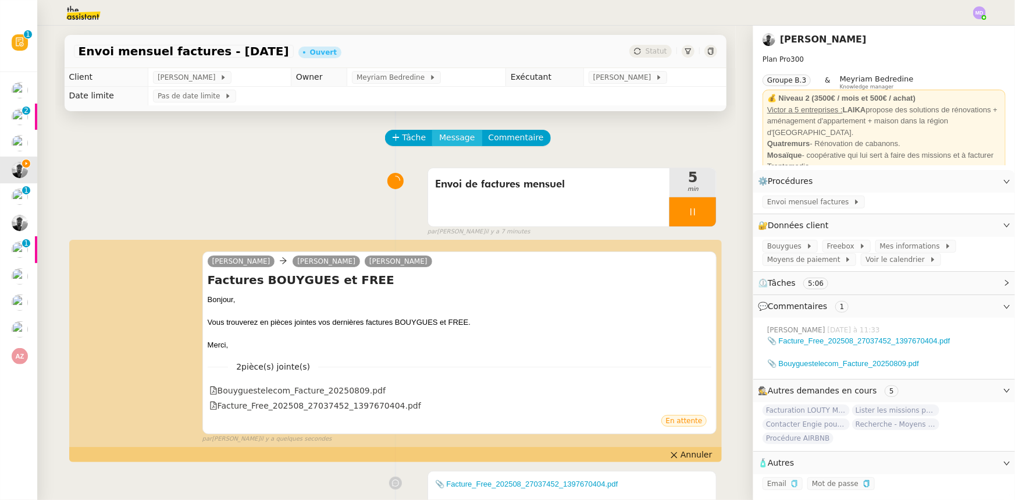
click at [454, 134] on span "Message" at bounding box center [456, 137] width 35 height 13
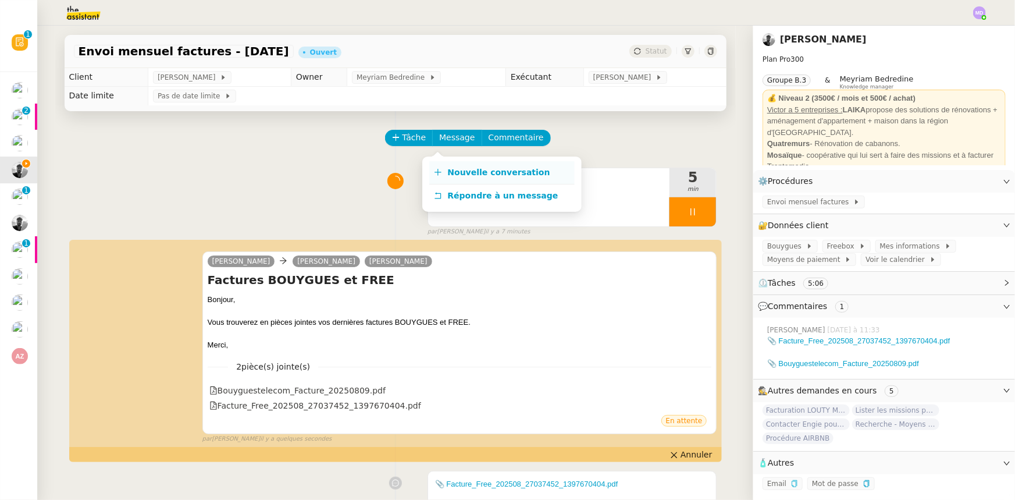
click at [460, 168] on span "Nouvelle conversation" at bounding box center [499, 172] width 102 height 9
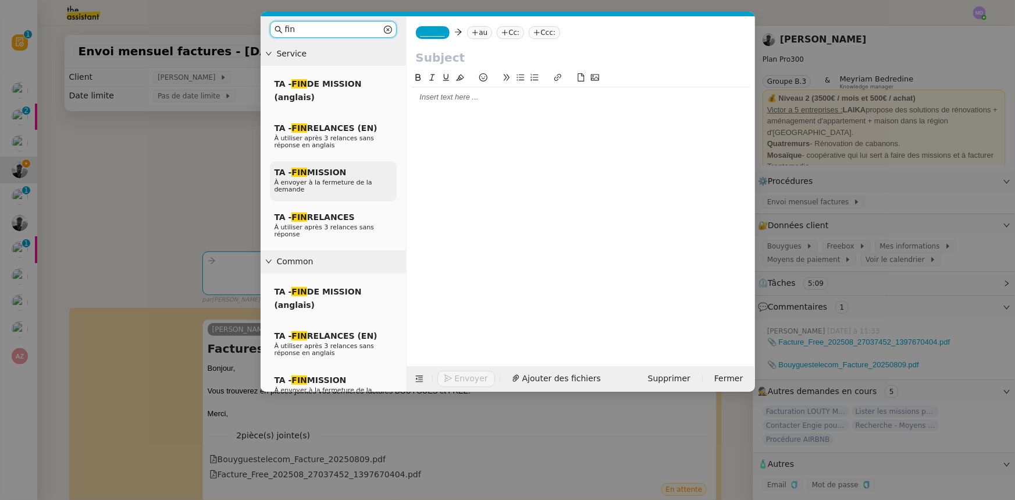
type input "fin"
click at [341, 169] on span "TA - FIN MISSION" at bounding box center [311, 172] width 72 height 9
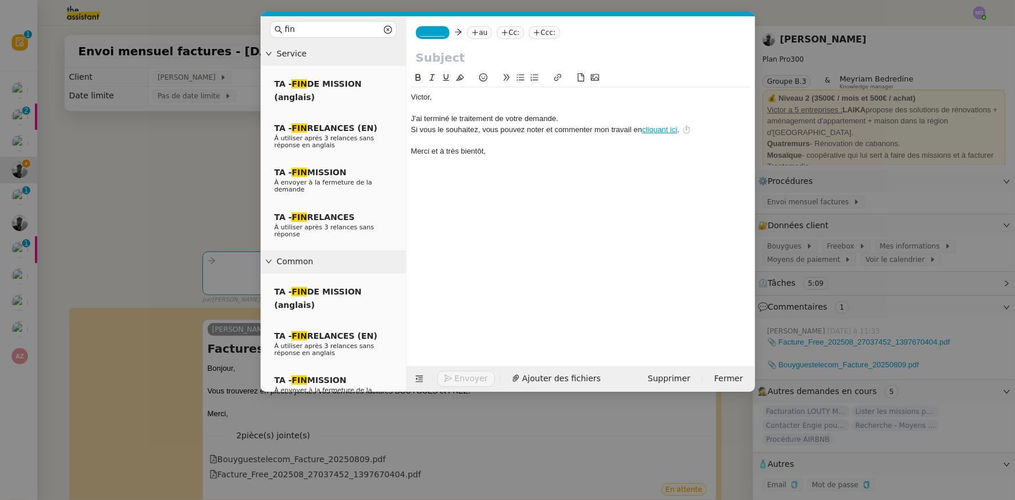
click at [433, 40] on div "_______ au Cc: Ccc:" at bounding box center [581, 32] width 348 height 33
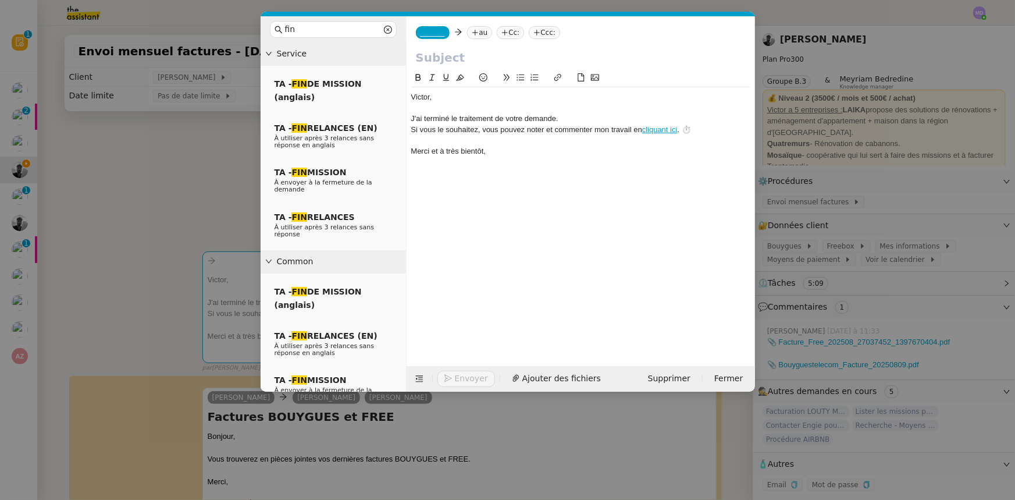
click at [442, 33] on nz-tag "_______" at bounding box center [433, 32] width 34 height 13
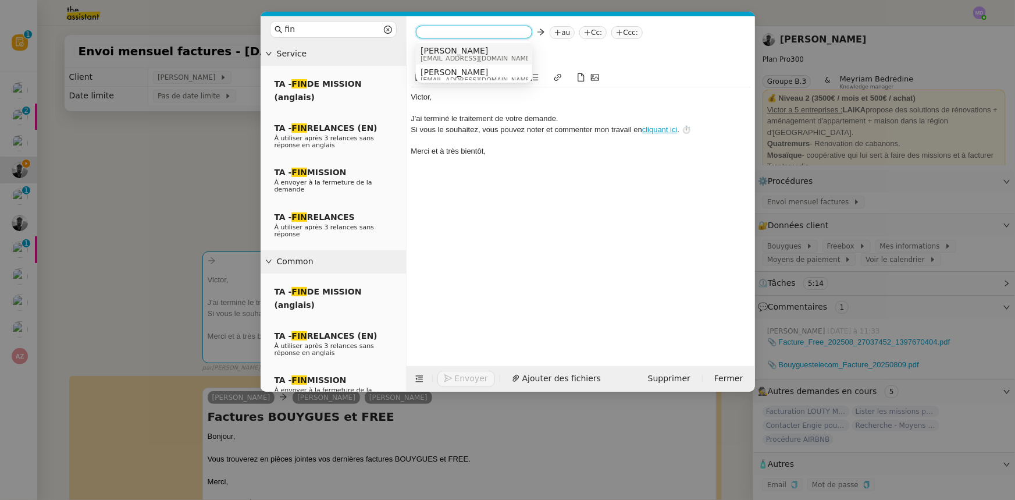
click at [439, 48] on span "[PERSON_NAME]" at bounding box center [477, 50] width 112 height 9
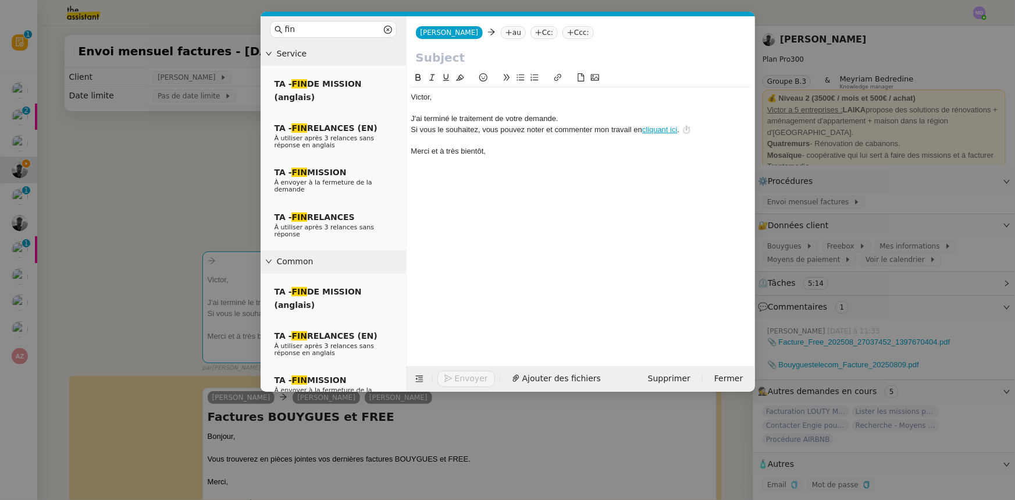
click at [506, 30] on icon at bounding box center [509, 32] width 7 height 7
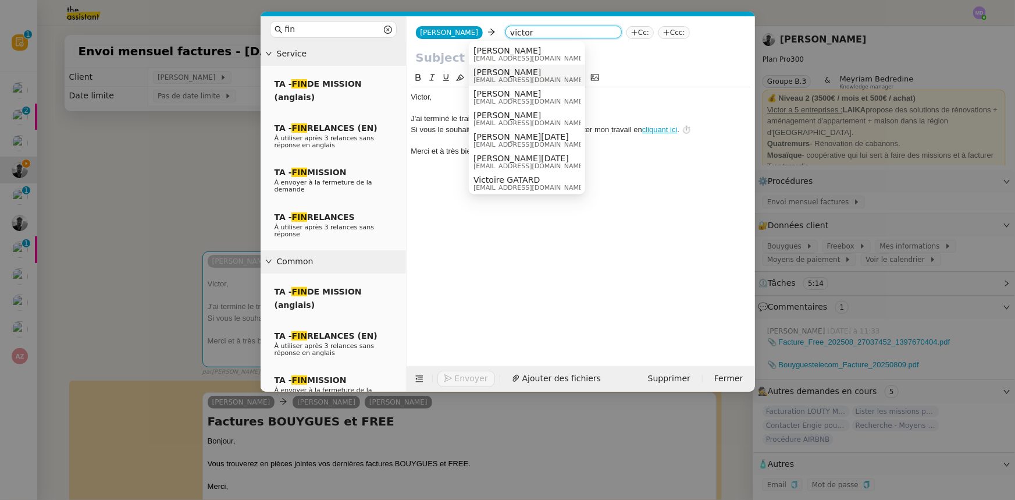
type input "victor"
click at [494, 69] on span "[PERSON_NAME]" at bounding box center [530, 71] width 112 height 9
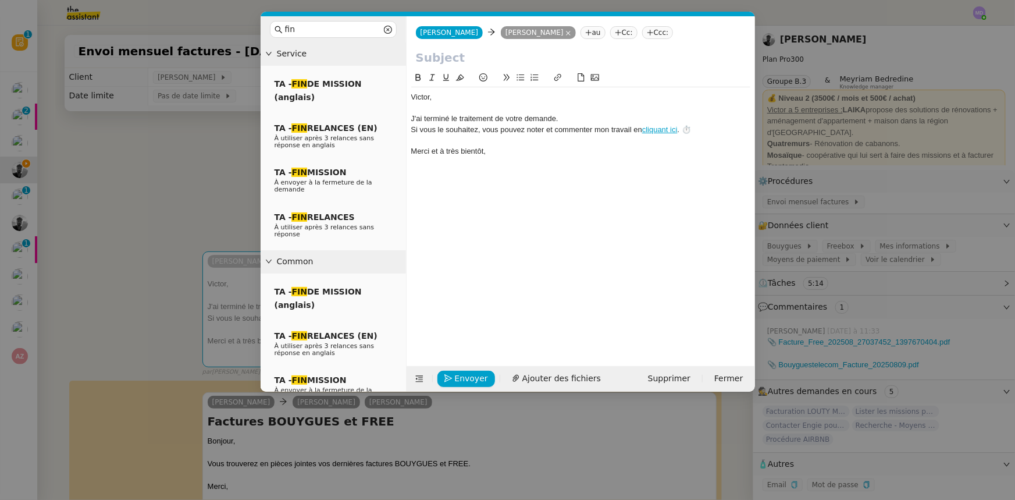
click at [483, 53] on input "text" at bounding box center [581, 57] width 330 height 17
paste input "BOUYGUES et FREE."
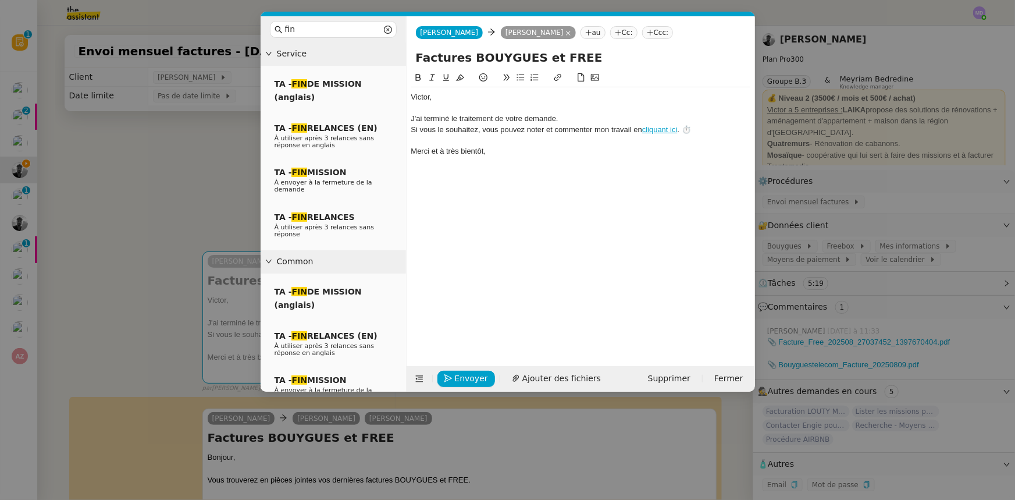
type input "Factures BOUYGUES et FREE"
click at [489, 90] on div "﻿Victor﻿, J'ai terminé le traitement de votre demande. Si vous le souhaitez, vo…" at bounding box center [580, 124] width 339 height 74
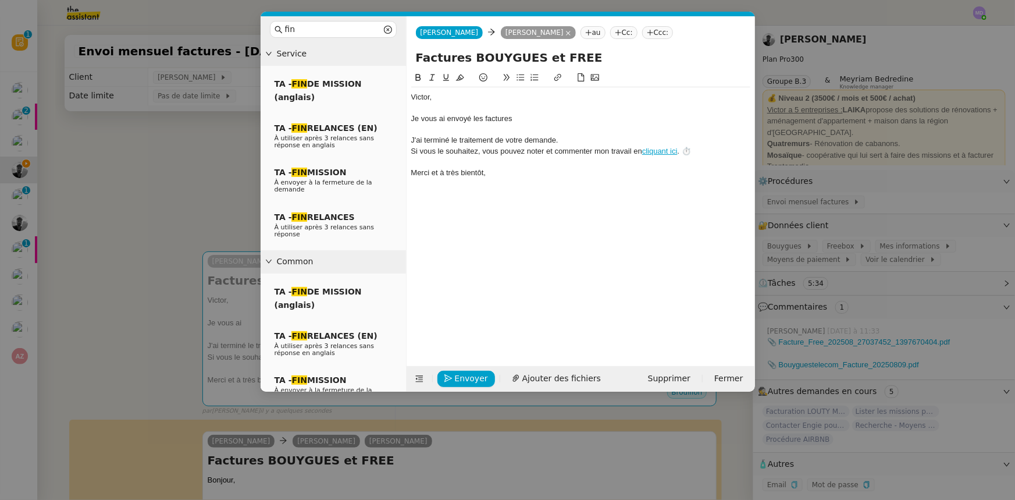
scroll to position [0, 0]
click at [450, 374] on icon "button" at bounding box center [448, 378] width 8 height 8
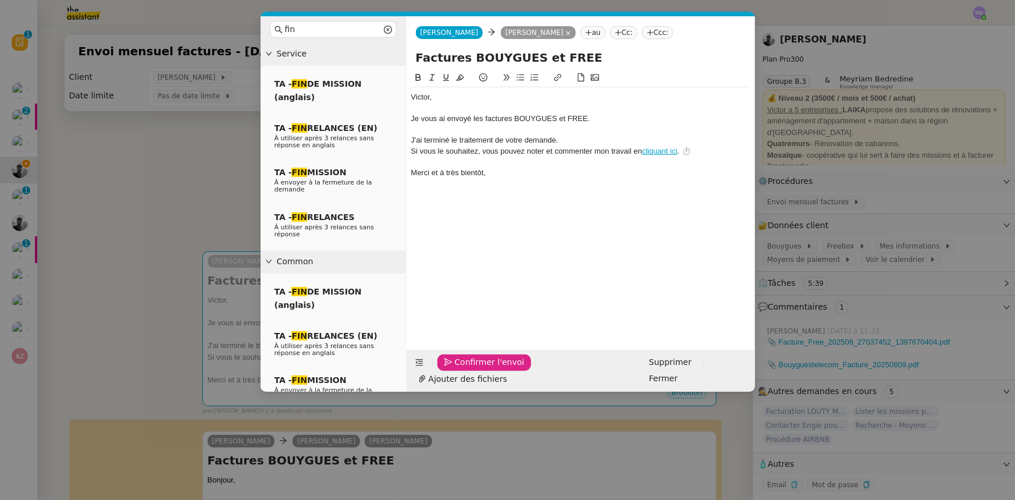
click at [450, 366] on icon "button" at bounding box center [448, 362] width 8 height 8
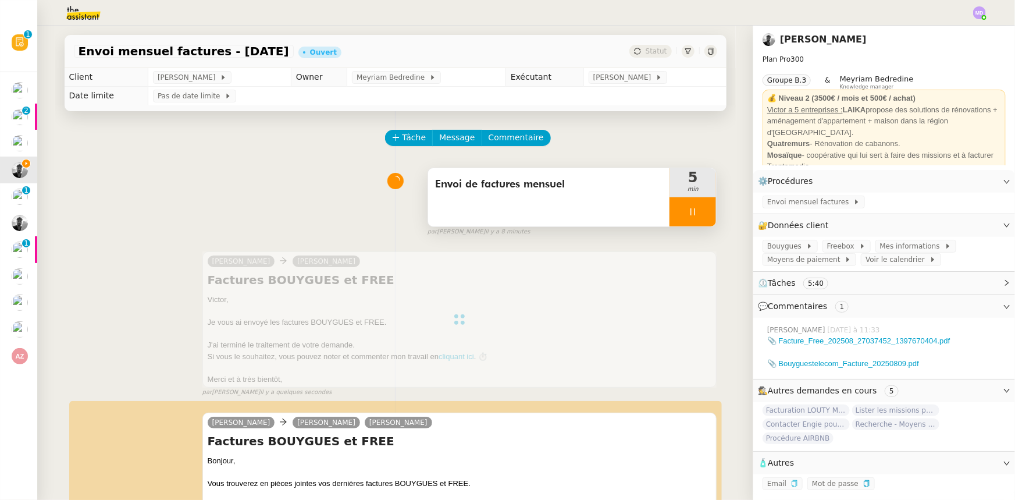
click at [701, 211] on div at bounding box center [693, 211] width 47 height 29
click at [701, 211] on button at bounding box center [704, 211] width 23 height 29
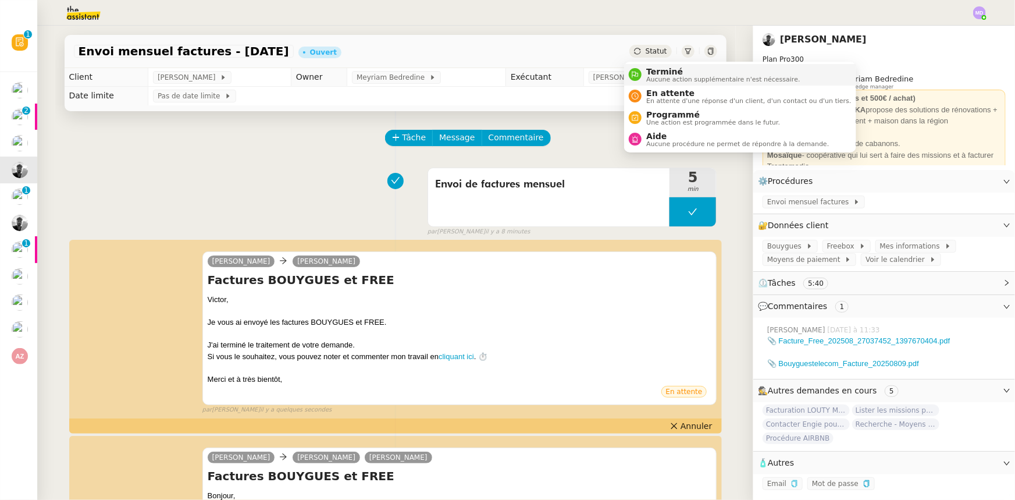
drag, startPoint x: 653, startPoint y: 67, endPoint x: 671, endPoint y: 77, distance: 20.1
click at [656, 68] on span "Terminé" at bounding box center [723, 71] width 154 height 9
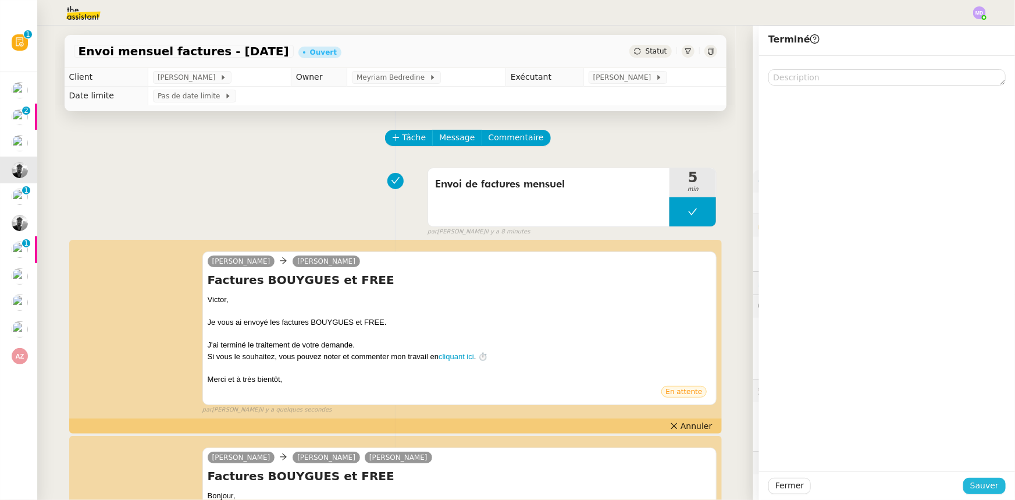
click at [975, 483] on span "Sauver" at bounding box center [984, 485] width 29 height 13
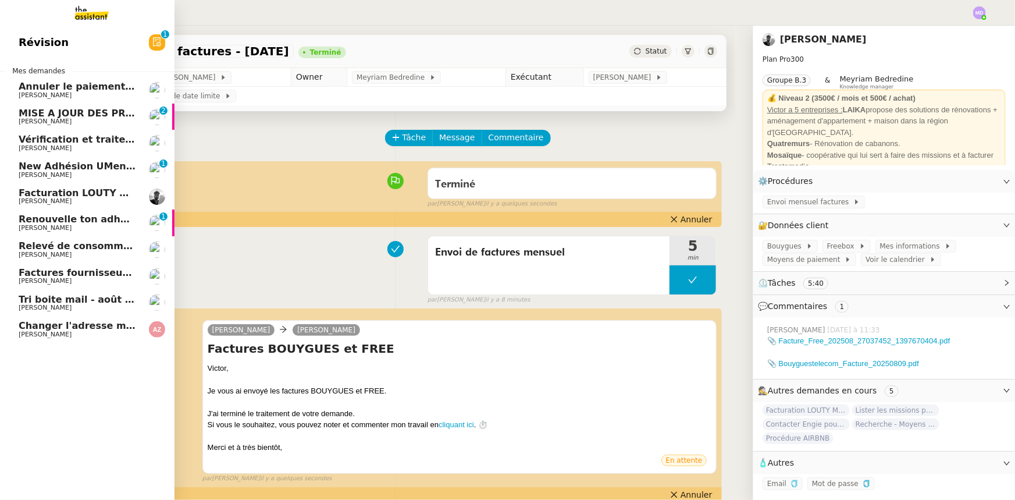
click at [51, 192] on span "Facturation LOUTY MOSAIQUE" at bounding box center [97, 192] width 157 height 11
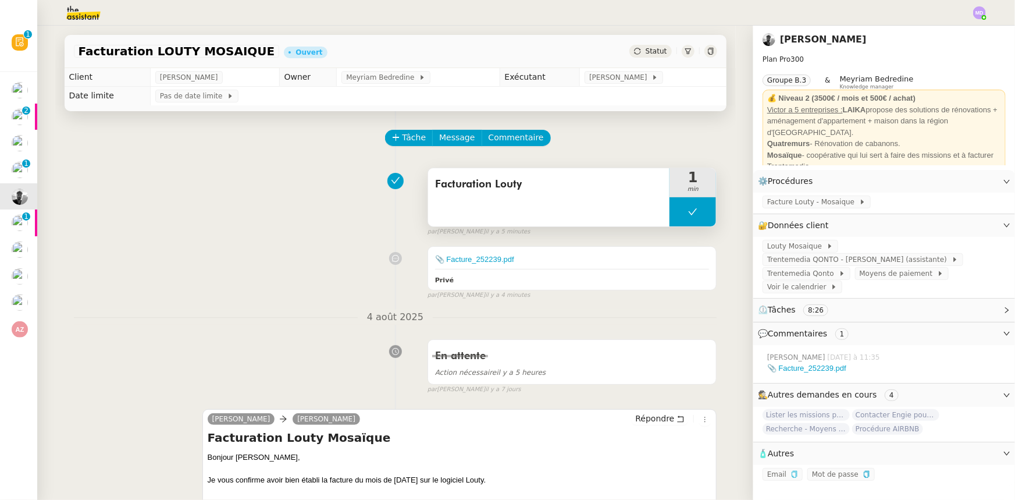
drag, startPoint x: 703, startPoint y: 210, endPoint x: 669, endPoint y: 212, distance: 34.4
click at [702, 210] on button at bounding box center [693, 211] width 47 height 29
click at [677, 212] on icon at bounding box center [681, 211] width 9 height 9
click at [821, 207] on span "Facture Louty - Mosaique" at bounding box center [813, 202] width 92 height 12
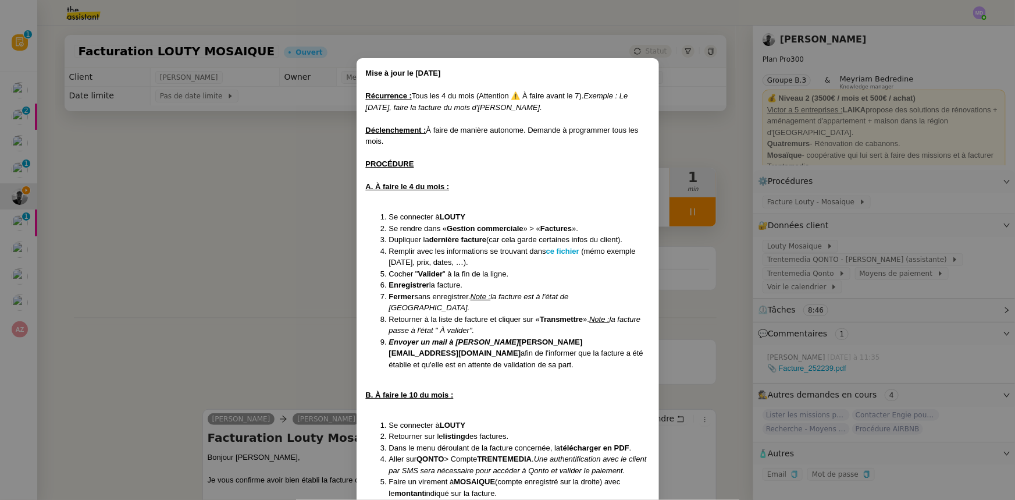
scroll to position [63, 0]
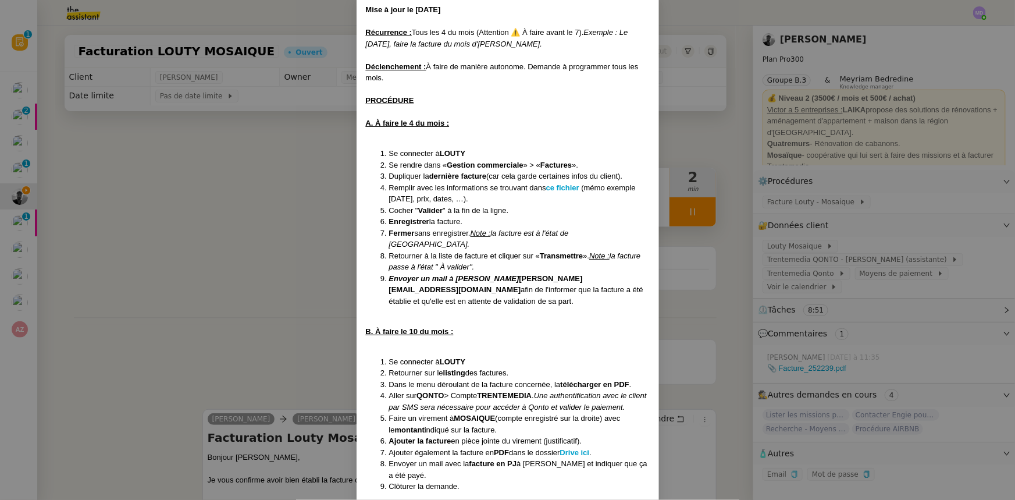
click at [942, 333] on nz-modal-container "Mise à jour le 05/12/2023 Récurrence : Tous les 4 du mois (Attention ⚠️ À faire…" at bounding box center [507, 250] width 1015 height 500
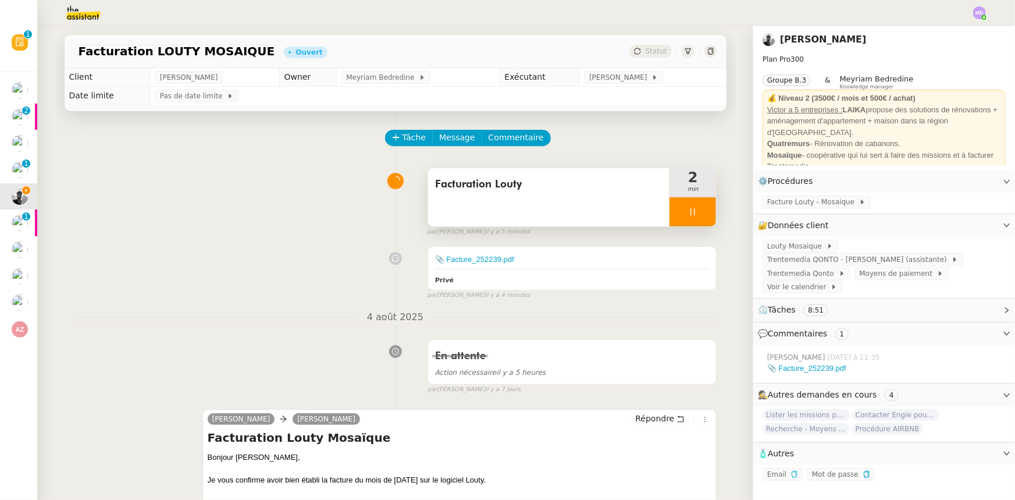
scroll to position [5, 0]
click at [908, 254] on span "Trentemedia QONTO - [PERSON_NAME] (assistante)" at bounding box center [859, 260] width 184 height 12
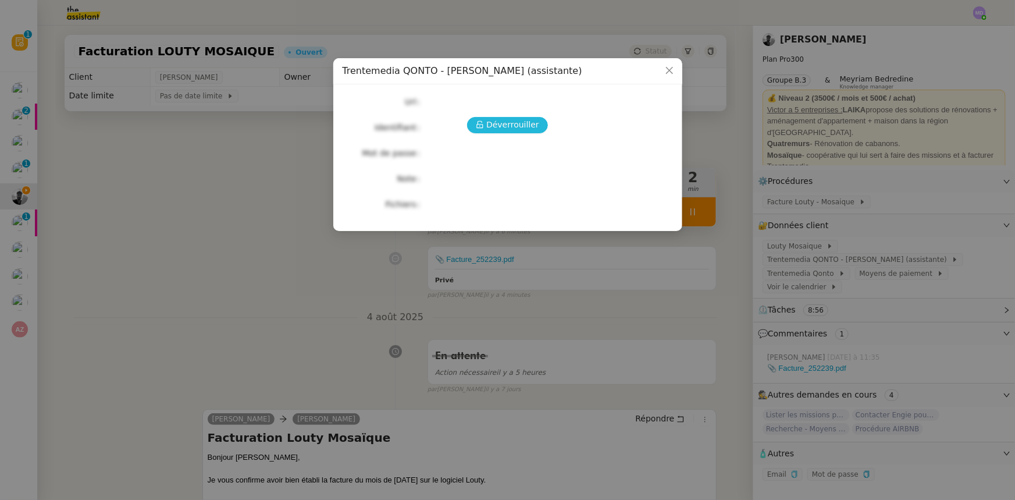
click at [498, 124] on span "Déverrouiller" at bounding box center [512, 124] width 53 height 13
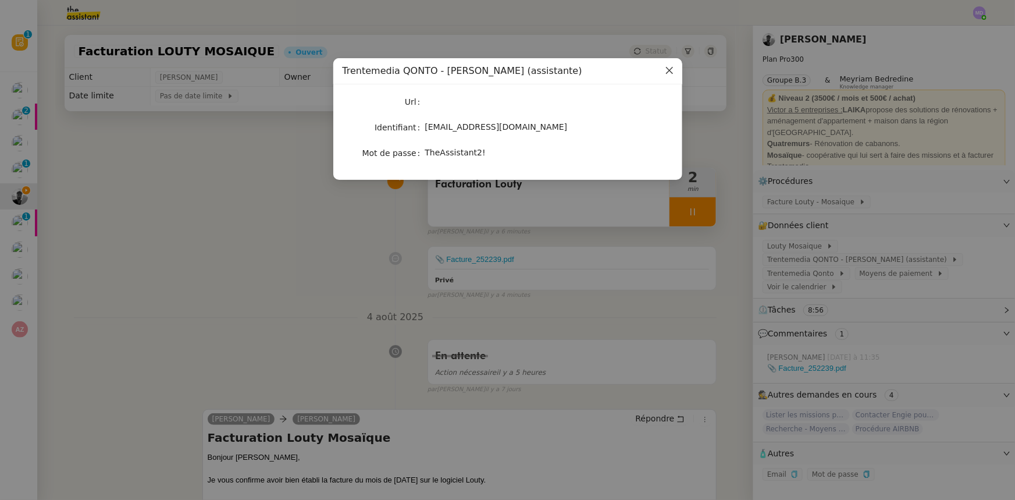
click at [675, 74] on span "Close" at bounding box center [670, 71] width 26 height 26
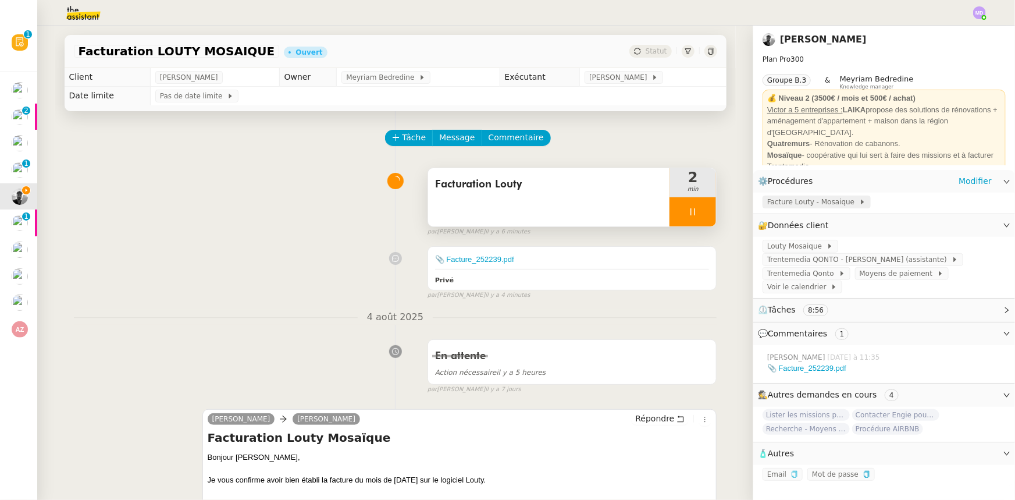
click at [819, 201] on span "Facture Louty - Mosaique" at bounding box center [813, 202] width 92 height 12
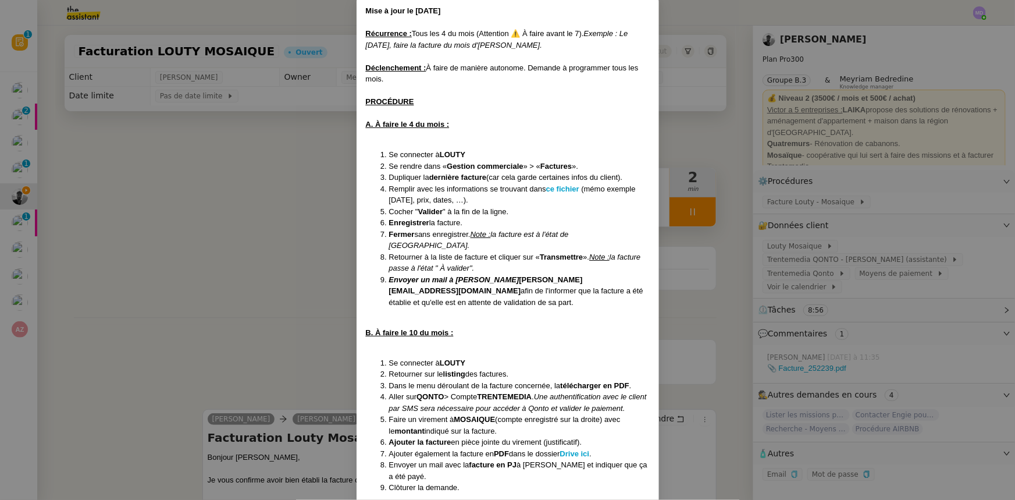
scroll to position [63, 0]
click at [821, 266] on nz-modal-container "Mise à jour le 05/12/2023 Récurrence : Tous les 4 du mois (Attention ⚠️ À faire…" at bounding box center [507, 250] width 1015 height 500
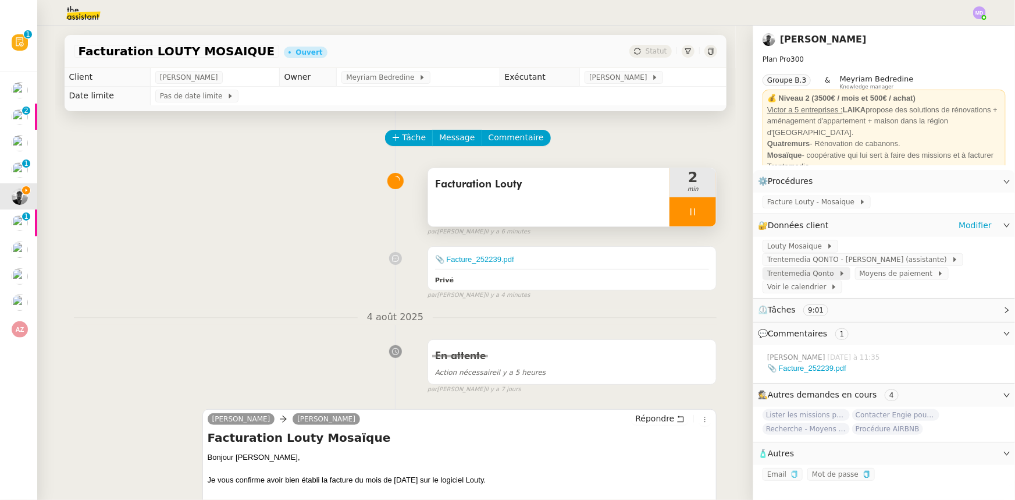
scroll to position [5, 0]
click at [819, 268] on span "Trentemedia Qonto" at bounding box center [803, 274] width 72 height 12
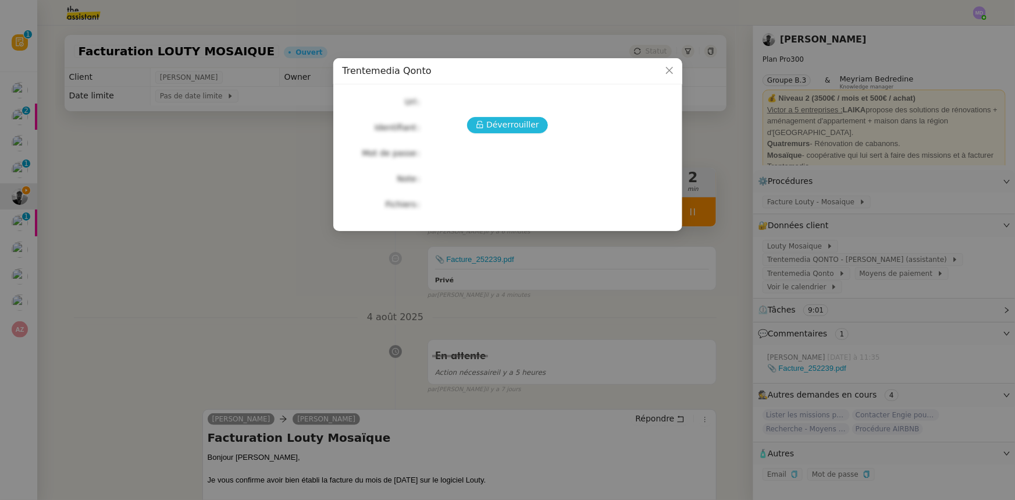
click at [520, 123] on span "Déverrouiller" at bounding box center [512, 124] width 53 height 13
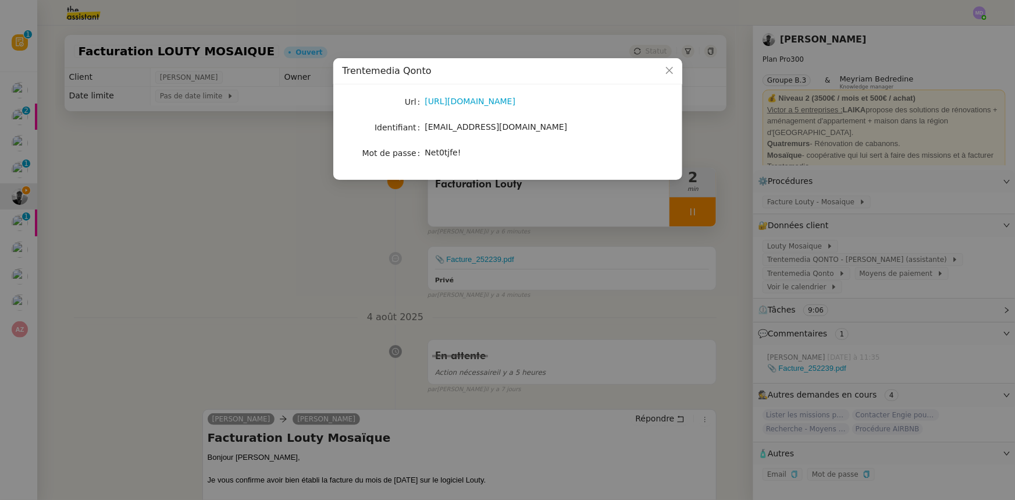
click at [463, 126] on span "victorpeyre@gmail.com" at bounding box center [496, 126] width 143 height 9
copy span "victorpeyre@gmail.com"
click at [439, 157] on div "Net0tjfe!" at bounding box center [521, 152] width 193 height 13
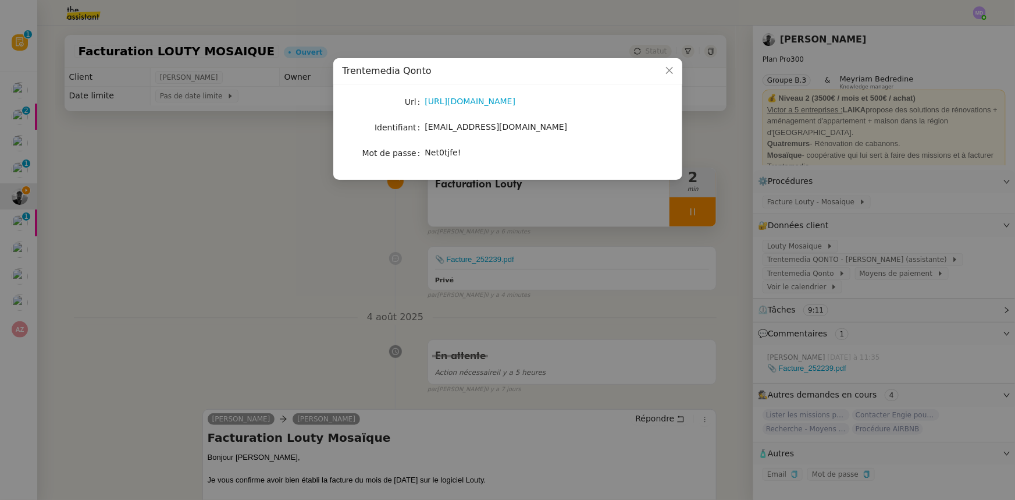
click at [439, 153] on span "Net0tjfe!" at bounding box center [443, 152] width 36 height 9
click at [439, 152] on span "Net0tjfe!" at bounding box center [443, 152] width 36 height 9
copy span "Net0tjfe!"
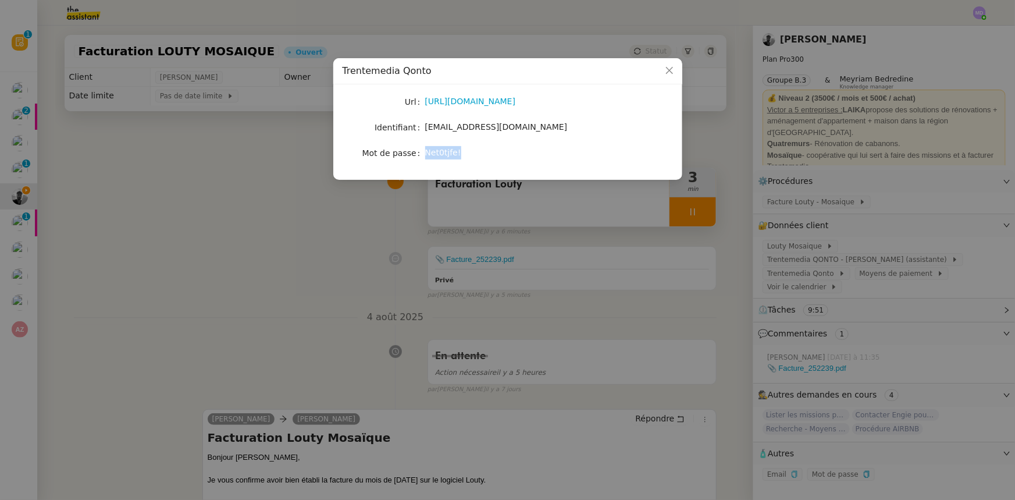
click at [535, 237] on nz-modal-container "Trentemedia Qonto Url https://qonto.com/fr Identifiant victorpeyre@gmail.com Mo…" at bounding box center [507, 250] width 1015 height 500
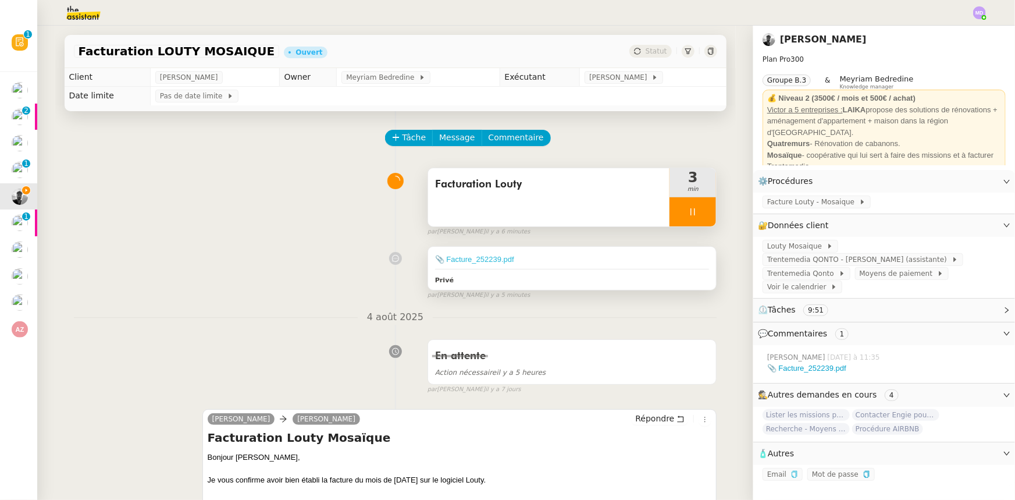
click at [503, 262] on link "📎 Facture_252239.pdf" at bounding box center [474, 259] width 79 height 9
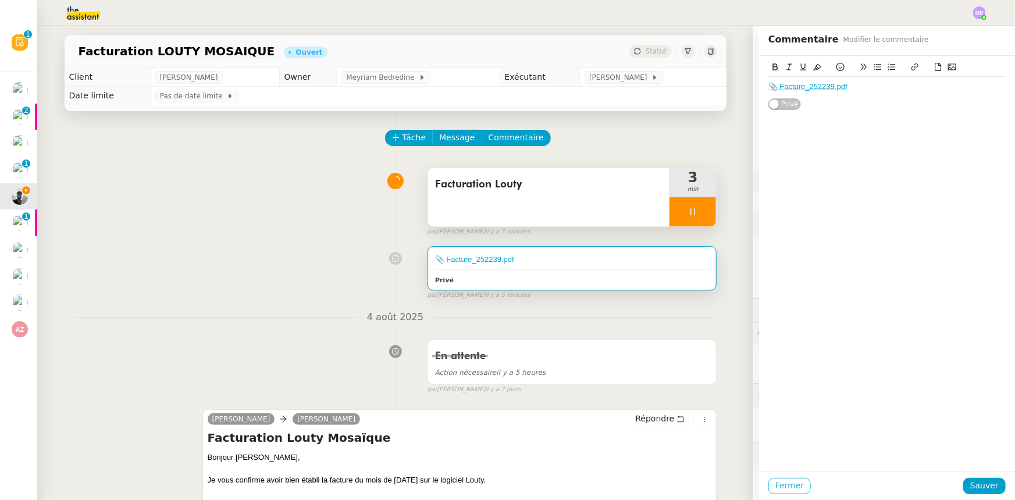
click at [775, 483] on span "Fermer" at bounding box center [789, 485] width 29 height 13
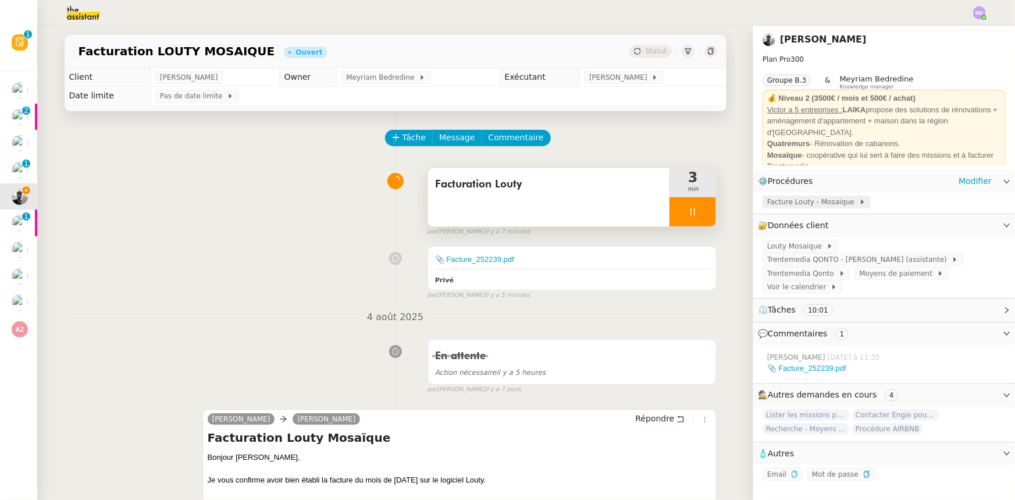
click at [824, 207] on span "Facture Louty - Mosaique" at bounding box center [813, 202] width 92 height 12
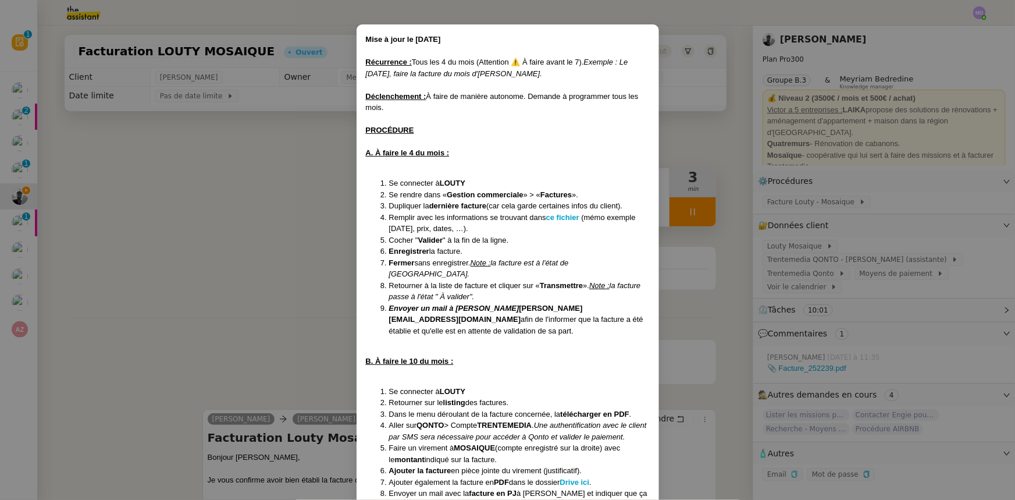
scroll to position [63, 0]
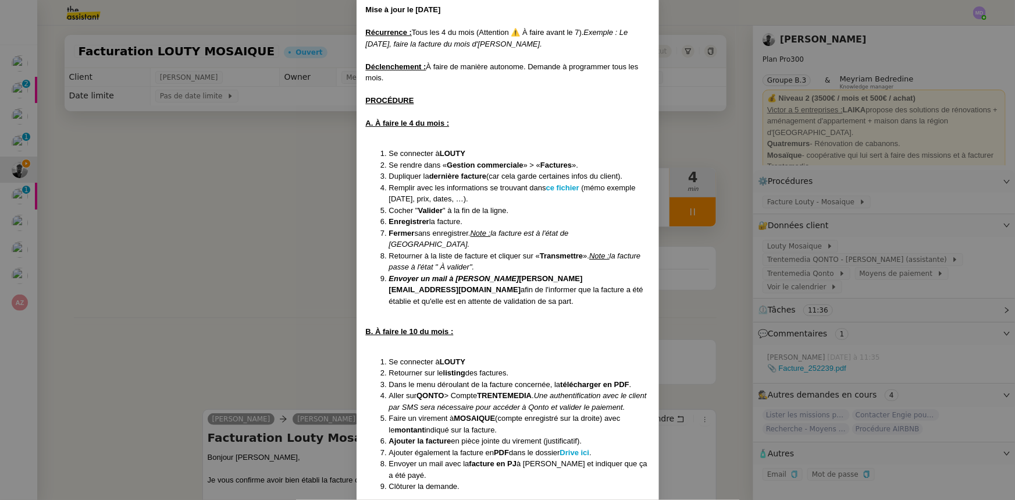
drag, startPoint x: 567, startPoint y: 439, endPoint x: 572, endPoint y: 434, distance: 7.0
click at [572, 435] on li "Ajouter la facture en pièce jointe du virement (justificatif)." at bounding box center [519, 441] width 261 height 12
click at [572, 448] on strong "Drive ici" at bounding box center [575, 452] width 30 height 9
click at [213, 179] on nz-modal-container "Mise à jour le 05/12/2023 Récurrence : Tous les 4 du mois (Attention ⚠️ À faire…" at bounding box center [507, 250] width 1015 height 500
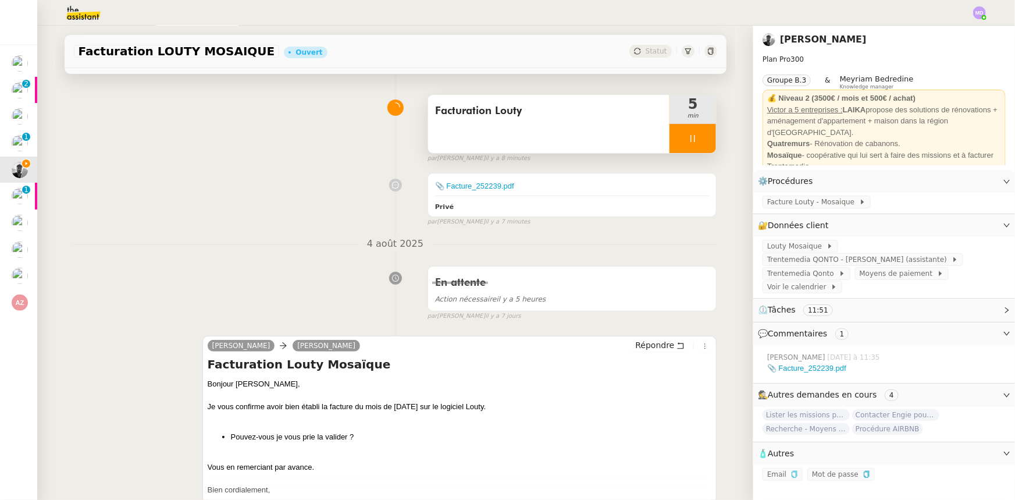
scroll to position [0, 0]
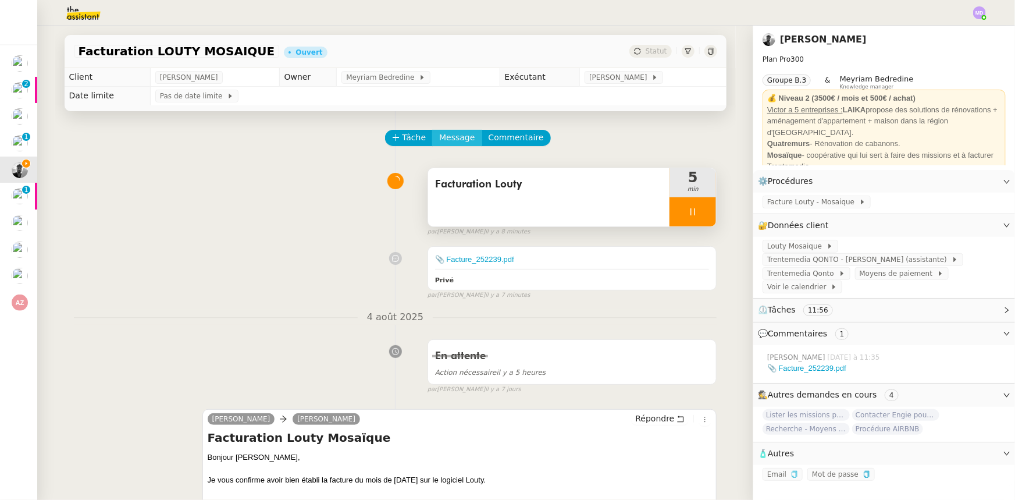
click at [439, 144] on span "Message" at bounding box center [456, 137] width 35 height 13
click at [442, 172] on link "Nouvelle conversation" at bounding box center [501, 172] width 145 height 23
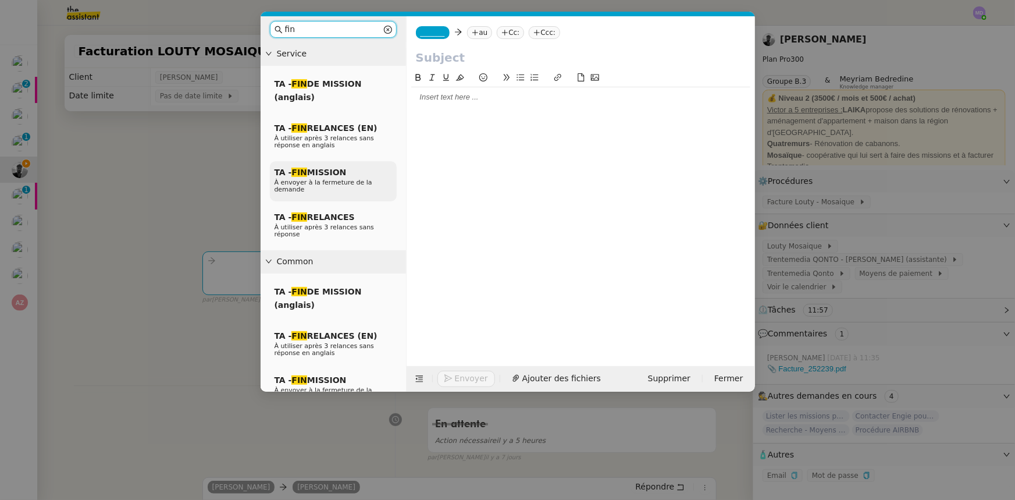
type input "fin"
click at [300, 172] on em "FIN" at bounding box center [299, 172] width 16 height 9
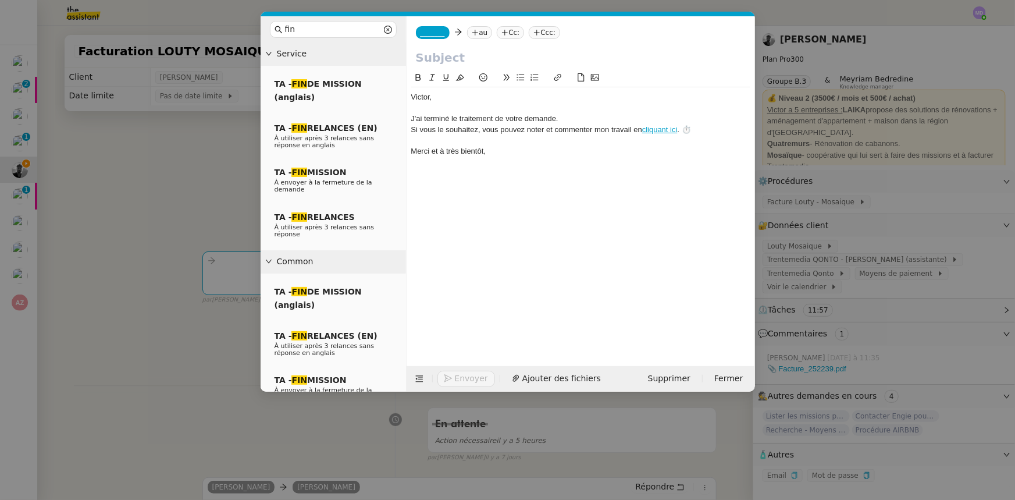
click at [436, 33] on span "_______" at bounding box center [433, 33] width 24 height 8
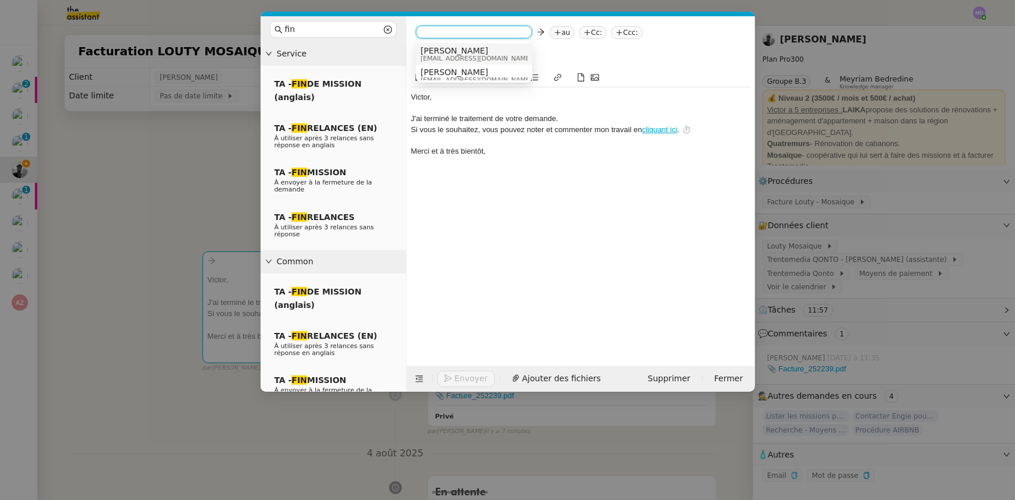
click at [434, 52] on span "[PERSON_NAME]" at bounding box center [477, 50] width 112 height 9
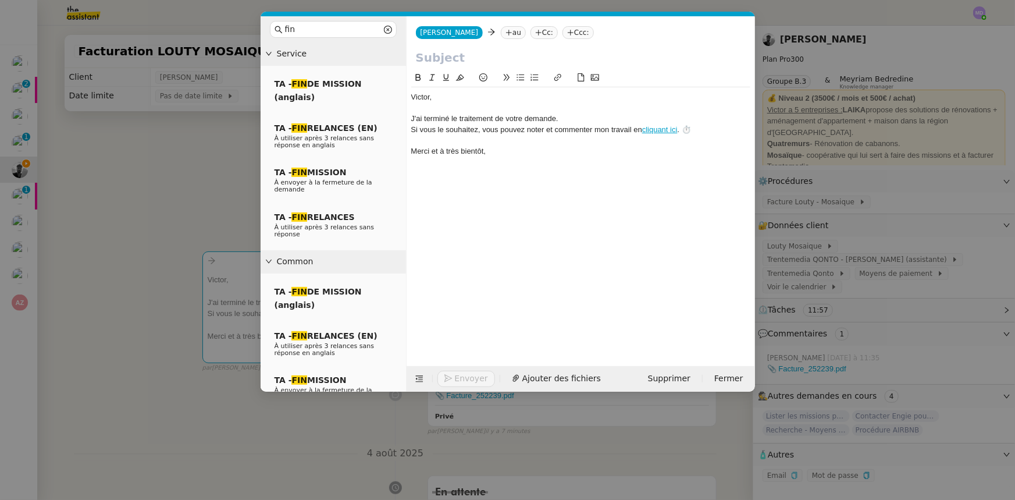
click at [501, 33] on nz-tag "au" at bounding box center [513, 32] width 25 height 13
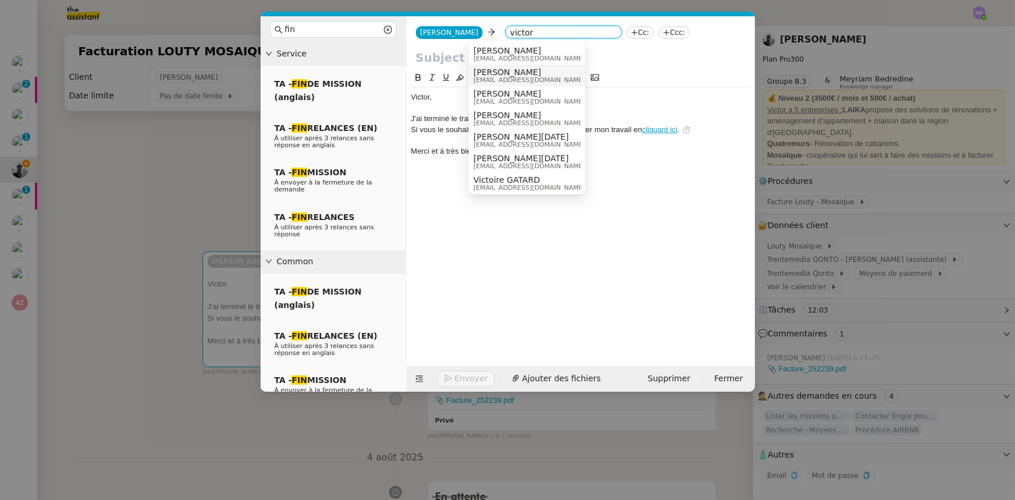
type input "victor"
click at [485, 70] on span "[PERSON_NAME]" at bounding box center [530, 71] width 112 height 9
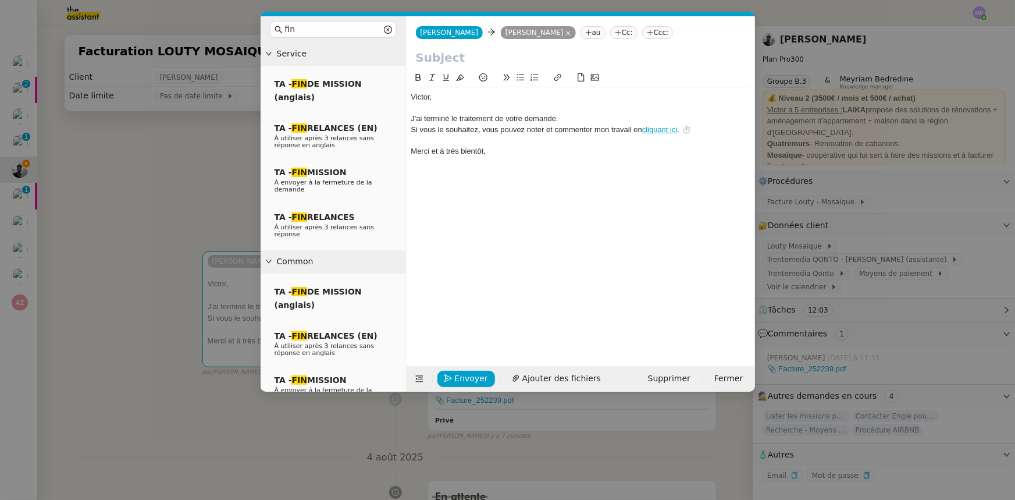
click at [482, 60] on input "text" at bounding box center [581, 57] width 330 height 17
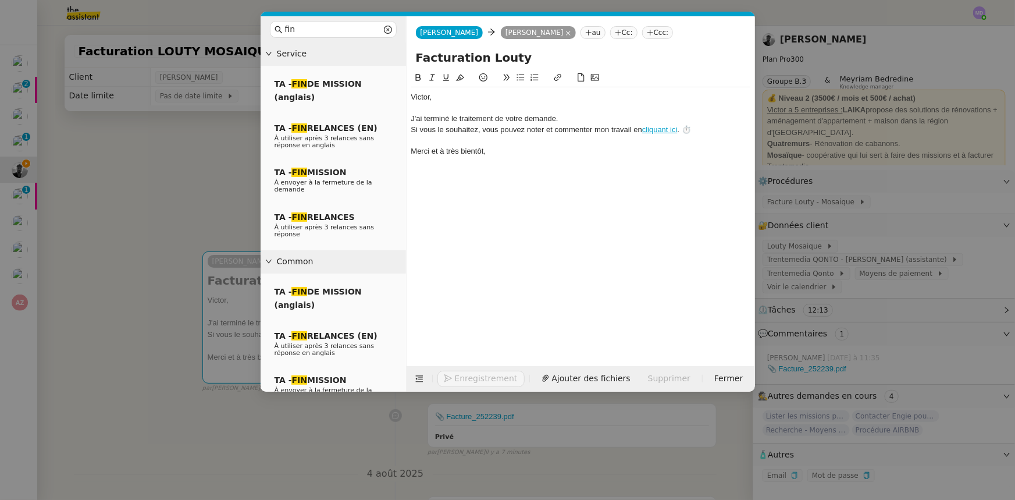
type input "Facturation Louty"
click at [499, 97] on div "﻿Victor﻿," at bounding box center [580, 97] width 339 height 10
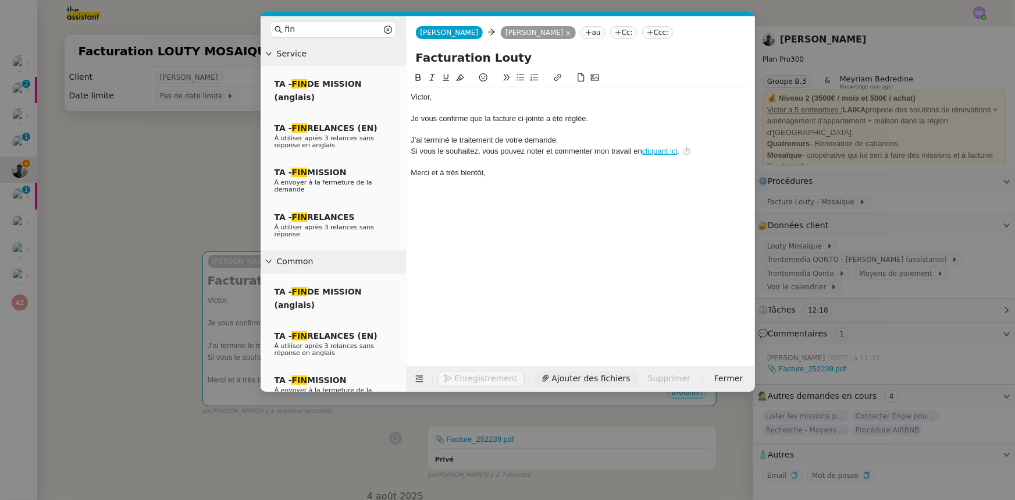
click at [542, 375] on icon at bounding box center [546, 378] width 8 height 8
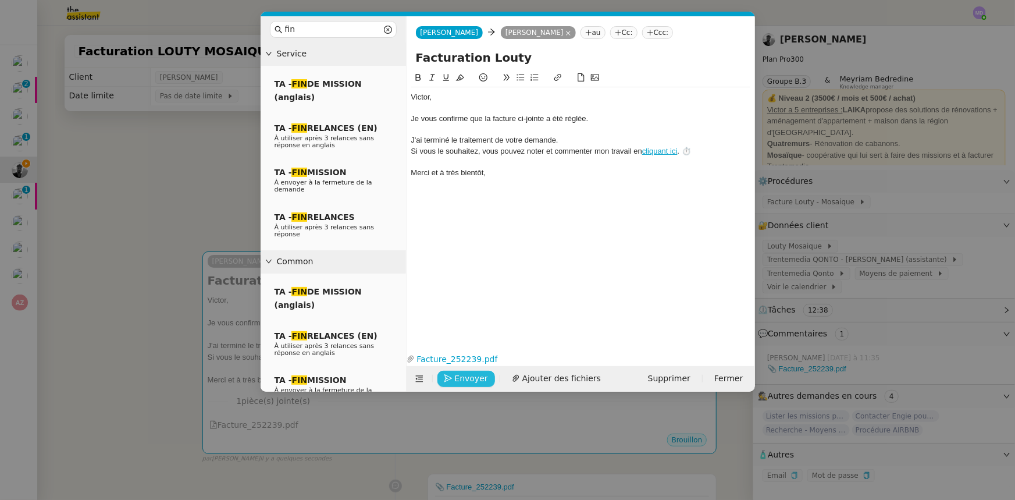
click at [474, 374] on span "Envoyer" at bounding box center [471, 378] width 33 height 13
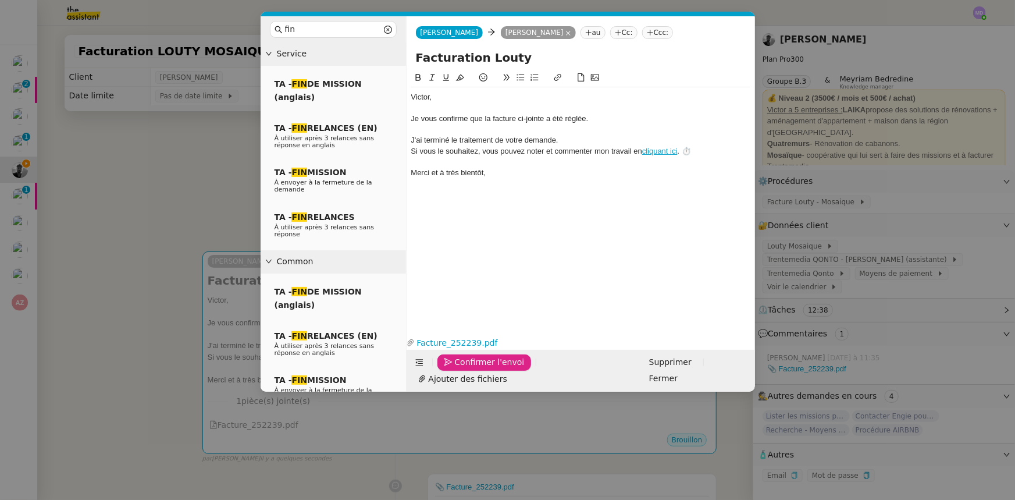
click at [475, 369] on span "Confirmer l'envoi" at bounding box center [490, 361] width 70 height 13
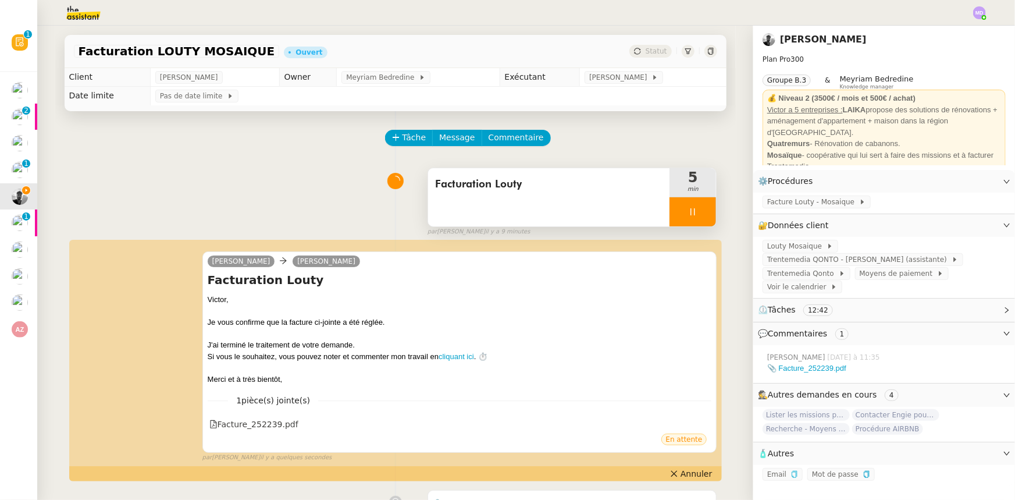
click at [693, 209] on div at bounding box center [693, 211] width 47 height 29
click at [700, 210] on icon at bounding box center [704, 211] width 9 height 9
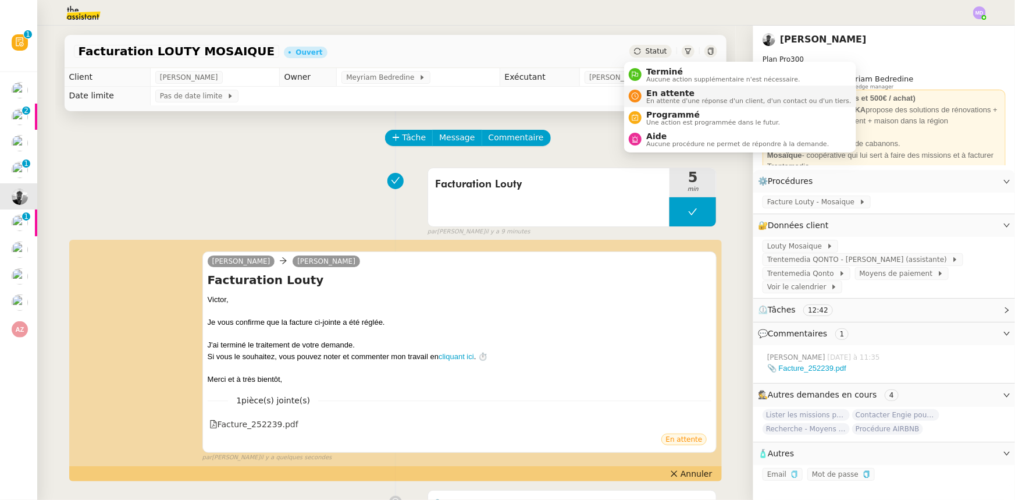
drag, startPoint x: 653, startPoint y: 65, endPoint x: 684, endPoint y: 105, distance: 50.7
click at [653, 65] on li "Terminé Aucune action supplémentaire n'est nécessaire." at bounding box center [740, 75] width 232 height 22
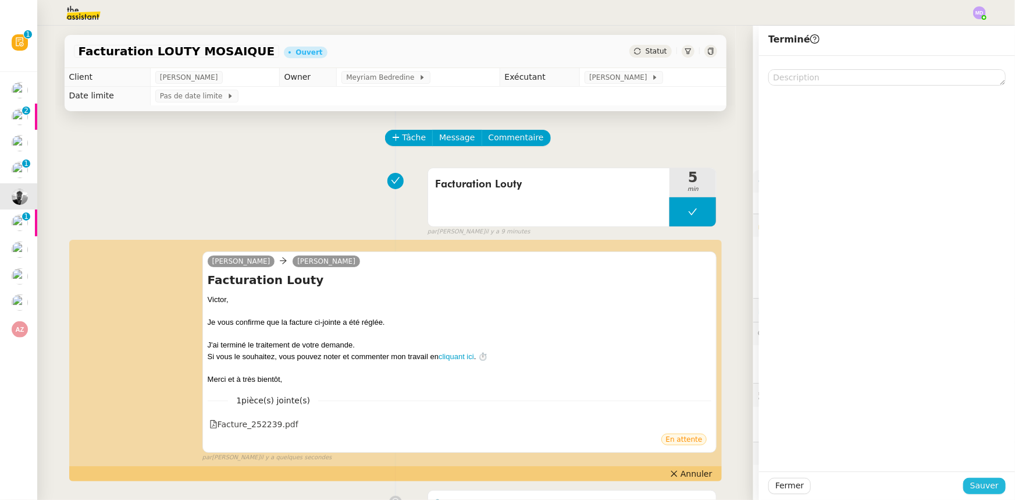
click at [980, 481] on span "Sauver" at bounding box center [984, 485] width 29 height 13
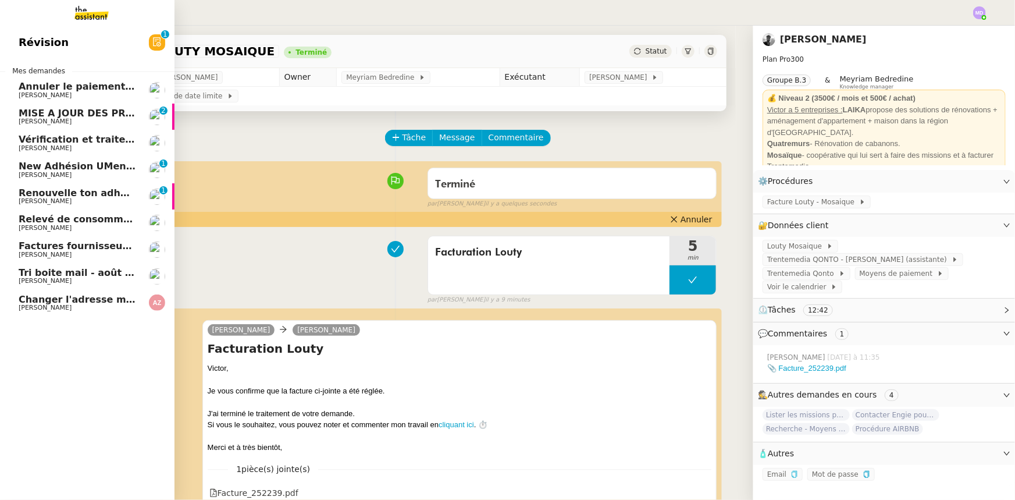
click at [90, 307] on span "[PERSON_NAME]" at bounding box center [78, 307] width 118 height 7
